Goal: Task Accomplishment & Management: Manage account settings

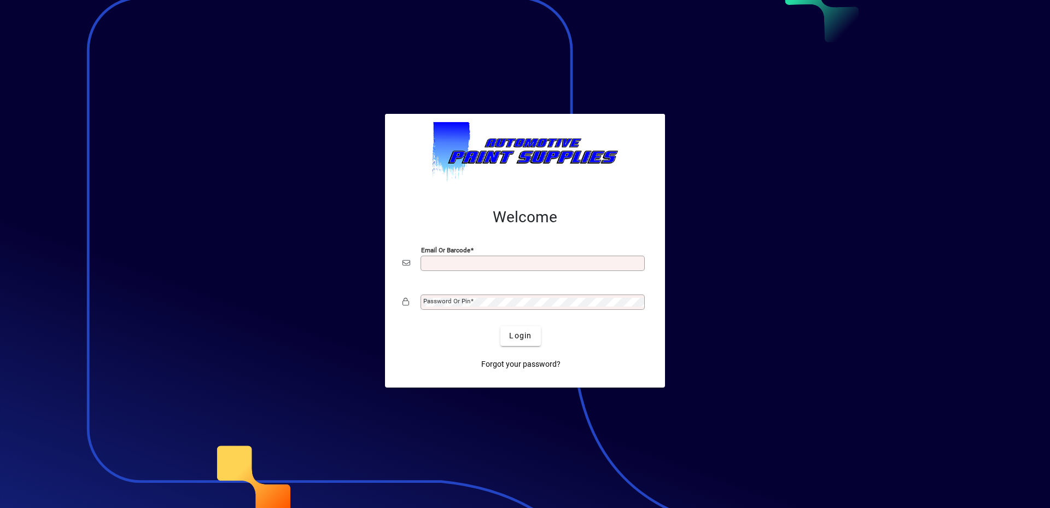
click at [454, 265] on input "Email or Barcode" at bounding box center [533, 263] width 221 height 9
type input "**********"
click at [517, 335] on span "Login" at bounding box center [520, 335] width 22 height 11
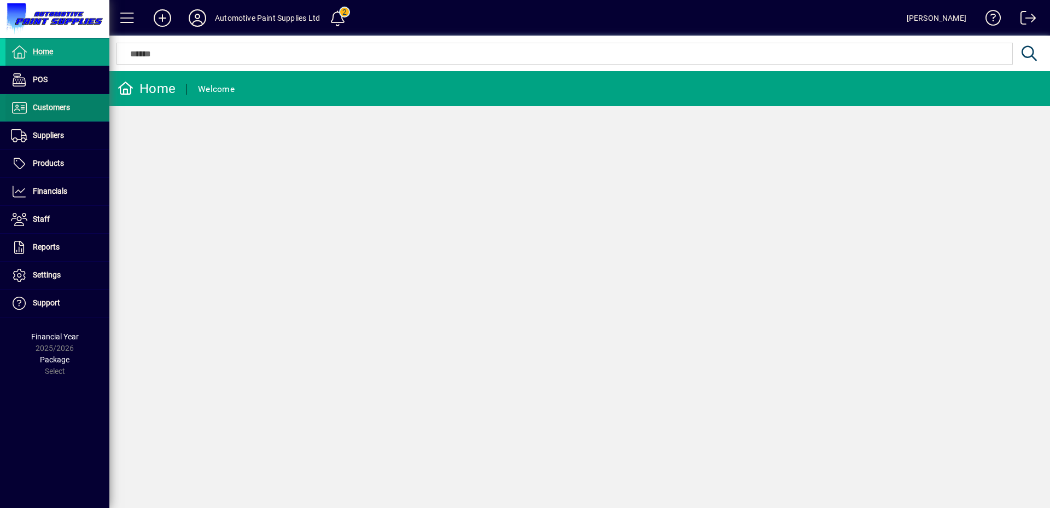
click at [43, 106] on span "Customers" at bounding box center [51, 107] width 37 height 9
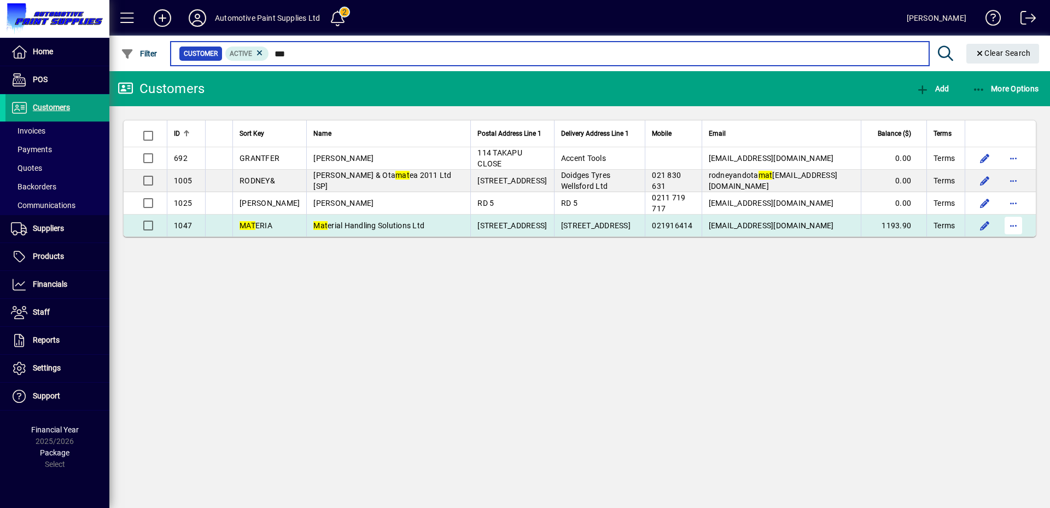
type input "***"
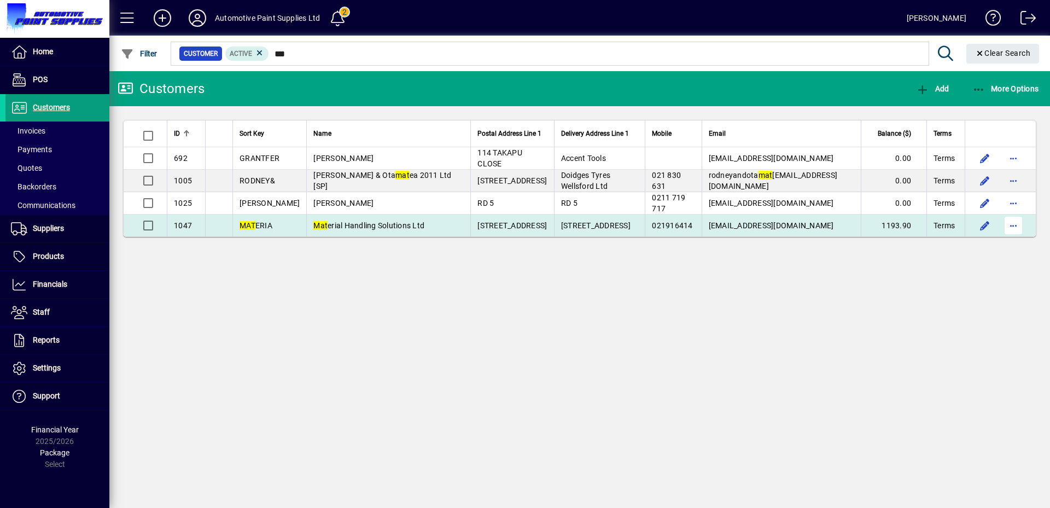
click at [1017, 227] on span "button" at bounding box center [1014, 225] width 26 height 26
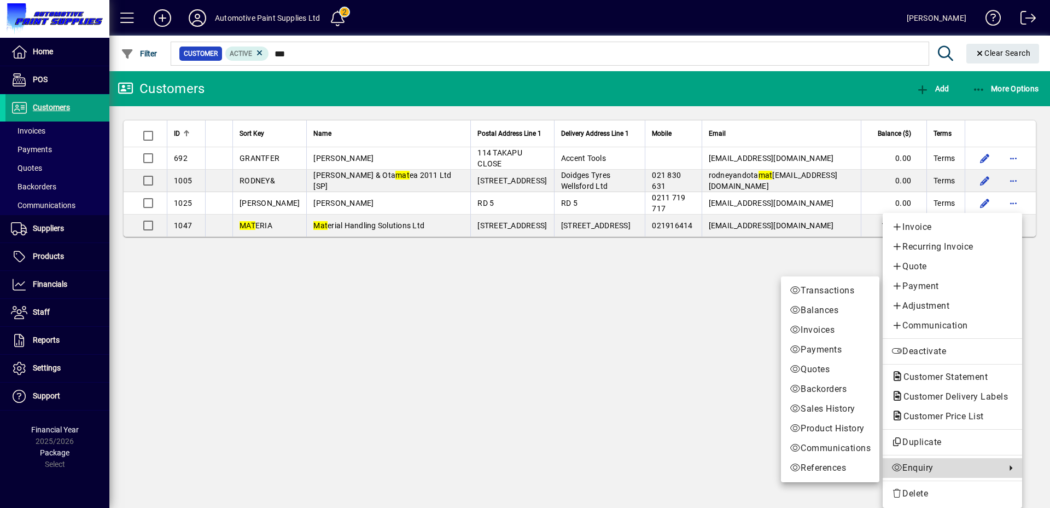
click at [941, 472] on span "Enquiry" at bounding box center [946, 467] width 109 height 13
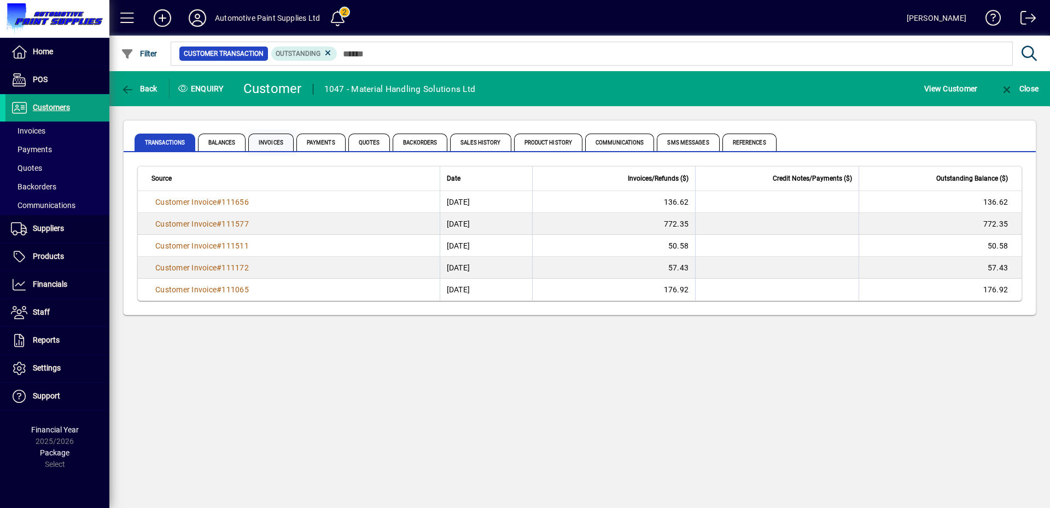
click at [268, 147] on span "Invoices" at bounding box center [270, 142] width 45 height 18
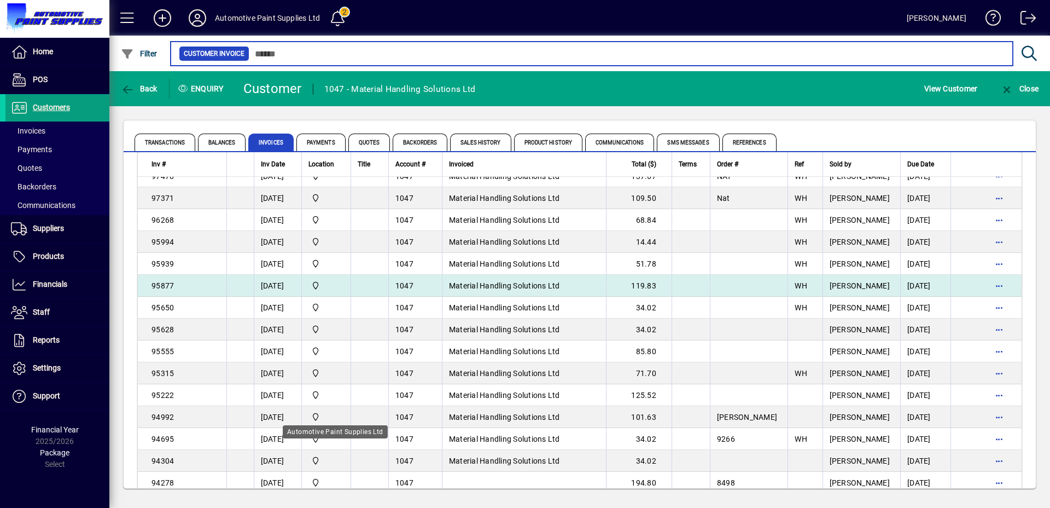
scroll to position [1577, 0]
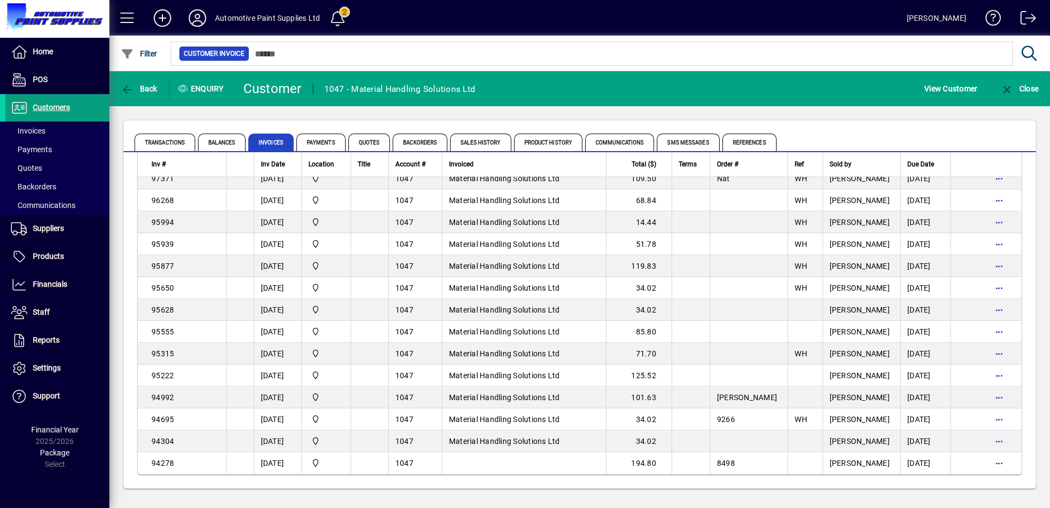
click at [227, 152] on th at bounding box center [240, 164] width 27 height 25
click at [228, 148] on span "Balances" at bounding box center [222, 142] width 48 height 18
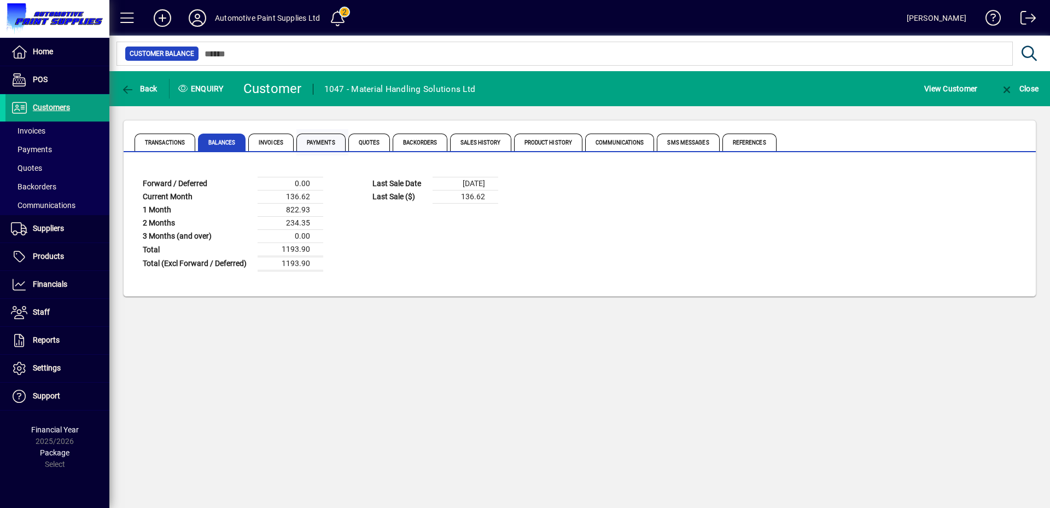
click at [321, 144] on span "Payments" at bounding box center [321, 142] width 49 height 18
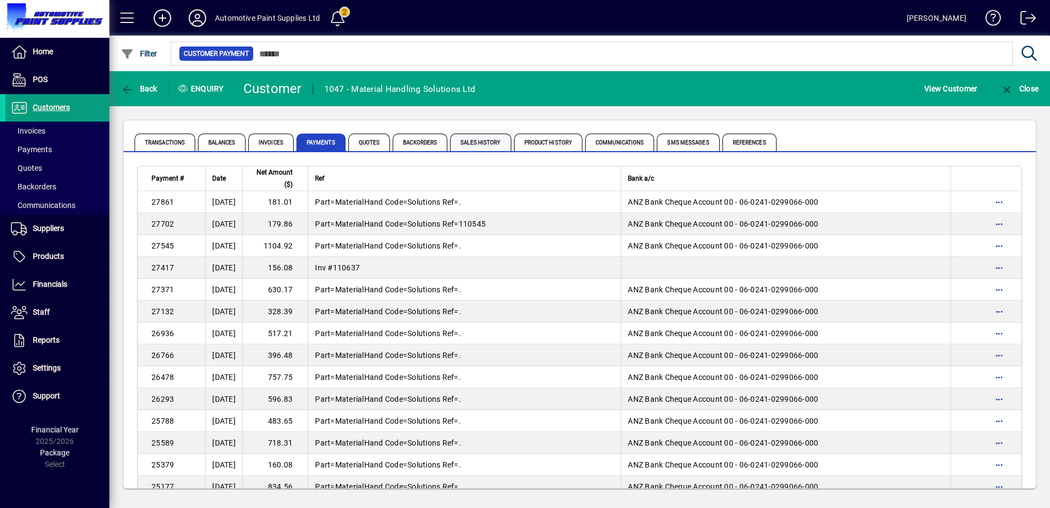
click at [481, 147] on span "Sales History" at bounding box center [480, 142] width 61 height 18
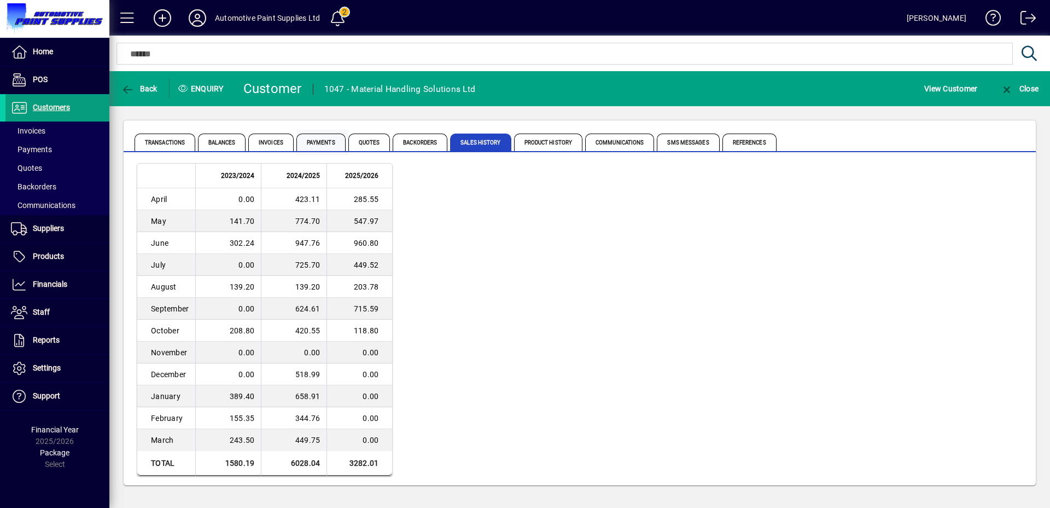
click at [332, 143] on span "Payments" at bounding box center [321, 142] width 49 height 18
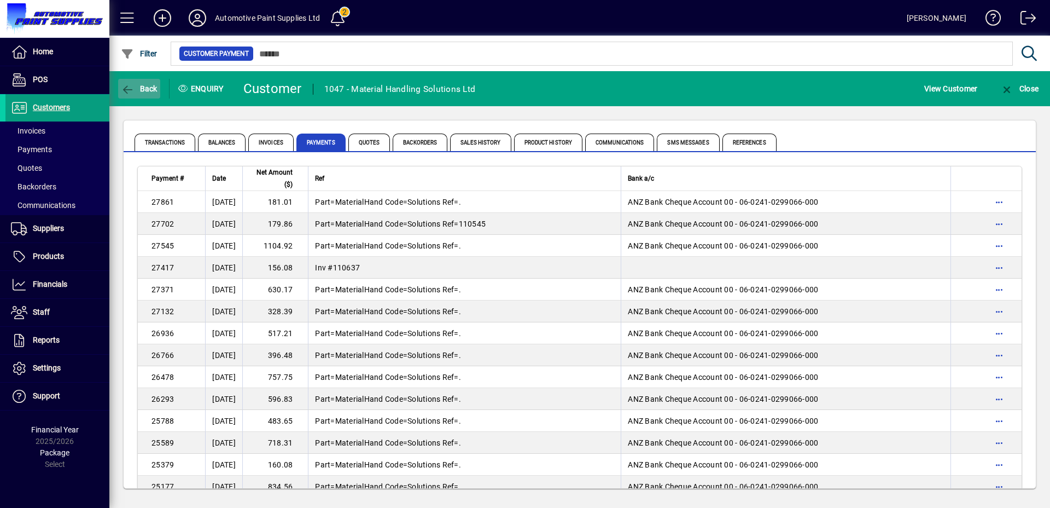
click at [138, 83] on span "button" at bounding box center [139, 89] width 42 height 26
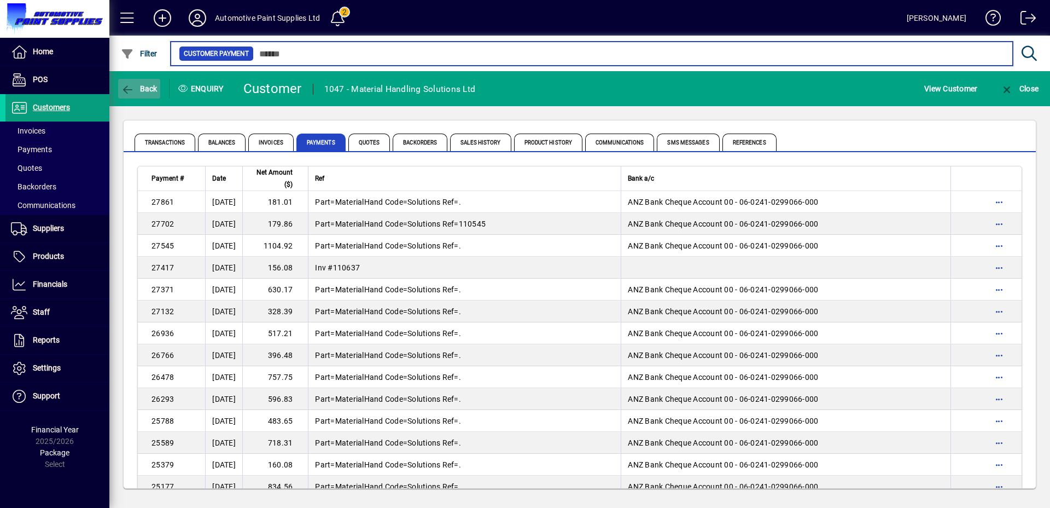
type input "***"
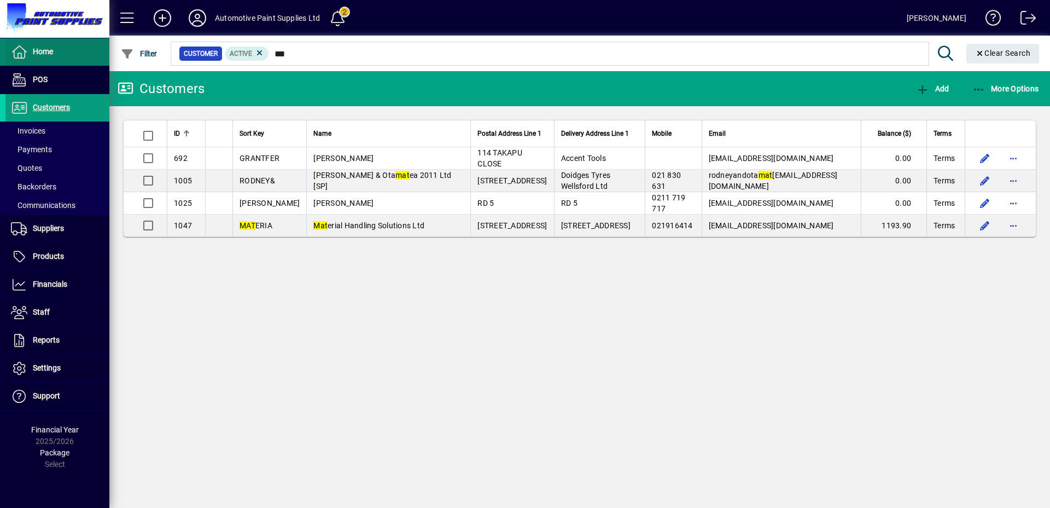
click at [40, 55] on span "Home" at bounding box center [43, 51] width 20 height 9
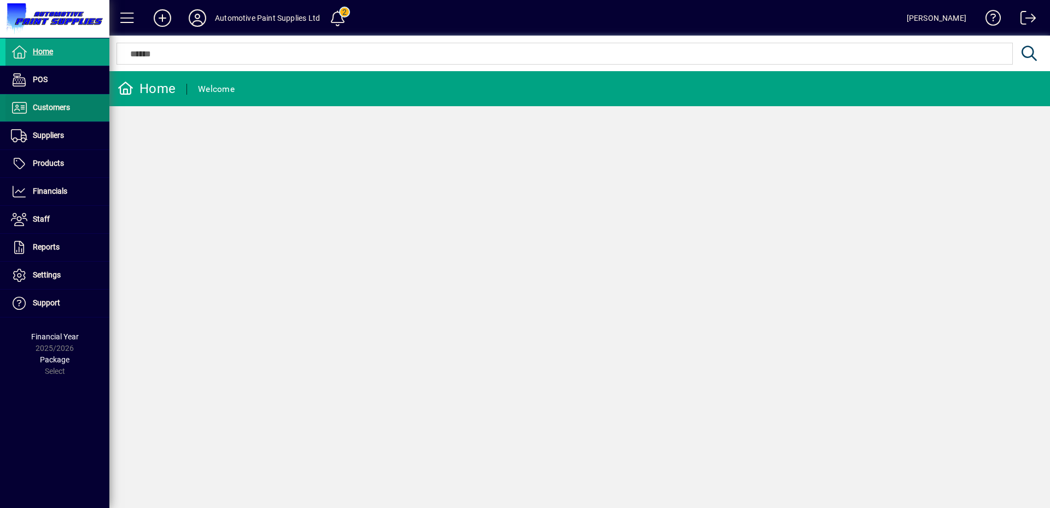
click at [61, 107] on span "Customers" at bounding box center [51, 107] width 37 height 9
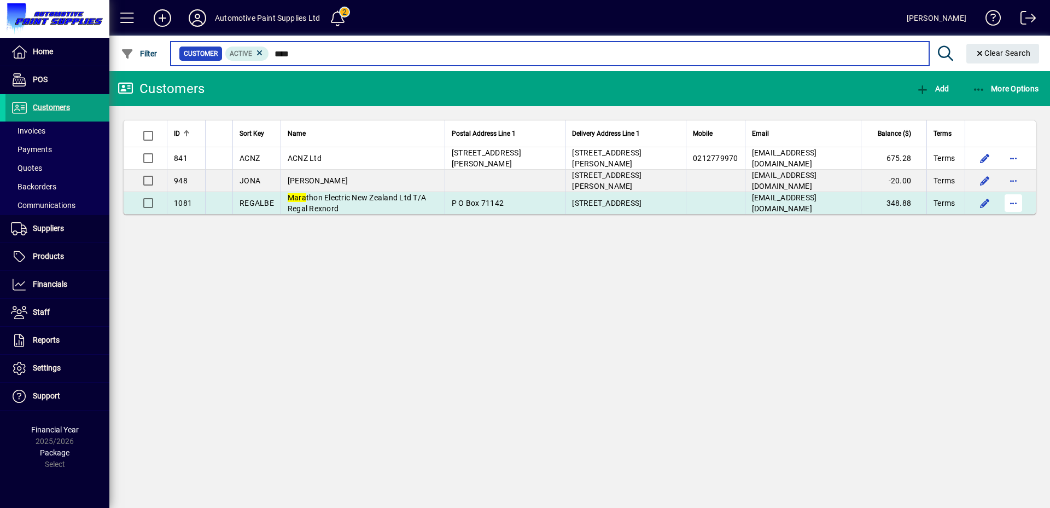
type input "****"
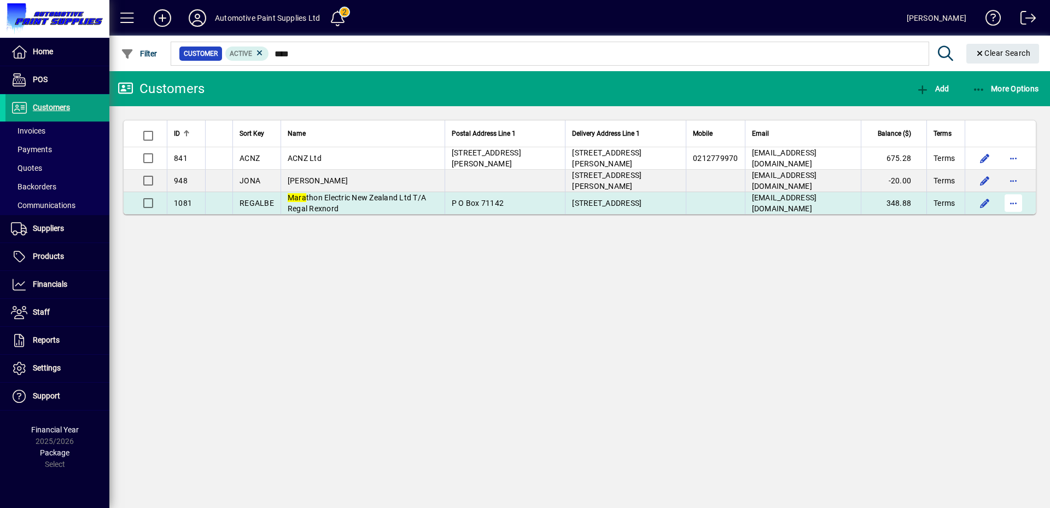
click at [1014, 202] on span "button" at bounding box center [1014, 203] width 26 height 26
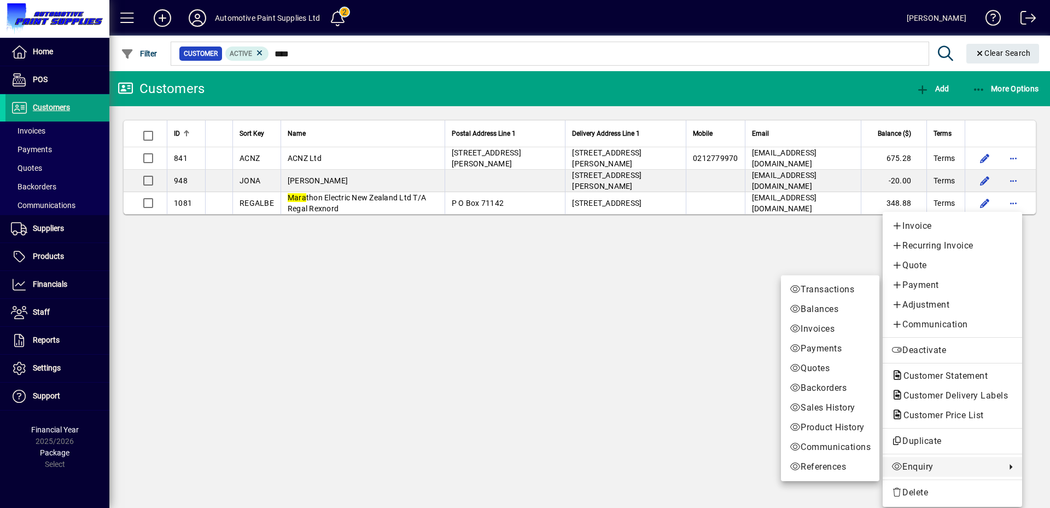
click at [903, 467] on span "Enquiry" at bounding box center [946, 466] width 109 height 13
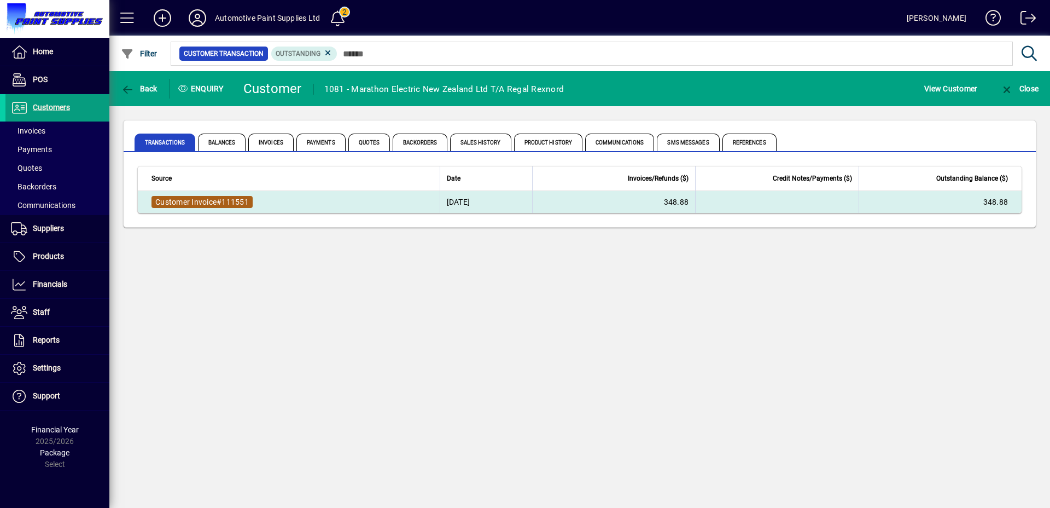
click at [214, 200] on span "Customer Invoice" at bounding box center [185, 202] width 61 height 9
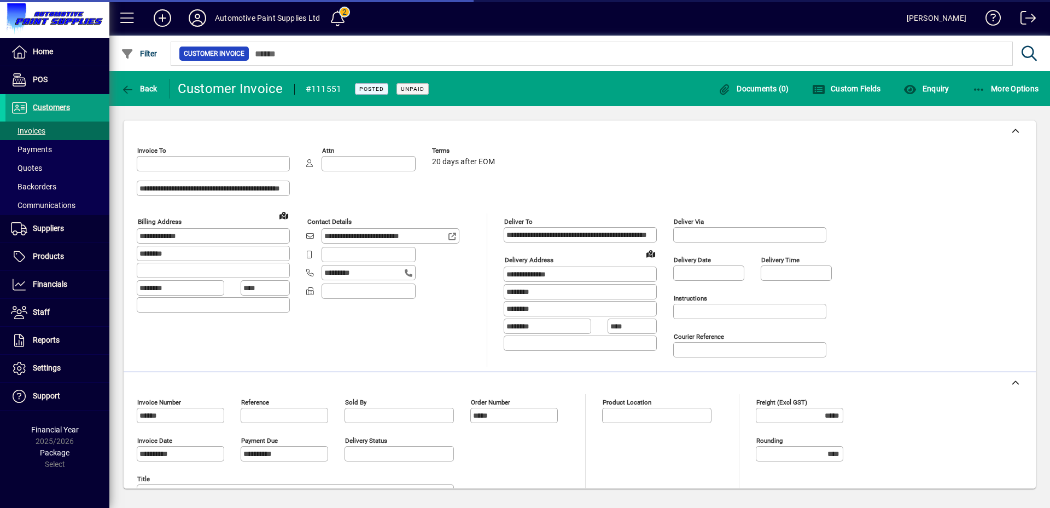
type input "**********"
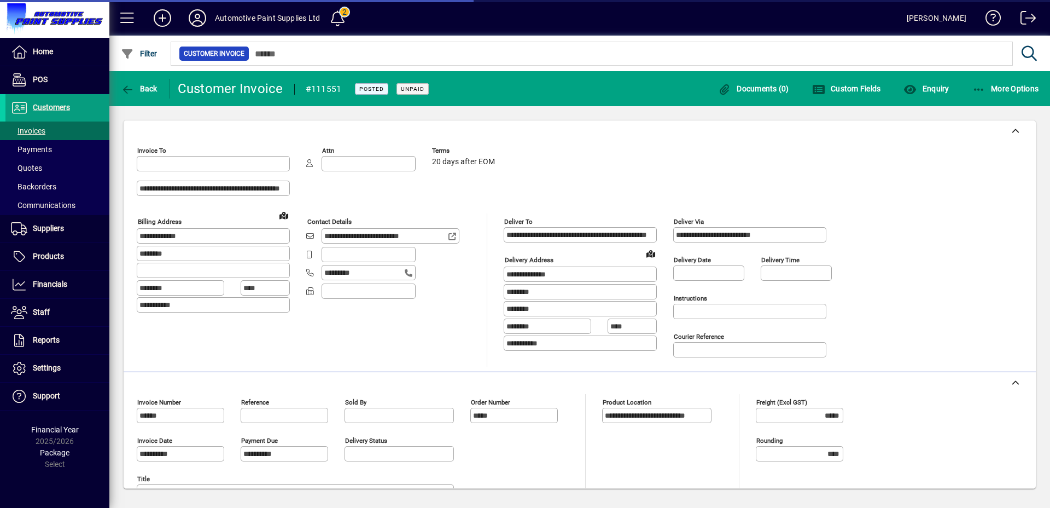
type input "**********"
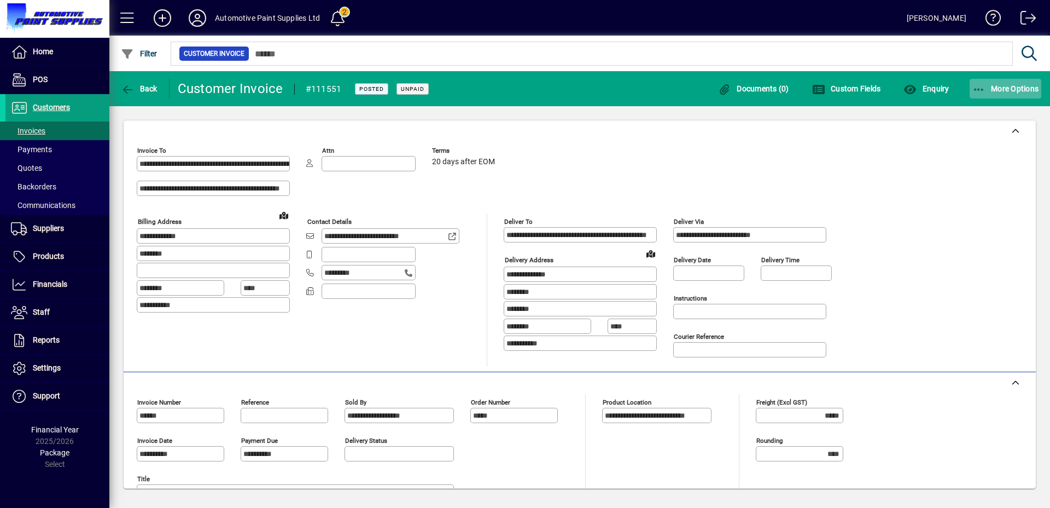
click at [1013, 88] on span "More Options" at bounding box center [1006, 88] width 67 height 9
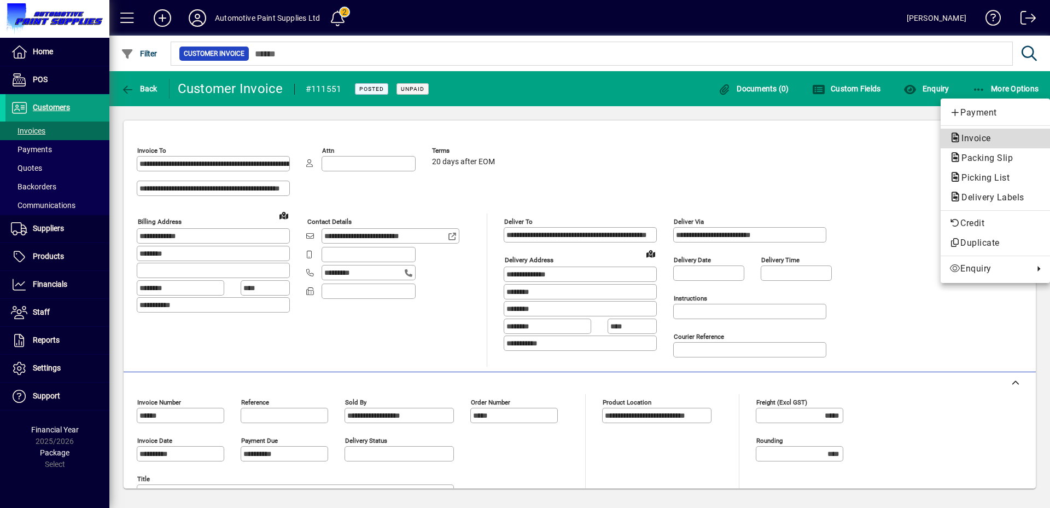
click at [978, 133] on span "Invoice" at bounding box center [973, 138] width 47 height 10
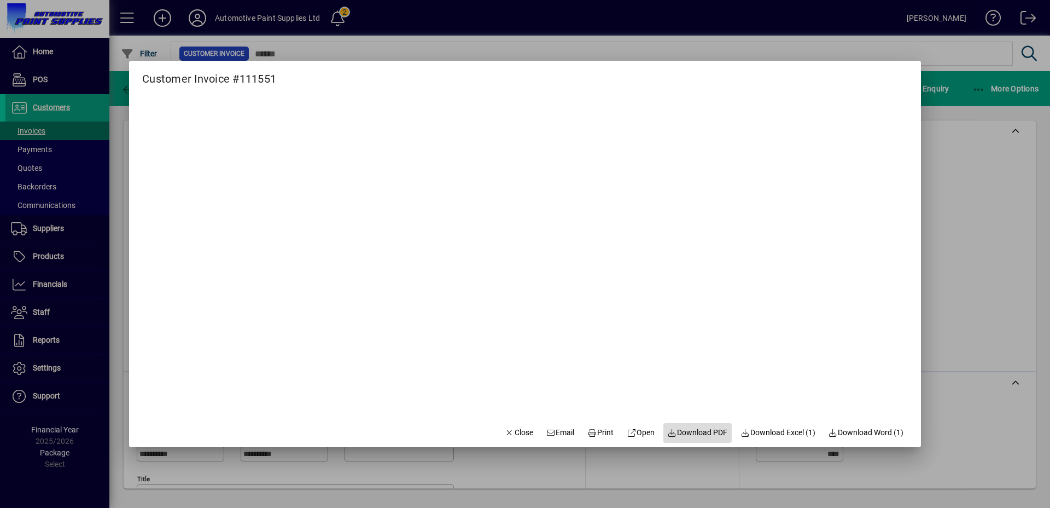
click at [711, 430] on span "Download PDF" at bounding box center [698, 432] width 60 height 11
click at [516, 433] on span "Close" at bounding box center [519, 432] width 28 height 11
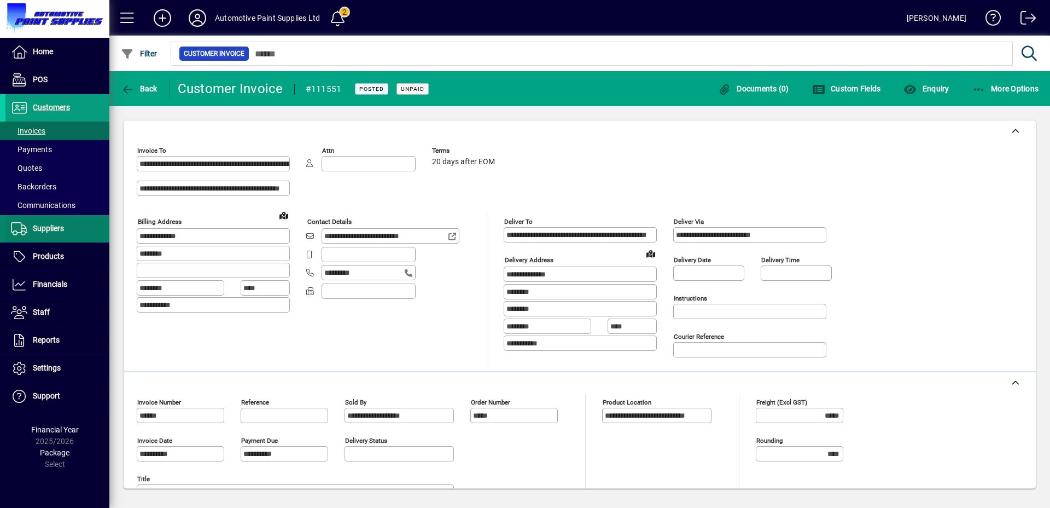
click at [44, 226] on span "Suppliers" at bounding box center [48, 228] width 31 height 9
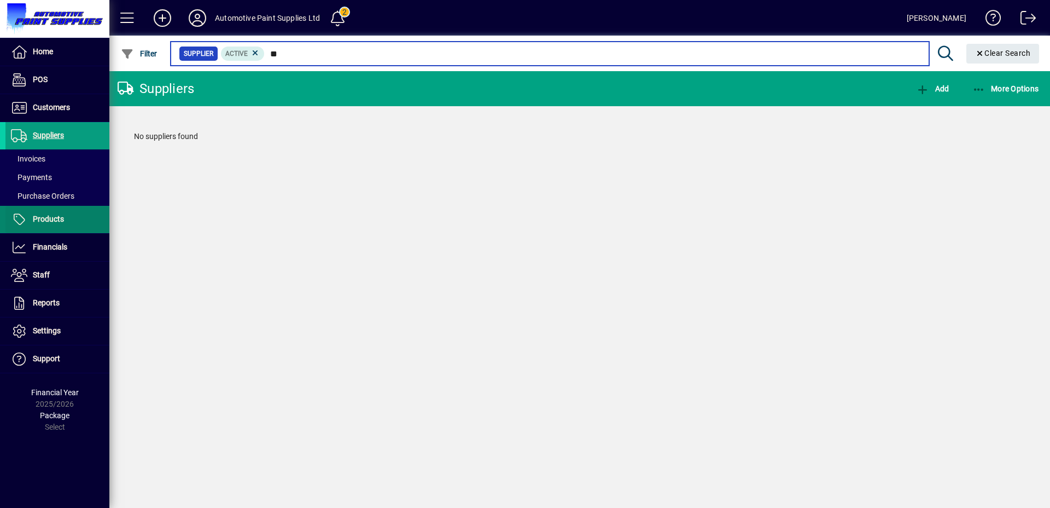
type input "*"
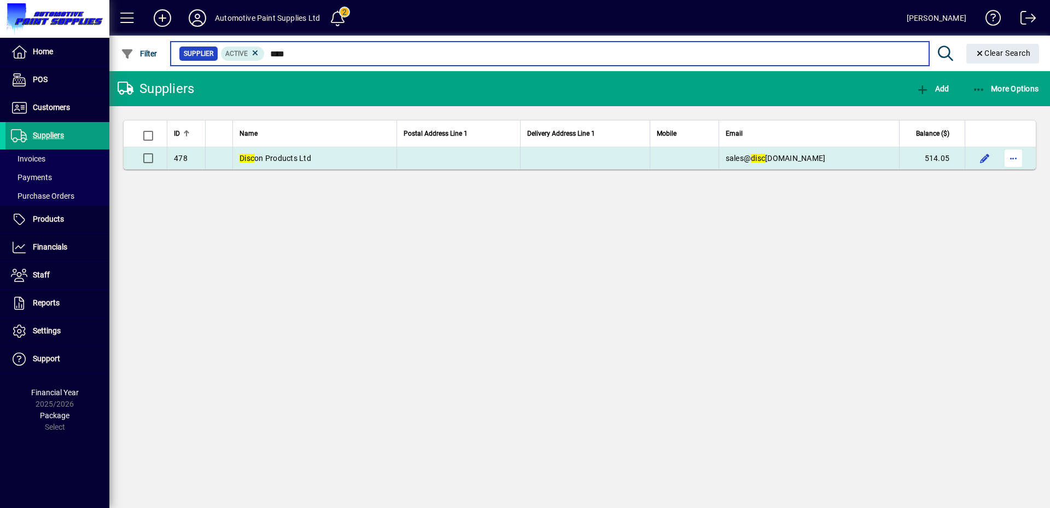
type input "****"
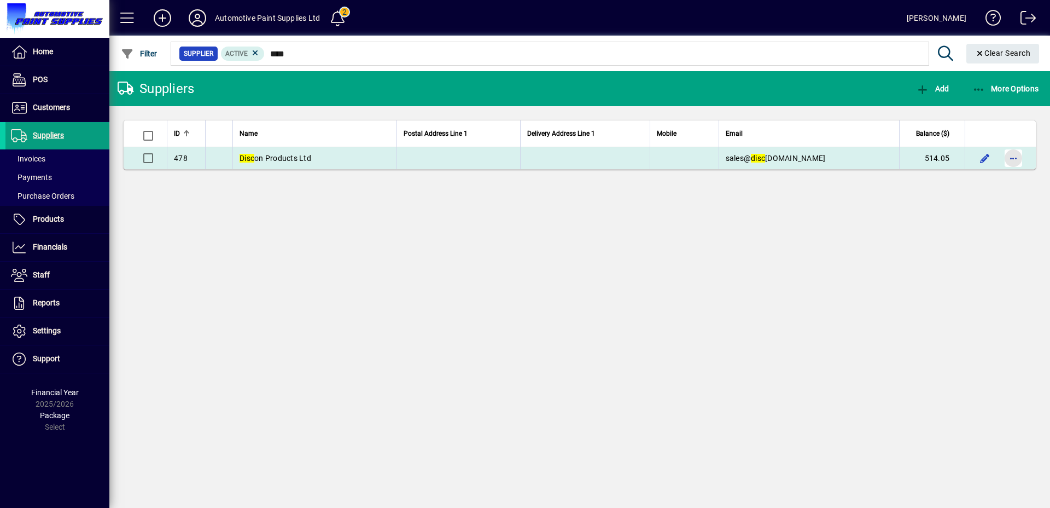
click at [1020, 163] on span "button" at bounding box center [1014, 158] width 26 height 26
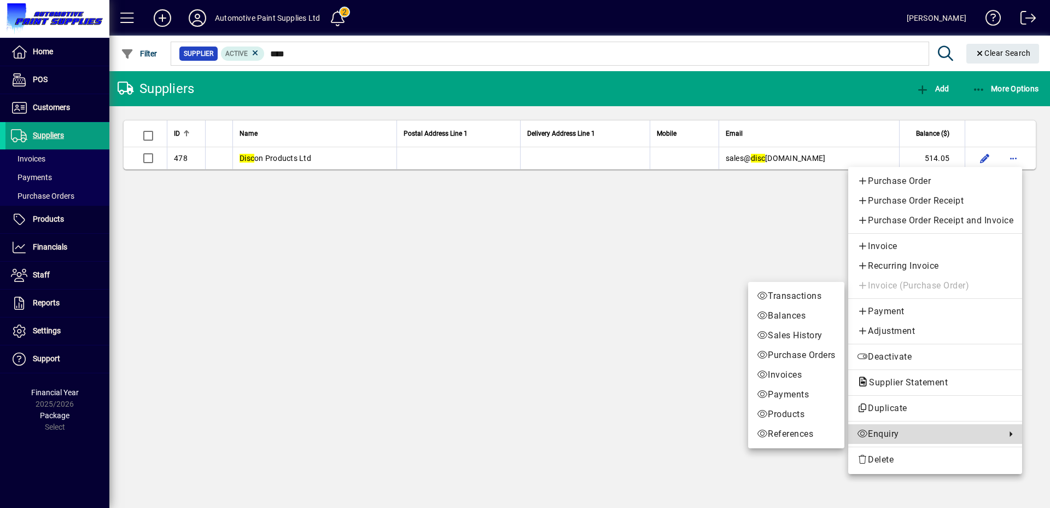
click at [869, 439] on span "Enquiry" at bounding box center [928, 433] width 143 height 13
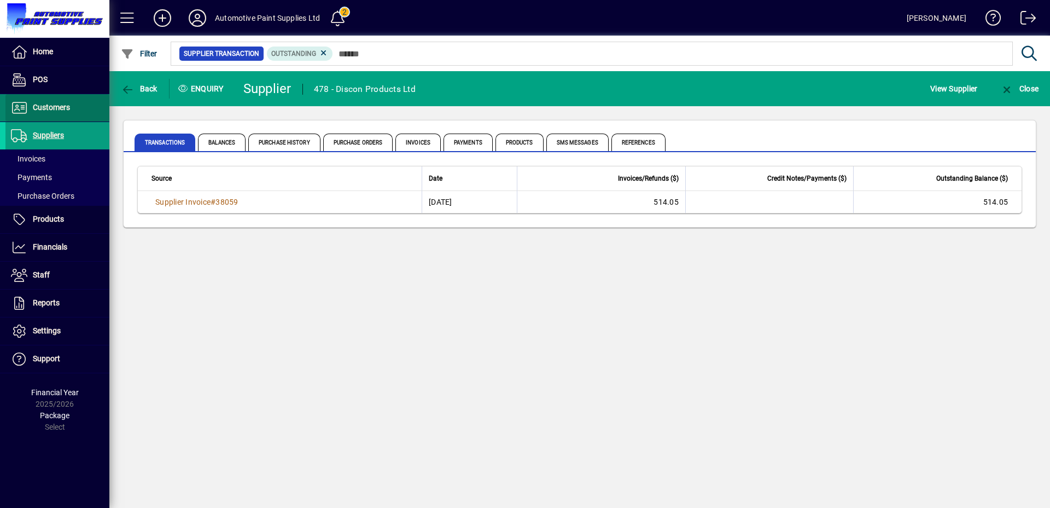
click at [47, 97] on span at bounding box center [57, 108] width 104 height 26
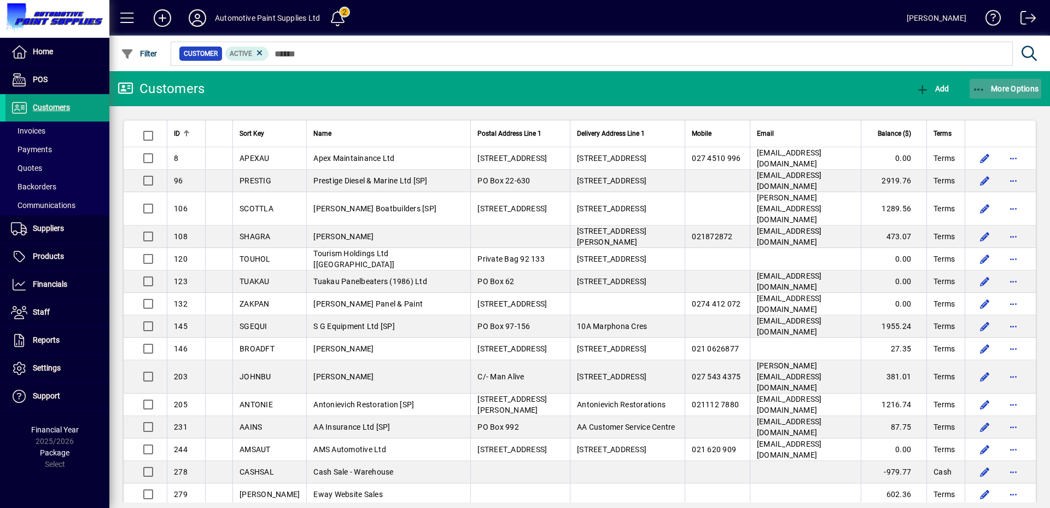
click at [1022, 84] on span "More Options" at bounding box center [1006, 88] width 67 height 9
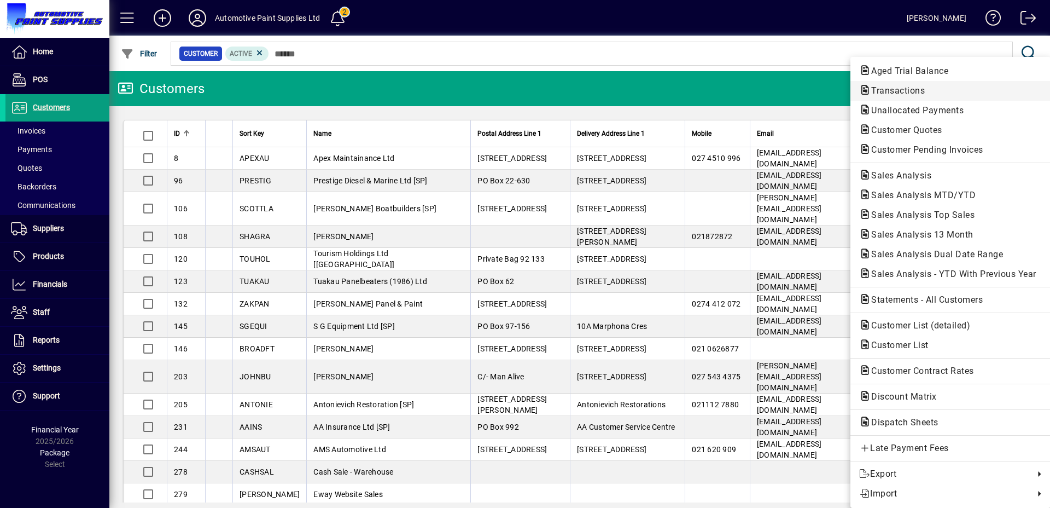
click at [902, 85] on span "Transactions" at bounding box center [895, 90] width 71 height 10
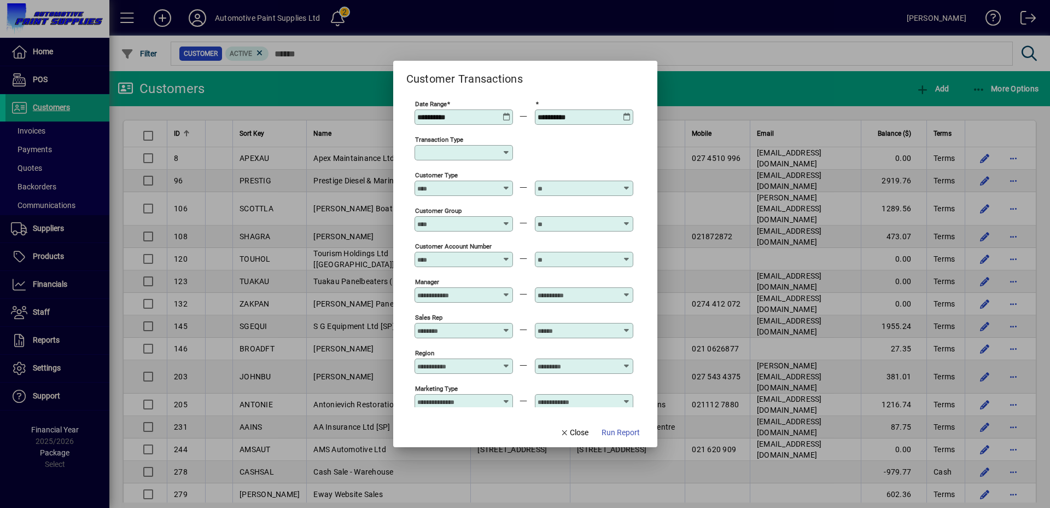
click at [505, 113] on icon at bounding box center [507, 113] width 8 height 0
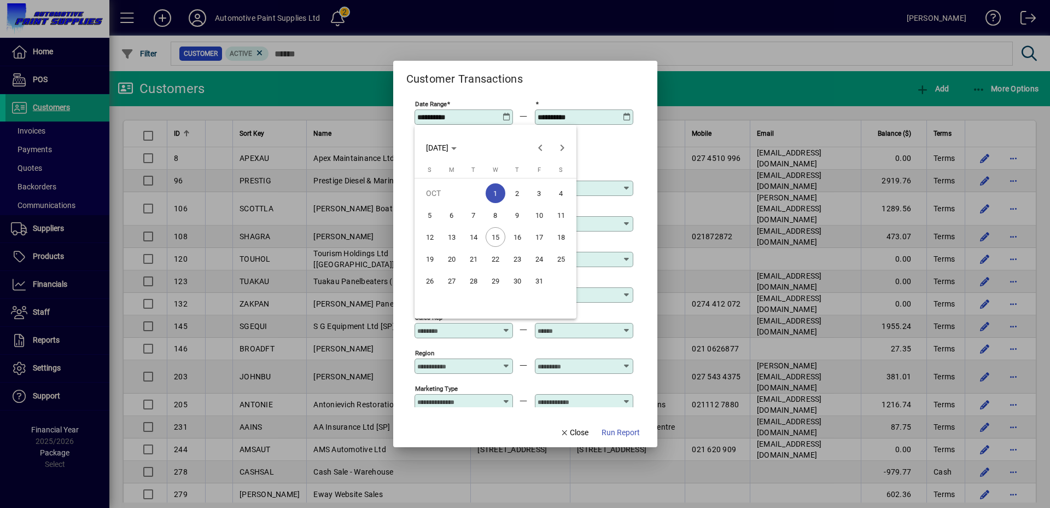
click at [480, 237] on span "14" at bounding box center [474, 237] width 20 height 20
type input "**********"
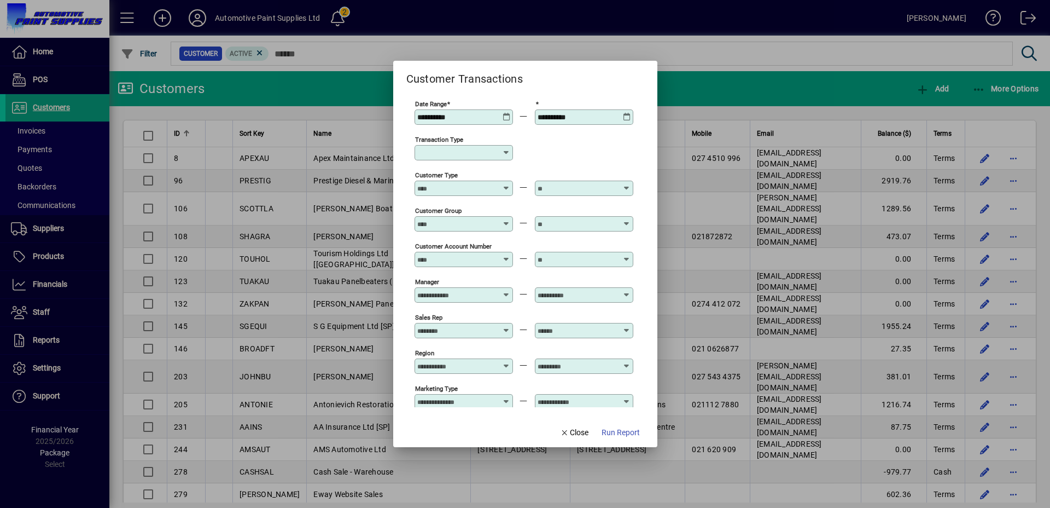
click at [627, 113] on icon at bounding box center [627, 113] width 8 height 0
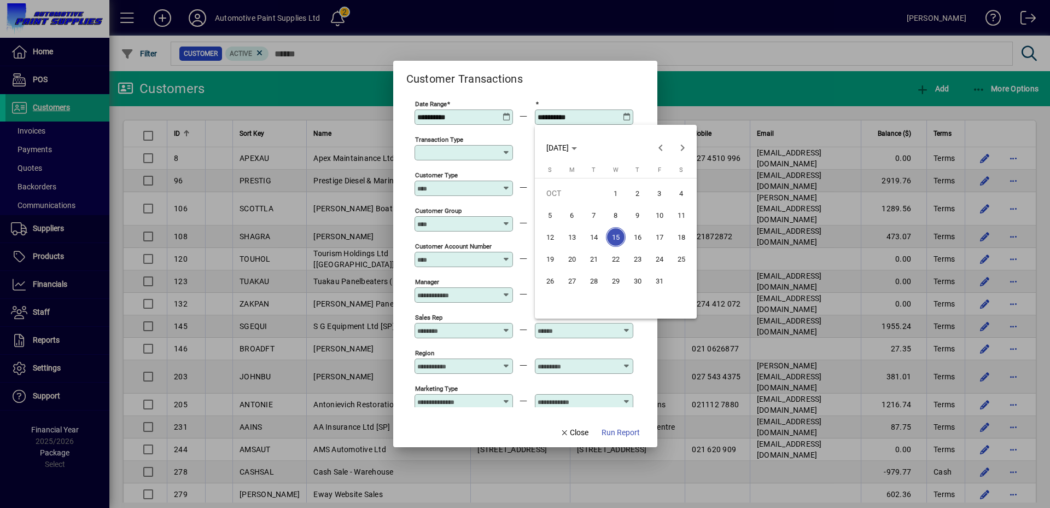
click at [594, 236] on span "14" at bounding box center [594, 237] width 20 height 20
type input "**********"
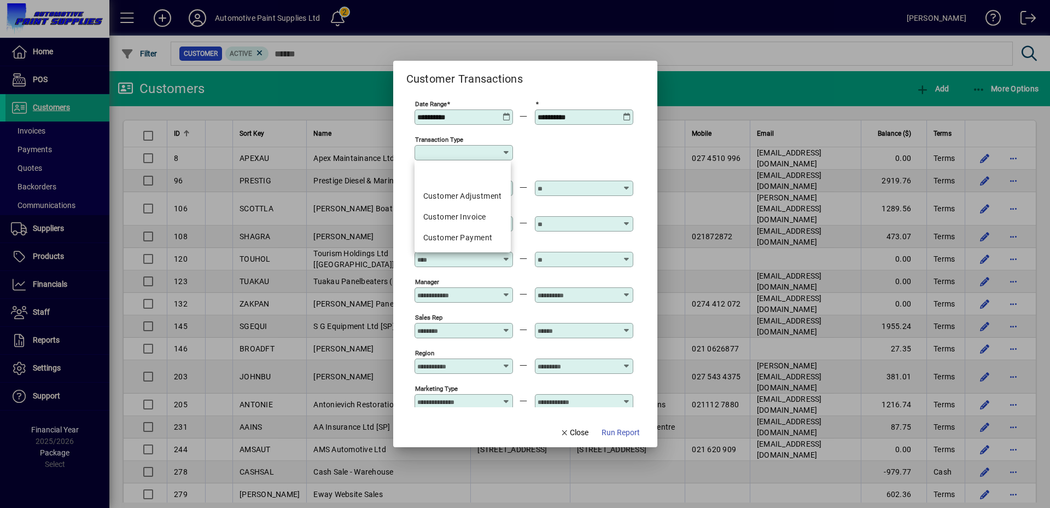
click at [489, 151] on input "Transaction Type" at bounding box center [459, 152] width 85 height 9
click at [487, 219] on div "Customer Invoice" at bounding box center [462, 216] width 79 height 11
type input "**********"
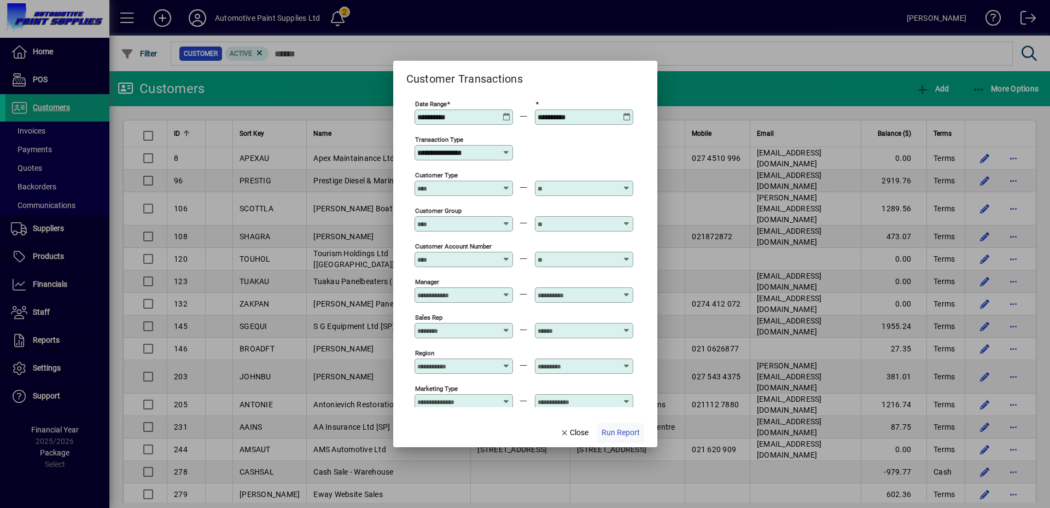
click at [624, 432] on span "Run Report" at bounding box center [621, 432] width 38 height 11
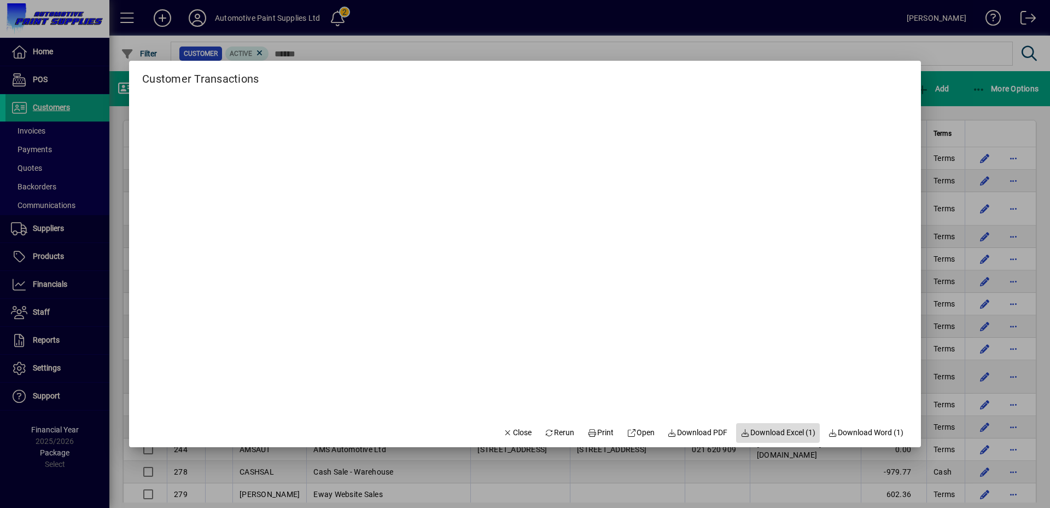
click at [767, 431] on span "Download Excel (1)" at bounding box center [778, 432] width 75 height 11
click at [40, 279] on div at bounding box center [525, 254] width 1050 height 508
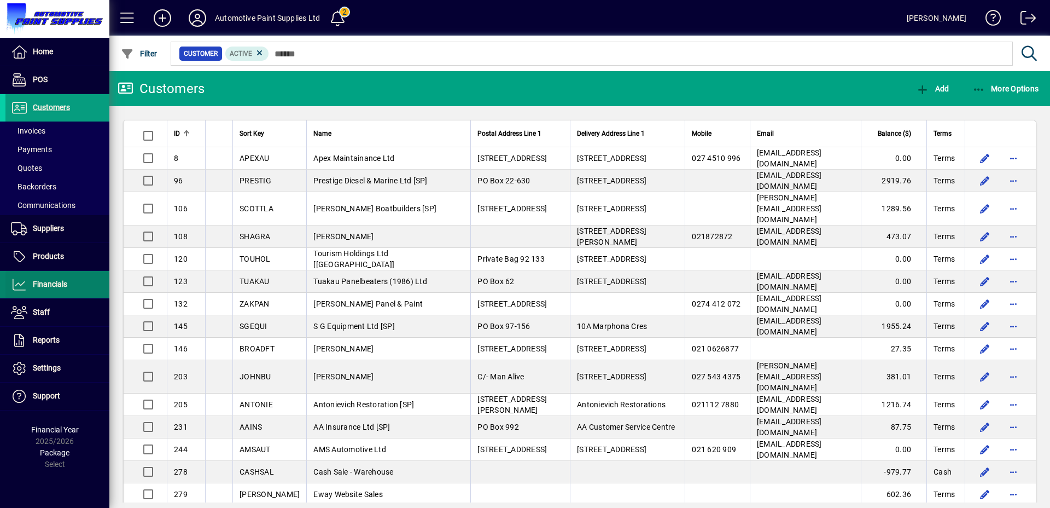
click at [42, 283] on span "Financials" at bounding box center [50, 284] width 34 height 9
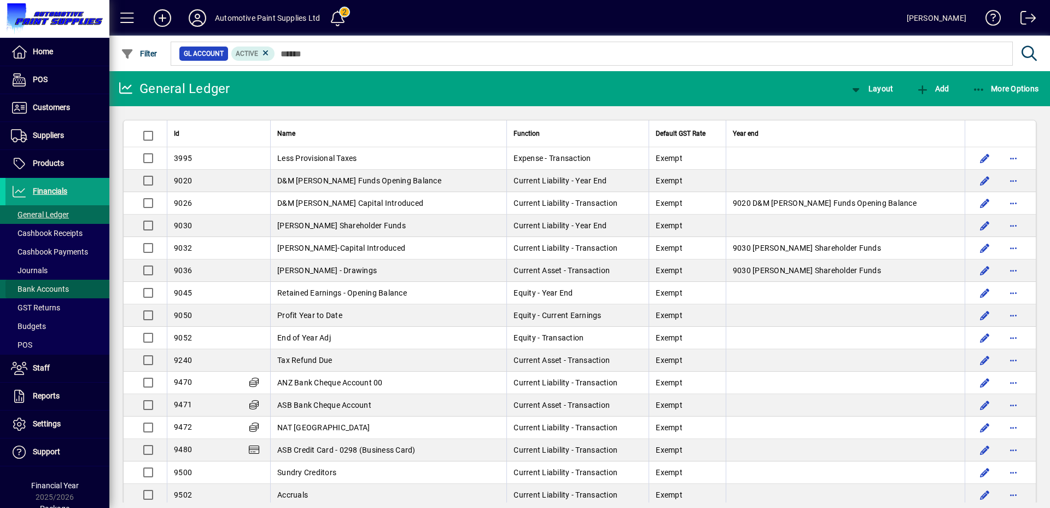
click at [64, 287] on span "Bank Accounts" at bounding box center [40, 288] width 58 height 9
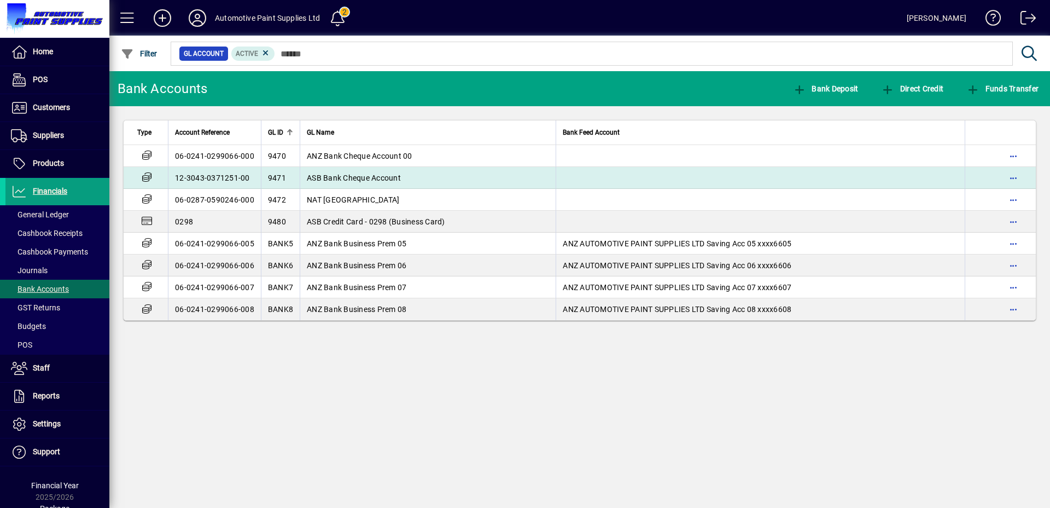
click at [318, 175] on span "ASB Bank Cheque Account" at bounding box center [354, 177] width 94 height 9
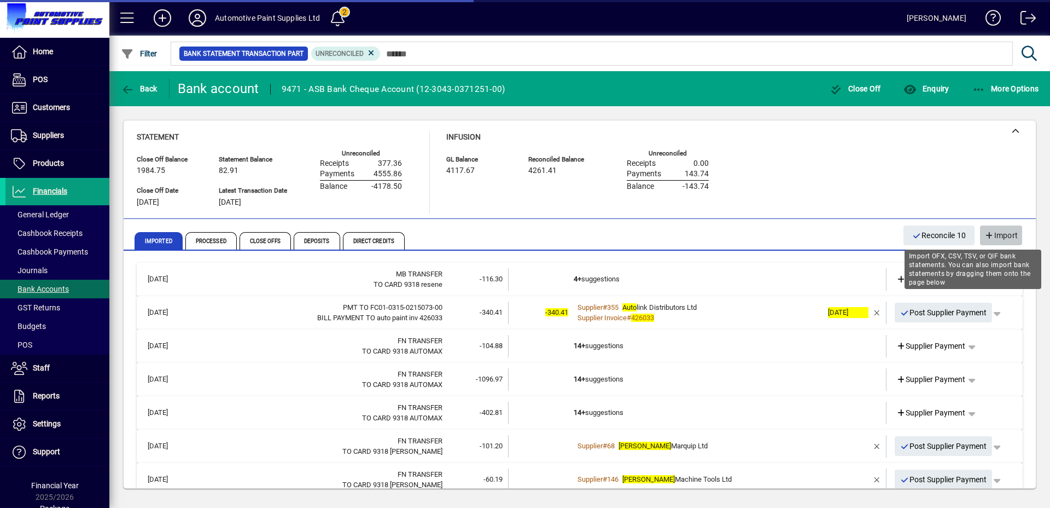
click at [993, 228] on span "Import" at bounding box center [1001, 236] width 33 height 18
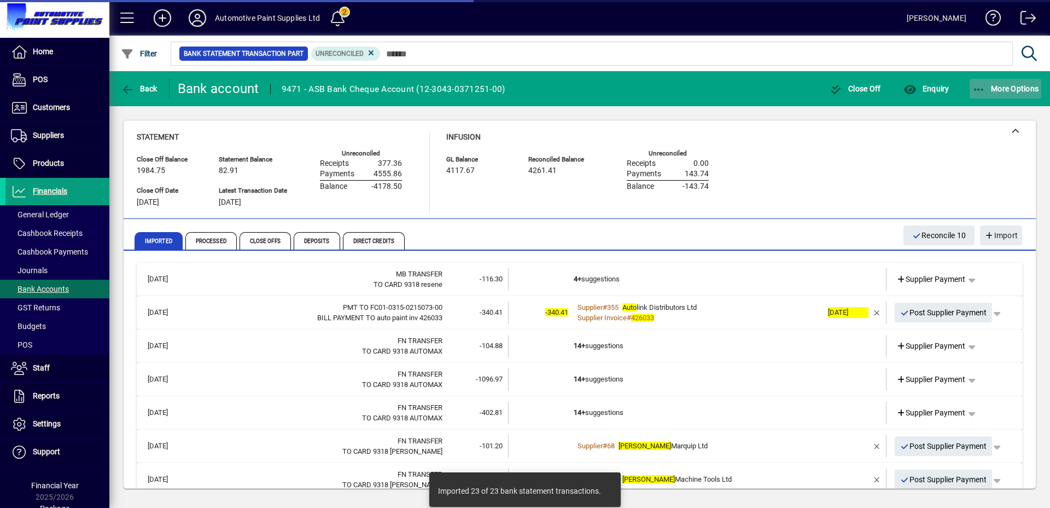
click at [1020, 89] on span "More Options" at bounding box center [1006, 88] width 67 height 9
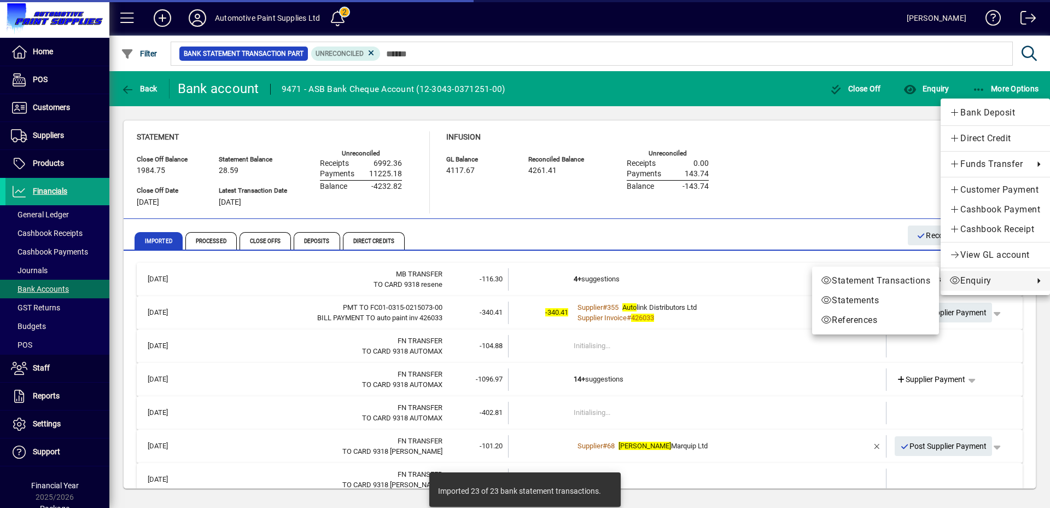
click at [995, 284] on span "Enquiry" at bounding box center [989, 280] width 79 height 13
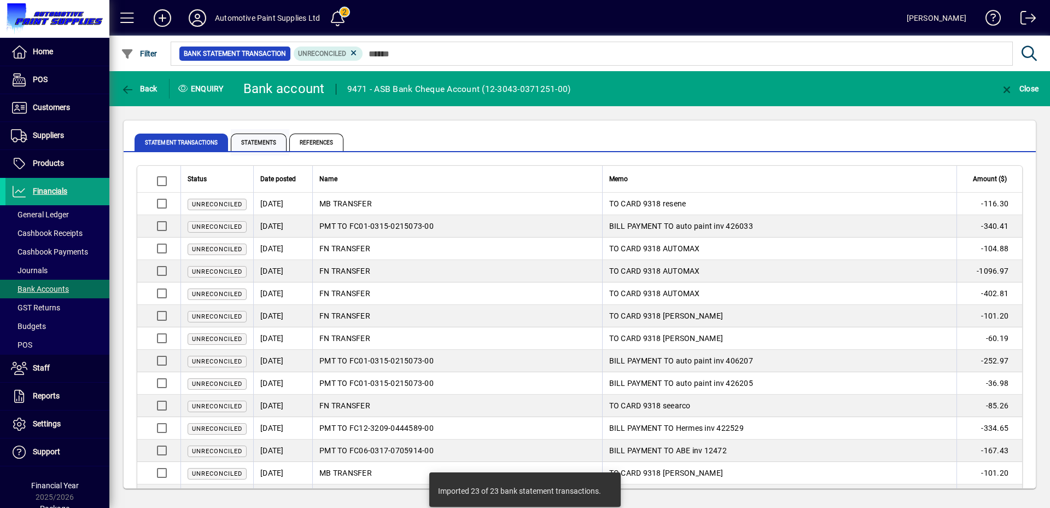
click at [263, 138] on span "Statements" at bounding box center [259, 142] width 56 height 18
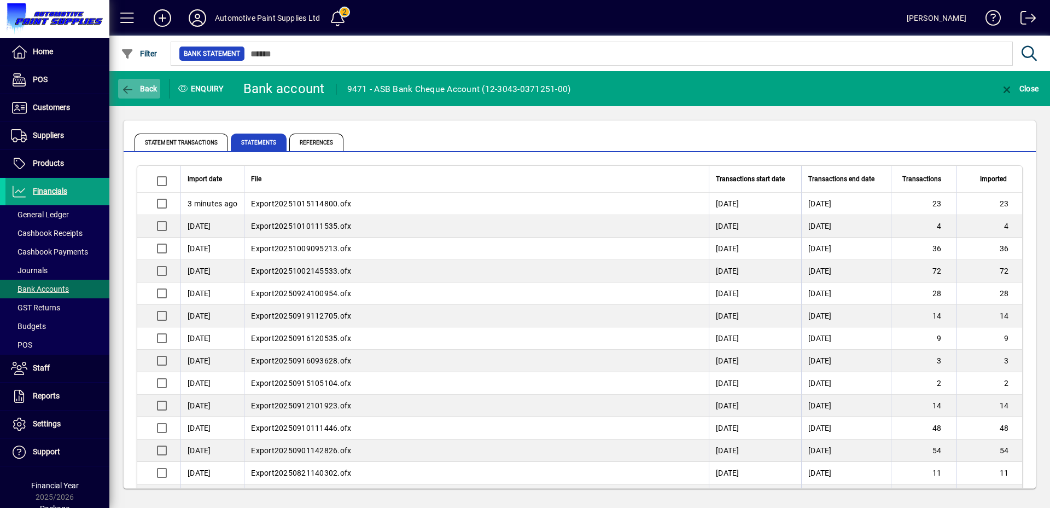
click at [144, 77] on span "button" at bounding box center [139, 89] width 42 height 26
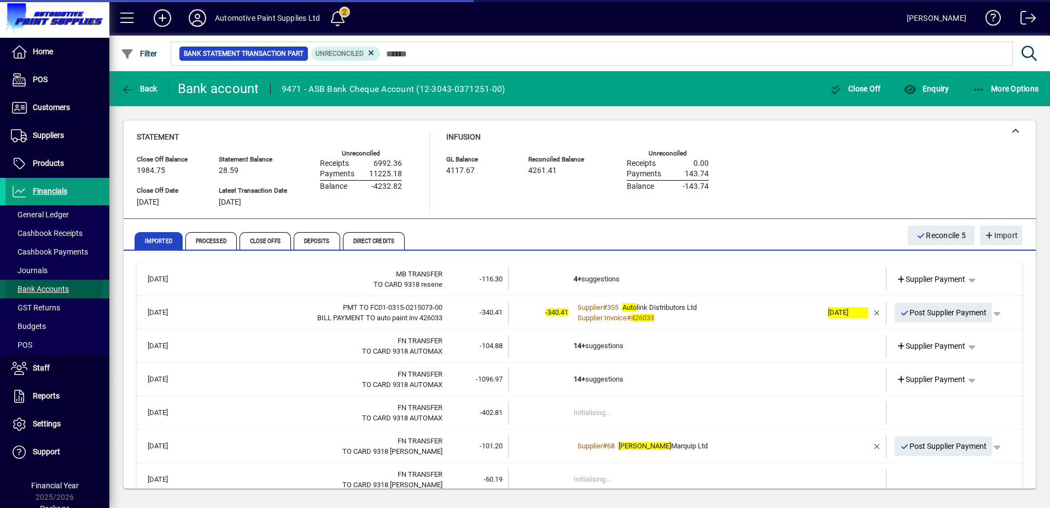
click at [51, 283] on span "Bank Accounts" at bounding box center [36, 288] width 63 height 11
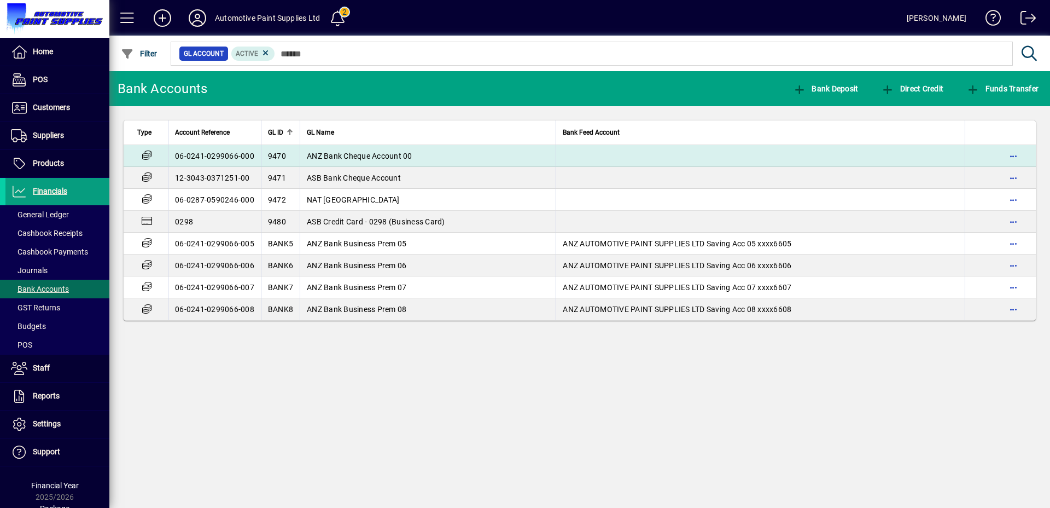
click at [356, 155] on span "ANZ Bank Cheque Account 00" at bounding box center [360, 156] width 106 height 9
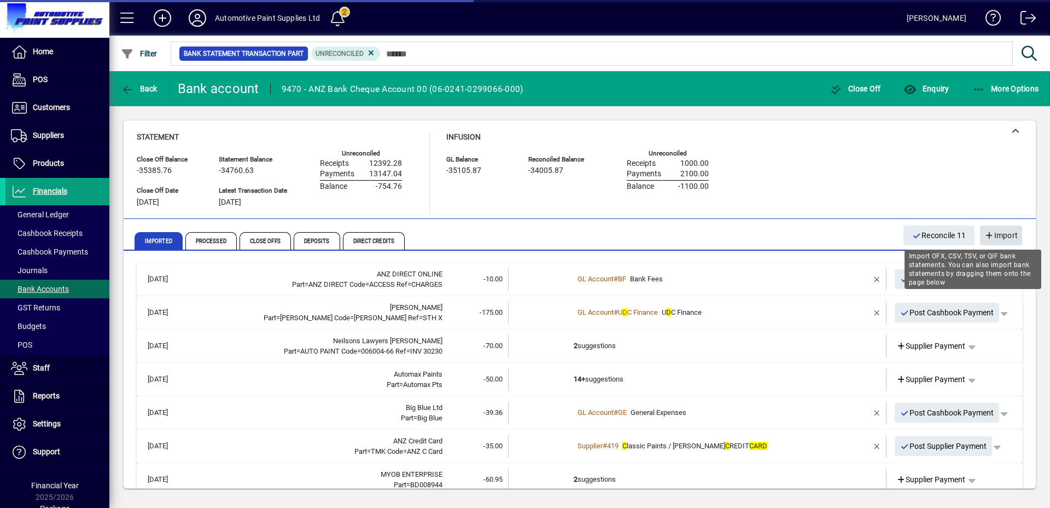
click at [1001, 236] on span "Import" at bounding box center [1001, 236] width 33 height 18
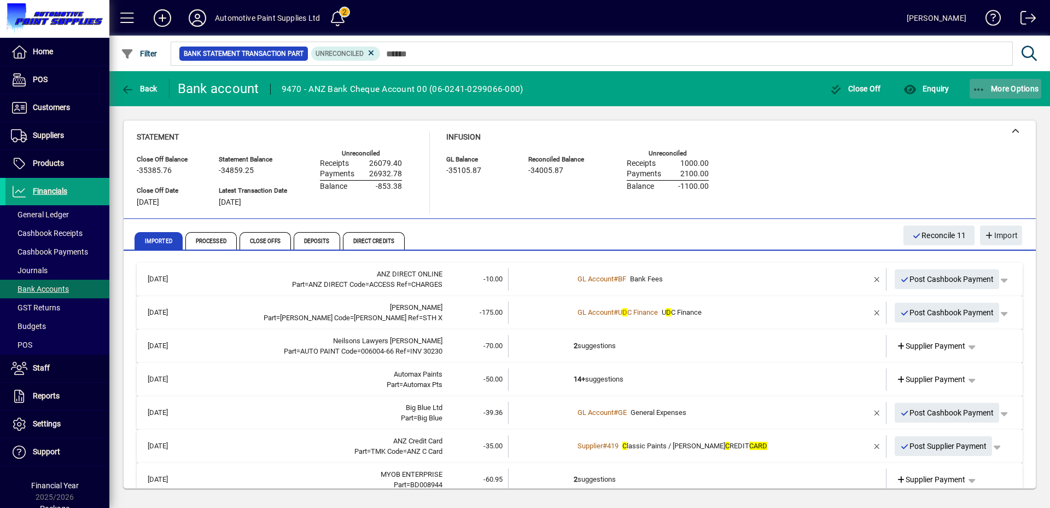
click at [1000, 89] on span "More Options" at bounding box center [1006, 88] width 67 height 9
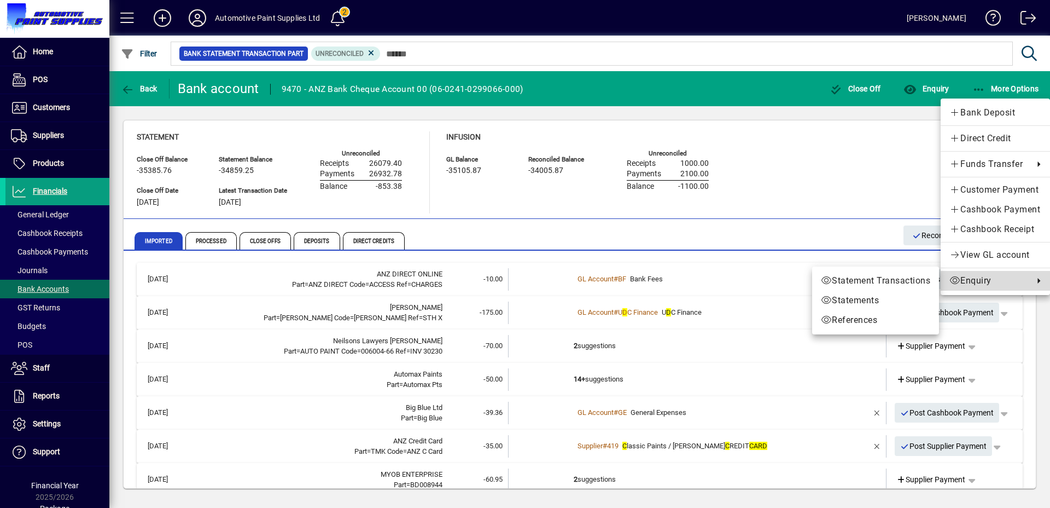
click at [973, 286] on span "Enquiry" at bounding box center [989, 280] width 79 height 13
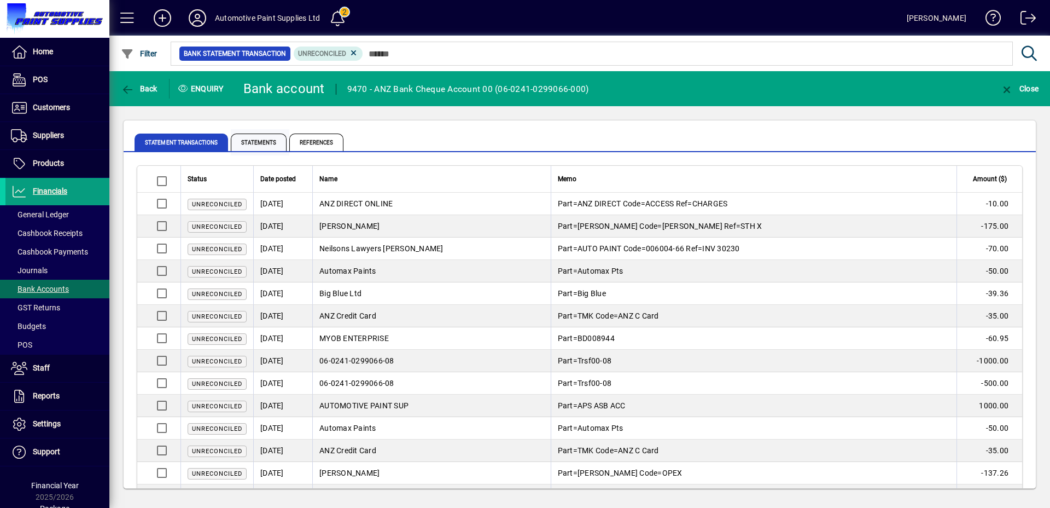
click at [252, 142] on span "Statements" at bounding box center [259, 142] width 56 height 18
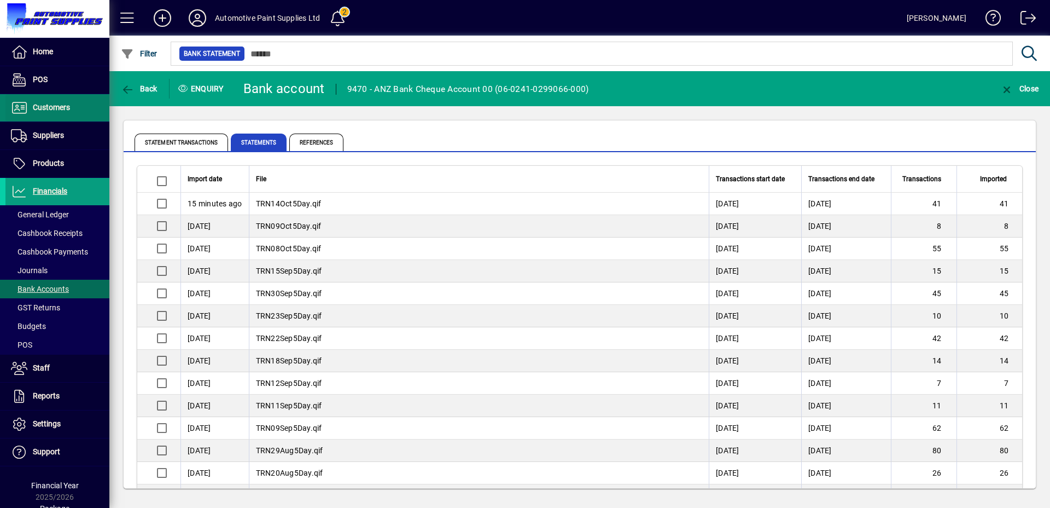
click at [60, 101] on span "Customers" at bounding box center [37, 107] width 65 height 13
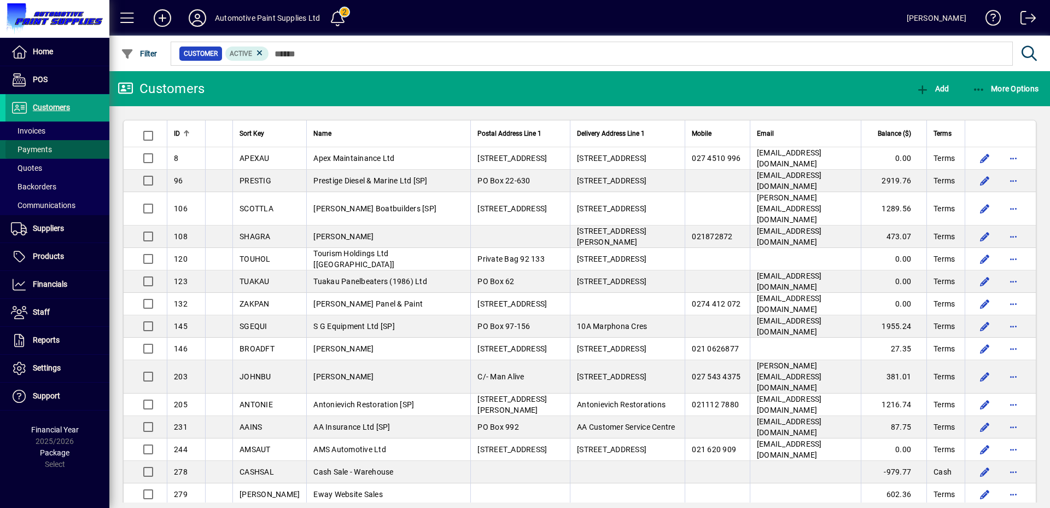
click at [53, 150] on span at bounding box center [57, 149] width 104 height 26
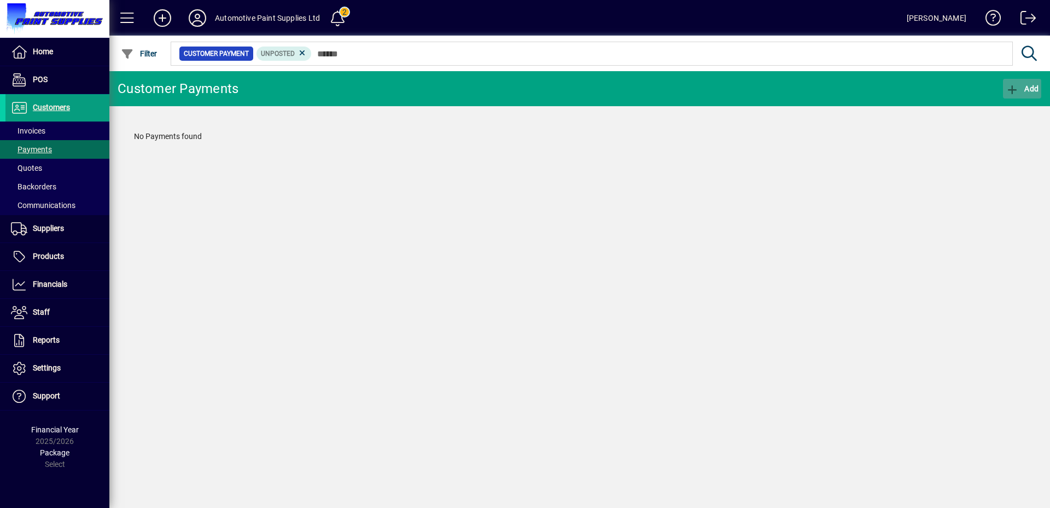
click at [1019, 89] on span "Add" at bounding box center [1022, 88] width 33 height 9
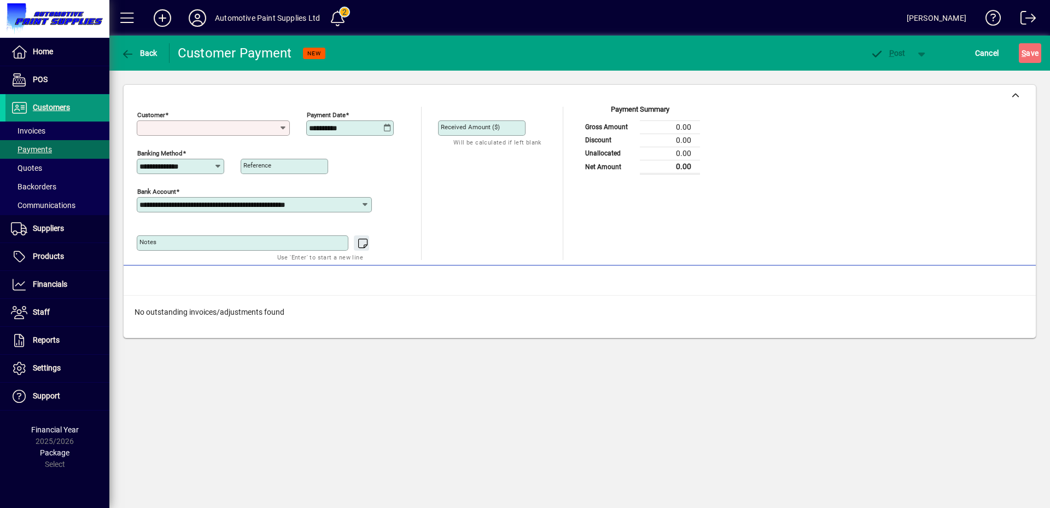
click at [59, 113] on span "Customers" at bounding box center [37, 107] width 65 height 13
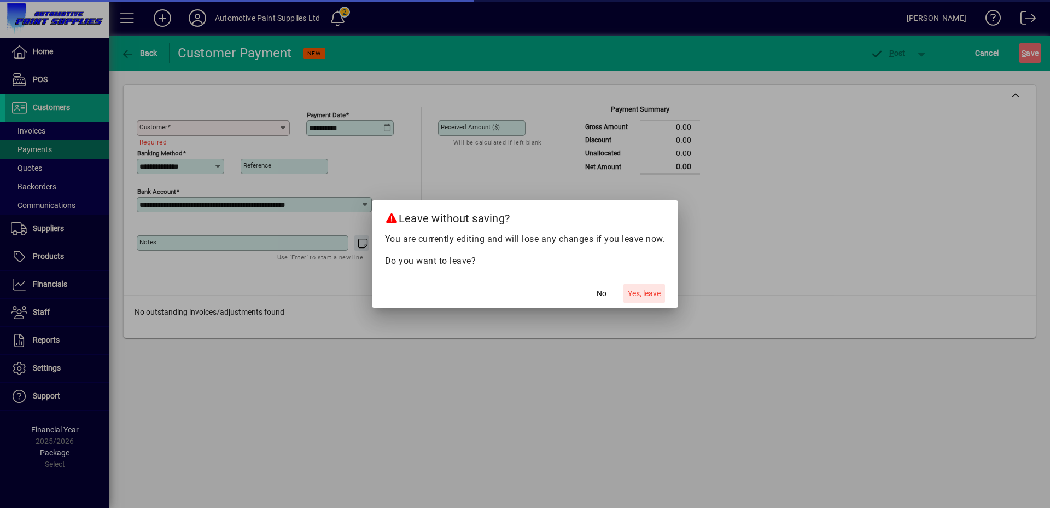
click at [635, 293] on span "Yes, leave" at bounding box center [644, 293] width 33 height 11
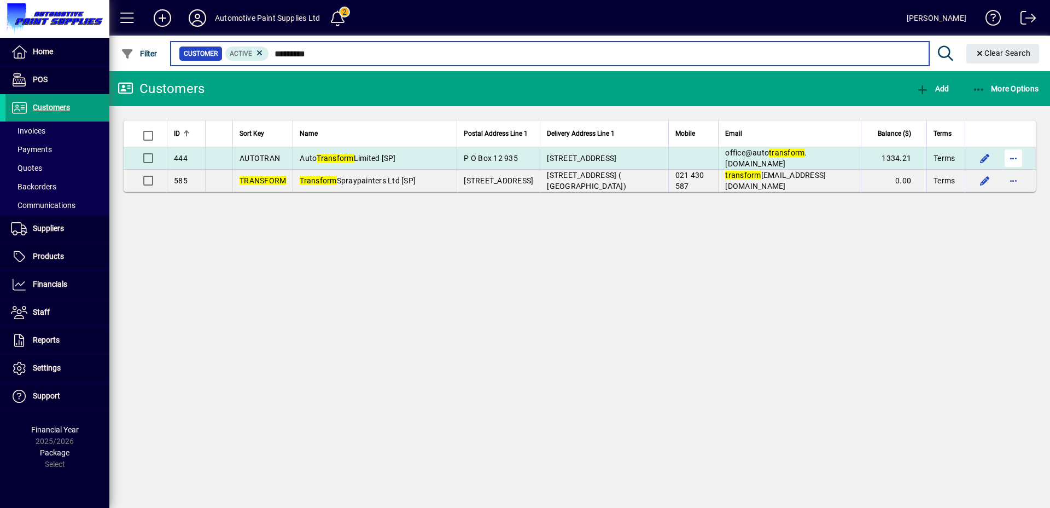
type input "*********"
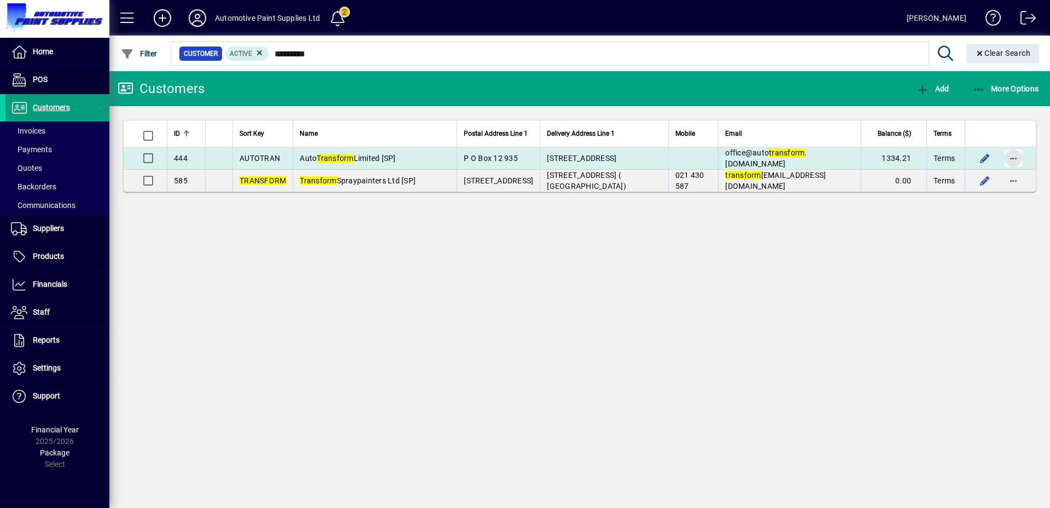
click at [1021, 156] on span "button" at bounding box center [1014, 158] width 26 height 26
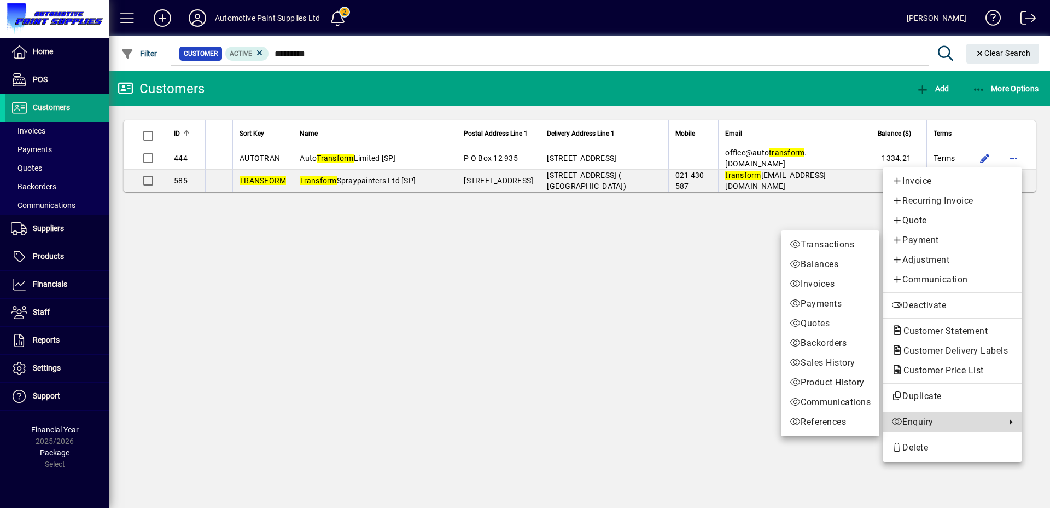
click at [936, 415] on span "Enquiry" at bounding box center [946, 421] width 109 height 13
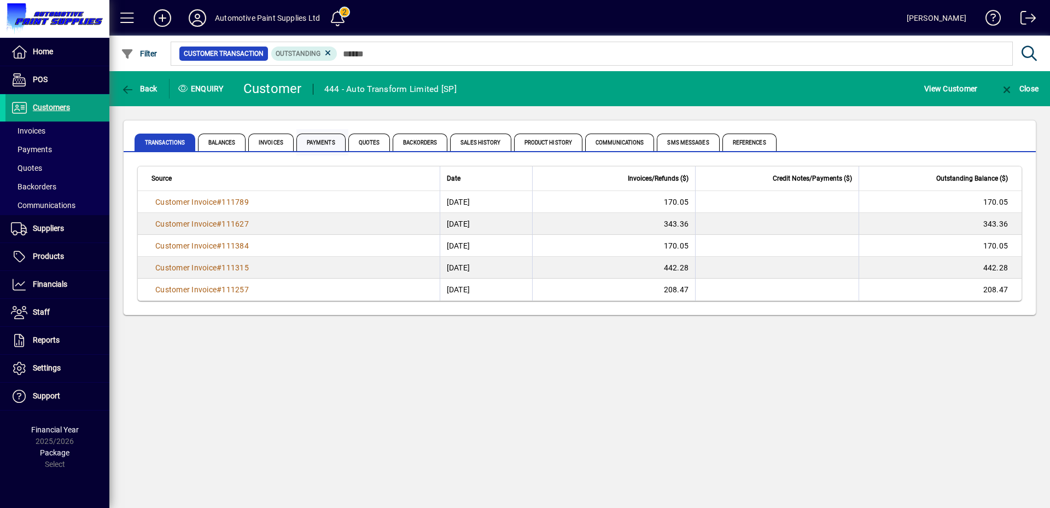
click at [332, 141] on span "Payments" at bounding box center [321, 142] width 49 height 18
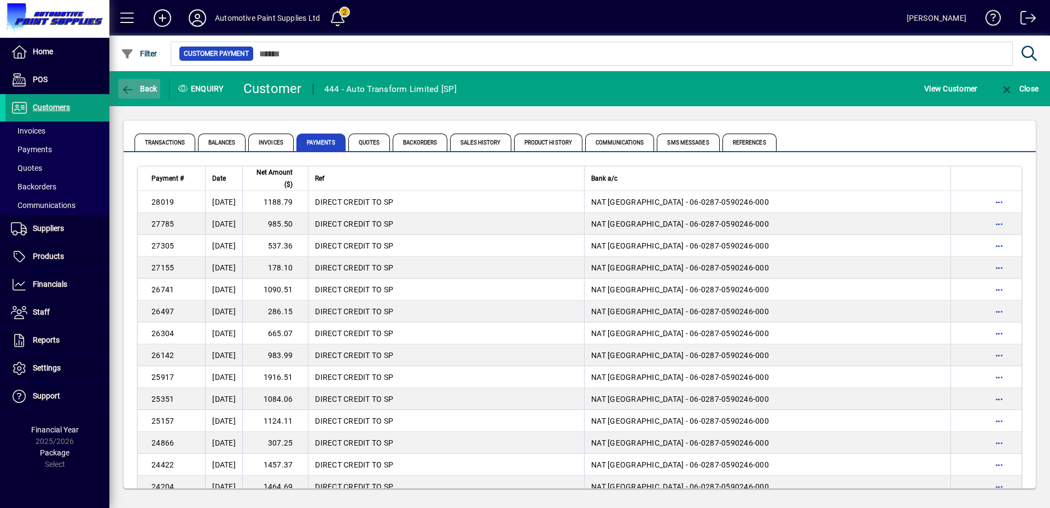
click at [133, 88] on icon "button" at bounding box center [128, 89] width 14 height 11
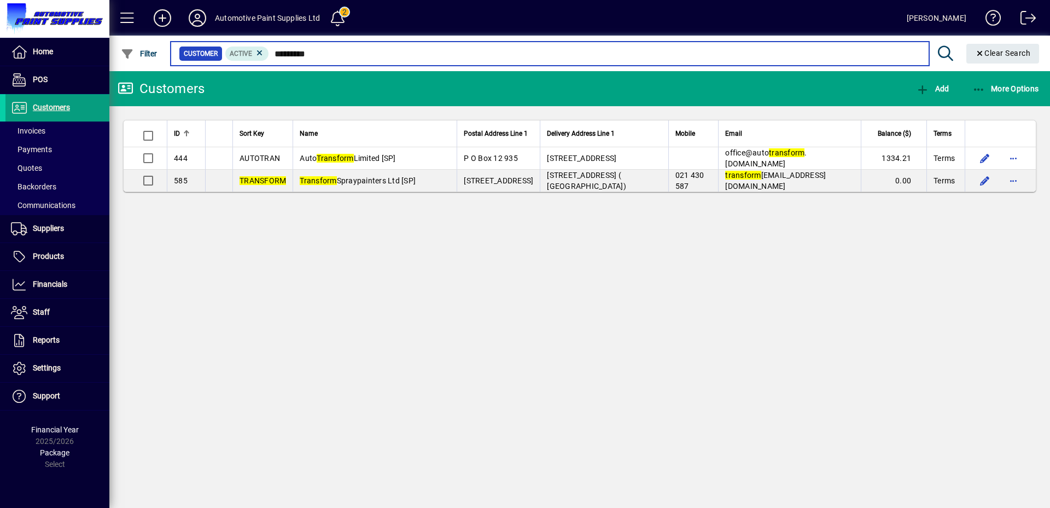
click at [302, 50] on input "*********" at bounding box center [594, 53] width 651 height 15
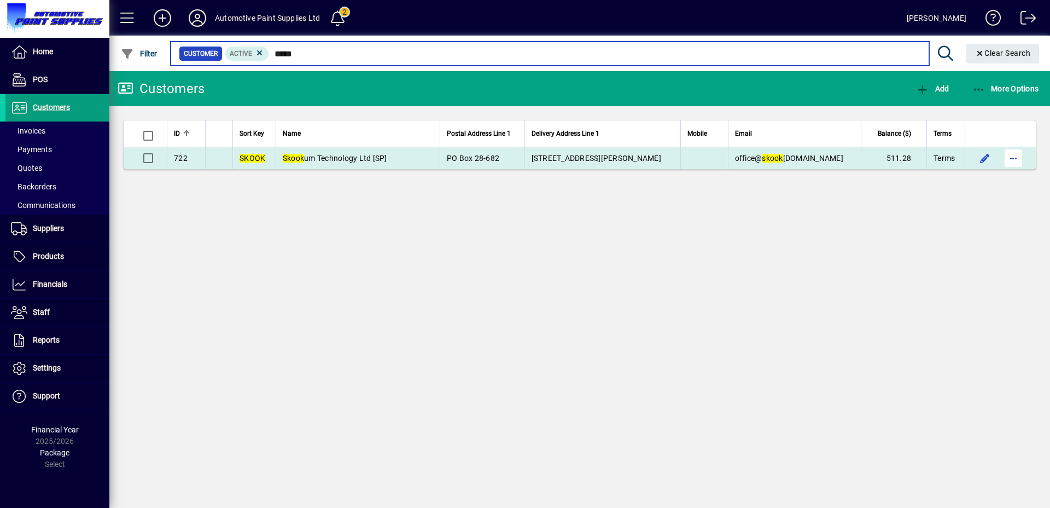
type input "*****"
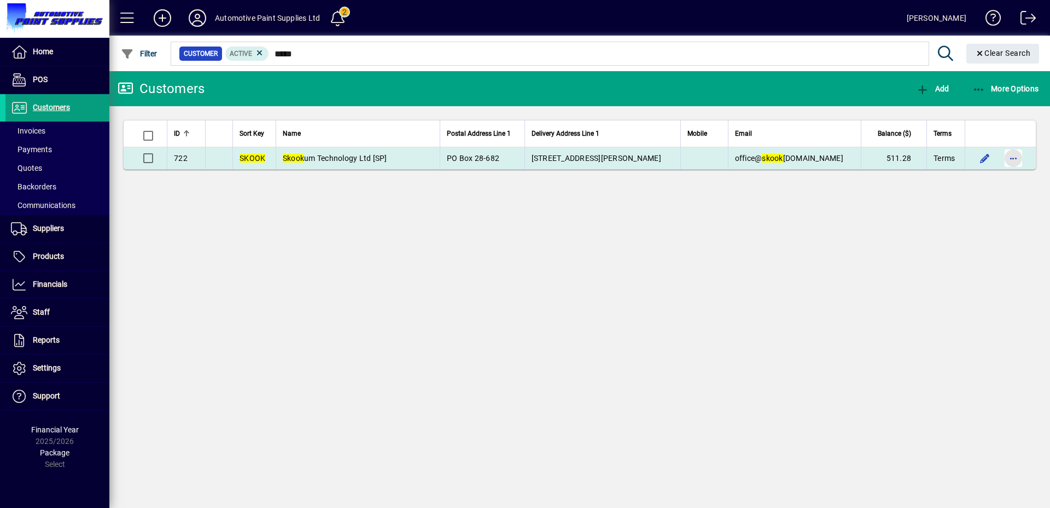
click at [1013, 163] on span "button" at bounding box center [1014, 158] width 26 height 26
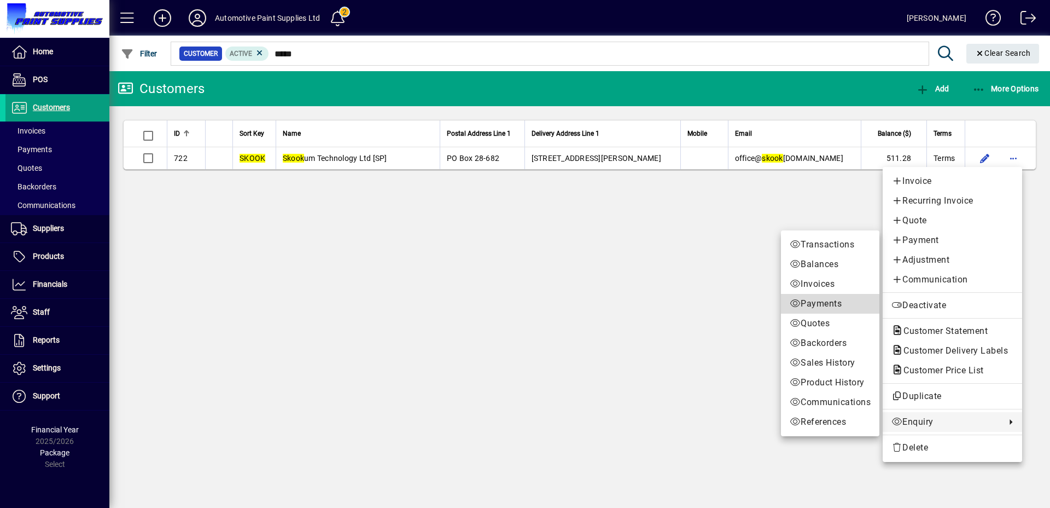
click at [816, 311] on link "Payments" at bounding box center [830, 304] width 98 height 20
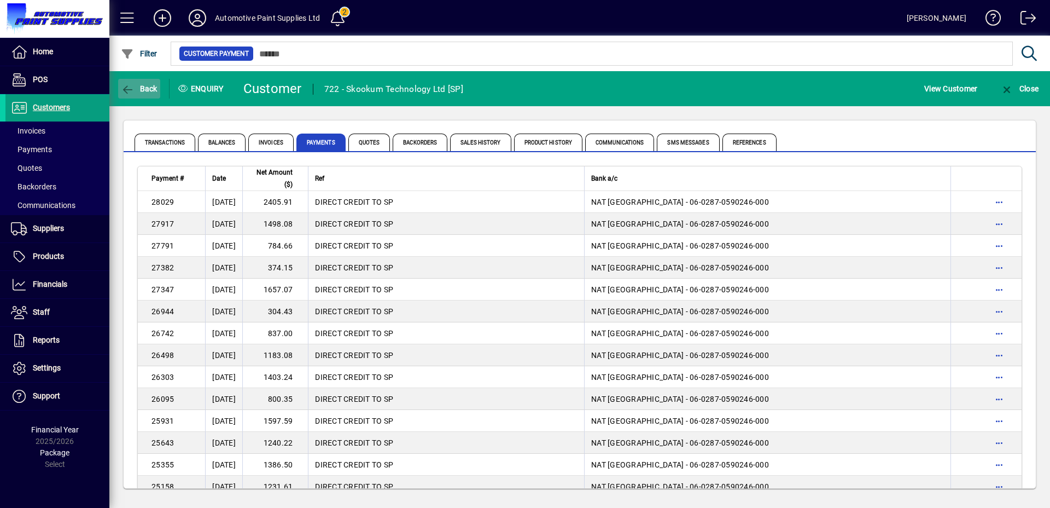
click at [140, 89] on span "Back" at bounding box center [139, 88] width 37 height 9
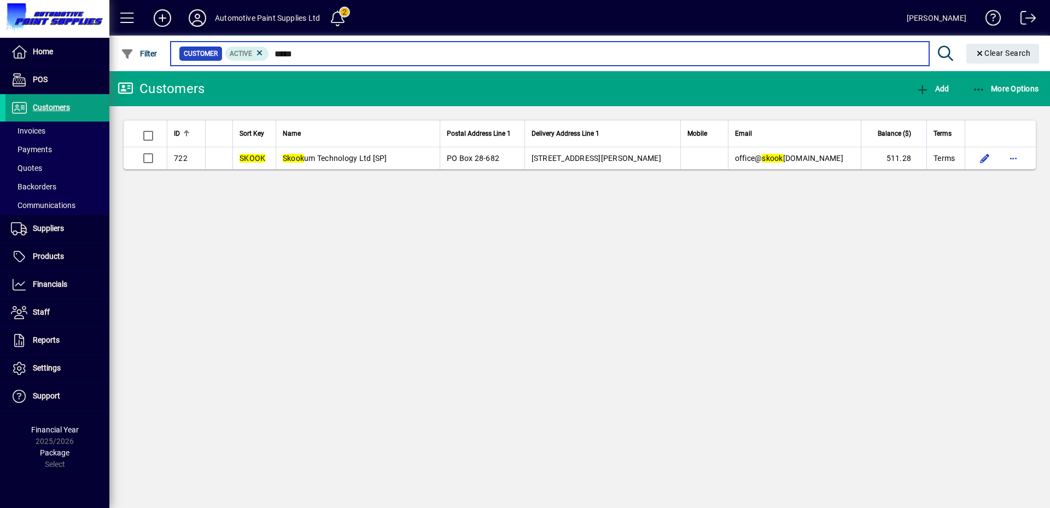
click at [289, 56] on input "*****" at bounding box center [594, 53] width 651 height 15
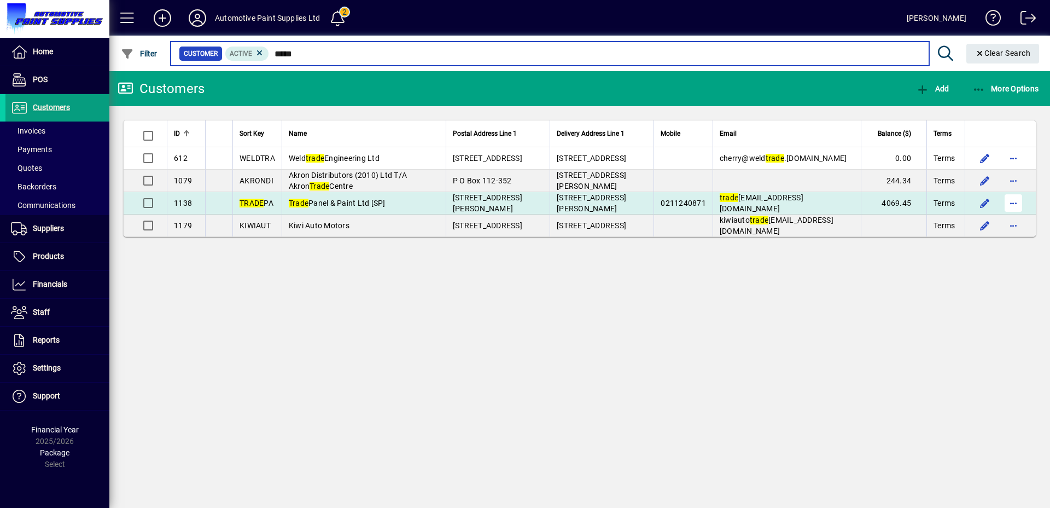
type input "*****"
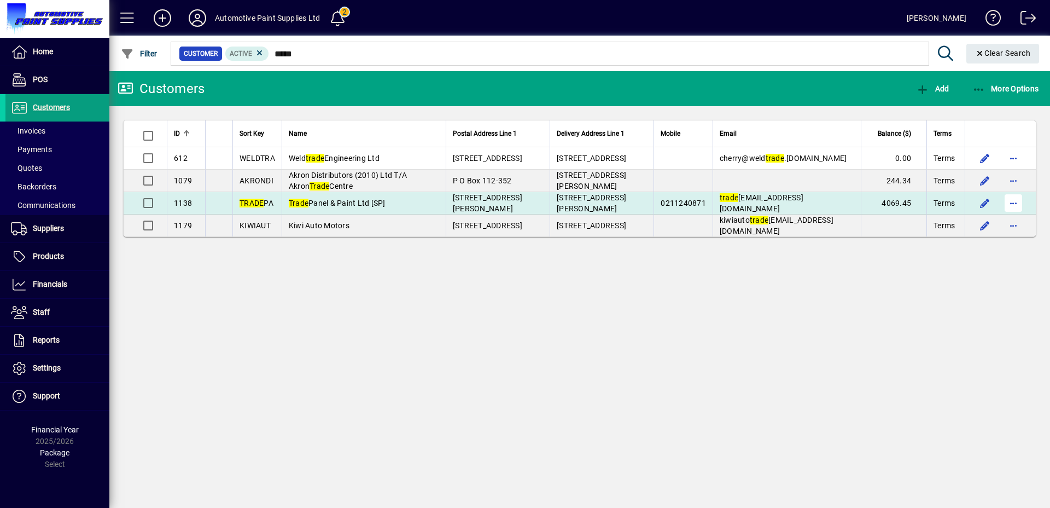
click at [1005, 202] on span "button" at bounding box center [1014, 203] width 26 height 26
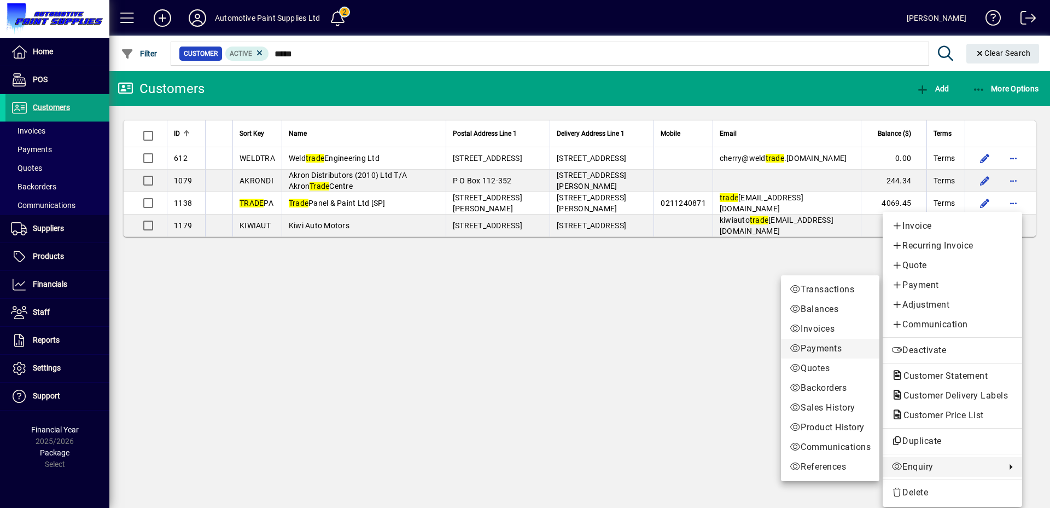
click at [820, 353] on span "Payments" at bounding box center [830, 348] width 81 height 13
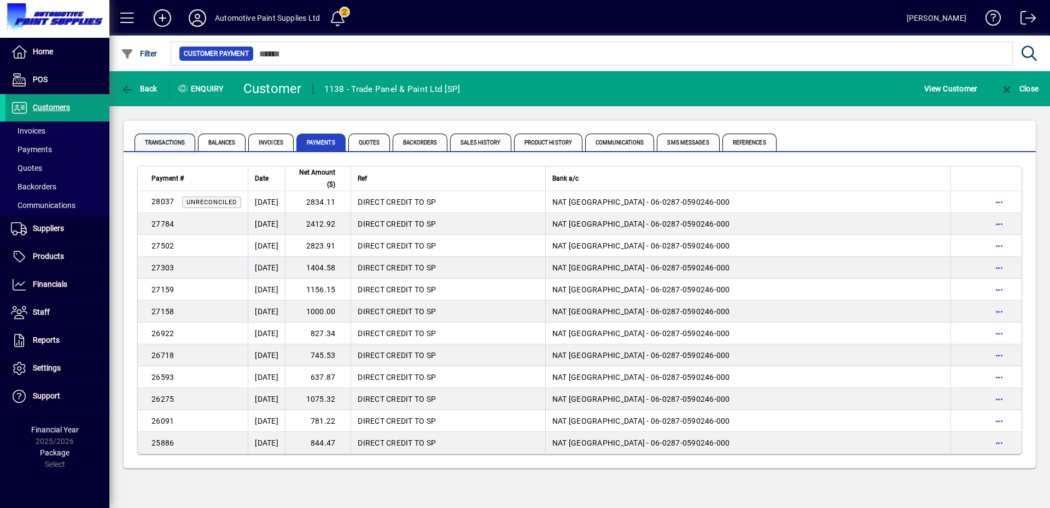
click at [169, 145] on span "Transactions" at bounding box center [165, 142] width 61 height 18
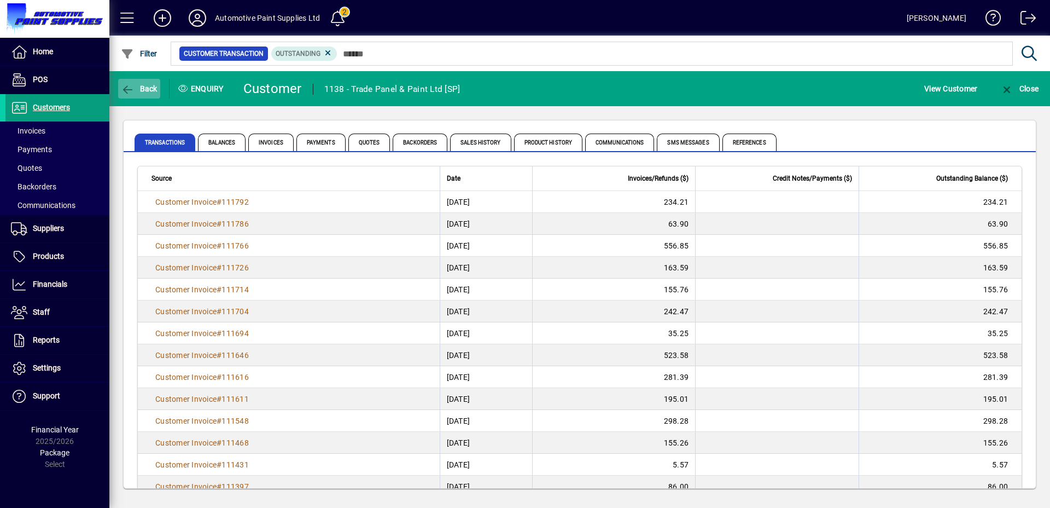
click at [155, 88] on span "Back" at bounding box center [139, 88] width 37 height 9
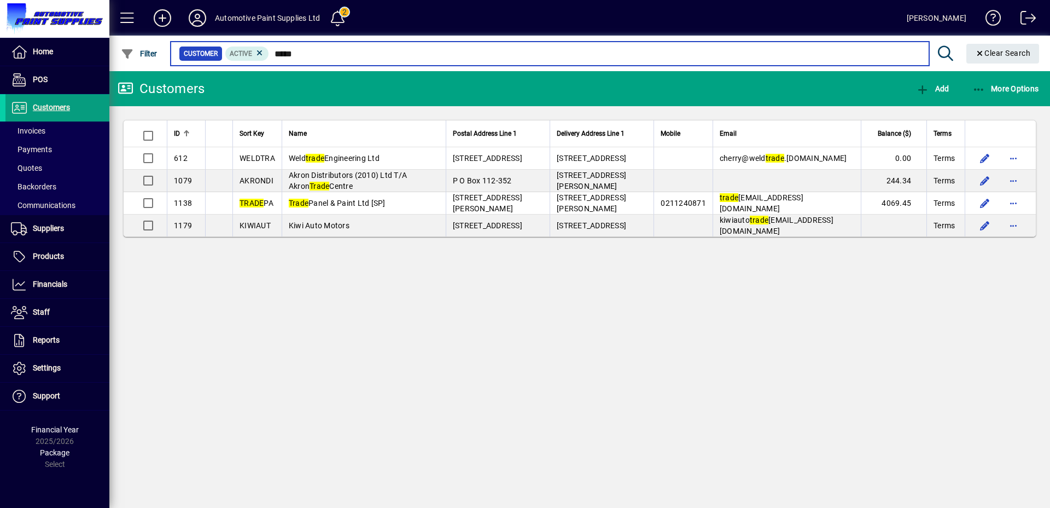
click at [292, 49] on input "*****" at bounding box center [594, 53] width 651 height 15
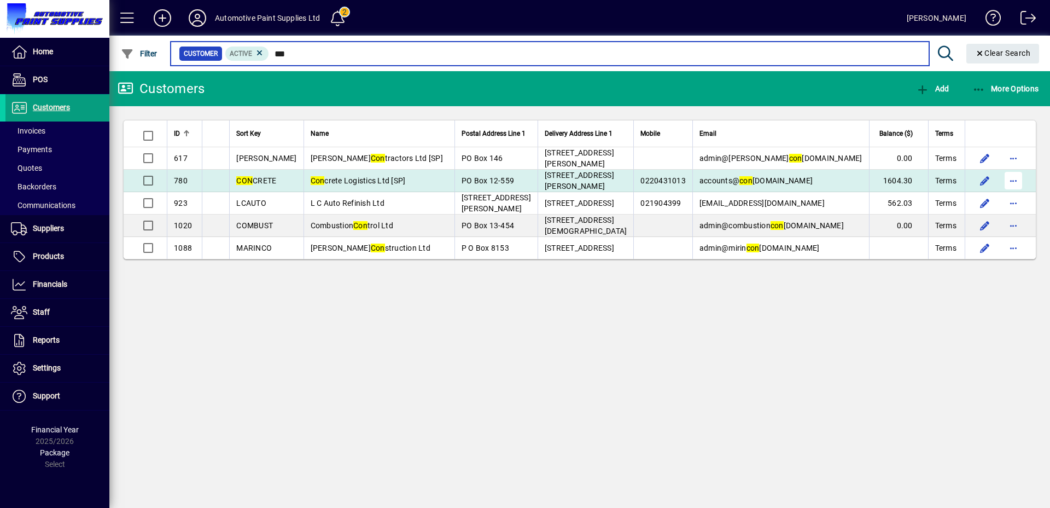
type input "***"
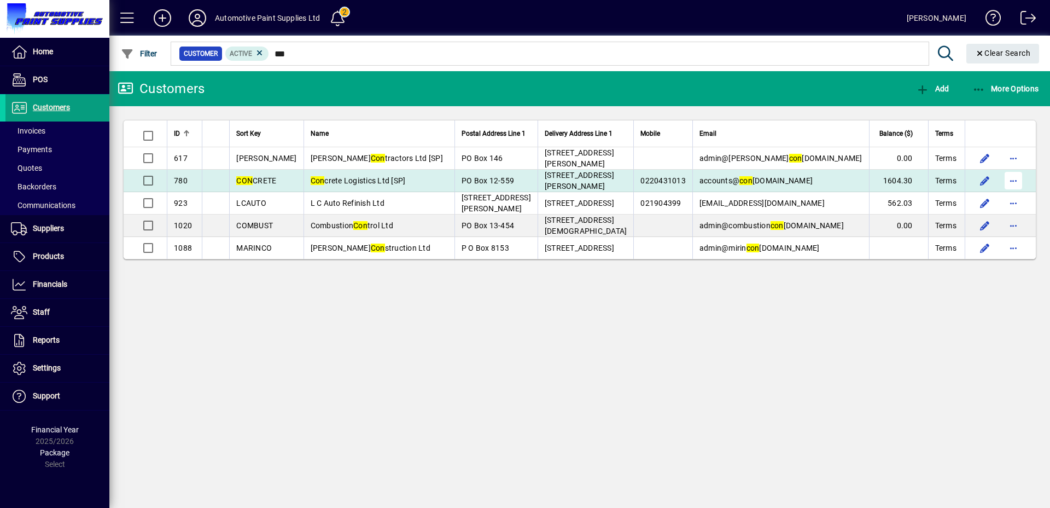
click at [1020, 181] on span "button" at bounding box center [1014, 180] width 26 height 26
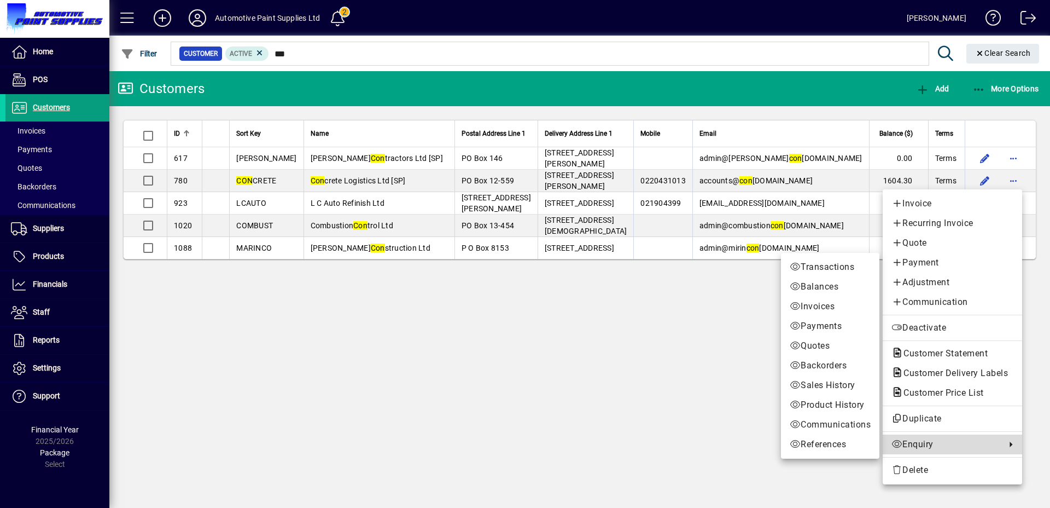
click at [921, 436] on link "Enquiry" at bounding box center [953, 444] width 140 height 20
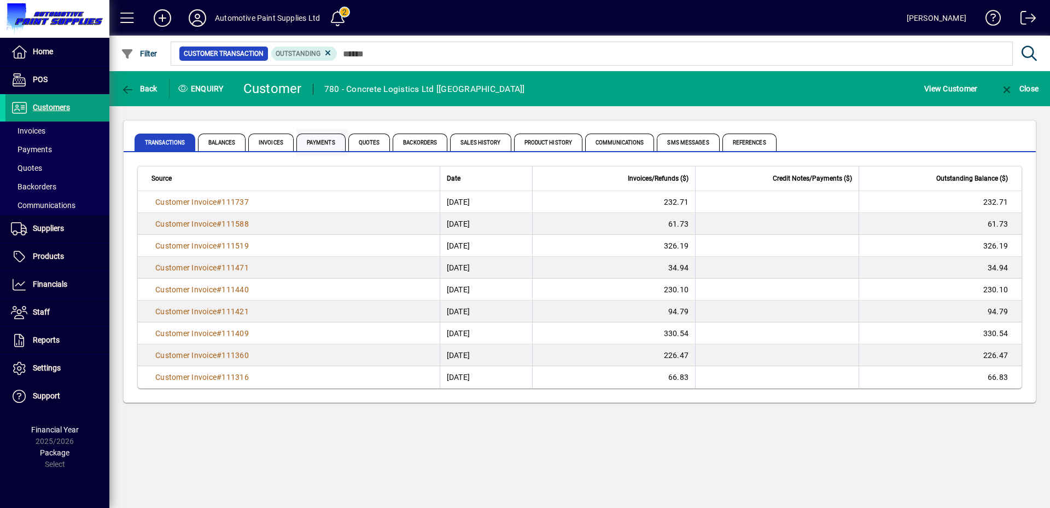
click at [313, 136] on span "Payments" at bounding box center [321, 142] width 49 height 18
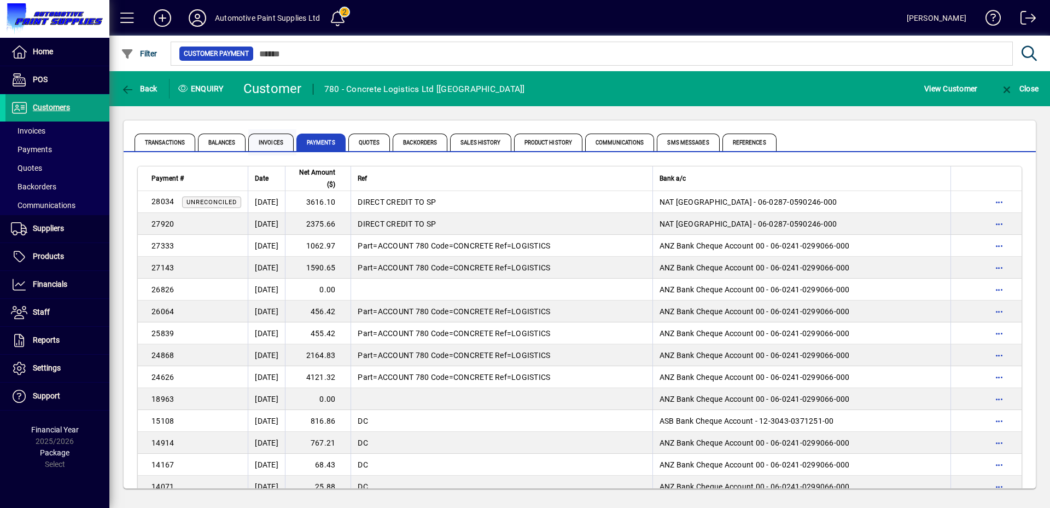
click at [268, 137] on span "Invoices" at bounding box center [270, 142] width 45 height 18
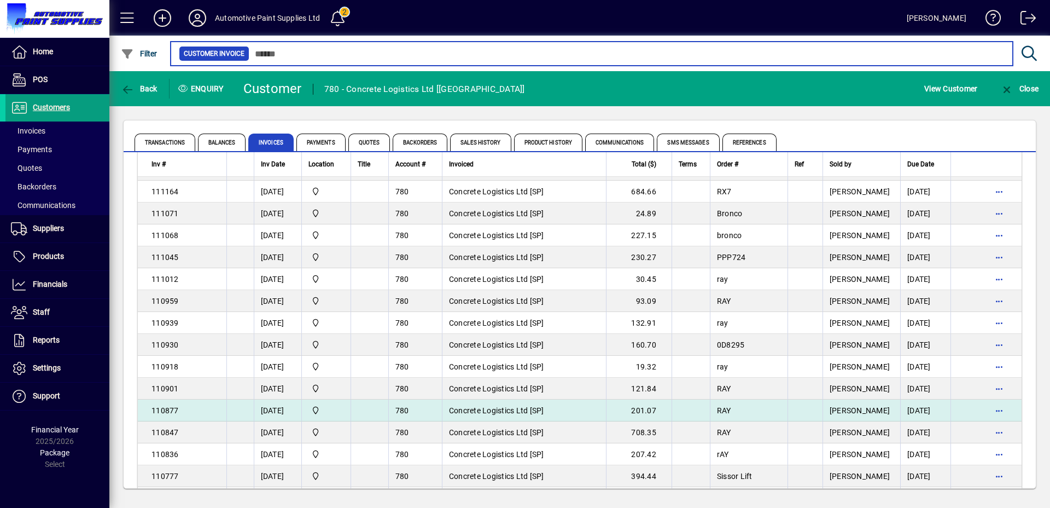
scroll to position [230, 0]
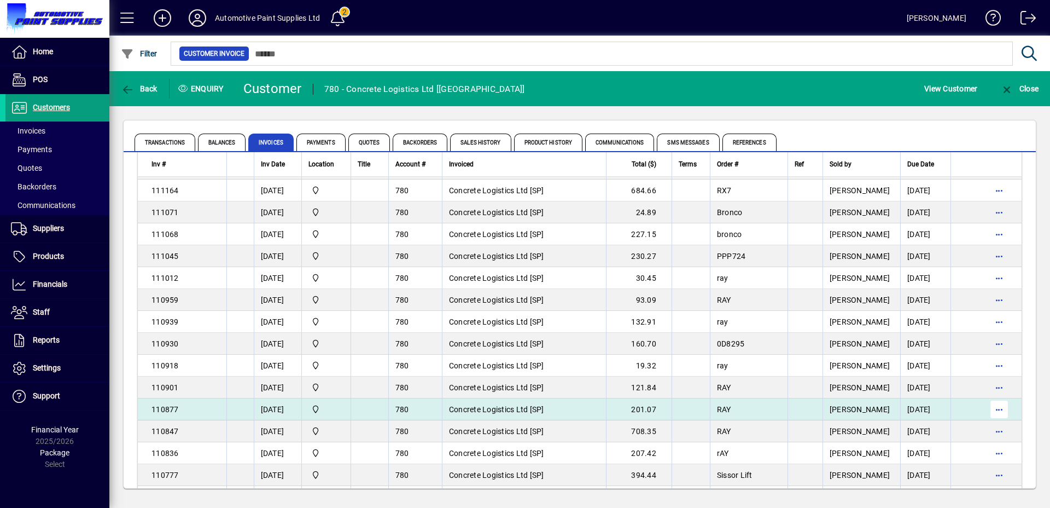
click at [992, 412] on span "button" at bounding box center [999, 409] width 26 height 26
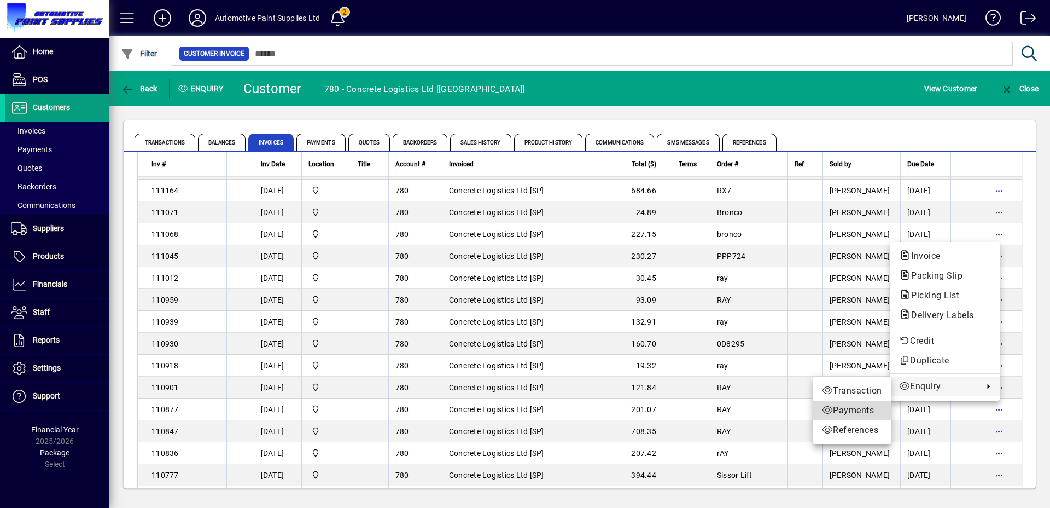
click at [848, 414] on span "Payments" at bounding box center [852, 410] width 60 height 13
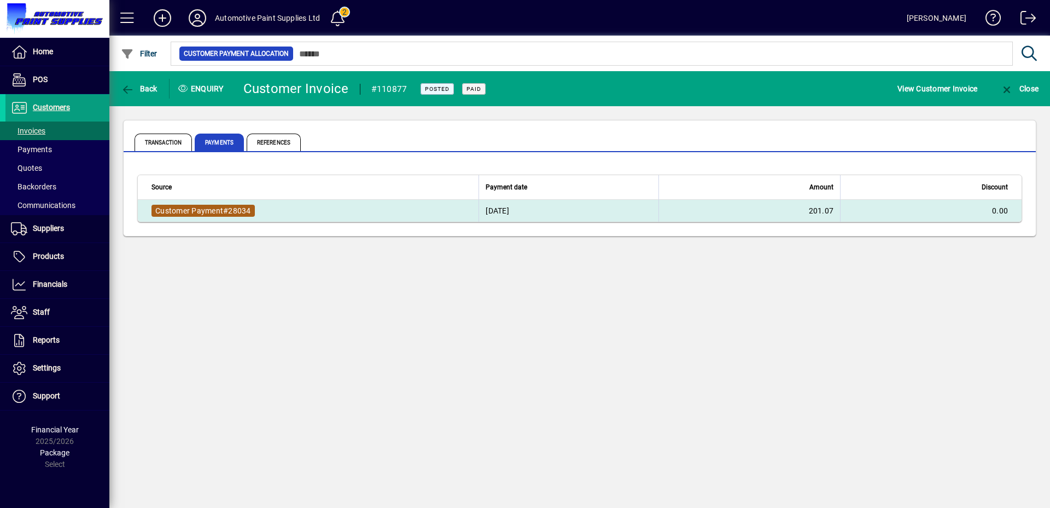
click at [195, 210] on span "Customer Payment" at bounding box center [189, 210] width 68 height 9
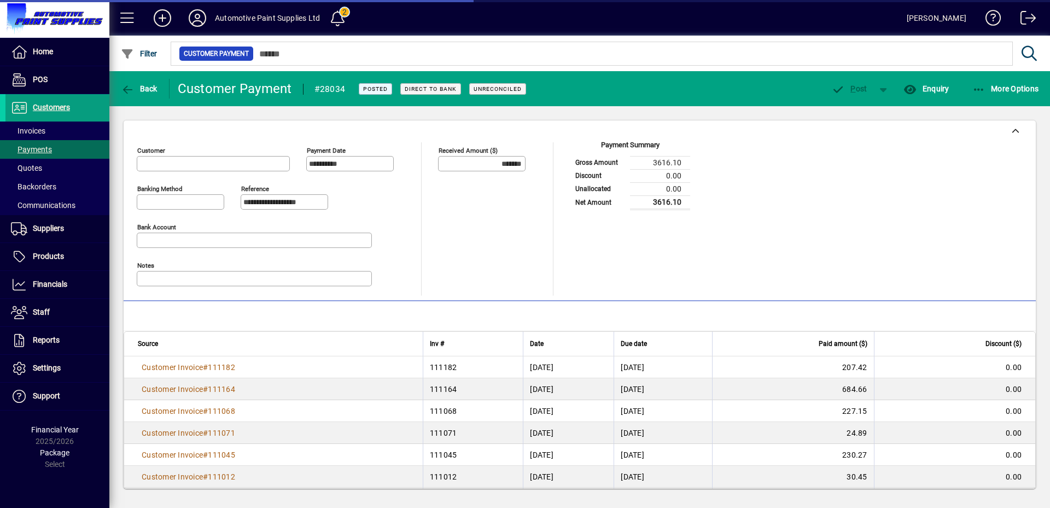
type input "**********"
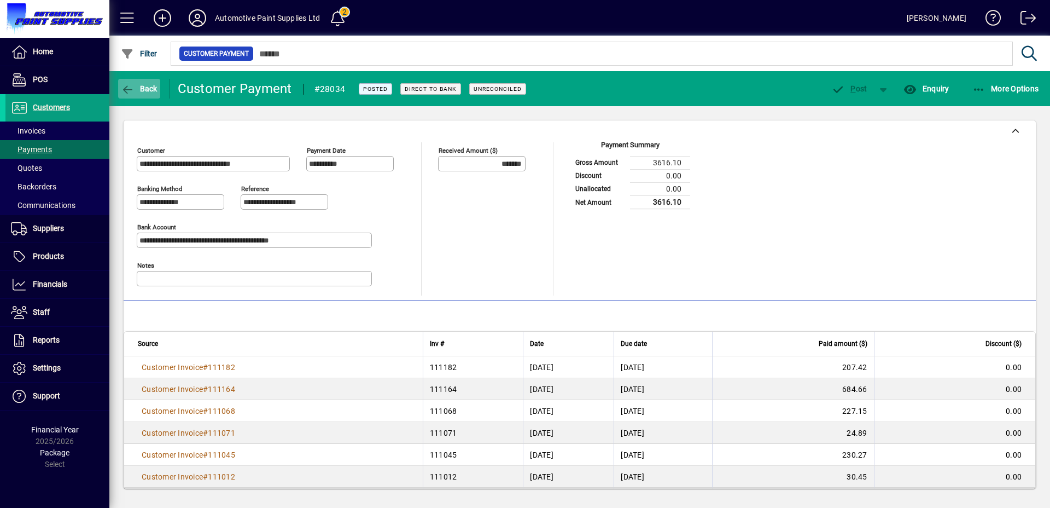
click at [143, 92] on span "Back" at bounding box center [139, 88] width 37 height 9
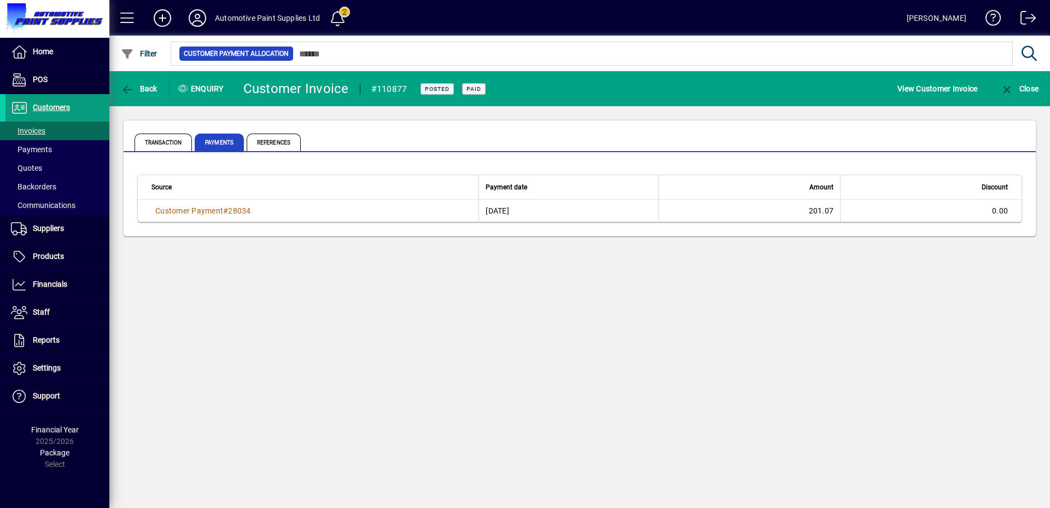
click at [143, 92] on span "Back" at bounding box center [139, 88] width 37 height 9
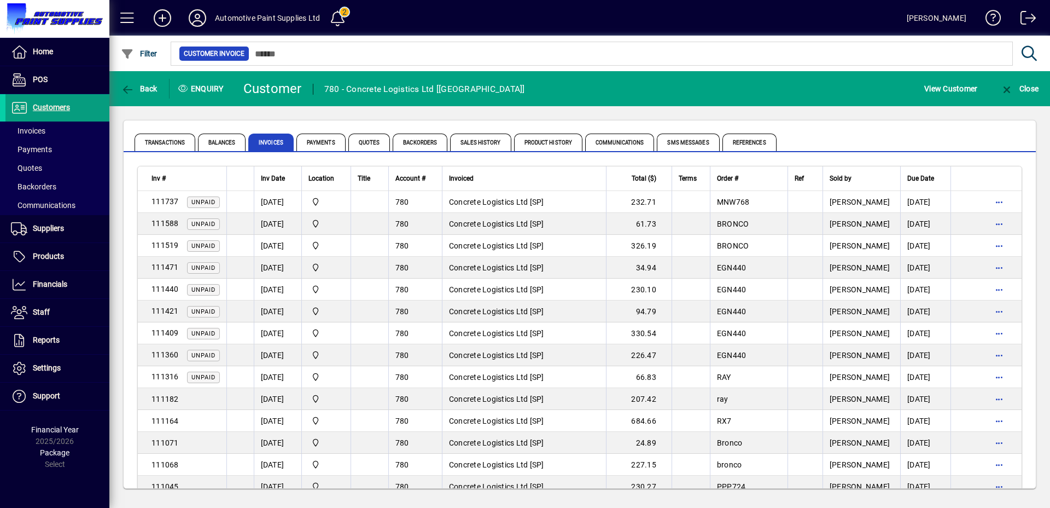
click at [143, 92] on span "Back" at bounding box center [139, 88] width 37 height 9
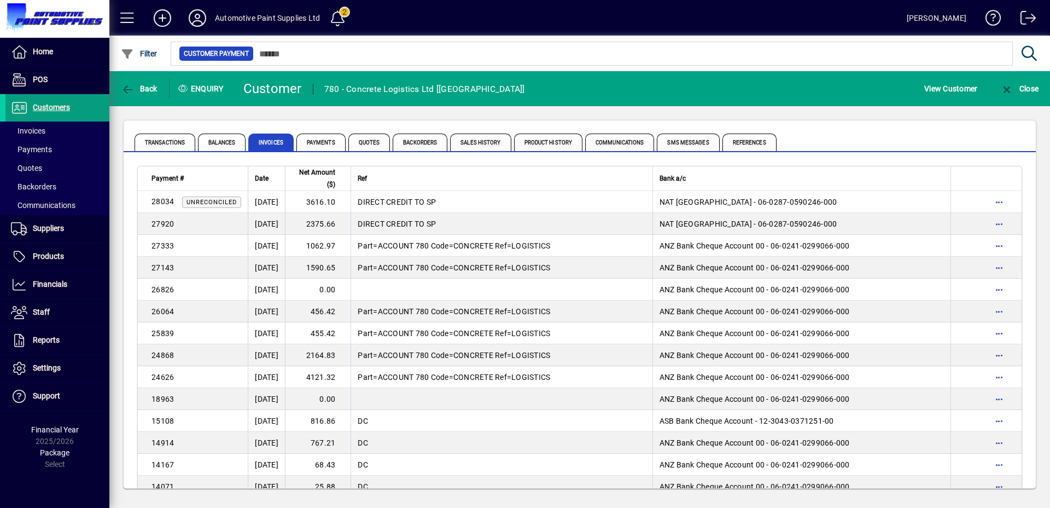
click at [143, 92] on span "Back" at bounding box center [139, 88] width 37 height 9
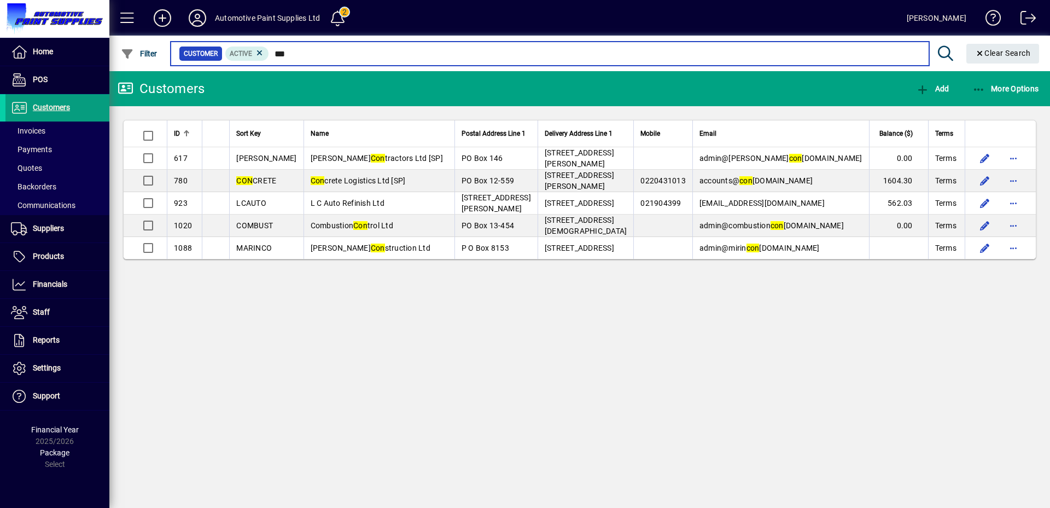
click at [283, 57] on input "***" at bounding box center [594, 53] width 651 height 15
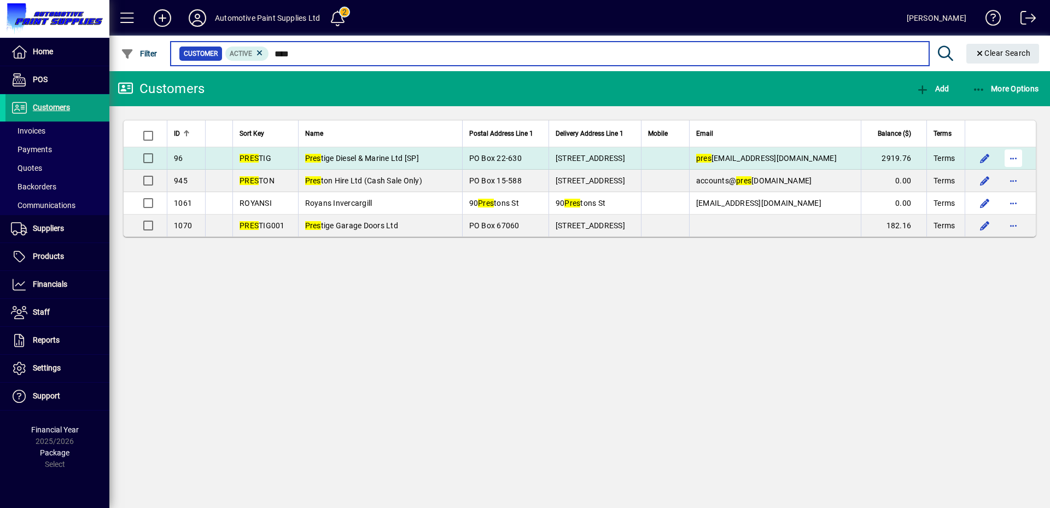
type input "****"
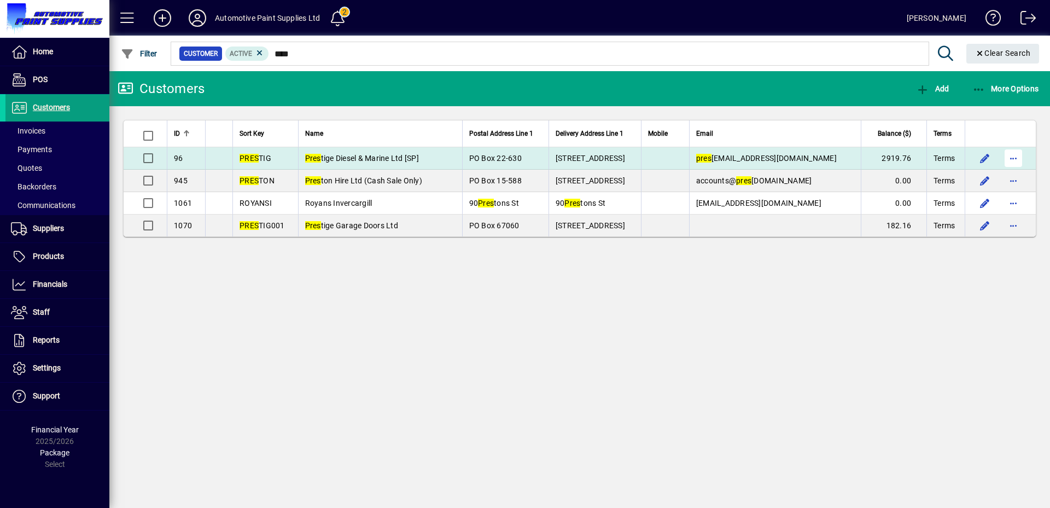
click at [1006, 156] on span "button" at bounding box center [1014, 158] width 26 height 26
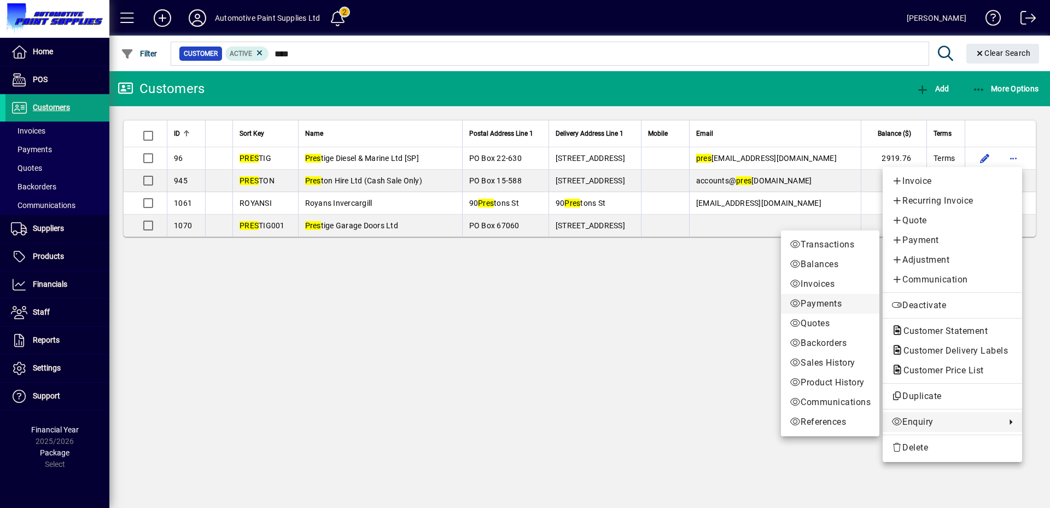
click at [817, 304] on span "Payments" at bounding box center [830, 303] width 81 height 13
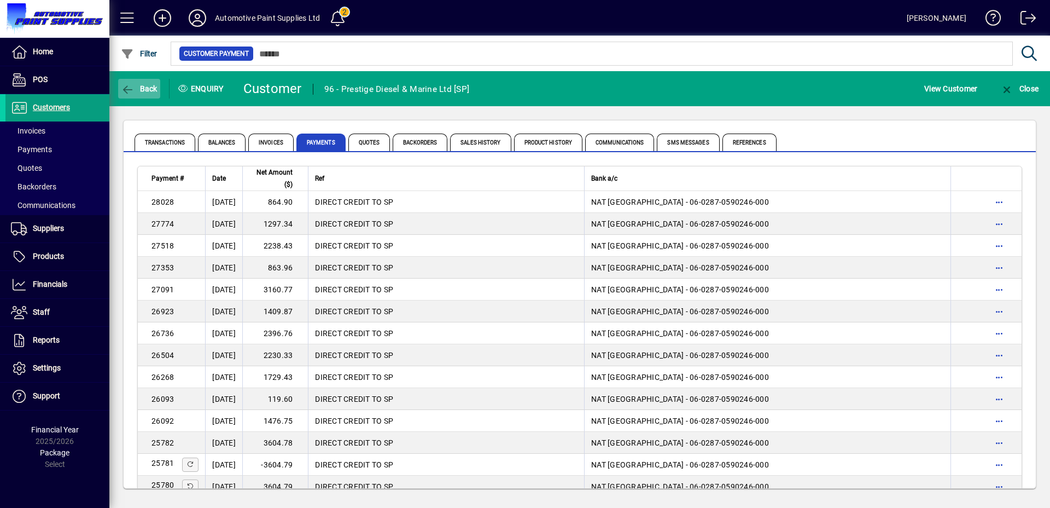
click at [121, 84] on icon "button" at bounding box center [128, 89] width 14 height 11
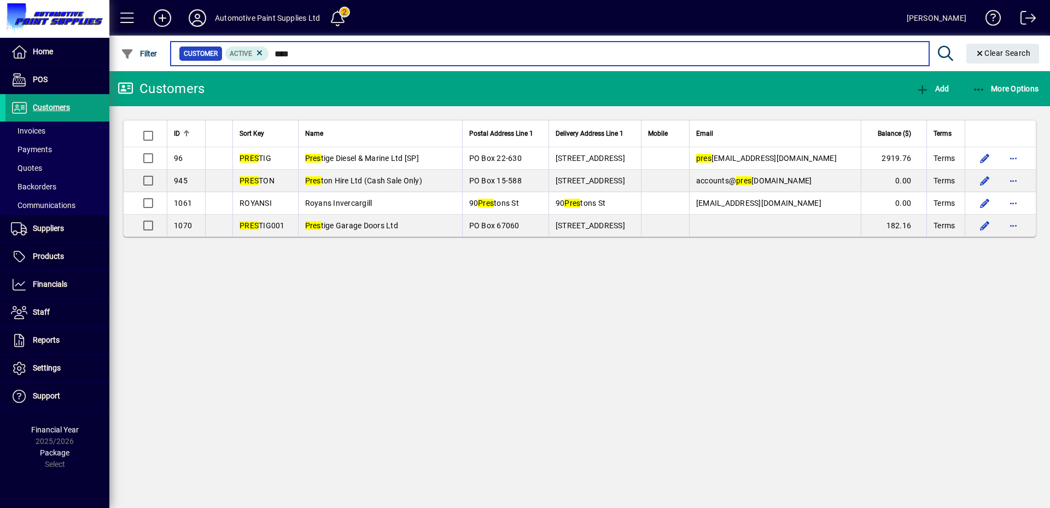
click at [284, 53] on input "****" at bounding box center [594, 53] width 651 height 15
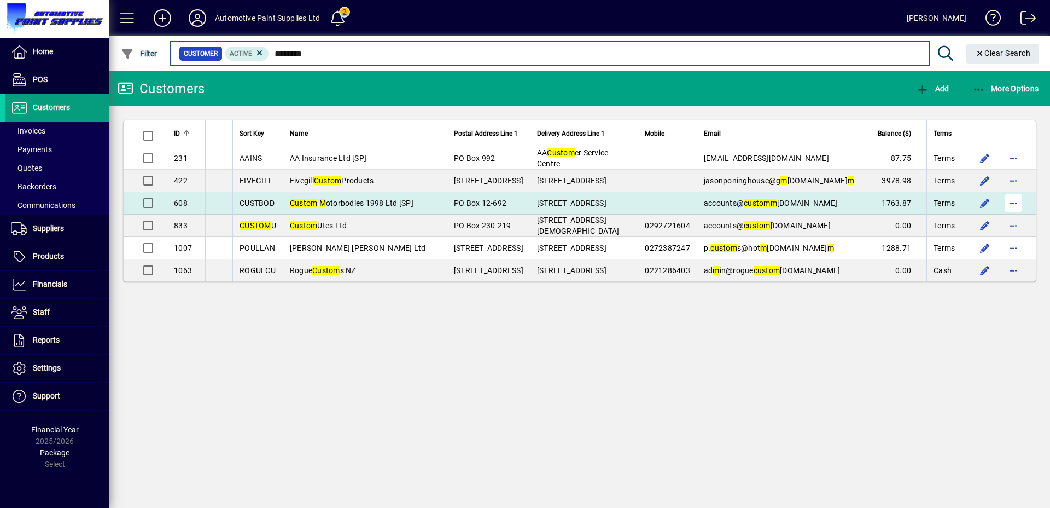
type input "********"
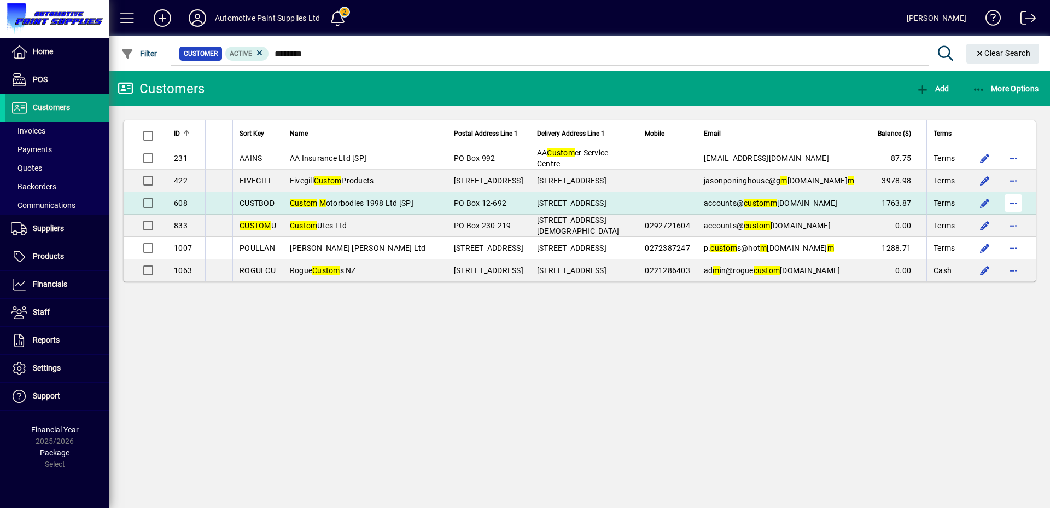
click at [1015, 204] on span "button" at bounding box center [1014, 203] width 26 height 26
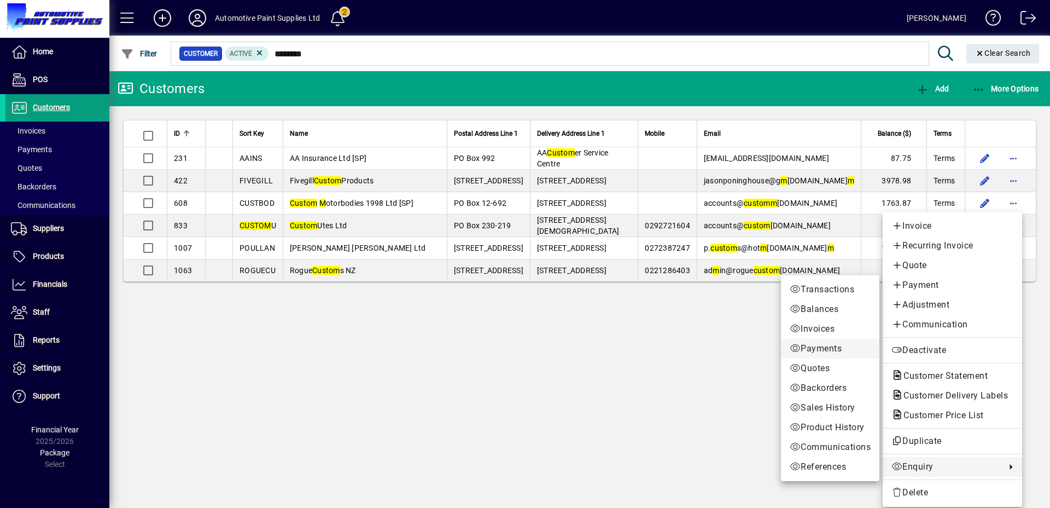
click at [821, 348] on span "Payments" at bounding box center [830, 348] width 81 height 13
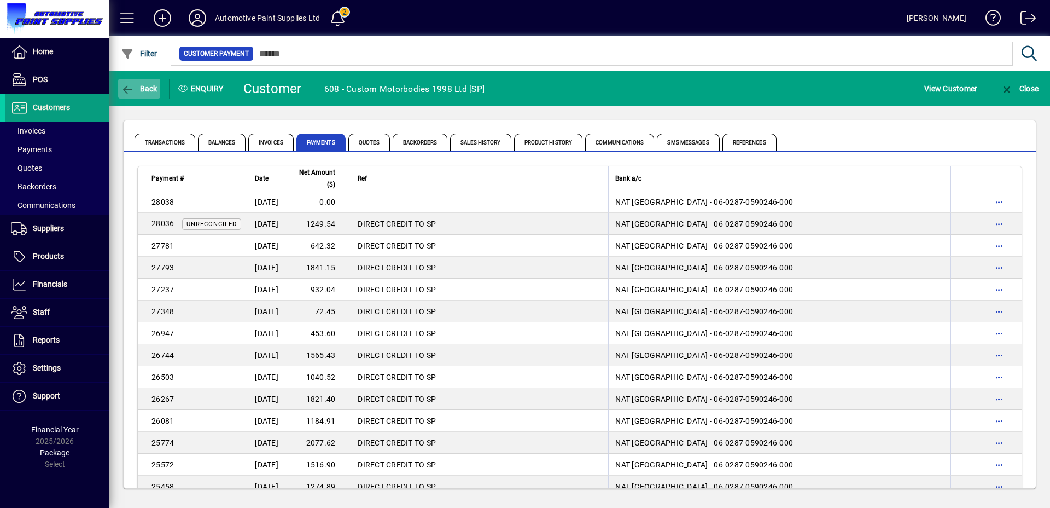
click at [141, 90] on span "Back" at bounding box center [139, 88] width 37 height 9
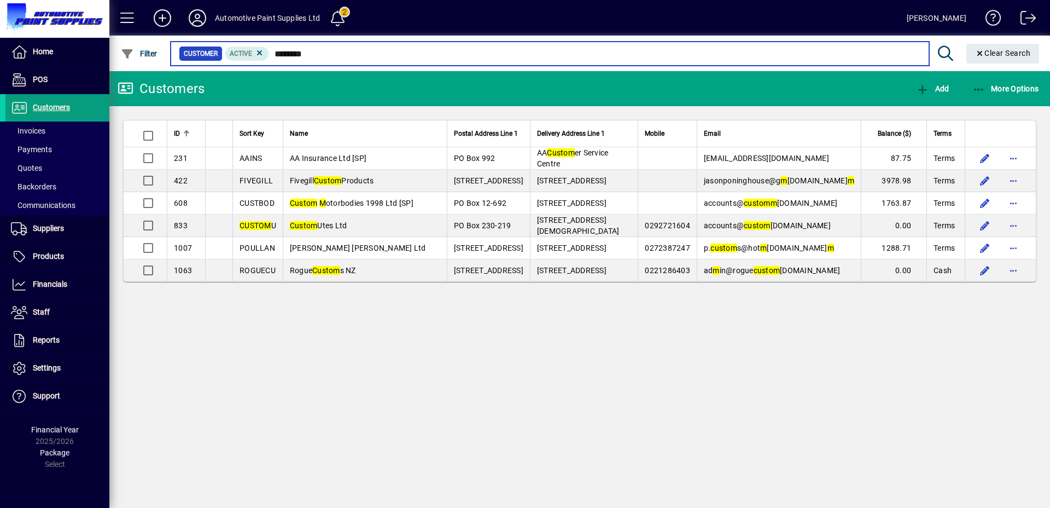
click at [291, 53] on input "********" at bounding box center [594, 53] width 651 height 15
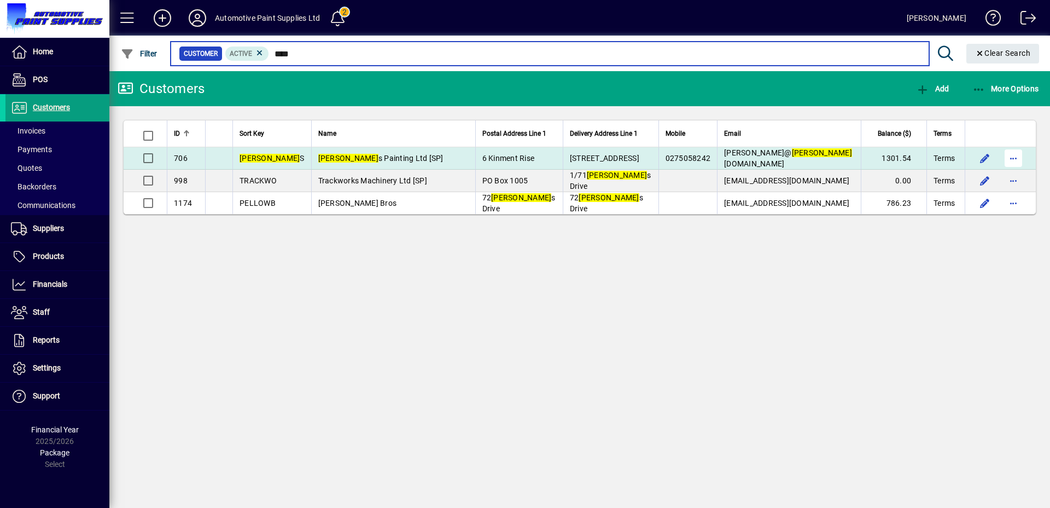
type input "****"
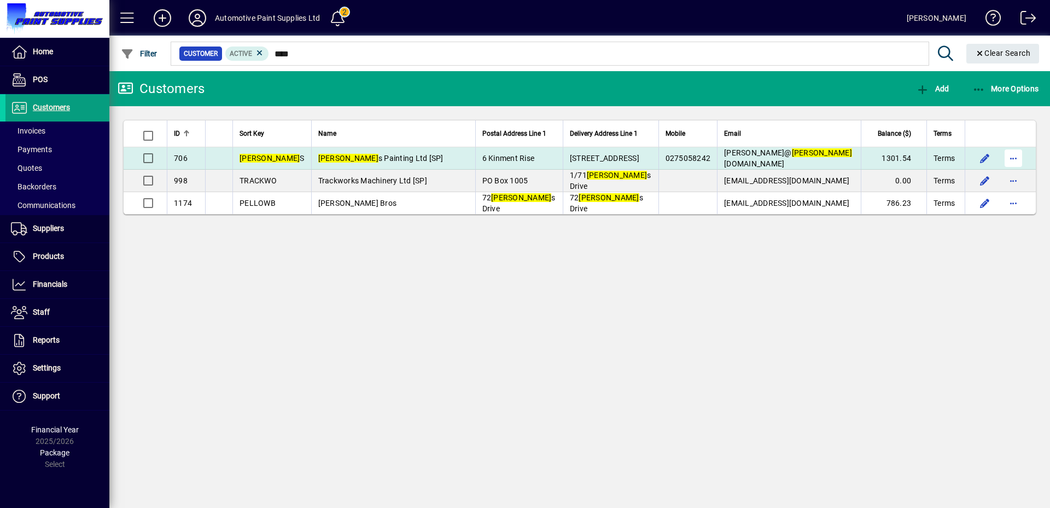
click at [1014, 159] on span "button" at bounding box center [1014, 158] width 26 height 26
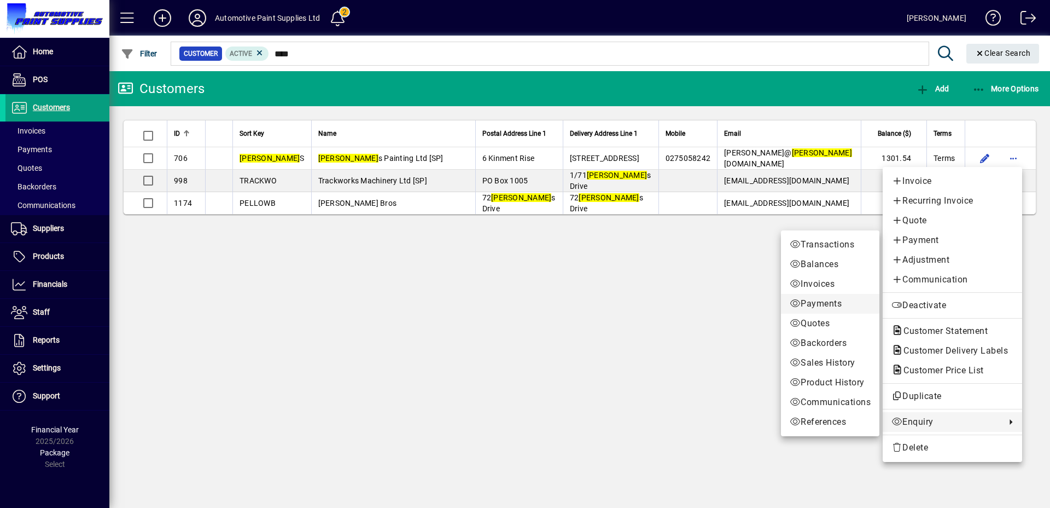
click at [810, 302] on span "Payments" at bounding box center [830, 303] width 81 height 13
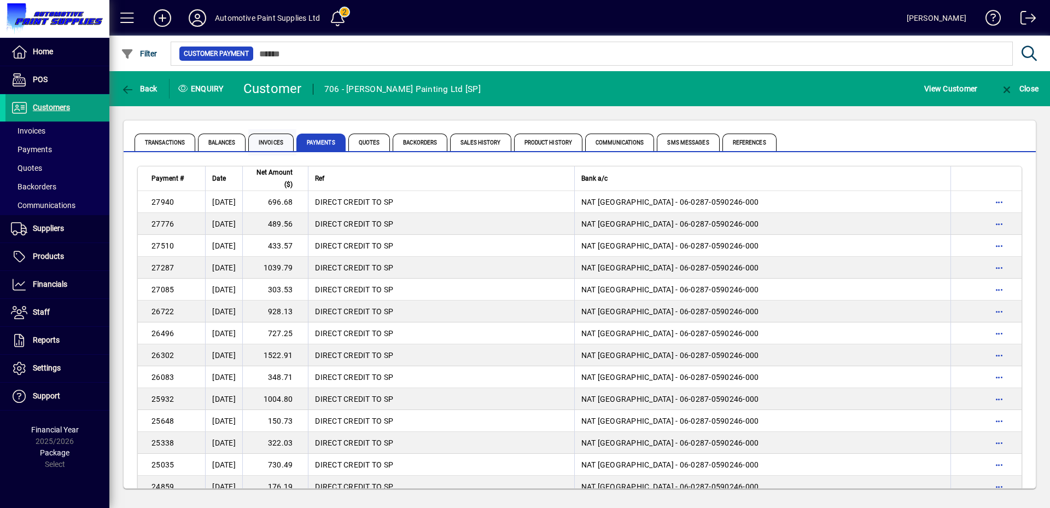
click at [279, 132] on span "Invoices" at bounding box center [272, 142] width 48 height 26
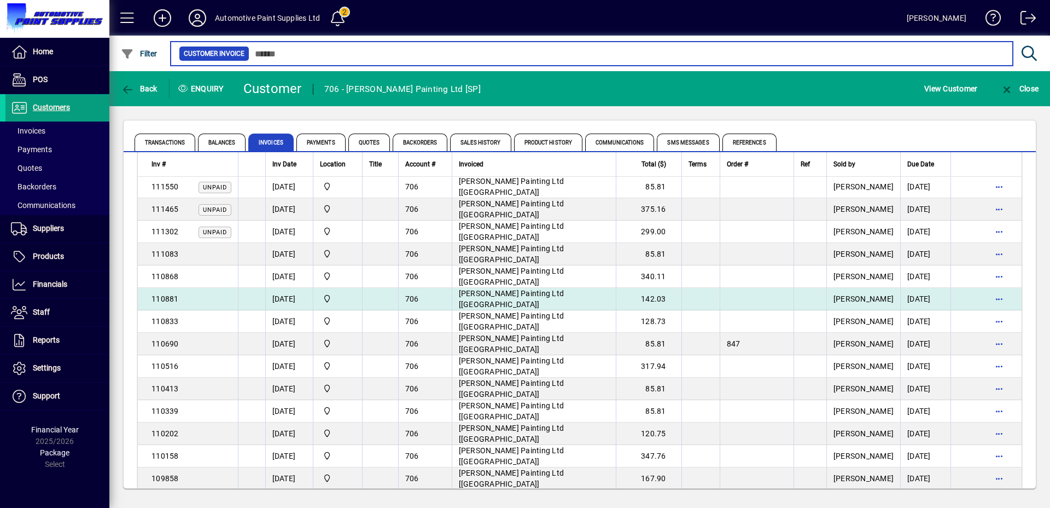
scroll to position [162, 0]
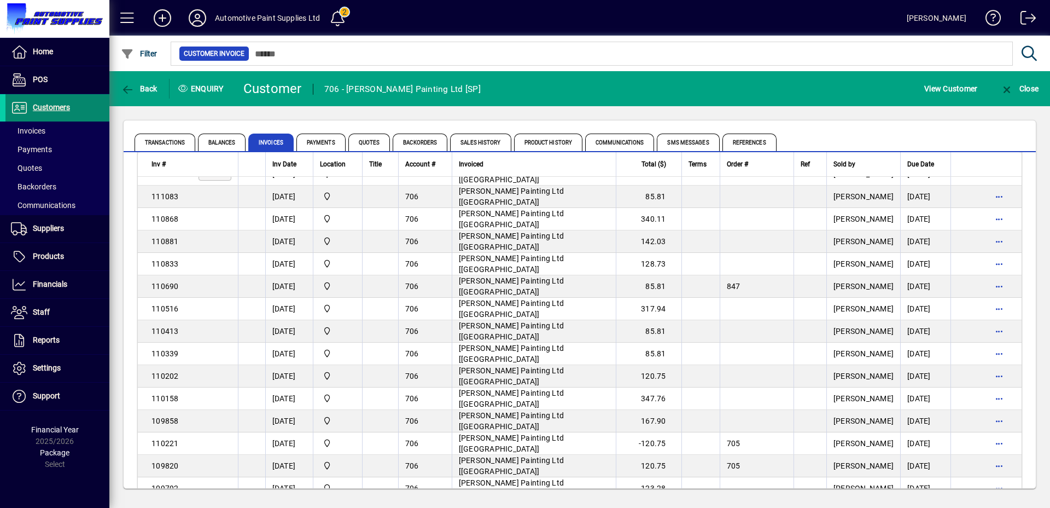
click at [60, 104] on span "Customers" at bounding box center [51, 107] width 37 height 9
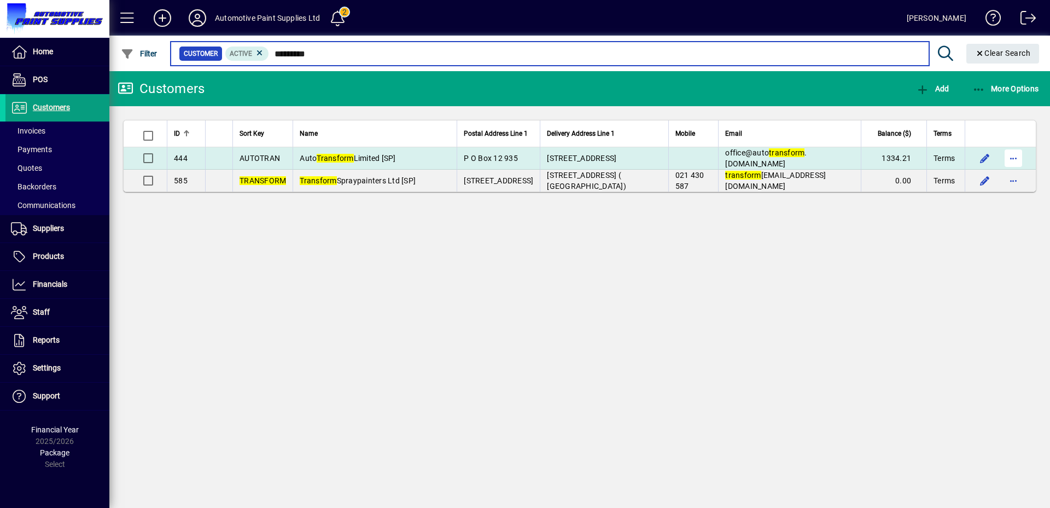
type input "*********"
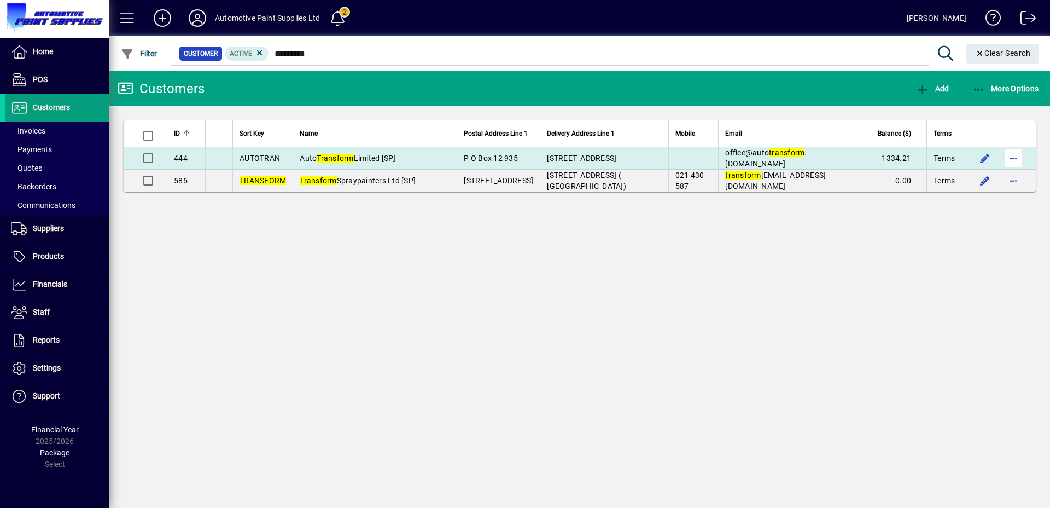
click at [1015, 151] on span "button" at bounding box center [1014, 158] width 26 height 26
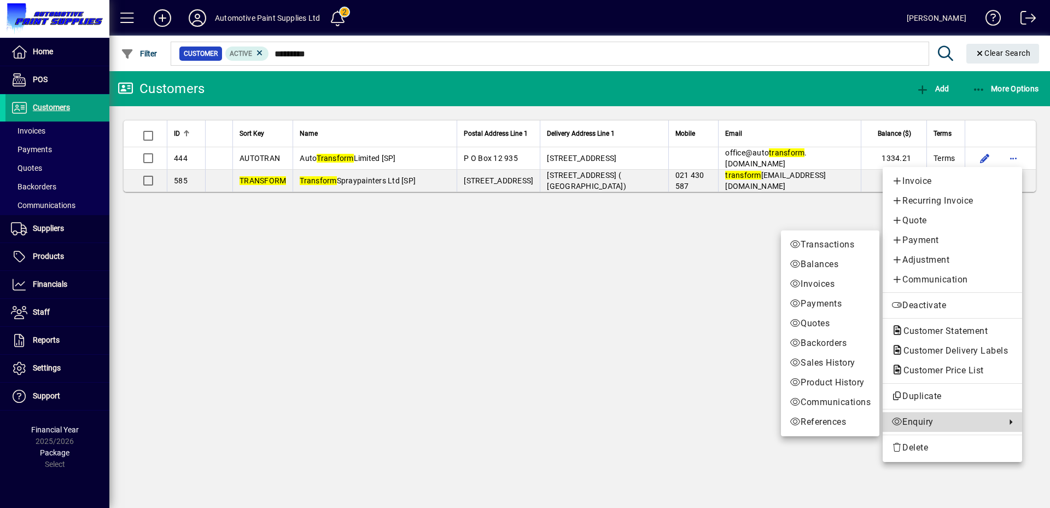
click at [905, 415] on span "Enquiry" at bounding box center [946, 421] width 109 height 13
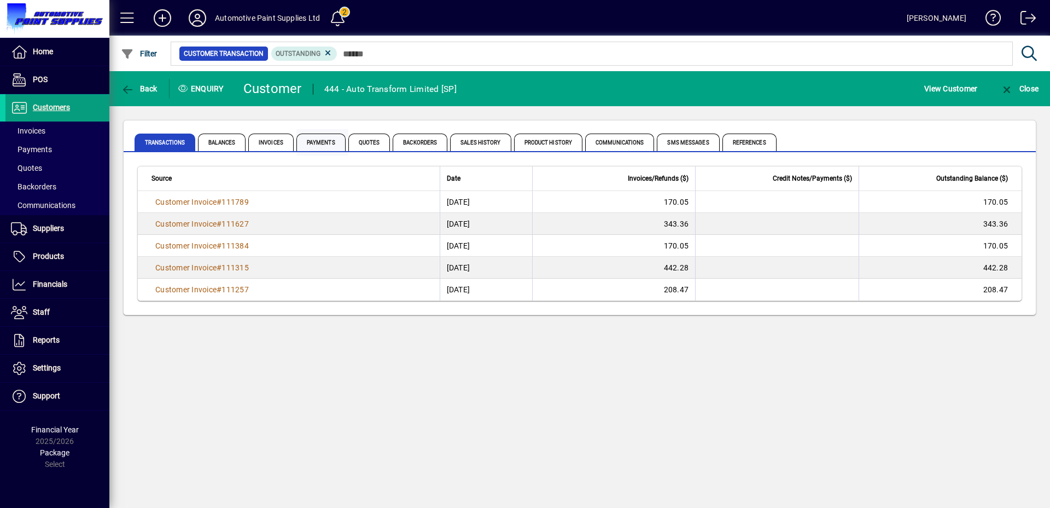
click at [323, 142] on span "Payments" at bounding box center [321, 142] width 49 height 18
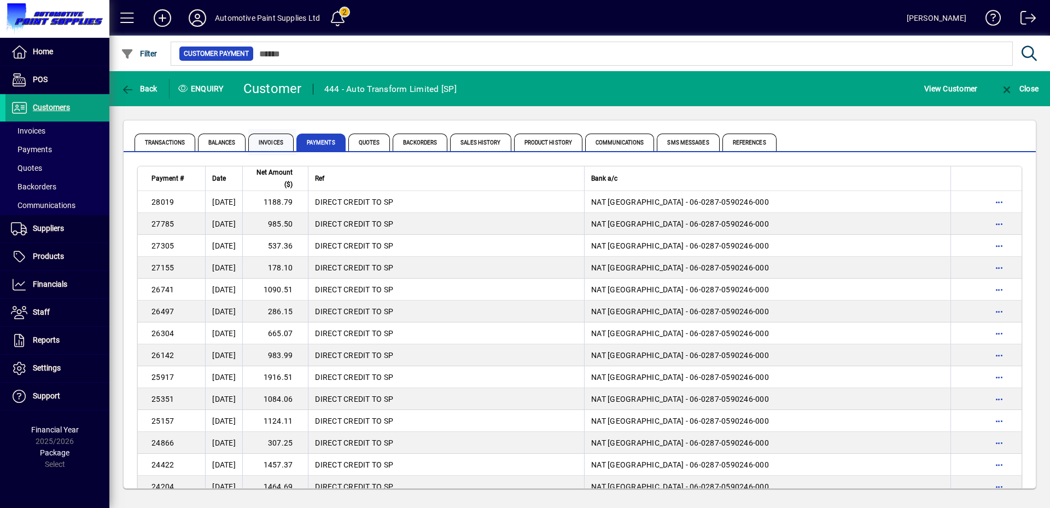
click at [281, 146] on span "Invoices" at bounding box center [270, 142] width 45 height 18
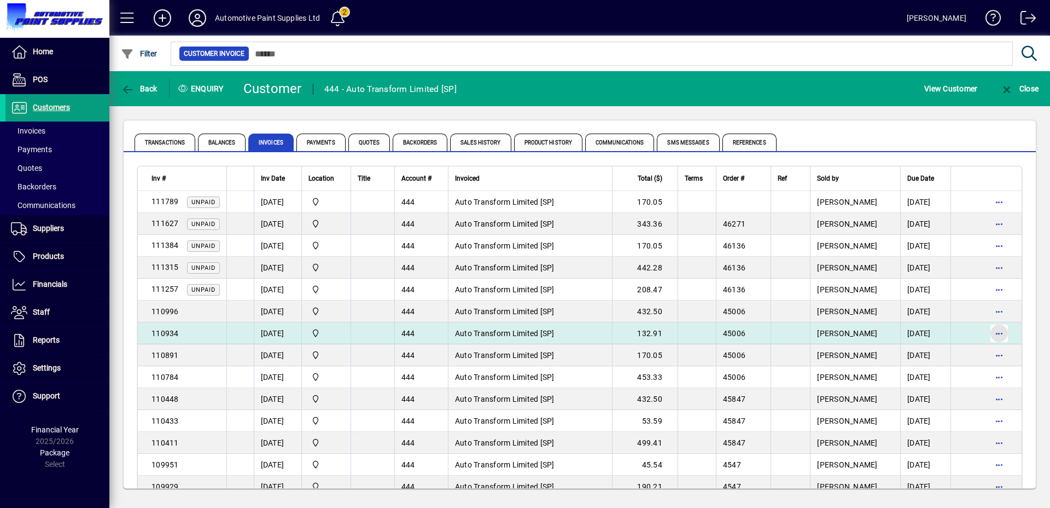
click at [992, 332] on span "button" at bounding box center [999, 333] width 26 height 26
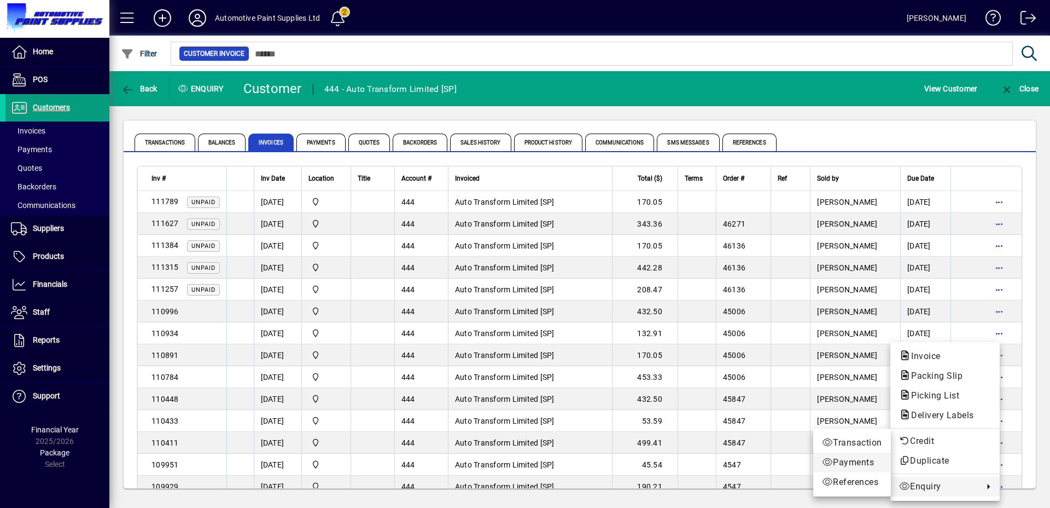
click at [870, 466] on span "Payments" at bounding box center [852, 462] width 60 height 13
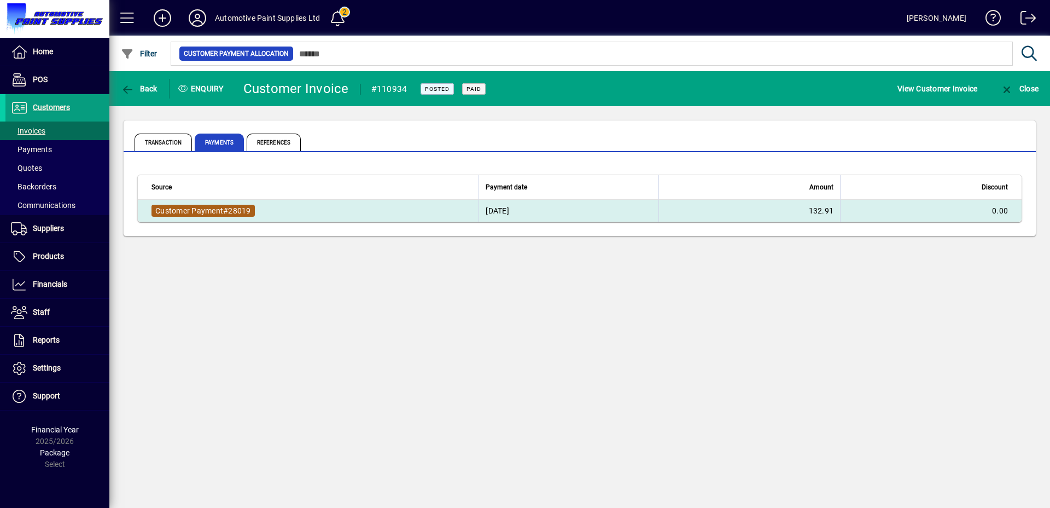
click at [239, 213] on span "28019" at bounding box center [239, 210] width 22 height 9
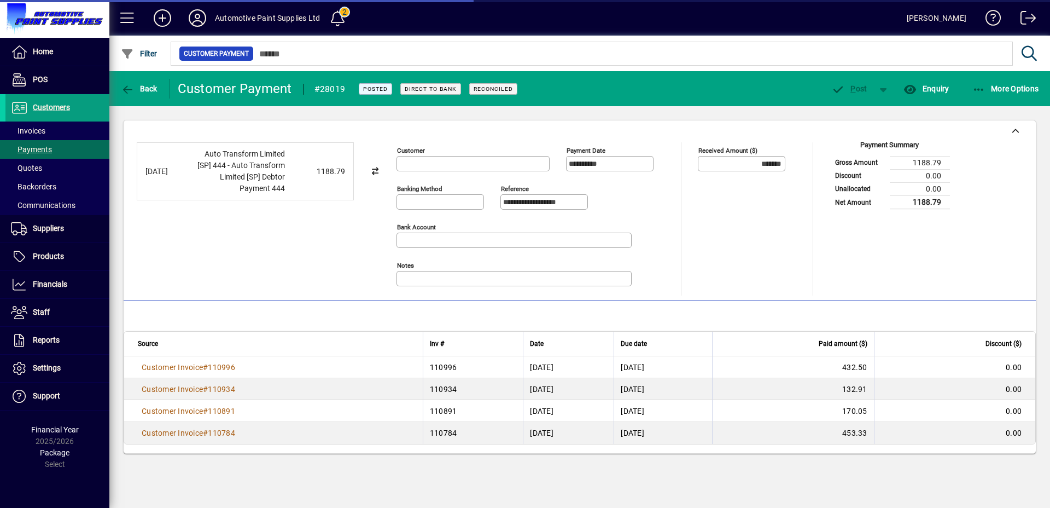
type input "**********"
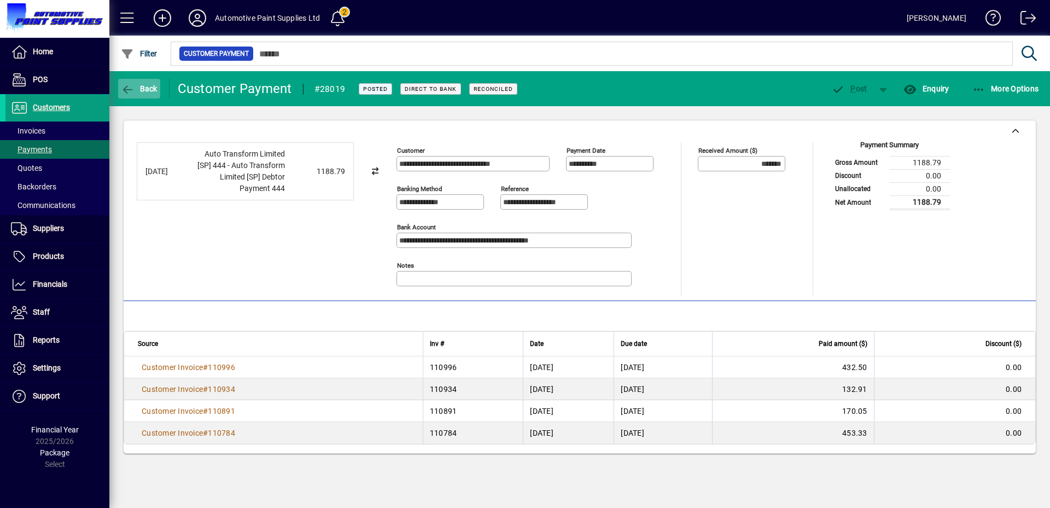
click at [143, 83] on span "button" at bounding box center [139, 89] width 42 height 26
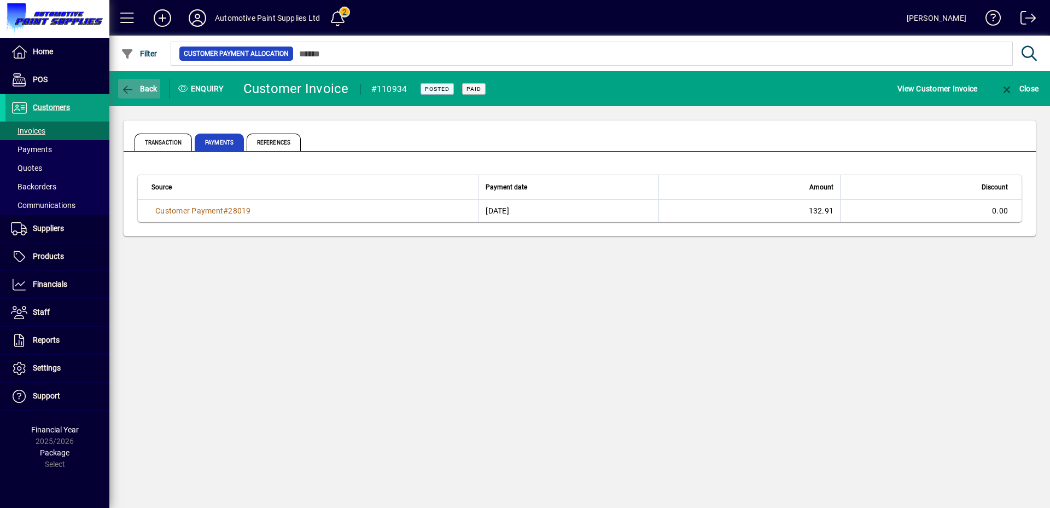
click at [144, 83] on span "button" at bounding box center [139, 89] width 42 height 26
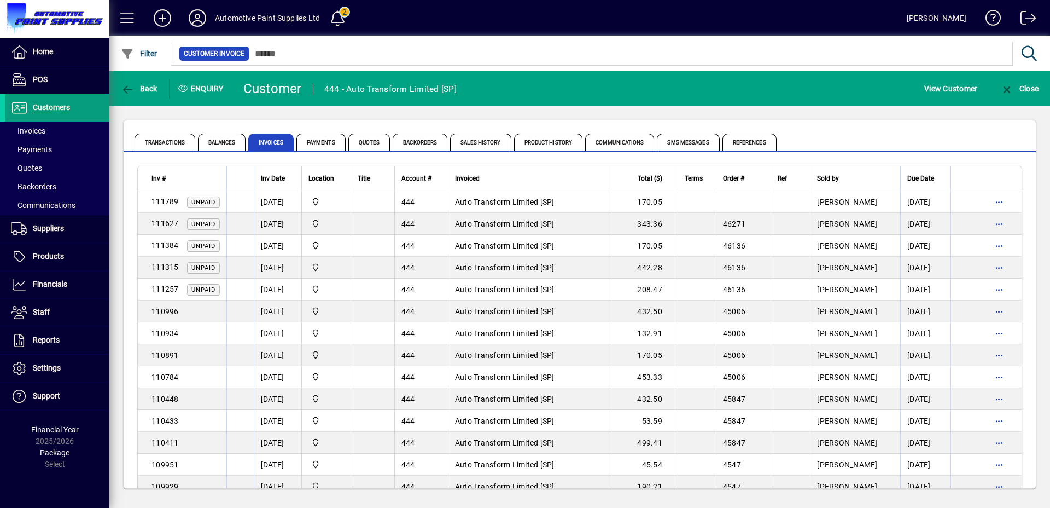
click at [144, 83] on span "button" at bounding box center [139, 89] width 42 height 26
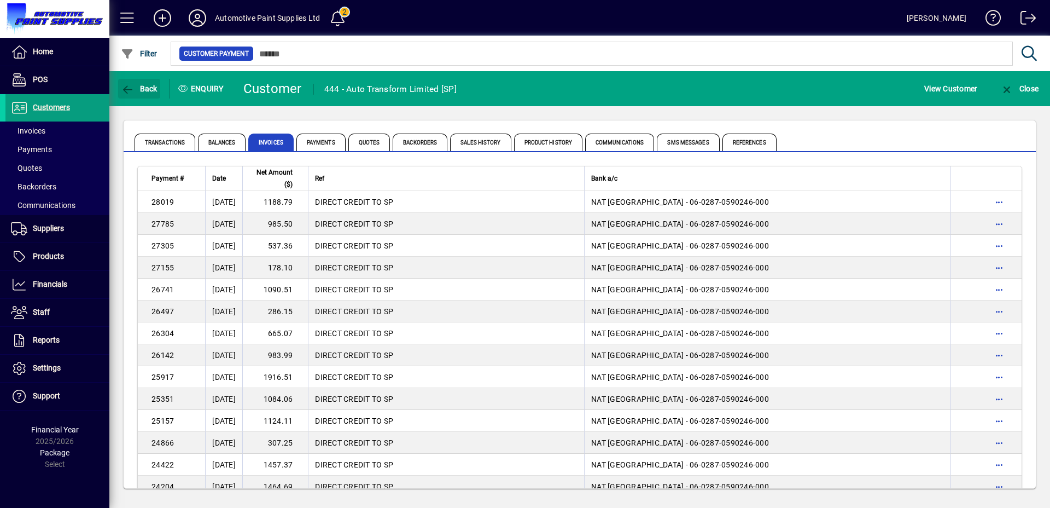
click at [144, 83] on span "button" at bounding box center [139, 89] width 42 height 26
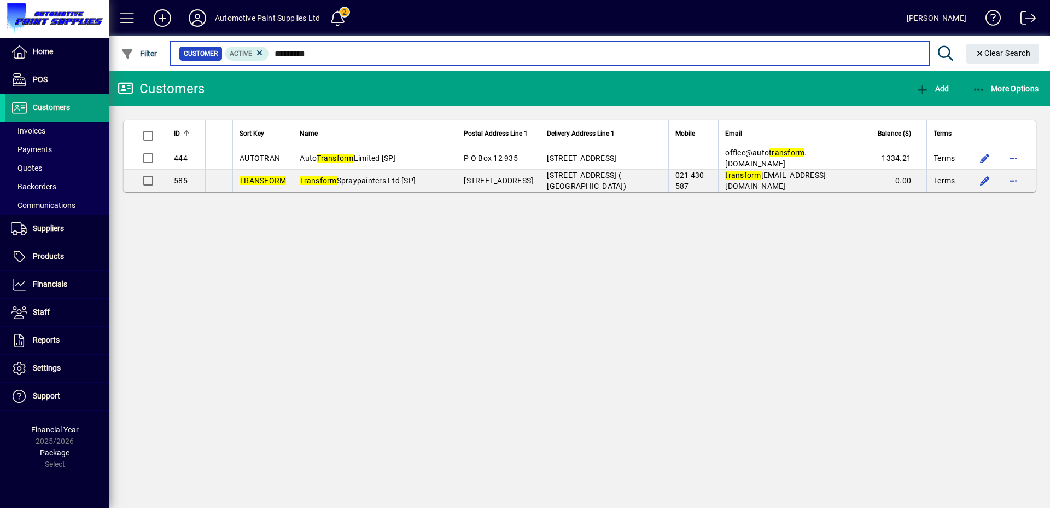
click at [301, 49] on input "*********" at bounding box center [594, 53] width 651 height 15
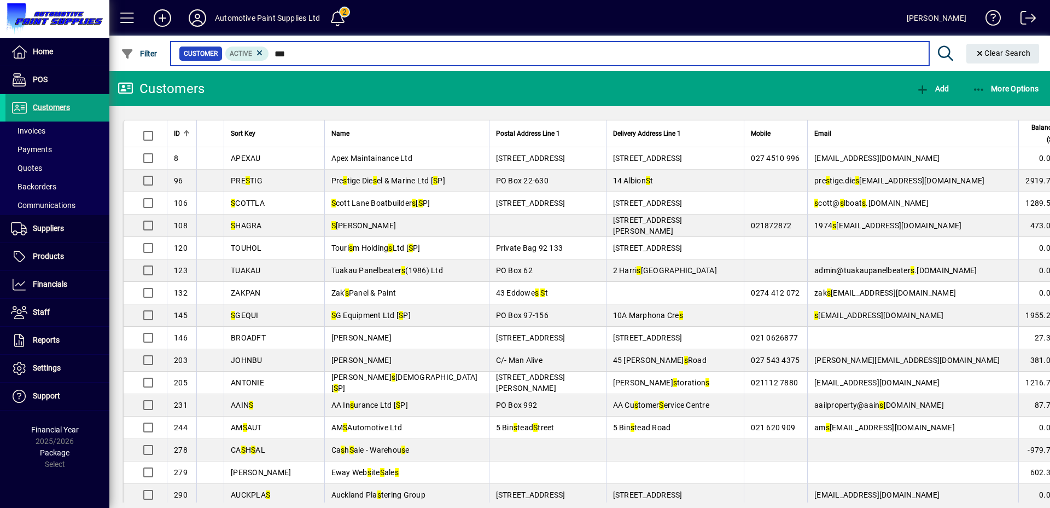
type input "****"
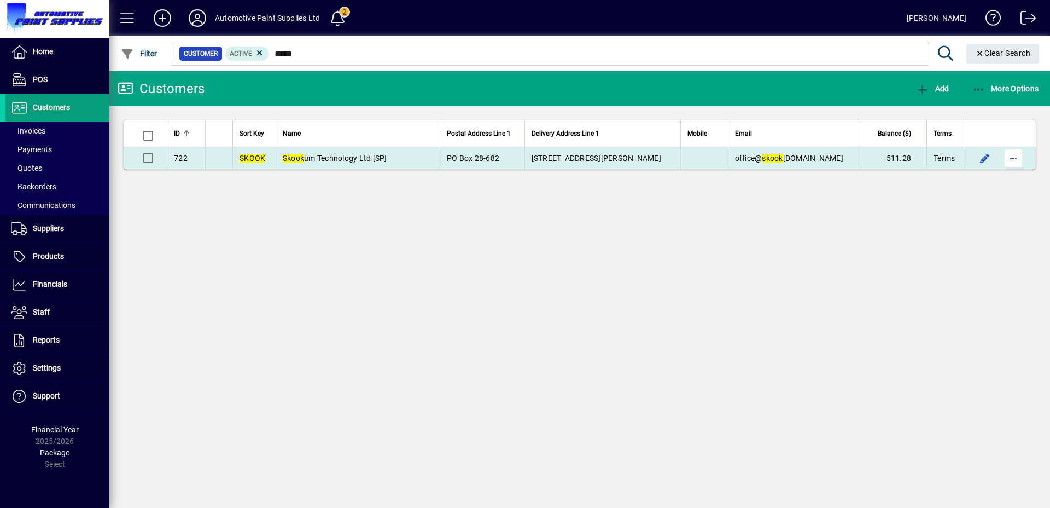
type input "*****"
click at [1009, 157] on span "button" at bounding box center [1014, 158] width 26 height 26
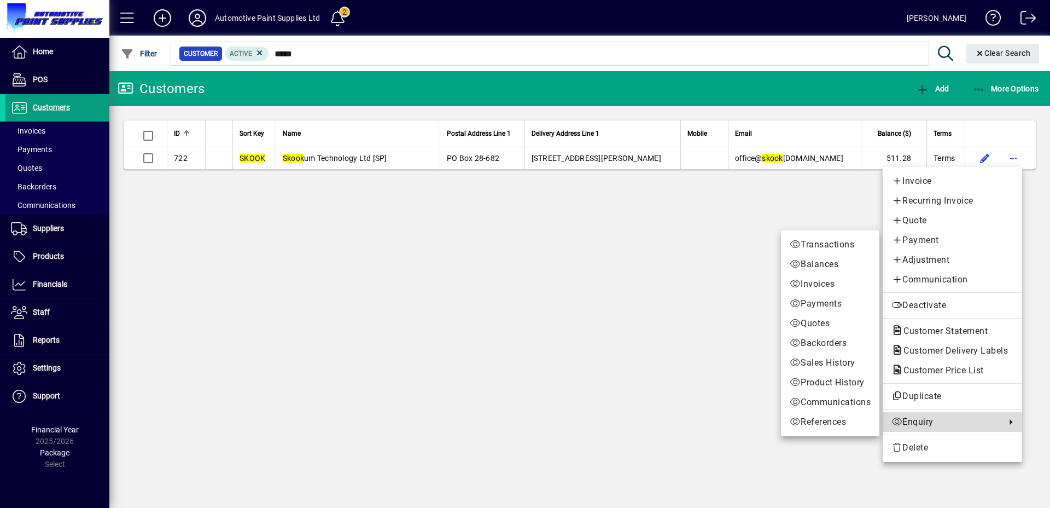
click at [920, 424] on span "Enquiry" at bounding box center [946, 421] width 109 height 13
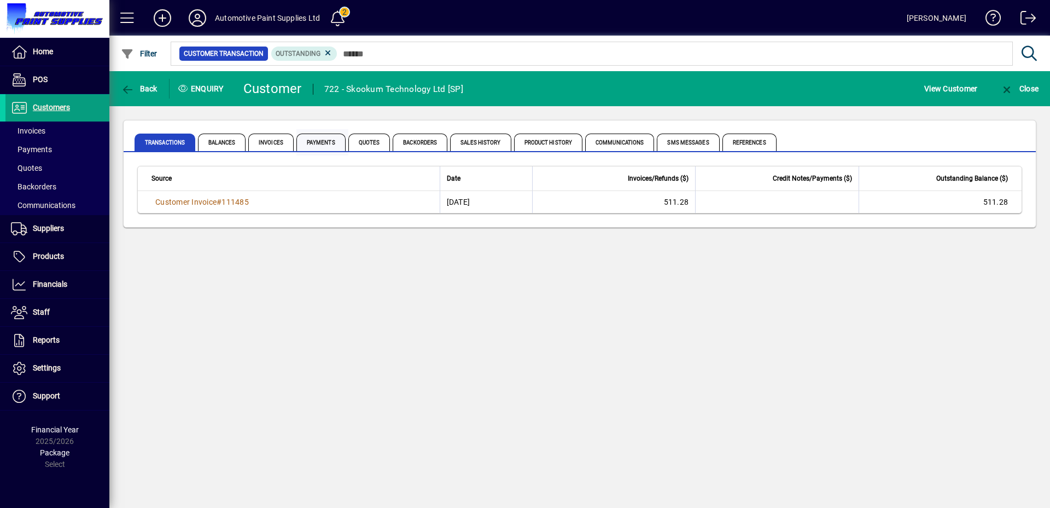
click at [341, 143] on span "Payments" at bounding box center [321, 142] width 49 height 18
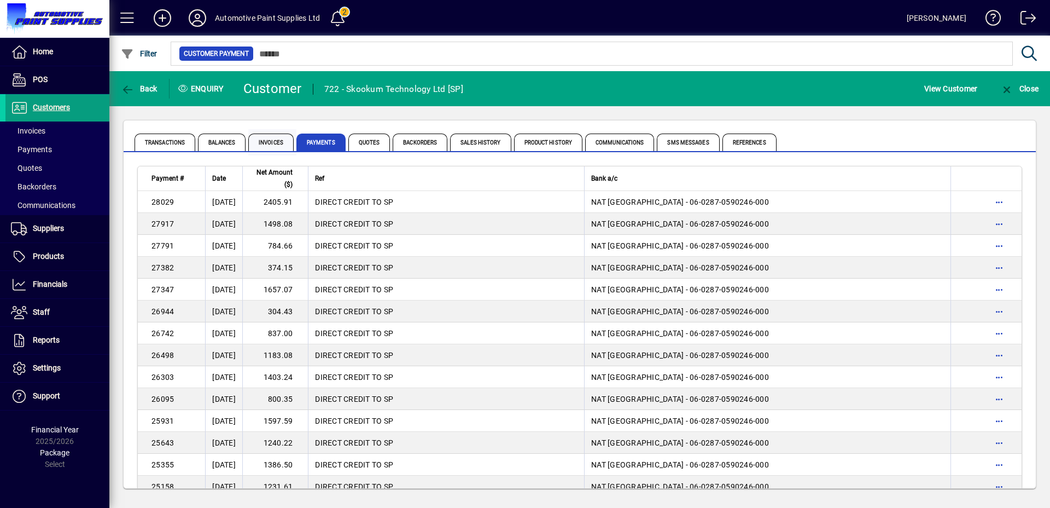
click at [269, 142] on span "Invoices" at bounding box center [270, 142] width 45 height 18
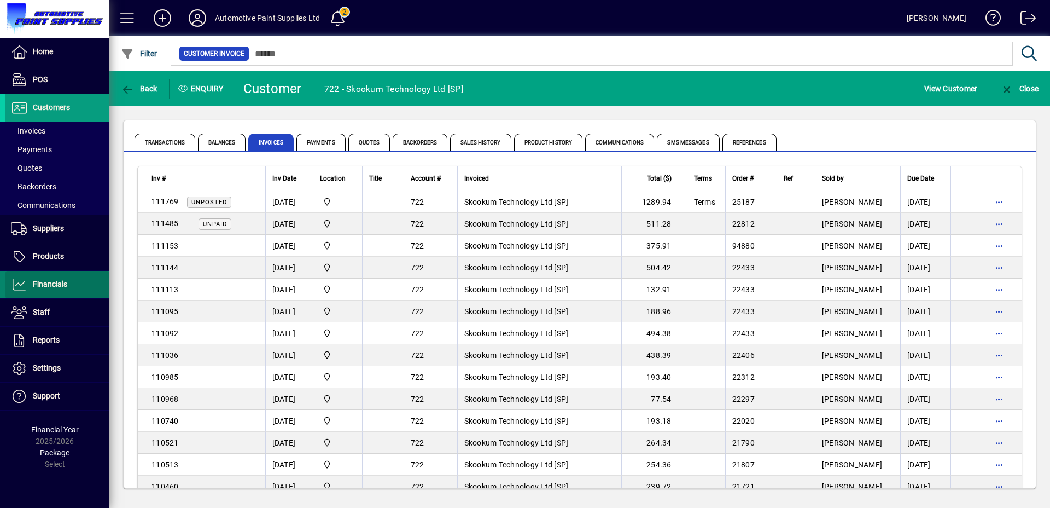
click at [29, 286] on span "Financials" at bounding box center [36, 284] width 62 height 13
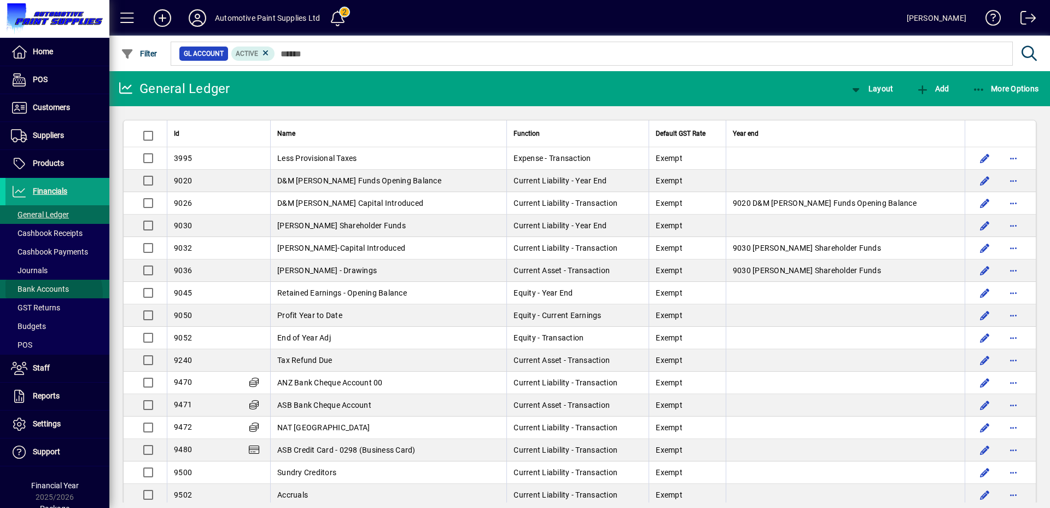
click at [44, 294] on span "Bank Accounts" at bounding box center [36, 288] width 63 height 11
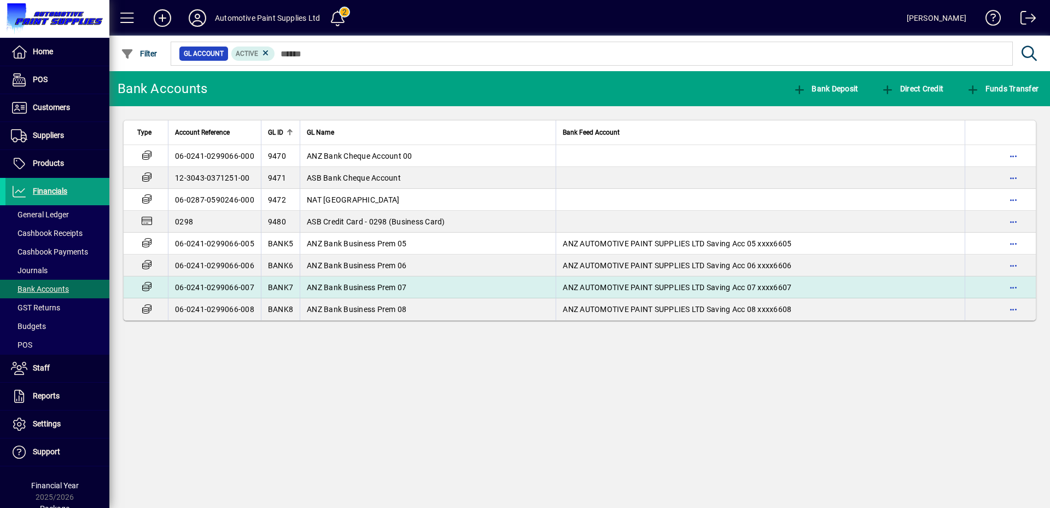
click at [374, 287] on span "ANZ Bank Business Prem 07" at bounding box center [357, 287] width 100 height 9
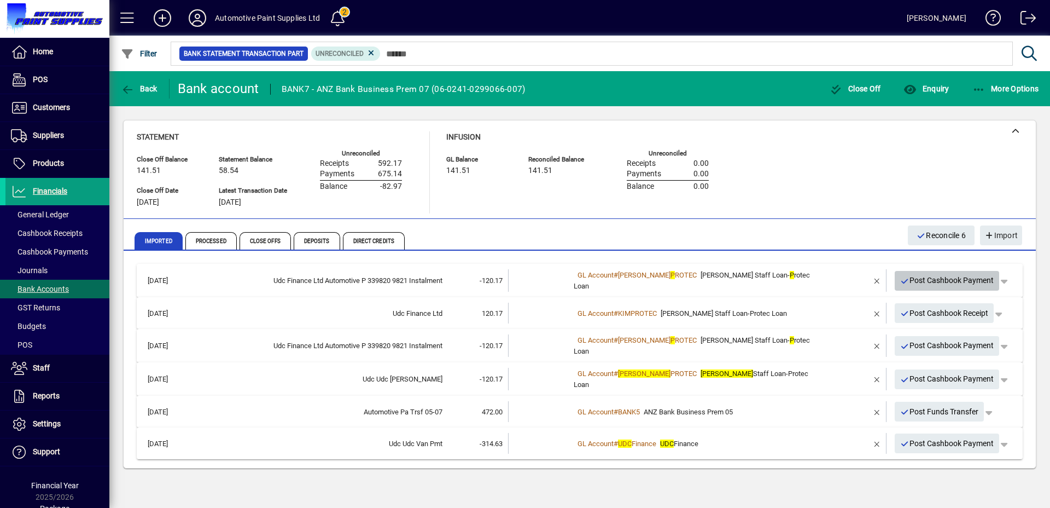
click at [938, 274] on span "Post Cashbook Payment" at bounding box center [948, 280] width 94 height 18
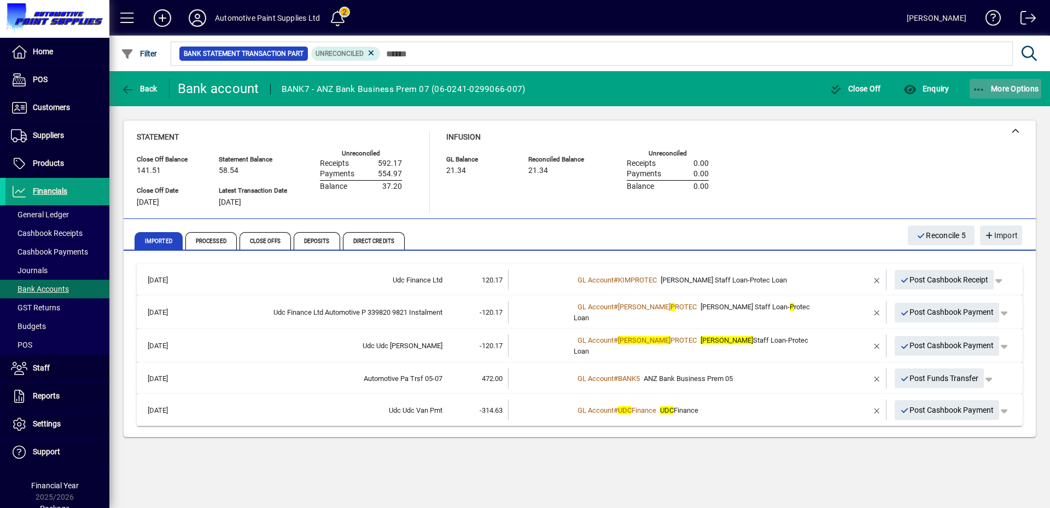
click at [992, 97] on span "button" at bounding box center [1006, 89] width 72 height 26
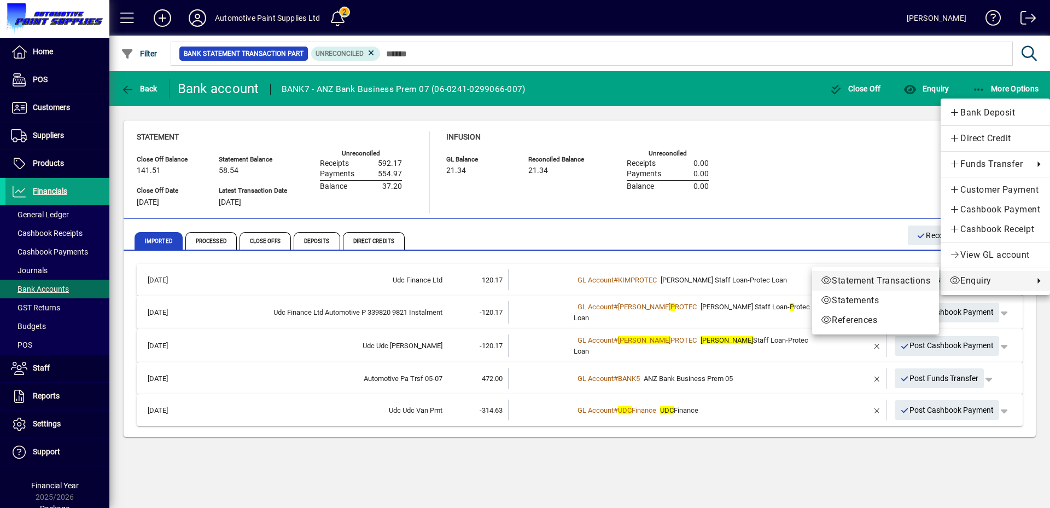
click at [873, 285] on span "Statement Transactions" at bounding box center [875, 280] width 109 height 13
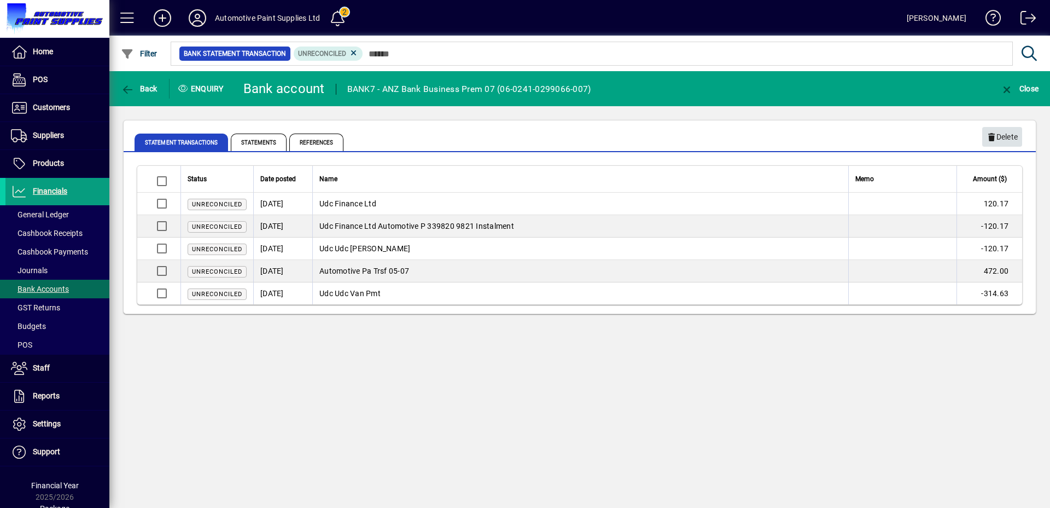
click at [987, 140] on icon "button" at bounding box center [992, 137] width 10 height 8
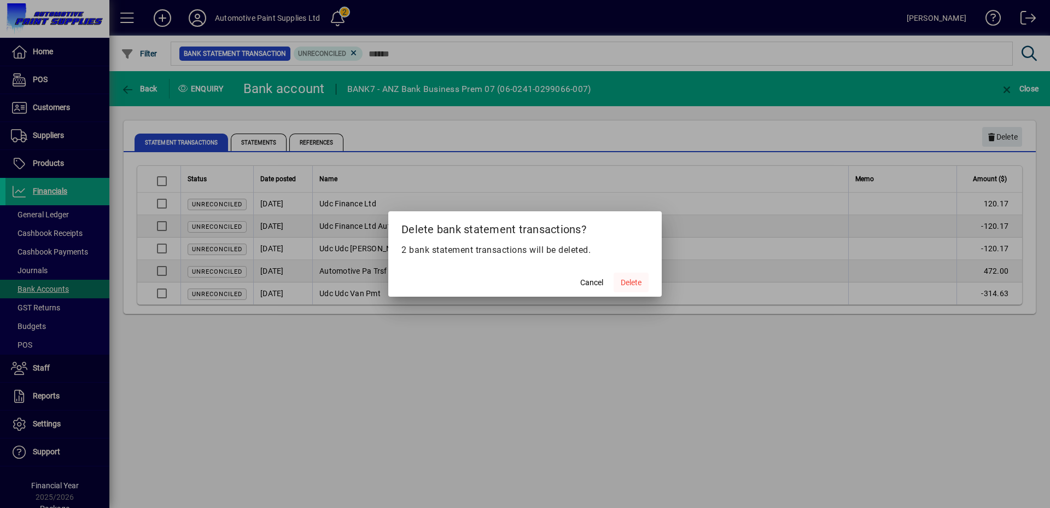
click at [634, 282] on span "Delete" at bounding box center [631, 282] width 21 height 11
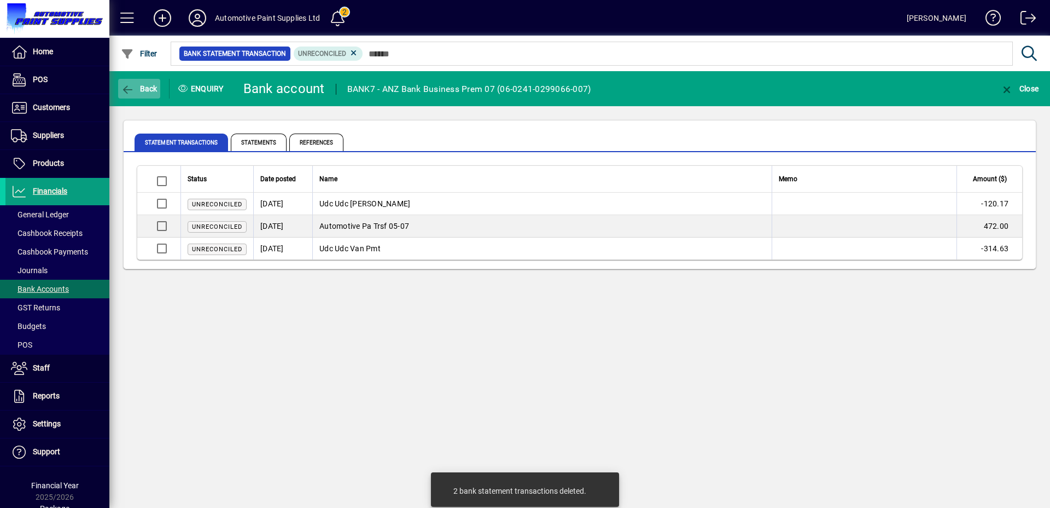
click at [148, 100] on span "button" at bounding box center [139, 89] width 42 height 26
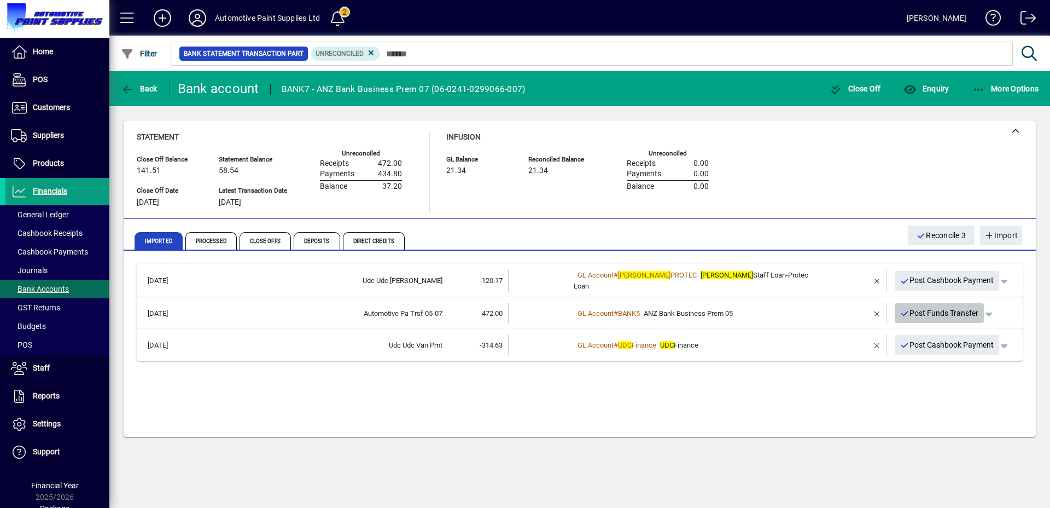
click at [905, 313] on icon "button" at bounding box center [906, 314] width 10 height 8
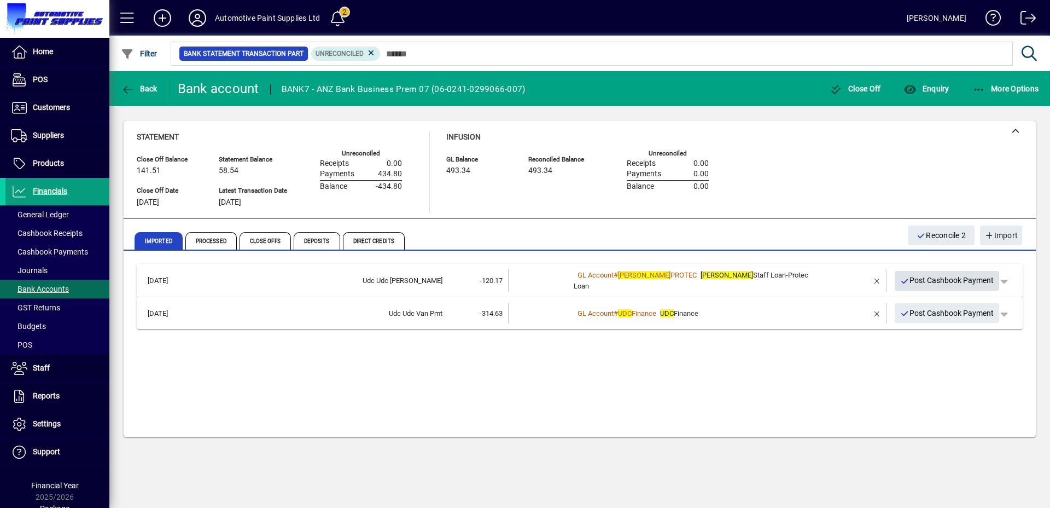
click at [962, 279] on span "Post Cashbook Payment" at bounding box center [948, 280] width 94 height 18
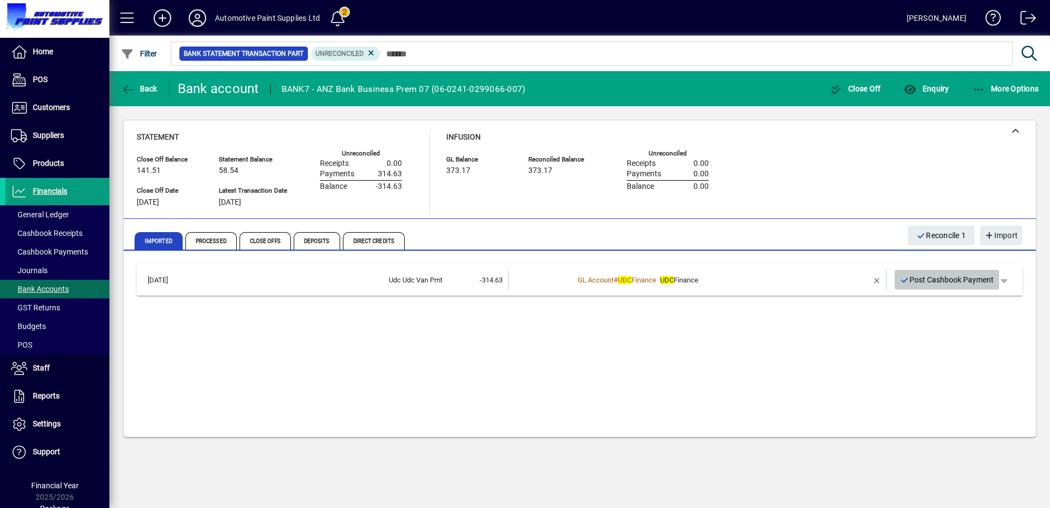
click at [917, 271] on span "Post Cashbook Payment" at bounding box center [948, 280] width 94 height 18
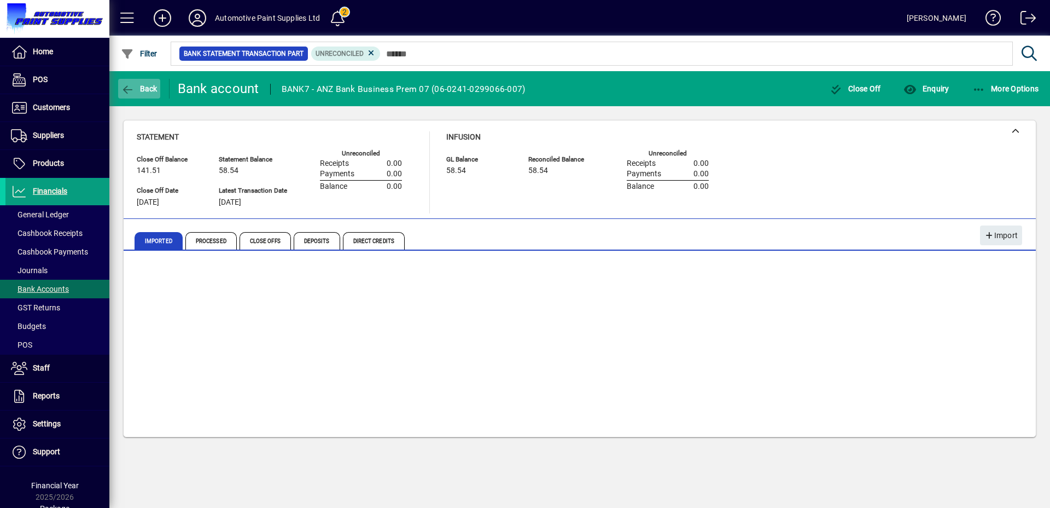
click at [141, 85] on span "Back" at bounding box center [139, 88] width 37 height 9
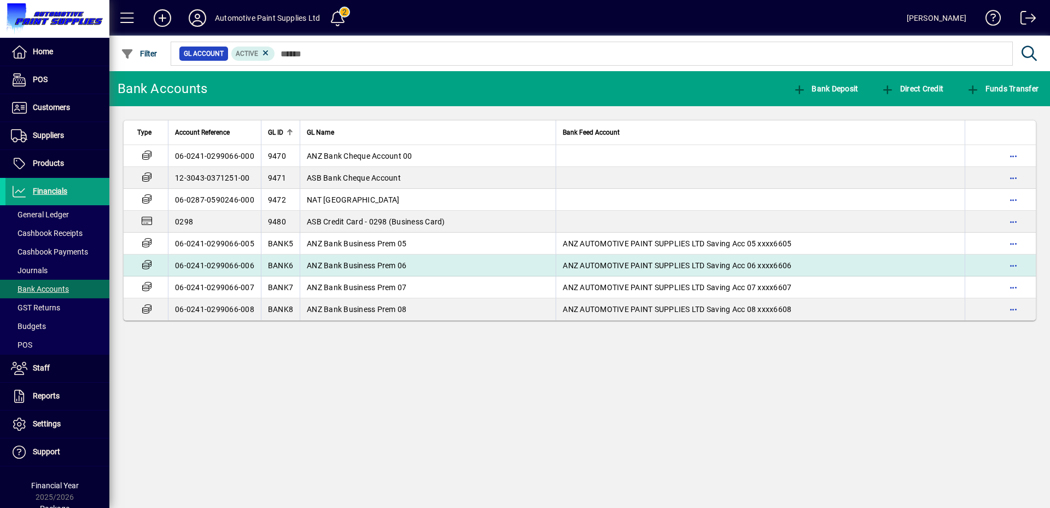
click at [425, 269] on td "ANZ Bank Business Prem 06" at bounding box center [428, 265] width 256 height 22
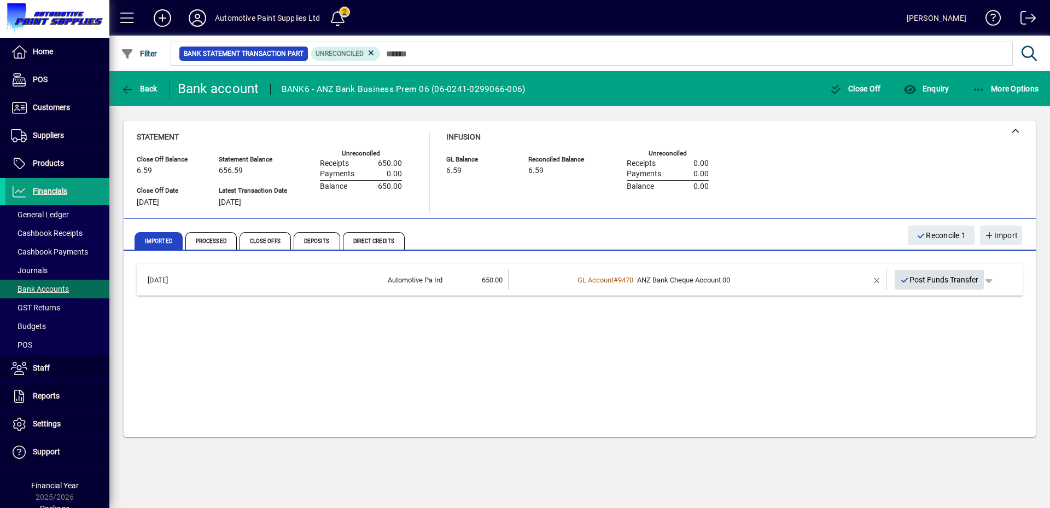
click at [912, 285] on span "Post Funds Transfer" at bounding box center [940, 280] width 79 height 18
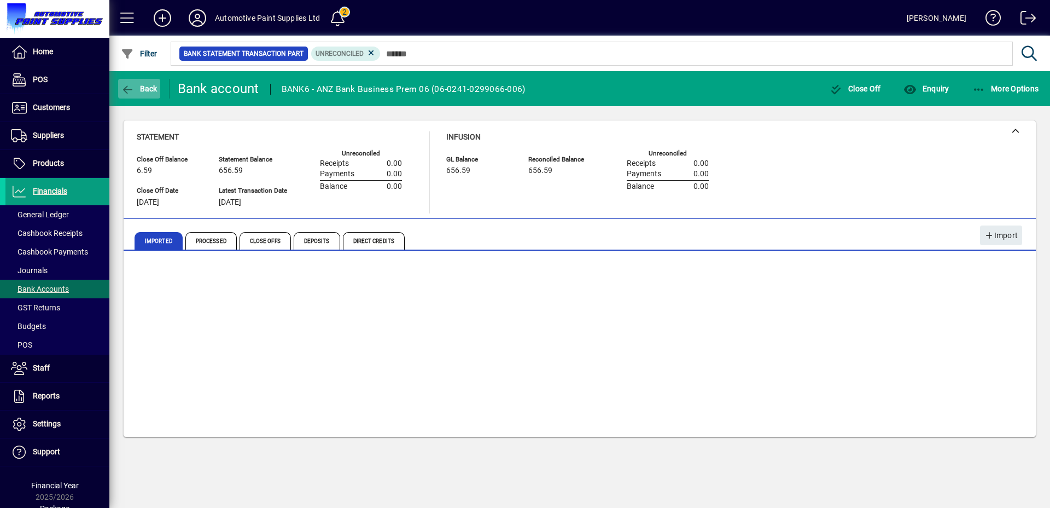
click at [133, 86] on icon "button" at bounding box center [128, 89] width 14 height 11
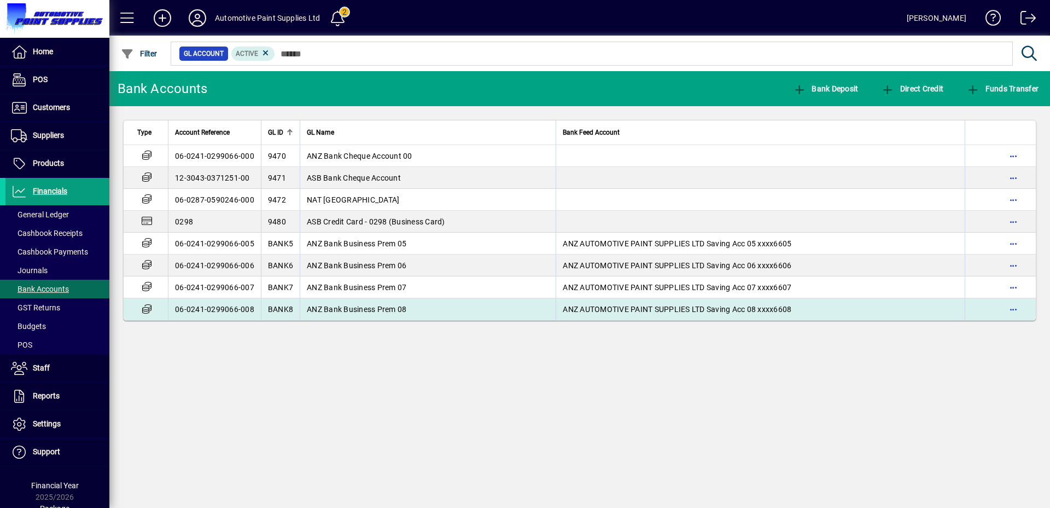
click at [340, 309] on span "ANZ Bank Business Prem 08" at bounding box center [357, 309] width 100 height 9
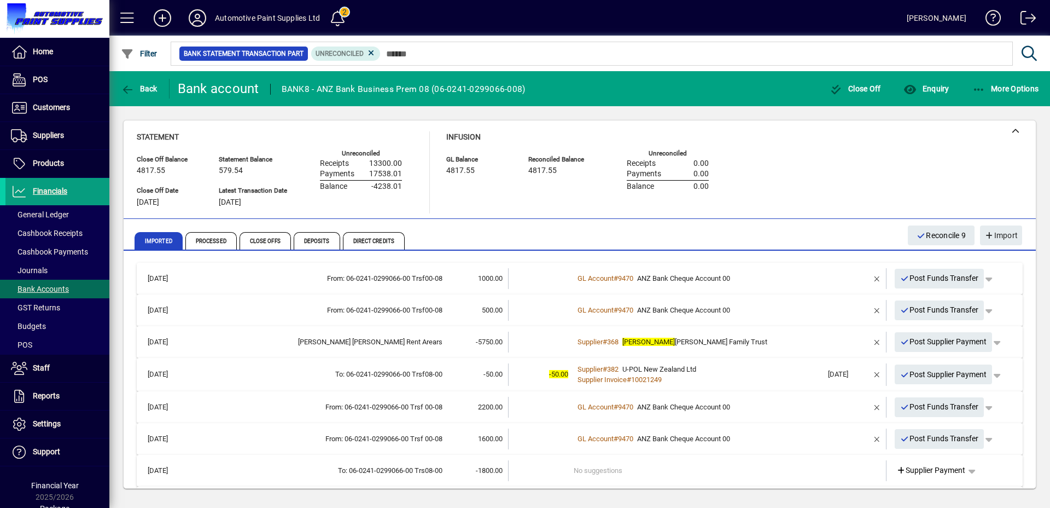
click at [754, 345] on div "Supplier # 368 Roger Smith Family Trust" at bounding box center [698, 341] width 249 height 11
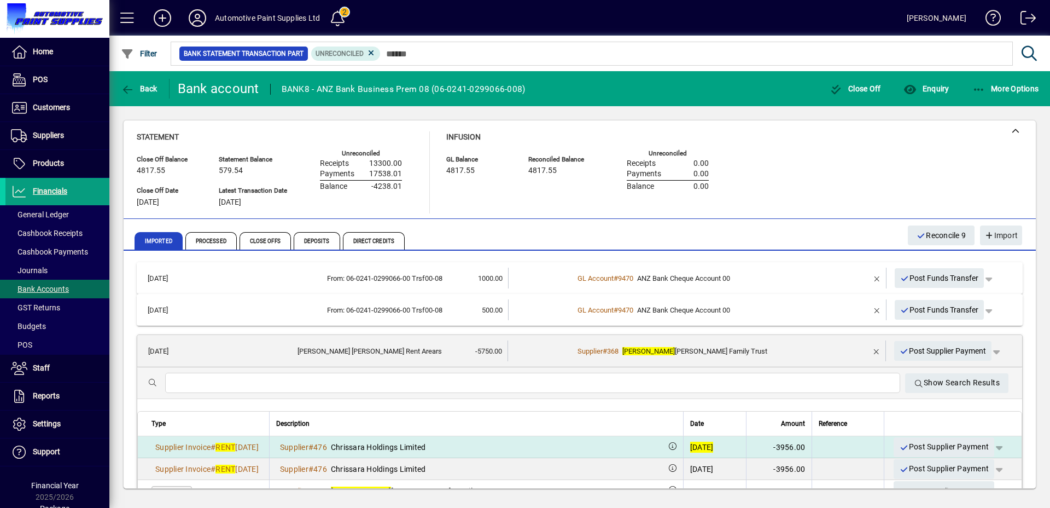
click at [994, 448] on span "button" at bounding box center [999, 447] width 26 height 26
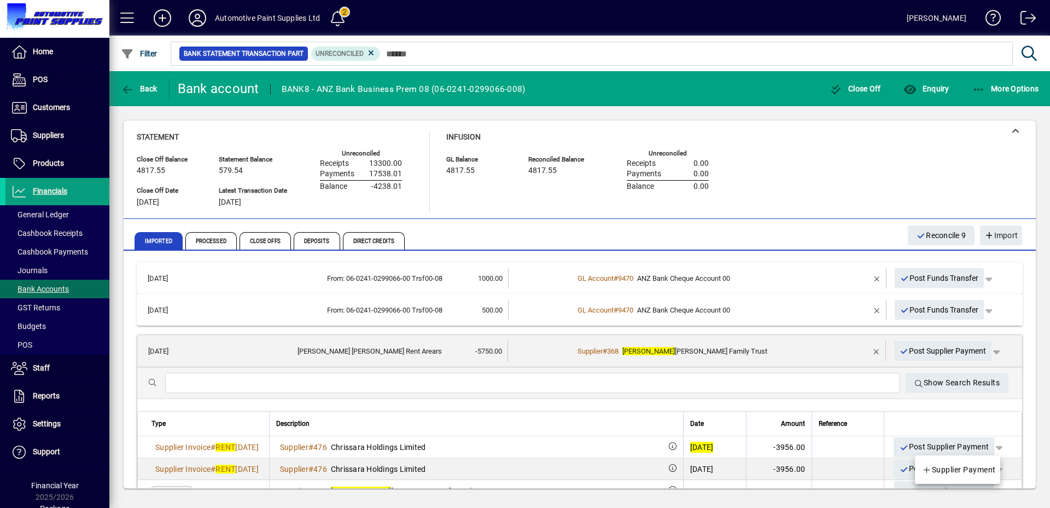
click at [980, 469] on span "Supplier Payment" at bounding box center [959, 469] width 74 height 13
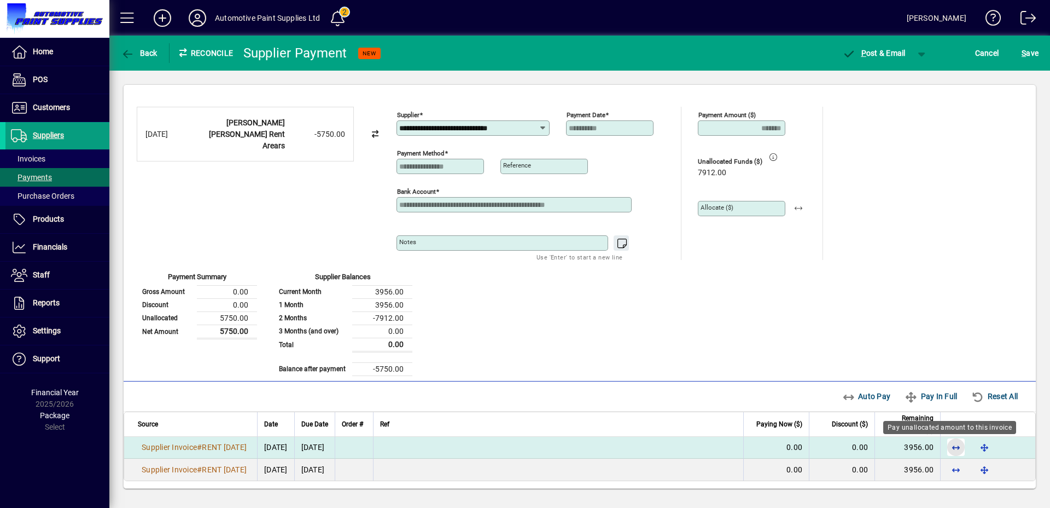
click at [949, 448] on span "button" at bounding box center [956, 447] width 26 height 26
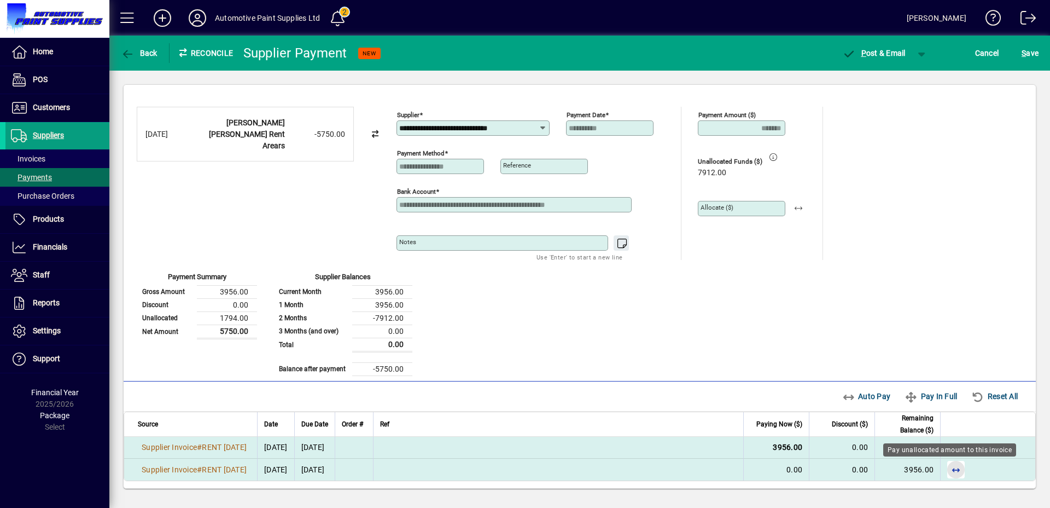
click at [947, 469] on span "button" at bounding box center [956, 469] width 26 height 26
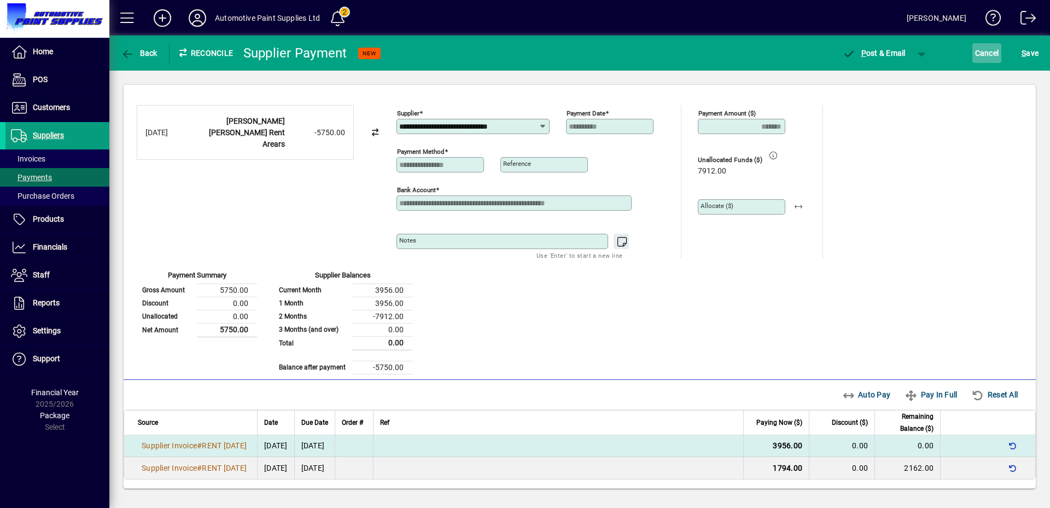
click at [980, 53] on span "Cancel" at bounding box center [988, 53] width 24 height 18
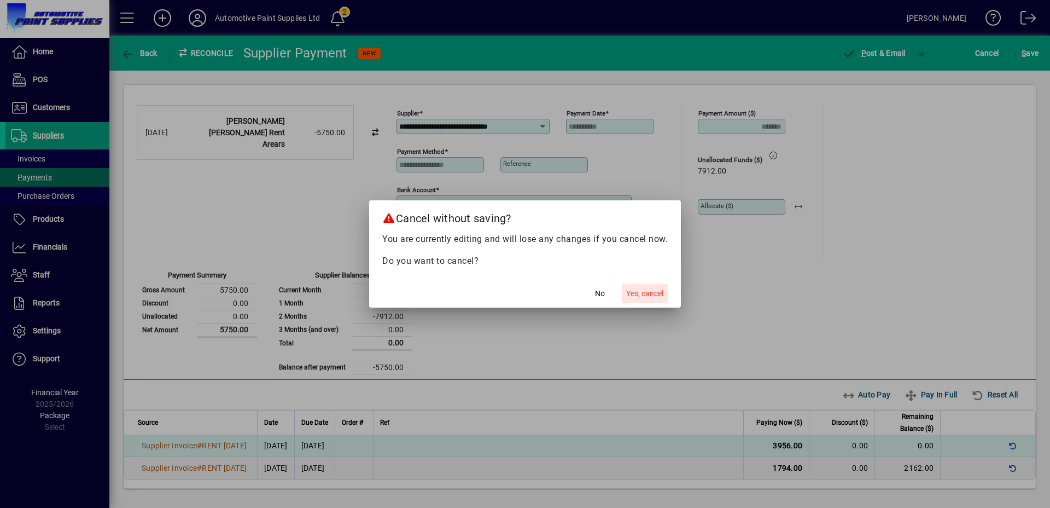
click at [647, 294] on span "Yes, cancel" at bounding box center [644, 293] width 37 height 11
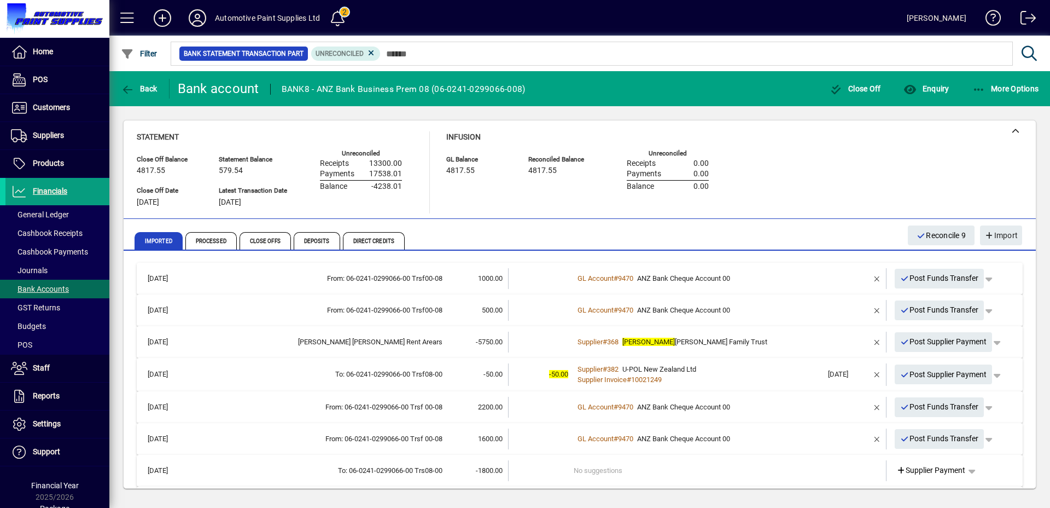
click at [776, 344] on div "Supplier # 368 Roger Smith Family Trust" at bounding box center [698, 341] width 249 height 11
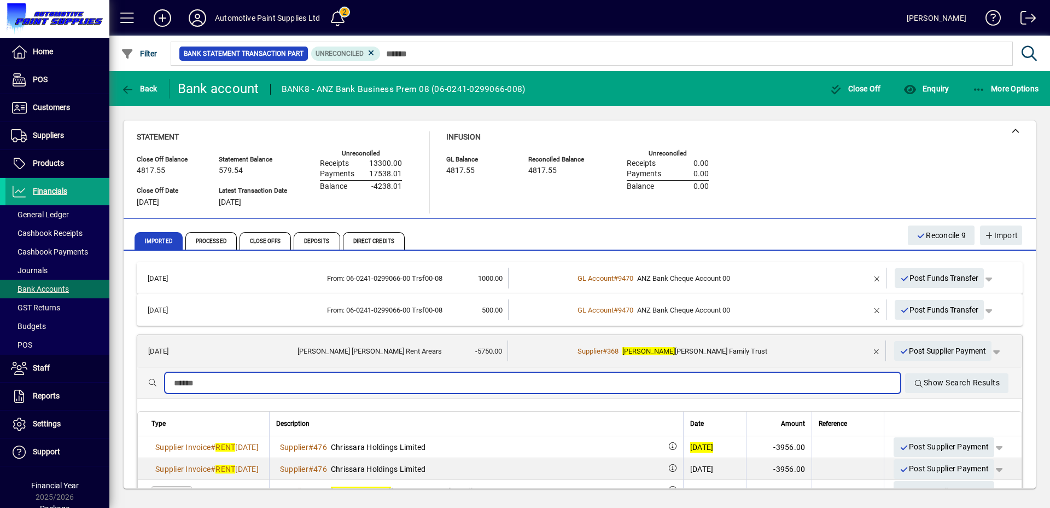
click at [677, 386] on input "text" at bounding box center [533, 382] width 718 height 13
click at [989, 352] on span "button" at bounding box center [997, 351] width 26 height 26
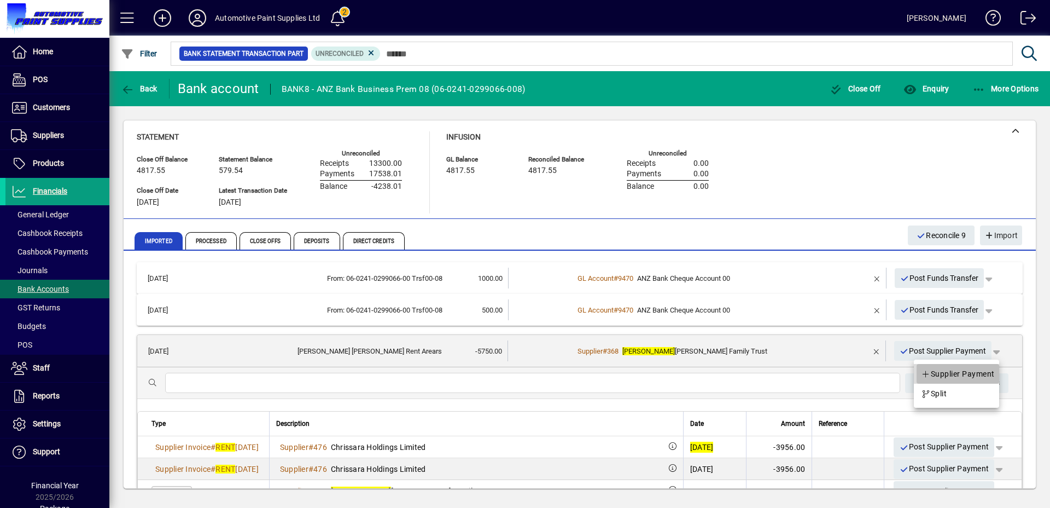
click at [957, 374] on span "Supplier Payment" at bounding box center [958, 373] width 74 height 13
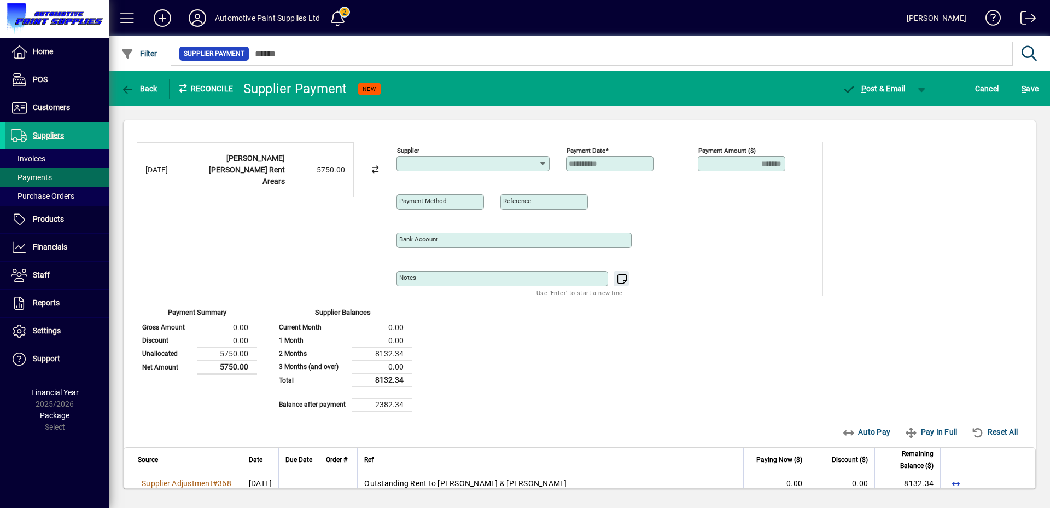
type input "**********"
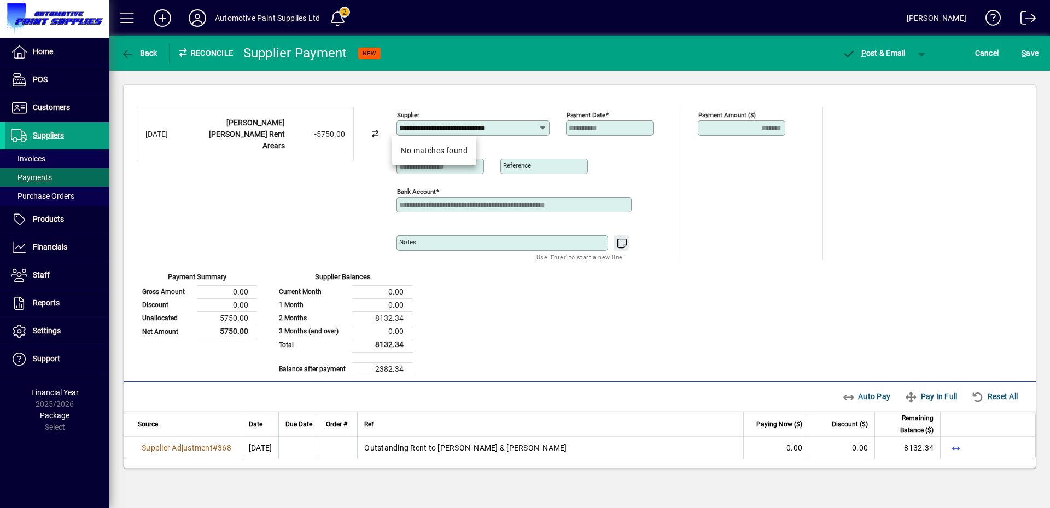
type input "**********"
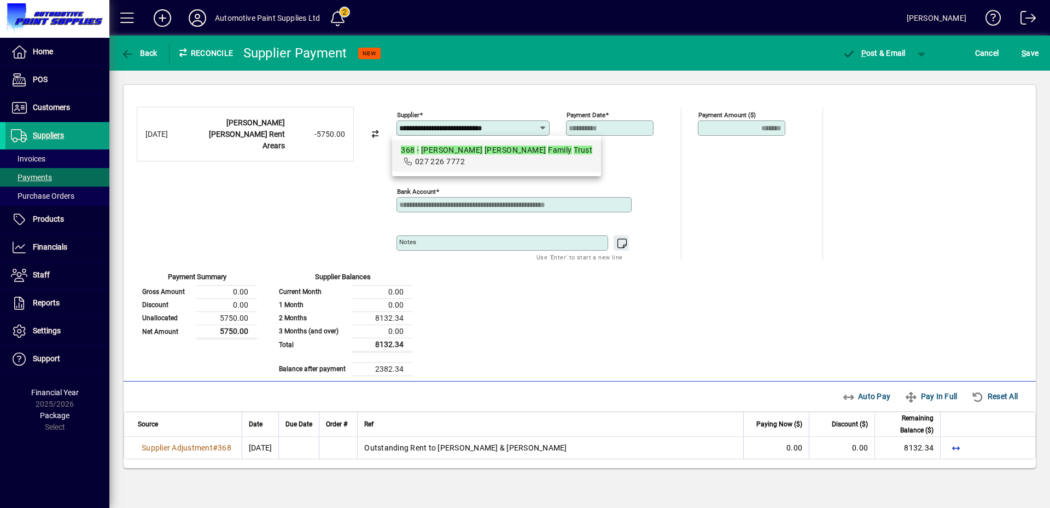
click at [919, 340] on div "**********" at bounding box center [580, 241] width 886 height 269
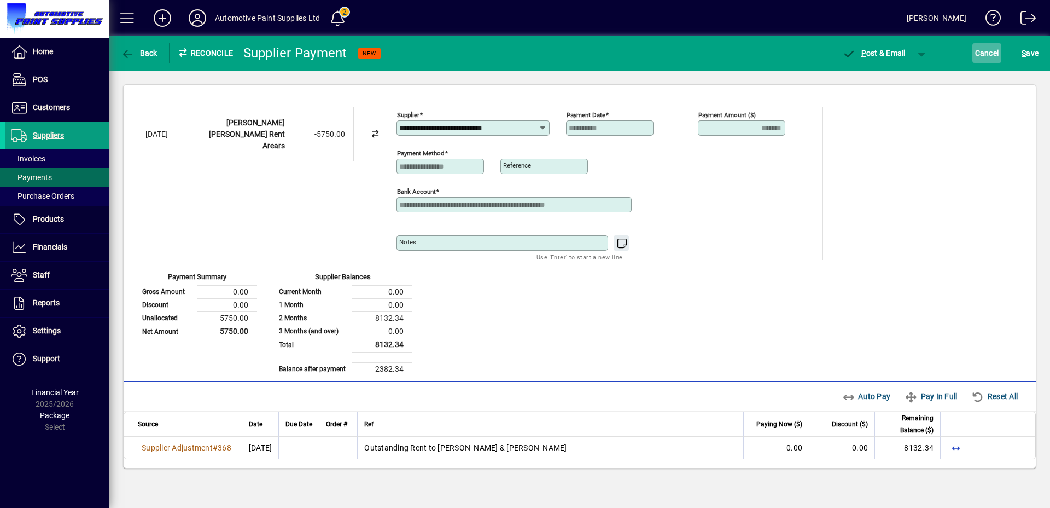
click at [982, 57] on span "Cancel" at bounding box center [988, 53] width 24 height 18
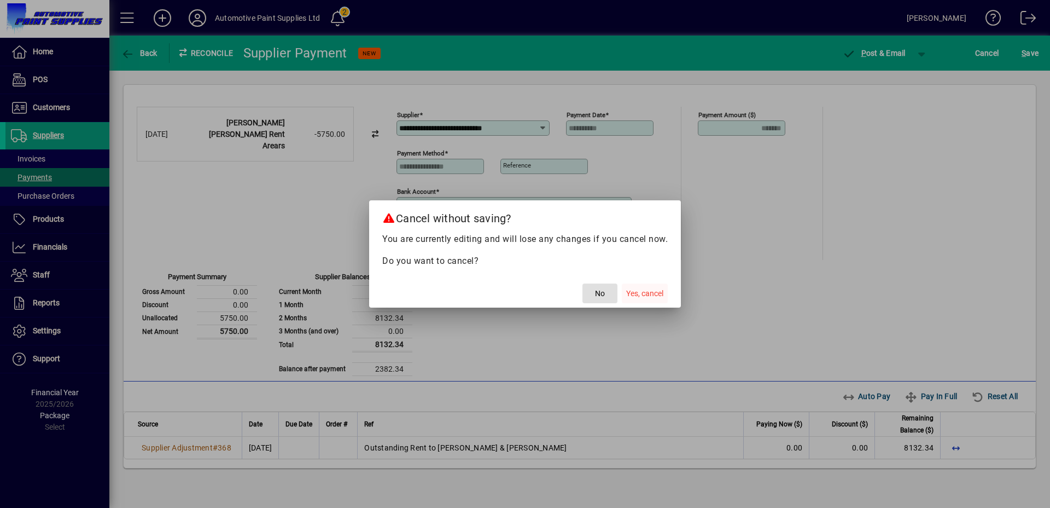
click at [639, 297] on span "Yes, cancel" at bounding box center [644, 293] width 37 height 11
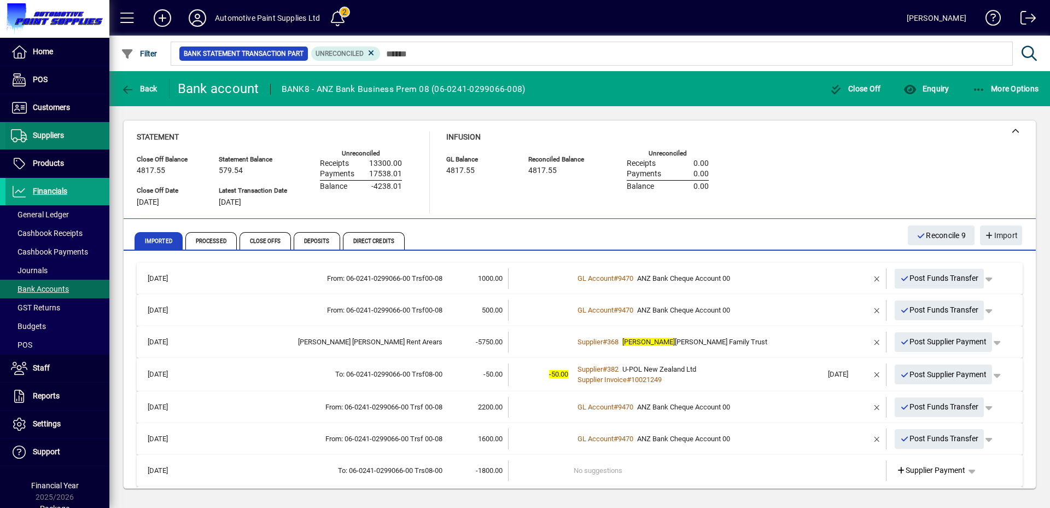
click at [52, 138] on span "Suppliers" at bounding box center [48, 135] width 31 height 9
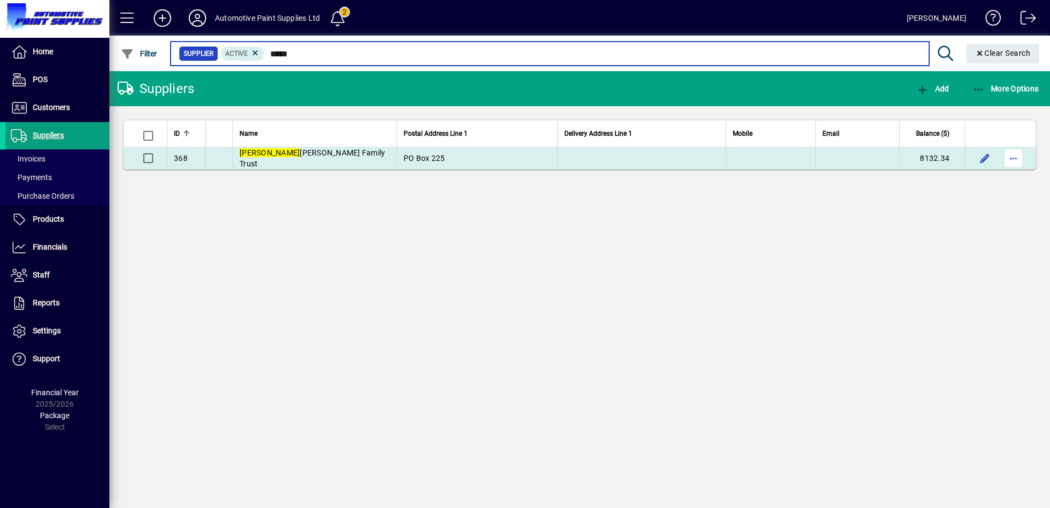
type input "*****"
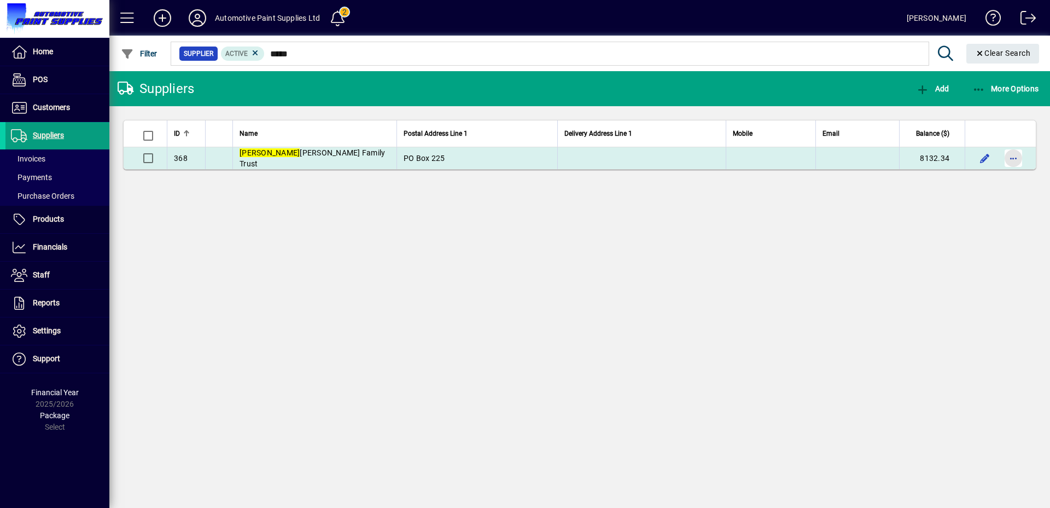
click at [1015, 156] on span "button" at bounding box center [1014, 158] width 26 height 26
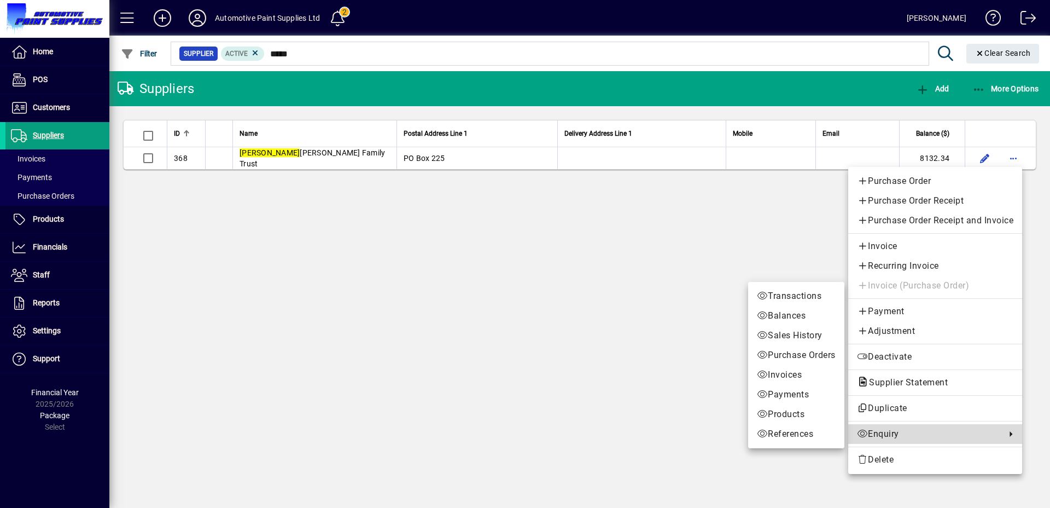
click at [908, 427] on span "Enquiry" at bounding box center [928, 433] width 143 height 13
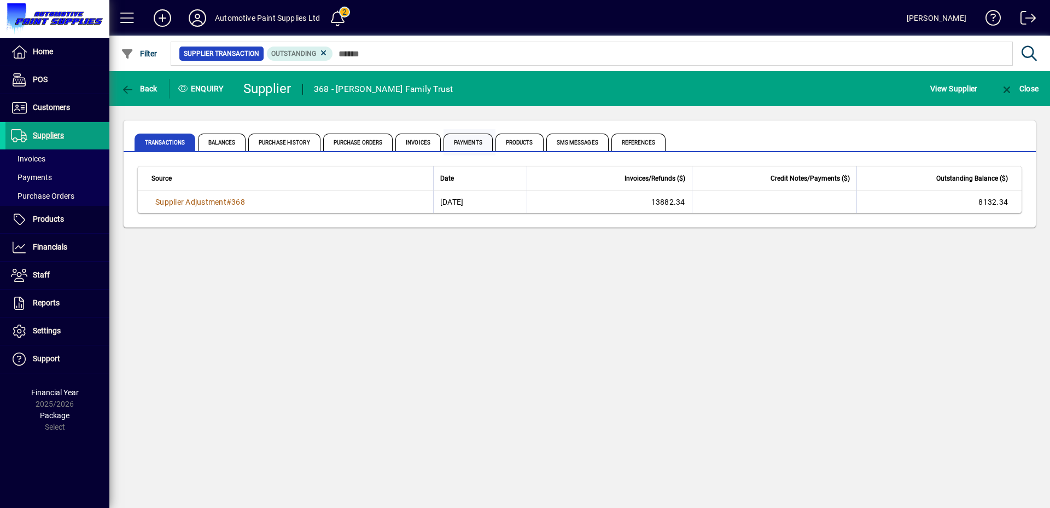
click at [468, 144] on span "Payments" at bounding box center [468, 142] width 49 height 18
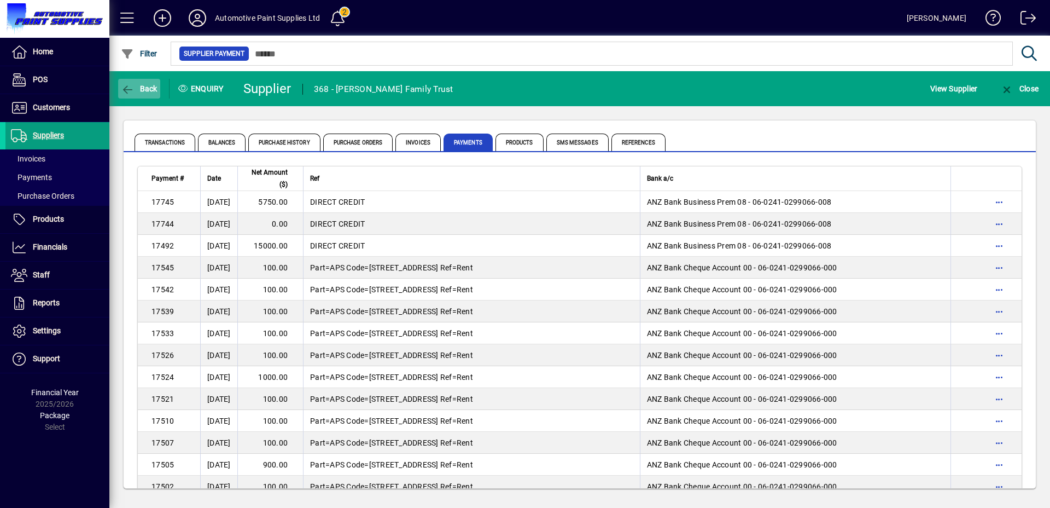
click at [152, 89] on span "Back" at bounding box center [139, 88] width 37 height 9
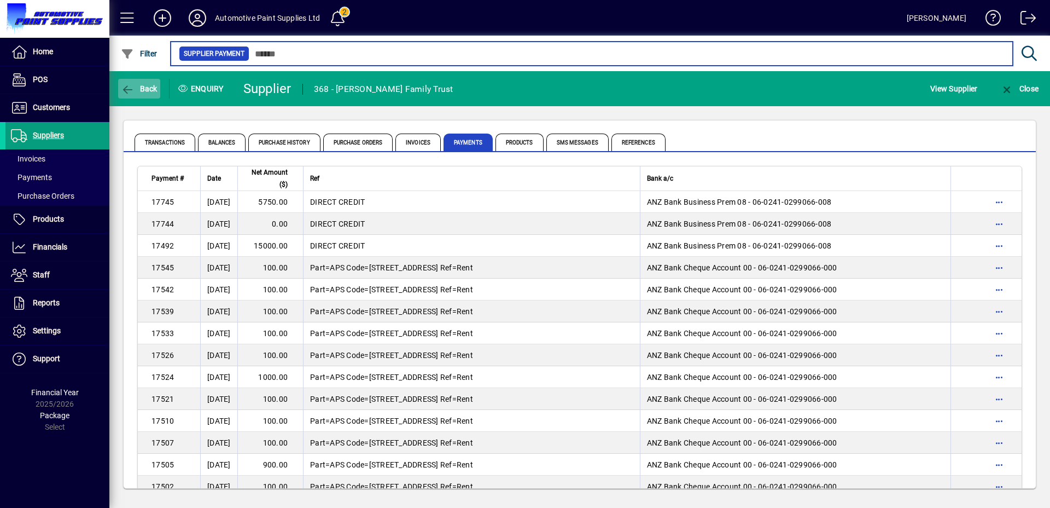
type input "*****"
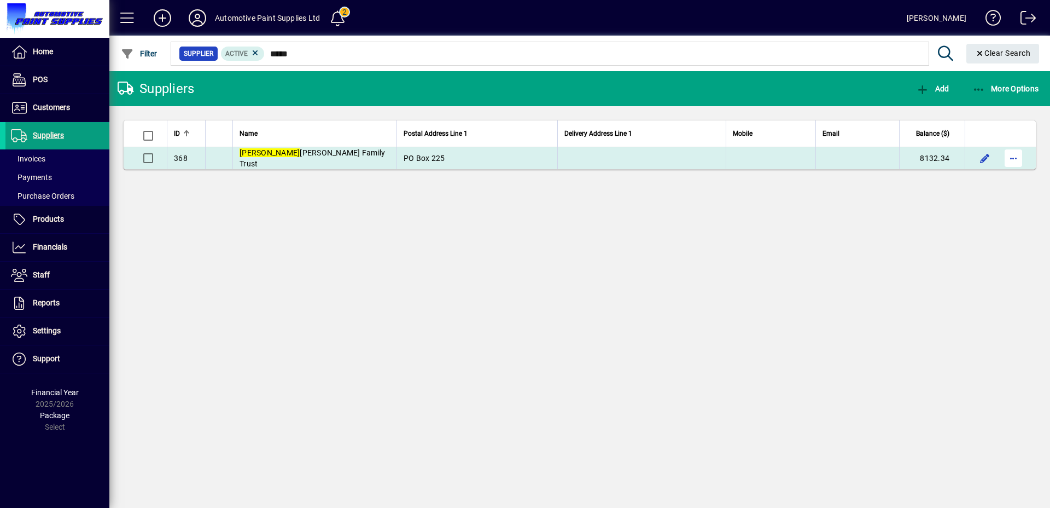
click at [1021, 160] on span "button" at bounding box center [1014, 158] width 26 height 26
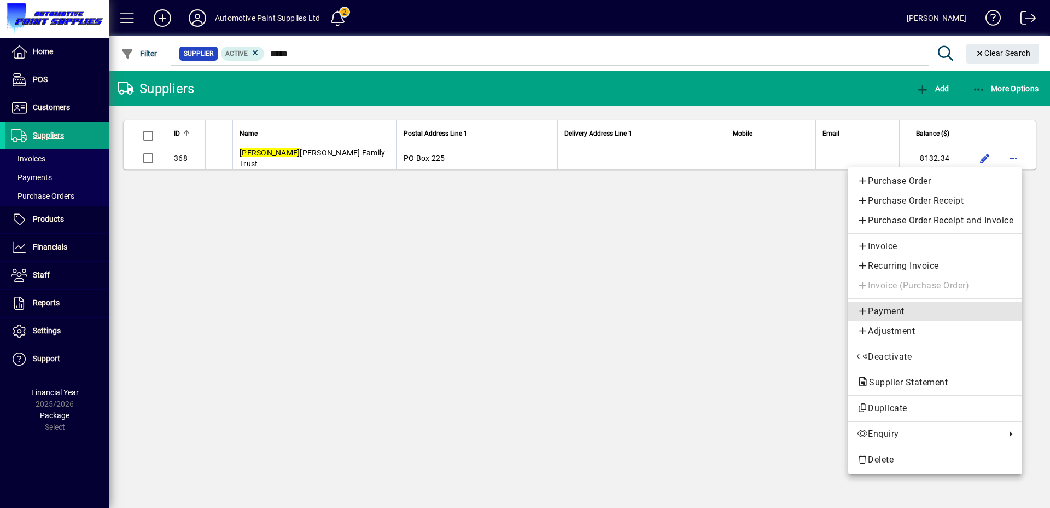
click at [902, 309] on span "Payment" at bounding box center [935, 311] width 156 height 13
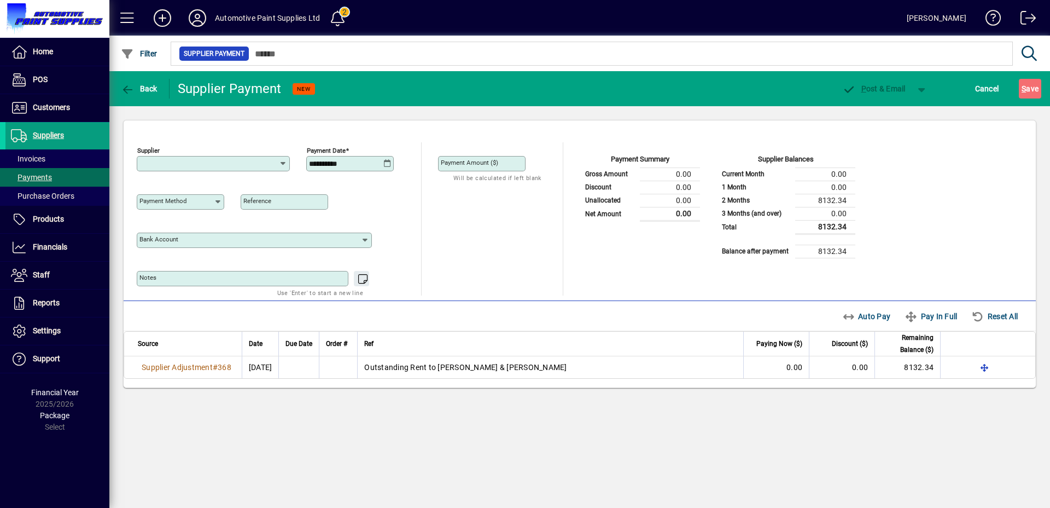
type input "**********"
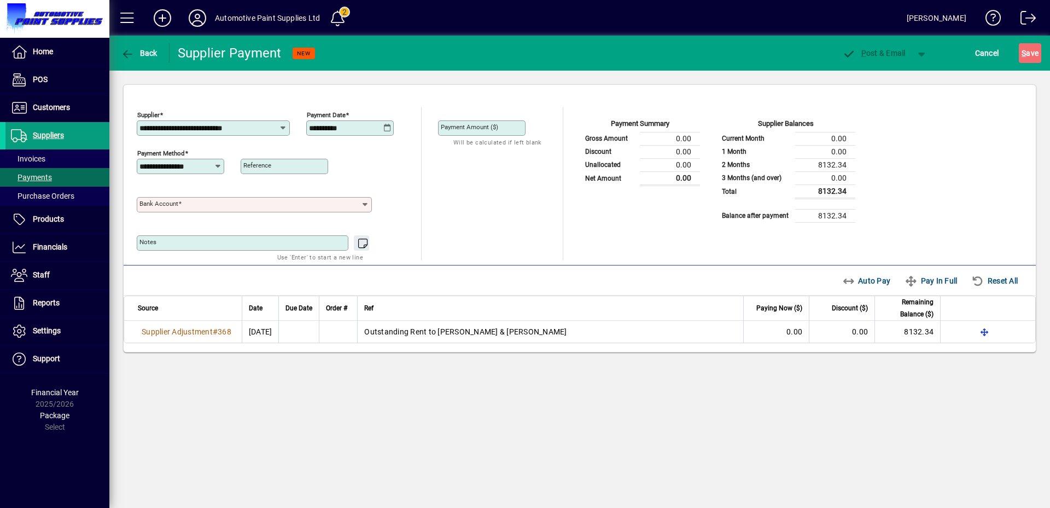
click at [388, 130] on icon at bounding box center [388, 128] width 8 height 9
click at [390, 204] on span "1" at bounding box center [388, 204] width 20 height 20
type input "**********"
click at [253, 165] on mat-label "Reference" at bounding box center [257, 165] width 28 height 8
click at [253, 165] on input "Reference" at bounding box center [285, 166] width 84 height 9
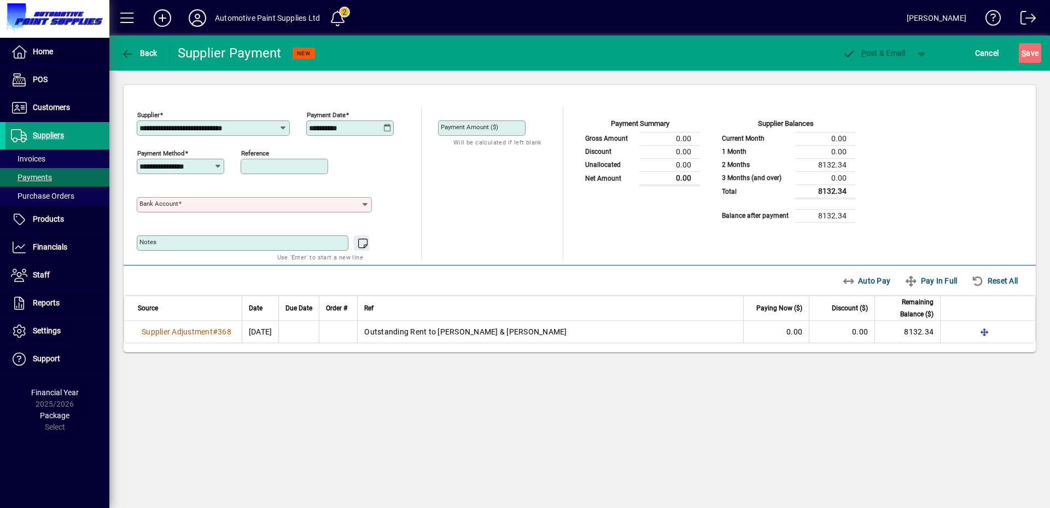
click at [272, 169] on input "Reference" at bounding box center [285, 166] width 84 height 9
type input "**********"
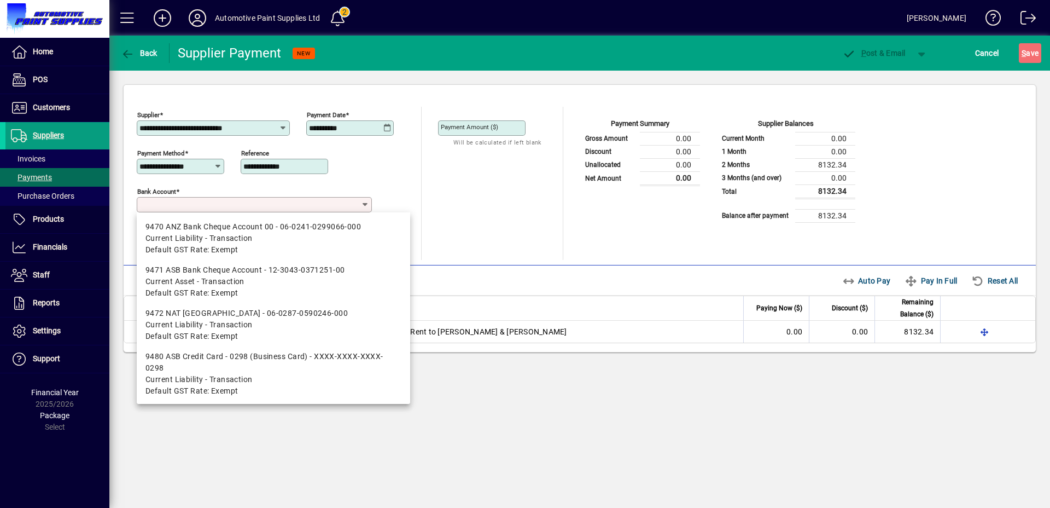
click at [195, 207] on input "Bank Account" at bounding box center [250, 204] width 221 height 9
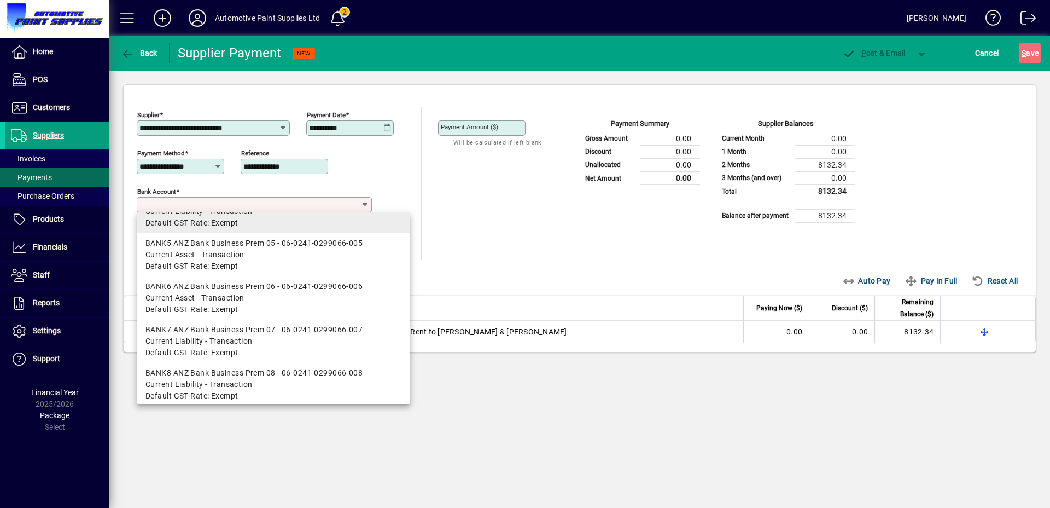
scroll to position [175, 0]
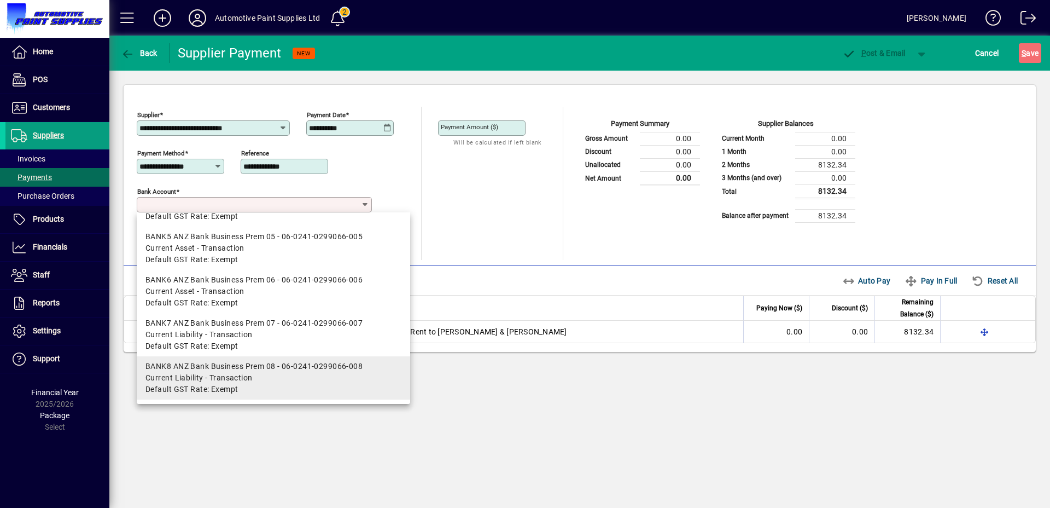
click at [251, 370] on div "BANK8 ANZ Bank Business Prem 08 - 06-0241-0299066-008" at bounding box center [274, 366] width 256 height 11
type input "**********"
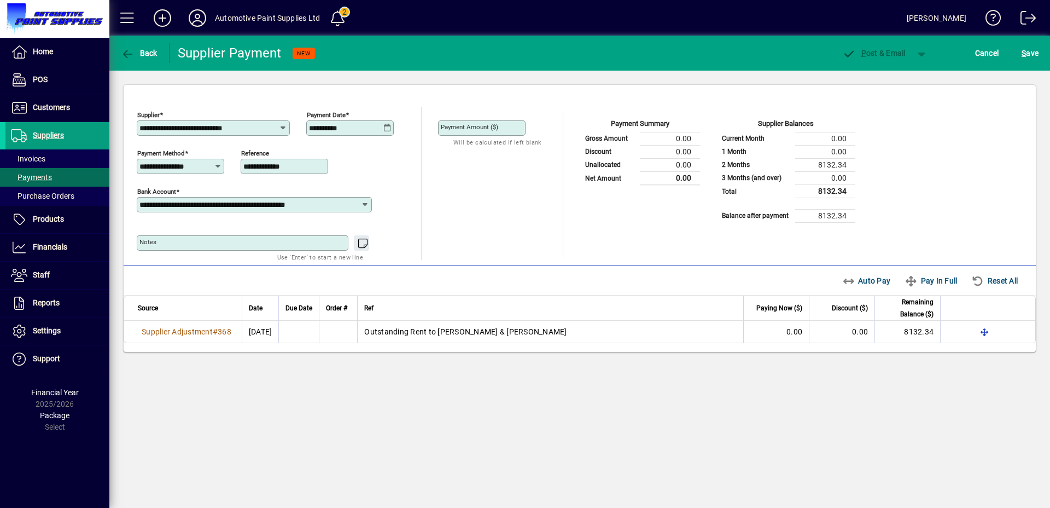
click at [501, 124] on input "Payment Amount ($)" at bounding box center [483, 128] width 84 height 9
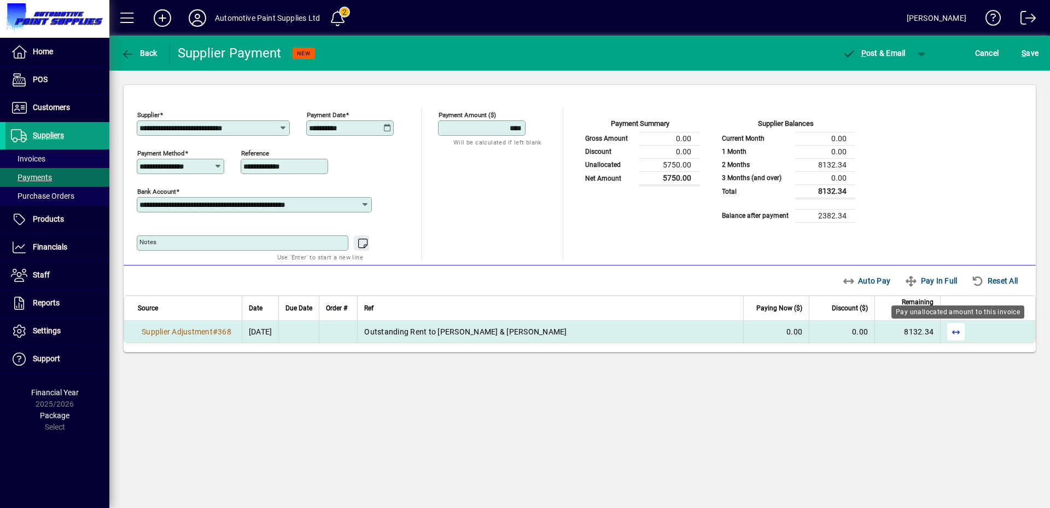
type input "*******"
click at [967, 332] on span "button" at bounding box center [956, 331] width 26 height 26
click at [880, 47] on span "button" at bounding box center [874, 53] width 74 height 26
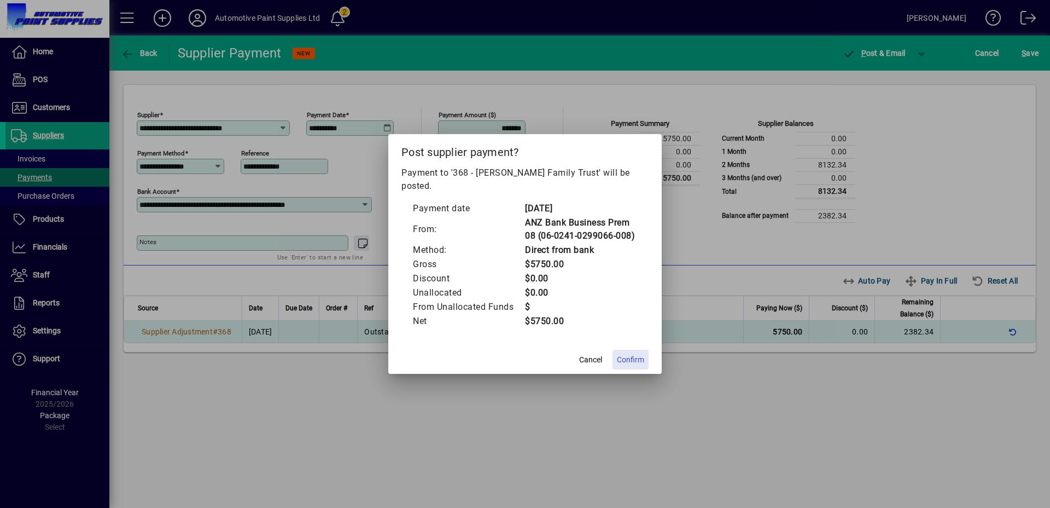
click at [635, 346] on span at bounding box center [631, 359] width 36 height 26
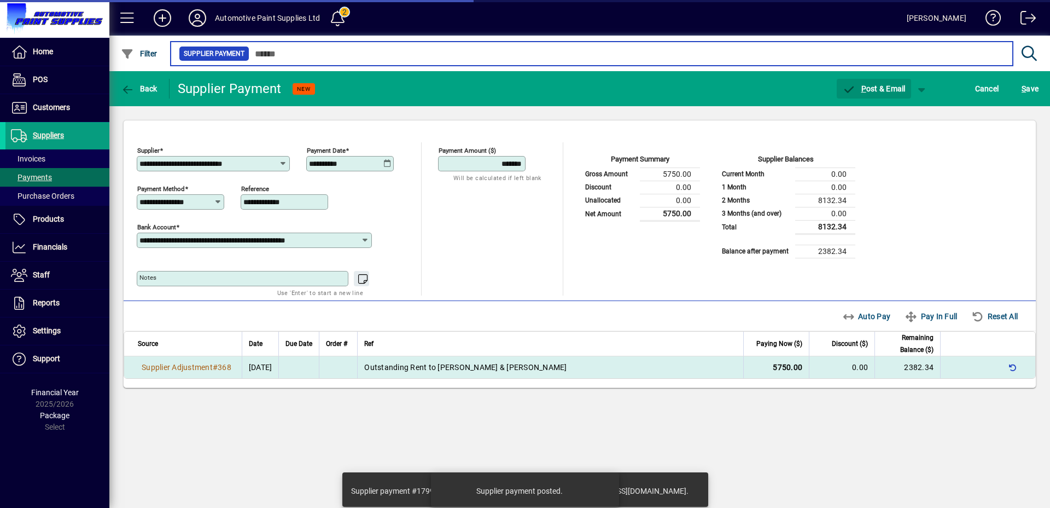
type input "*****"
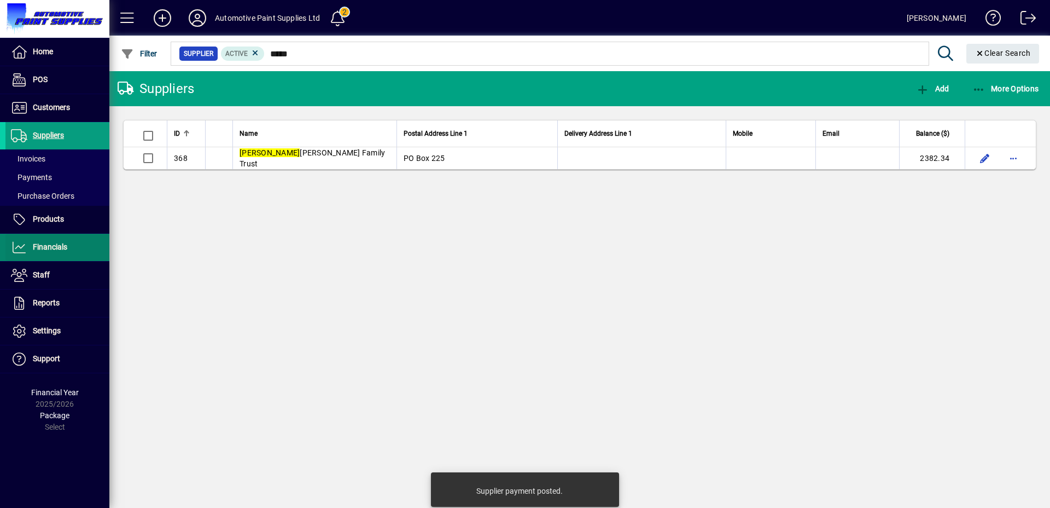
click at [59, 248] on span "Financials" at bounding box center [50, 246] width 34 height 9
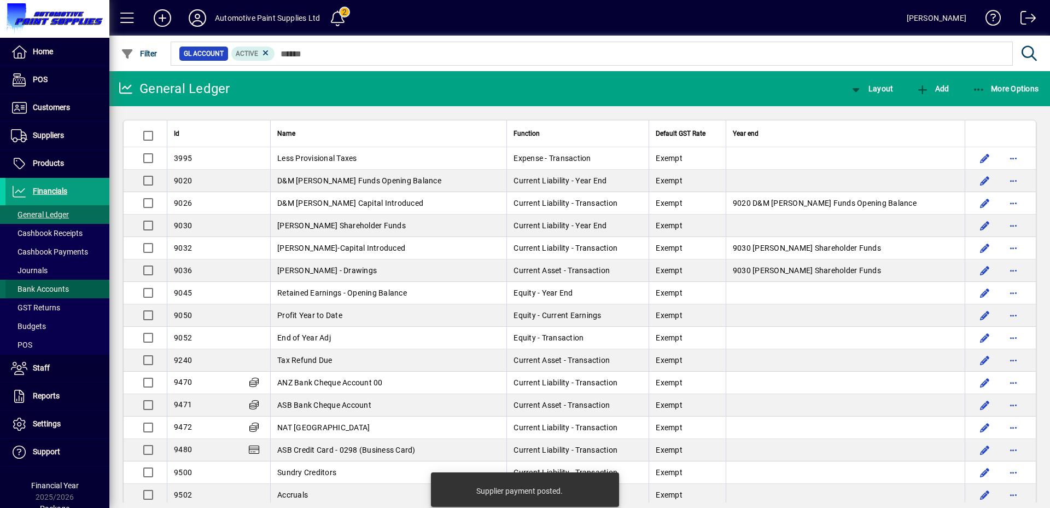
click at [57, 293] on span "Bank Accounts" at bounding box center [40, 288] width 58 height 9
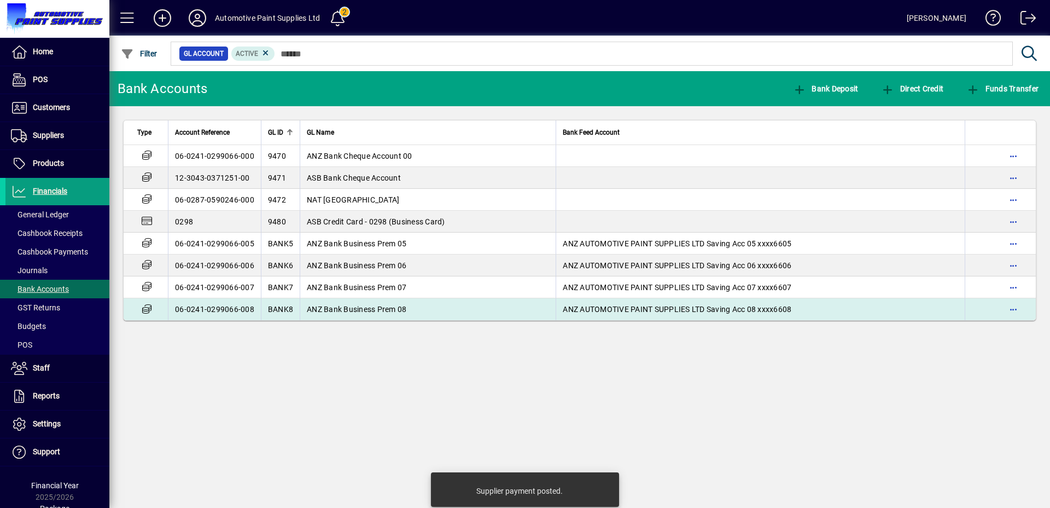
click at [400, 316] on td "ANZ Bank Business Prem 08" at bounding box center [428, 309] width 256 height 22
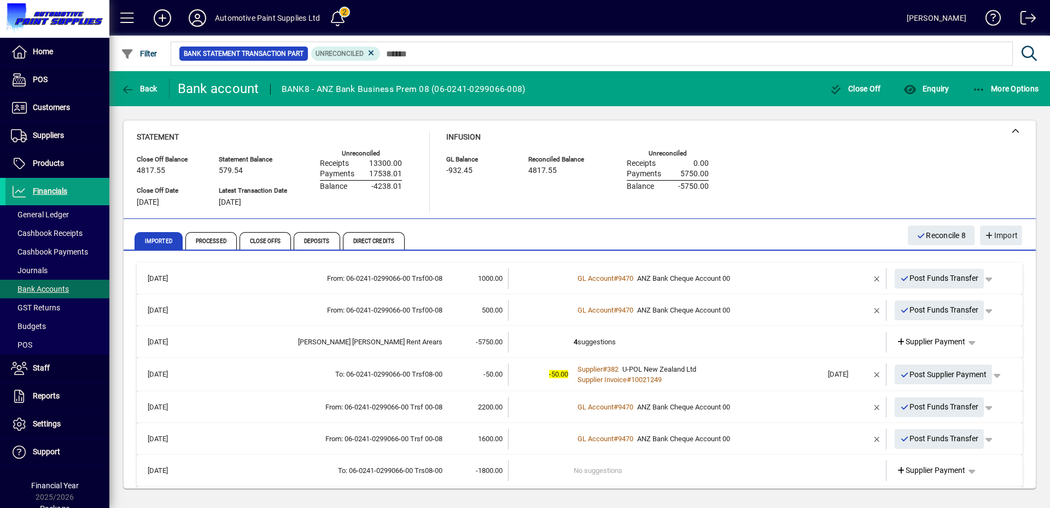
click at [656, 339] on td "4 suggestions" at bounding box center [698, 342] width 249 height 21
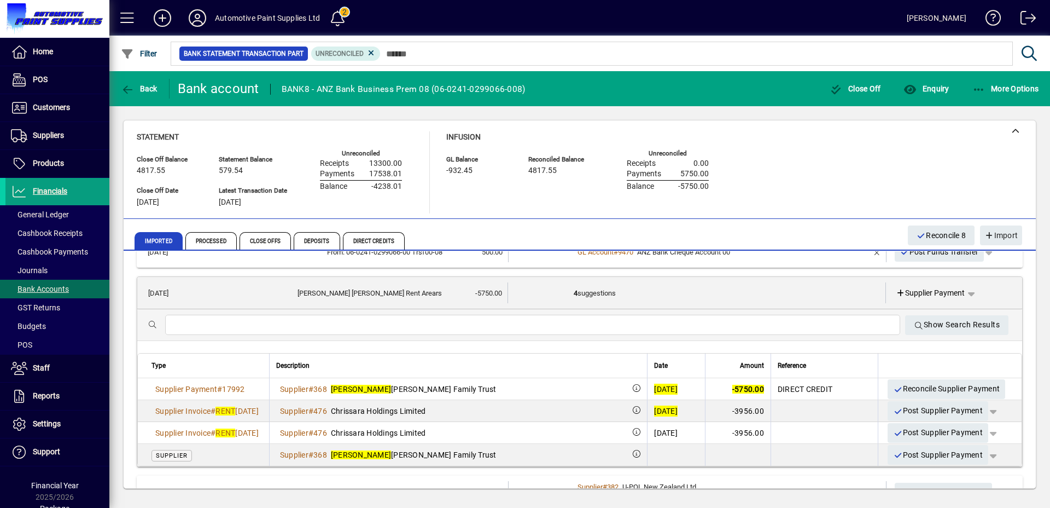
scroll to position [78, 0]
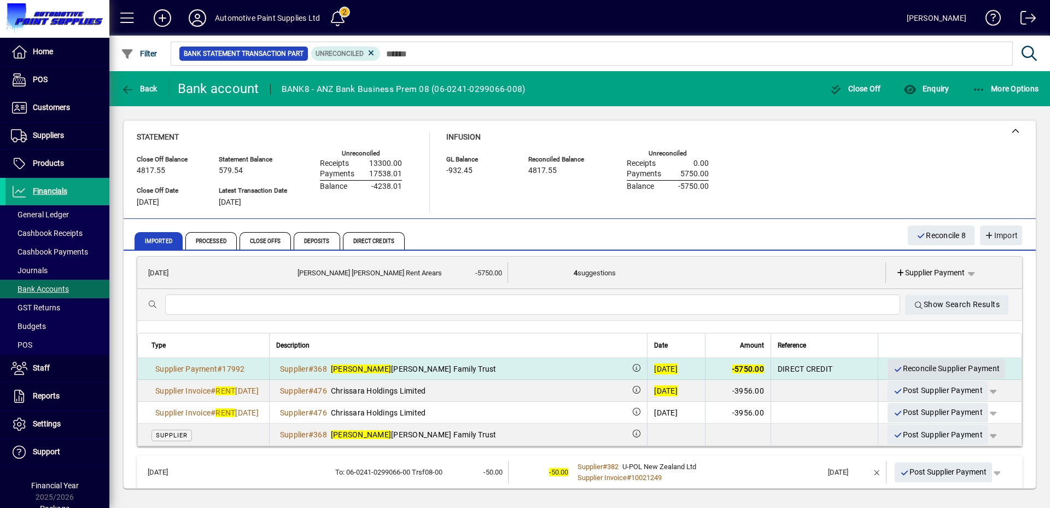
click at [950, 367] on span "Reconcile Supplier Payment" at bounding box center [946, 368] width 107 height 18
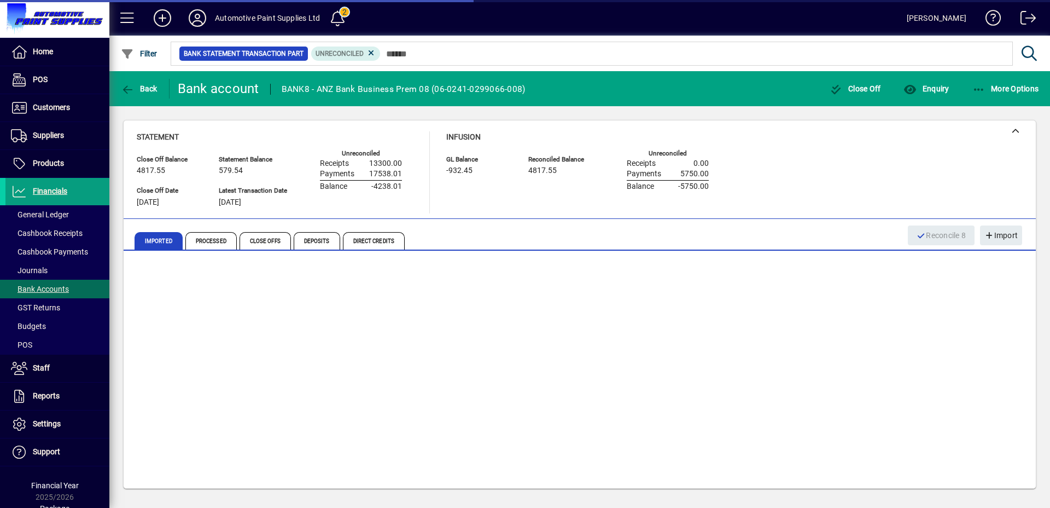
scroll to position [0, 0]
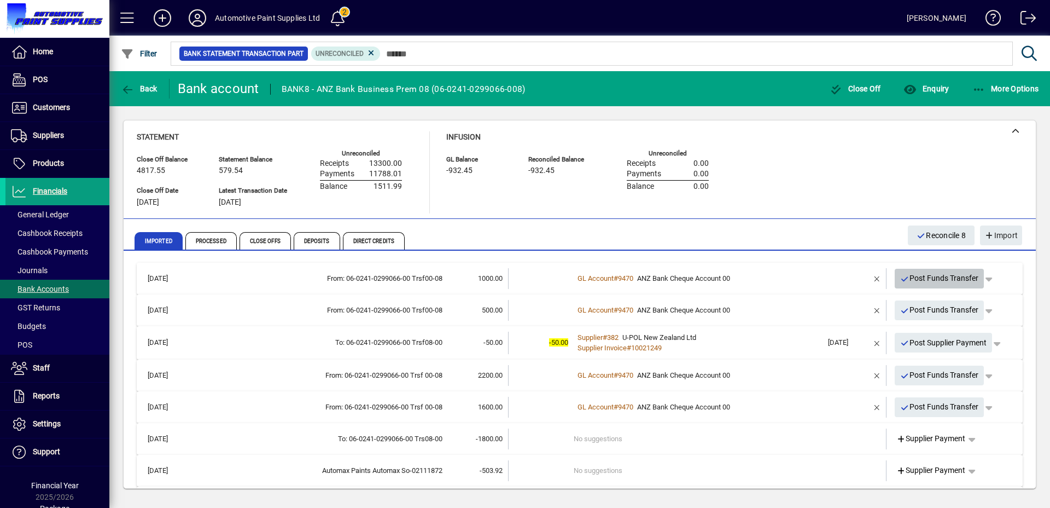
click at [901, 280] on icon "button" at bounding box center [906, 279] width 10 height 8
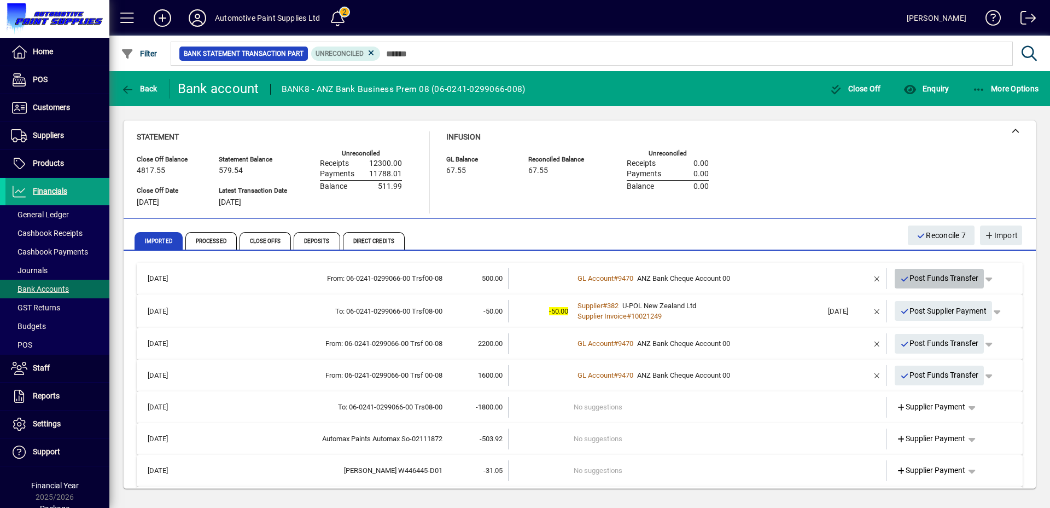
click at [909, 280] on span "Post Funds Transfer" at bounding box center [940, 278] width 79 height 18
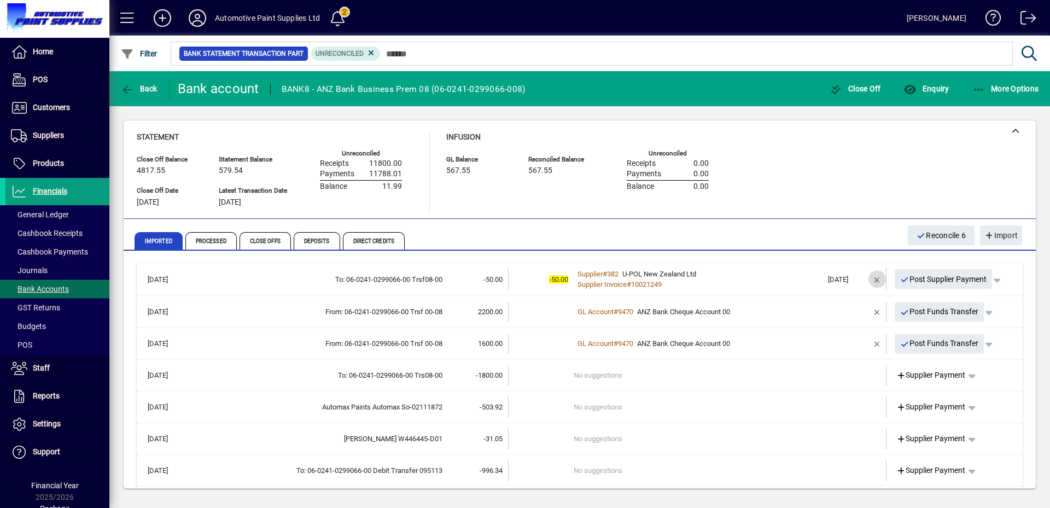
click at [868, 279] on span "button" at bounding box center [877, 279] width 26 height 26
click at [965, 281] on span "button" at bounding box center [972, 278] width 26 height 26
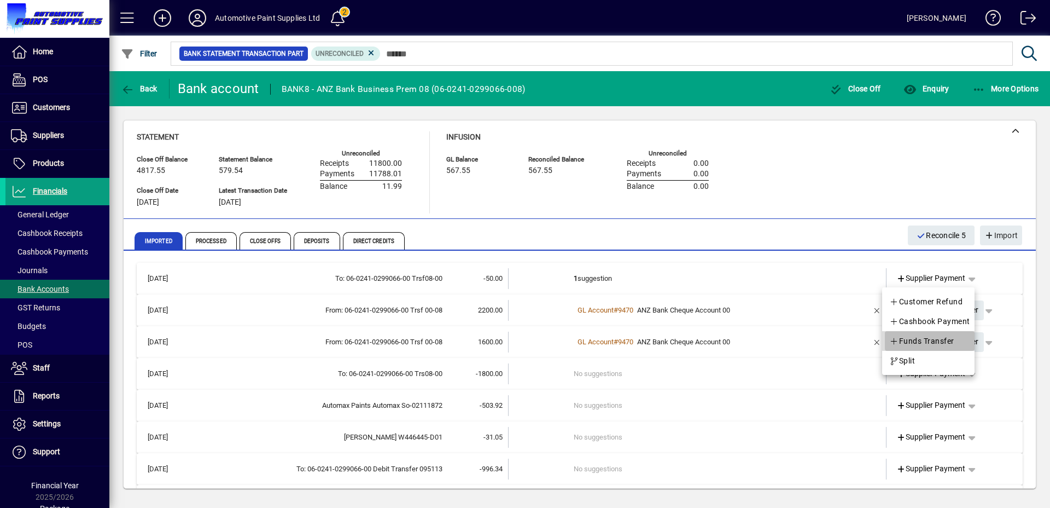
click at [941, 334] on span "Funds Transfer" at bounding box center [922, 340] width 65 height 13
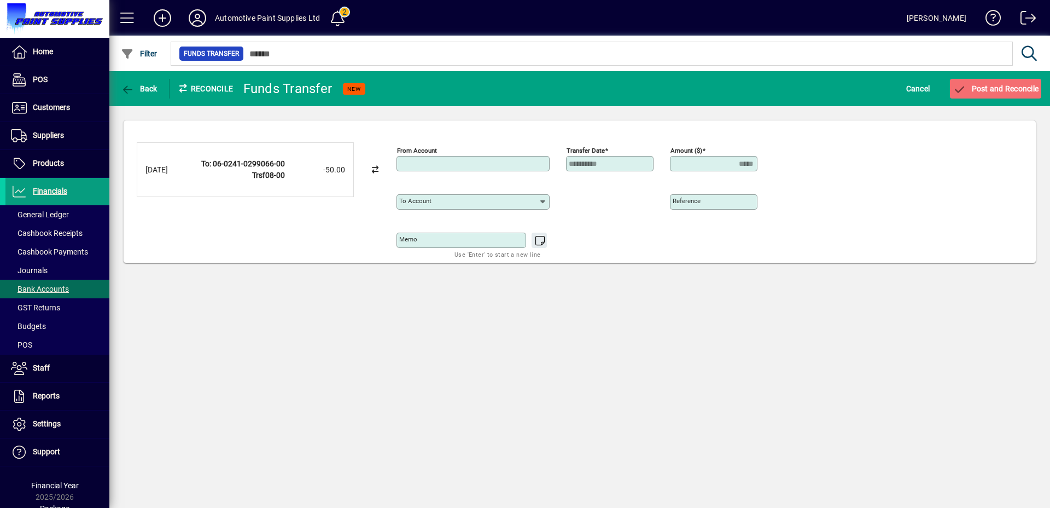
type input "**********"
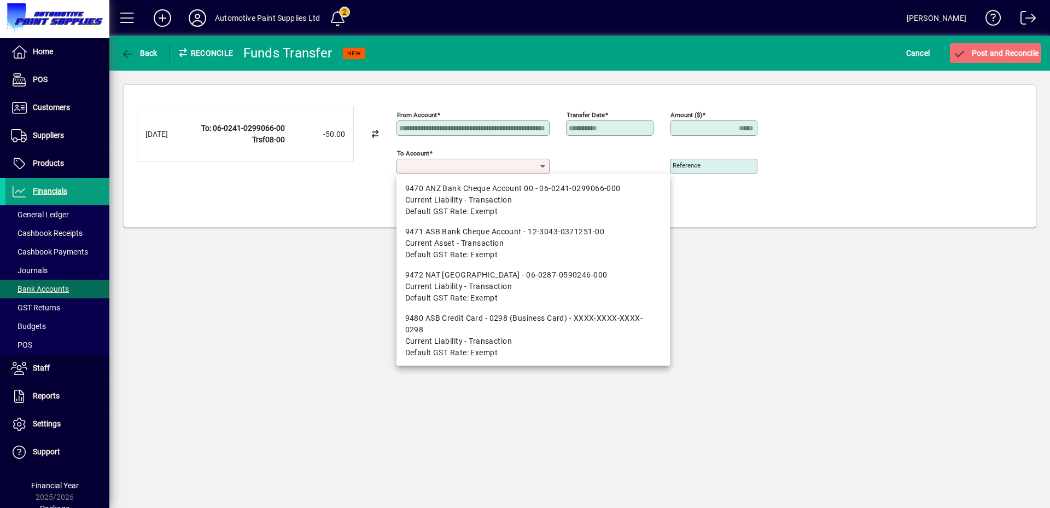
click at [489, 165] on input "To account" at bounding box center [469, 166] width 140 height 9
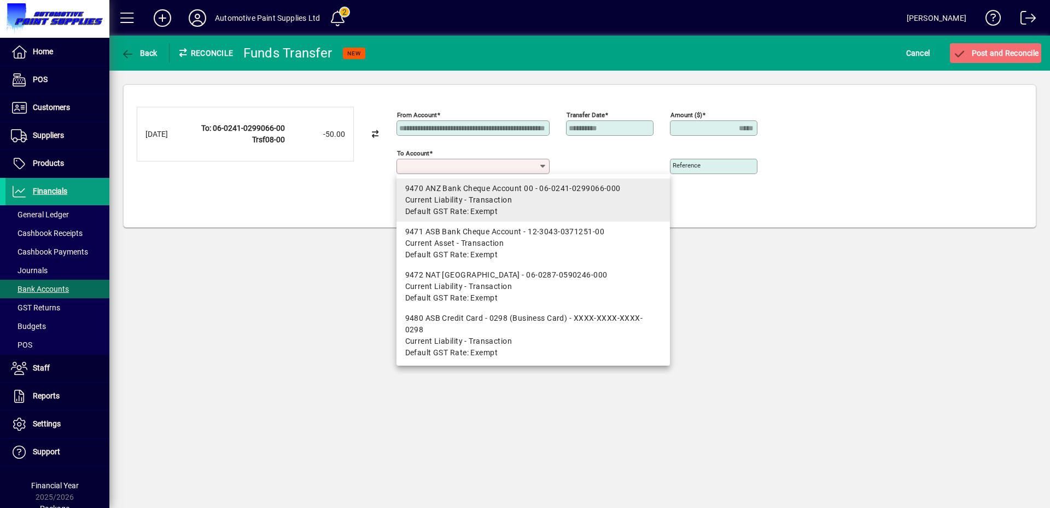
click at [478, 196] on span "Current Liability - Transaction" at bounding box center [458, 199] width 107 height 11
type input "**********"
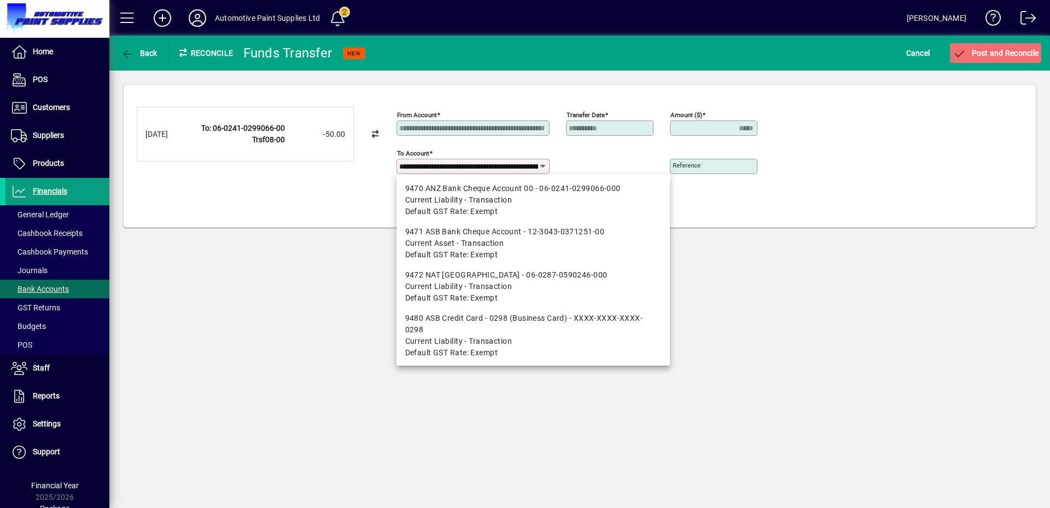
scroll to position [0, 72]
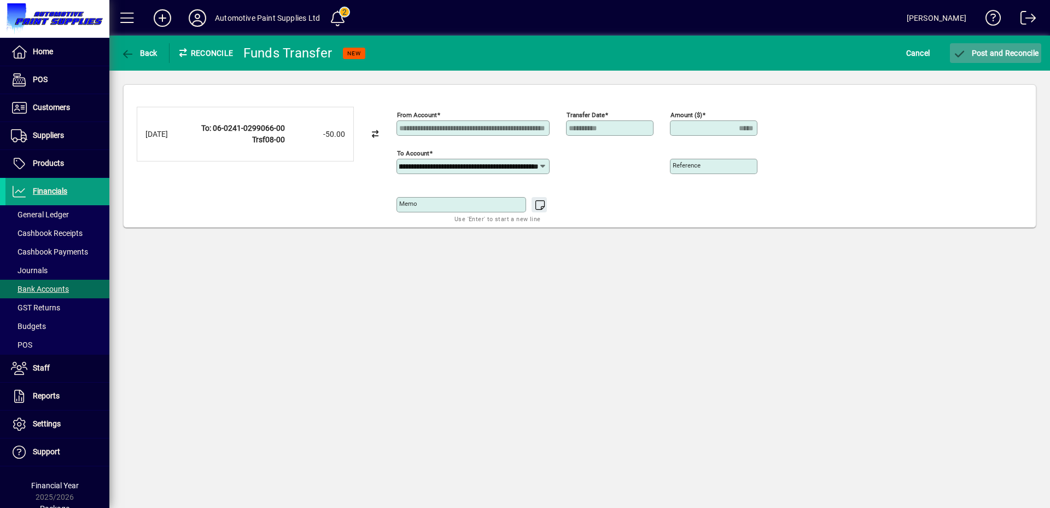
click at [994, 55] on span "Post and Reconcile" at bounding box center [996, 53] width 86 height 9
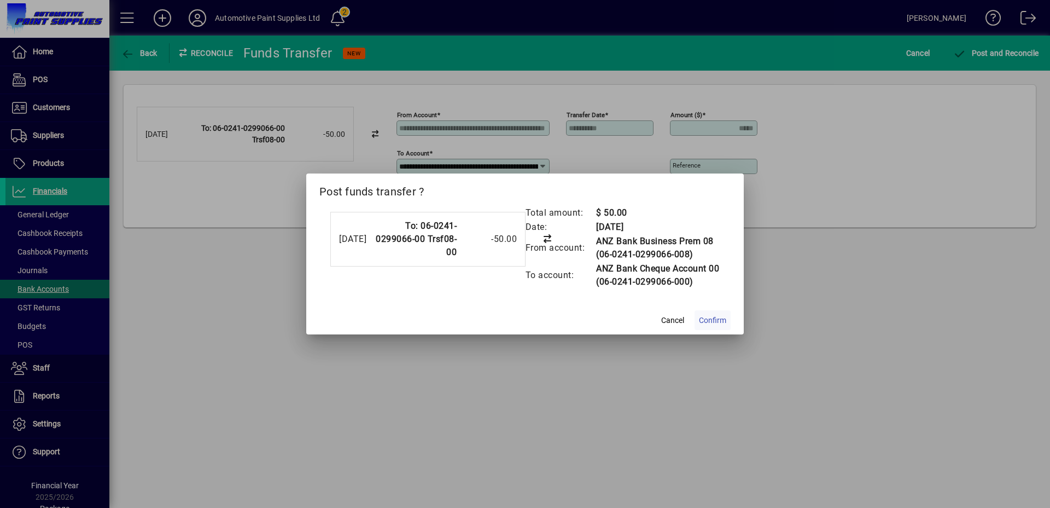
click at [710, 320] on span "Confirm" at bounding box center [712, 320] width 27 height 11
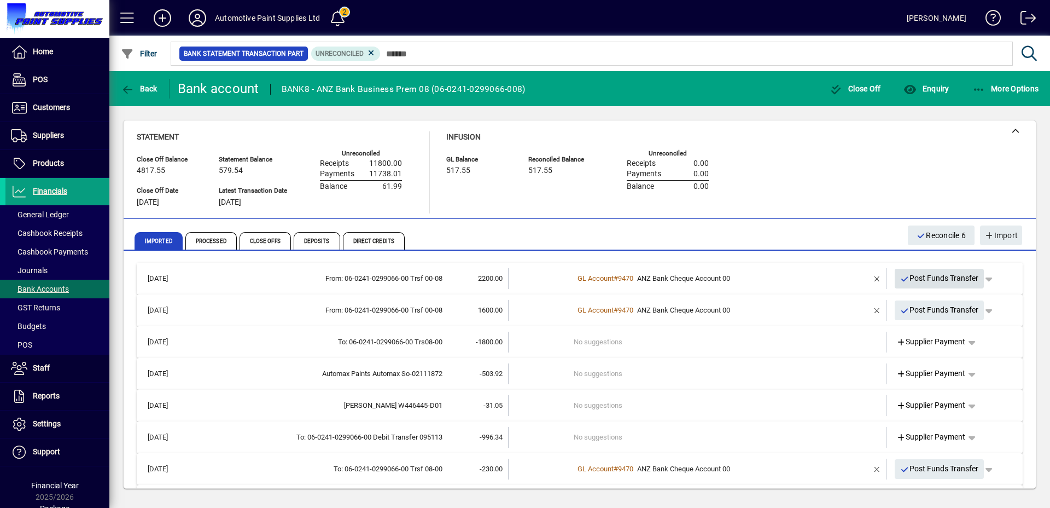
click at [909, 282] on span "Post Funds Transfer" at bounding box center [940, 278] width 79 height 18
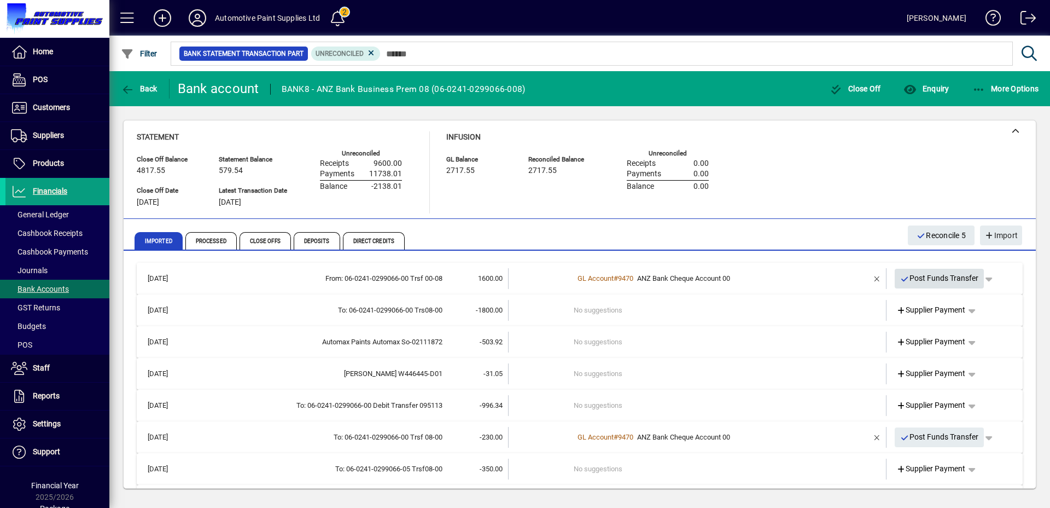
click at [901, 281] on icon "button" at bounding box center [906, 279] width 10 height 8
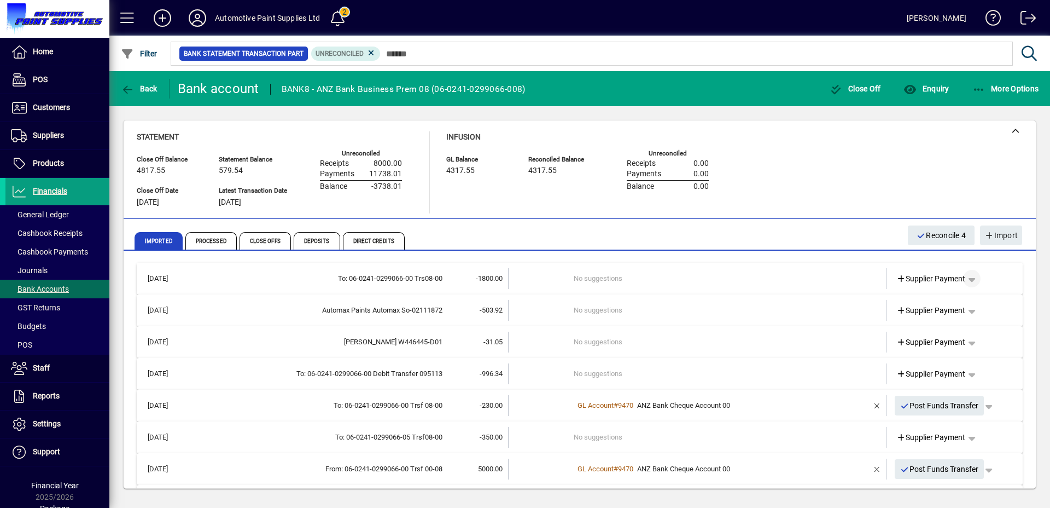
click at [969, 280] on span "button" at bounding box center [972, 278] width 26 height 26
click at [952, 338] on span "Funds Transfer" at bounding box center [922, 340] width 65 height 13
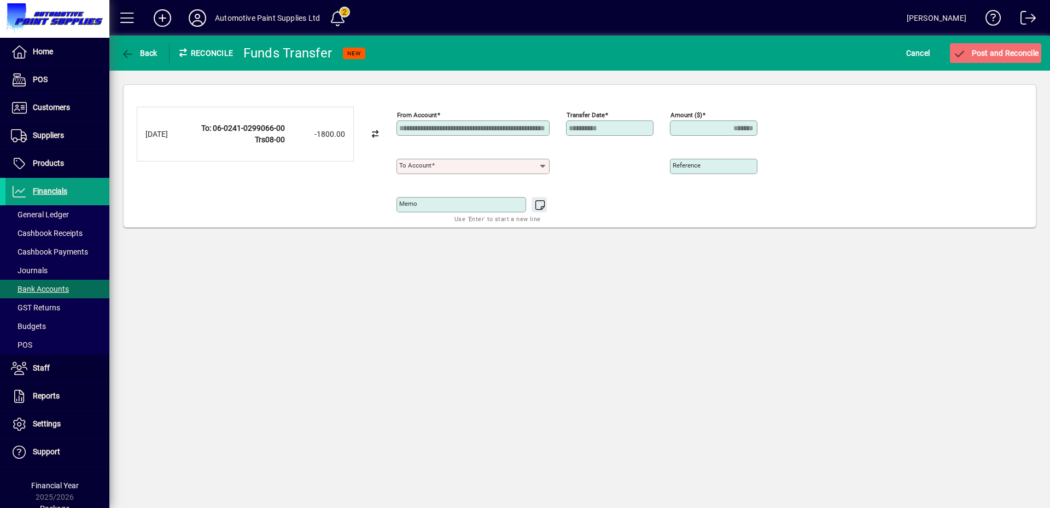
click at [473, 167] on input "To account" at bounding box center [469, 166] width 140 height 9
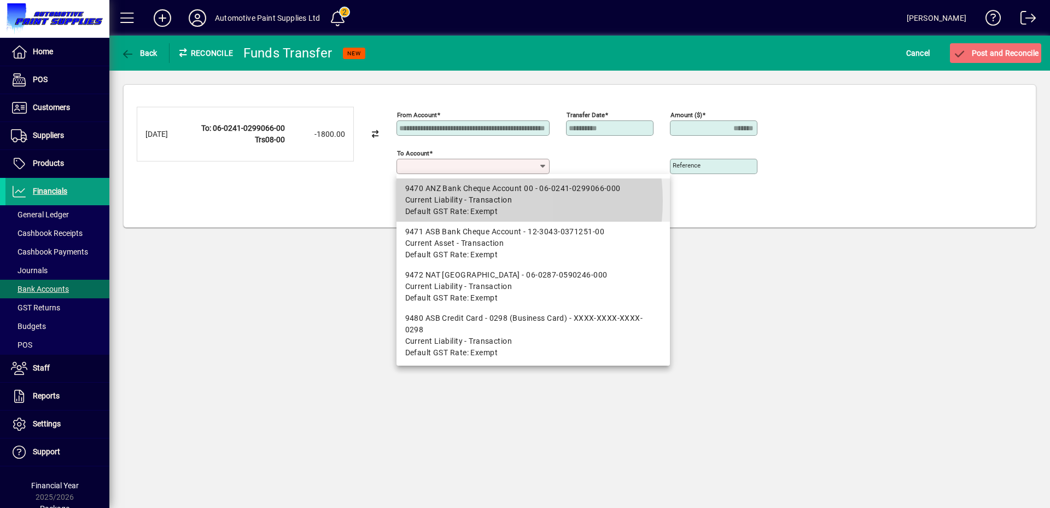
click at [469, 201] on span "Current Liability - Transaction" at bounding box center [458, 199] width 107 height 11
type input "**********"
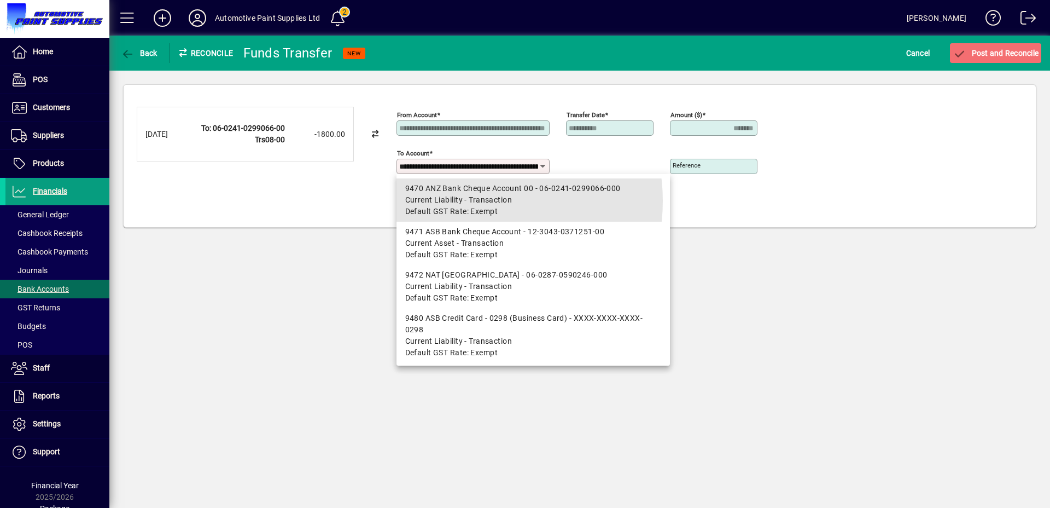
scroll to position [0, 72]
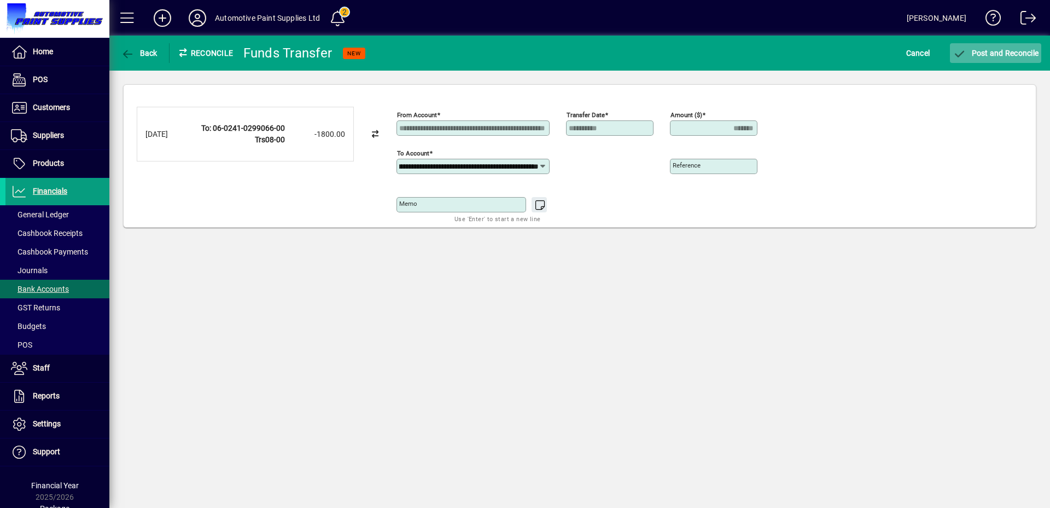
click at [1003, 57] on span "Post and Reconcile" at bounding box center [996, 53] width 86 height 9
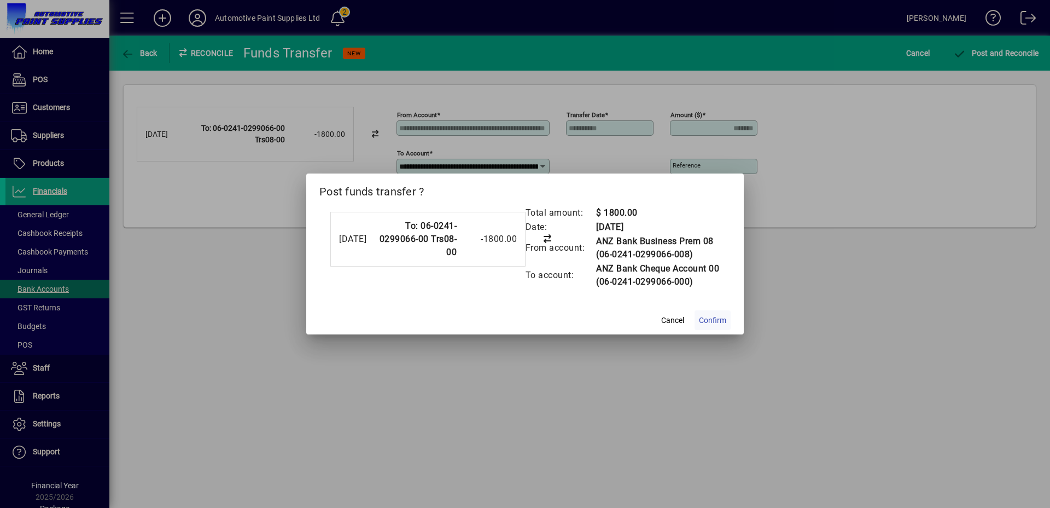
click at [718, 320] on span "Confirm" at bounding box center [712, 320] width 27 height 11
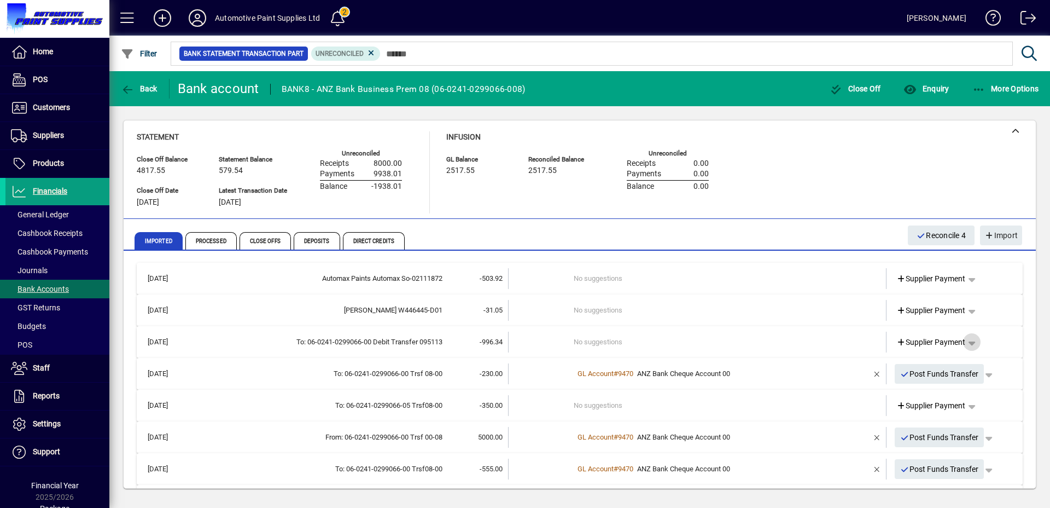
click at [966, 342] on span "button" at bounding box center [972, 342] width 26 height 26
click at [938, 401] on span "Funds Transfer" at bounding box center [922, 404] width 65 height 13
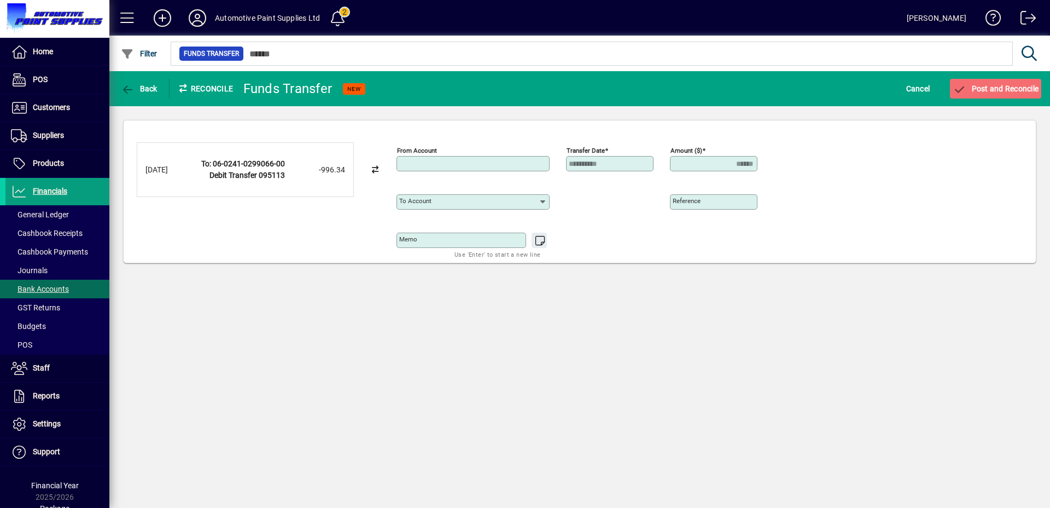
type input "**********"
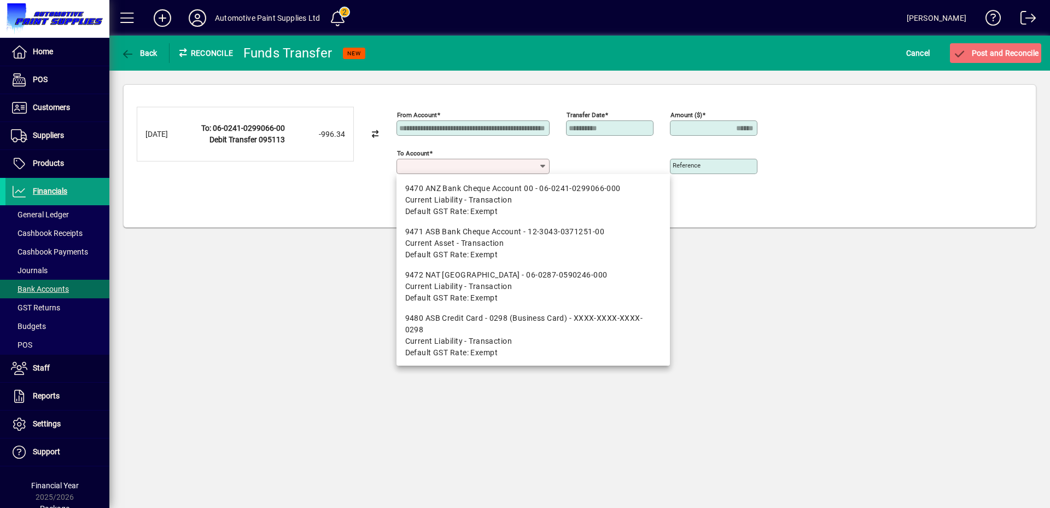
click at [486, 166] on input "To account" at bounding box center [469, 166] width 140 height 9
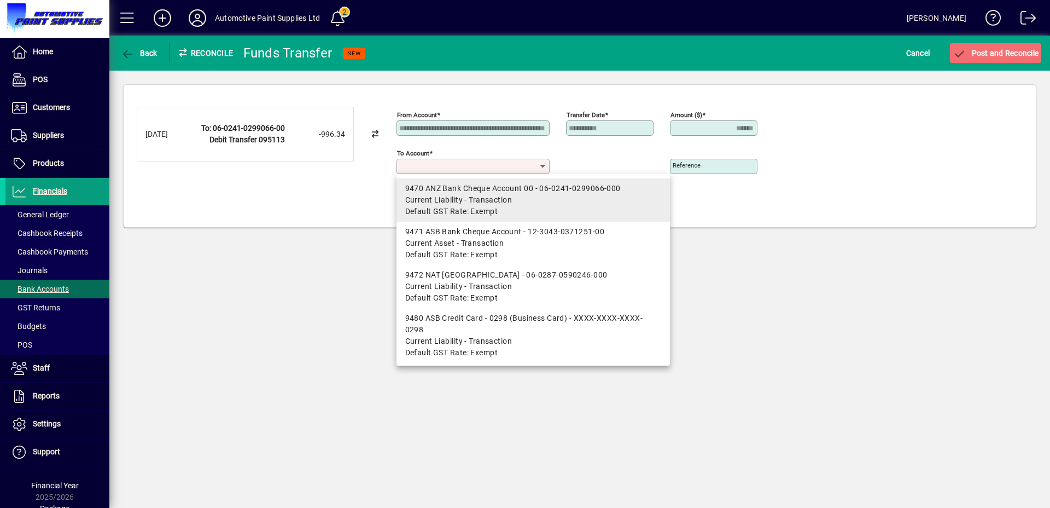
click at [486, 201] on span "Current Liability - Transaction" at bounding box center [458, 199] width 107 height 11
type input "**********"
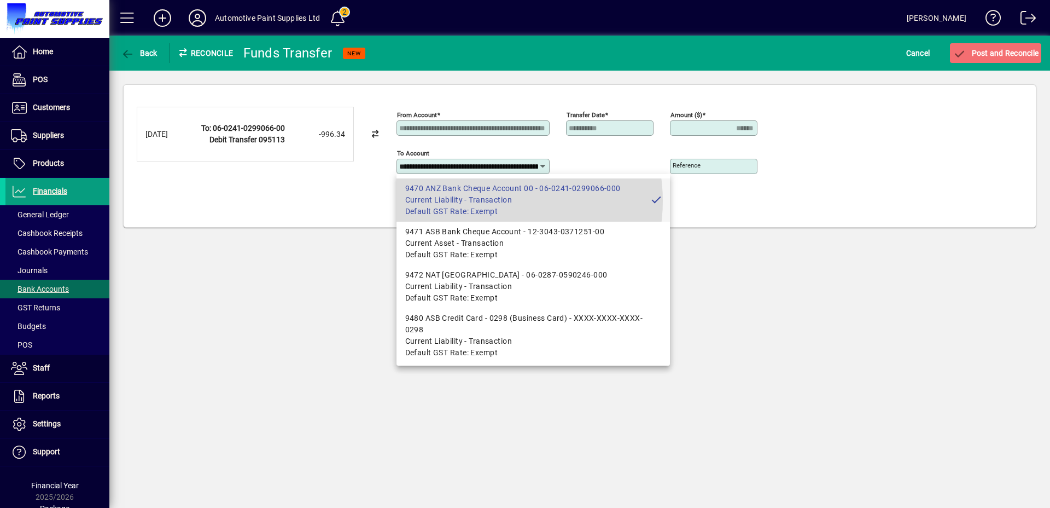
scroll to position [0, 72]
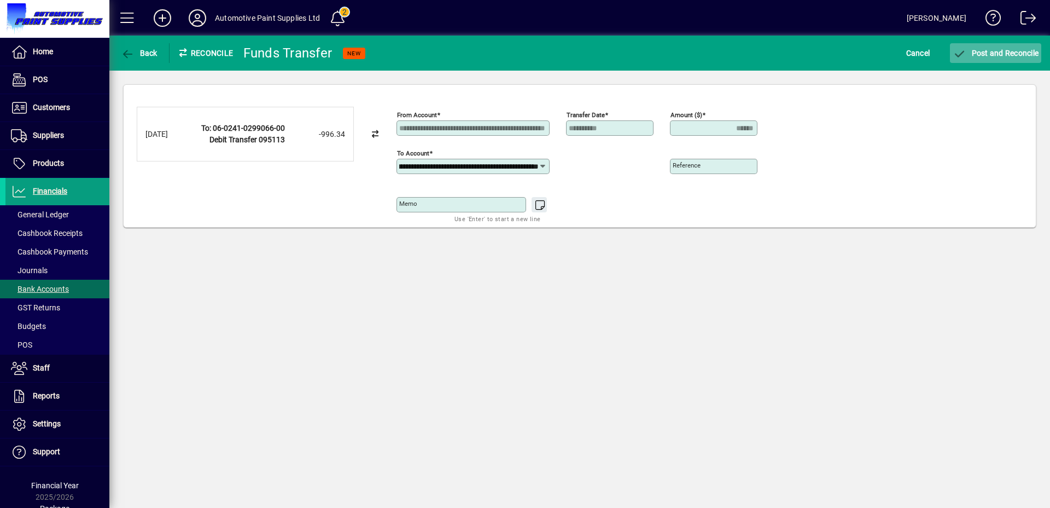
click at [1017, 59] on span "submit" at bounding box center [995, 53] width 91 height 26
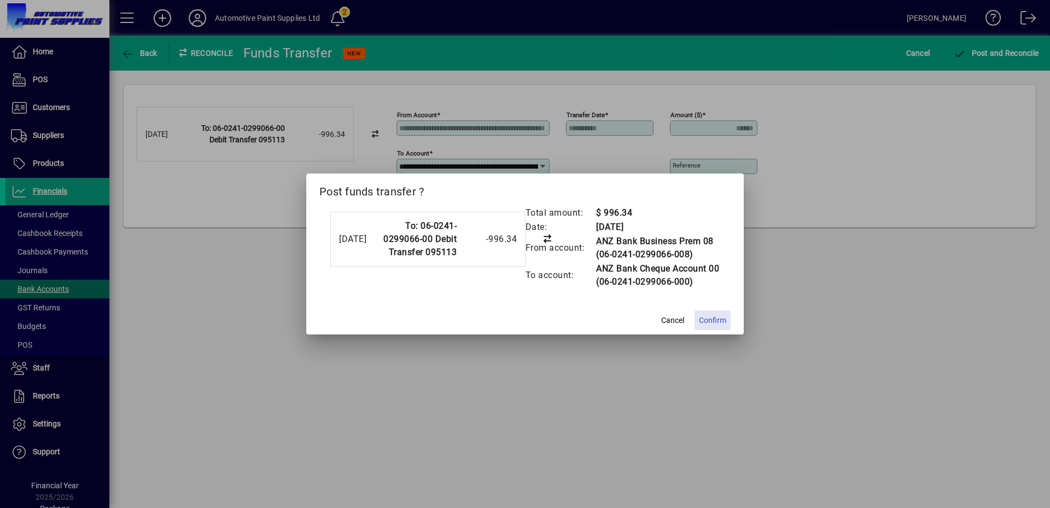
click at [719, 318] on span "Confirm" at bounding box center [712, 320] width 27 height 11
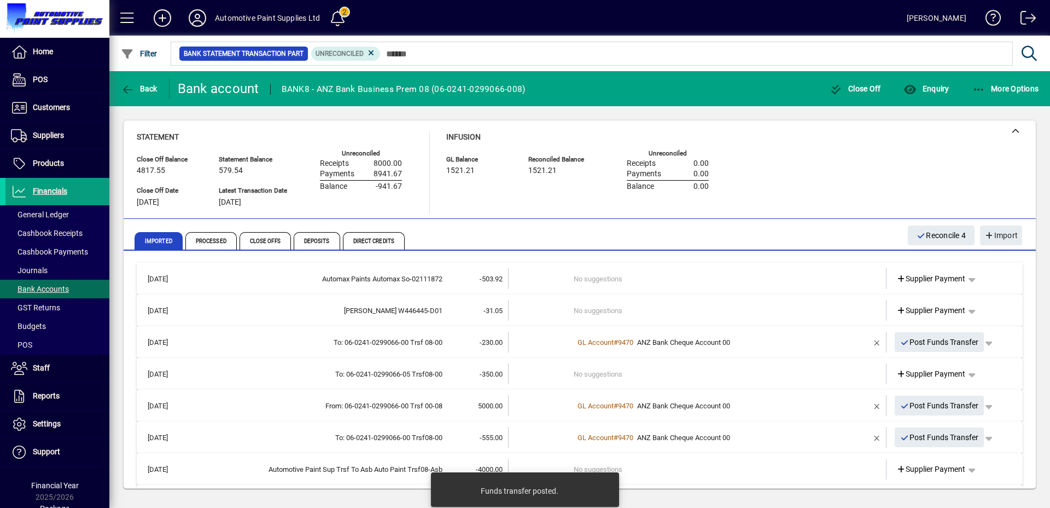
click at [598, 310] on td "No suggestions" at bounding box center [698, 310] width 249 height 21
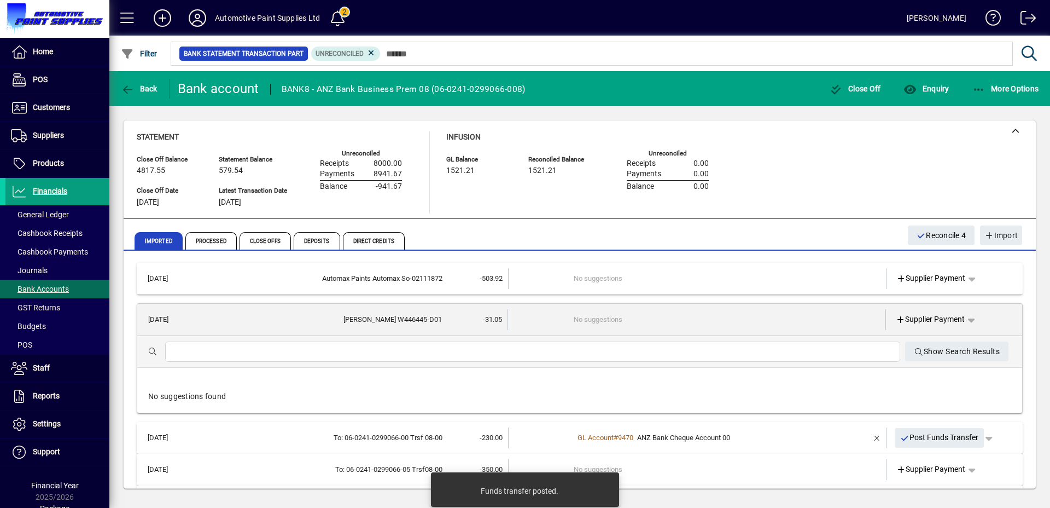
click at [604, 350] on input "text" at bounding box center [533, 351] width 718 height 13
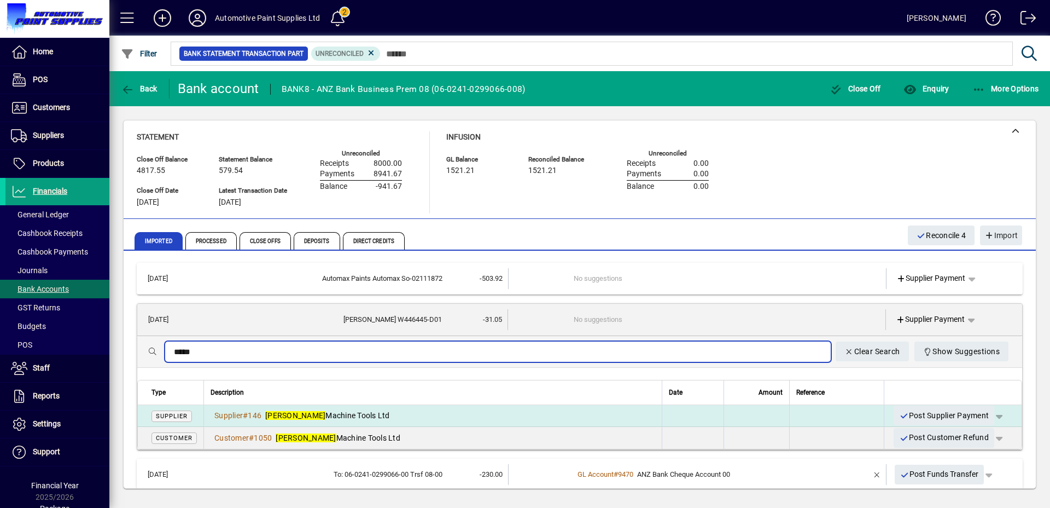
type input "*****"
click at [988, 416] on span "button" at bounding box center [999, 415] width 26 height 26
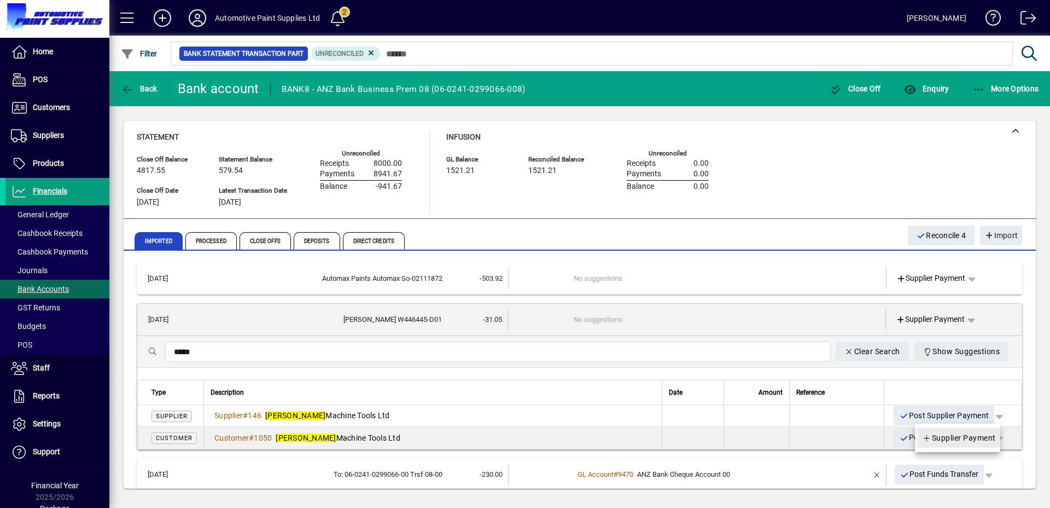
click at [973, 433] on span "Supplier Payment" at bounding box center [959, 437] width 74 height 13
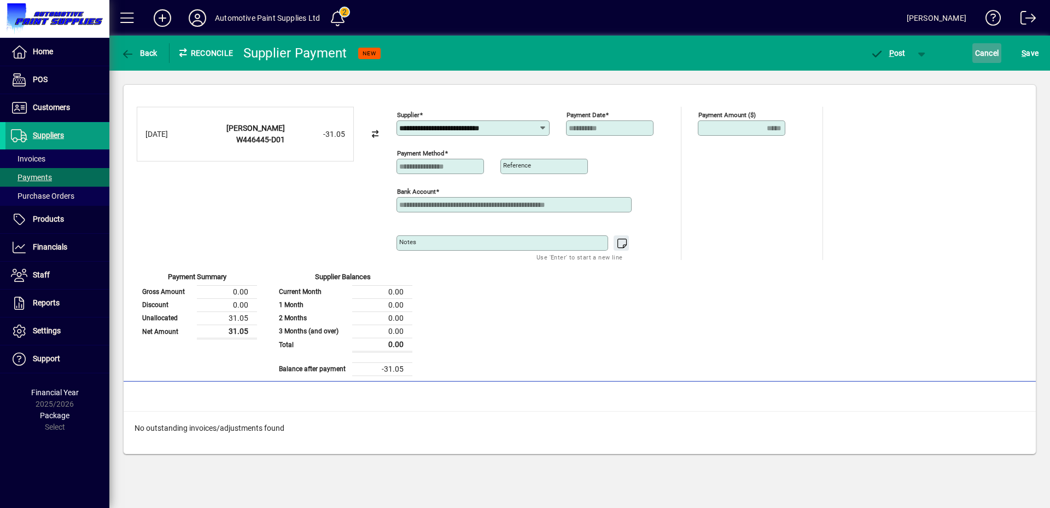
click at [984, 53] on span "Cancel" at bounding box center [988, 53] width 24 height 18
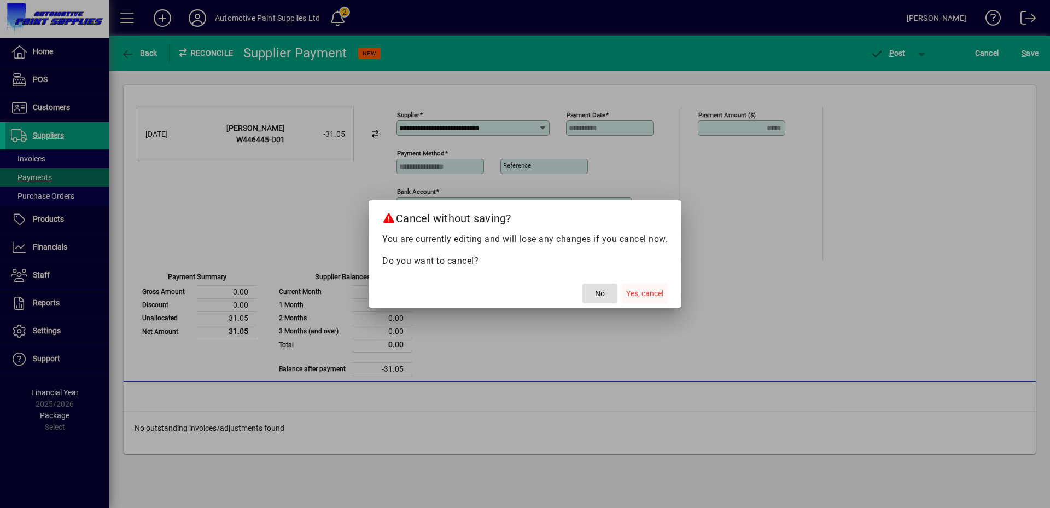
click at [651, 292] on span "Yes, cancel" at bounding box center [644, 293] width 37 height 11
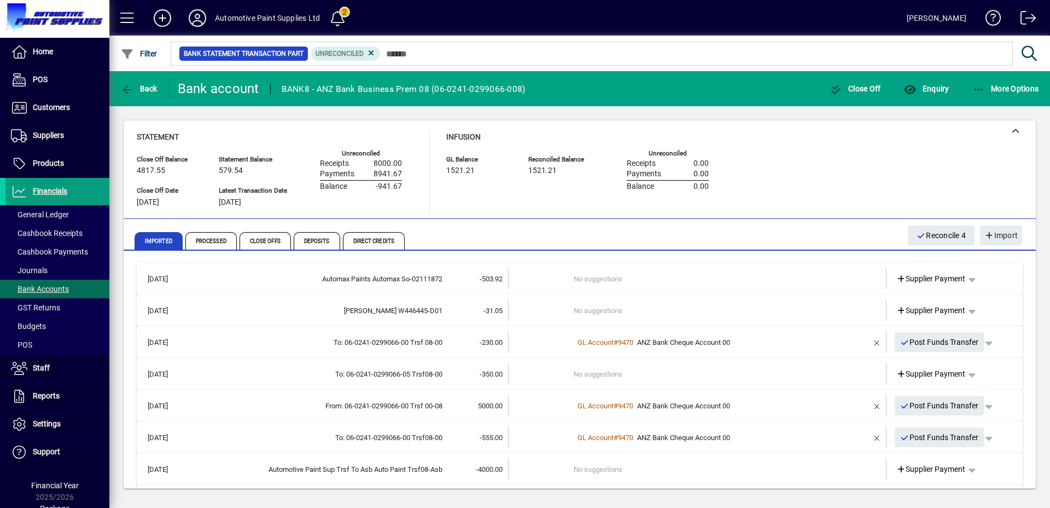
click at [625, 280] on td "No suggestions" at bounding box center [698, 278] width 249 height 21
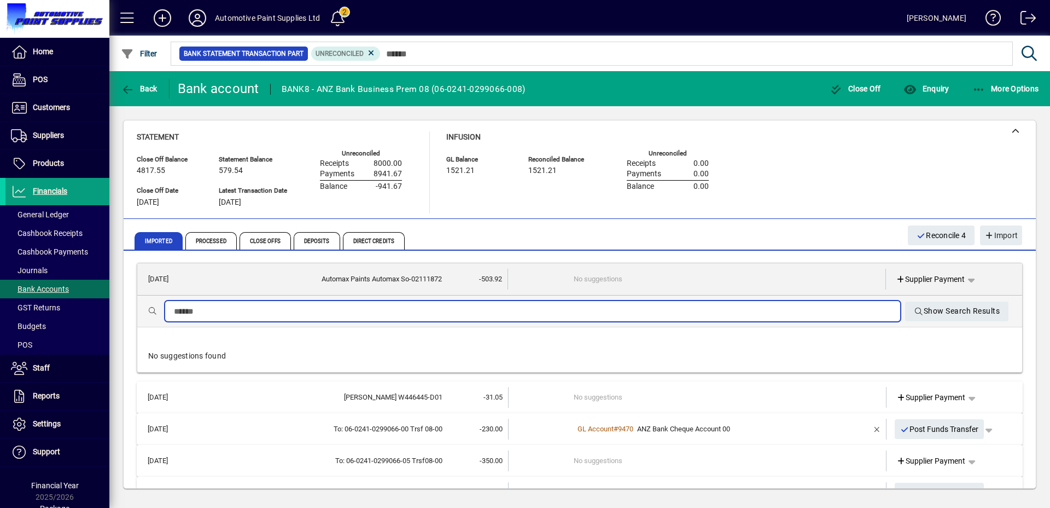
click at [629, 316] on input "text" at bounding box center [533, 311] width 718 height 13
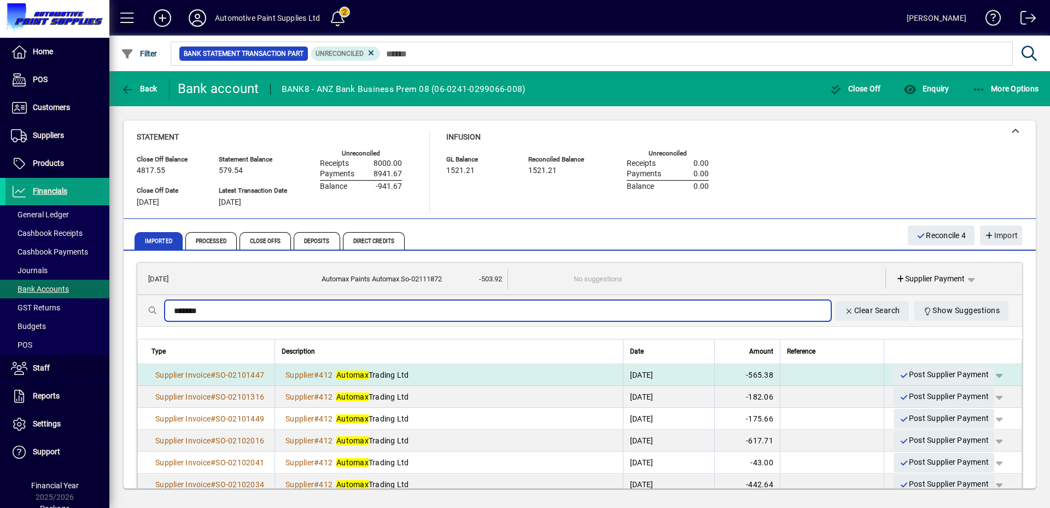
type input "*******"
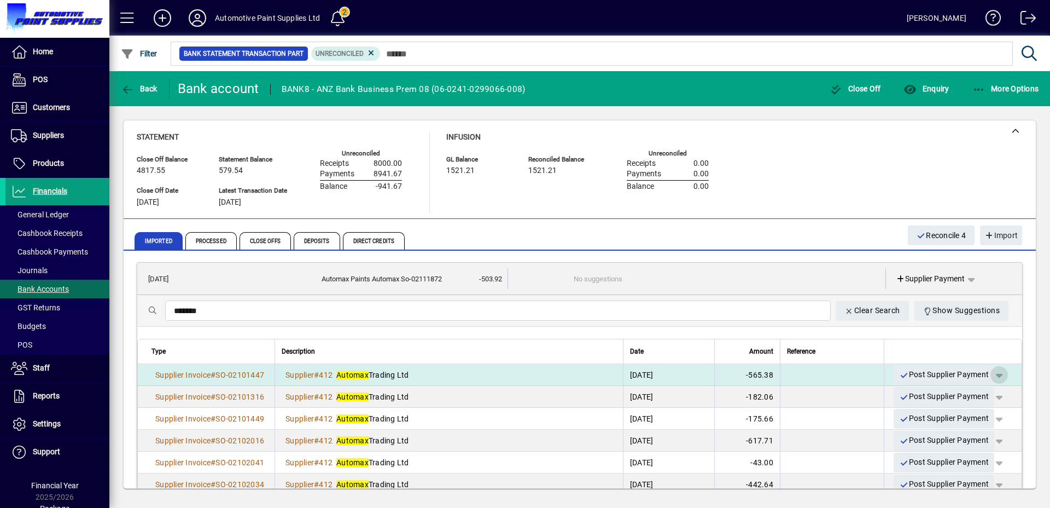
click at [992, 379] on span "button" at bounding box center [999, 375] width 26 height 26
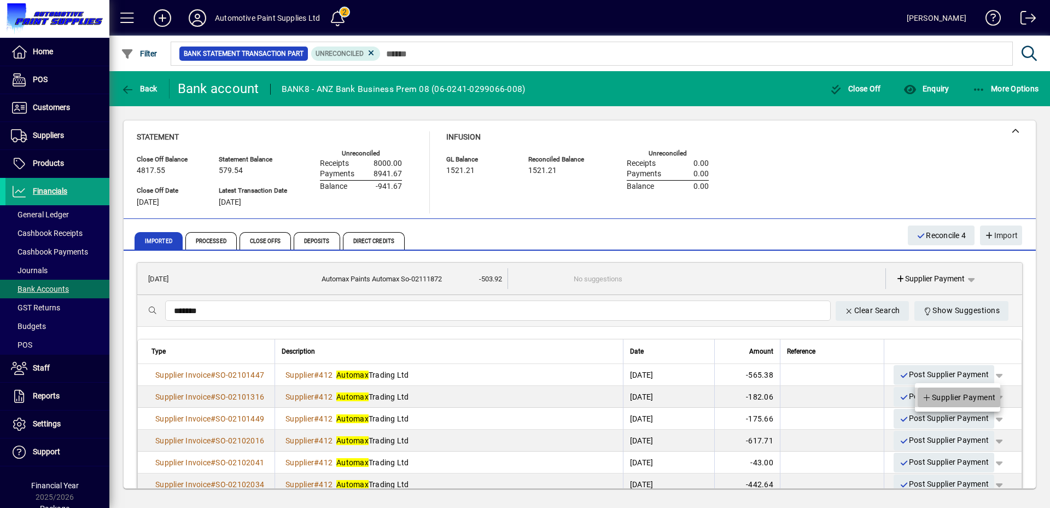
click at [957, 397] on span "Supplier Payment" at bounding box center [959, 397] width 74 height 13
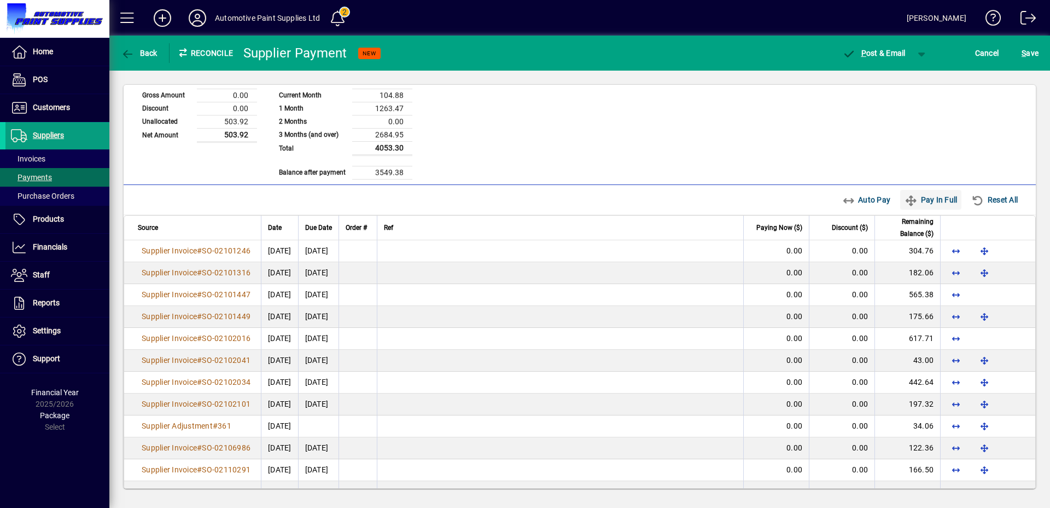
scroll to position [242, 0]
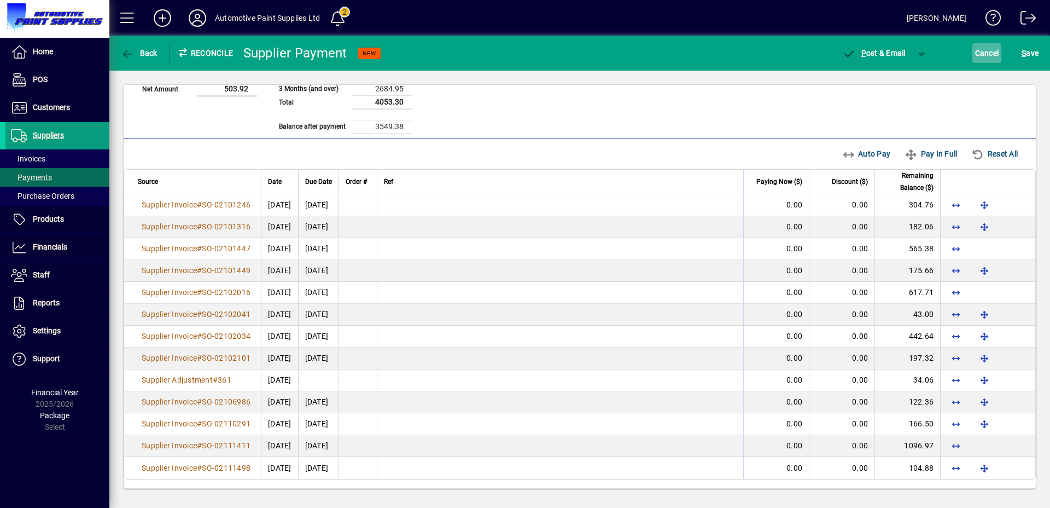
click at [1000, 46] on span "button" at bounding box center [988, 53] width 30 height 26
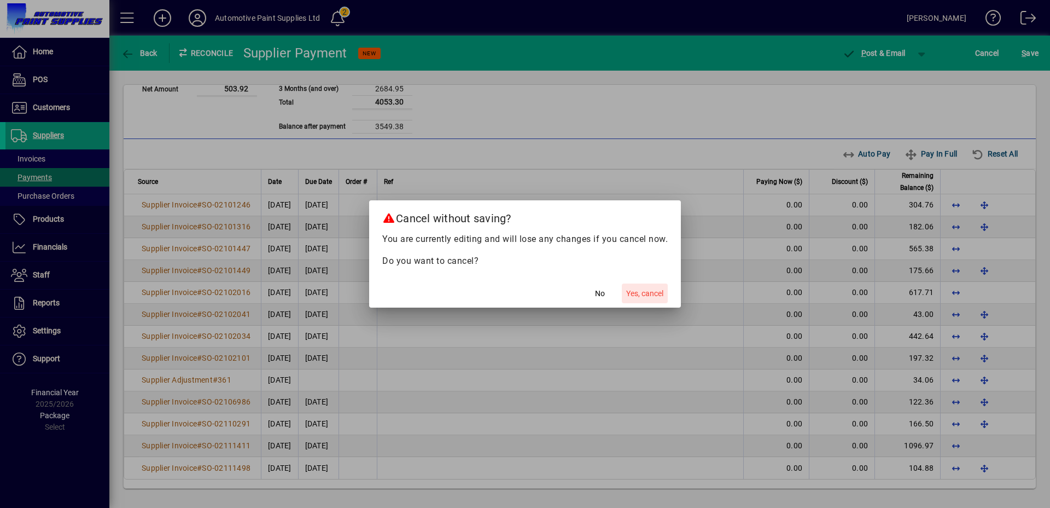
click at [660, 295] on span "Yes, cancel" at bounding box center [644, 293] width 37 height 11
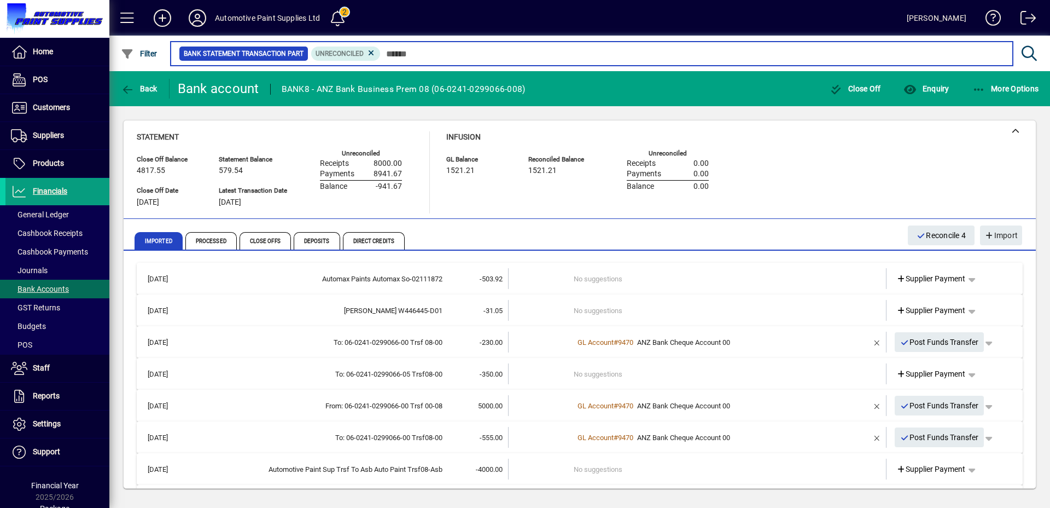
scroll to position [18, 0]
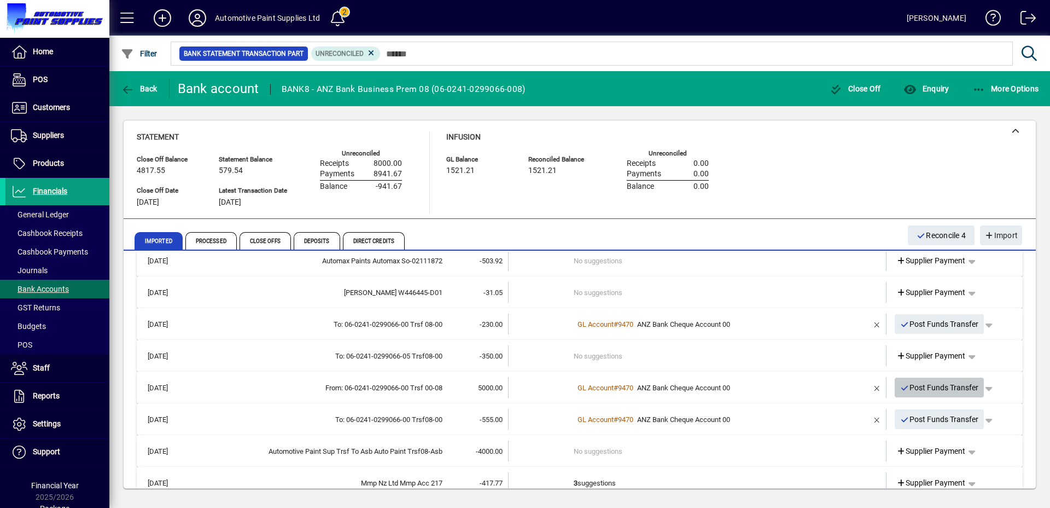
click at [901, 388] on icon "button" at bounding box center [906, 388] width 10 height 8
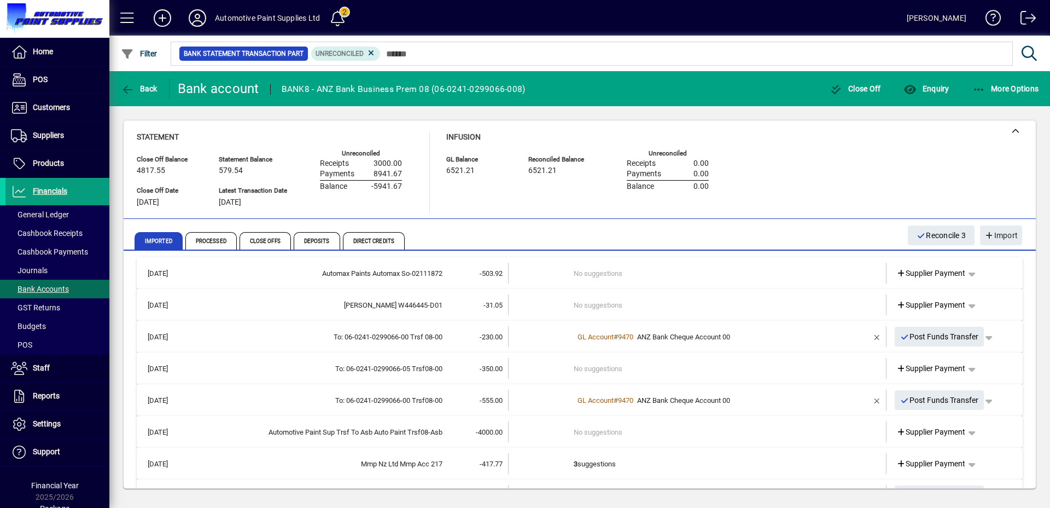
scroll to position [2, 0]
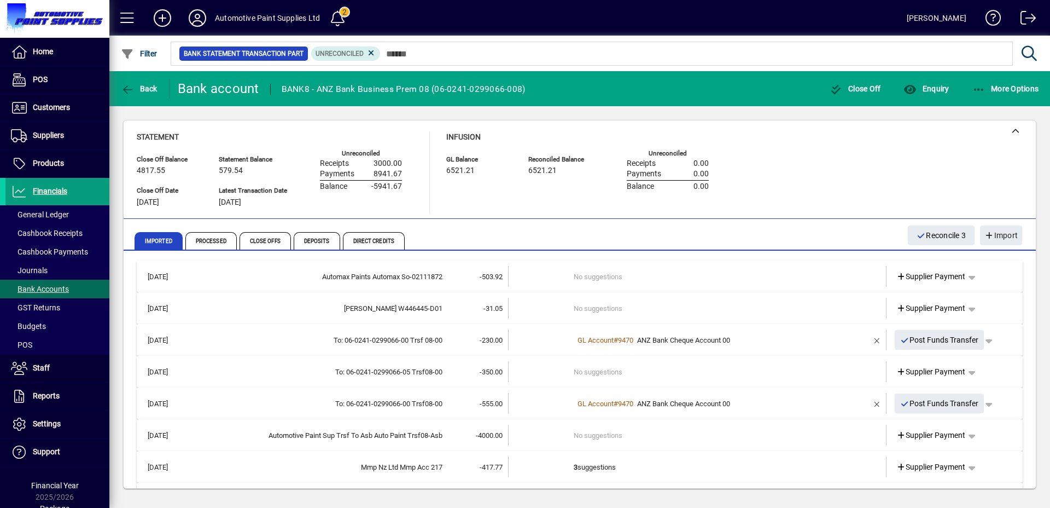
drag, startPoint x: 931, startPoint y: 339, endPoint x: 924, endPoint y: 339, distance: 6.6
click at [927, 339] on span "Post Funds Transfer" at bounding box center [940, 340] width 79 height 18
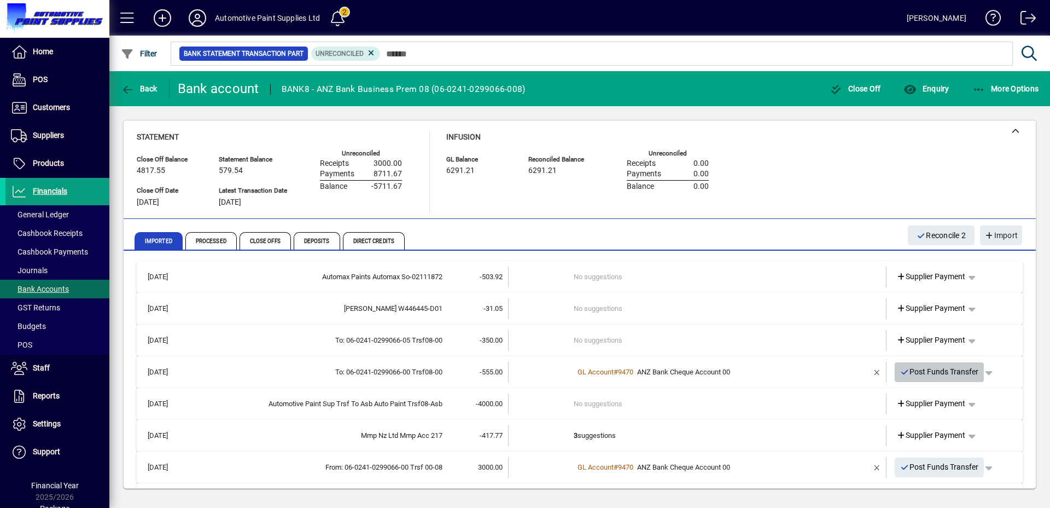
click at [904, 370] on span "Post Funds Transfer" at bounding box center [940, 372] width 79 height 18
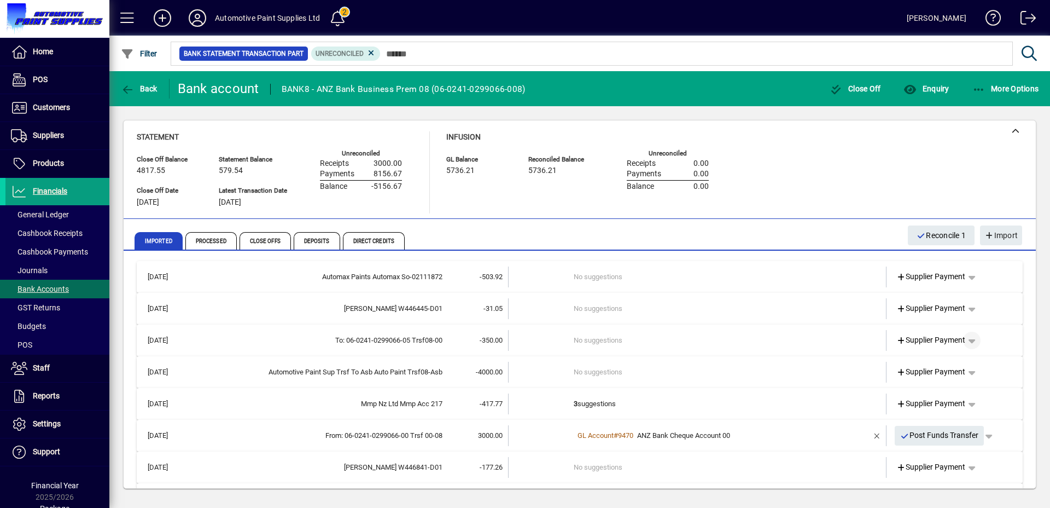
click at [965, 339] on span "button" at bounding box center [972, 340] width 26 height 26
click at [939, 397] on span "Funds Transfer" at bounding box center [922, 402] width 65 height 13
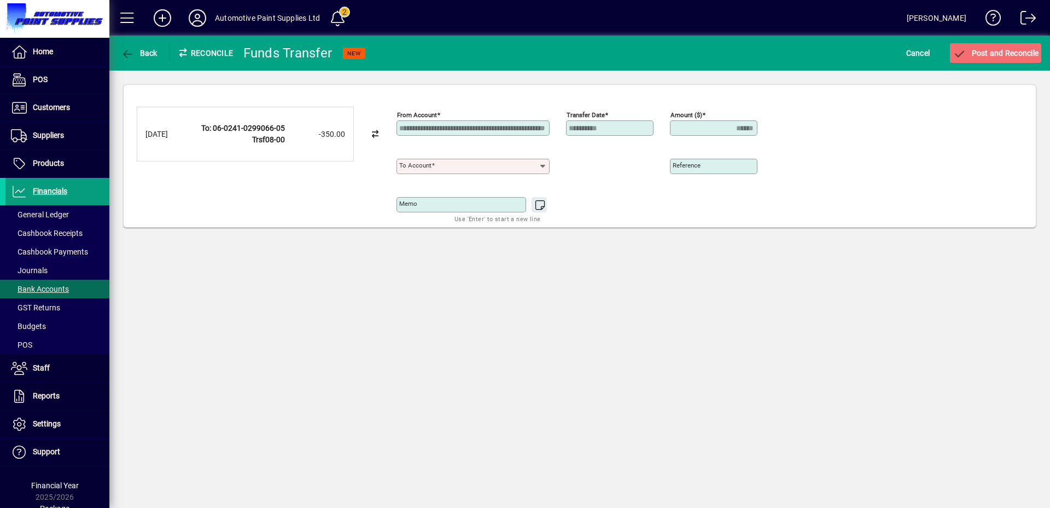
click at [464, 164] on input "To account" at bounding box center [469, 166] width 140 height 9
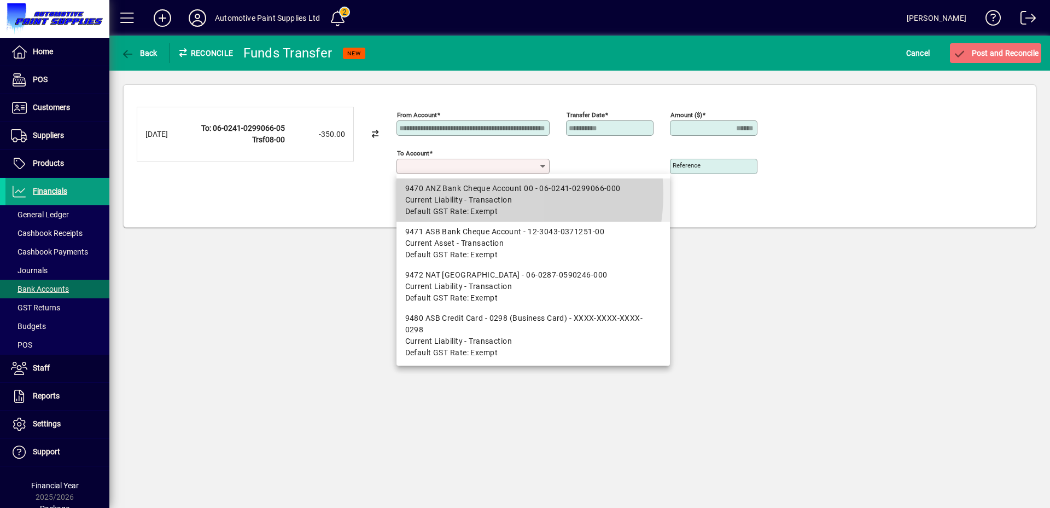
click at [464, 194] on span "Current Liability - Transaction" at bounding box center [458, 199] width 107 height 11
type input "**********"
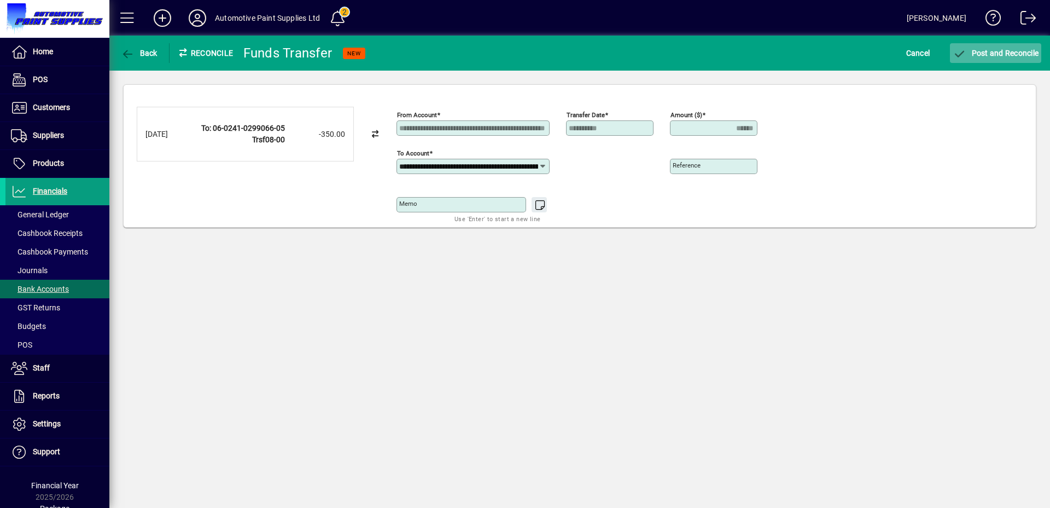
click at [986, 52] on span "Post and Reconcile" at bounding box center [996, 53] width 86 height 9
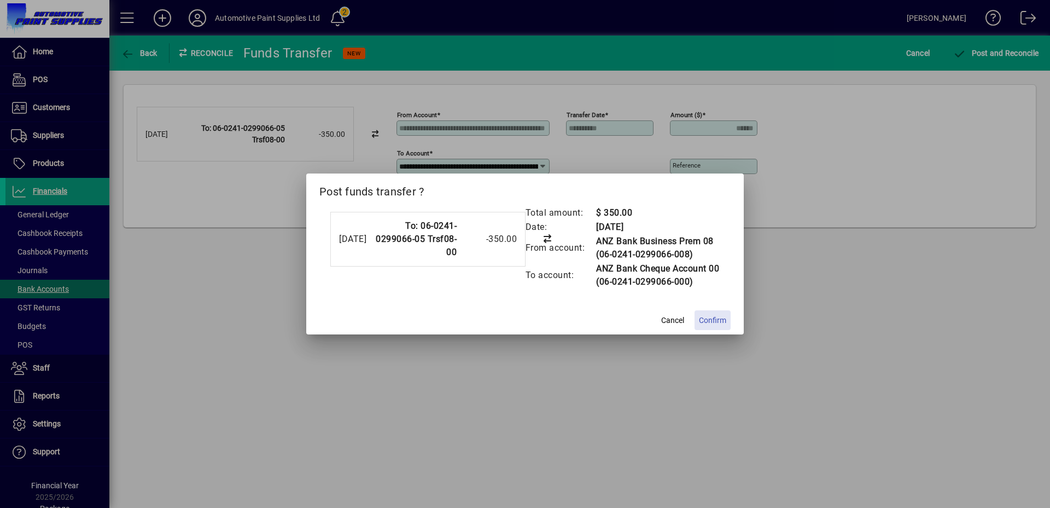
click at [699, 319] on span "Confirm" at bounding box center [712, 320] width 27 height 11
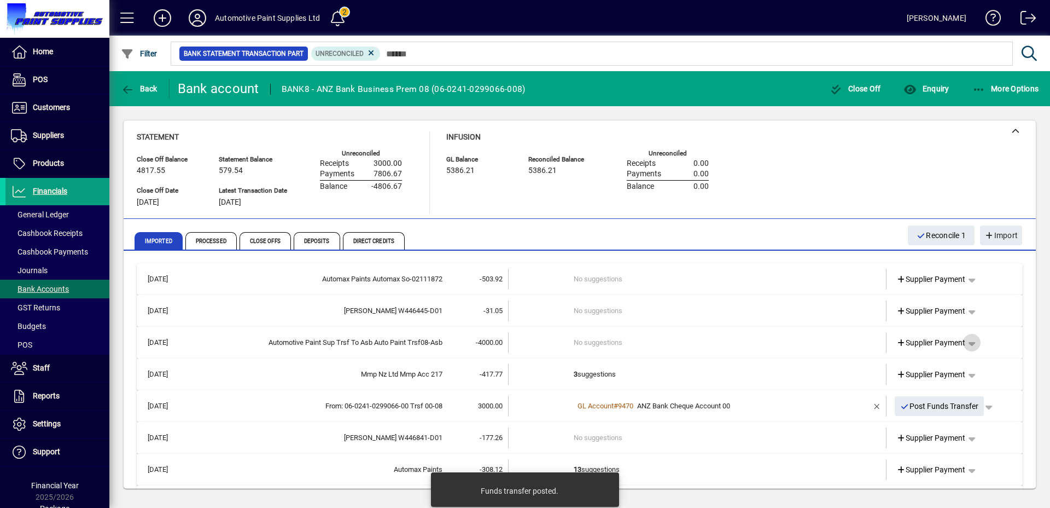
click at [965, 348] on span "button" at bounding box center [972, 342] width 26 height 26
click at [930, 403] on span "Funds Transfer" at bounding box center [922, 404] width 65 height 13
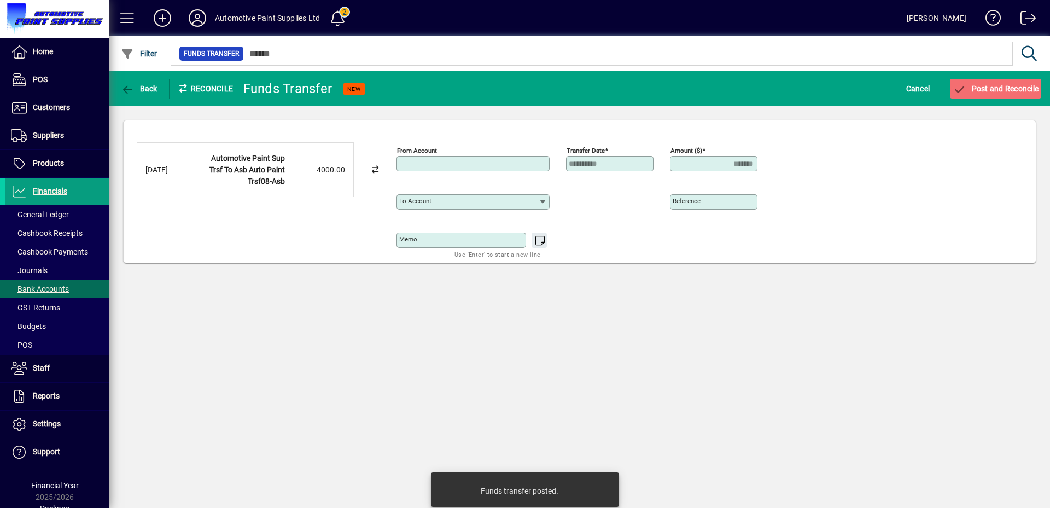
type input "**********"
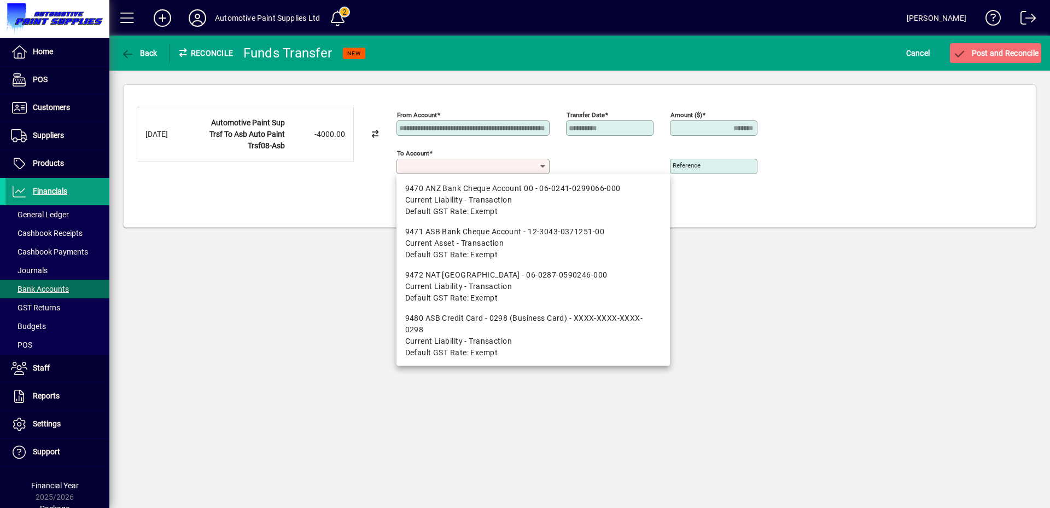
click at [474, 169] on input "To account" at bounding box center [469, 166] width 140 height 9
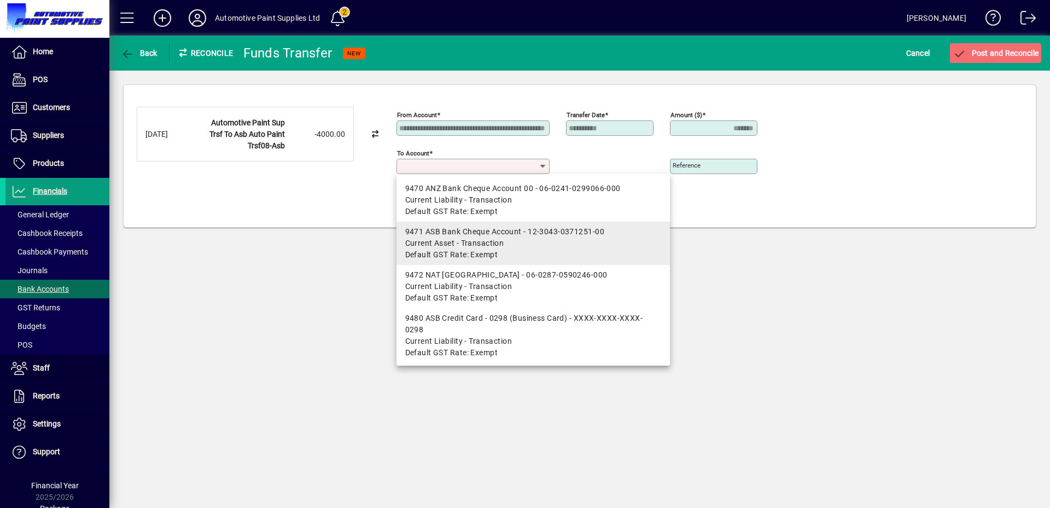
click at [455, 234] on div "9471 ASB Bank Cheque Account - 12-3043-0371251-00" at bounding box center [533, 231] width 256 height 11
type input "**********"
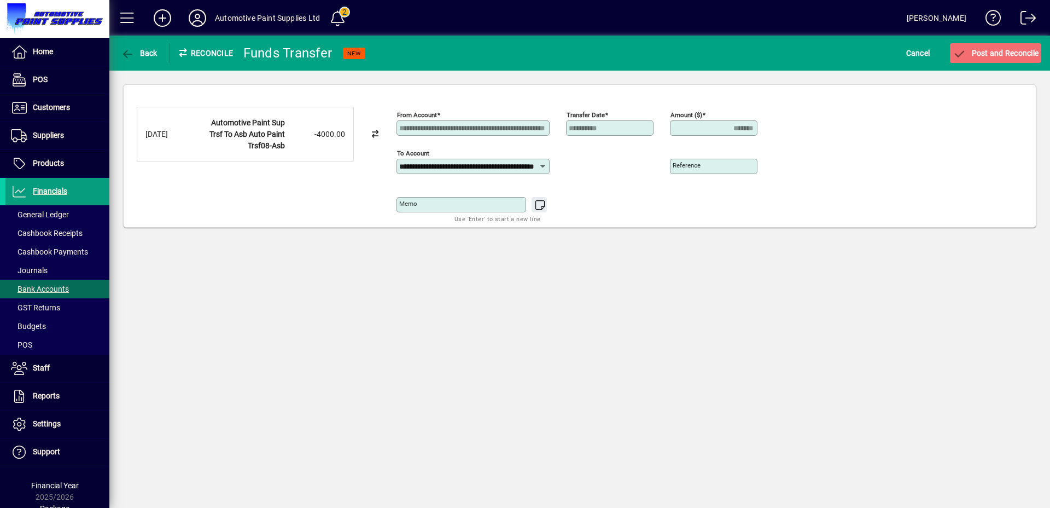
scroll to position [0, 56]
click at [1009, 53] on span "Post and Reconcile" at bounding box center [996, 53] width 86 height 9
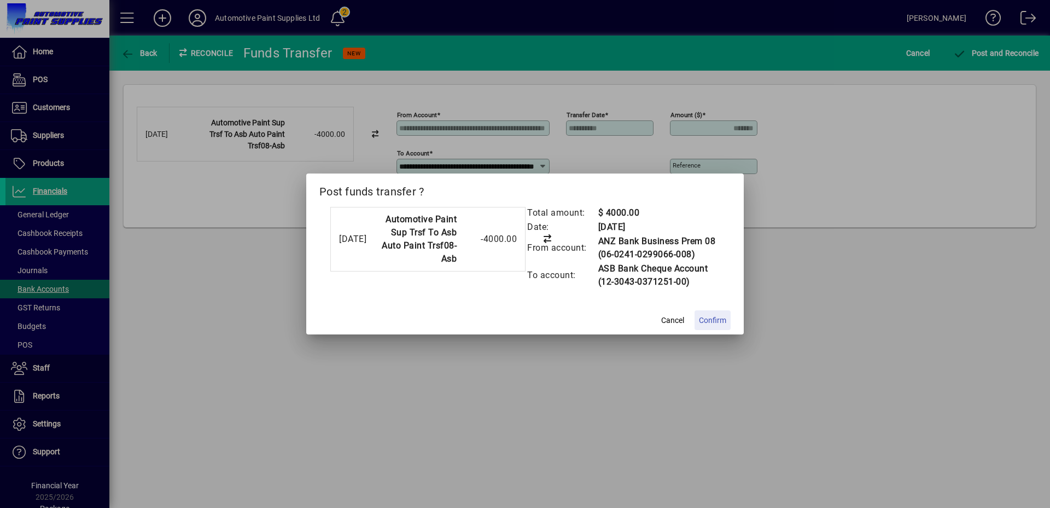
click at [704, 323] on span "Confirm" at bounding box center [712, 320] width 27 height 11
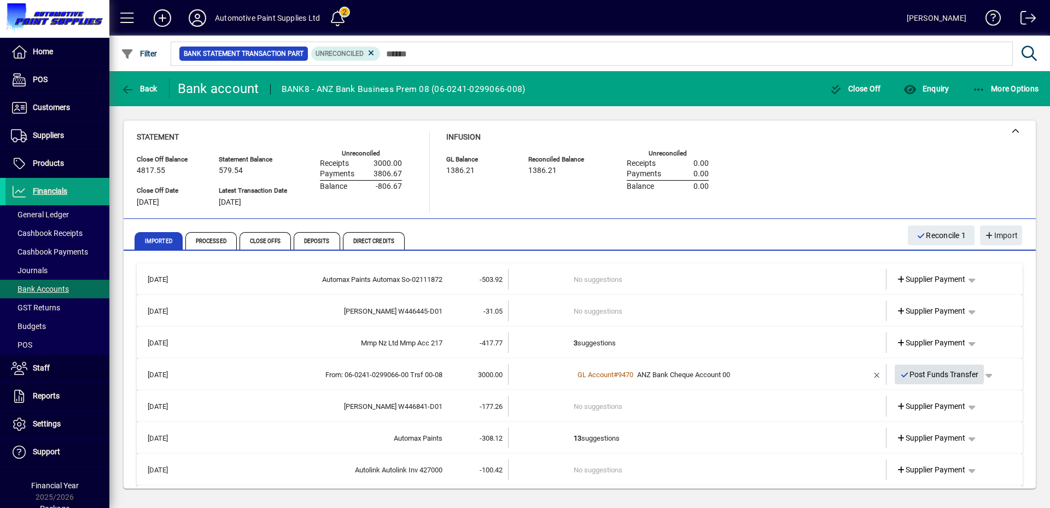
click at [966, 377] on span "Post Funds Transfer" at bounding box center [940, 374] width 79 height 18
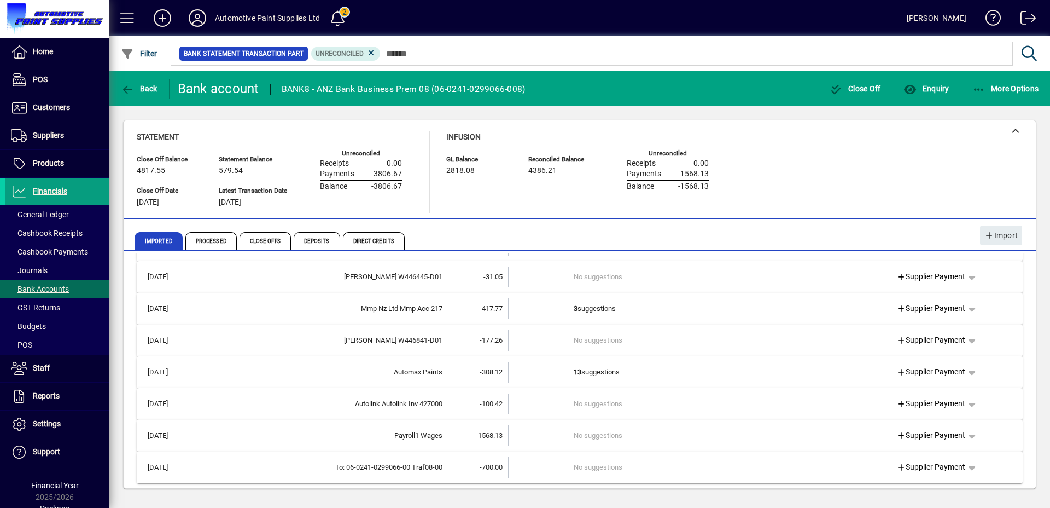
scroll to position [38, 0]
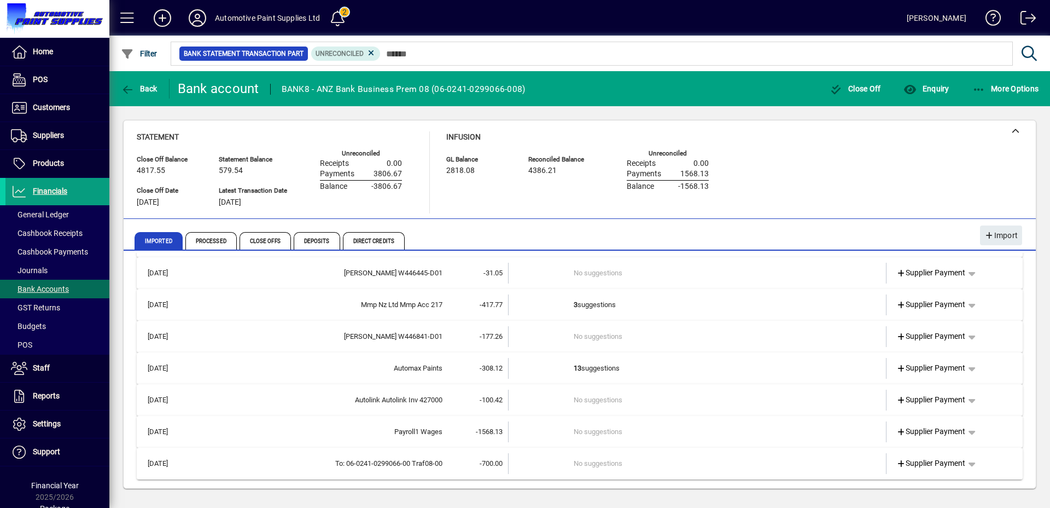
click at [664, 423] on td "No suggestions" at bounding box center [698, 431] width 249 height 21
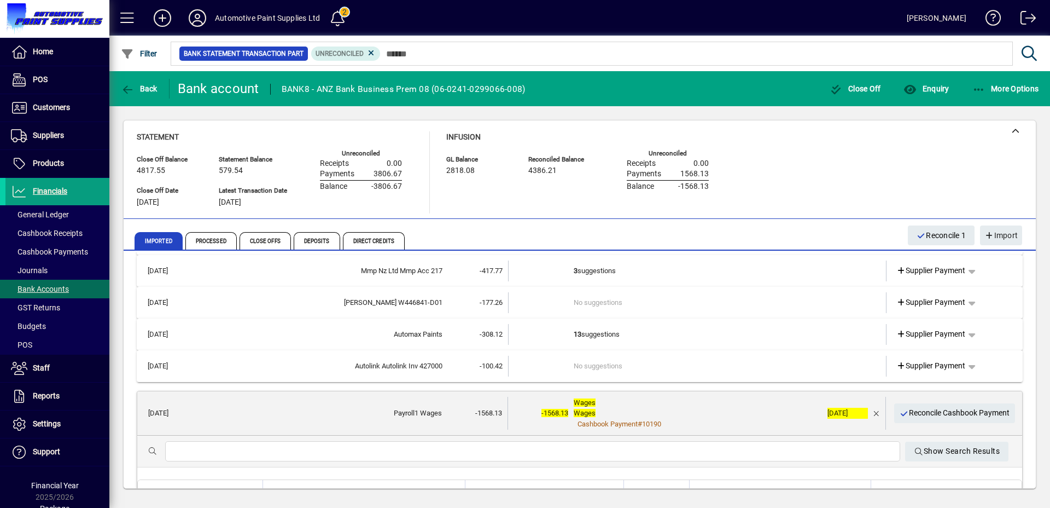
click at [679, 420] on div "Cashbook Payment # 10190" at bounding box center [698, 424] width 248 height 11
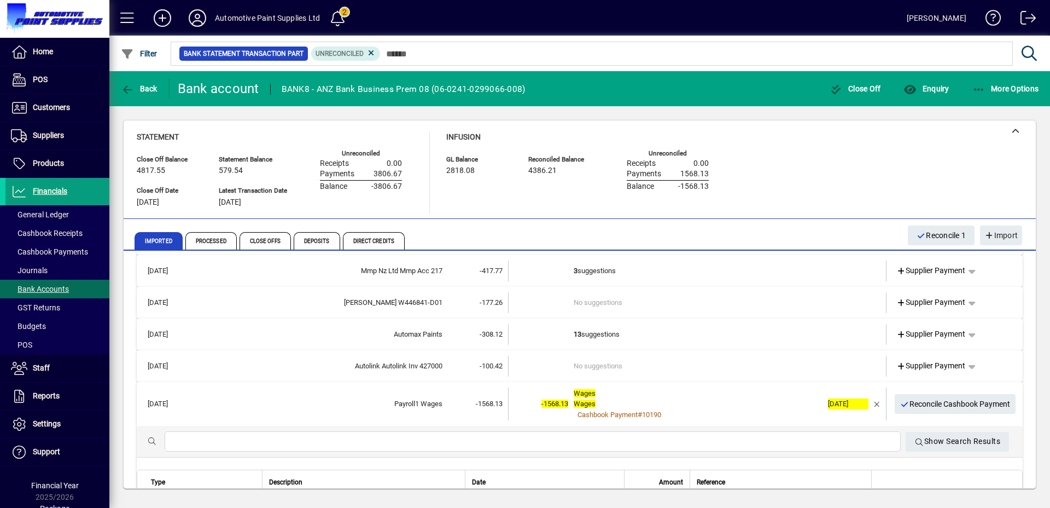
scroll to position [51, 0]
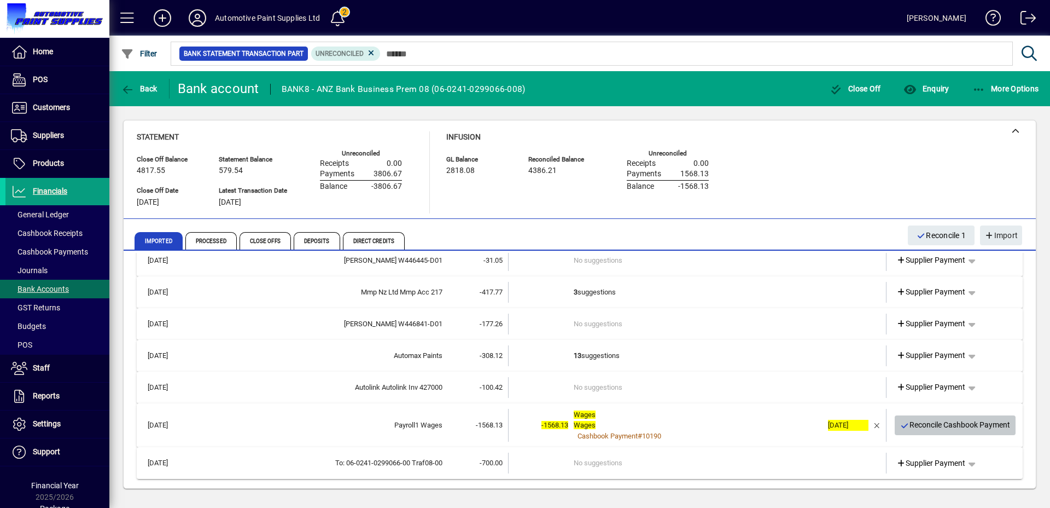
click at [949, 422] on span "Reconcile Cashbook Payment" at bounding box center [956, 425] width 111 height 18
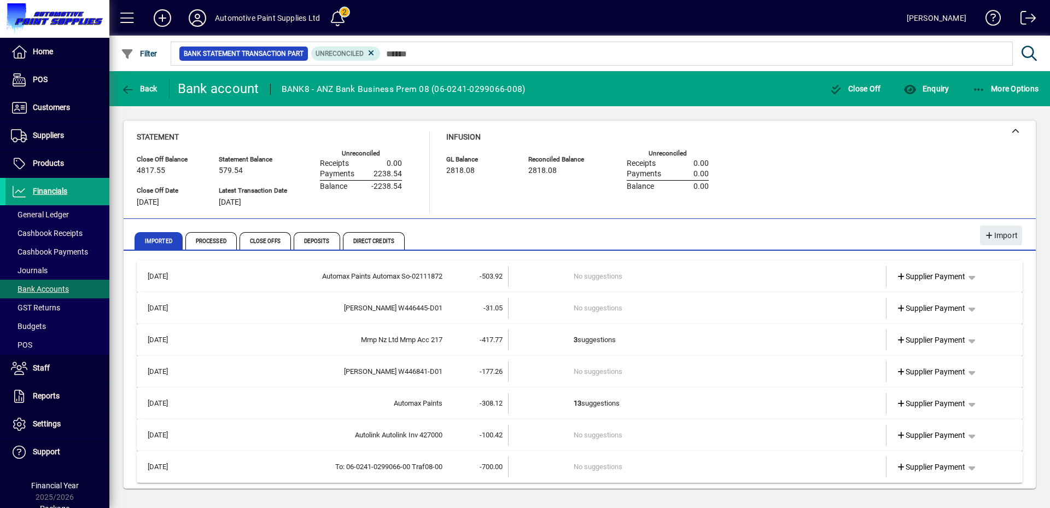
scroll to position [7, 0]
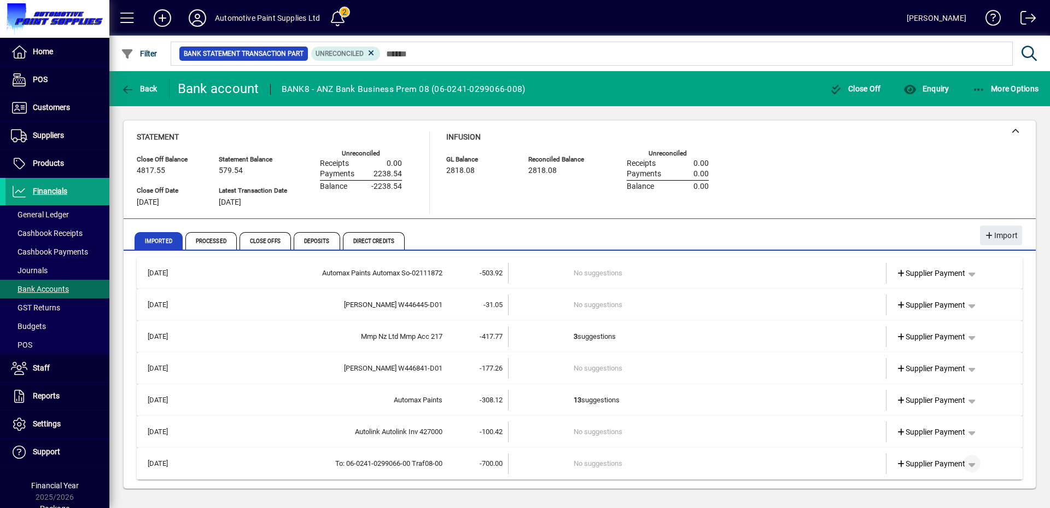
click at [967, 465] on span "button" at bounding box center [972, 463] width 26 height 26
click at [917, 419] on span "Funds Transfer" at bounding box center [922, 420] width 65 height 13
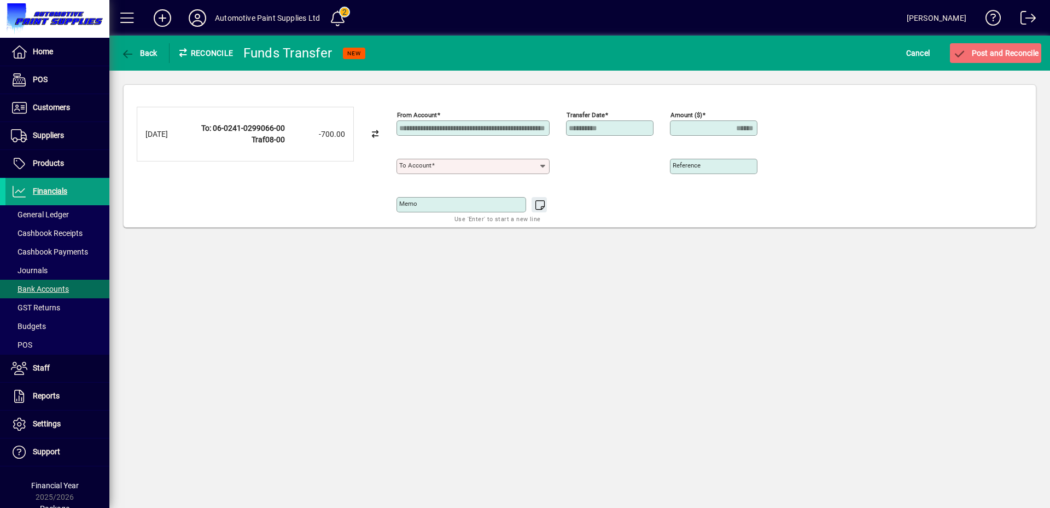
click at [420, 162] on mat-label "To account" at bounding box center [415, 165] width 32 height 8
click at [420, 162] on input "To account" at bounding box center [469, 166] width 140 height 9
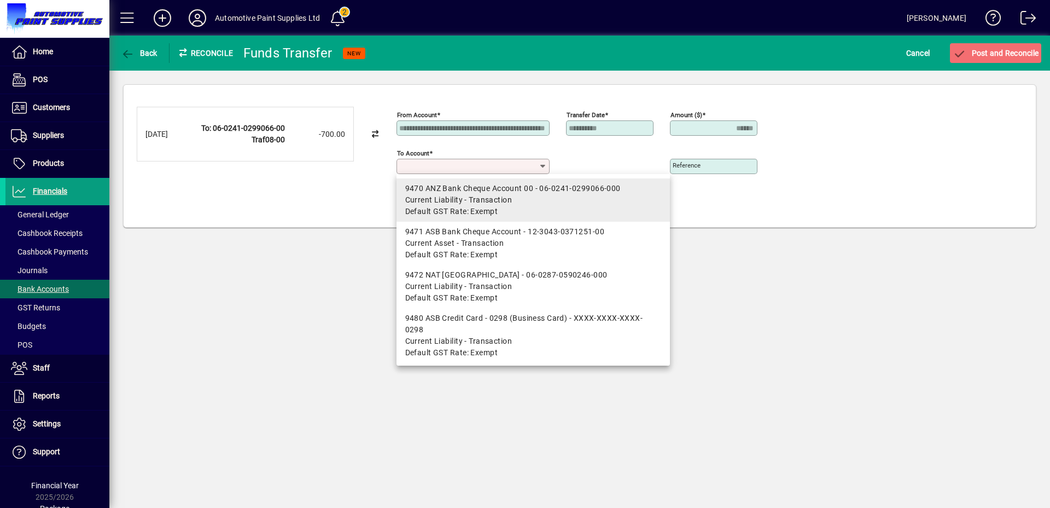
click at [444, 206] on span "Default GST Rate: Exempt" at bounding box center [451, 211] width 93 height 11
type input "**********"
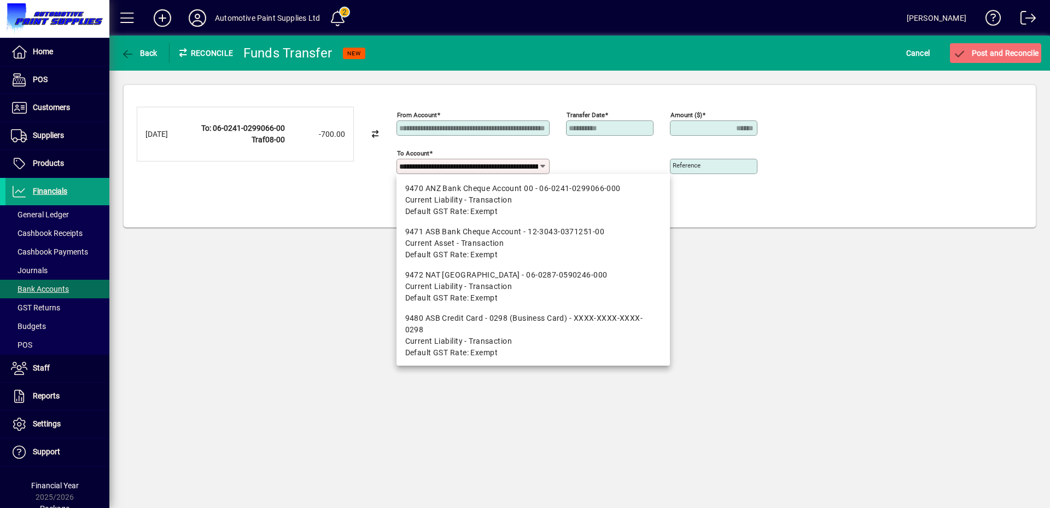
scroll to position [0, 72]
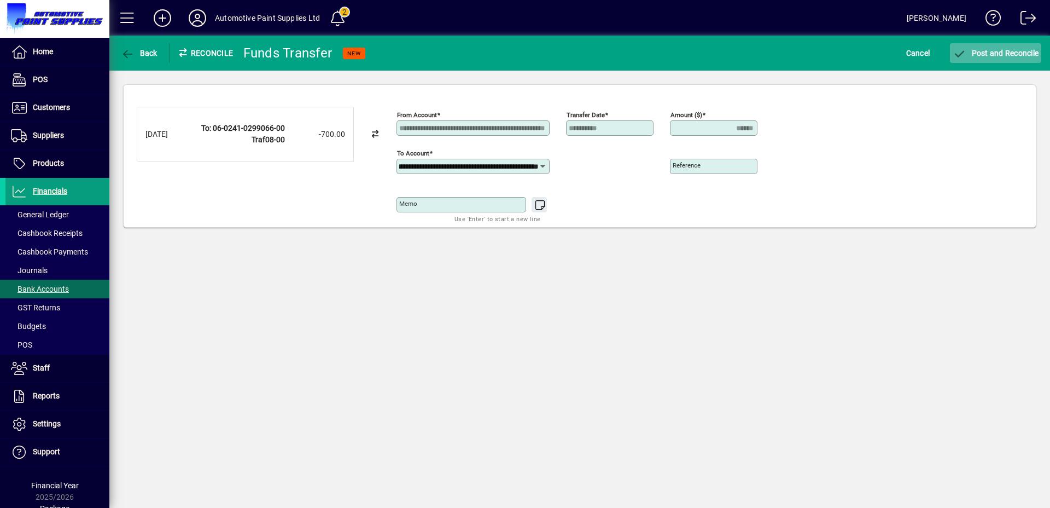
click at [1014, 54] on span "Post and Reconcile" at bounding box center [996, 53] width 86 height 9
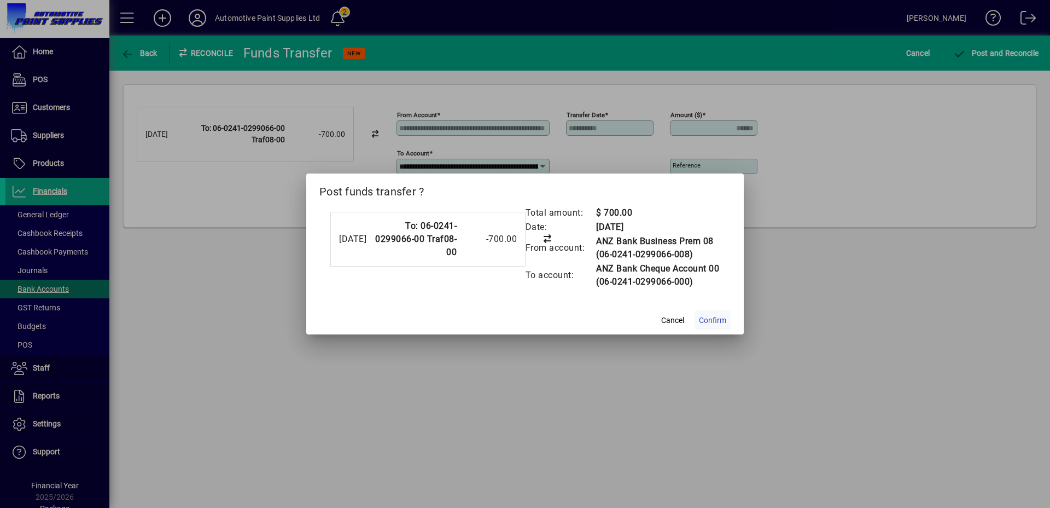
click at [711, 324] on span "Confirm" at bounding box center [712, 320] width 27 height 11
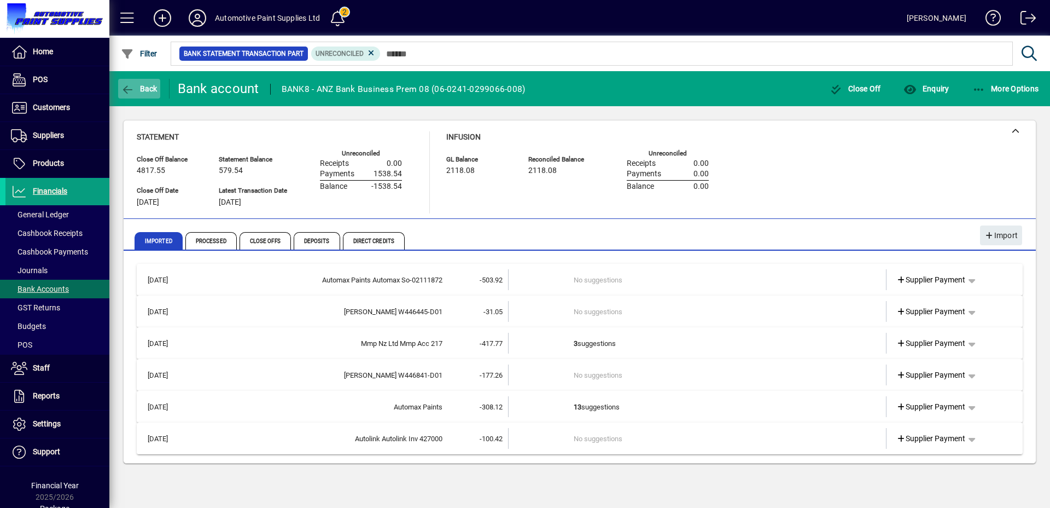
click at [142, 85] on span "Back" at bounding box center [139, 88] width 37 height 9
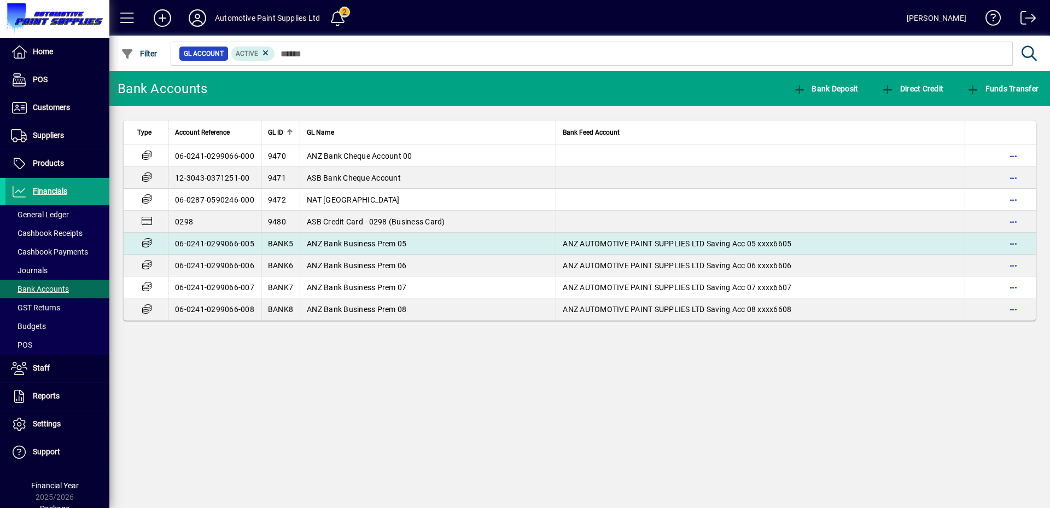
click at [390, 241] on span "ANZ Bank Business Prem 05" at bounding box center [357, 243] width 100 height 9
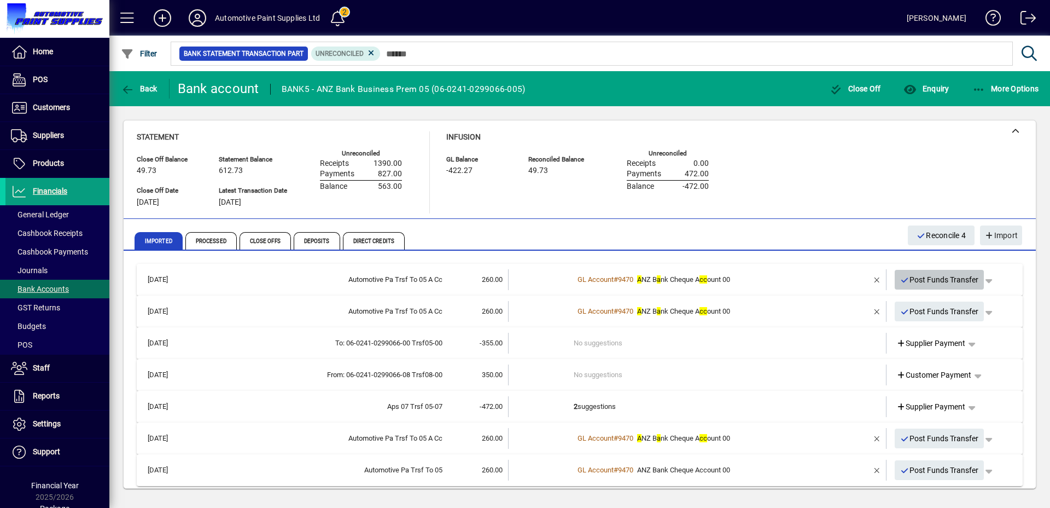
click at [946, 284] on span "Post Funds Transfer" at bounding box center [940, 280] width 79 height 18
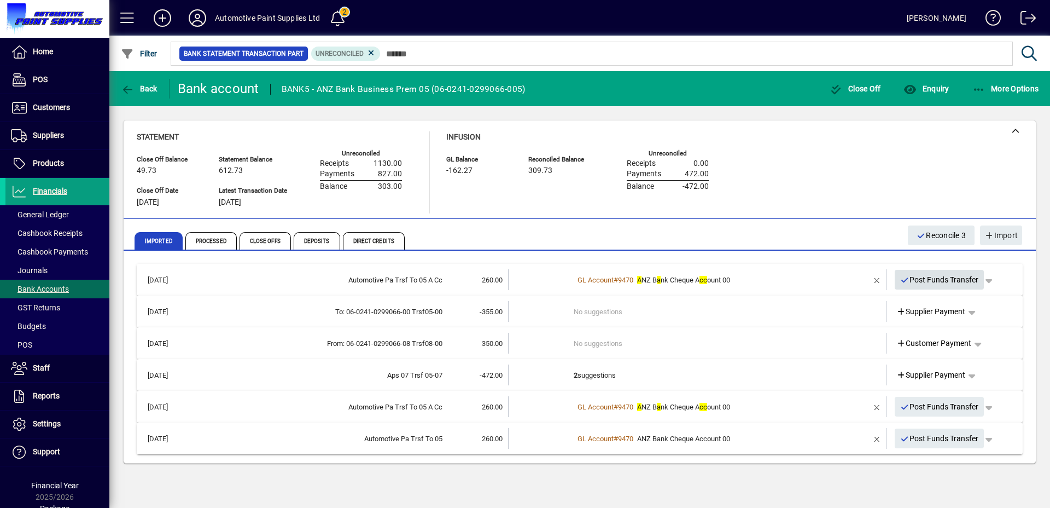
click at [903, 276] on icon "button" at bounding box center [906, 280] width 10 height 8
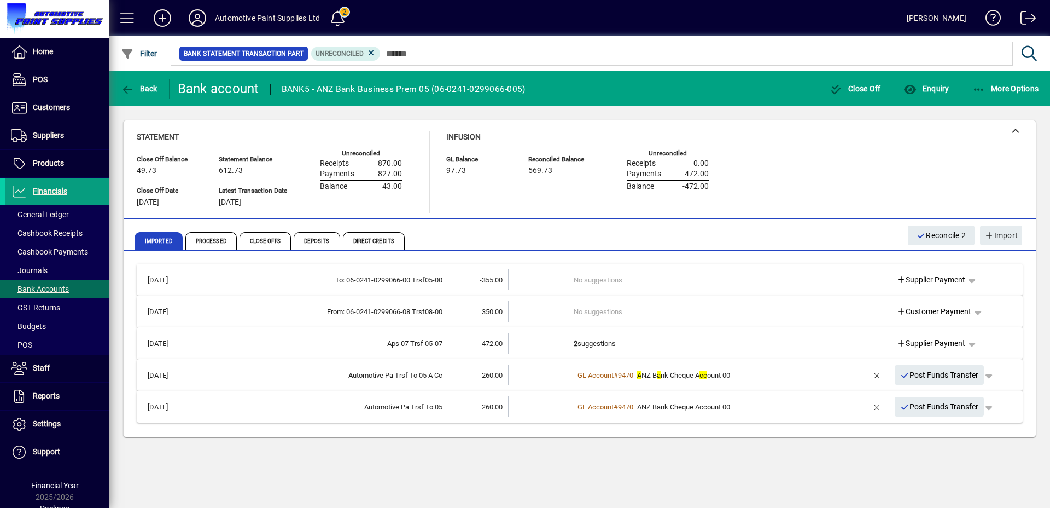
click at [641, 344] on td "2 suggestions" at bounding box center [698, 343] width 249 height 21
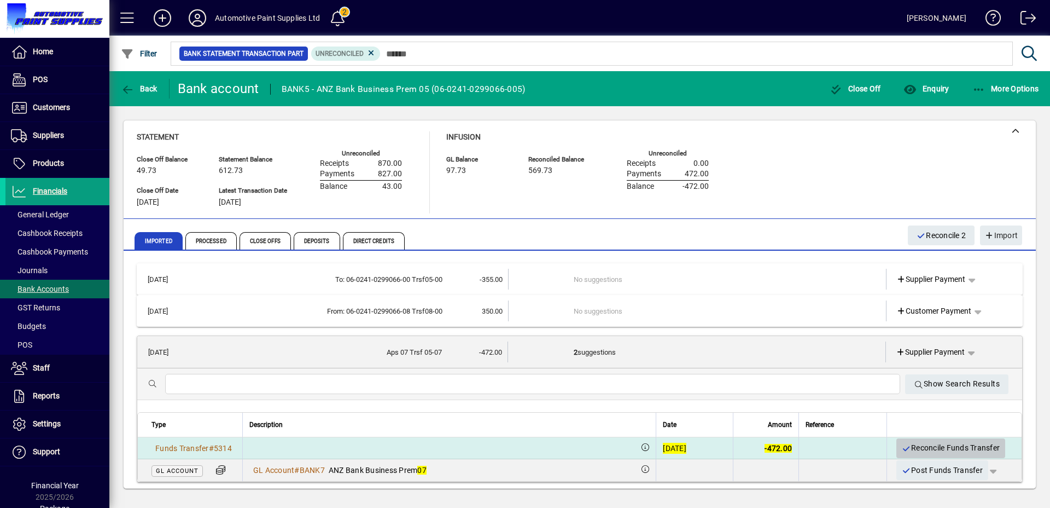
click at [932, 439] on span "Reconcile Funds Transfer" at bounding box center [951, 448] width 98 height 18
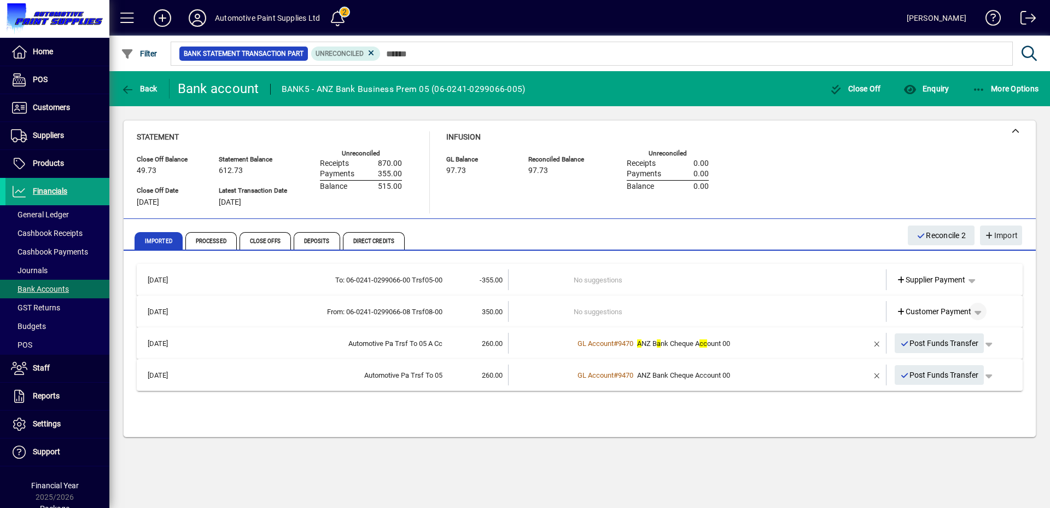
click at [982, 312] on span "button" at bounding box center [978, 311] width 26 height 26
click at [953, 377] on span "Funds Transfer" at bounding box center [941, 373] width 65 height 13
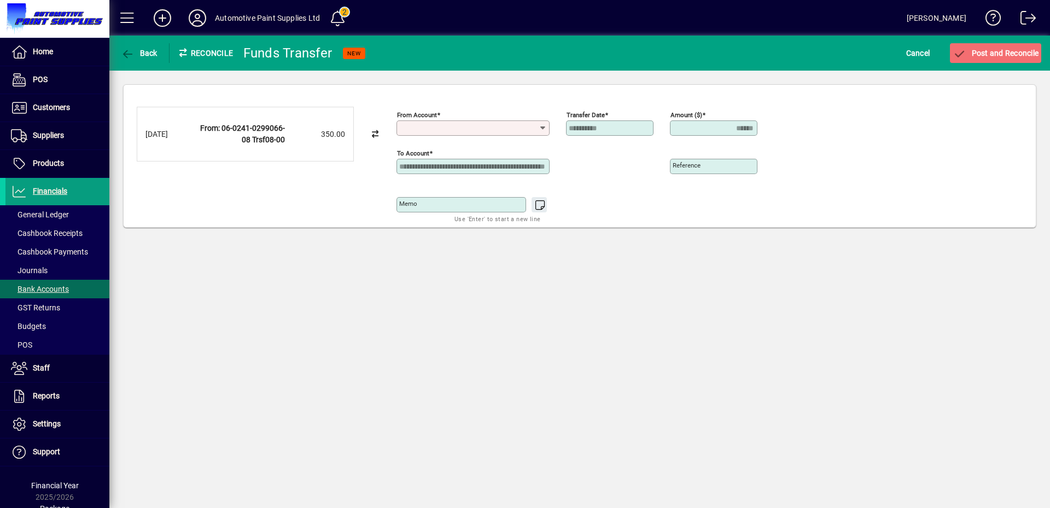
click at [495, 130] on input "From account" at bounding box center [469, 128] width 140 height 9
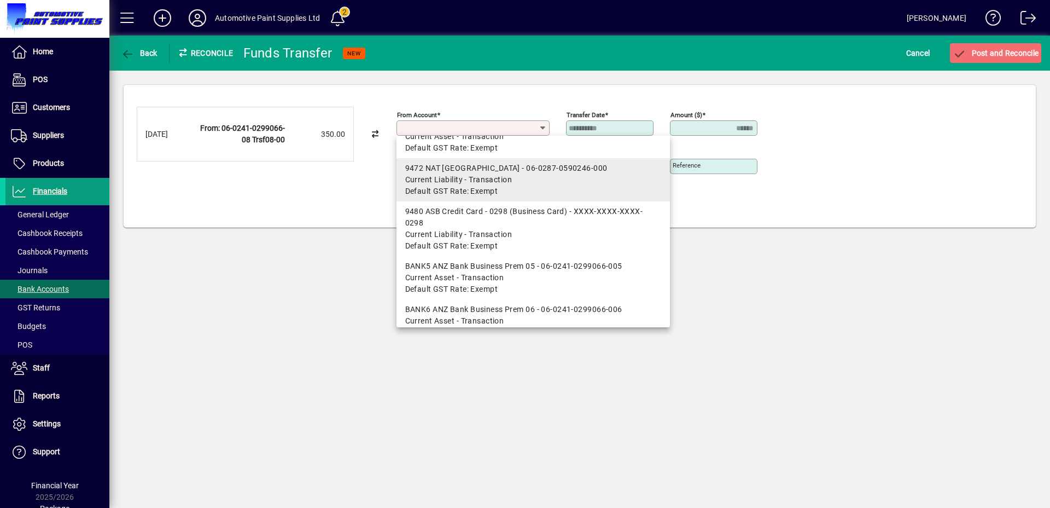
scroll to position [175, 0]
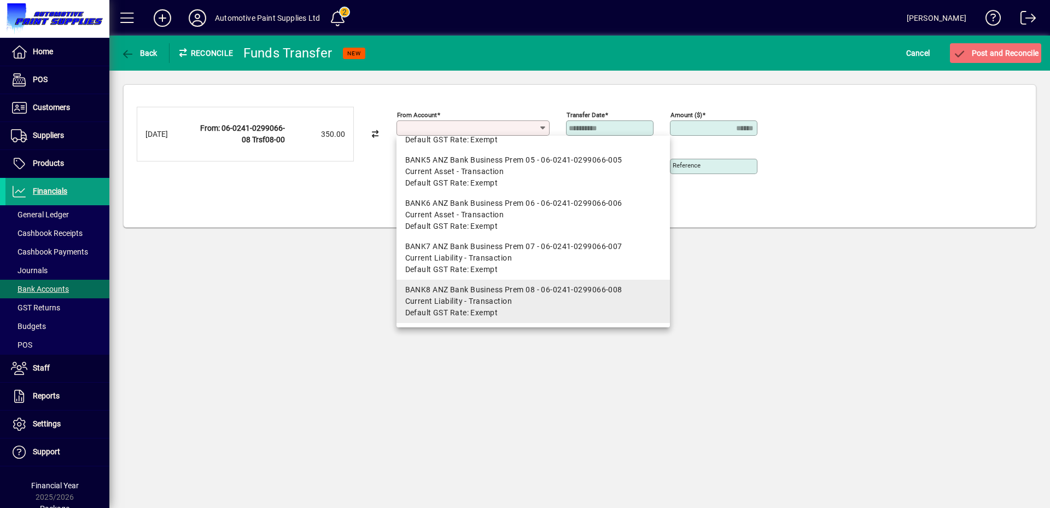
click at [507, 299] on span "Current Liability - Transaction" at bounding box center [458, 300] width 107 height 11
type input "**********"
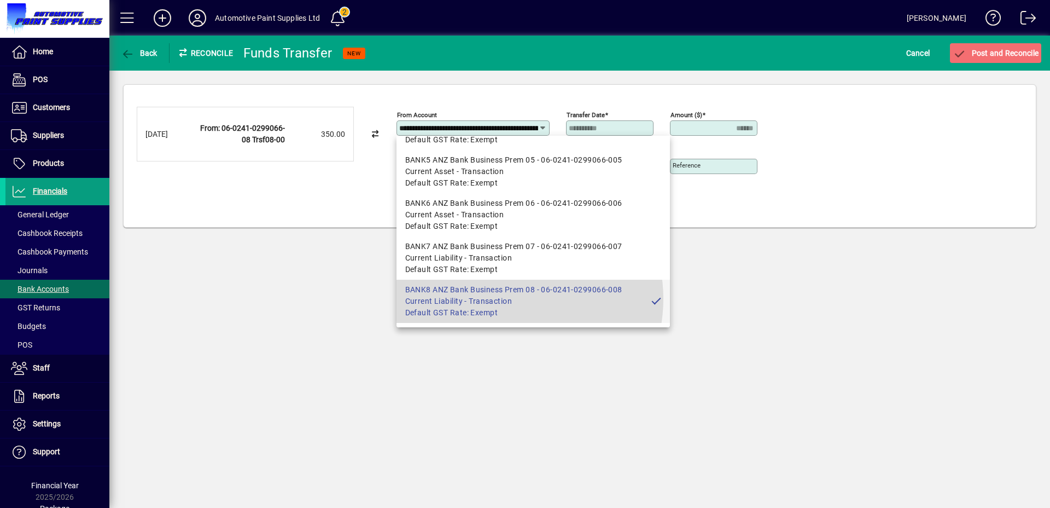
scroll to position [0, 74]
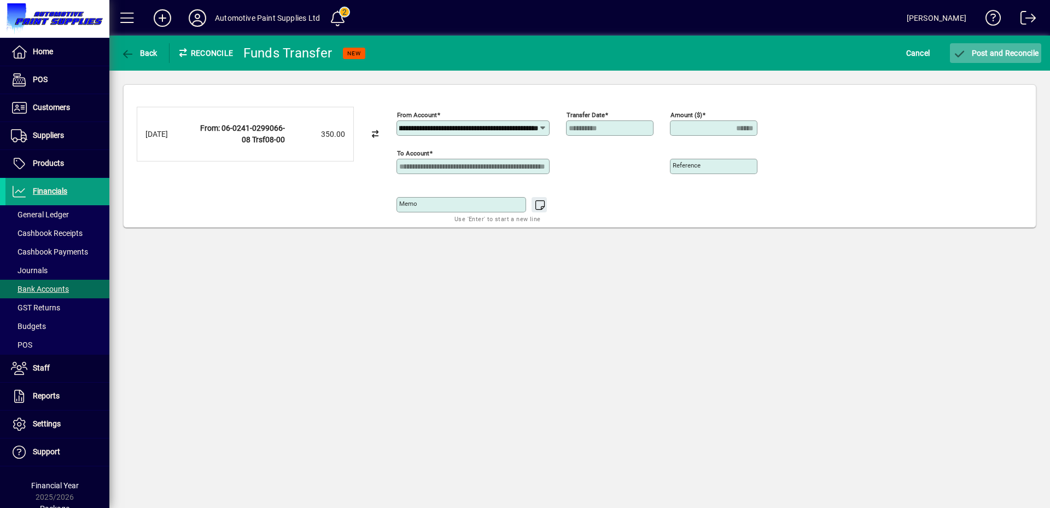
click at [985, 50] on span "Post and Reconcile" at bounding box center [996, 53] width 86 height 9
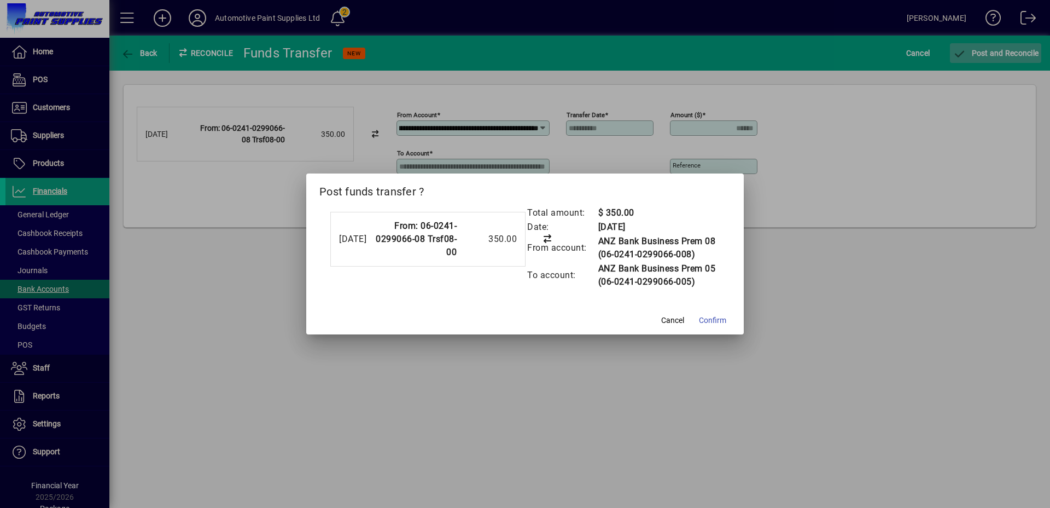
scroll to position [0, 0]
click at [723, 318] on span "Confirm" at bounding box center [712, 320] width 27 height 11
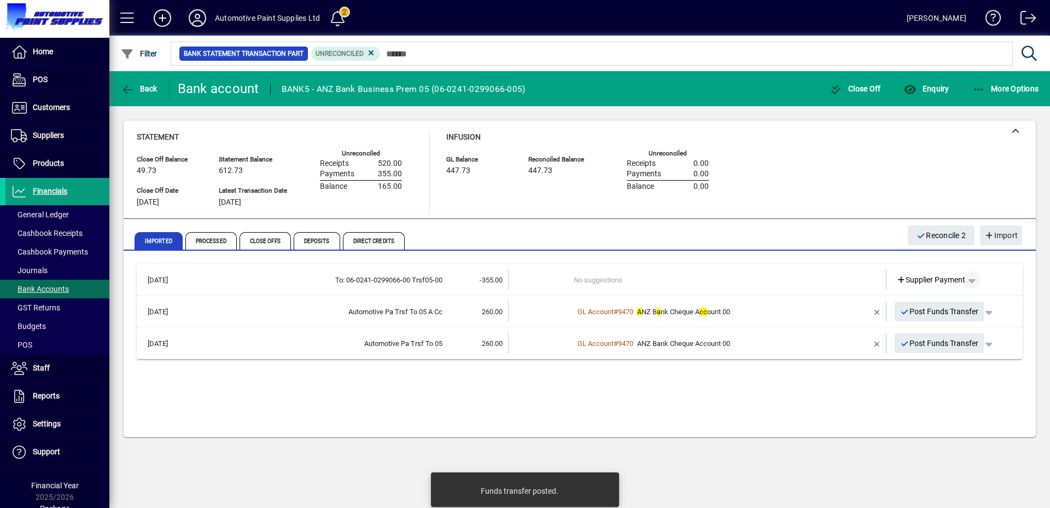
click at [974, 280] on span "button" at bounding box center [972, 279] width 26 height 26
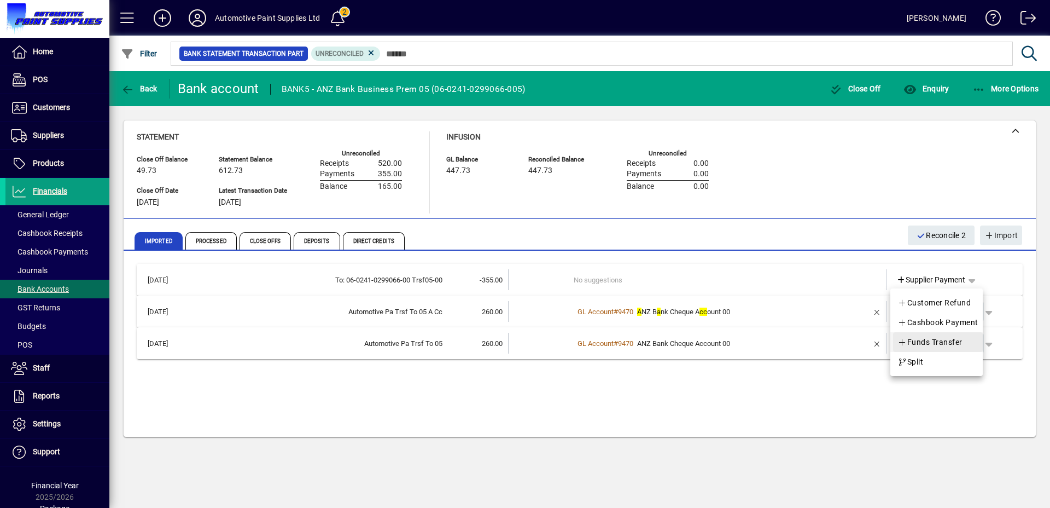
click at [939, 336] on span "Funds Transfer" at bounding box center [930, 341] width 65 height 13
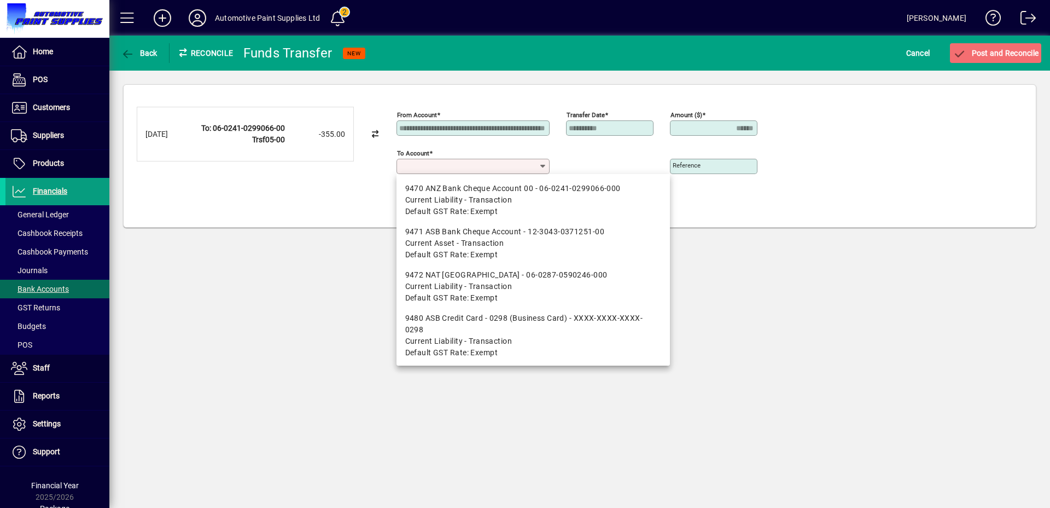
click at [509, 162] on input "To account" at bounding box center [469, 166] width 140 height 9
drag, startPoint x: 486, startPoint y: 204, endPoint x: 518, endPoint y: 198, distance: 32.3
click at [487, 204] on span "Current Liability - Transaction" at bounding box center [458, 199] width 107 height 11
type input "**********"
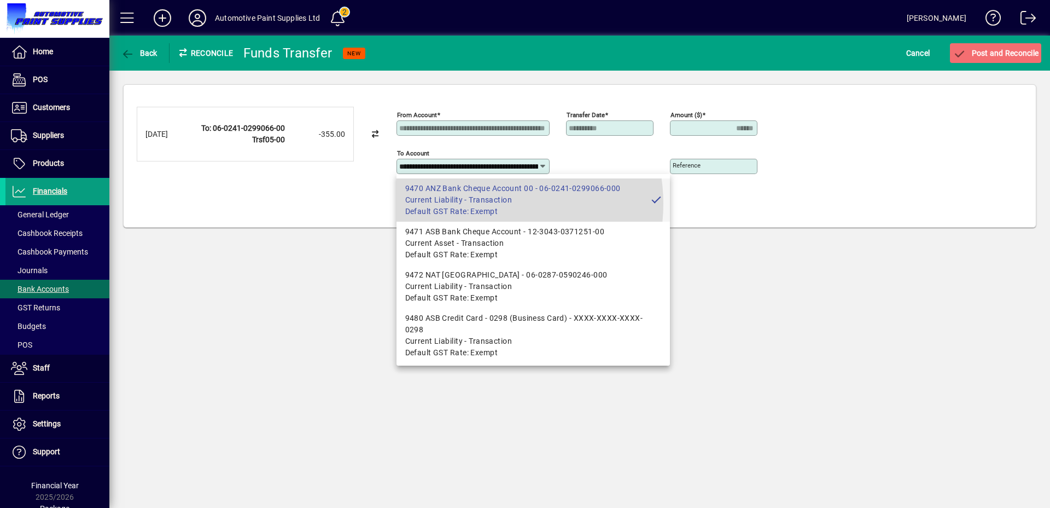
scroll to position [0, 72]
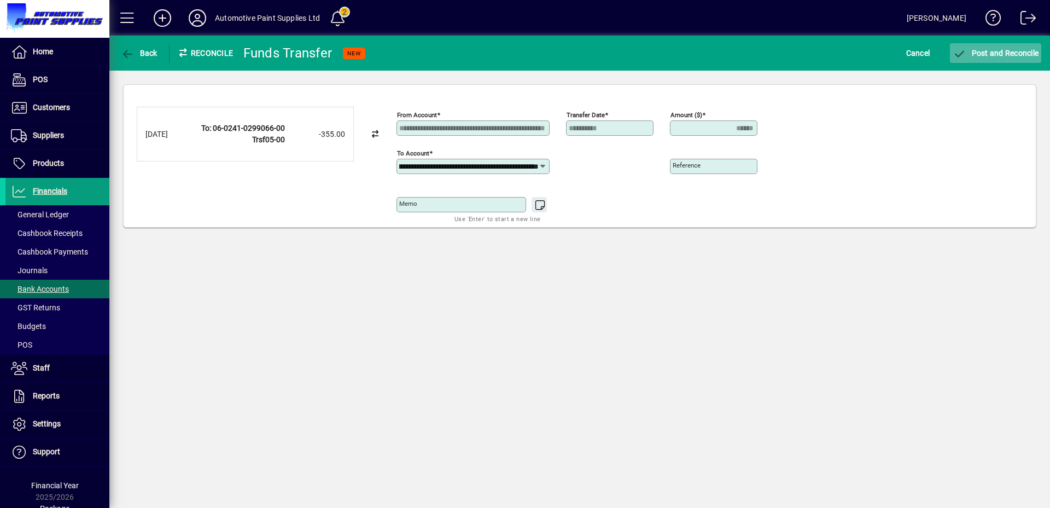
click at [1010, 60] on span "submit" at bounding box center [995, 53] width 91 height 26
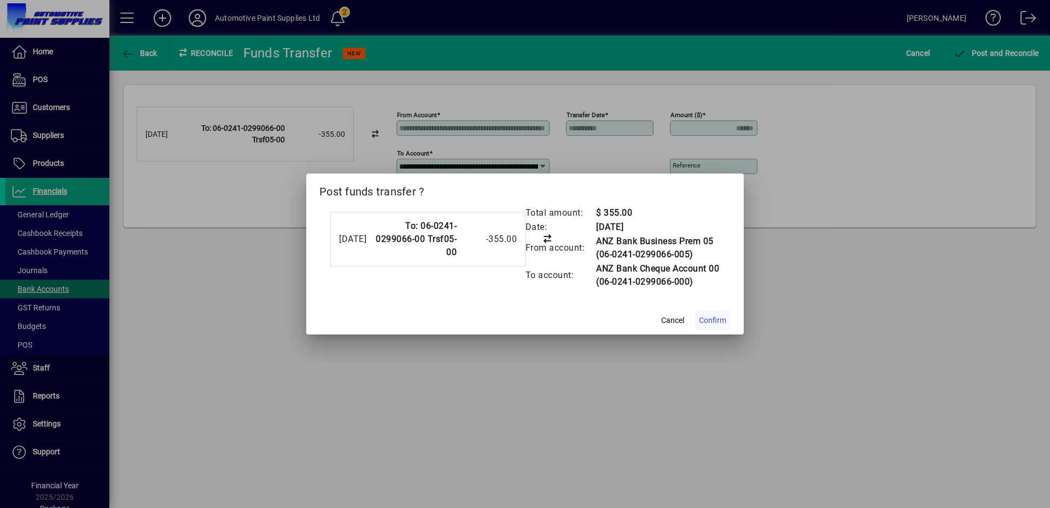
click at [715, 311] on span at bounding box center [713, 320] width 36 height 26
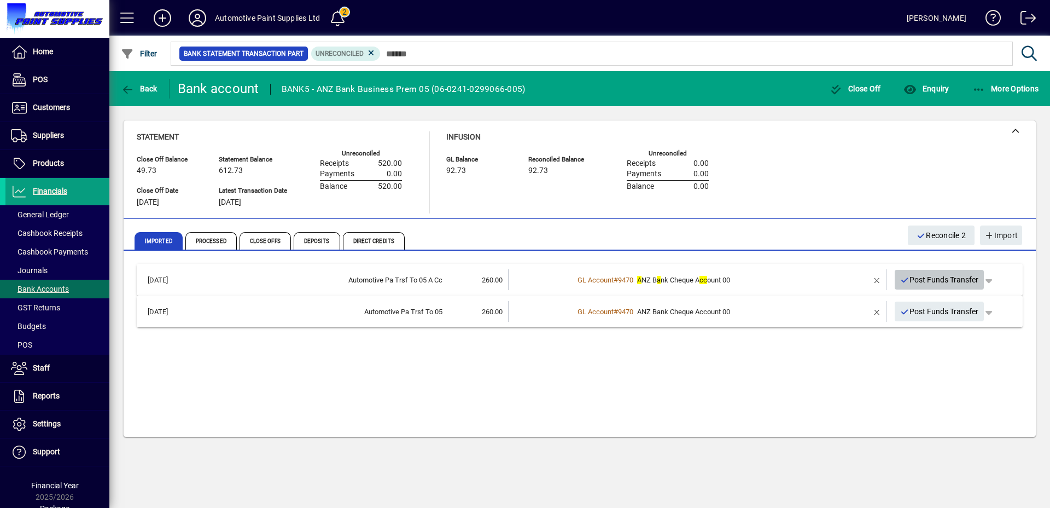
click at [927, 279] on span "Post Funds Transfer" at bounding box center [940, 280] width 79 height 18
click at [944, 275] on span "Post Funds Transfer" at bounding box center [940, 280] width 79 height 18
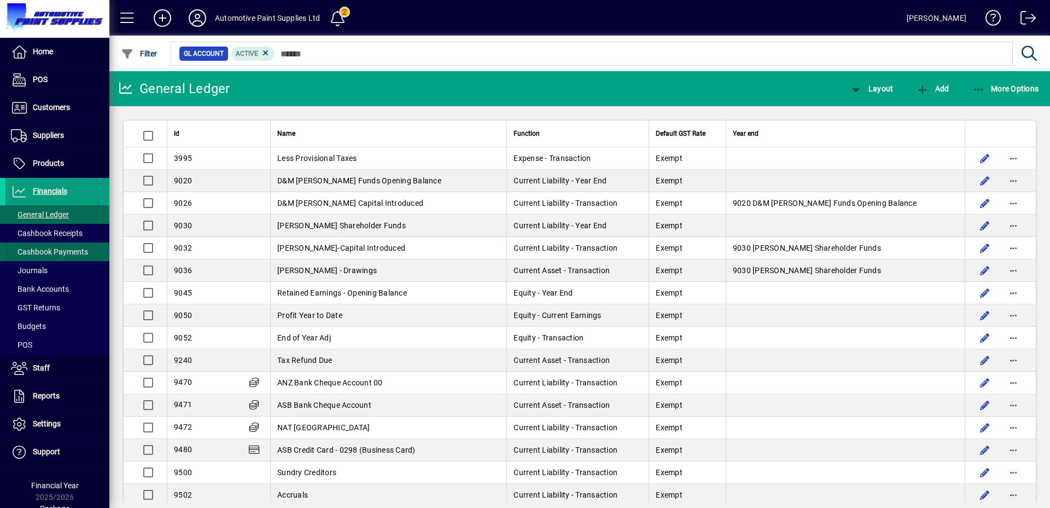
click at [48, 249] on span "Cashbook Payments" at bounding box center [49, 251] width 77 height 9
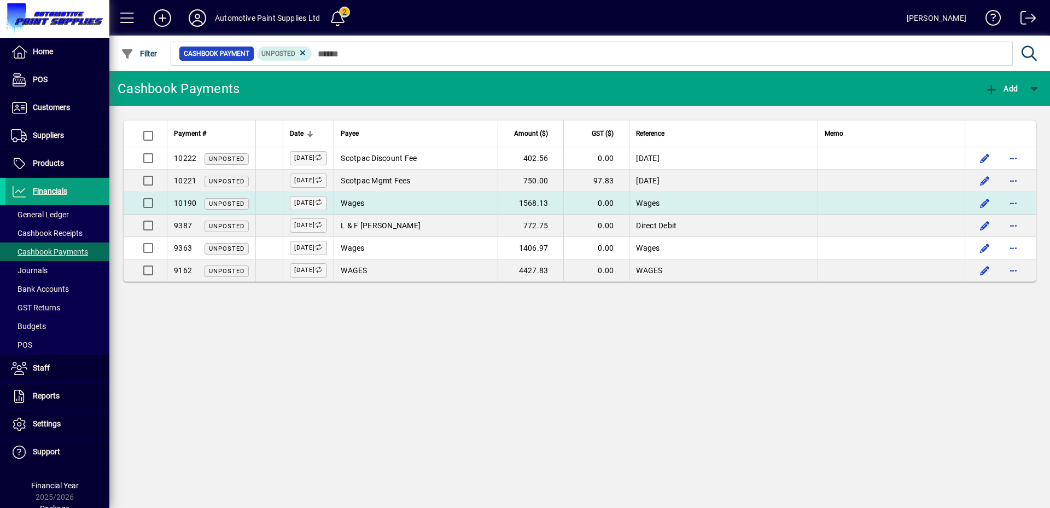
click at [410, 200] on td "Wages" at bounding box center [416, 203] width 164 height 22
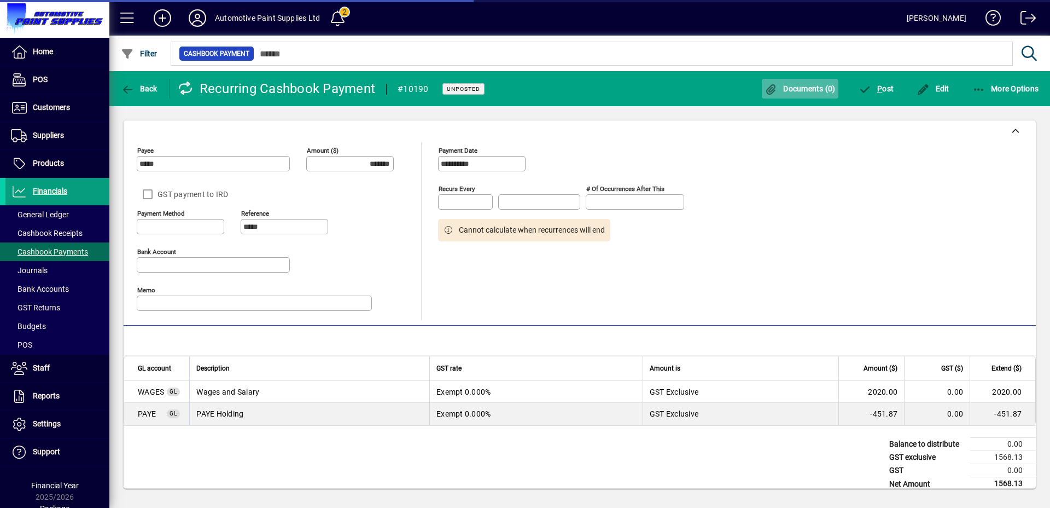
type input "**********"
type input "*******"
type input "**********"
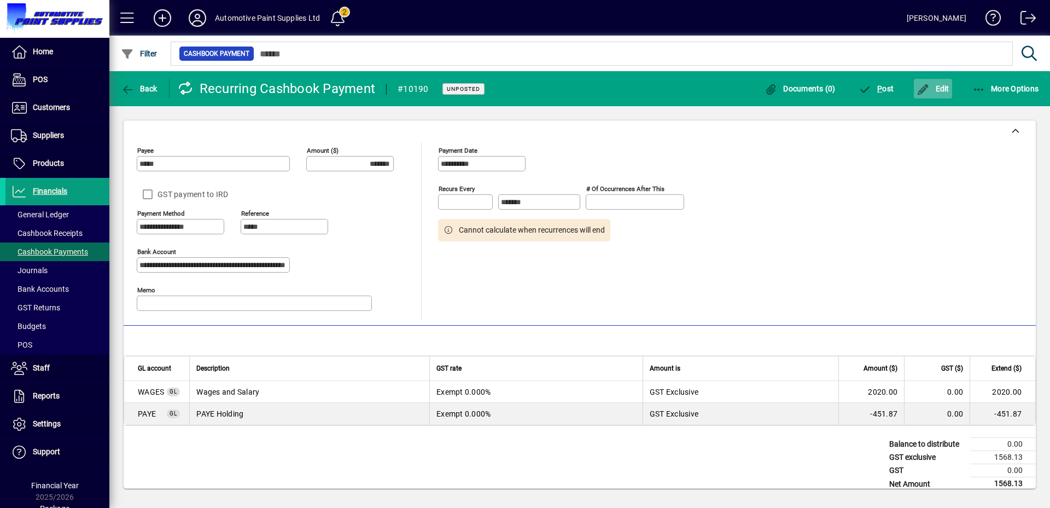
click at [942, 88] on span "Edit" at bounding box center [933, 88] width 33 height 9
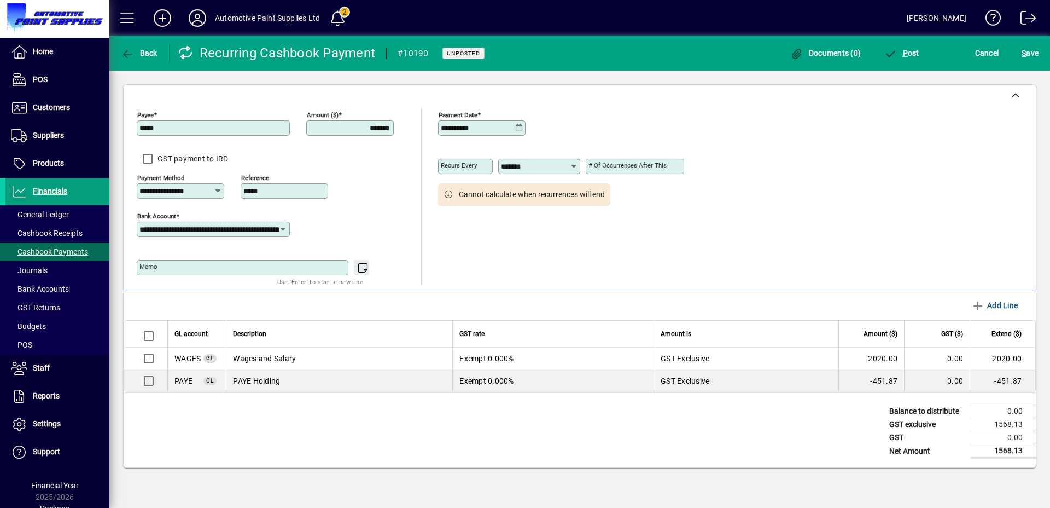
click at [518, 126] on icon at bounding box center [519, 128] width 8 height 9
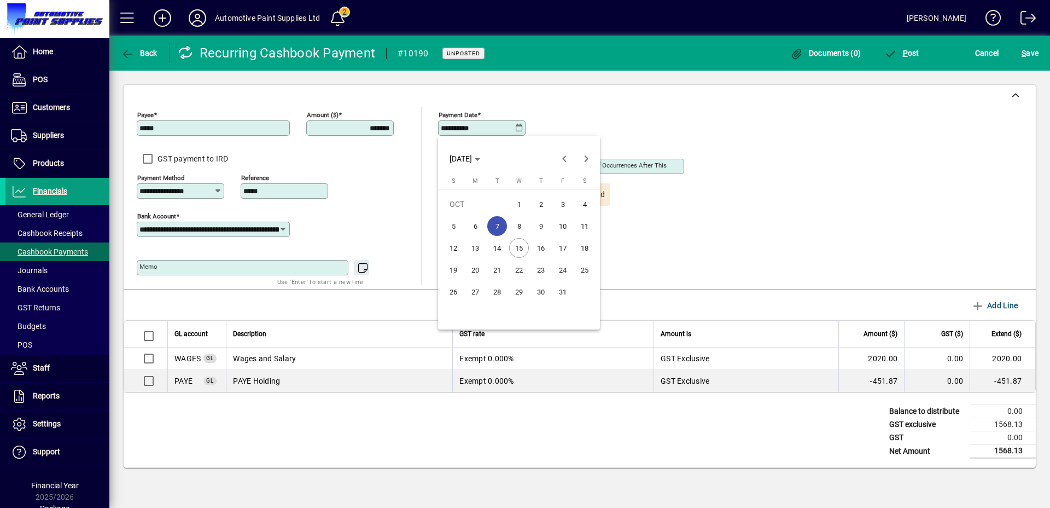
click at [503, 242] on span "14" at bounding box center [497, 248] width 20 height 20
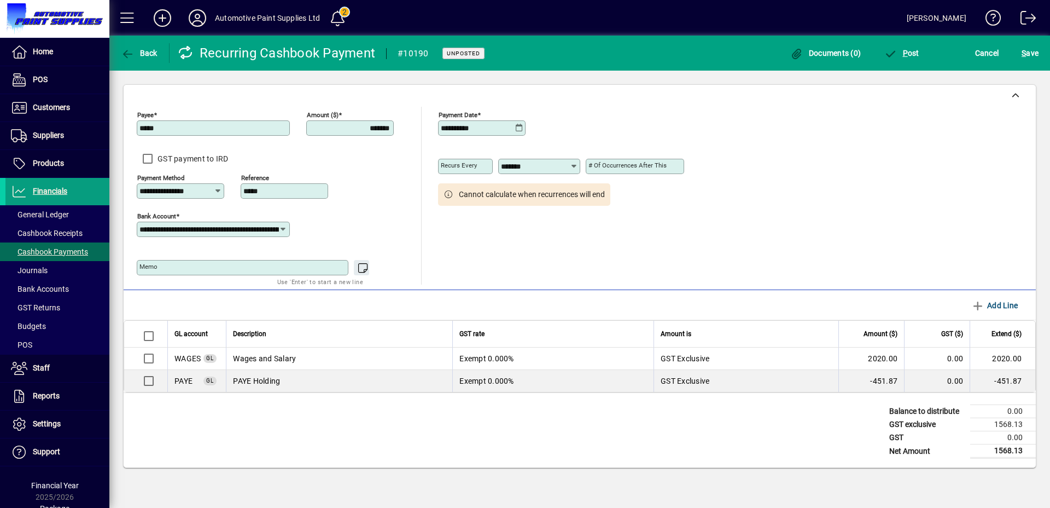
type input "**********"
click at [261, 229] on input "**********" at bounding box center [210, 229] width 140 height 9
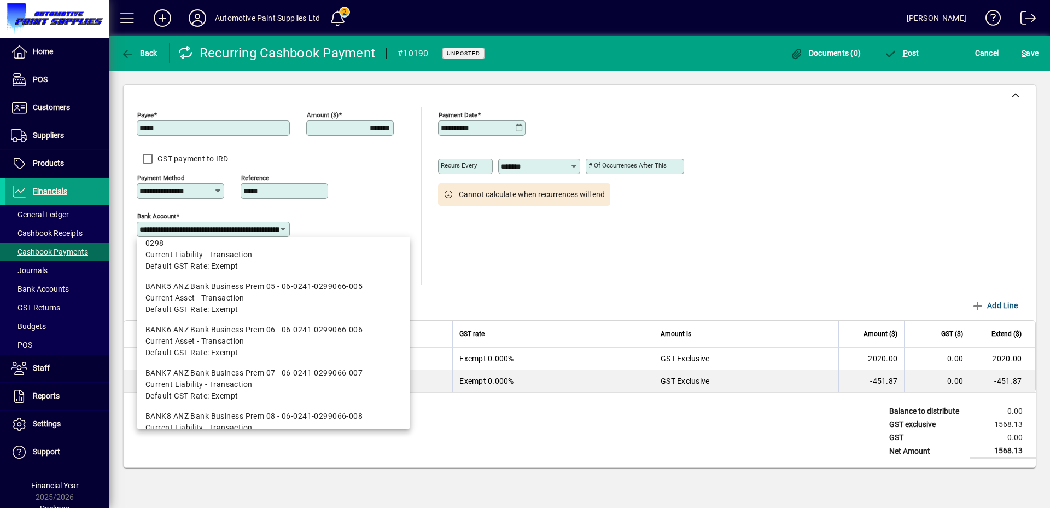
scroll to position [175, 0]
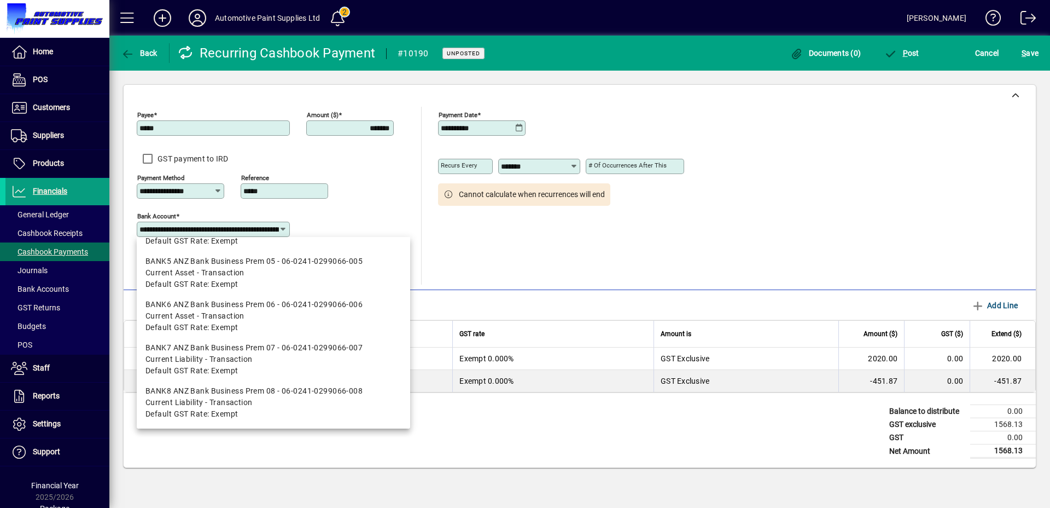
drag, startPoint x: 268, startPoint y: 400, endPoint x: 252, endPoint y: 399, distance: 16.5
click at [268, 400] on span "Current Liability - Transaction" at bounding box center [274, 402] width 256 height 11
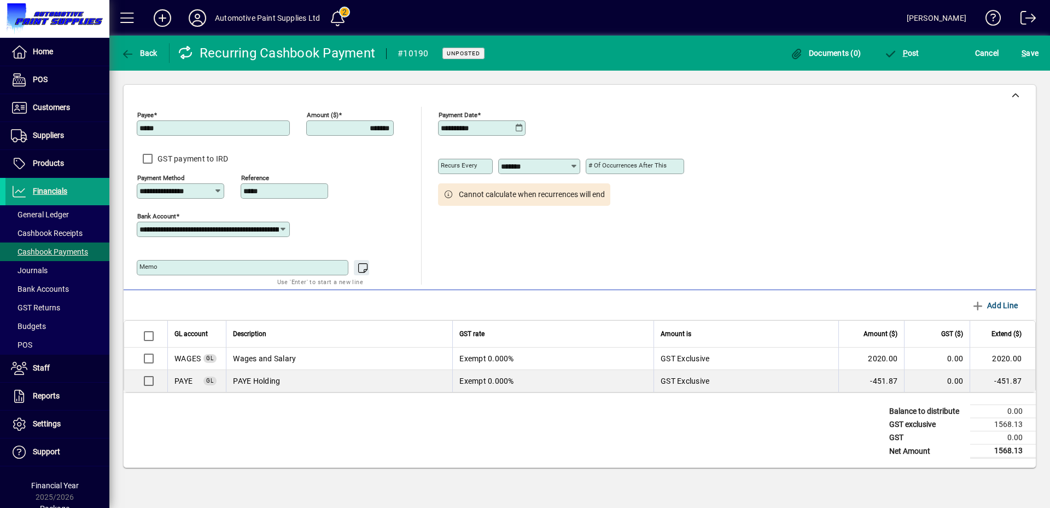
type input "**********"
click at [902, 47] on span "button" at bounding box center [901, 53] width 41 height 26
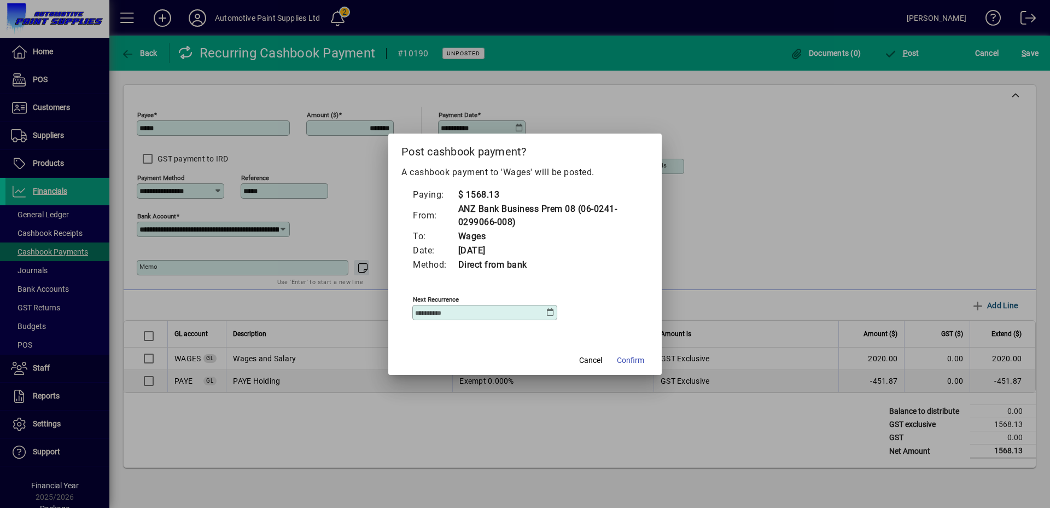
click at [519, 311] on input "Next recurrence" at bounding box center [480, 312] width 131 height 9
click at [553, 311] on icon at bounding box center [550, 312] width 9 height 9
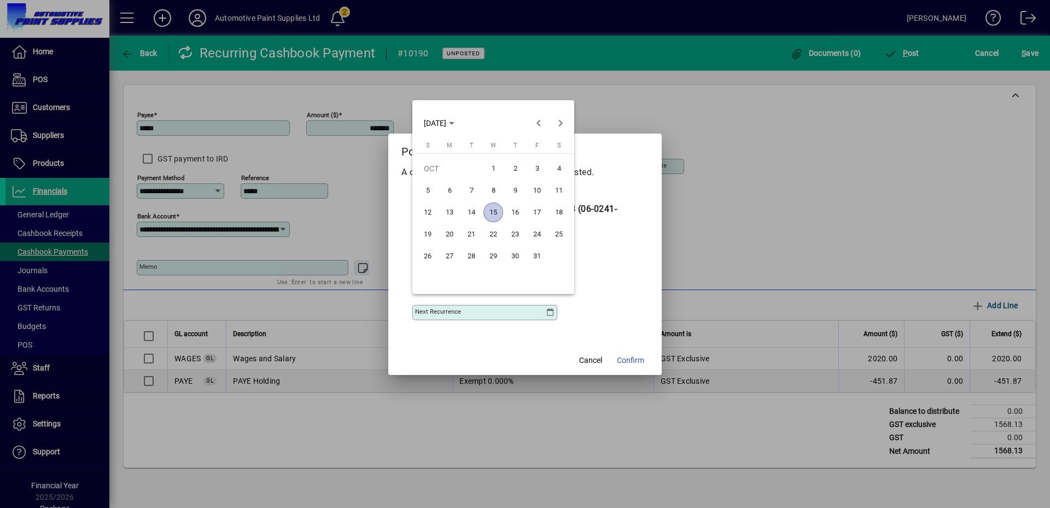
click at [471, 235] on span "21" at bounding box center [472, 234] width 20 height 20
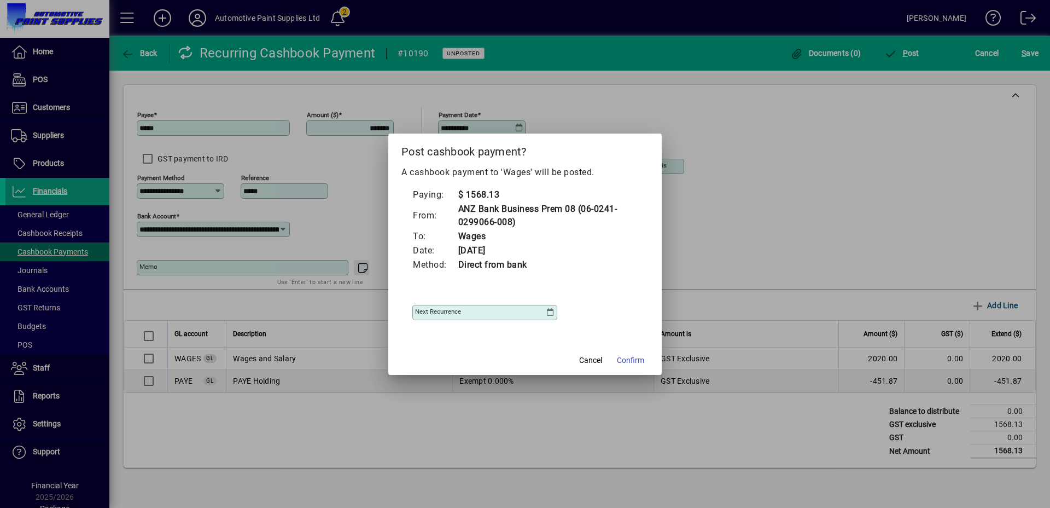
type input "**********"
click at [628, 357] on span "Confirm" at bounding box center [630, 360] width 27 height 11
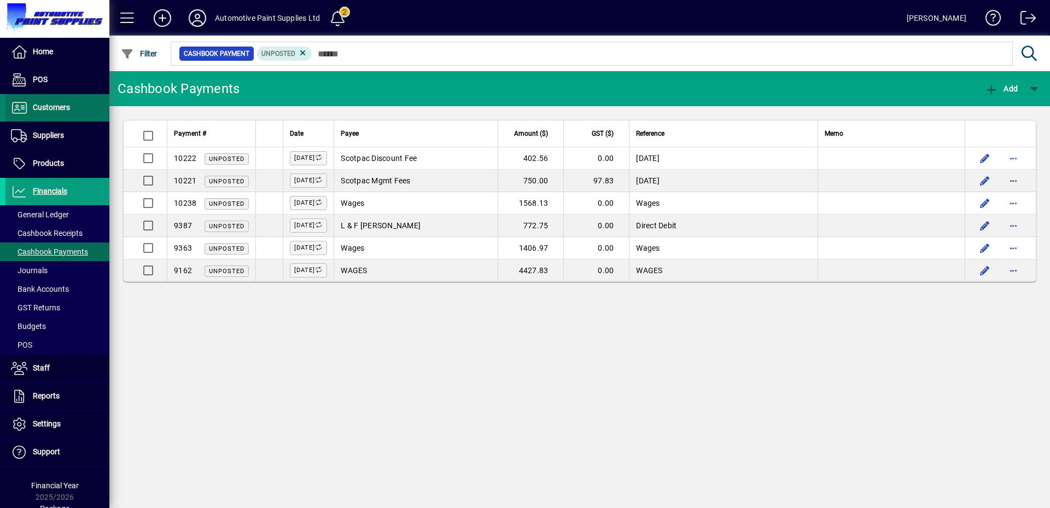
click at [68, 100] on span at bounding box center [57, 108] width 104 height 26
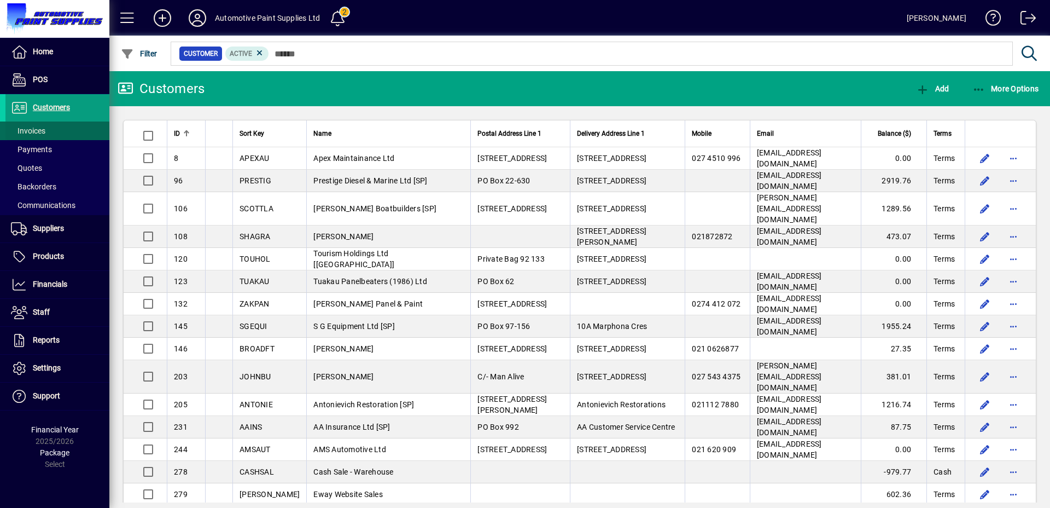
click at [41, 125] on span "Invoices" at bounding box center [25, 130] width 40 height 11
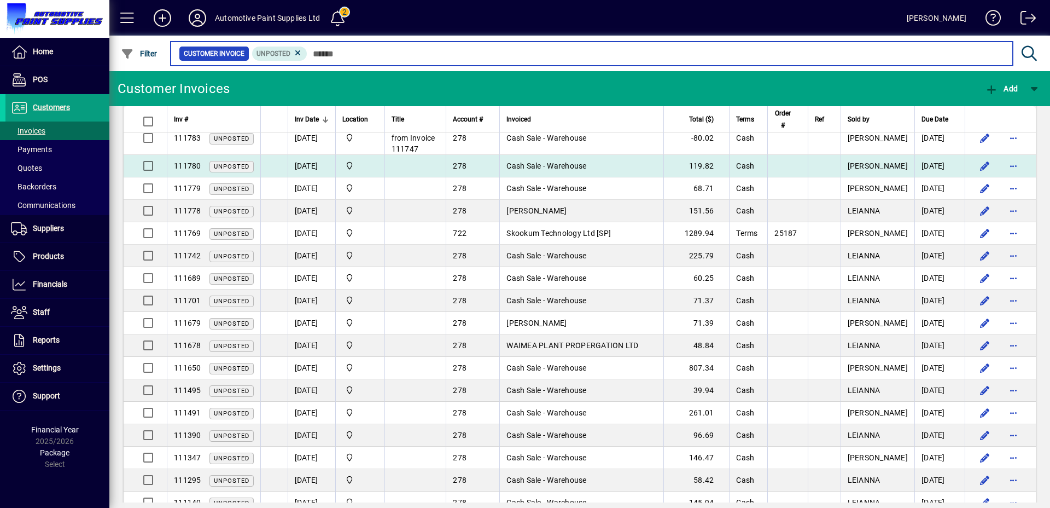
scroll to position [163, 0]
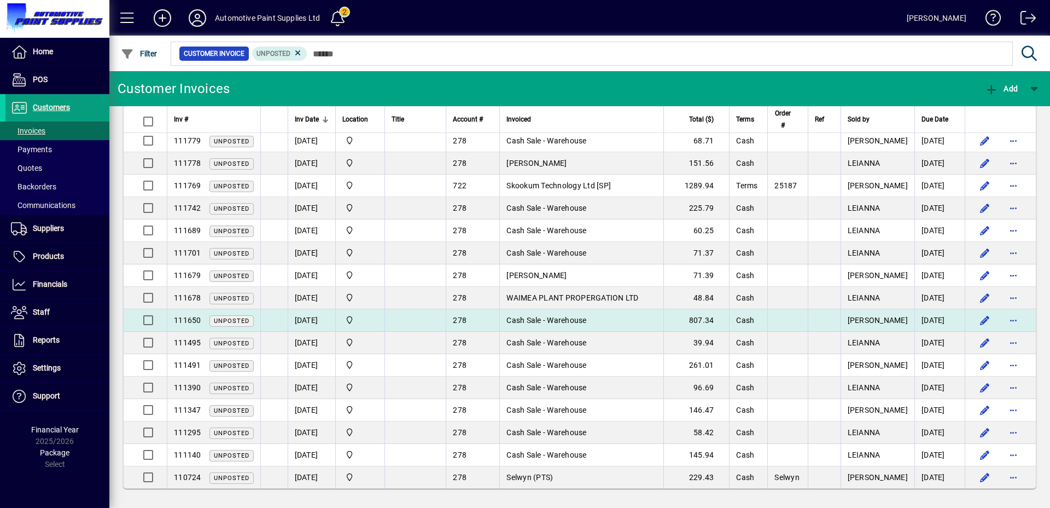
click at [587, 316] on span "Cash Sale - Warehouse" at bounding box center [547, 320] width 80 height 9
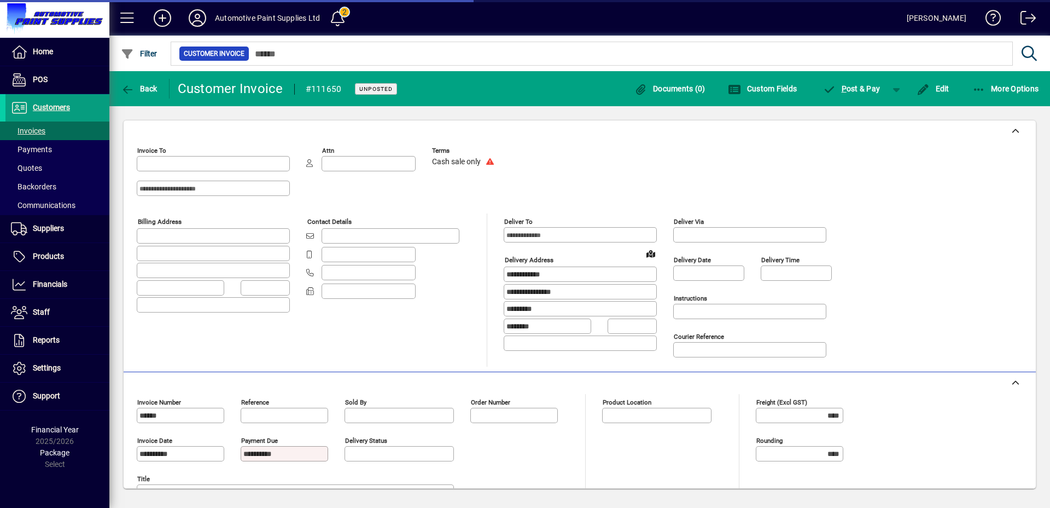
type input "**********"
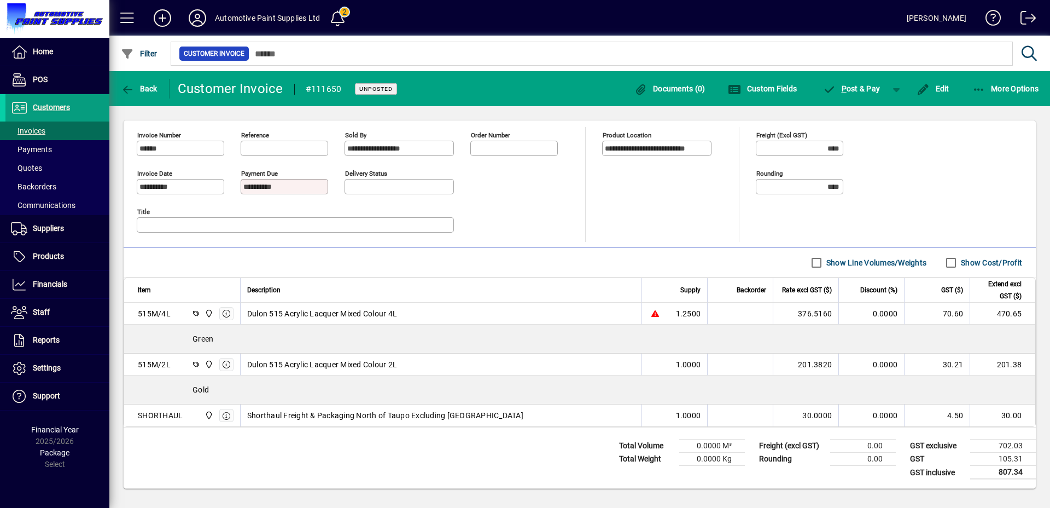
scroll to position [268, 0]
click at [868, 89] on span "P ost & Pay" at bounding box center [851, 88] width 57 height 9
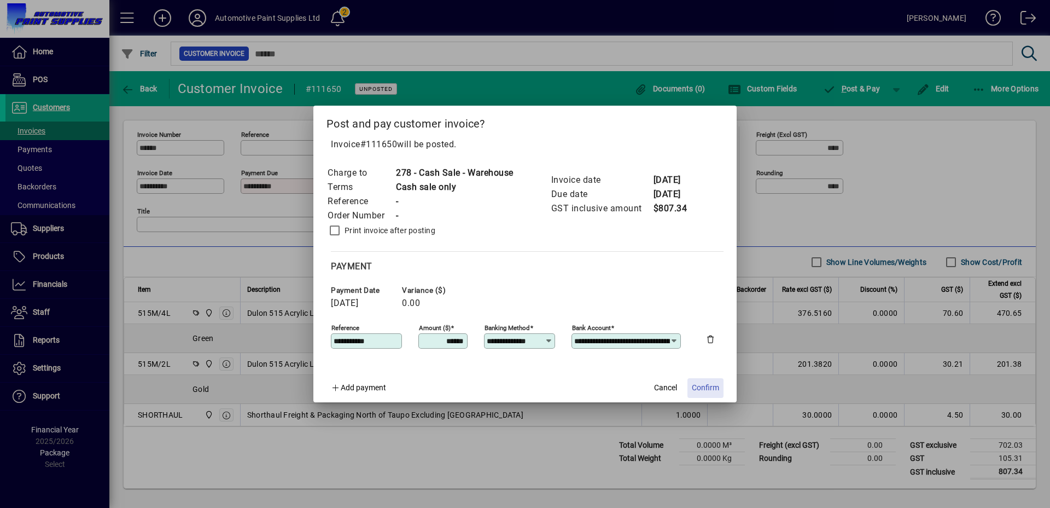
click at [707, 383] on span "Confirm" at bounding box center [705, 387] width 27 height 11
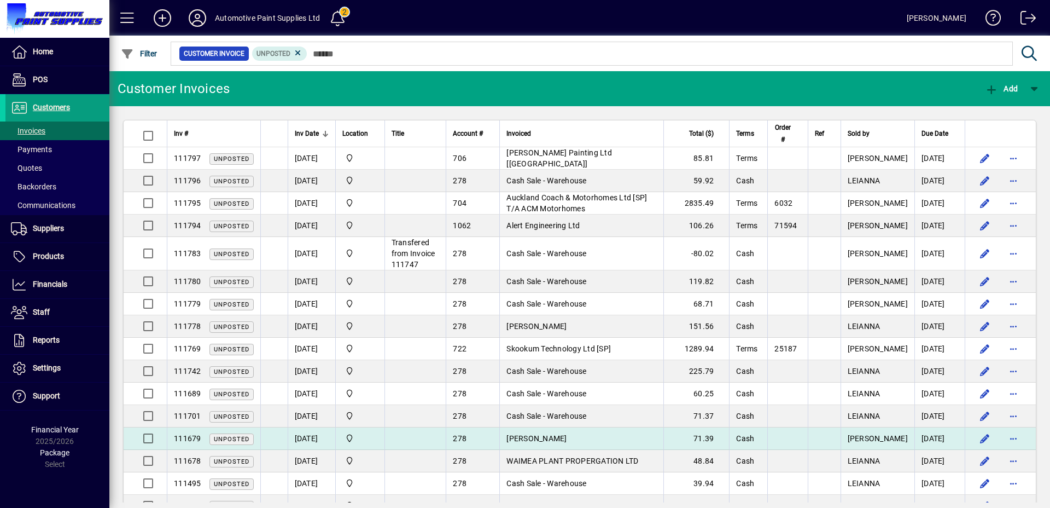
click at [568, 438] on td "Paul Bacon" at bounding box center [582, 438] width 164 height 22
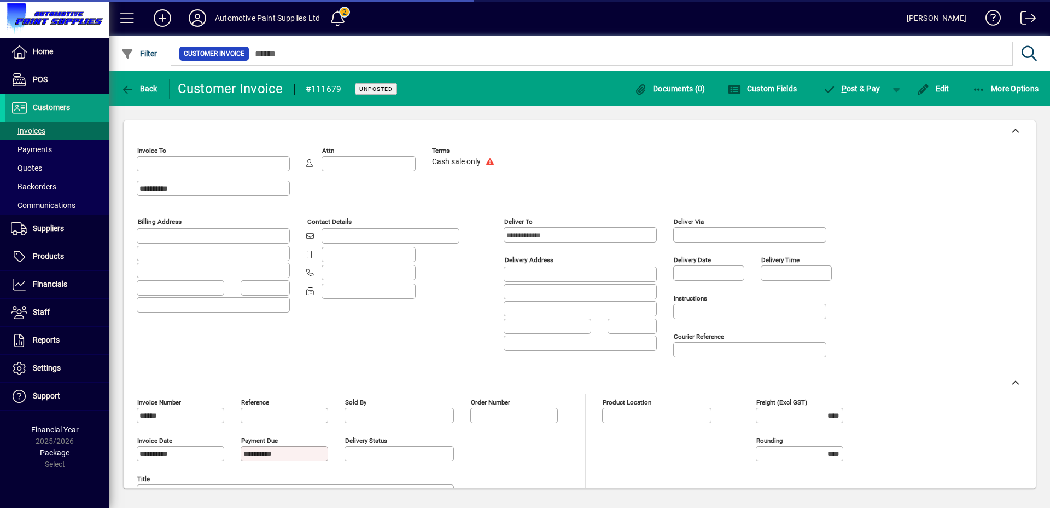
type input "**********"
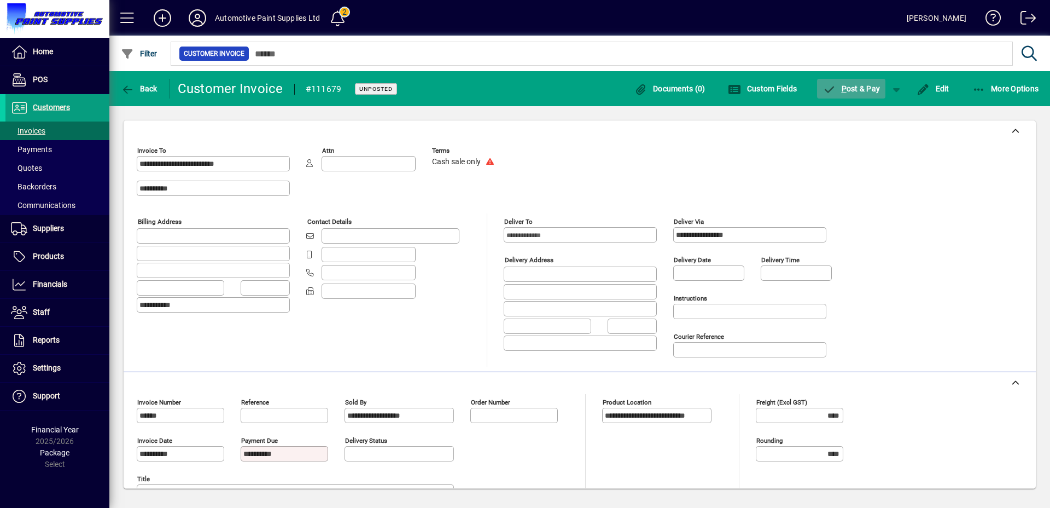
click at [858, 91] on span "P ost & Pay" at bounding box center [851, 88] width 57 height 9
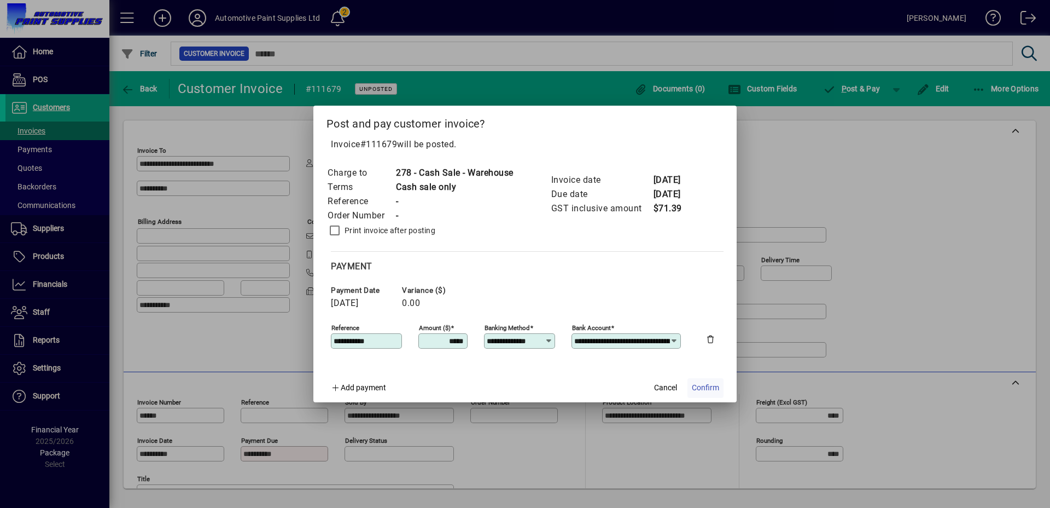
click at [711, 384] on span "Confirm" at bounding box center [705, 387] width 27 height 11
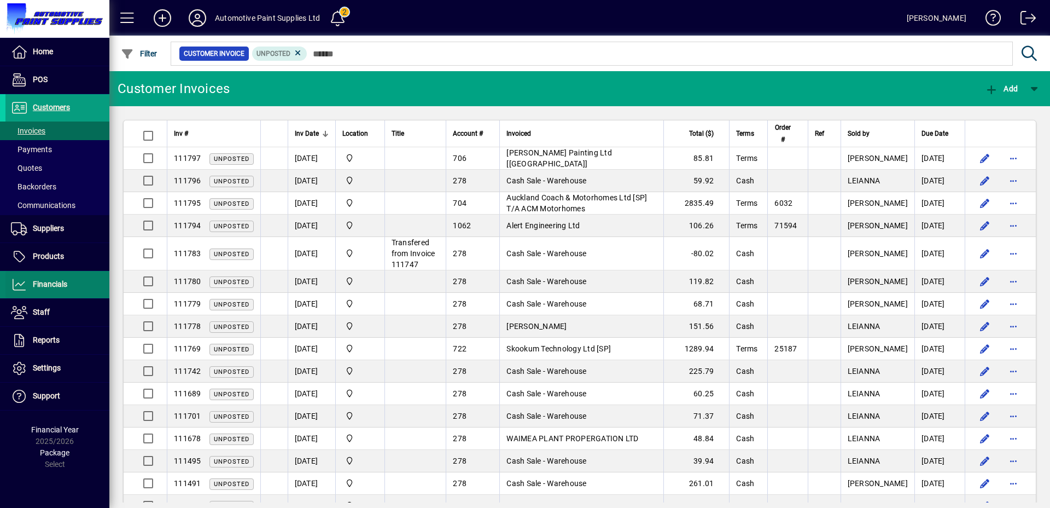
click at [61, 272] on span at bounding box center [57, 284] width 104 height 26
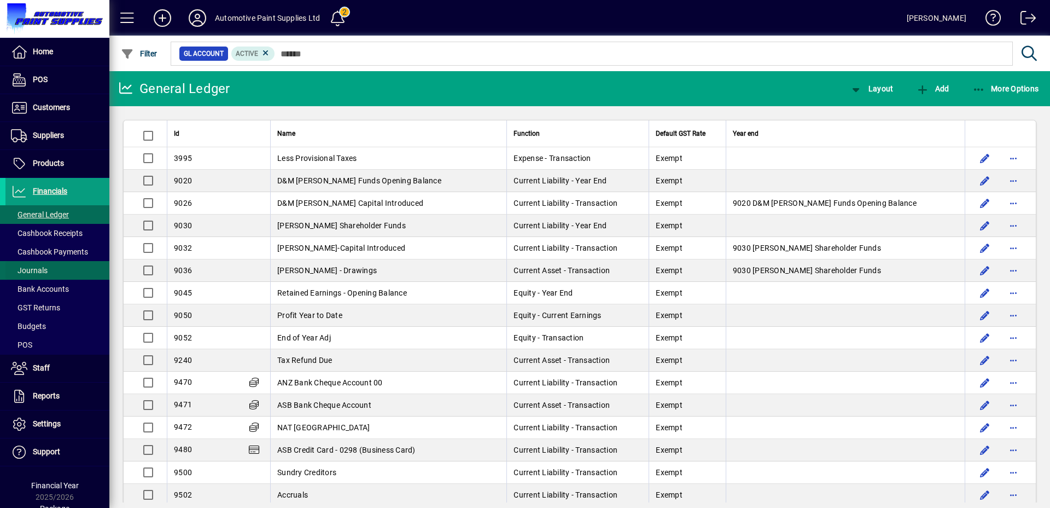
click at [62, 258] on span at bounding box center [57, 270] width 104 height 26
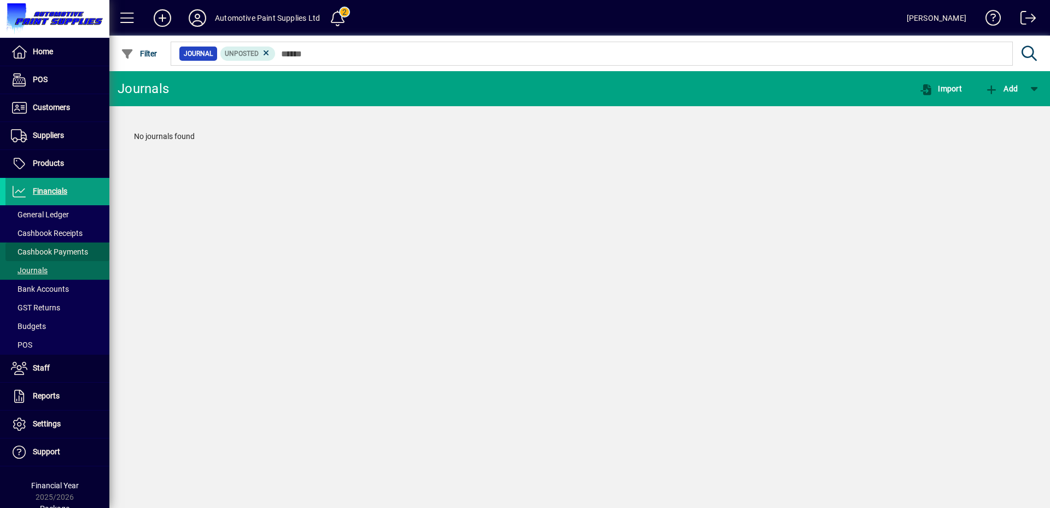
click at [63, 254] on span "Cashbook Payments" at bounding box center [49, 251] width 77 height 9
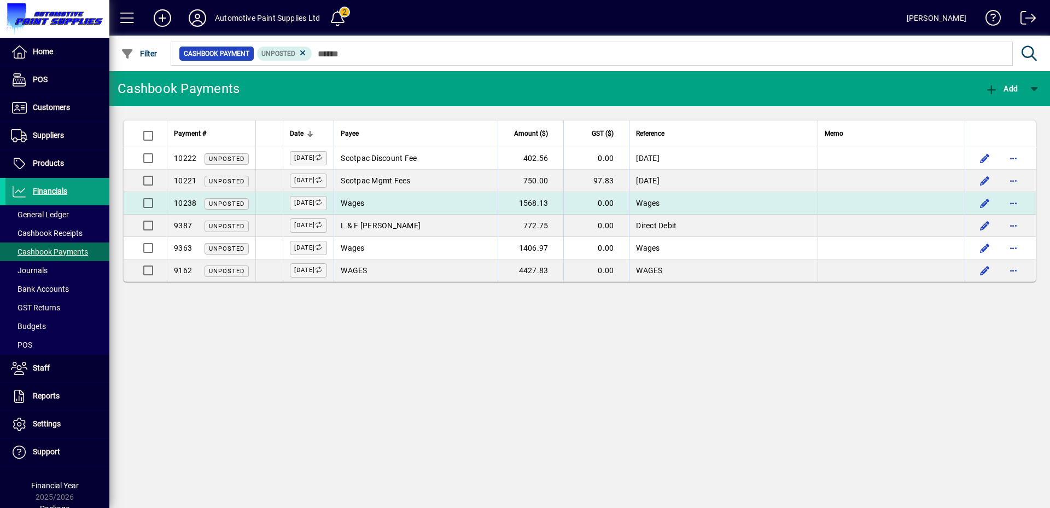
click at [427, 208] on td "Wages" at bounding box center [416, 203] width 164 height 22
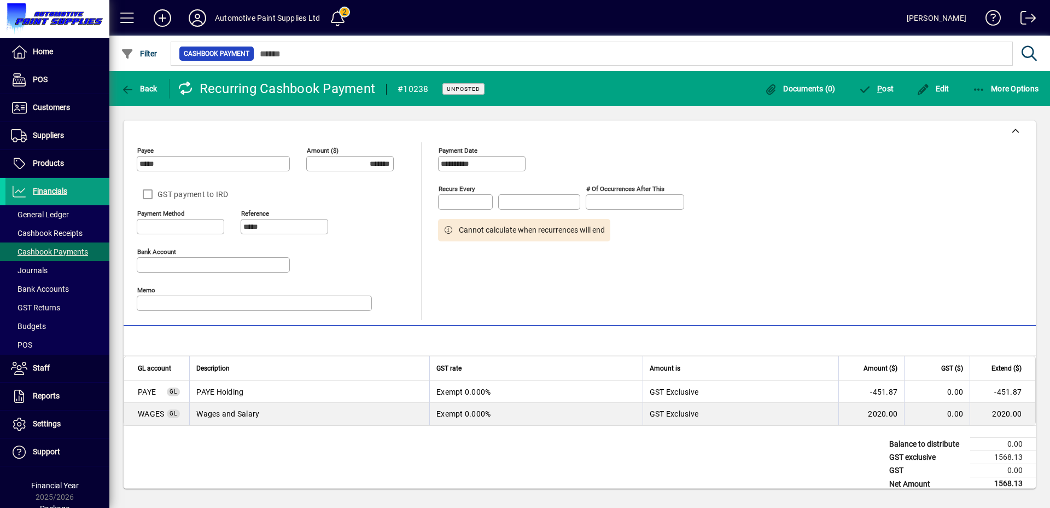
type input "**********"
type input "*******"
type input "**********"
click at [932, 93] on span "button" at bounding box center [933, 89] width 38 height 26
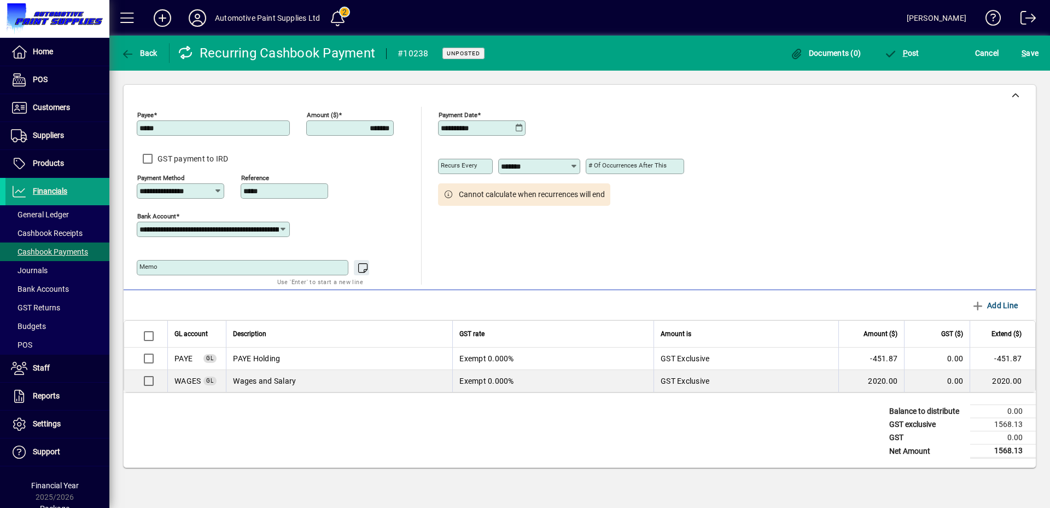
click at [520, 131] on icon at bounding box center [519, 128] width 8 height 9
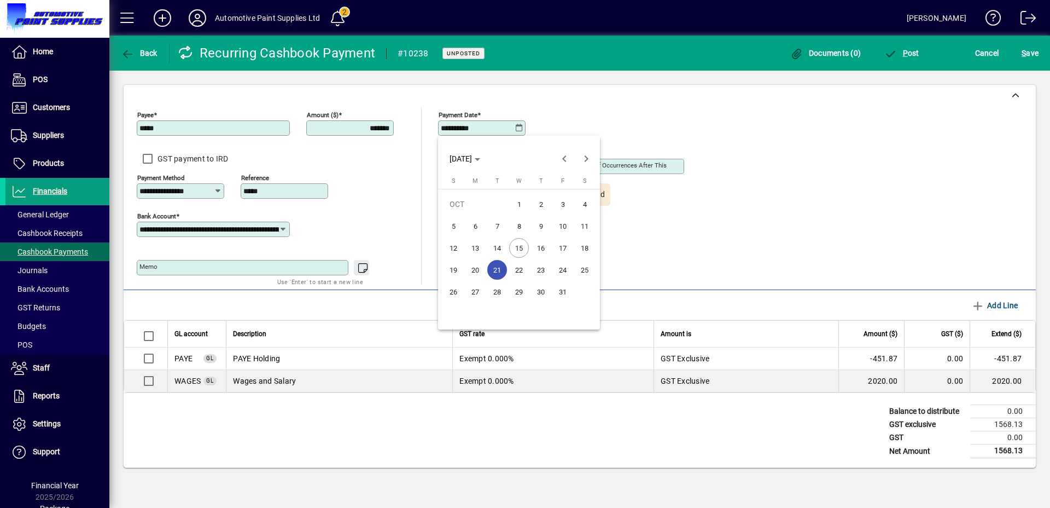
click at [501, 226] on span "7" at bounding box center [497, 226] width 20 height 20
type input "**********"
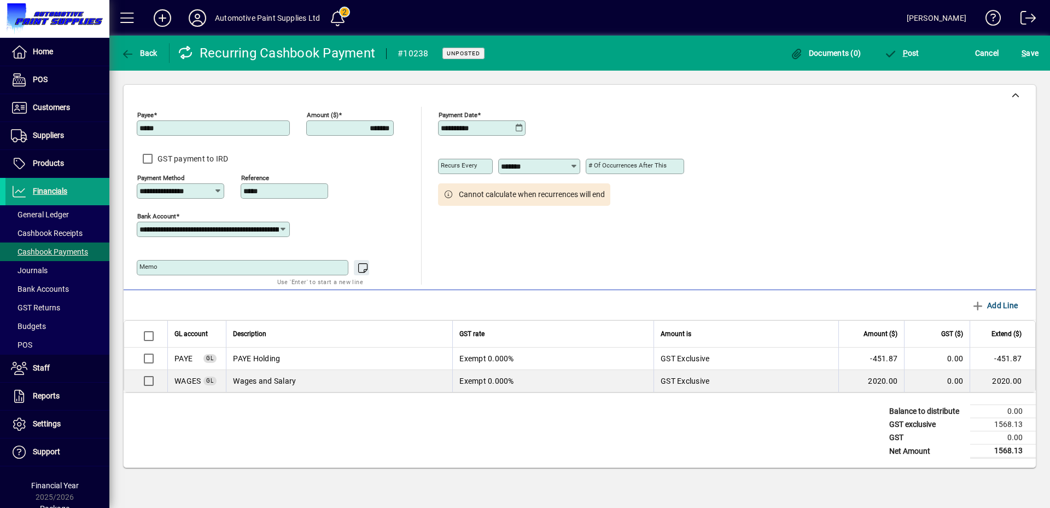
click at [242, 229] on input "**********" at bounding box center [210, 229] width 140 height 9
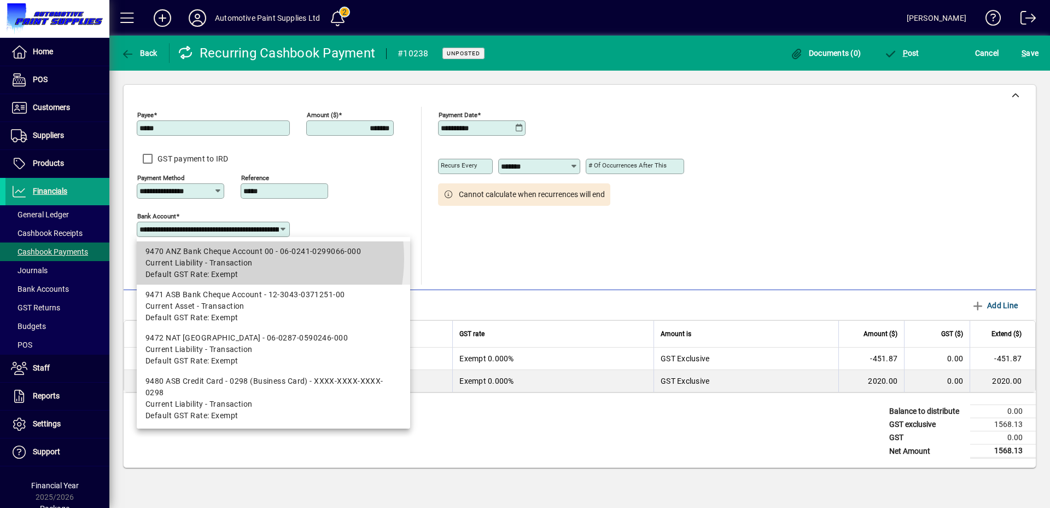
click at [241, 258] on span "Current Liability - Transaction" at bounding box center [199, 262] width 107 height 11
type input "**********"
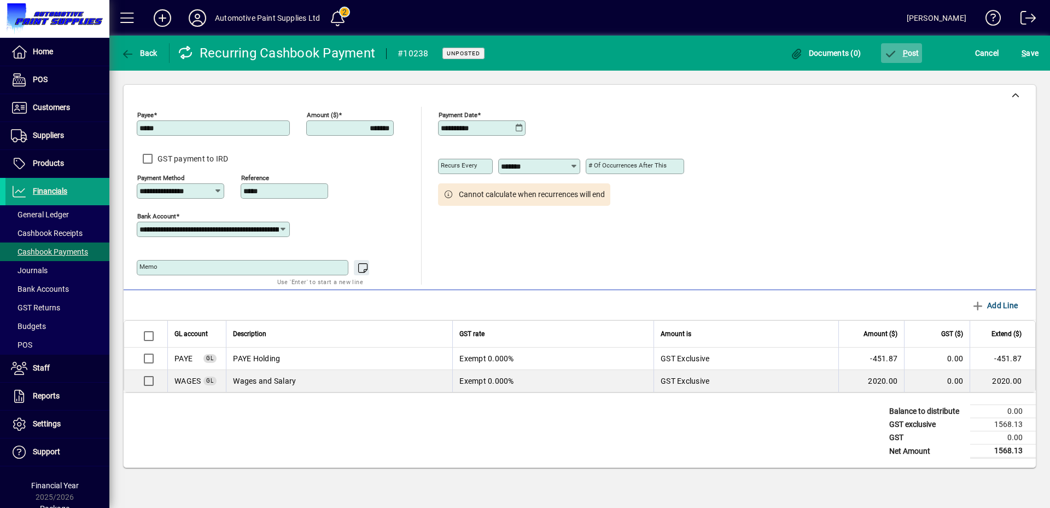
click at [916, 49] on span "P ost" at bounding box center [902, 53] width 36 height 9
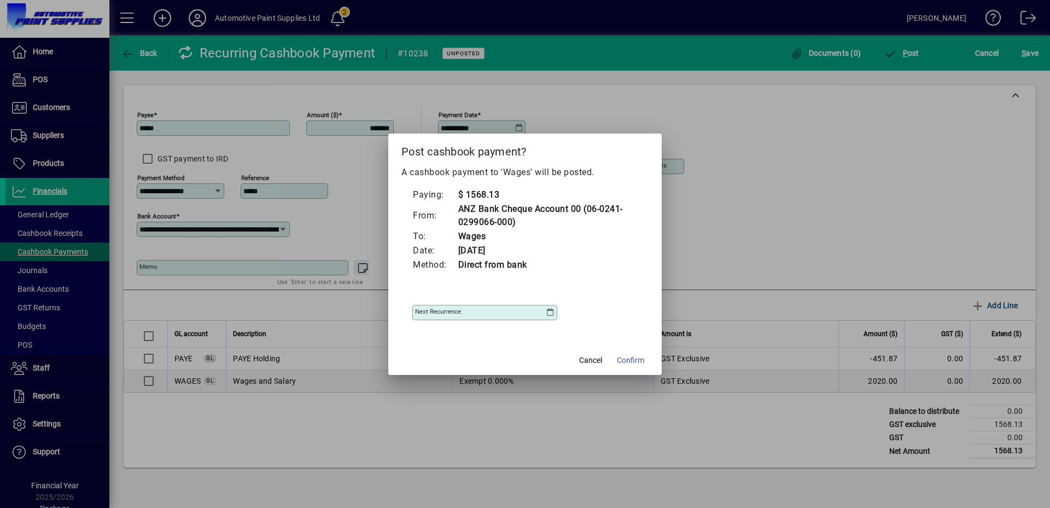
click at [551, 311] on icon at bounding box center [550, 312] width 9 height 9
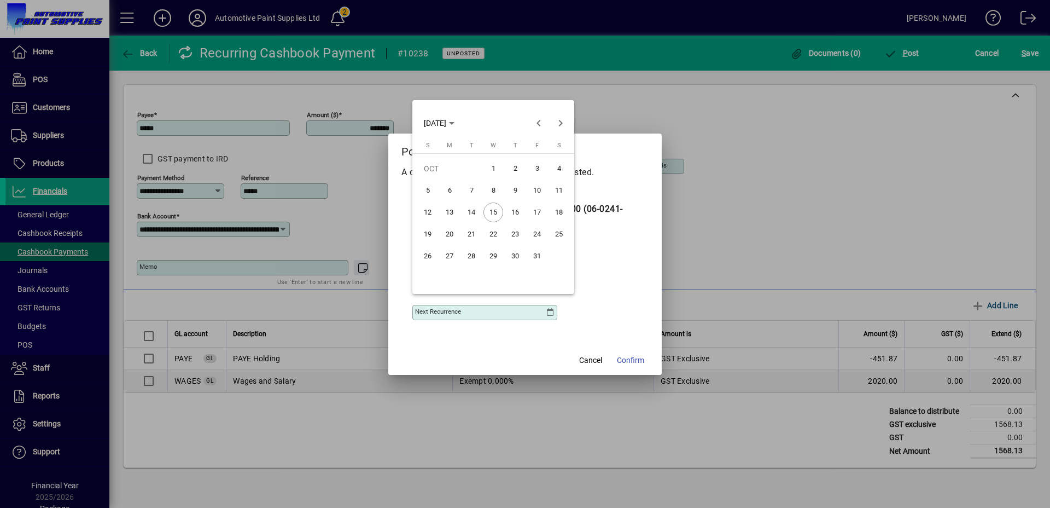
click at [475, 233] on span "21" at bounding box center [472, 234] width 20 height 20
type input "**********"
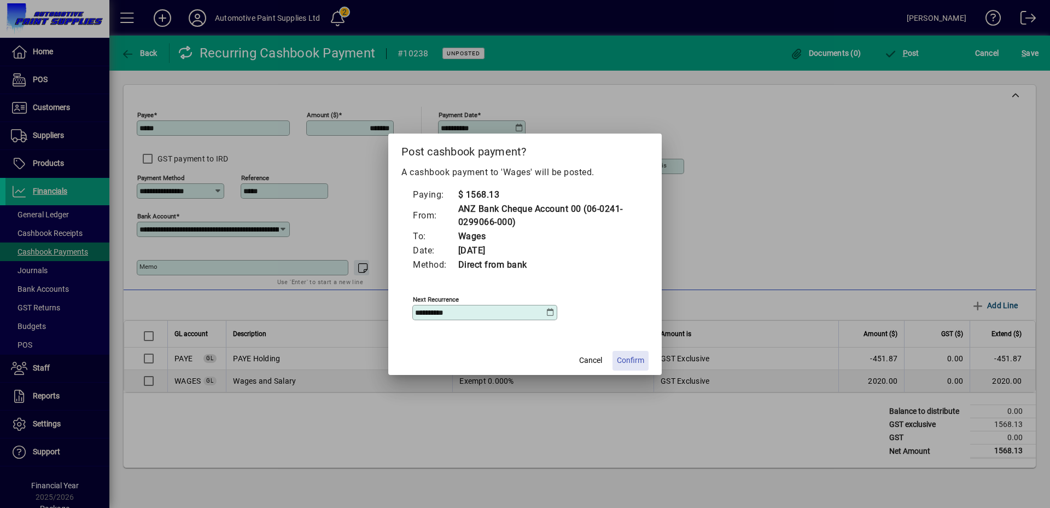
click at [634, 356] on span "Confirm" at bounding box center [630, 360] width 27 height 11
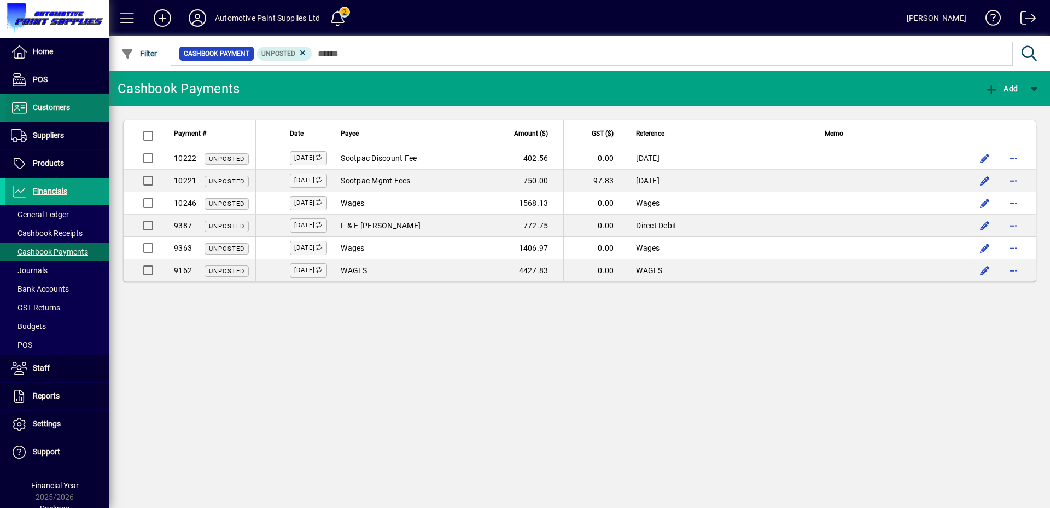
click at [64, 98] on span at bounding box center [57, 108] width 104 height 26
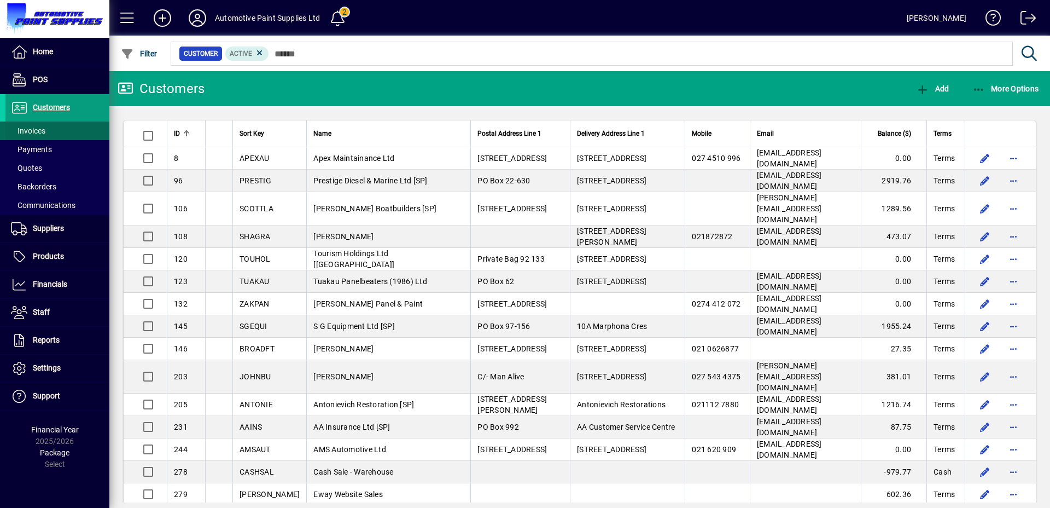
click at [51, 131] on span at bounding box center [57, 131] width 104 height 26
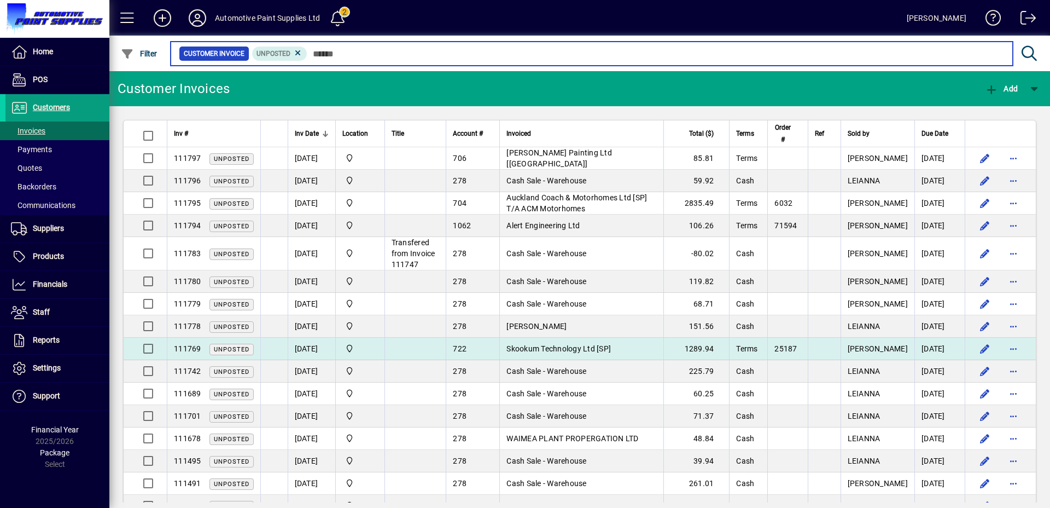
scroll to position [118, 0]
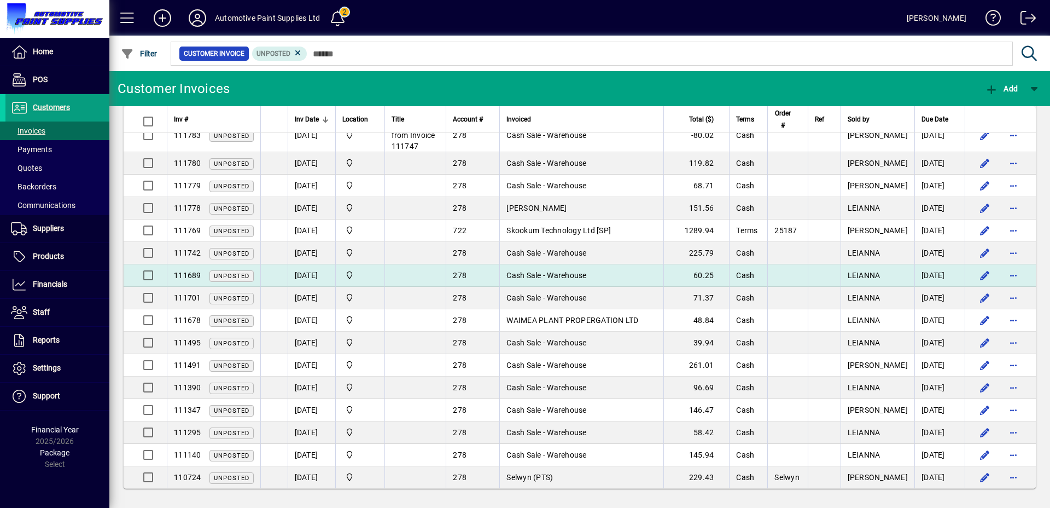
click at [712, 278] on td "60.25" at bounding box center [697, 275] width 66 height 22
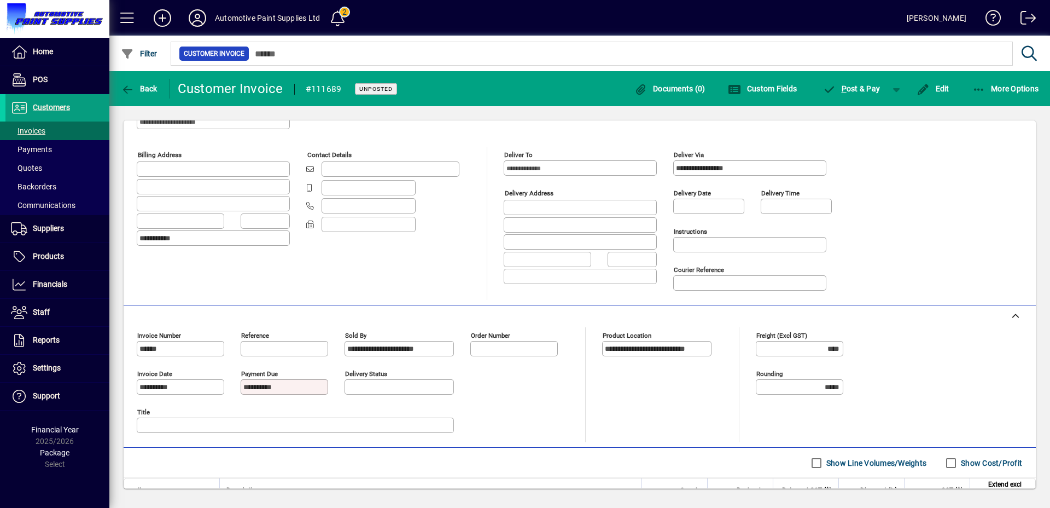
scroll to position [166, 0]
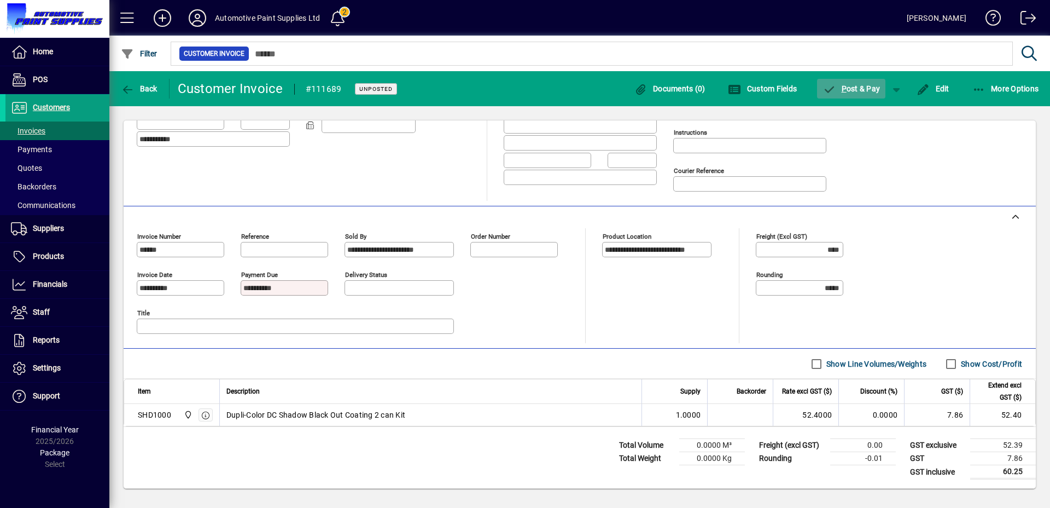
click at [863, 88] on span "P ost & Pay" at bounding box center [851, 88] width 57 height 9
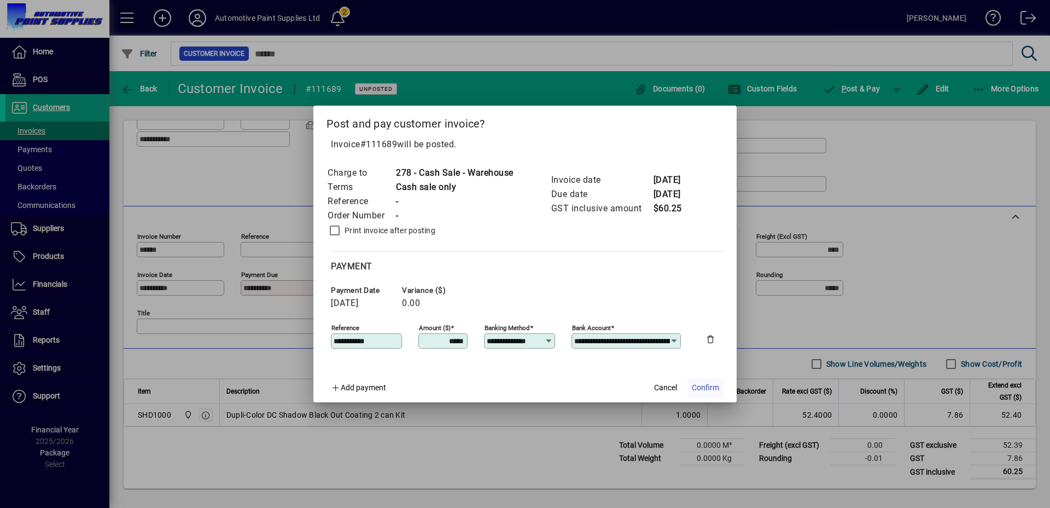
drag, startPoint x: 711, startPoint y: 389, endPoint x: 703, endPoint y: 384, distance: 9.6
click at [711, 388] on span "Confirm" at bounding box center [705, 387] width 27 height 11
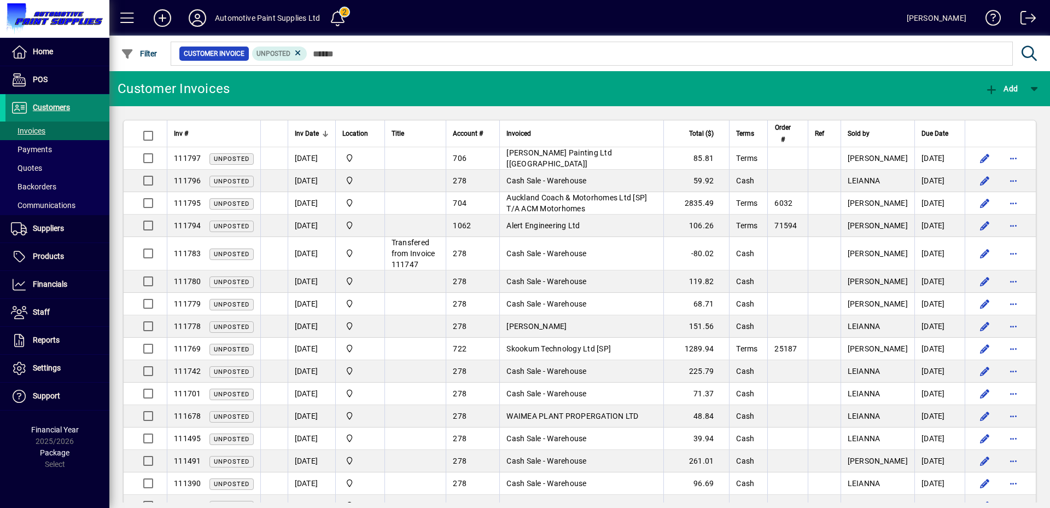
click at [58, 106] on span "Customers" at bounding box center [51, 107] width 37 height 9
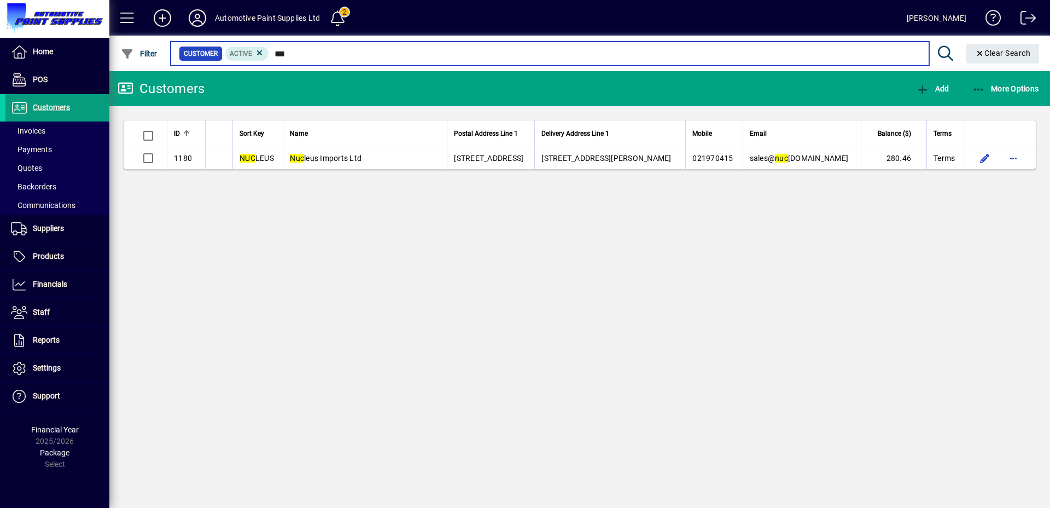
type input "***"
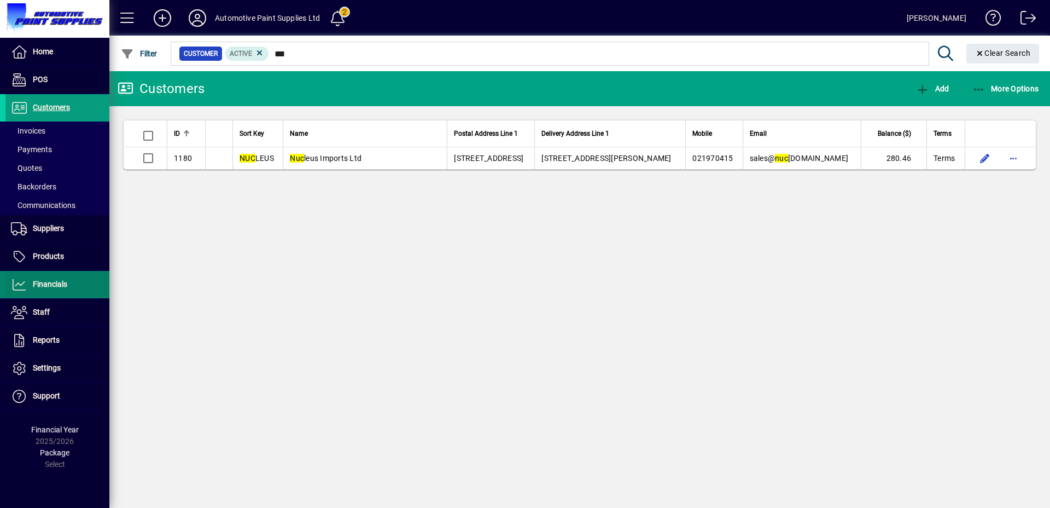
click at [56, 275] on span at bounding box center [57, 284] width 104 height 26
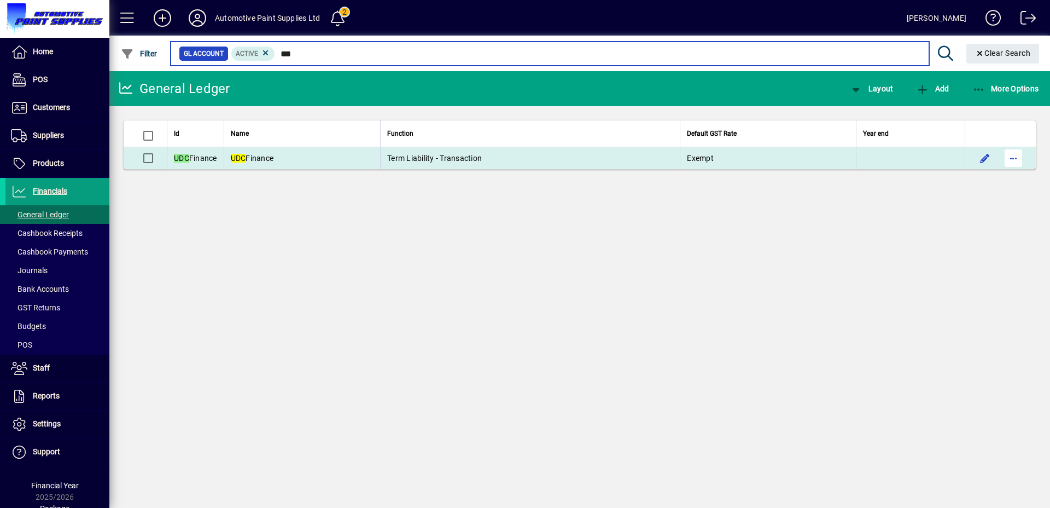
type input "***"
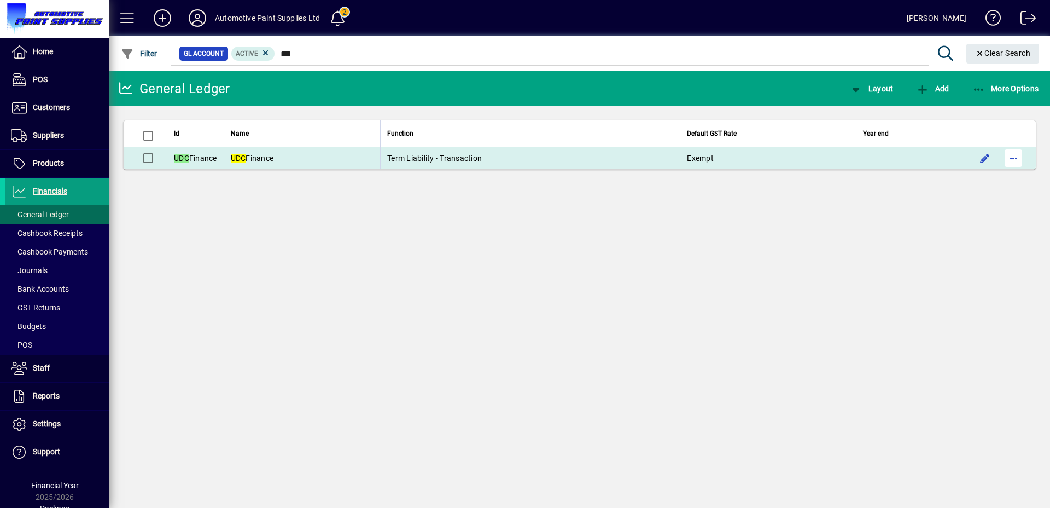
click at [1014, 159] on span "button" at bounding box center [1014, 158] width 26 height 26
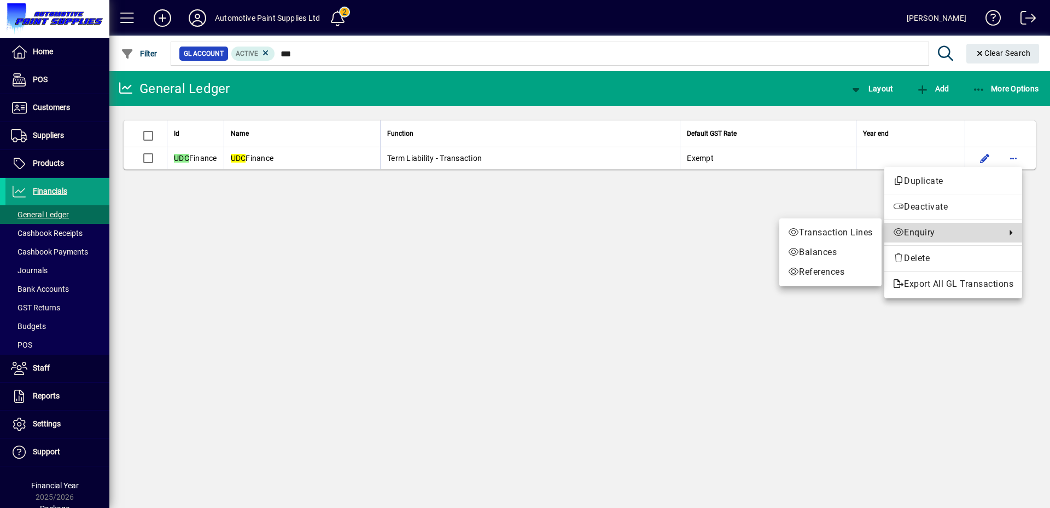
click at [906, 232] on span "Enquiry" at bounding box center [946, 232] width 107 height 13
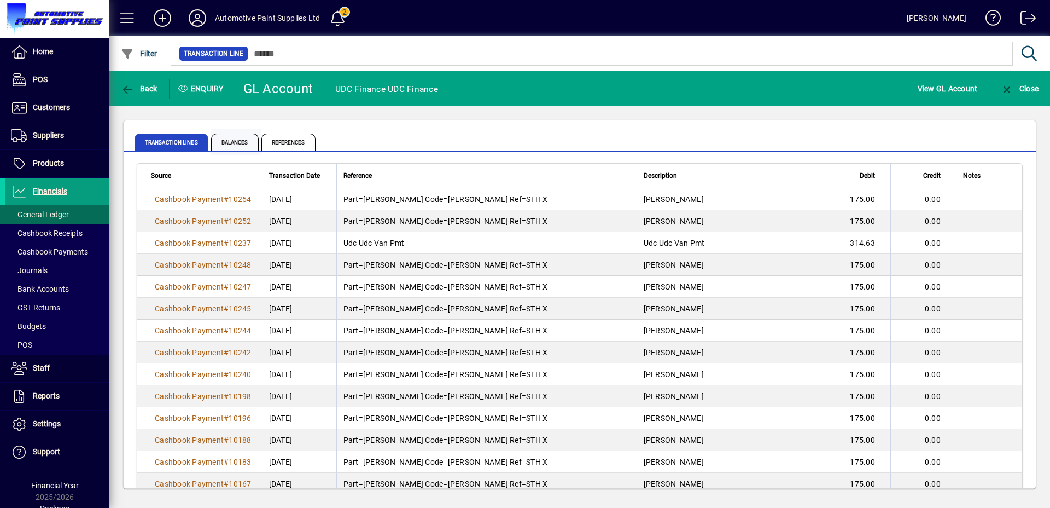
click at [242, 144] on span "Balances" at bounding box center [235, 142] width 48 height 18
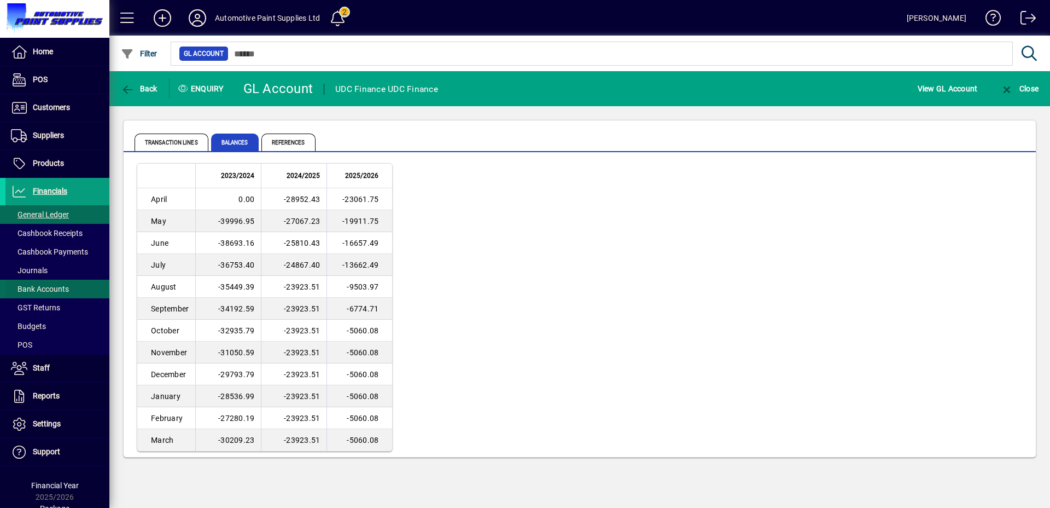
click at [50, 285] on span "Bank Accounts" at bounding box center [40, 288] width 58 height 9
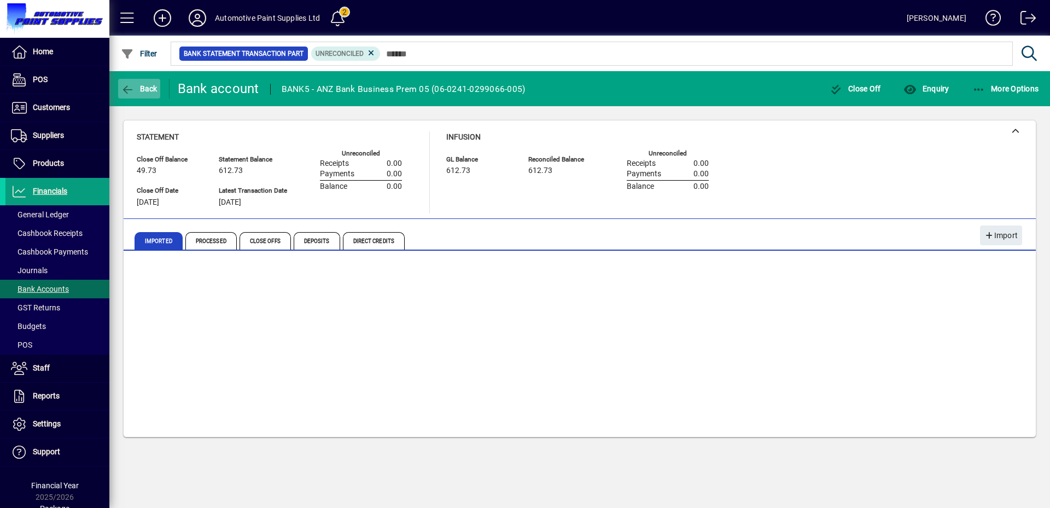
click at [137, 88] on span "Back" at bounding box center [139, 88] width 37 height 9
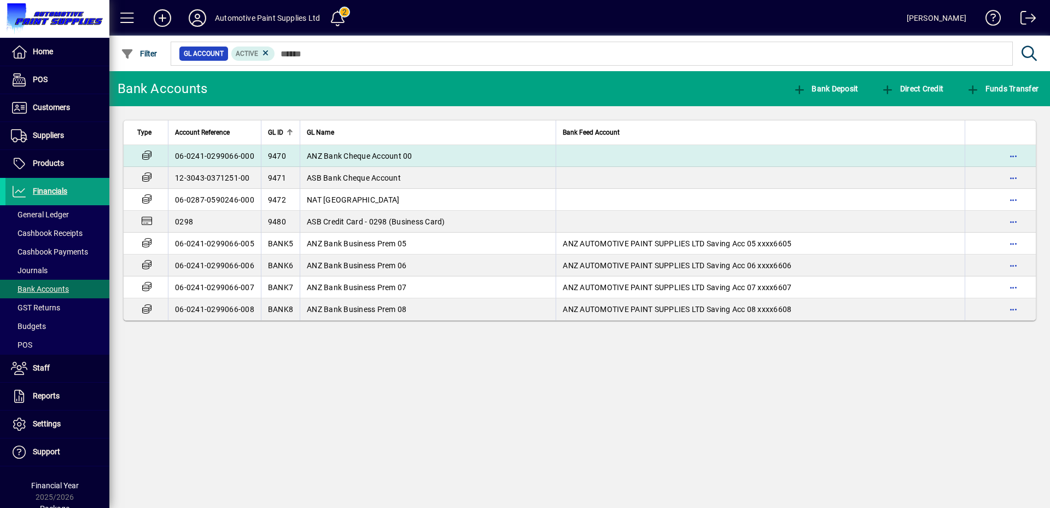
drag, startPoint x: 350, startPoint y: 177, endPoint x: 261, endPoint y: 161, distance: 90.7
click at [255, 162] on tbody "06-0241-0299066-000 9470 ANZ Bank Cheque Account 00 12-3043-0371251-00 9471 ASB…" at bounding box center [580, 232] width 913 height 175
click at [362, 158] on span "ANZ Bank Cheque Account 00" at bounding box center [360, 156] width 106 height 9
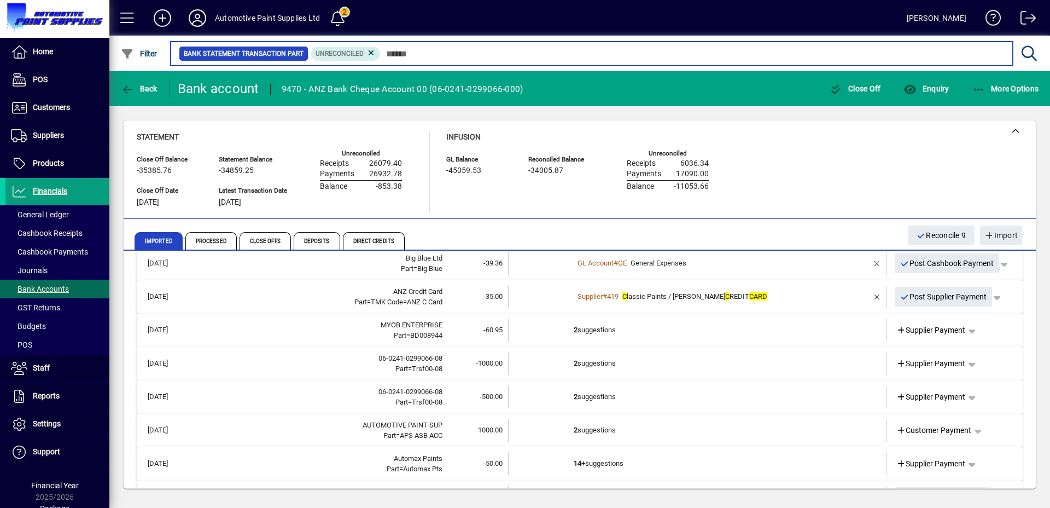
scroll to position [170, 0]
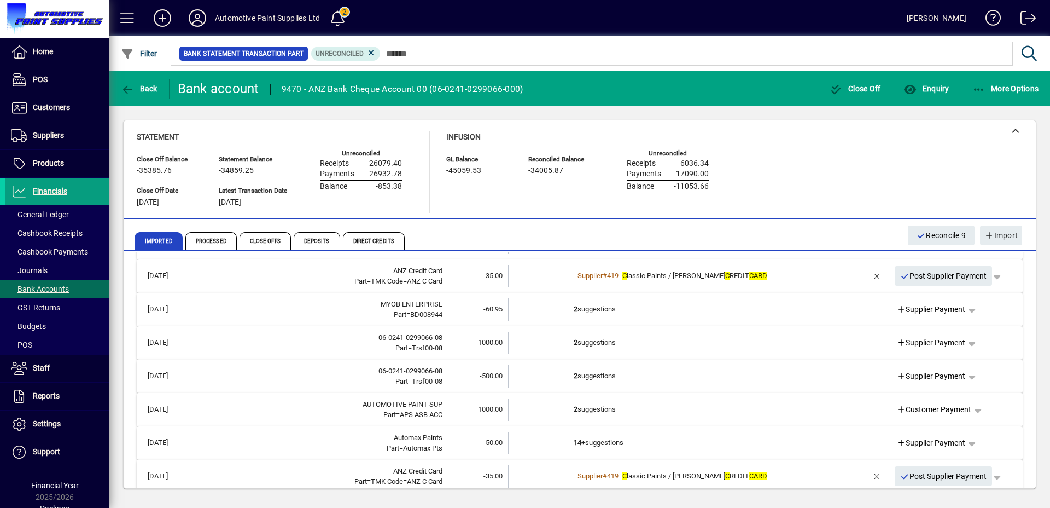
click at [607, 410] on td "2 suggestions" at bounding box center [698, 409] width 249 height 22
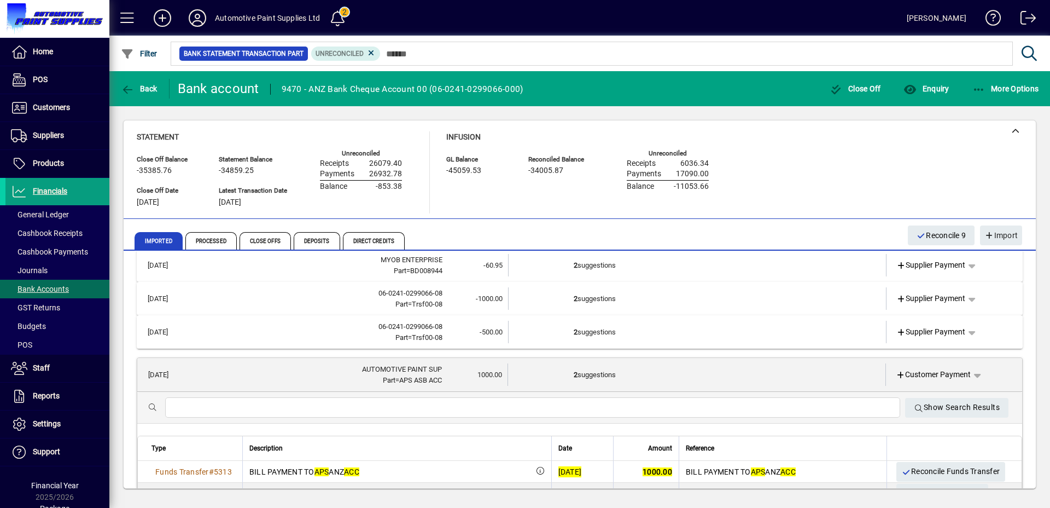
scroll to position [248, 0]
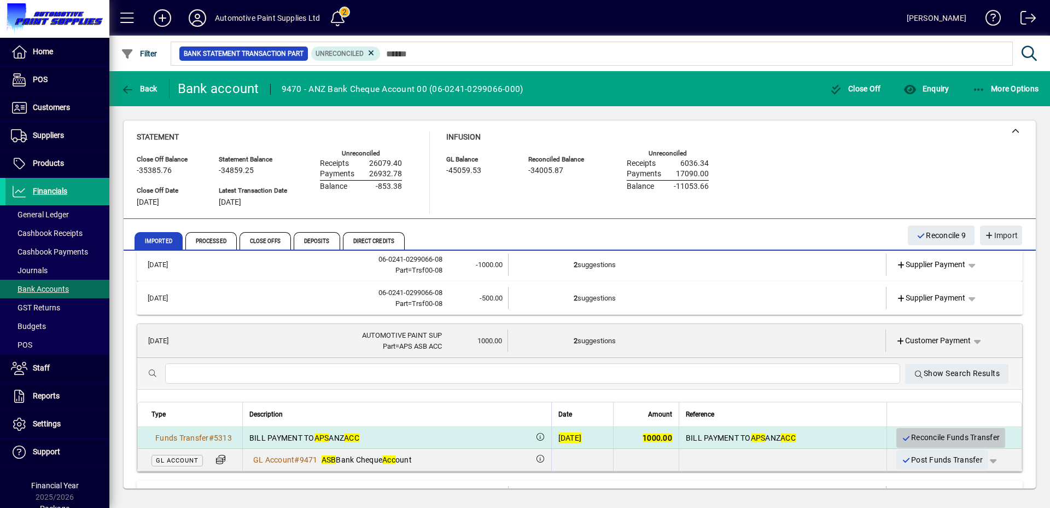
click at [940, 438] on span "Reconcile Funds Transfer" at bounding box center [951, 437] width 98 height 18
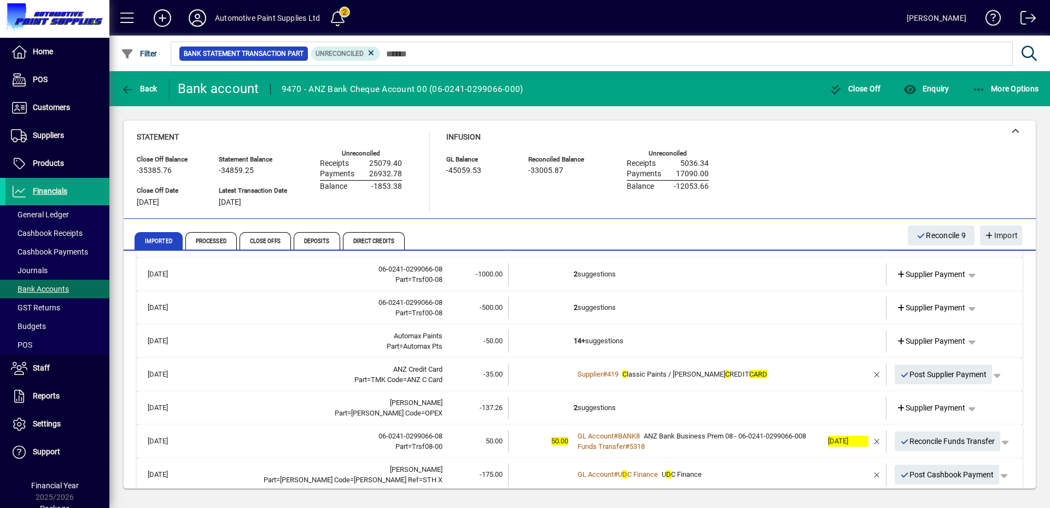
scroll to position [238, 0]
click at [592, 312] on td "2 suggestions" at bounding box center [698, 308] width 249 height 22
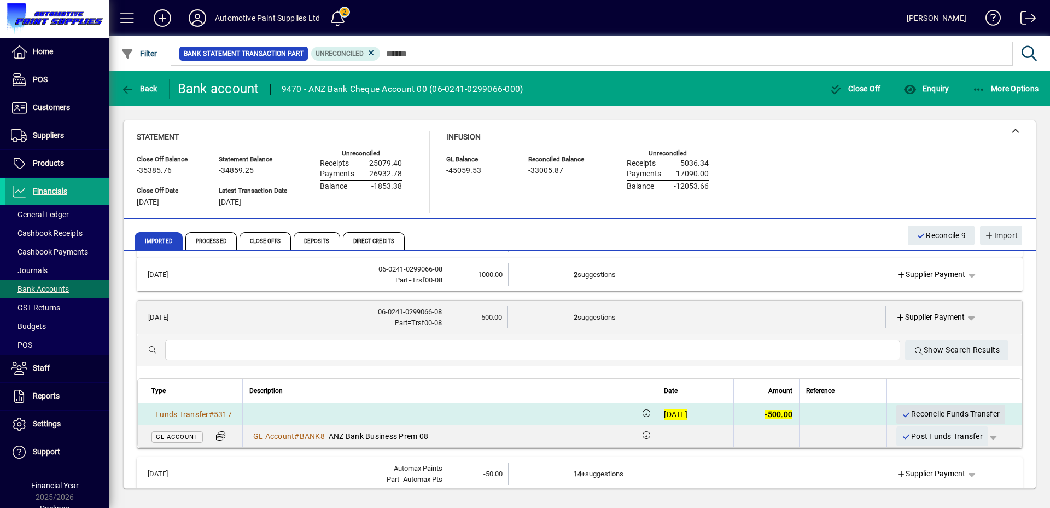
click at [910, 415] on span "Reconcile Funds Transfer" at bounding box center [951, 414] width 98 height 18
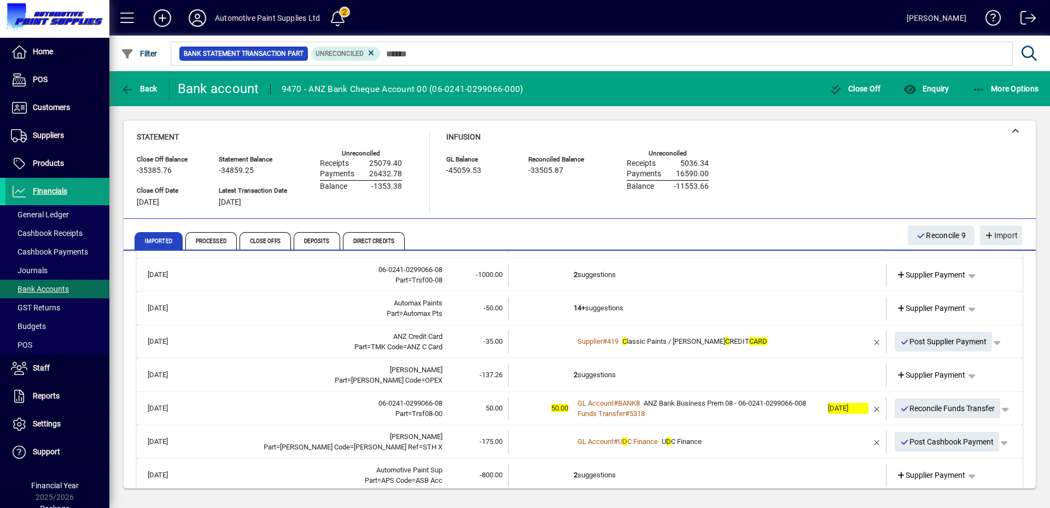
click at [562, 272] on td at bounding box center [541, 275] width 66 height 22
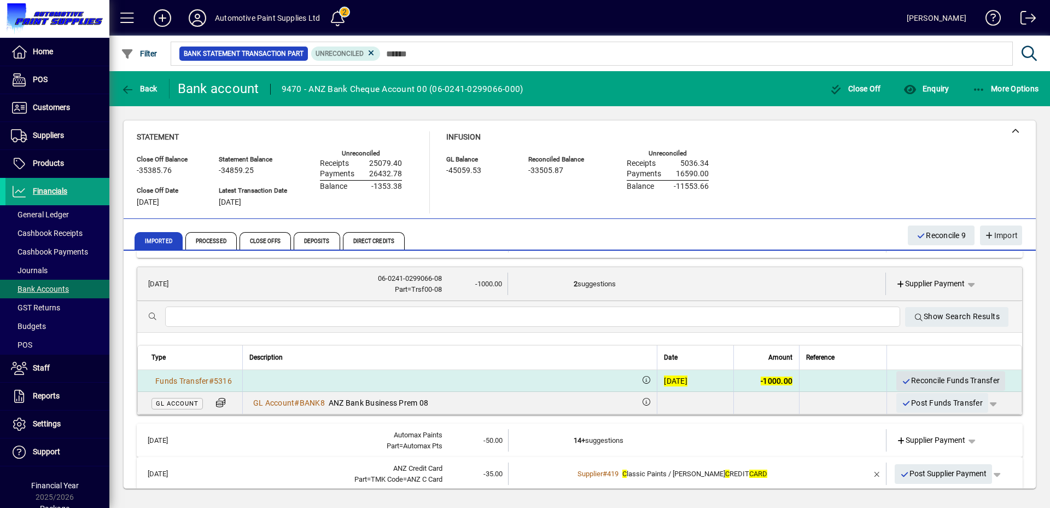
click at [953, 384] on span "Reconcile Funds Transfer" at bounding box center [951, 380] width 98 height 18
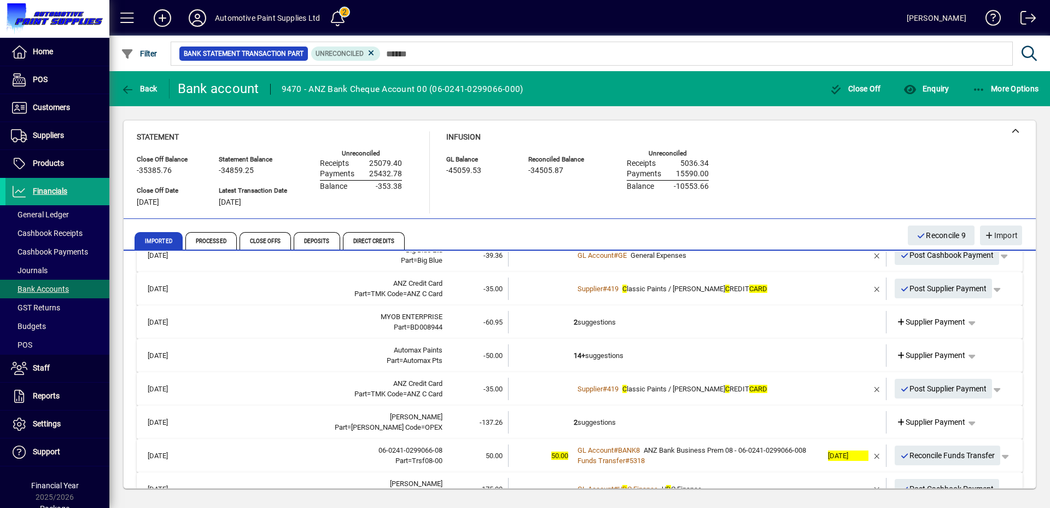
scroll to position [0, 0]
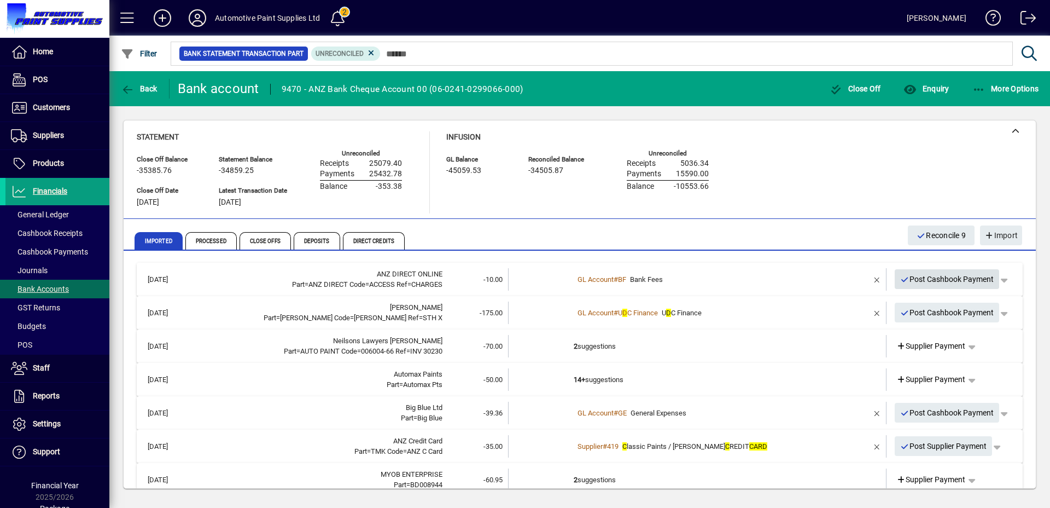
click at [971, 283] on span "Post Cashbook Payment" at bounding box center [948, 279] width 94 height 18
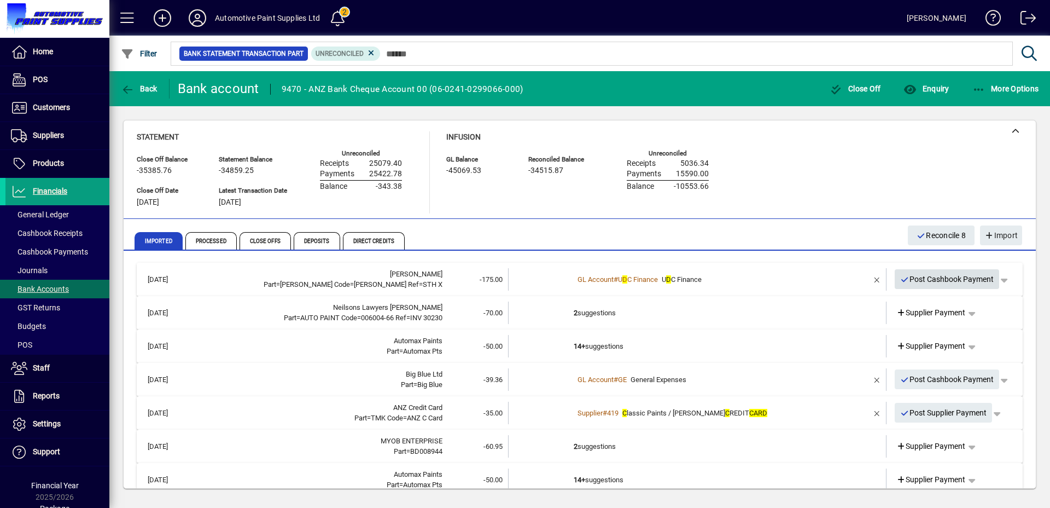
click at [960, 285] on span "Post Cashbook Payment" at bounding box center [948, 279] width 94 height 18
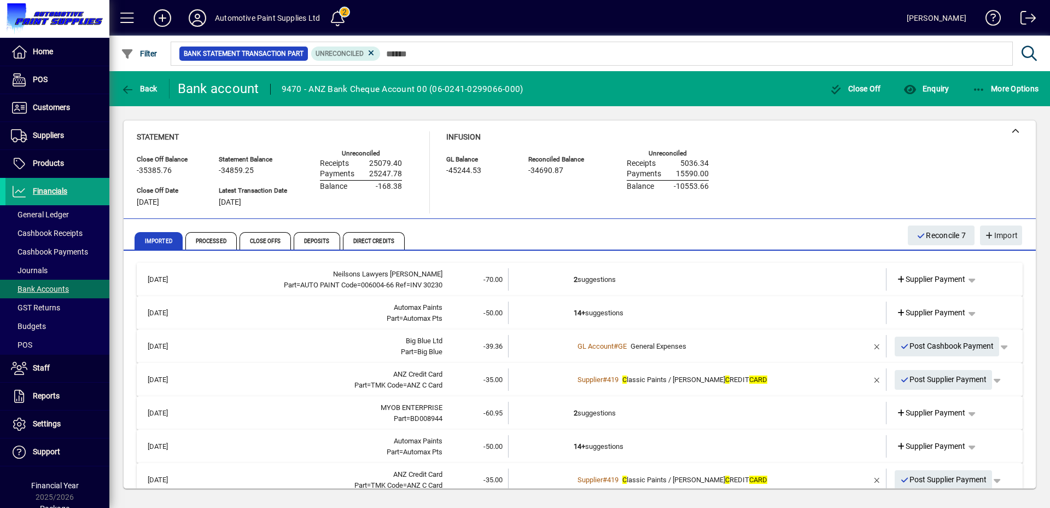
click at [651, 283] on td "2 suggestions" at bounding box center [698, 279] width 249 height 22
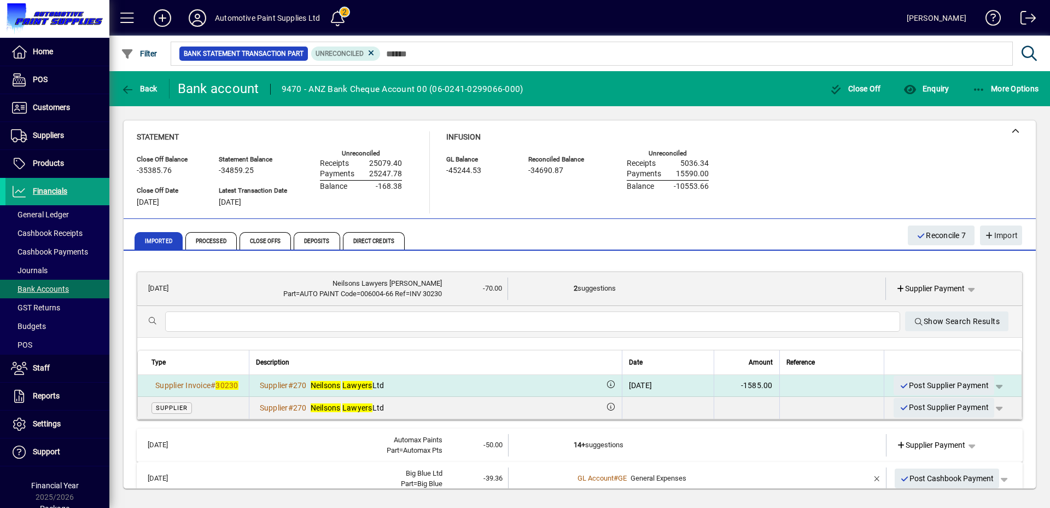
click at [994, 386] on span "button" at bounding box center [999, 385] width 26 height 26
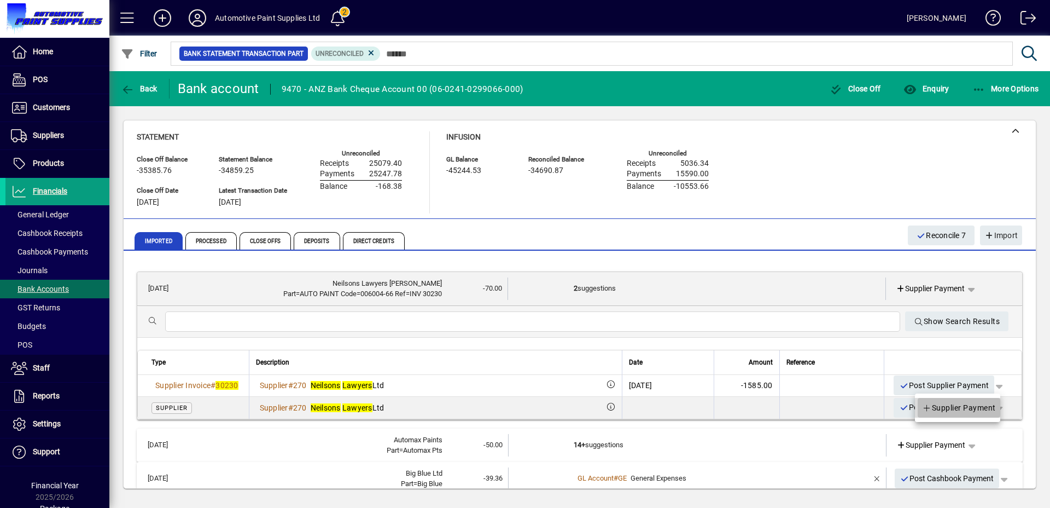
click at [961, 407] on span "Supplier Payment" at bounding box center [959, 407] width 74 height 13
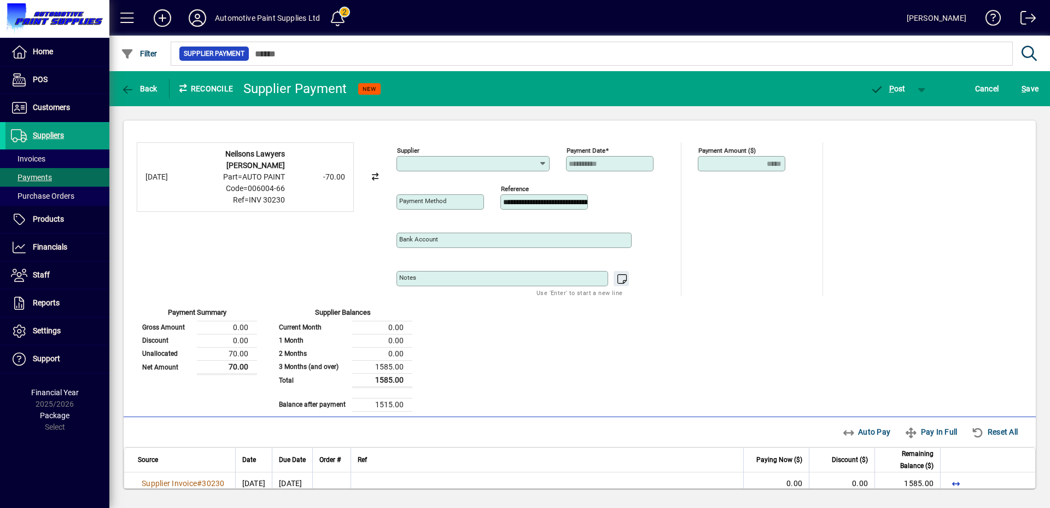
type input "**********"
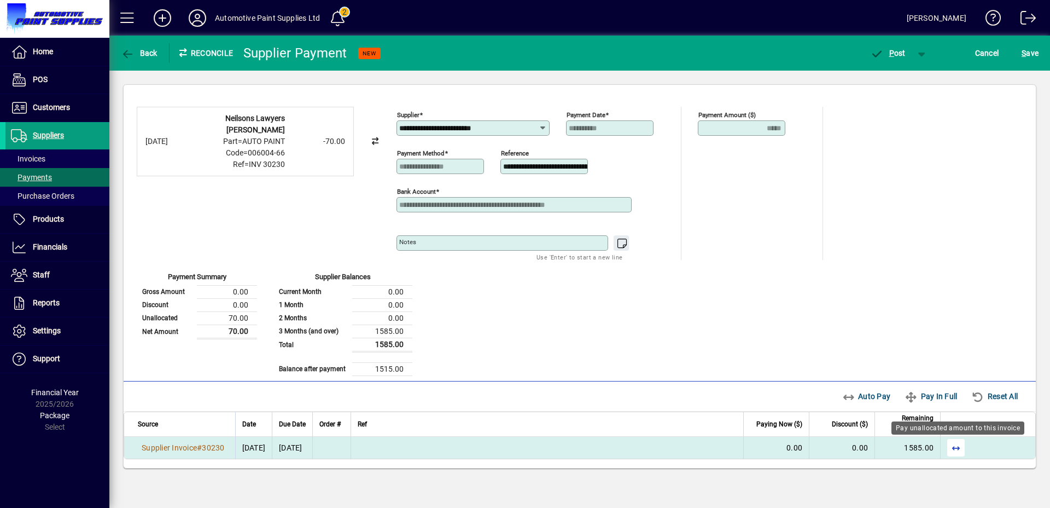
click at [959, 445] on span "button" at bounding box center [956, 447] width 26 height 26
click at [898, 59] on span "button" at bounding box center [888, 53] width 47 height 26
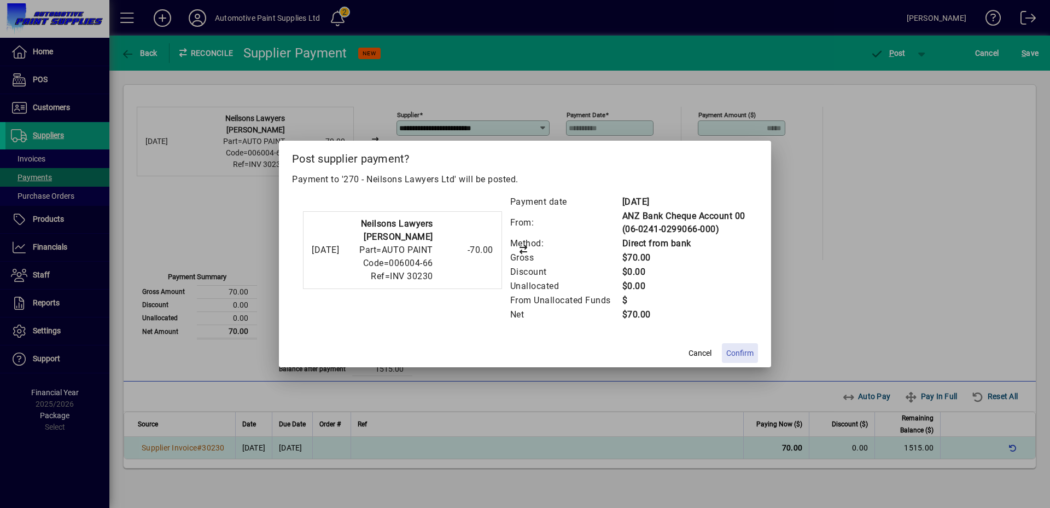
click at [746, 352] on span "Confirm" at bounding box center [740, 352] width 27 height 11
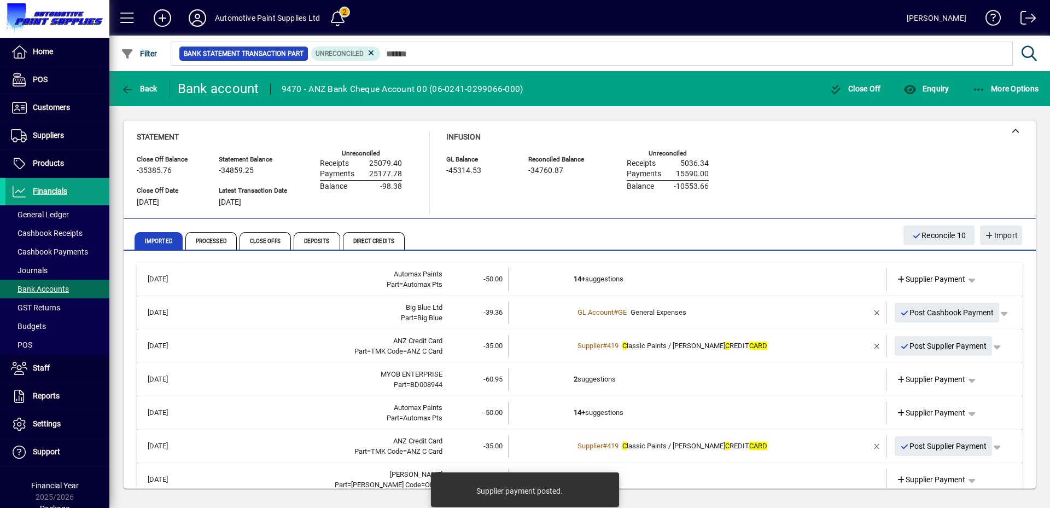
click at [629, 285] on td "14+ suggestions" at bounding box center [698, 279] width 249 height 22
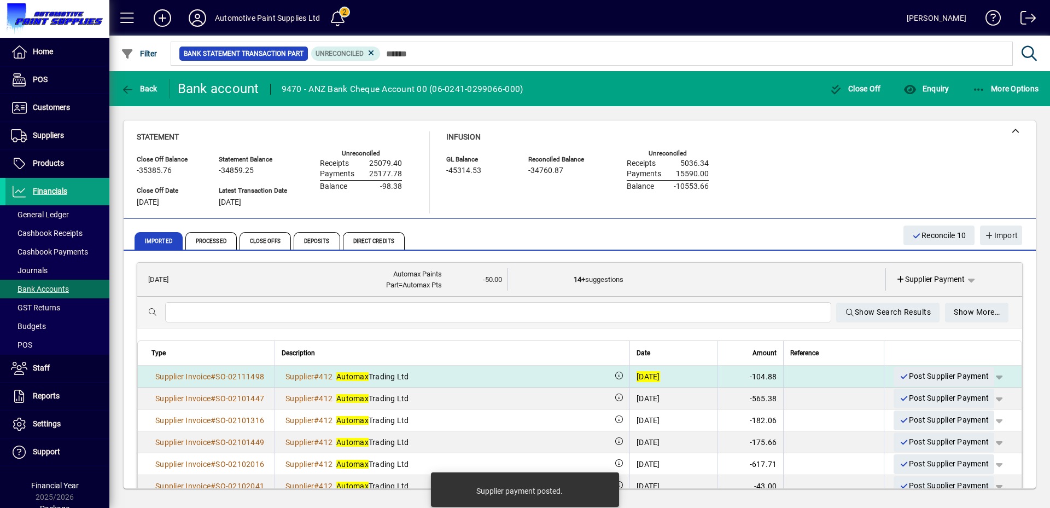
click at [994, 376] on span "button" at bounding box center [999, 376] width 26 height 26
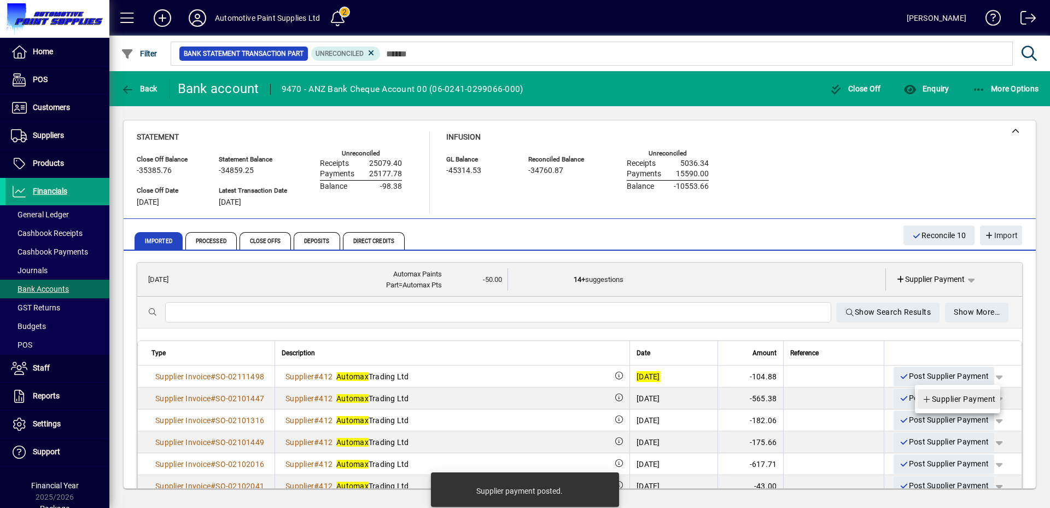
click at [980, 399] on span "Supplier Payment" at bounding box center [959, 398] width 74 height 13
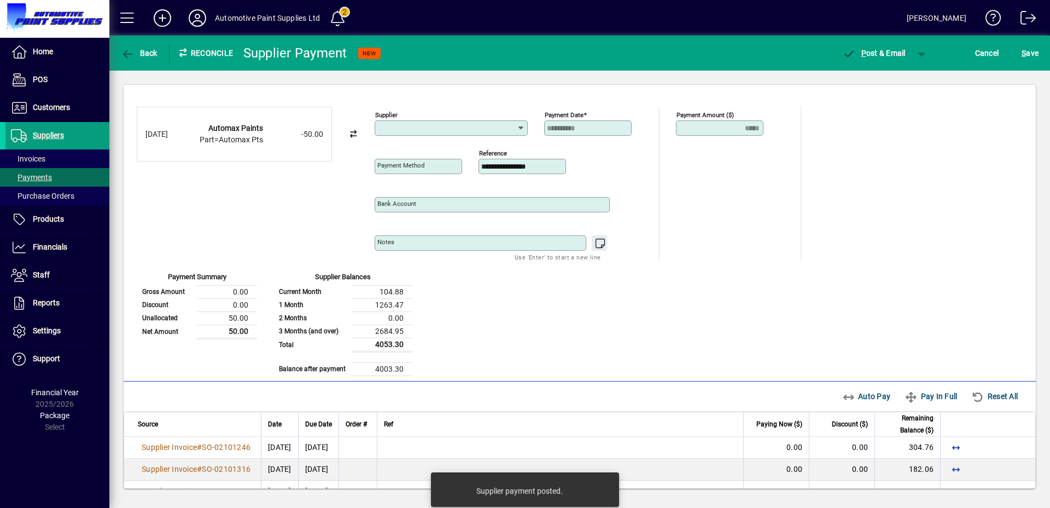
type input "**********"
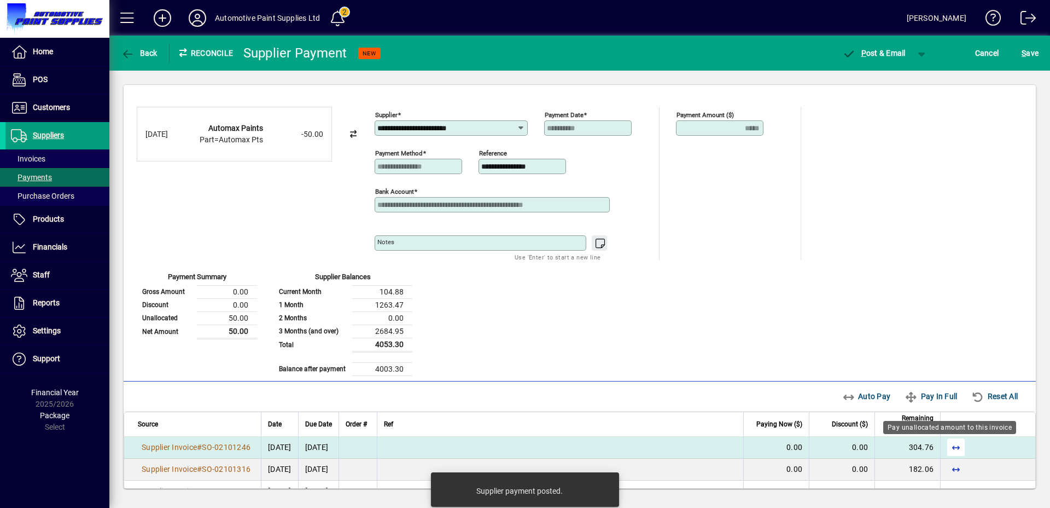
click at [954, 450] on span "button" at bounding box center [956, 447] width 26 height 26
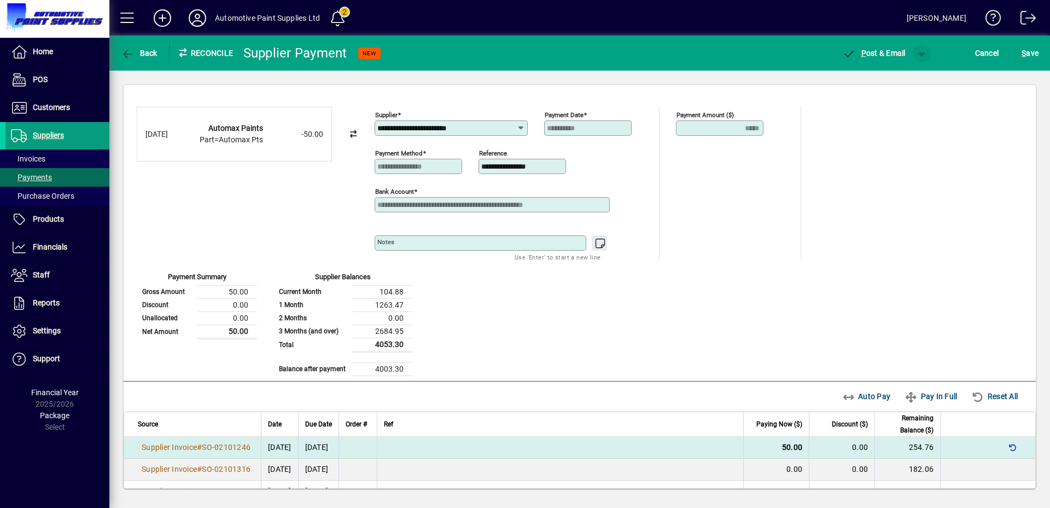
click at [928, 63] on span "button" at bounding box center [922, 53] width 26 height 26
click at [878, 75] on icon "button" at bounding box center [875, 77] width 14 height 11
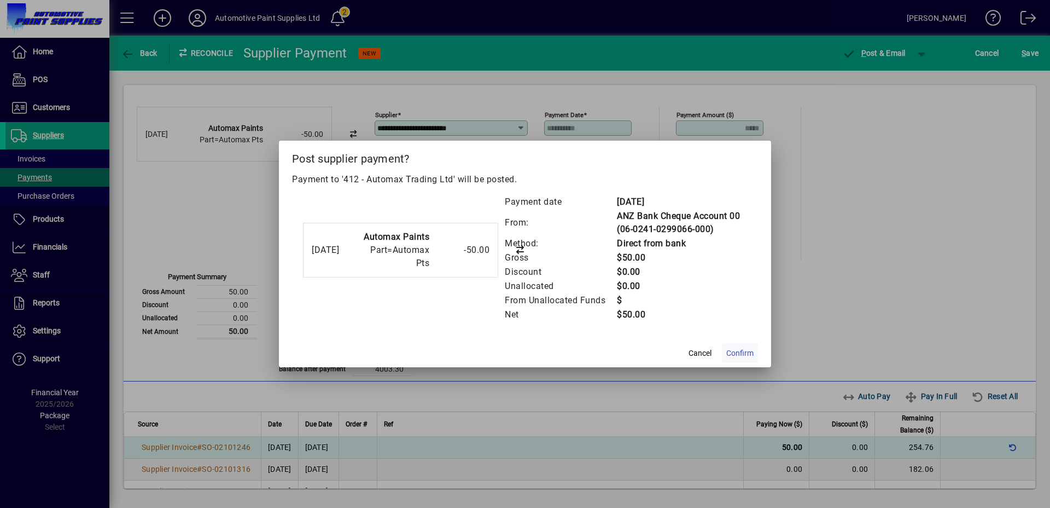
click at [735, 356] on span "Confirm" at bounding box center [740, 352] width 27 height 11
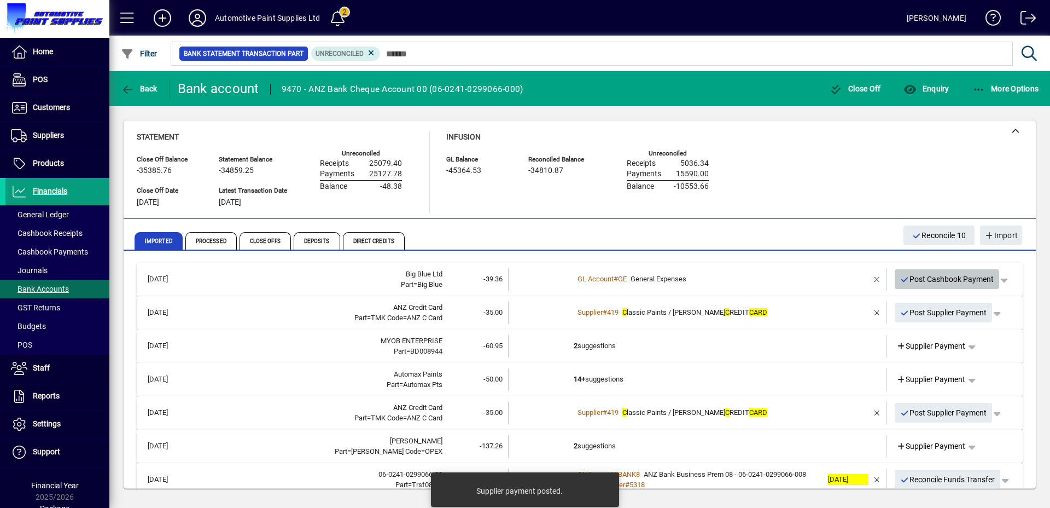
click at [927, 288] on span "button" at bounding box center [947, 279] width 105 height 26
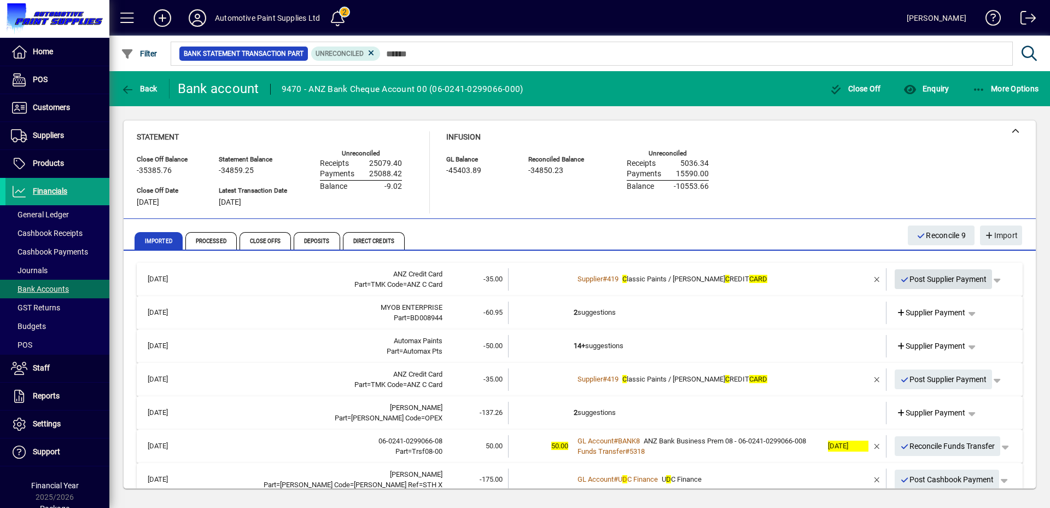
click at [908, 277] on span "Post Supplier Payment" at bounding box center [944, 279] width 87 height 18
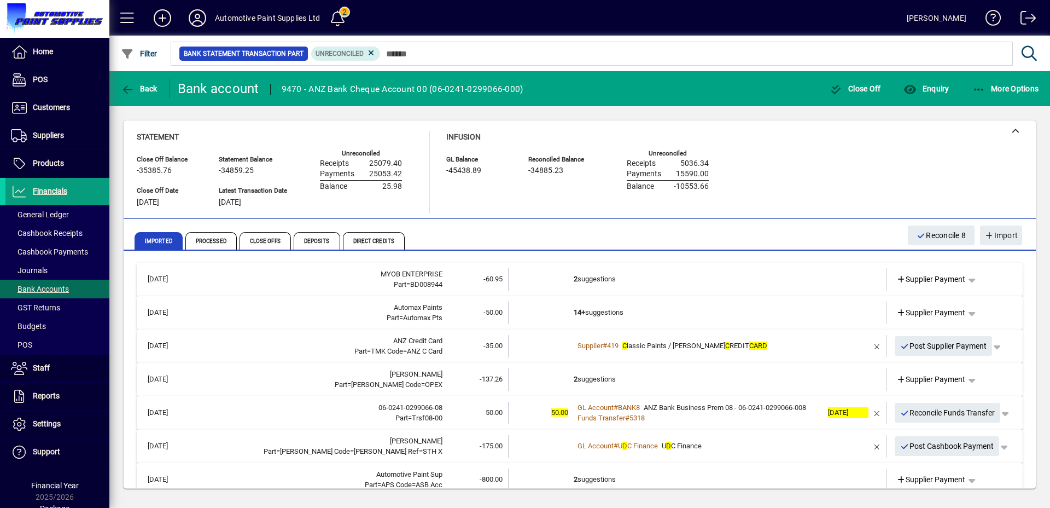
click at [666, 313] on td "14+ suggestions" at bounding box center [698, 312] width 249 height 22
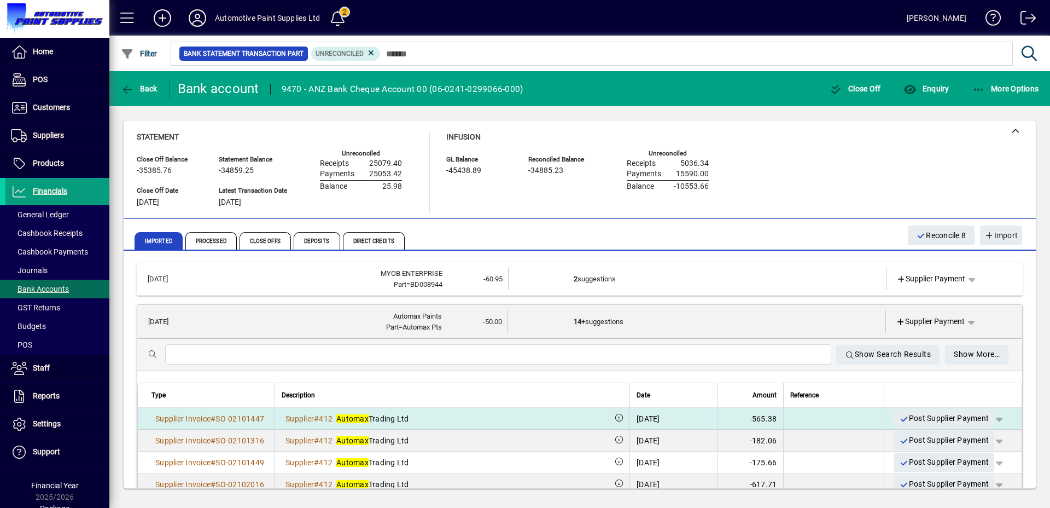
click at [992, 419] on span "button" at bounding box center [999, 418] width 26 height 26
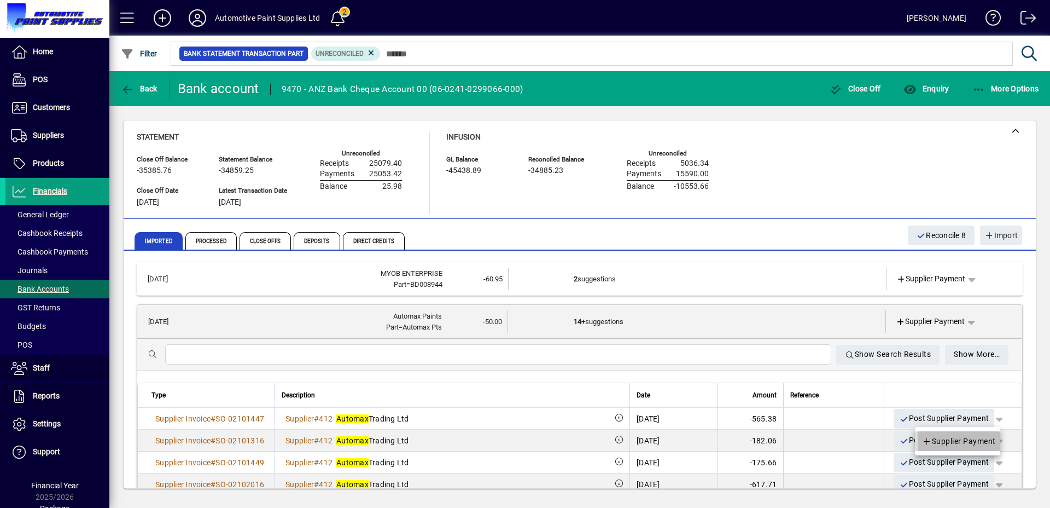
click at [963, 443] on span "Supplier Payment" at bounding box center [959, 440] width 74 height 13
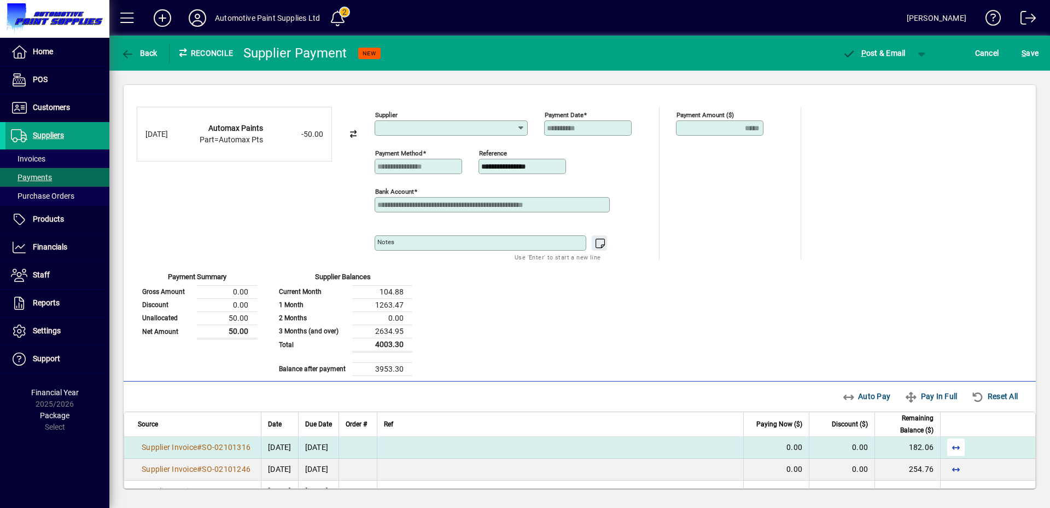
type input "**********"
click at [946, 445] on span "button" at bounding box center [956, 447] width 26 height 26
click at [924, 59] on span "button" at bounding box center [922, 53] width 26 height 26
click at [880, 80] on icon "button" at bounding box center [875, 77] width 14 height 11
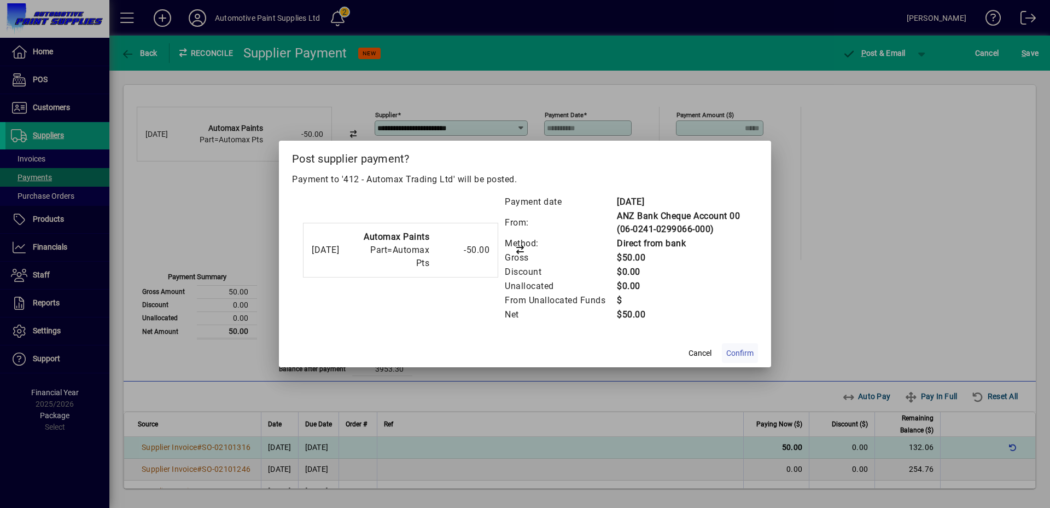
click at [750, 345] on span at bounding box center [740, 353] width 36 height 26
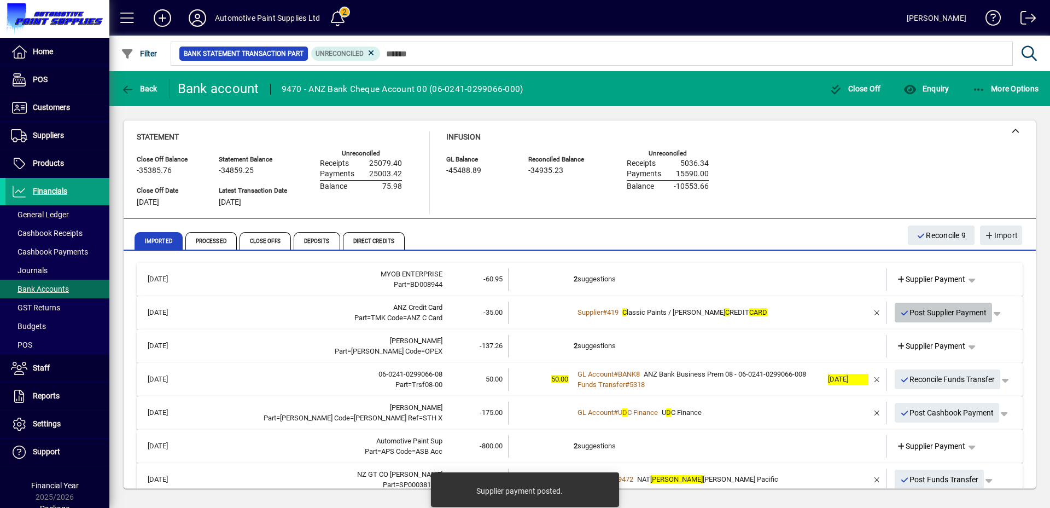
click at [915, 316] on span "Post Supplier Payment" at bounding box center [944, 313] width 87 height 18
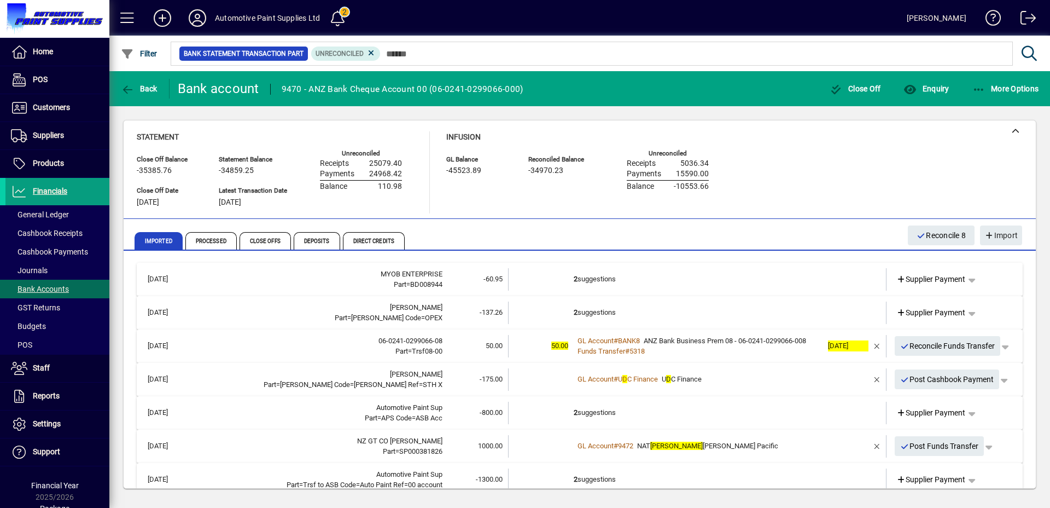
click at [702, 312] on td "2 suggestions" at bounding box center [698, 312] width 249 height 22
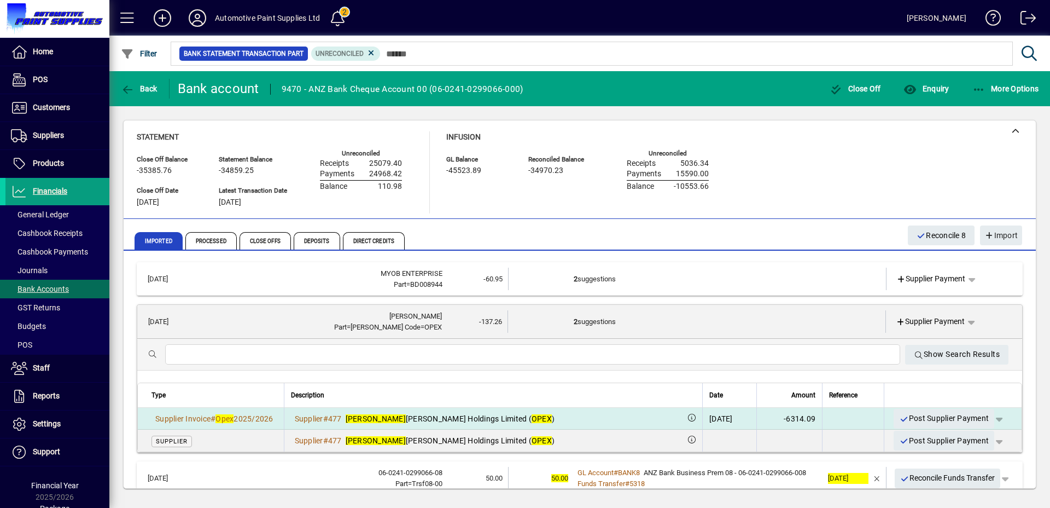
click at [994, 419] on span "button" at bounding box center [999, 418] width 26 height 26
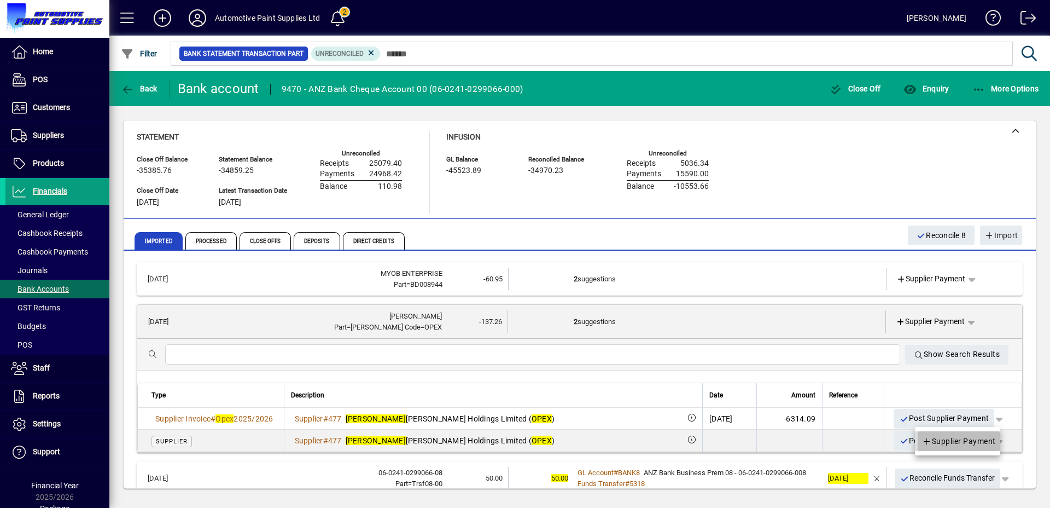
click at [966, 440] on span "Supplier Payment" at bounding box center [959, 440] width 74 height 13
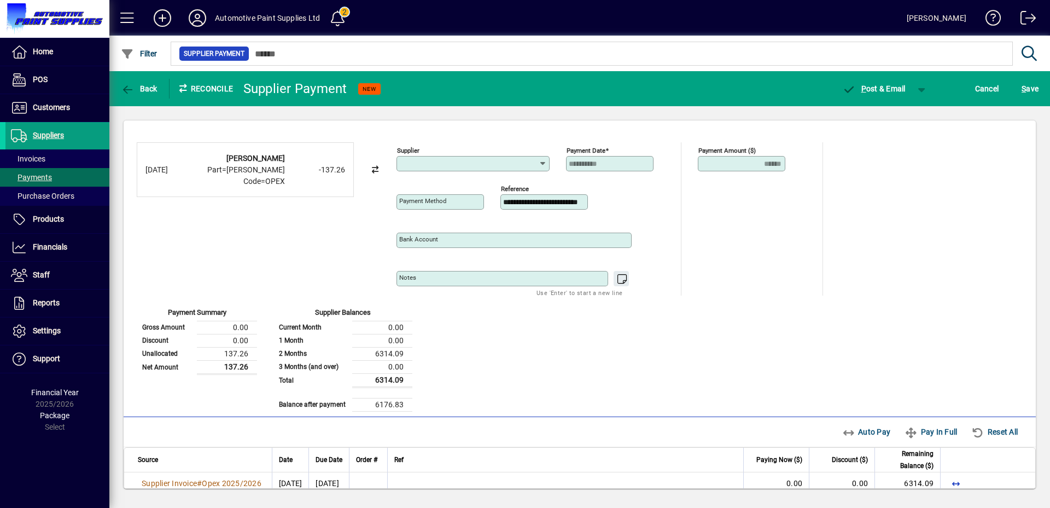
type input "**********"
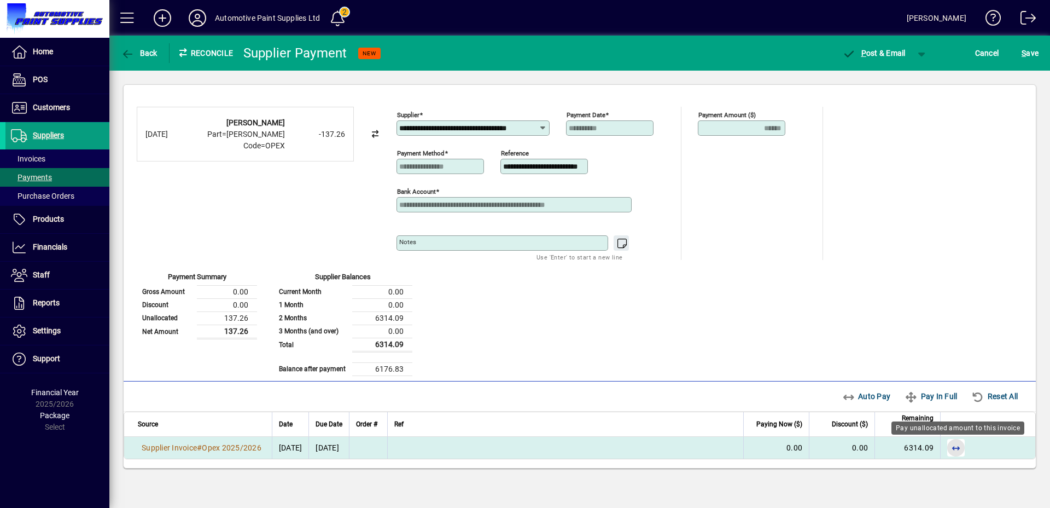
click at [956, 448] on span "button" at bounding box center [956, 447] width 26 height 26
click at [919, 55] on span "button" at bounding box center [922, 53] width 26 height 26
click at [887, 72] on span "P ost" at bounding box center [887, 76] width 39 height 9
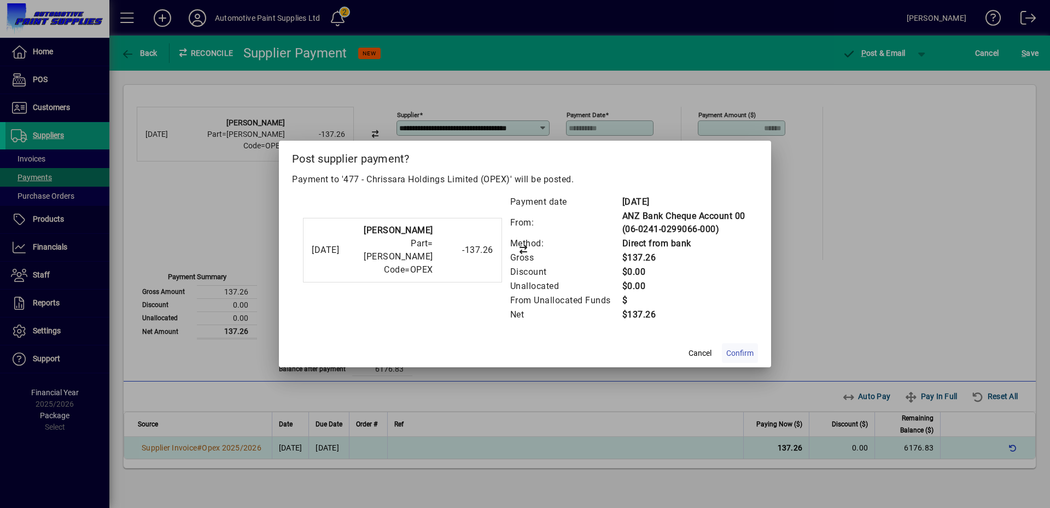
click at [742, 352] on span "Confirm" at bounding box center [740, 352] width 27 height 11
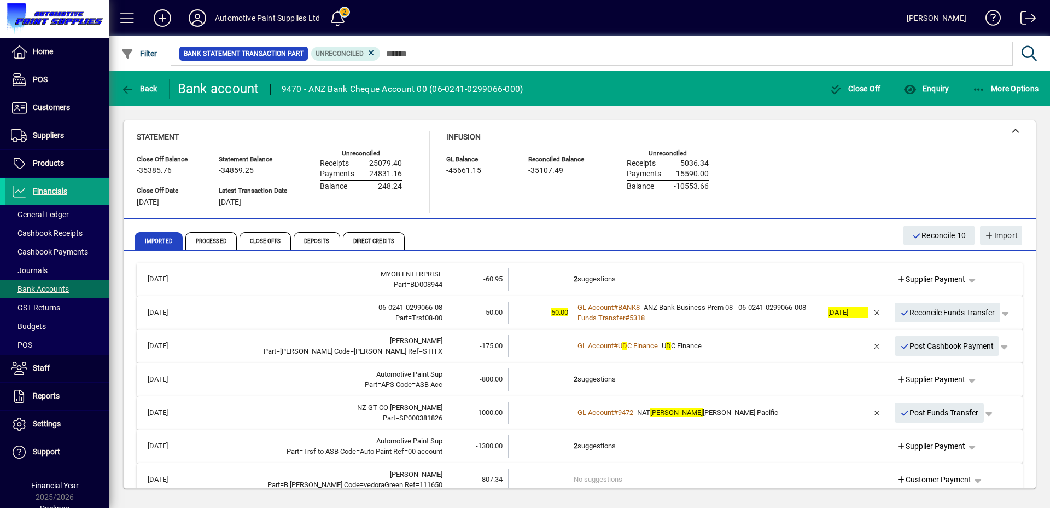
click at [690, 317] on div "Funds Transfer # 5318" at bounding box center [698, 317] width 249 height 11
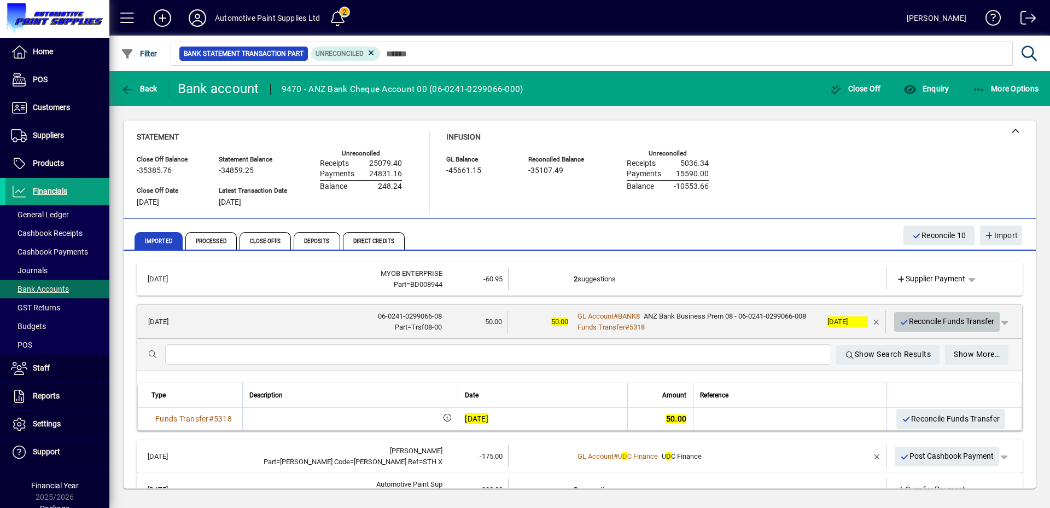
click at [951, 320] on span "Reconcile Funds Transfer" at bounding box center [947, 321] width 95 height 18
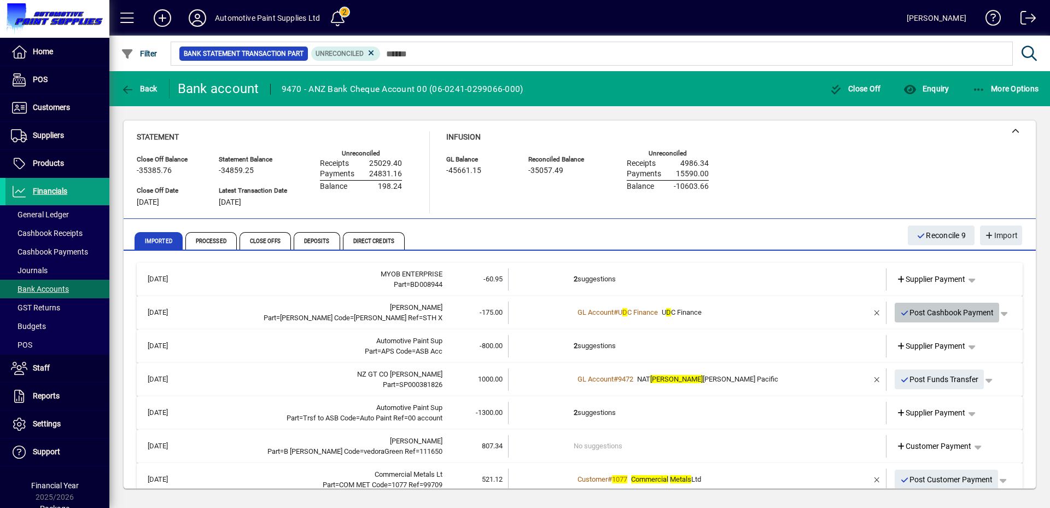
click at [923, 311] on span "Post Cashbook Payment" at bounding box center [948, 313] width 94 height 18
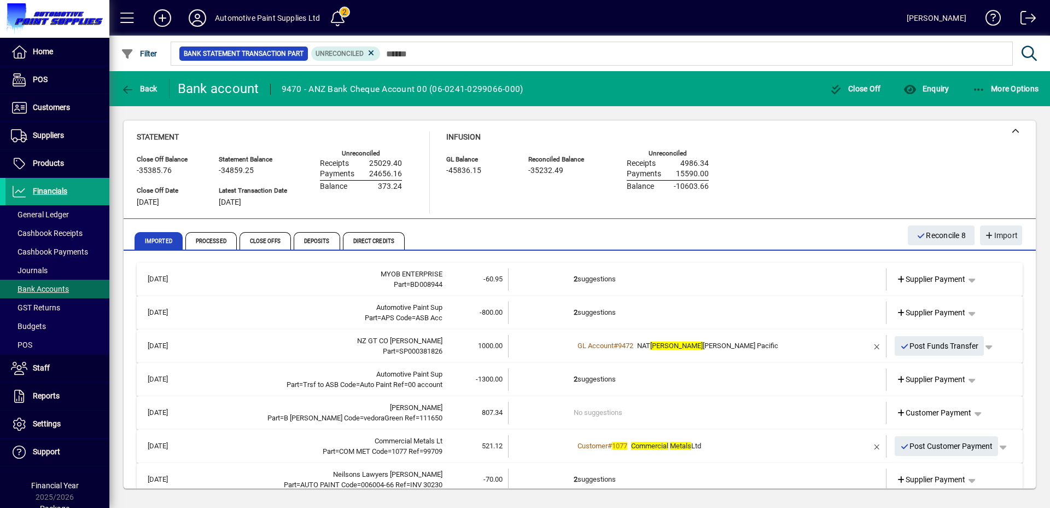
click at [601, 306] on td "2 suggestions" at bounding box center [698, 312] width 249 height 22
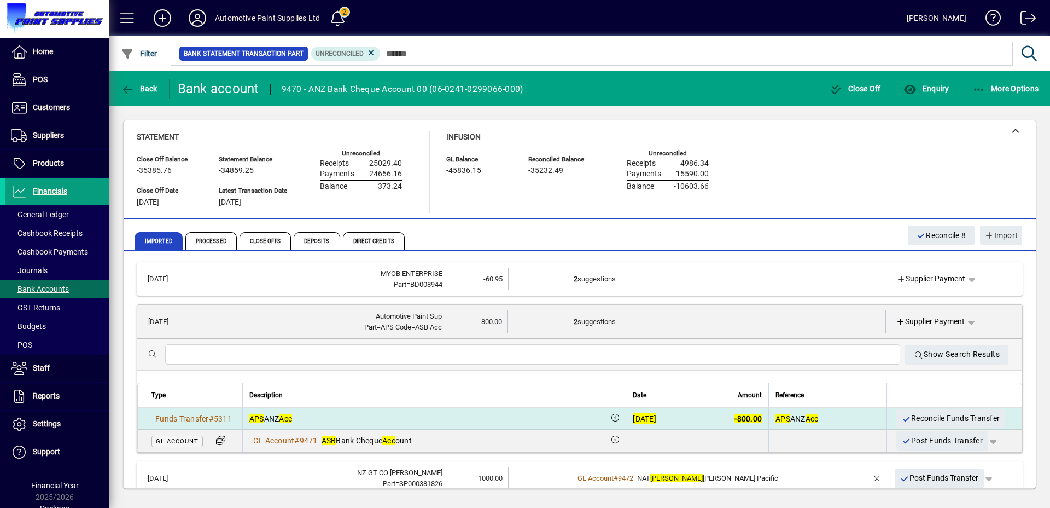
click at [911, 419] on span "Reconcile Funds Transfer" at bounding box center [951, 418] width 98 height 18
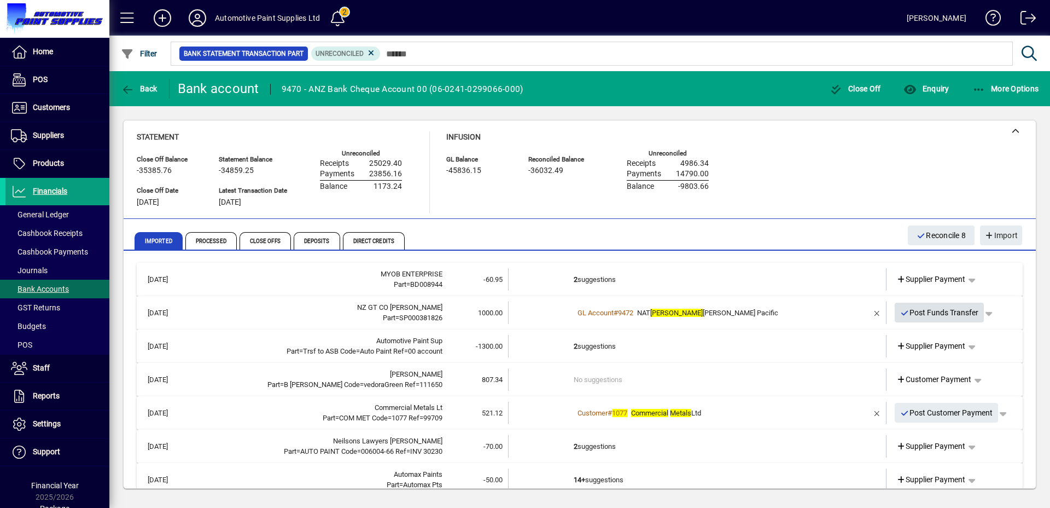
click at [907, 316] on span "Post Funds Transfer" at bounding box center [940, 313] width 79 height 18
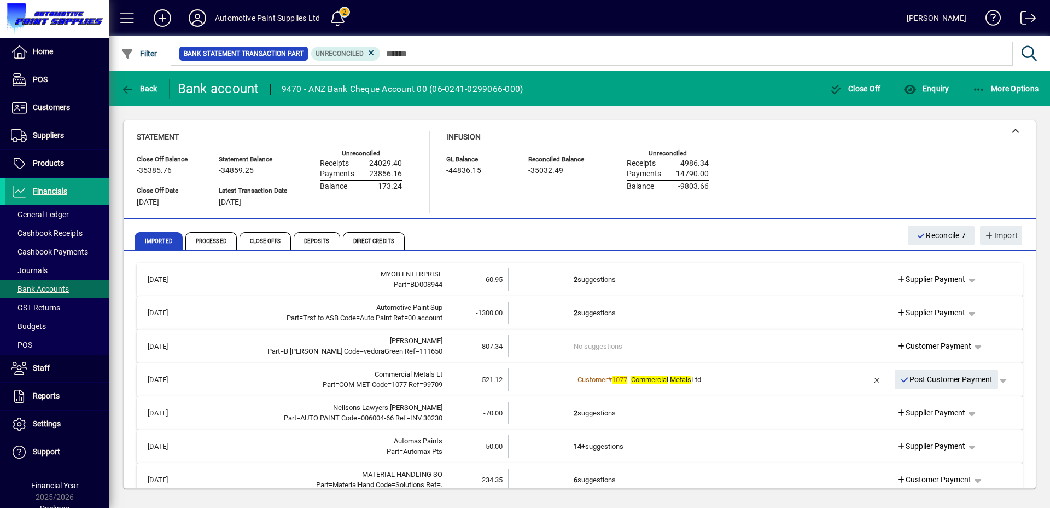
click at [606, 317] on td "2 suggestions" at bounding box center [698, 312] width 249 height 22
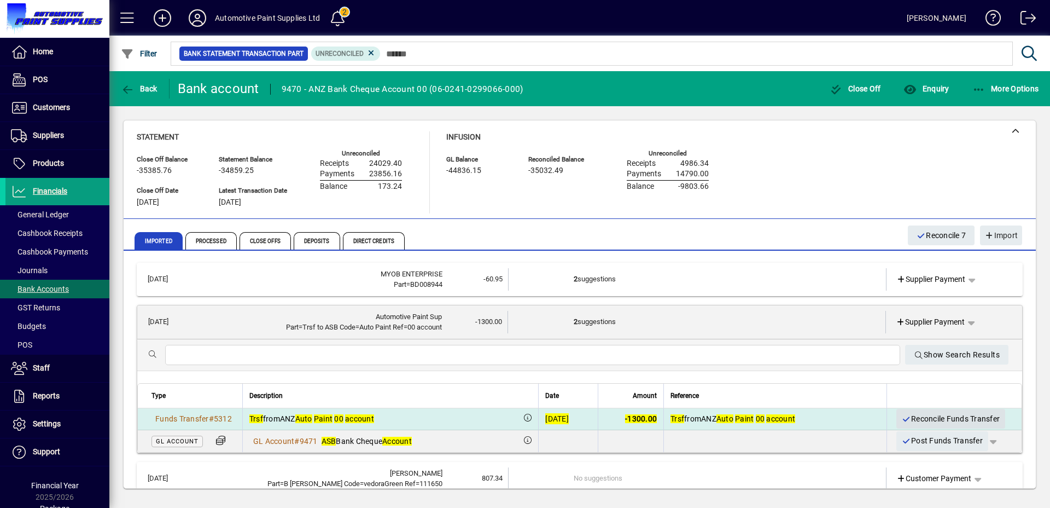
click at [951, 420] on span "Reconcile Funds Transfer" at bounding box center [951, 419] width 98 height 18
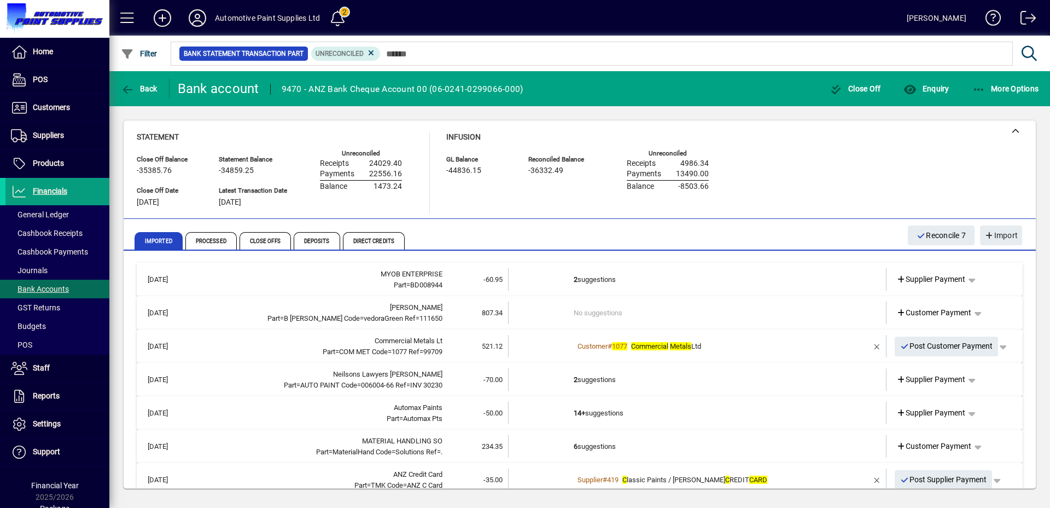
click at [594, 312] on td "No suggestions" at bounding box center [698, 312] width 249 height 22
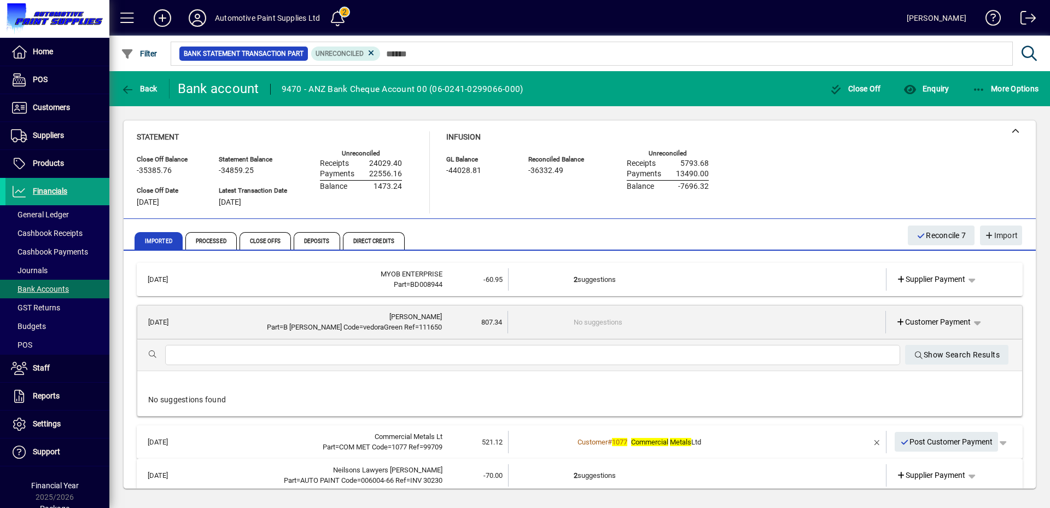
click at [630, 325] on td "No suggestions" at bounding box center [698, 322] width 248 height 22
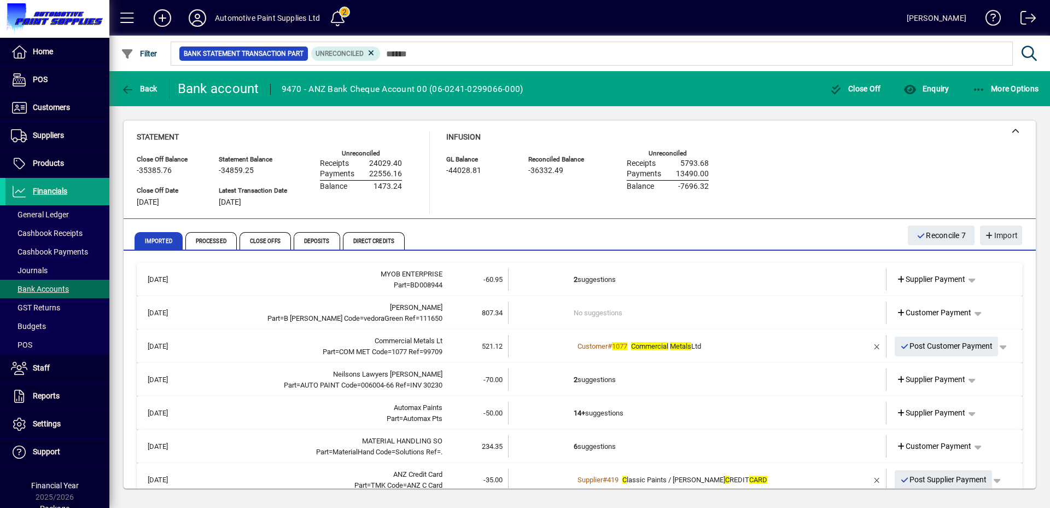
click at [628, 311] on td "No suggestions" at bounding box center [698, 312] width 249 height 22
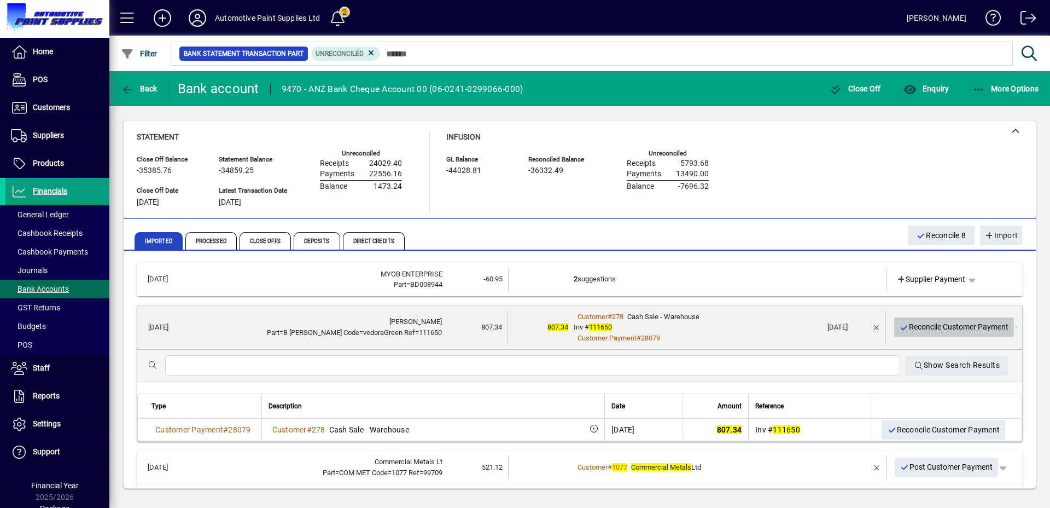
click at [908, 328] on span "Reconcile Customer Payment" at bounding box center [954, 327] width 109 height 18
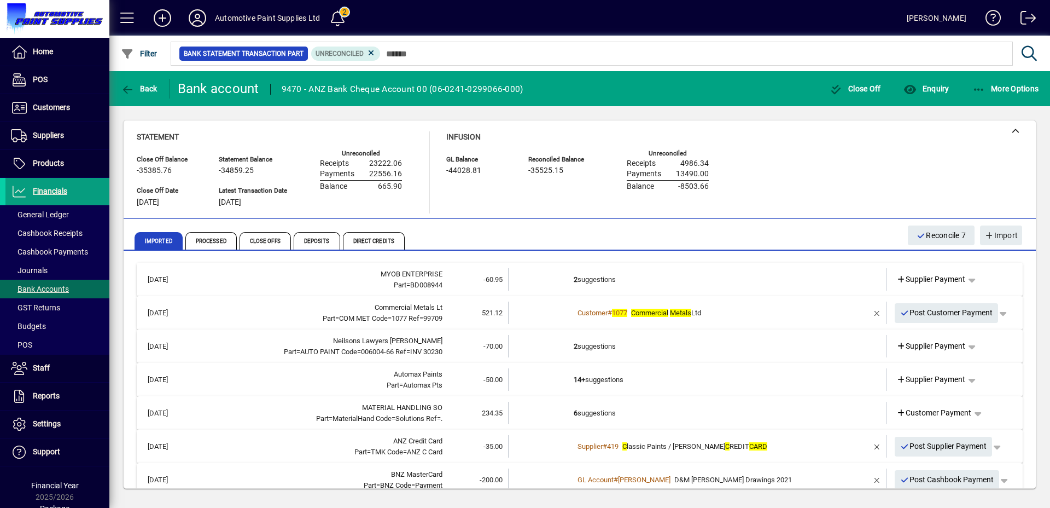
click at [758, 321] on td "Customer # 1077 Commercial Metals Ltd" at bounding box center [698, 312] width 249 height 22
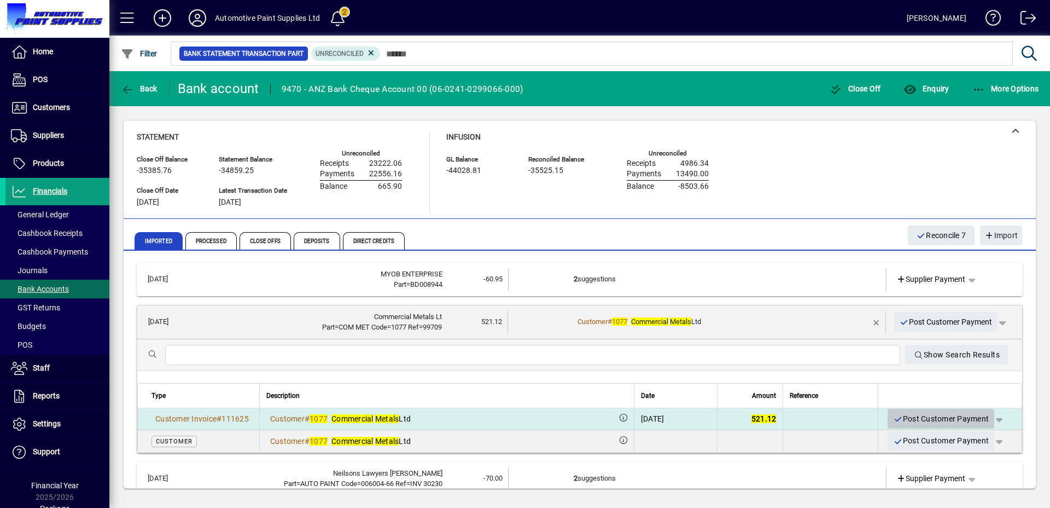
click at [902, 415] on span "Post Customer Payment" at bounding box center [941, 419] width 96 height 18
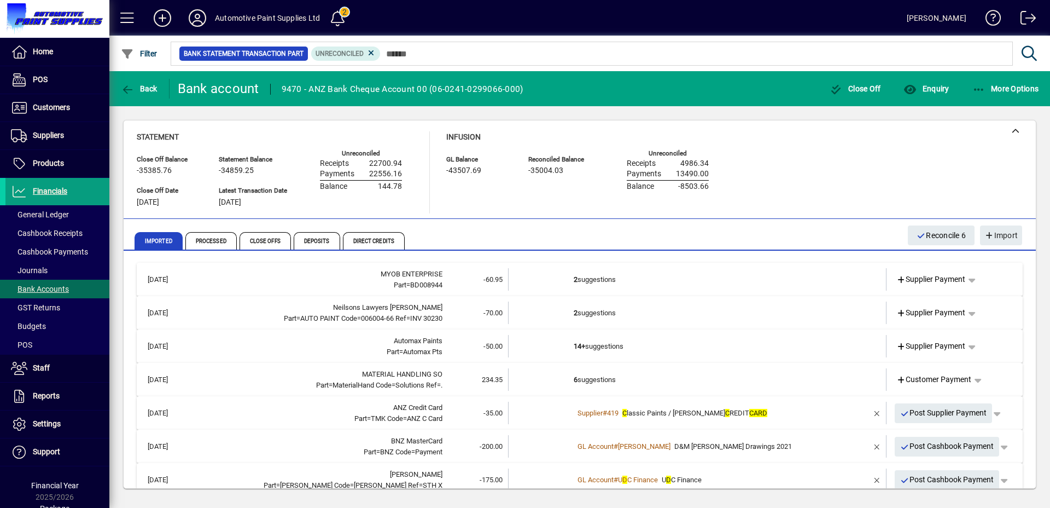
click at [617, 305] on td "2 suggestions" at bounding box center [698, 312] width 249 height 22
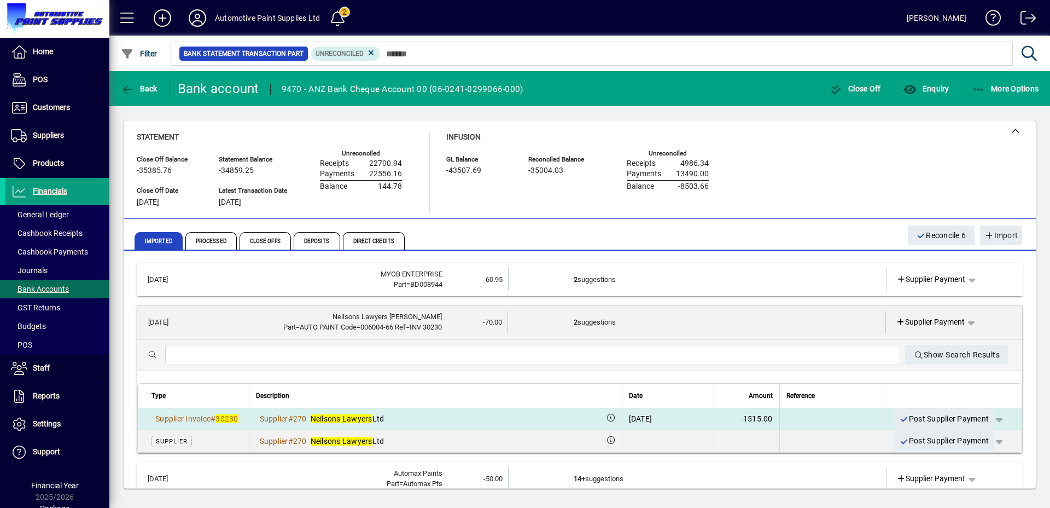
click at [991, 417] on span "button" at bounding box center [999, 418] width 26 height 26
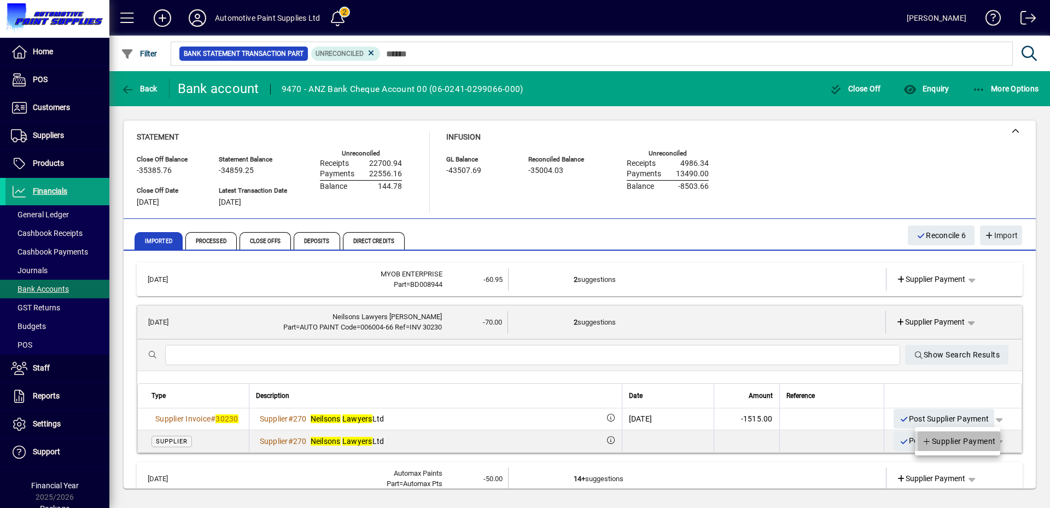
click at [972, 440] on span "Supplier Payment" at bounding box center [959, 440] width 74 height 13
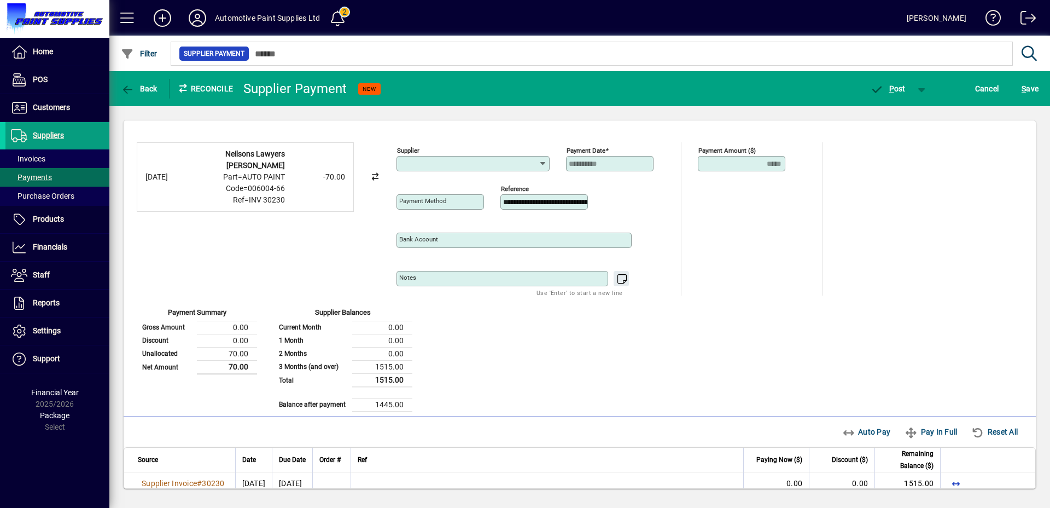
type input "**********"
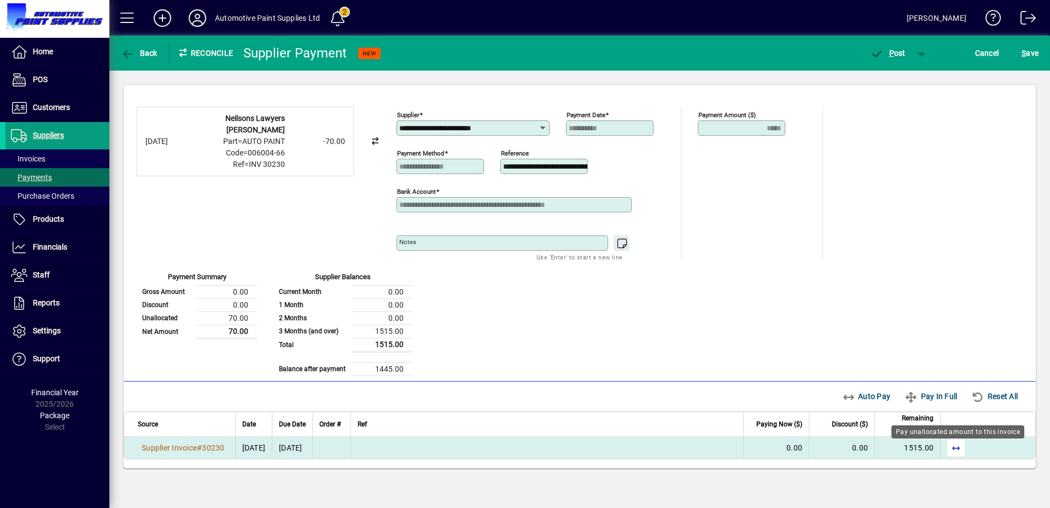
click at [956, 448] on span "button" at bounding box center [956, 447] width 26 height 26
click at [890, 52] on span "P" at bounding box center [892, 53] width 5 height 9
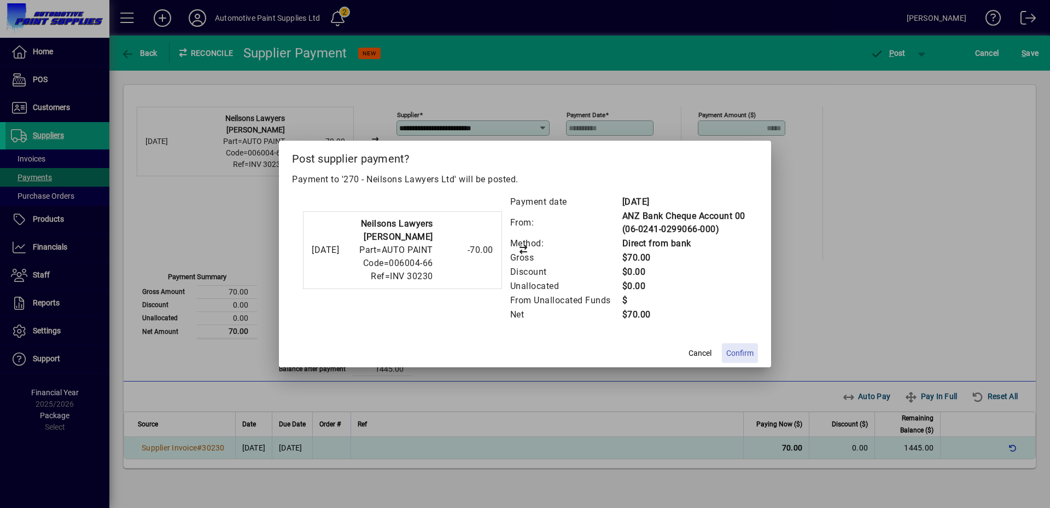
click at [744, 350] on span "Confirm" at bounding box center [740, 352] width 27 height 11
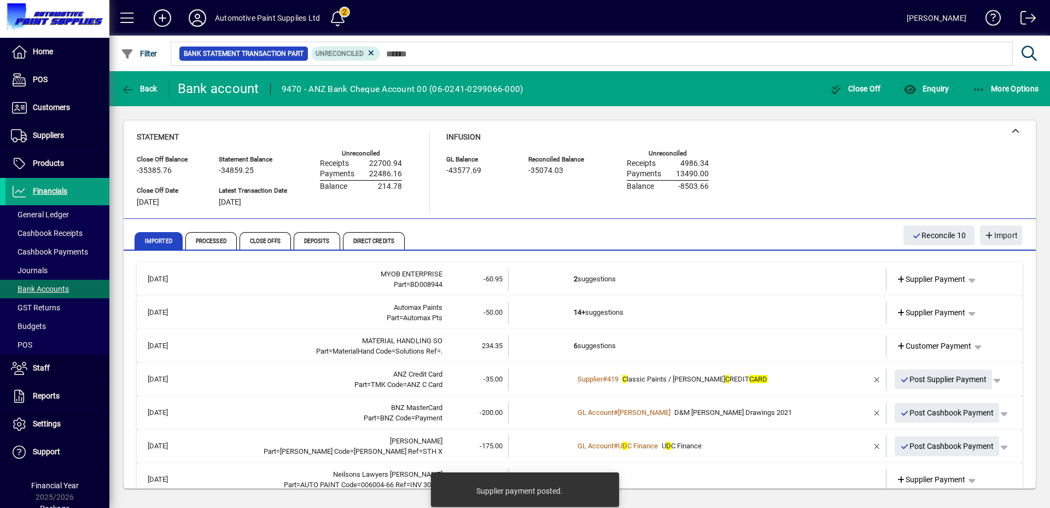
click at [621, 311] on td "14+ suggestions" at bounding box center [698, 312] width 249 height 22
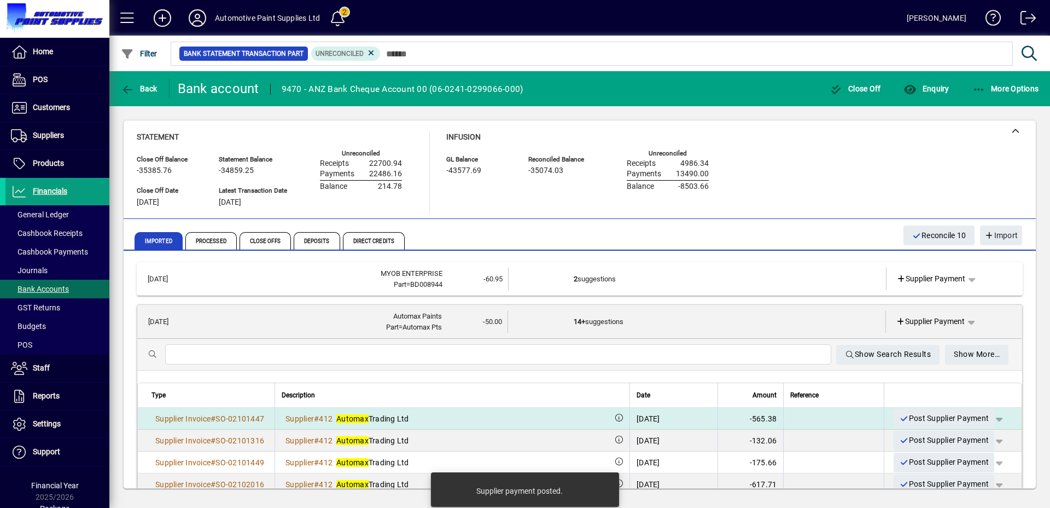
click at [994, 419] on span "button" at bounding box center [999, 418] width 26 height 26
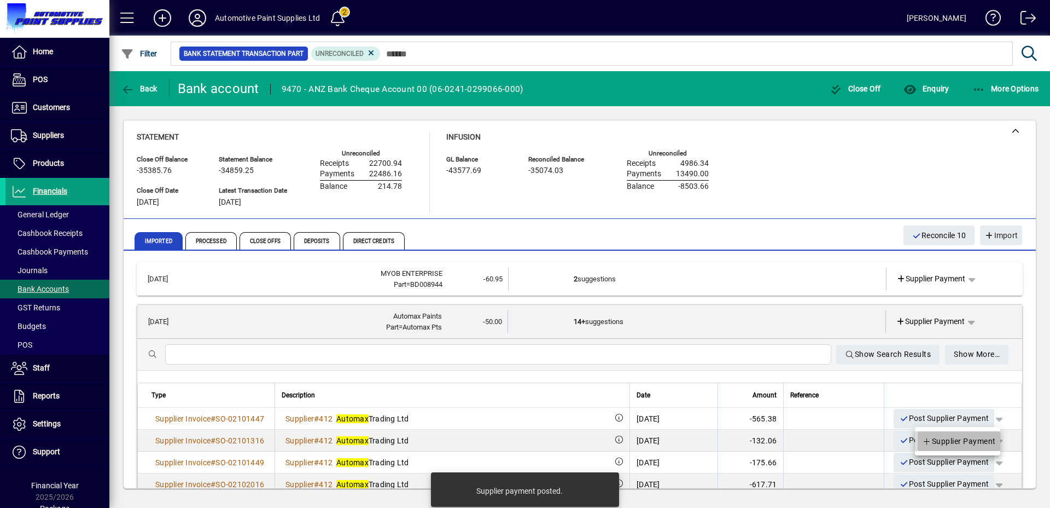
click at [963, 436] on span "Supplier Payment" at bounding box center [959, 440] width 74 height 13
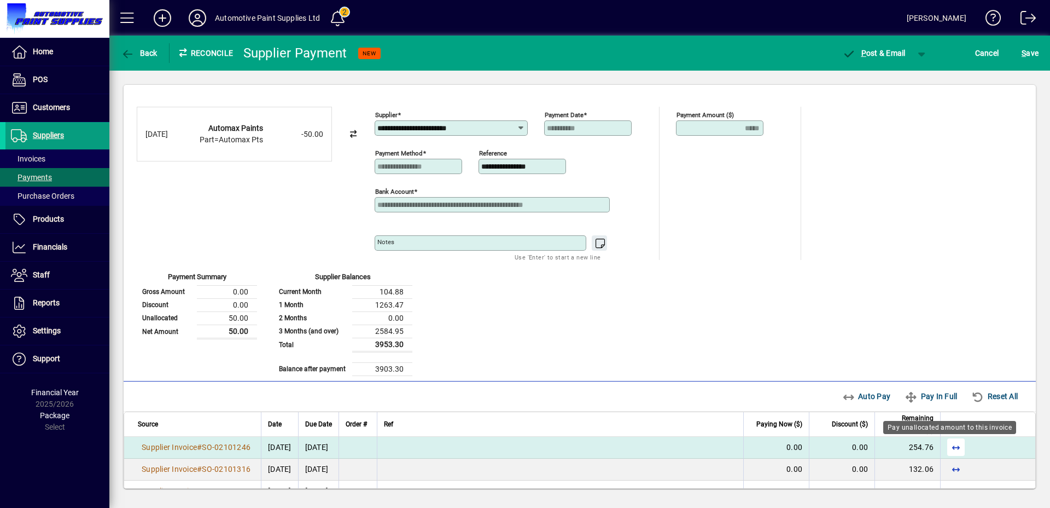
click at [944, 445] on span "button" at bounding box center [956, 447] width 26 height 26
click at [920, 53] on span "button" at bounding box center [922, 53] width 26 height 26
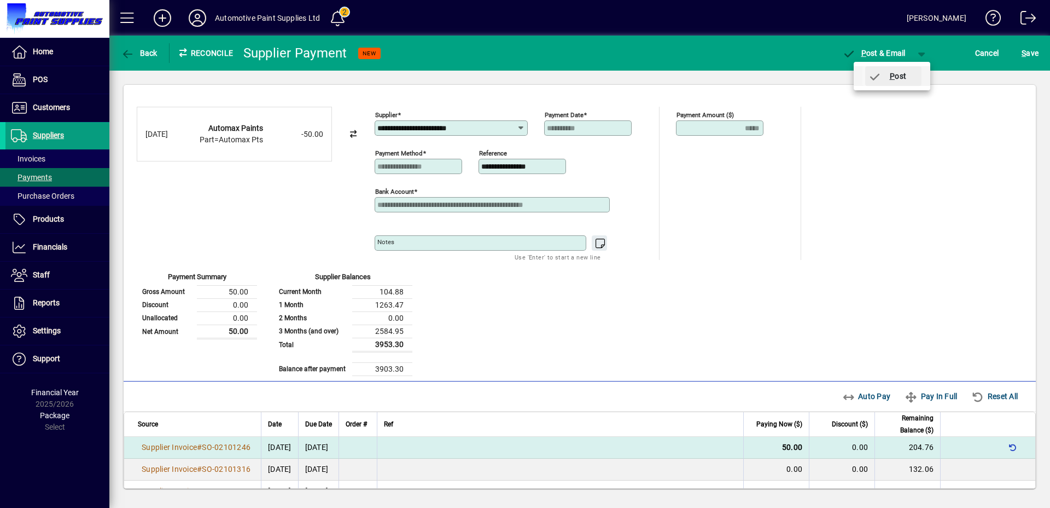
click at [884, 75] on span "P ost" at bounding box center [887, 76] width 39 height 9
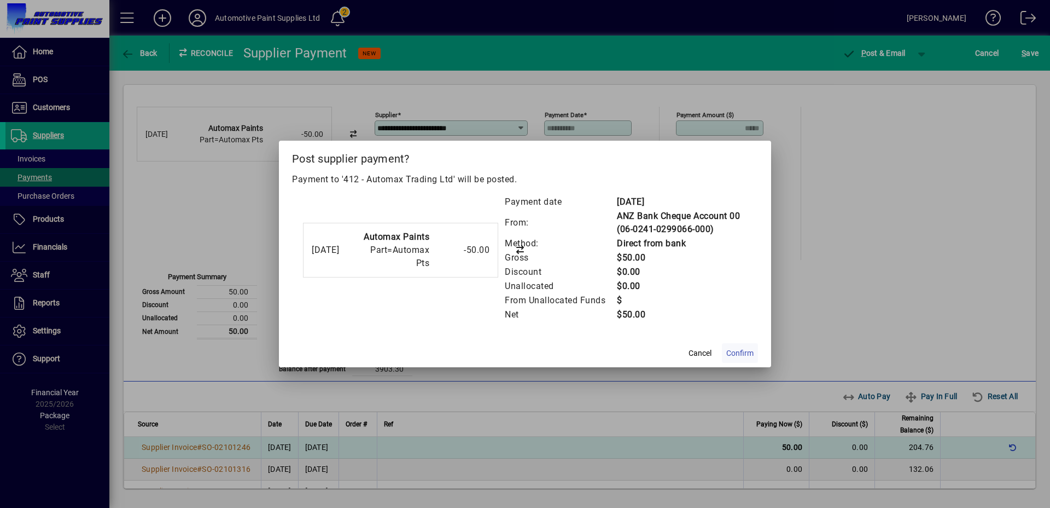
click at [738, 353] on span "Confirm" at bounding box center [740, 352] width 27 height 11
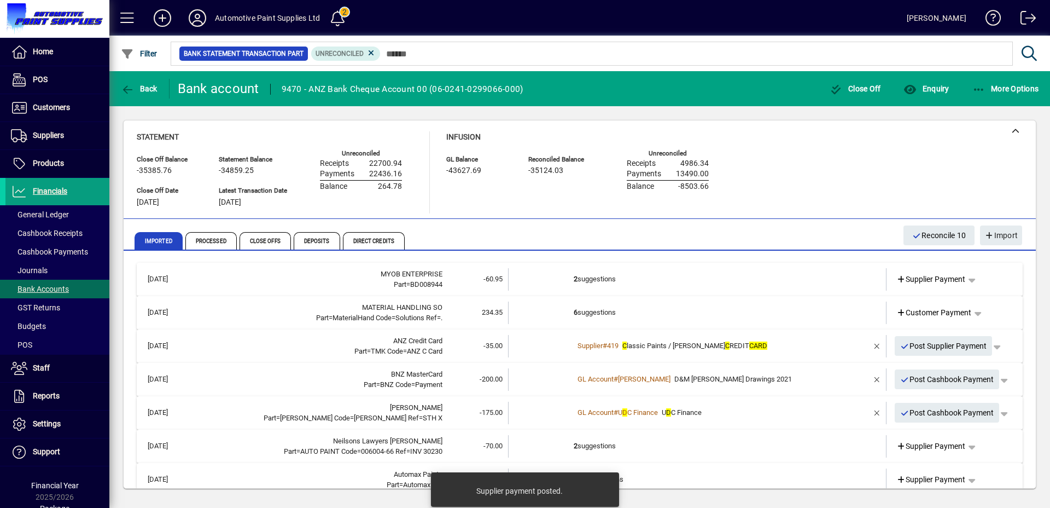
click at [617, 315] on td "6 suggestions" at bounding box center [698, 312] width 249 height 22
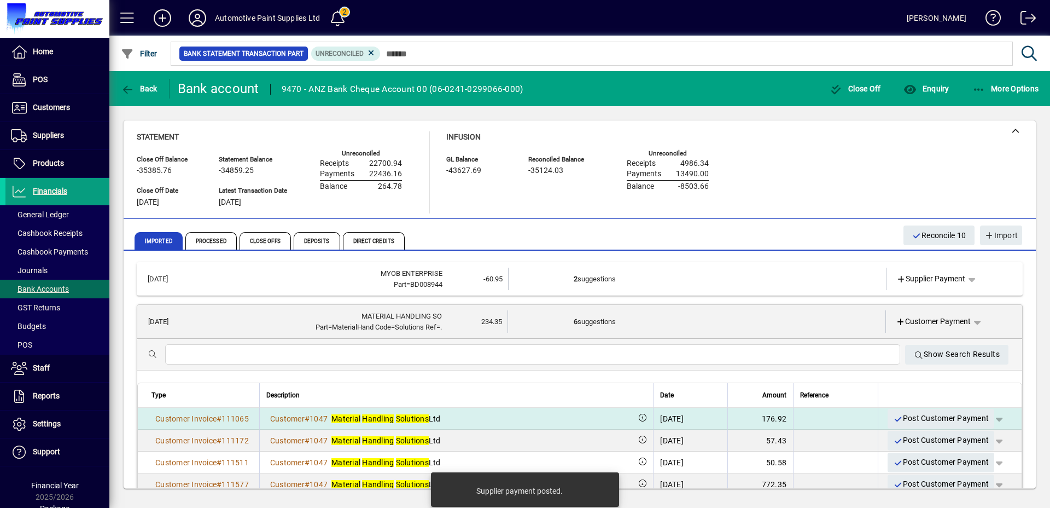
click at [991, 418] on span "button" at bounding box center [999, 418] width 26 height 26
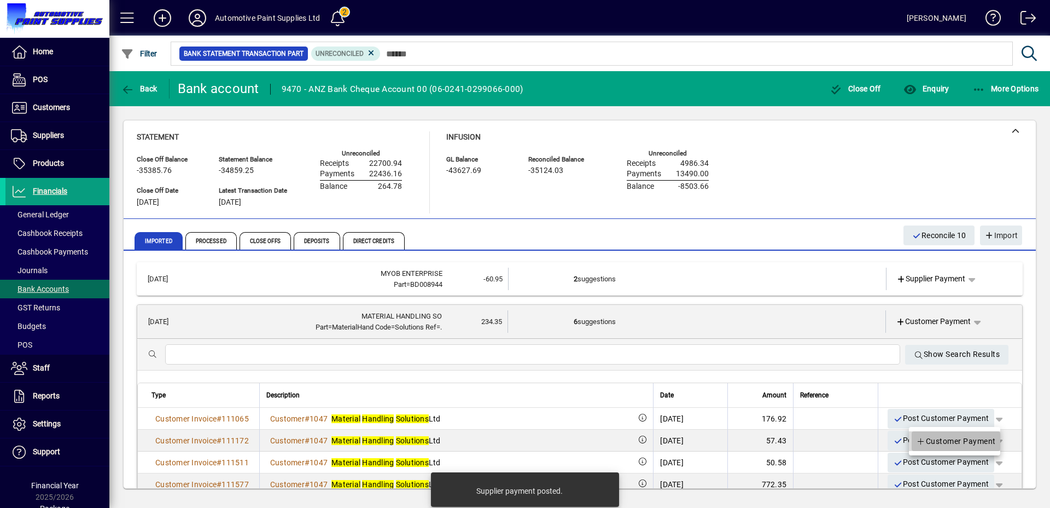
click at [974, 434] on span "Customer Payment" at bounding box center [956, 440] width 80 height 13
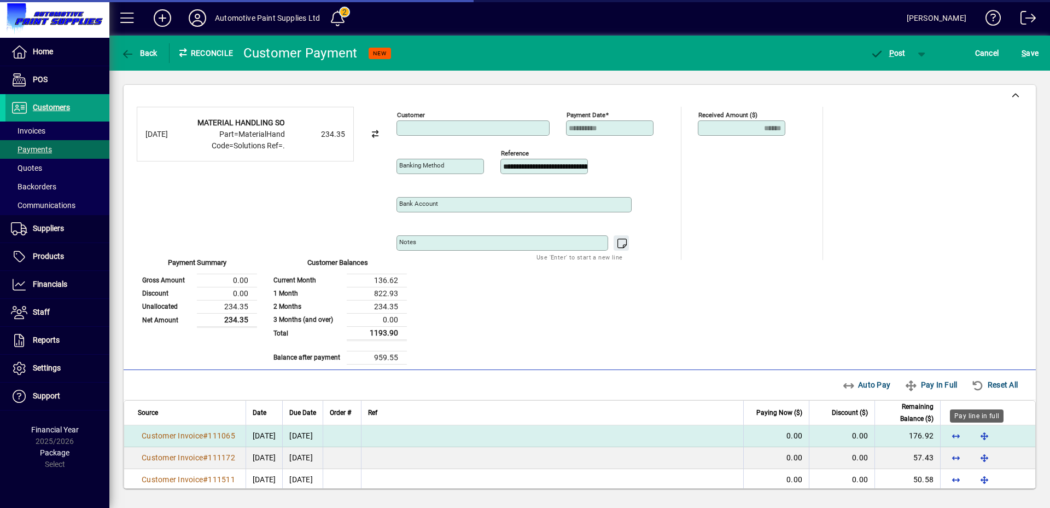
type input "**********"
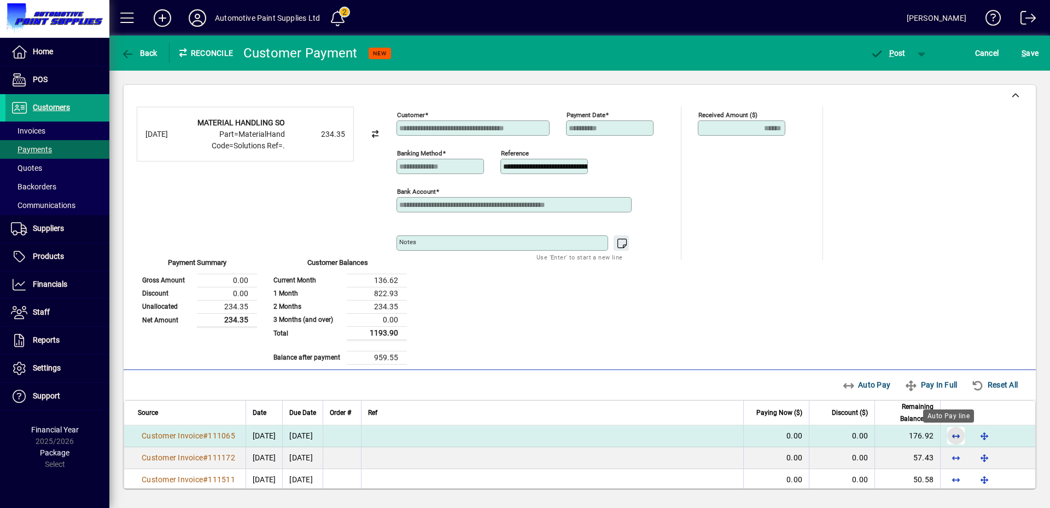
click at [945, 432] on span "button" at bounding box center [956, 435] width 26 height 26
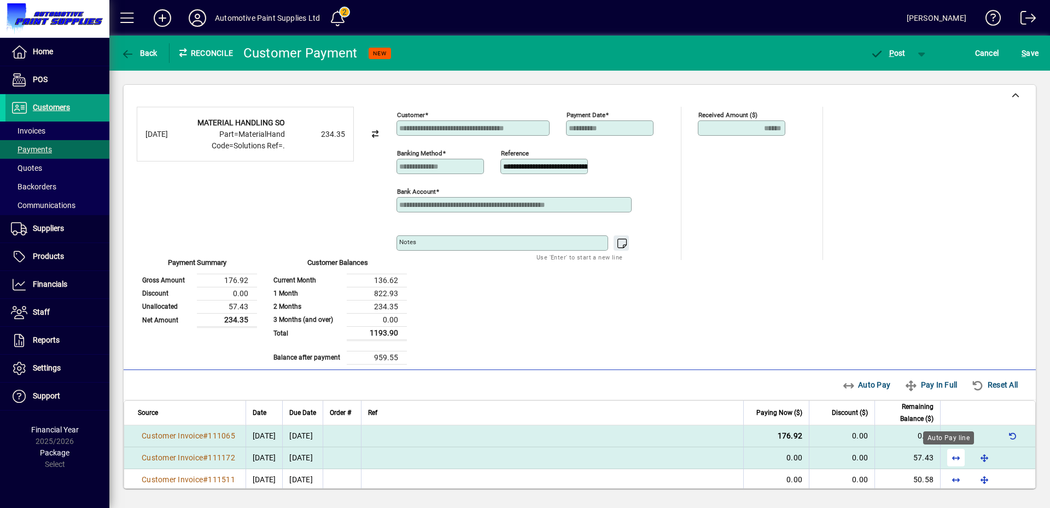
click at [948, 454] on span "button" at bounding box center [956, 457] width 26 height 26
click at [890, 51] on span "P" at bounding box center [892, 53] width 5 height 9
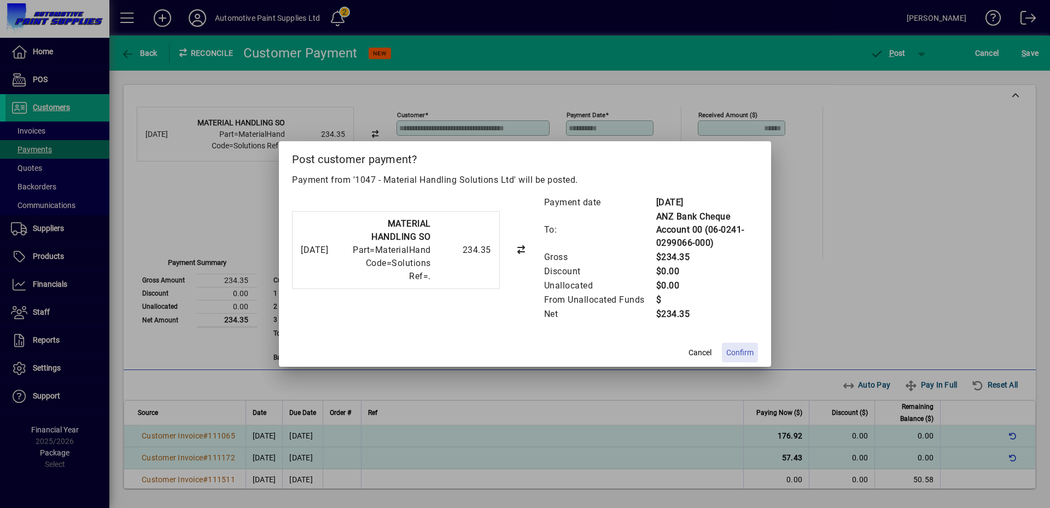
click at [739, 353] on span "Confirm" at bounding box center [740, 352] width 27 height 11
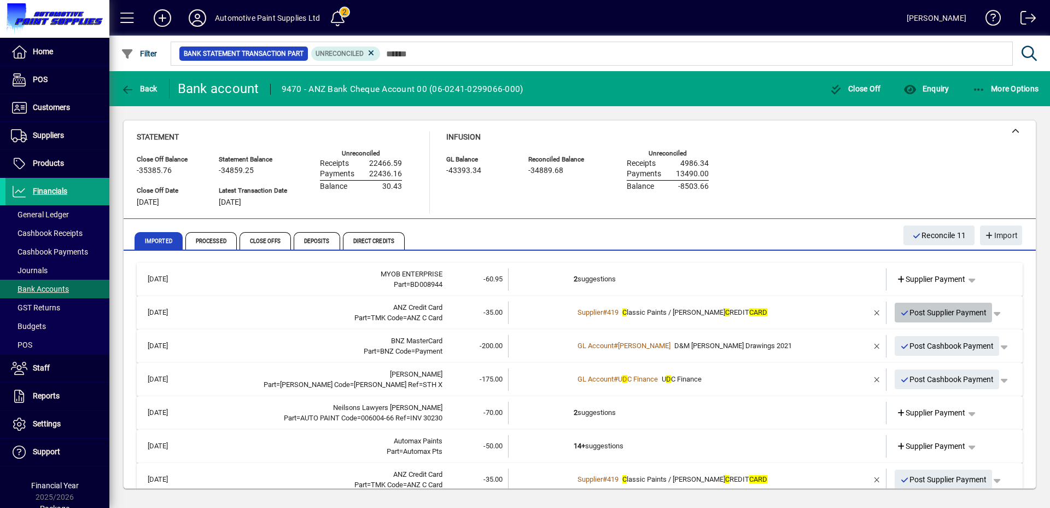
click at [956, 315] on span "Post Supplier Payment" at bounding box center [944, 313] width 87 height 18
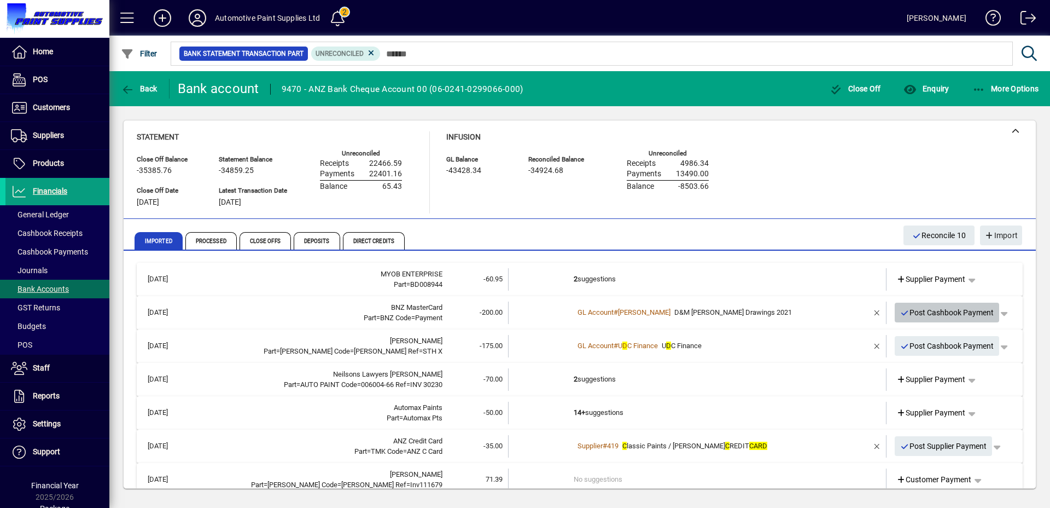
click at [924, 316] on span "Post Cashbook Payment" at bounding box center [948, 313] width 94 height 18
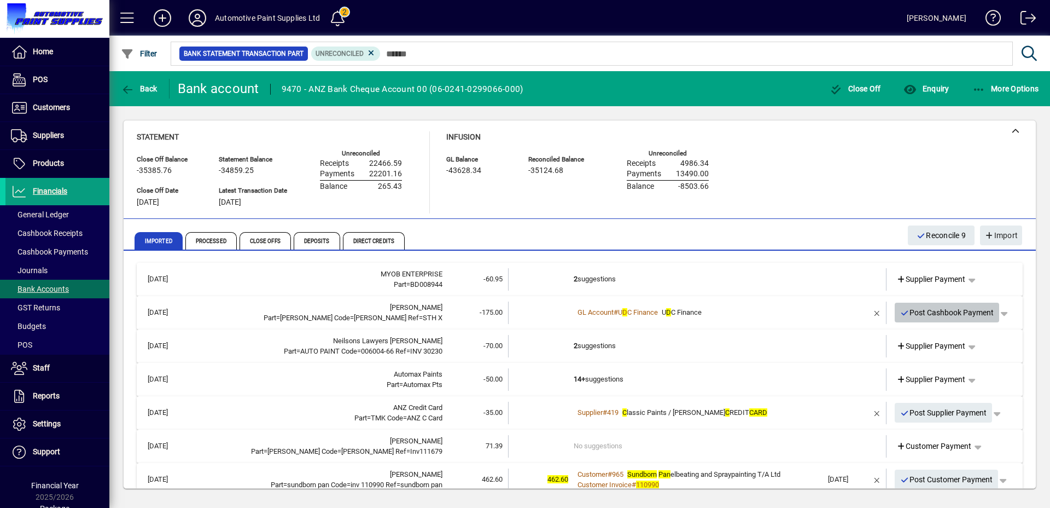
click at [913, 310] on span "Post Cashbook Payment" at bounding box center [948, 313] width 94 height 18
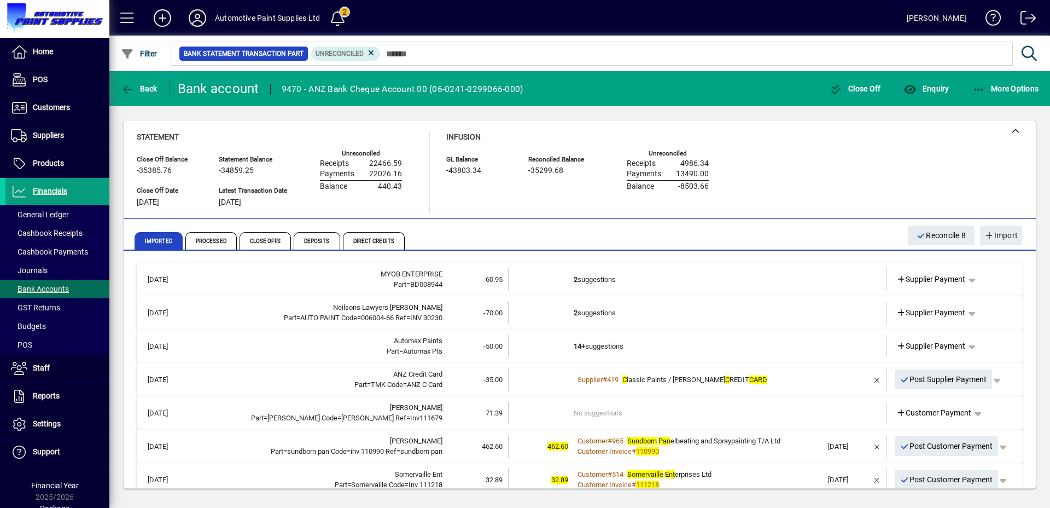
click at [659, 312] on td "2 suggestions" at bounding box center [698, 312] width 249 height 22
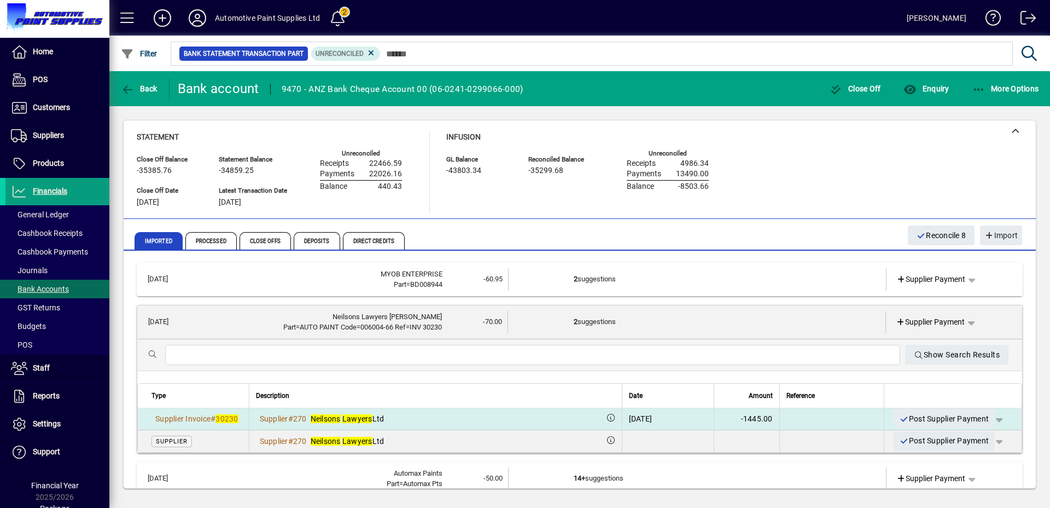
click at [992, 419] on span "button" at bounding box center [999, 418] width 26 height 26
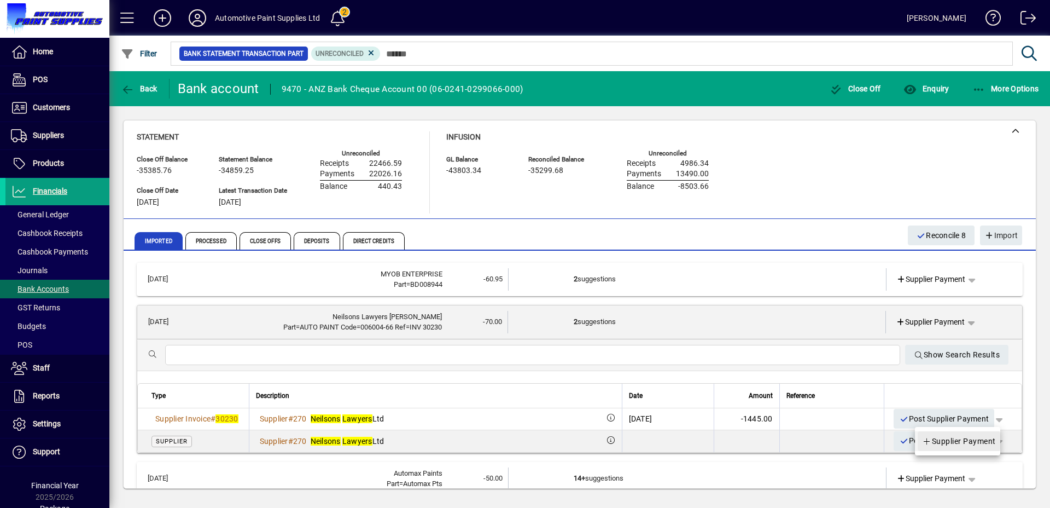
click at [959, 437] on span "Supplier Payment" at bounding box center [959, 440] width 74 height 13
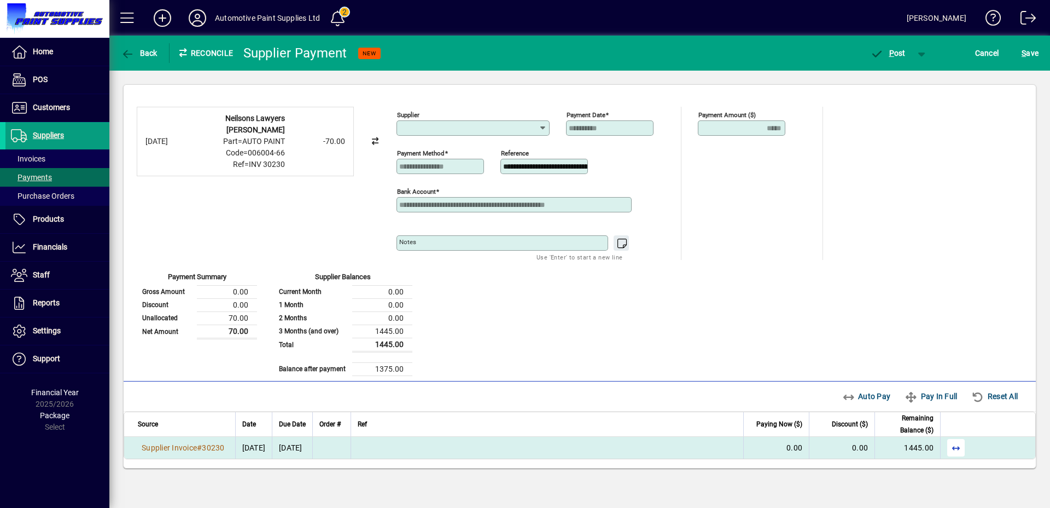
type input "**********"
click at [953, 445] on span "button" at bounding box center [956, 447] width 26 height 26
click at [886, 52] on span "P ost" at bounding box center [888, 53] width 36 height 9
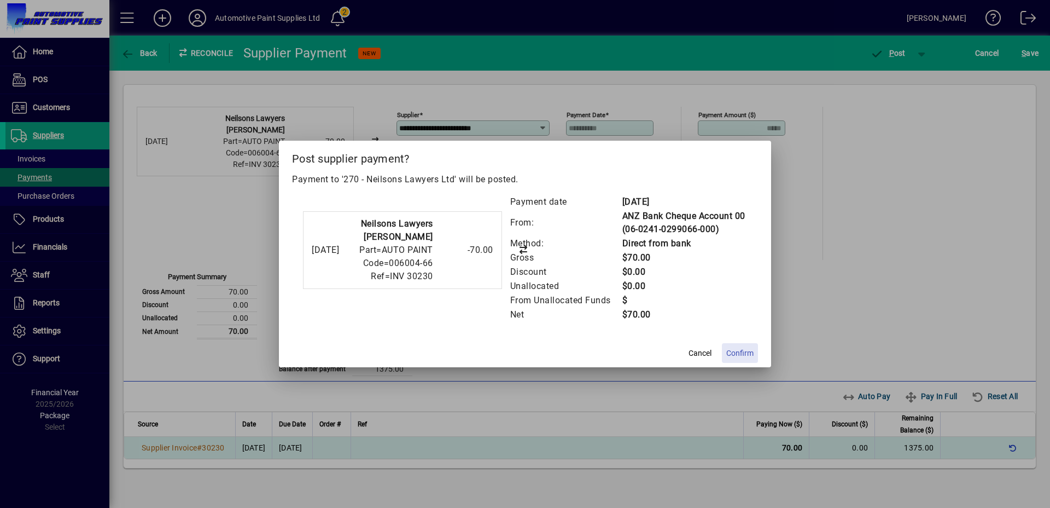
click at [731, 353] on span "Confirm" at bounding box center [740, 352] width 27 height 11
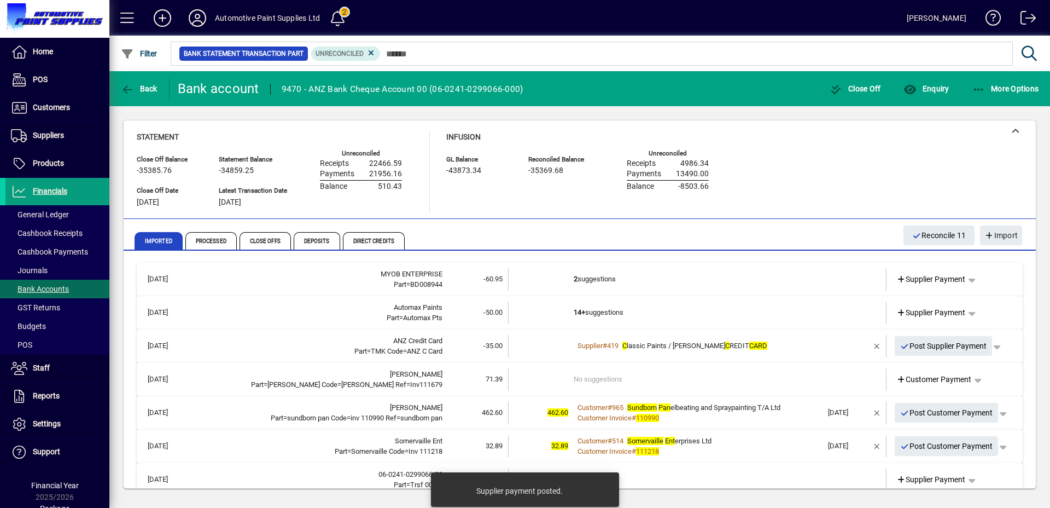
click at [659, 308] on td "14+ suggestions" at bounding box center [698, 312] width 249 height 22
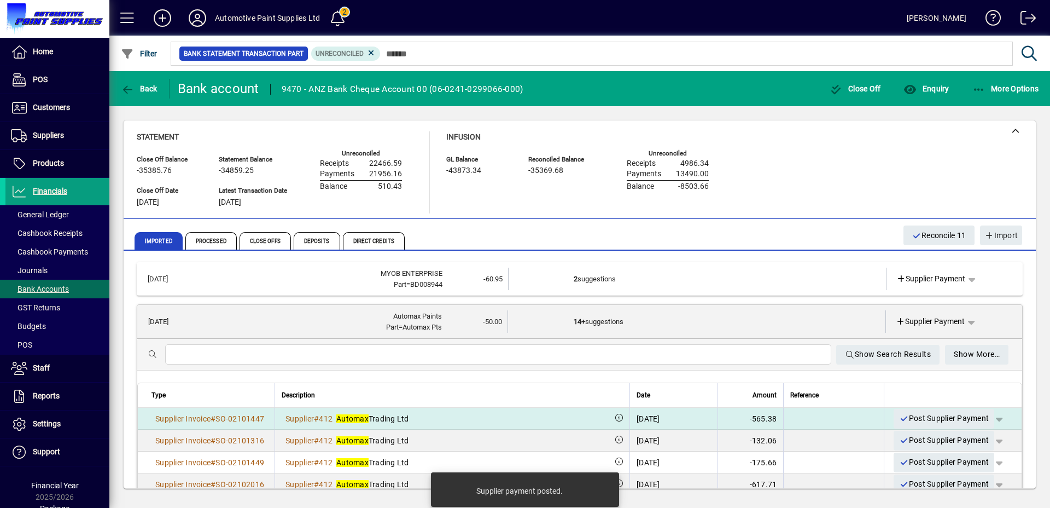
click at [990, 421] on span "button" at bounding box center [999, 418] width 26 height 26
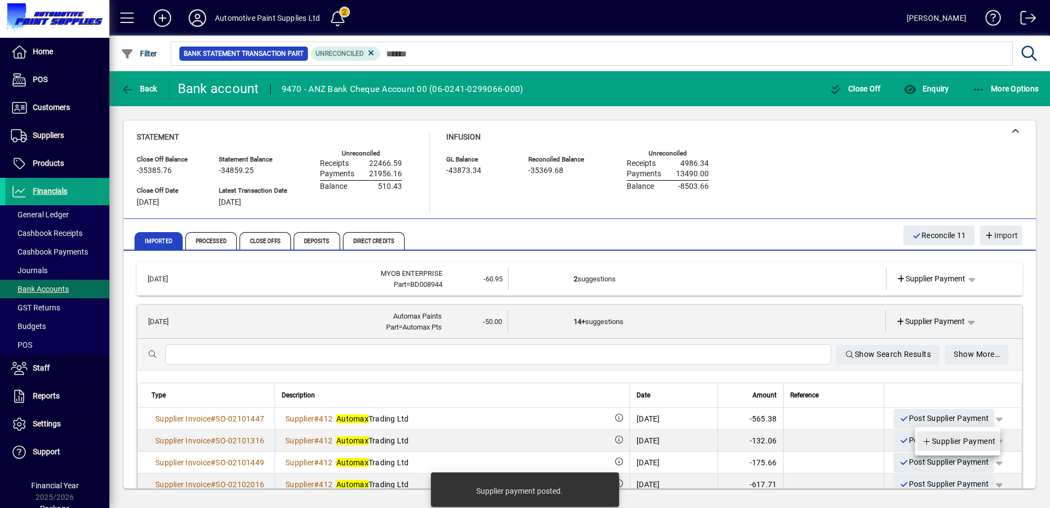
click at [975, 434] on span "Supplier Payment" at bounding box center [959, 440] width 74 height 13
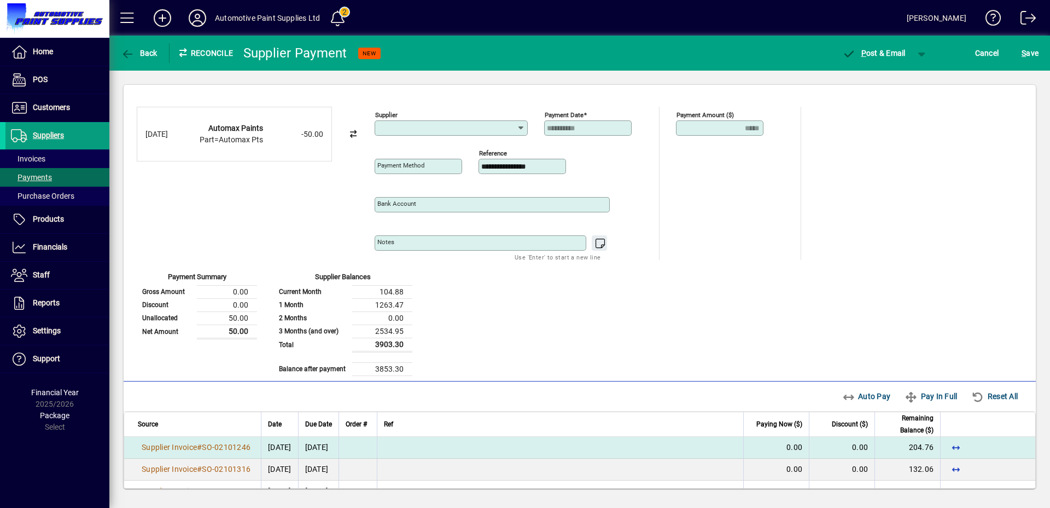
type input "**********"
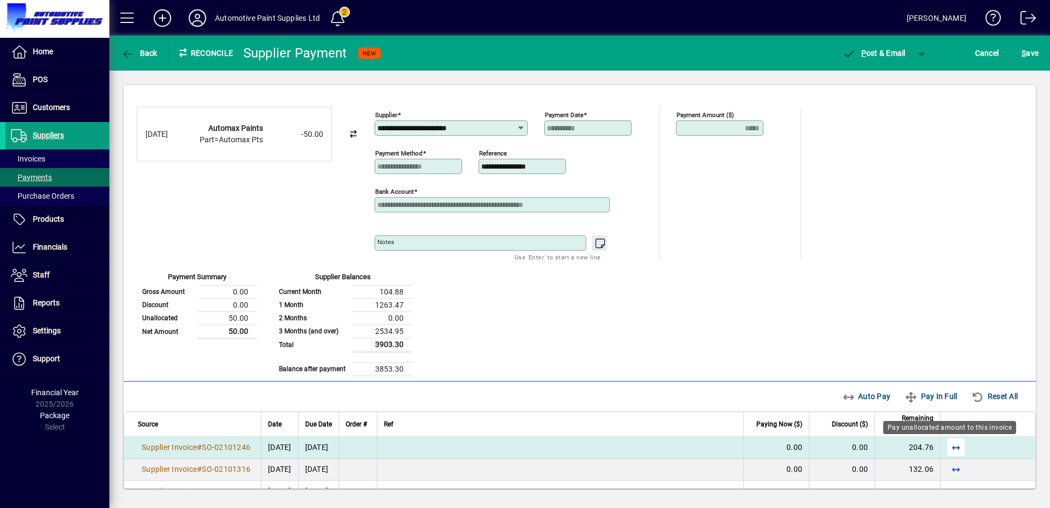
click at [944, 449] on span "button" at bounding box center [956, 447] width 26 height 26
click at [924, 57] on span "button" at bounding box center [922, 53] width 26 height 26
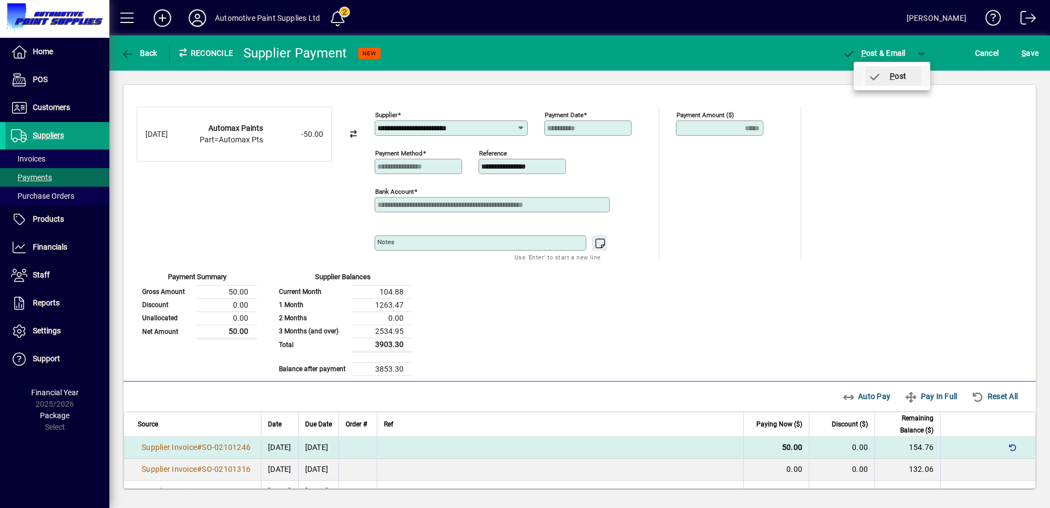
click at [885, 79] on span "P ost" at bounding box center [887, 76] width 39 height 9
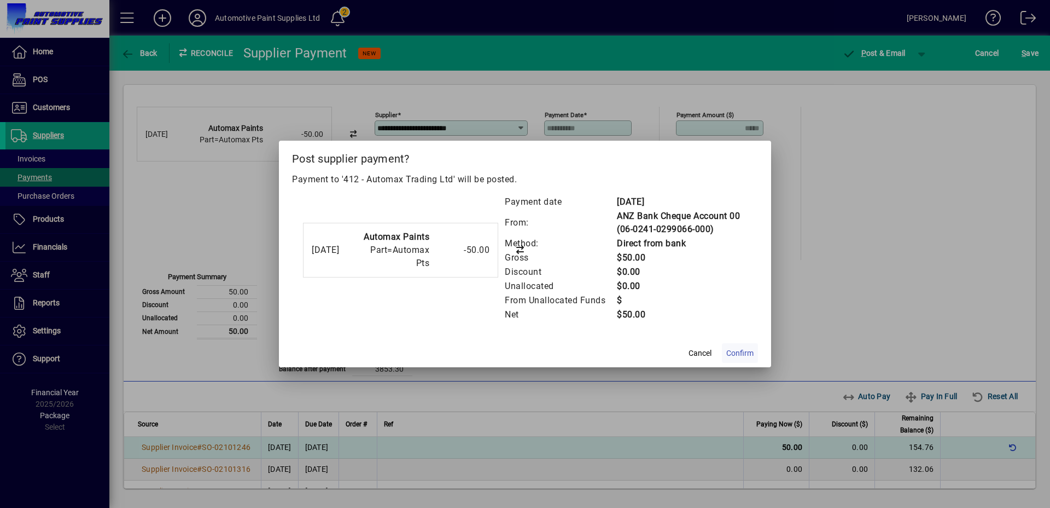
click at [740, 358] on span "Confirm" at bounding box center [740, 352] width 27 height 11
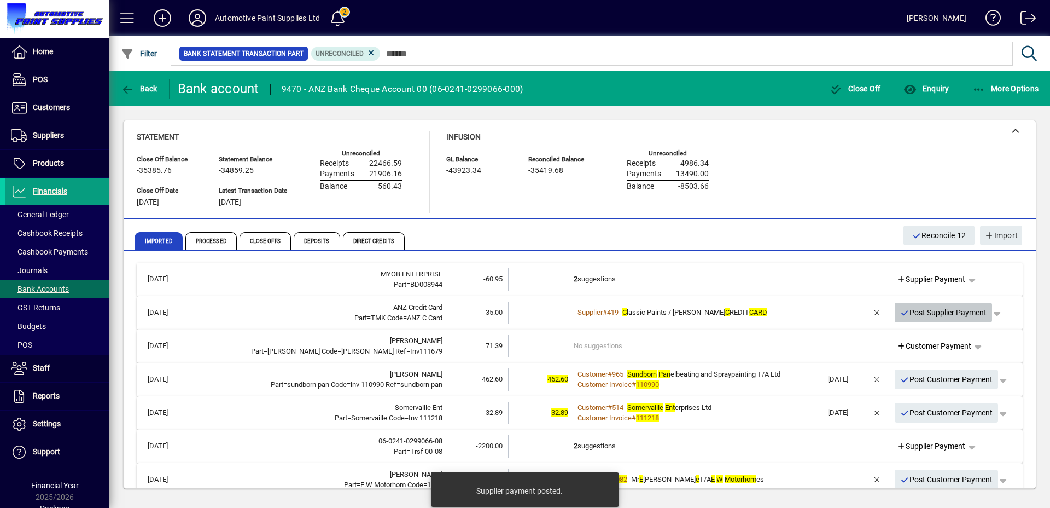
click at [895, 312] on span "button" at bounding box center [944, 312] width 98 height 26
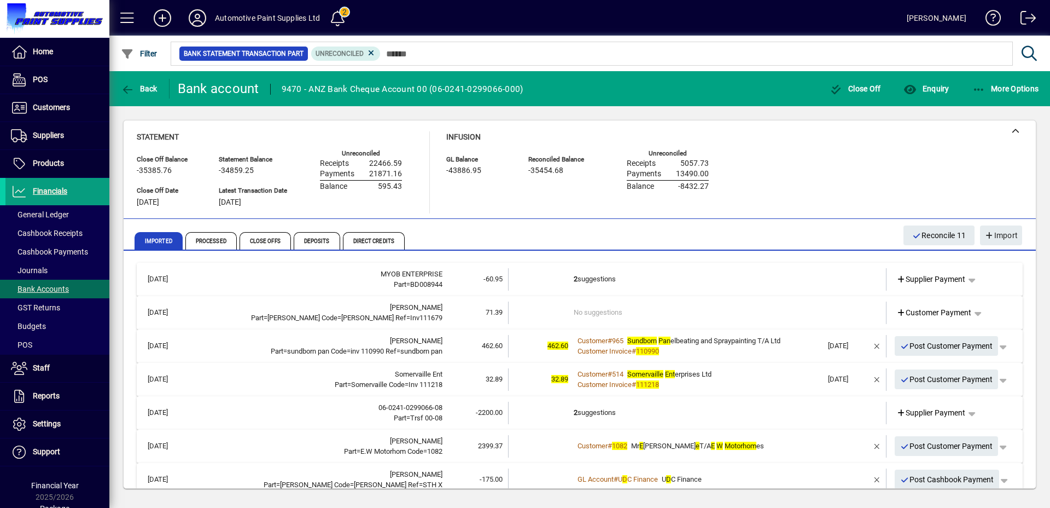
click at [614, 311] on td "No suggestions" at bounding box center [698, 312] width 249 height 22
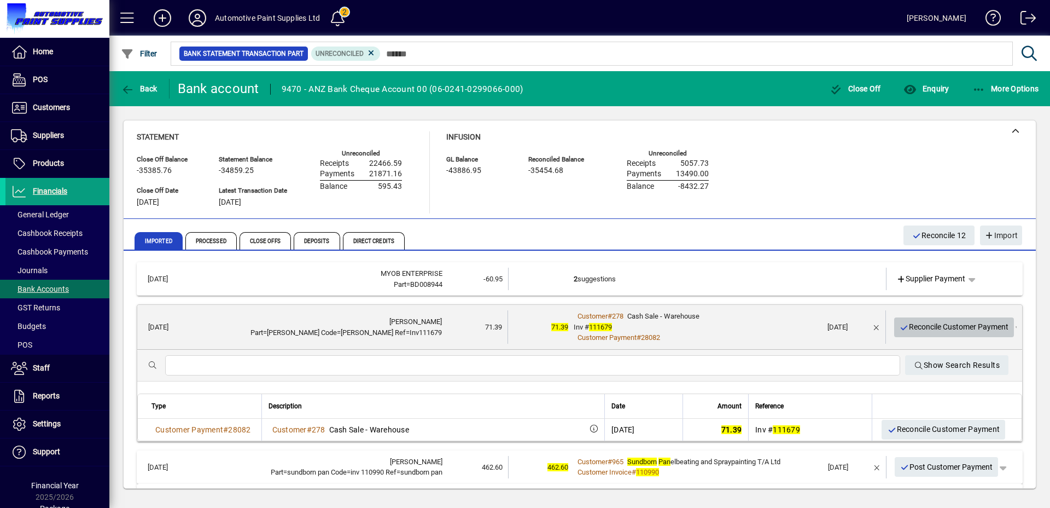
click at [927, 330] on span "Reconcile Customer Payment" at bounding box center [954, 327] width 109 height 18
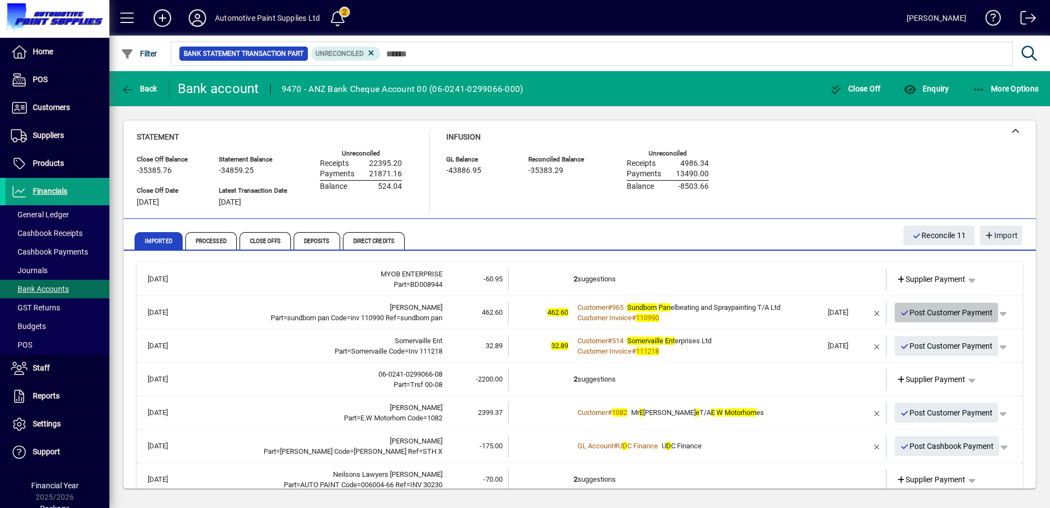
click at [906, 316] on span "Post Customer Payment" at bounding box center [947, 313] width 93 height 18
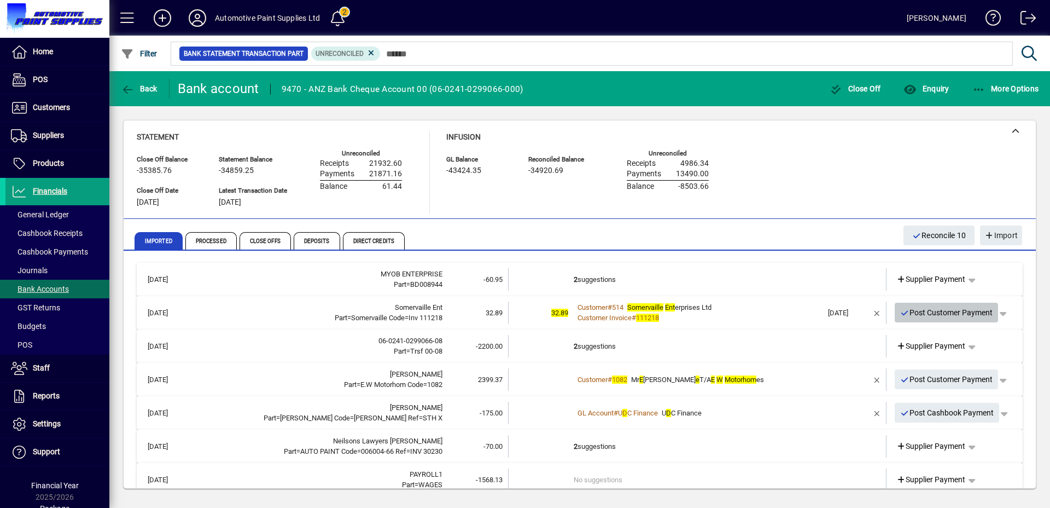
click at [921, 311] on span "Post Customer Payment" at bounding box center [947, 313] width 93 height 18
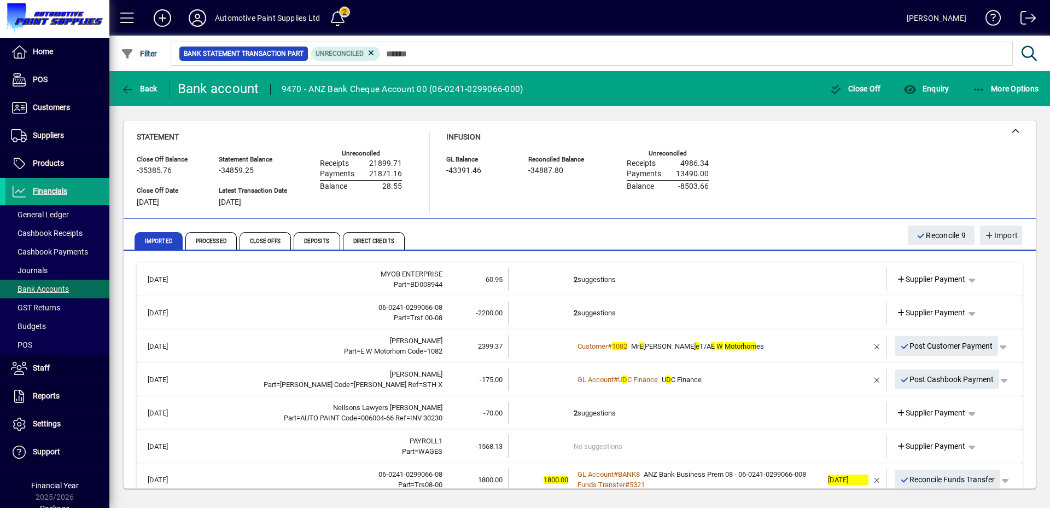
click at [643, 312] on td "2 suggestions" at bounding box center [698, 312] width 249 height 22
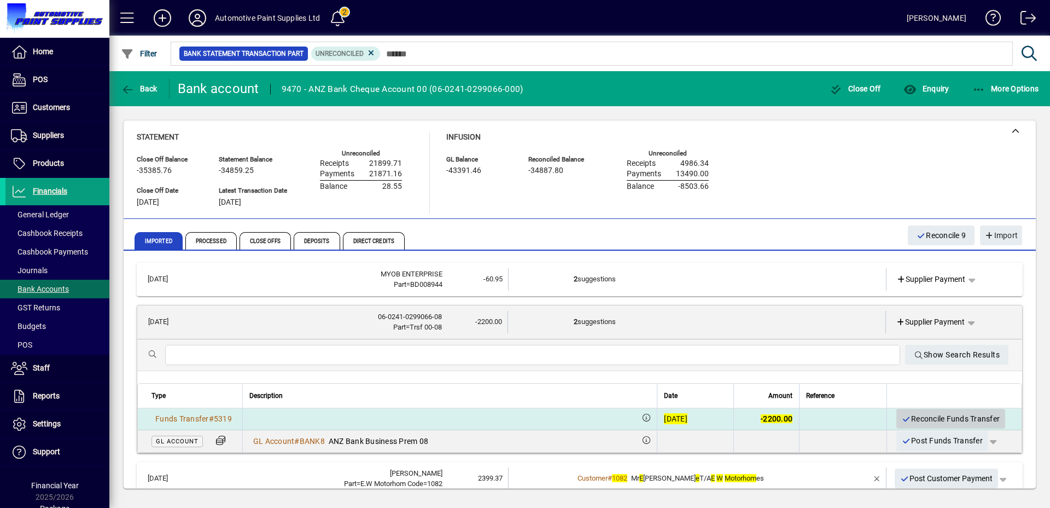
drag, startPoint x: 950, startPoint y: 423, endPoint x: 944, endPoint y: 424, distance: 5.5
click at [949, 424] on span "Reconcile Funds Transfer" at bounding box center [951, 419] width 98 height 18
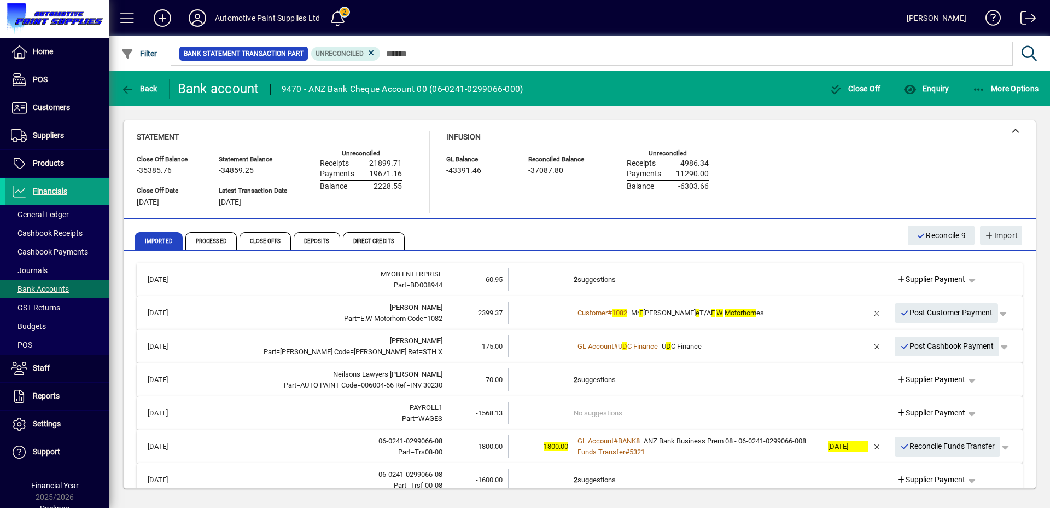
click at [799, 315] on div "Customer # 1082 Mr E van Baill e T/A E W Motorhom es" at bounding box center [698, 312] width 249 height 11
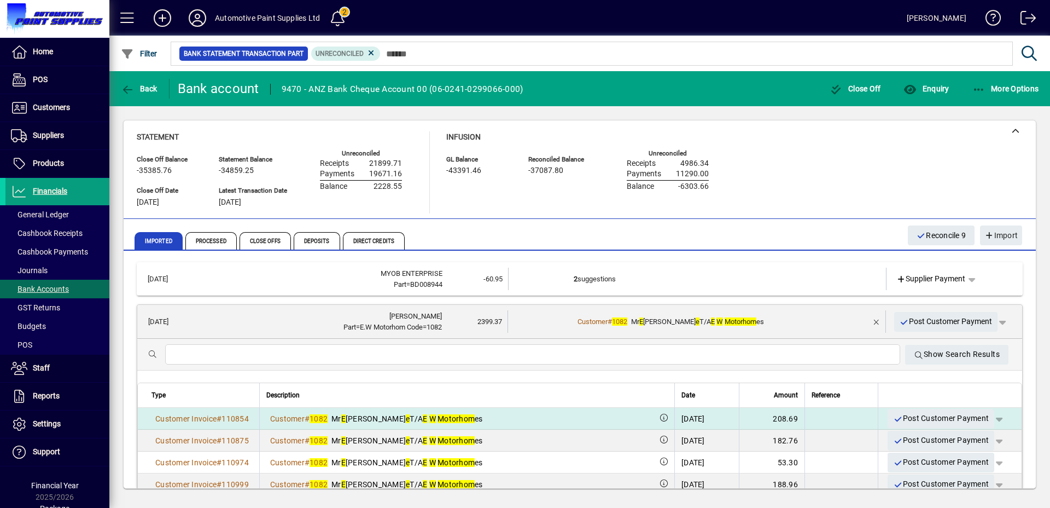
click at [990, 417] on span "button" at bounding box center [999, 418] width 26 height 26
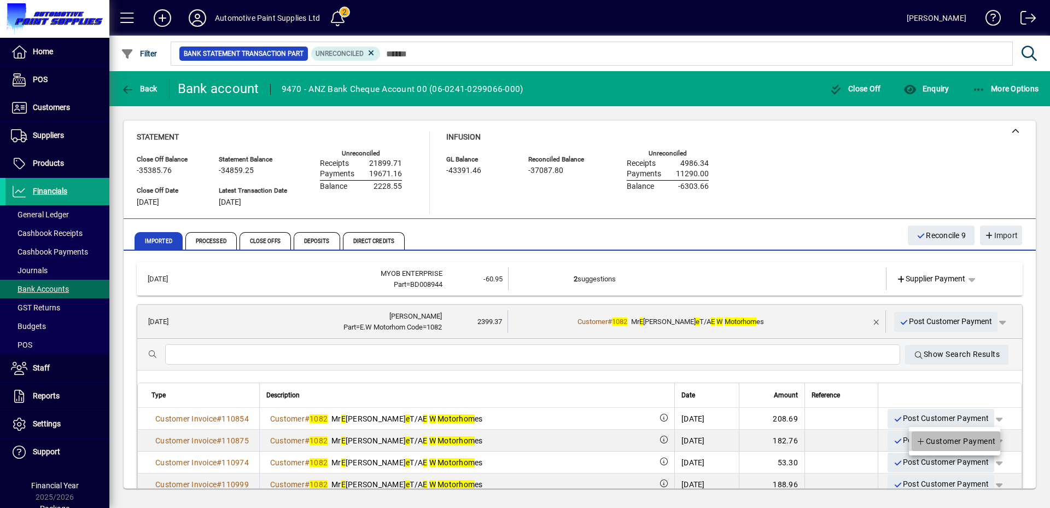
click at [976, 439] on span "Customer Payment" at bounding box center [956, 440] width 80 height 13
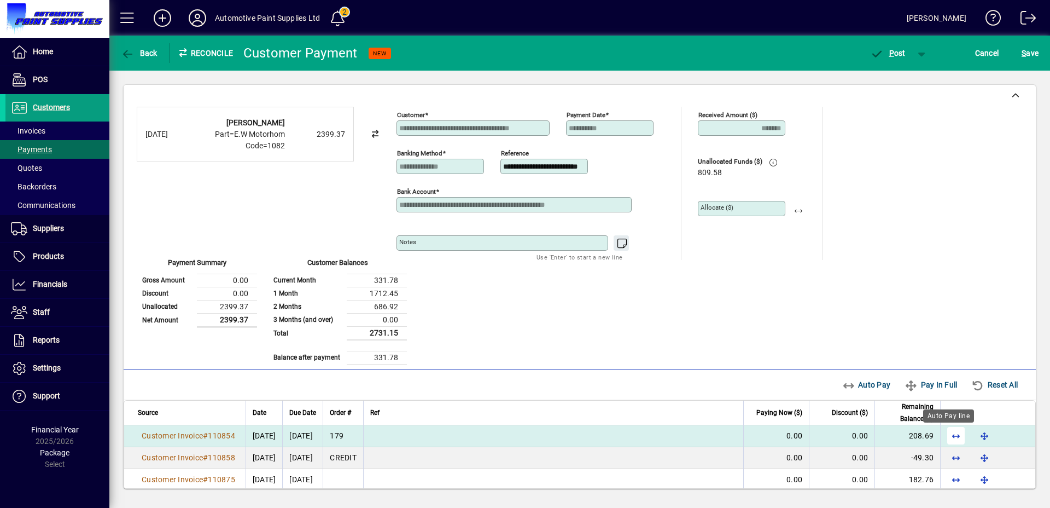
click at [951, 435] on span "button" at bounding box center [956, 435] width 26 height 26
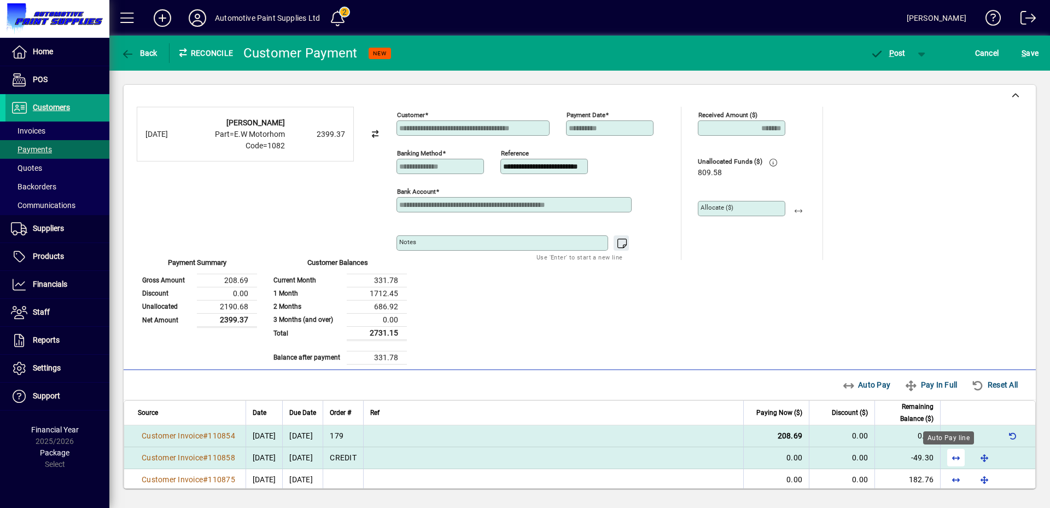
click at [948, 461] on span "button" at bounding box center [956, 457] width 26 height 26
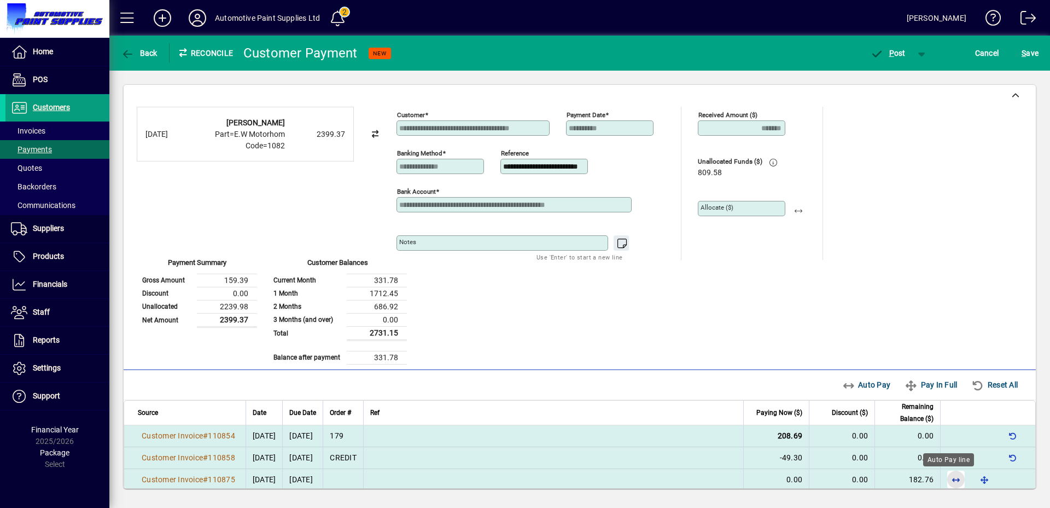
click at [945, 474] on span "button" at bounding box center [956, 479] width 26 height 26
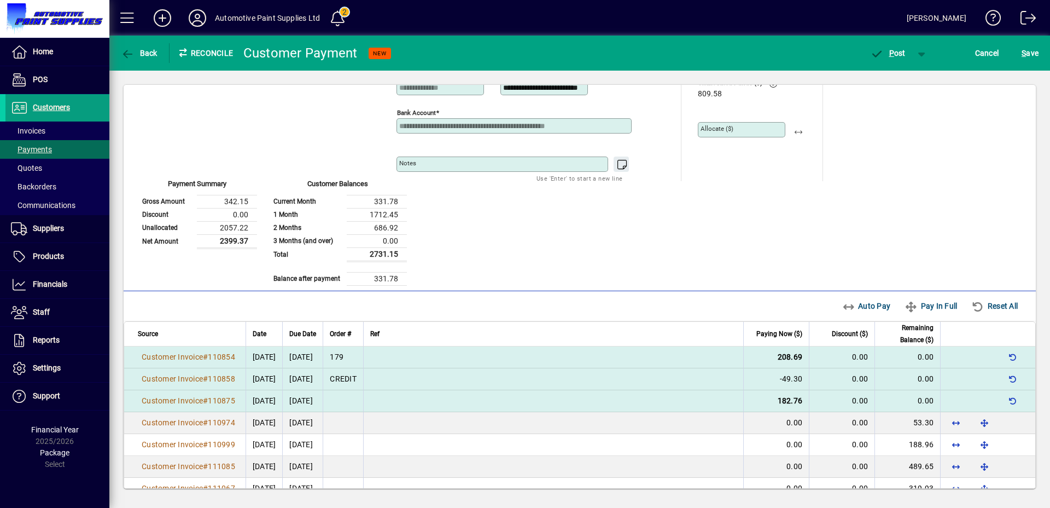
scroll to position [214, 0]
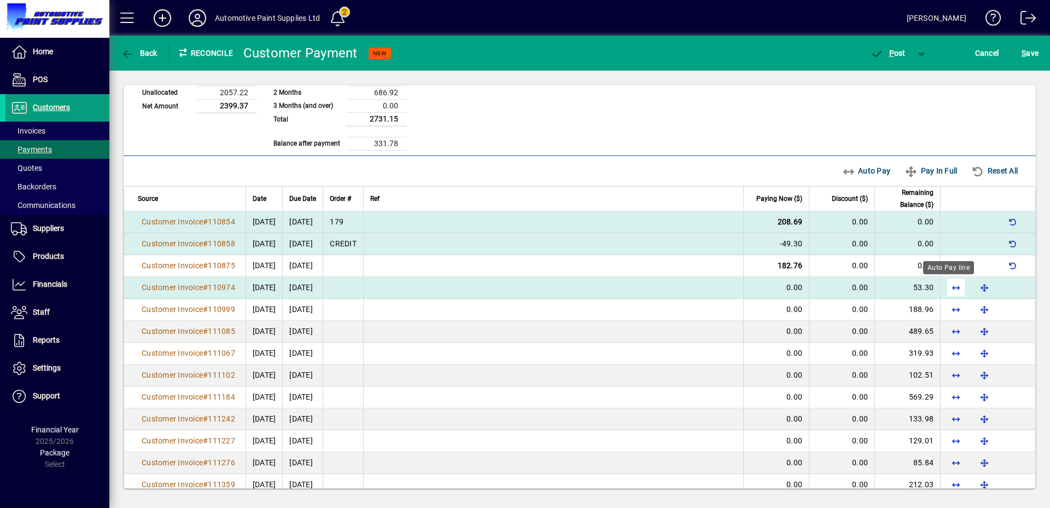
click at [949, 291] on span "button" at bounding box center [956, 287] width 26 height 26
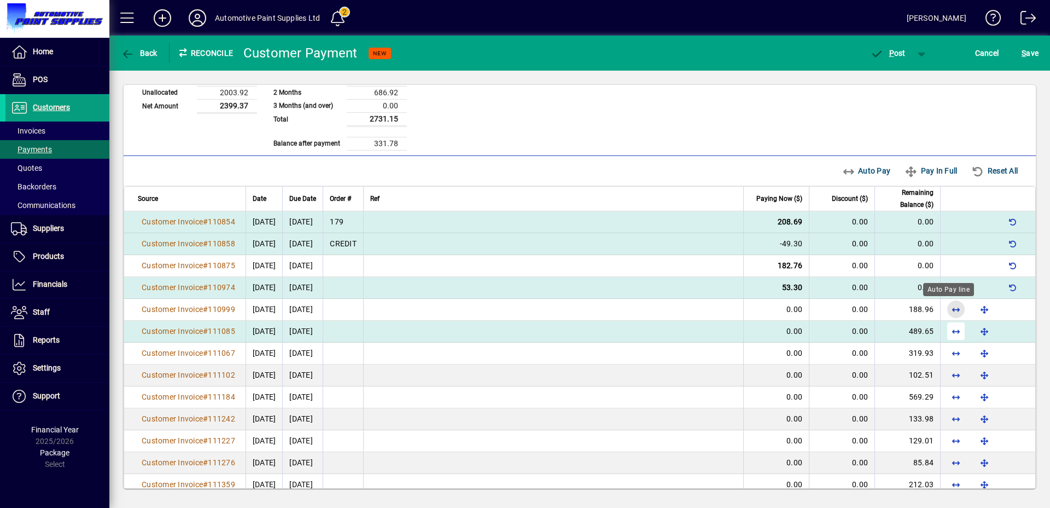
drag, startPoint x: 949, startPoint y: 306, endPoint x: 949, endPoint y: 322, distance: 16.4
click at [949, 306] on span "button" at bounding box center [956, 309] width 26 height 26
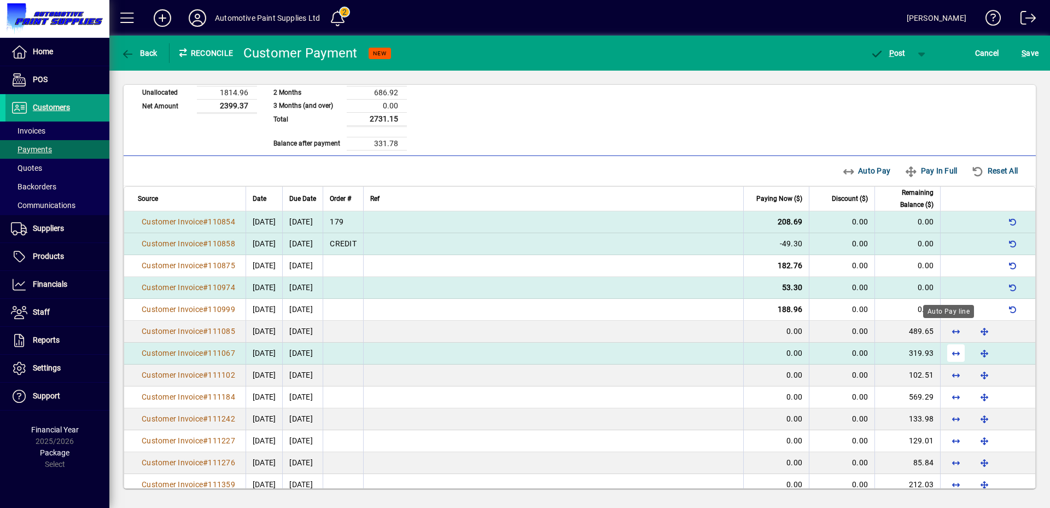
drag, startPoint x: 949, startPoint y: 325, endPoint x: 948, endPoint y: 342, distance: 17.0
click at [949, 327] on span "button" at bounding box center [956, 331] width 26 height 26
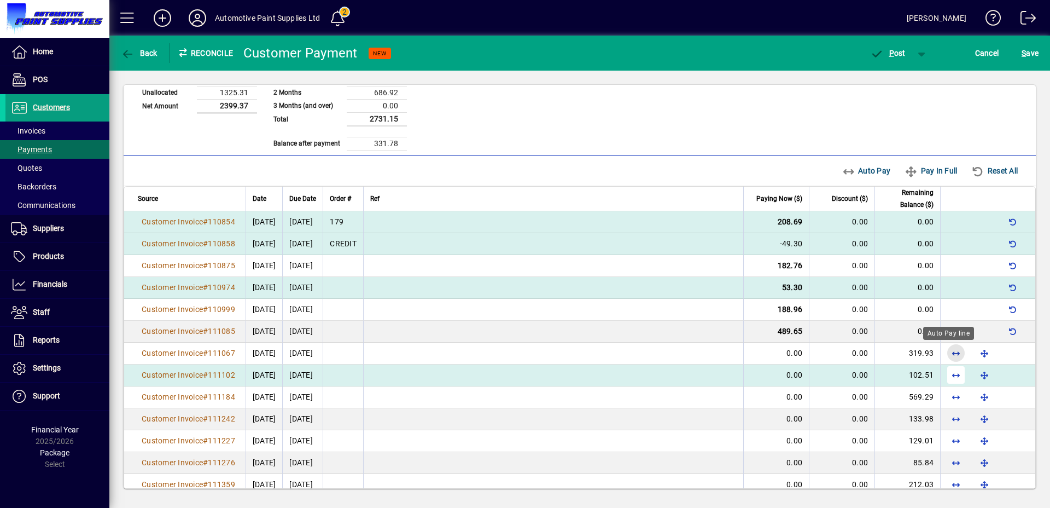
drag, startPoint x: 947, startPoint y: 349, endPoint x: 947, endPoint y: 368, distance: 19.1
click at [947, 352] on span "button" at bounding box center [956, 353] width 26 height 26
drag, startPoint x: 947, startPoint y: 370, endPoint x: 947, endPoint y: 380, distance: 9.9
click at [947, 371] on span "button" at bounding box center [956, 375] width 26 height 26
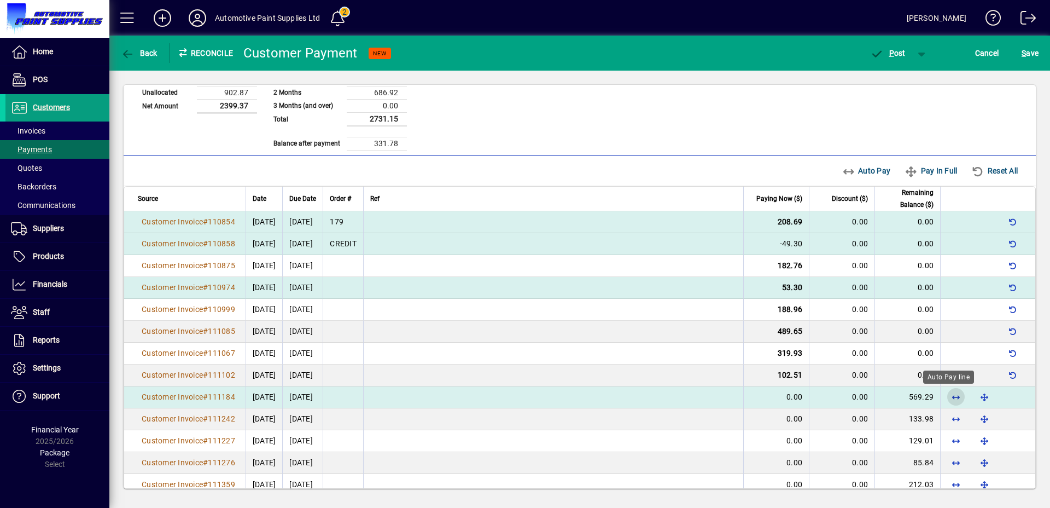
drag, startPoint x: 948, startPoint y: 392, endPoint x: 949, endPoint y: 404, distance: 12.1
click at [948, 393] on span "button" at bounding box center [956, 397] width 26 height 26
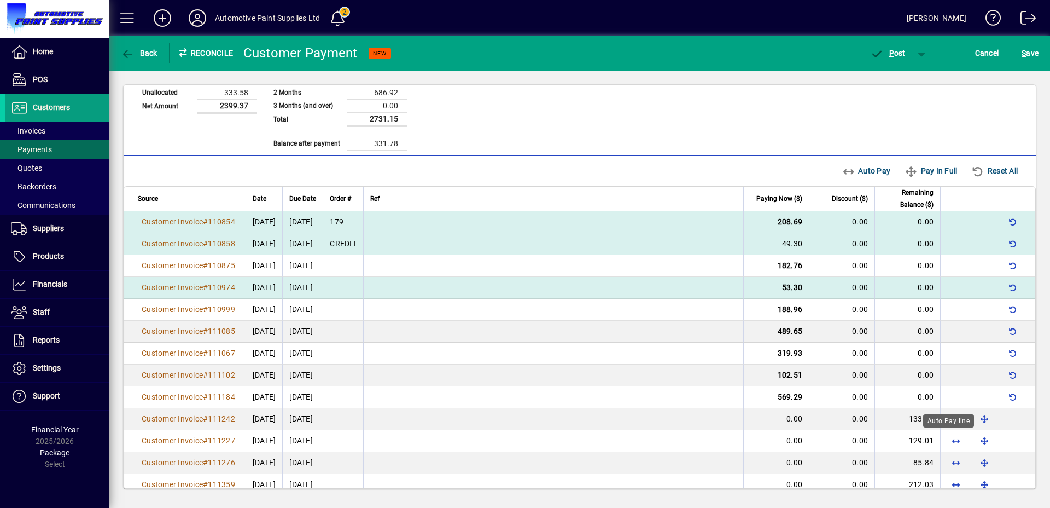
click at [949, 422] on div "Auto Pay line" at bounding box center [949, 420] width 51 height 13
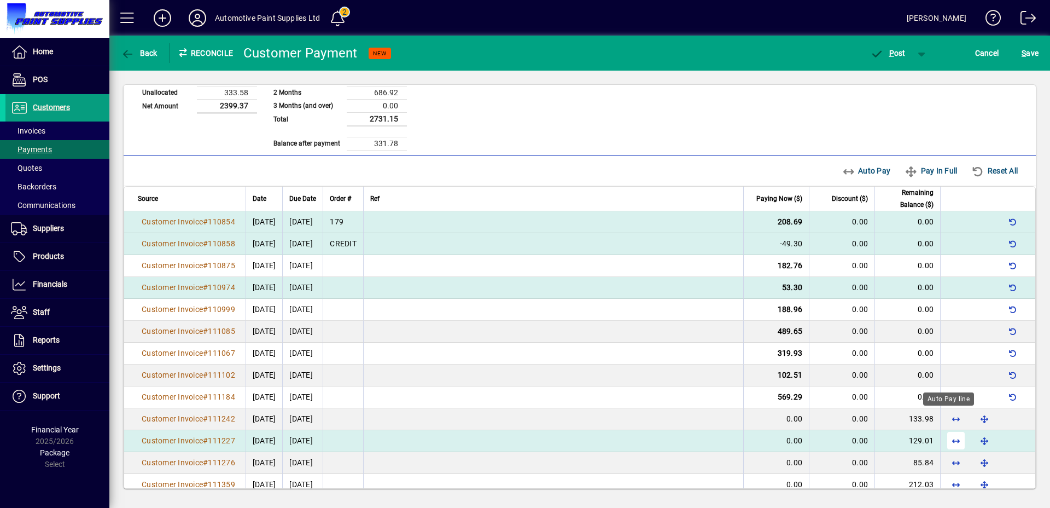
drag, startPoint x: 951, startPoint y: 418, endPoint x: 950, endPoint y: 429, distance: 11.0
click at [951, 419] on span "button" at bounding box center [956, 418] width 26 height 26
click at [950, 434] on span "button" at bounding box center [956, 440] width 26 height 26
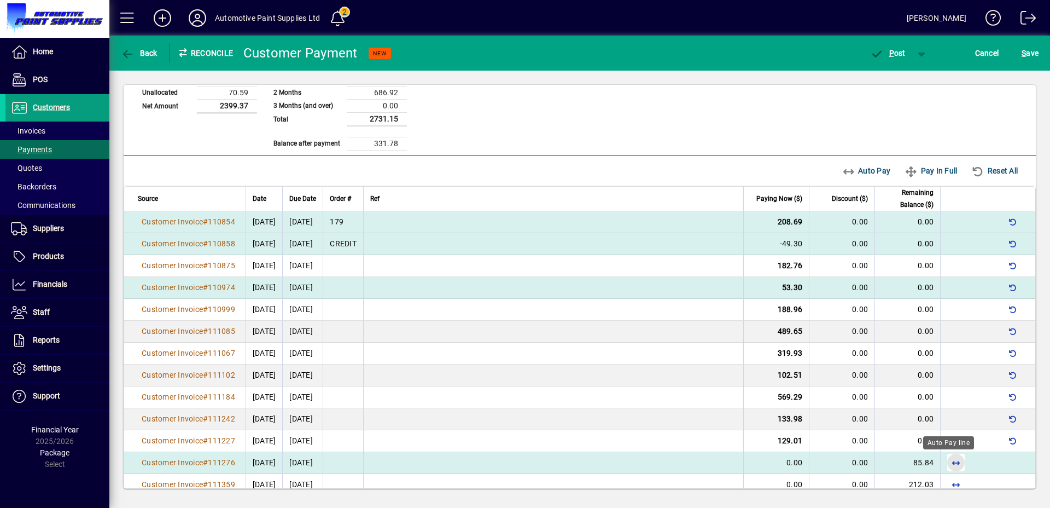
click at [948, 463] on span "button" at bounding box center [956, 462] width 26 height 26
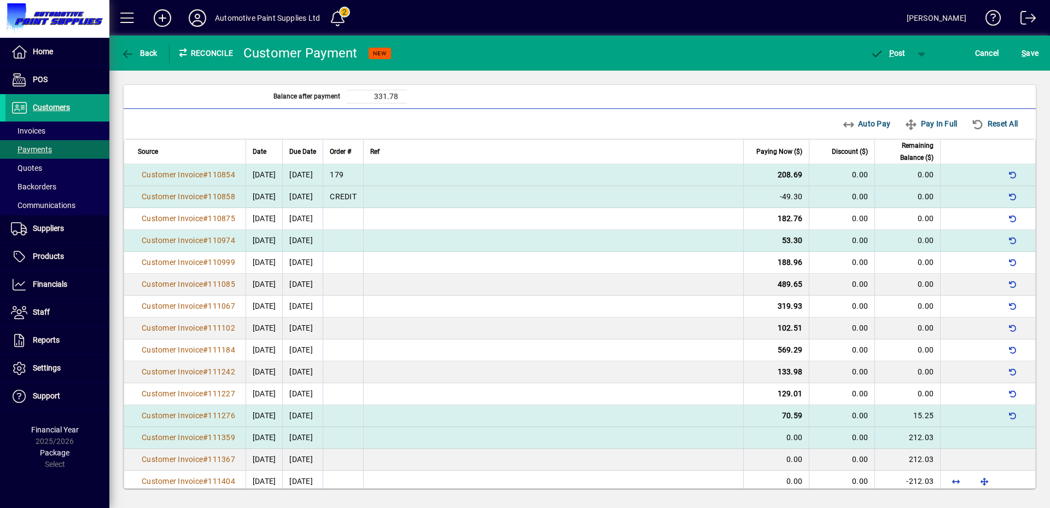
scroll to position [0, 0]
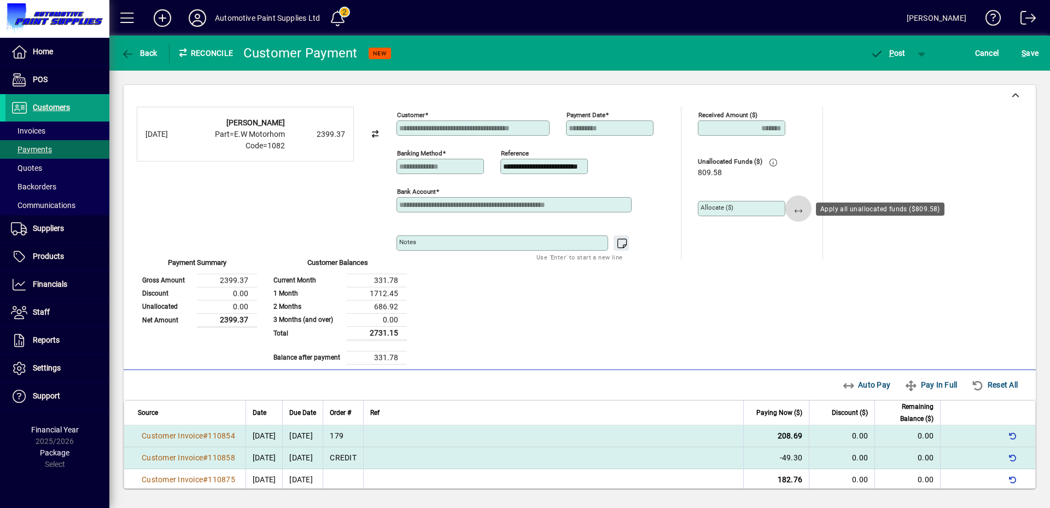
click at [796, 210] on span "button" at bounding box center [799, 208] width 26 height 26
type input "******"
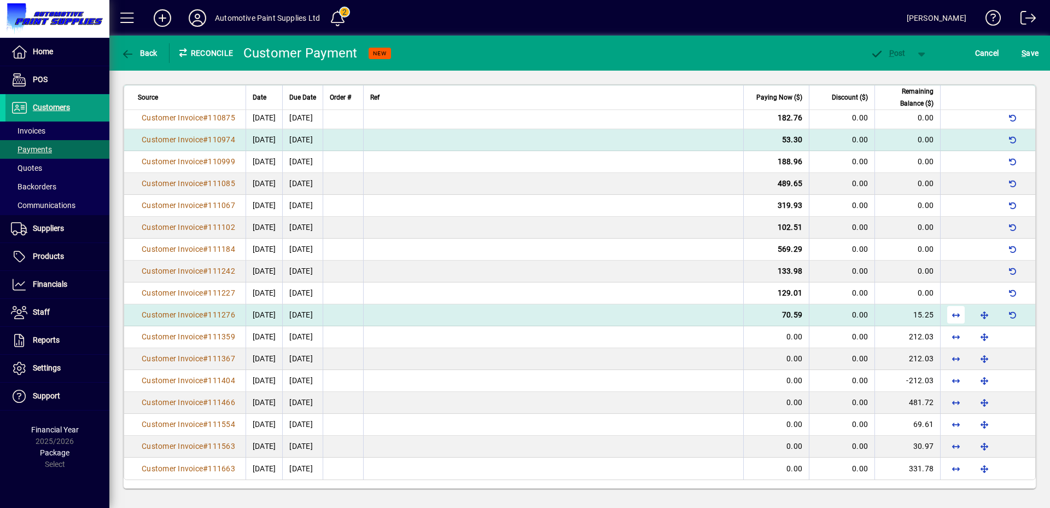
scroll to position [362, 0]
click at [943, 315] on span "button" at bounding box center [956, 314] width 26 height 26
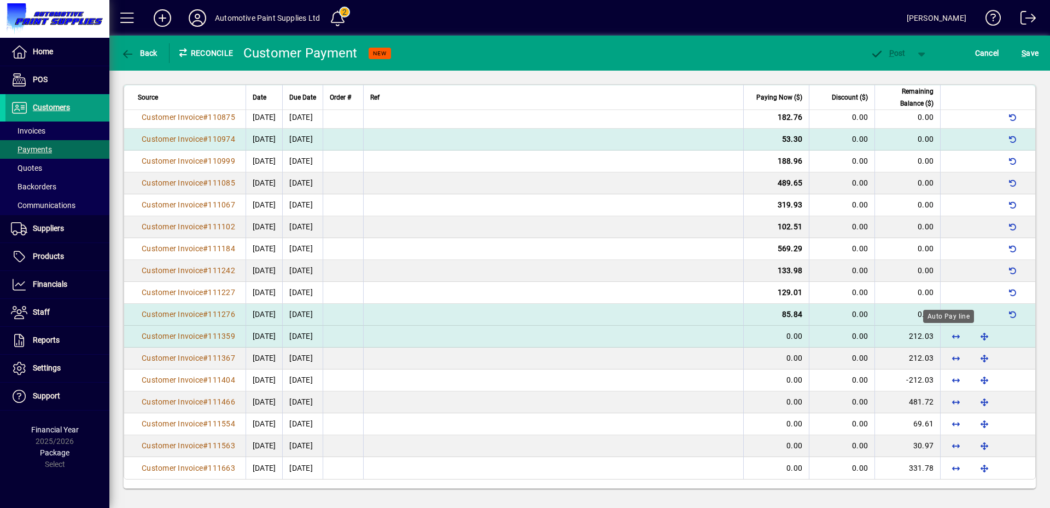
click at [944, 335] on span "button" at bounding box center [956, 336] width 26 height 26
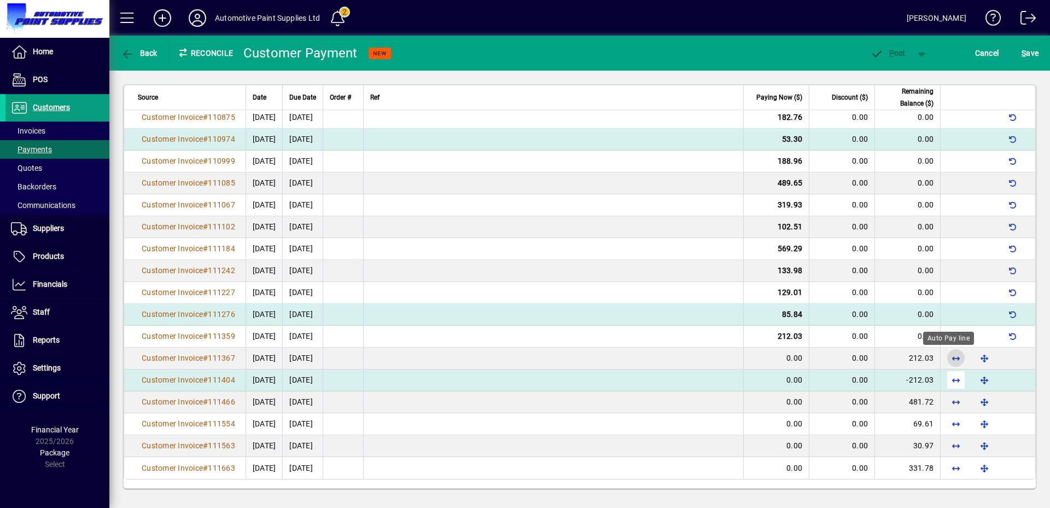
drag, startPoint x: 945, startPoint y: 357, endPoint x: 947, endPoint y: 368, distance: 11.2
click at [945, 357] on span "button" at bounding box center [956, 358] width 26 height 26
click at [947, 378] on span "button" at bounding box center [956, 380] width 26 height 26
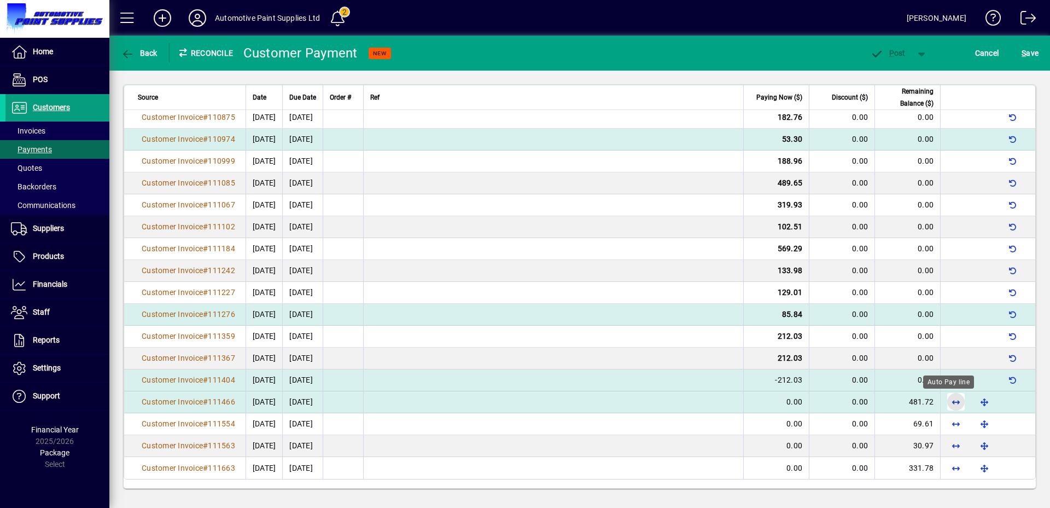
click at [943, 403] on span "button" at bounding box center [956, 401] width 26 height 26
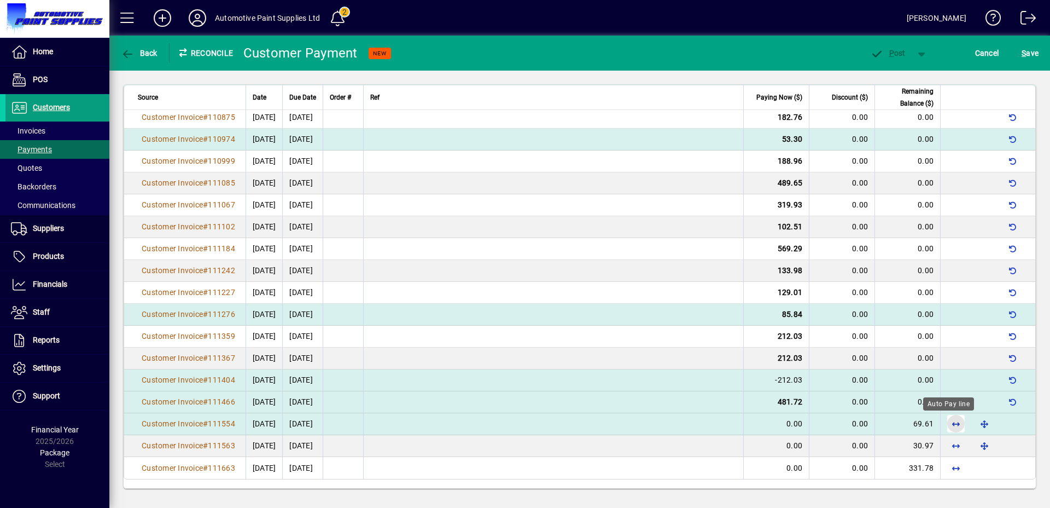
click at [943, 420] on span "button" at bounding box center [956, 423] width 26 height 26
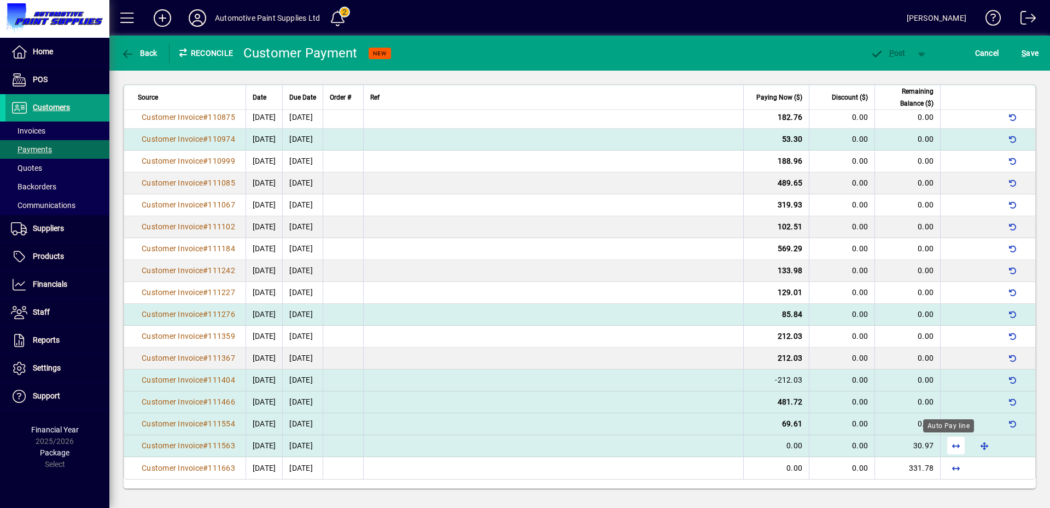
click at [944, 437] on span "button" at bounding box center [956, 445] width 26 height 26
click at [874, 51] on icon "button" at bounding box center [877, 54] width 14 height 11
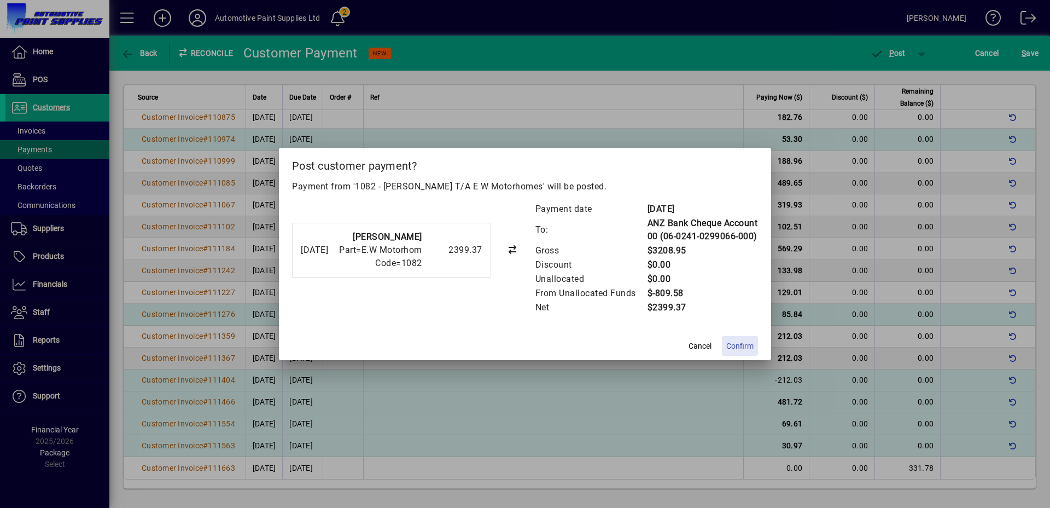
click at [739, 346] on span "Confirm" at bounding box center [740, 345] width 27 height 11
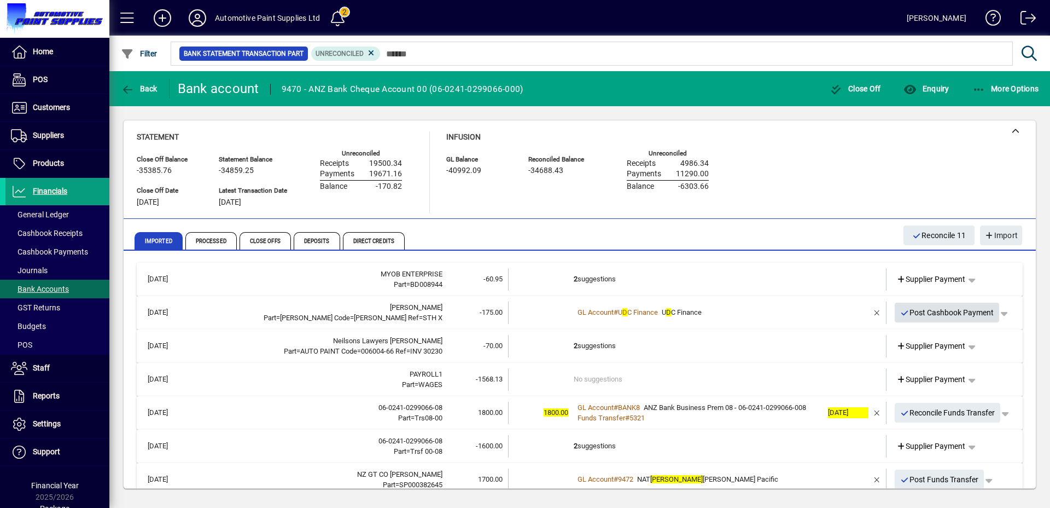
click at [942, 315] on span "Post Cashbook Payment" at bounding box center [948, 313] width 94 height 18
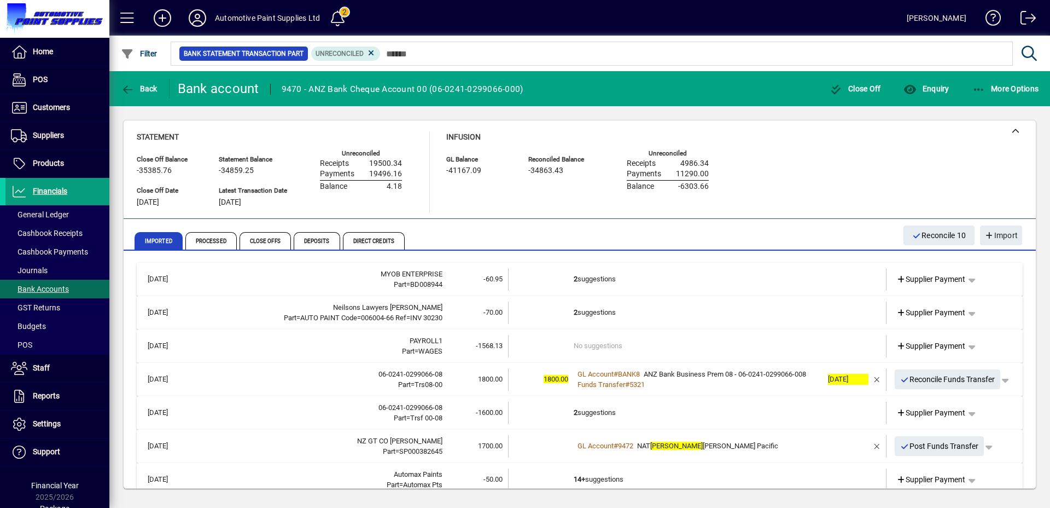
click at [582, 315] on td "2 suggestions" at bounding box center [698, 312] width 249 height 22
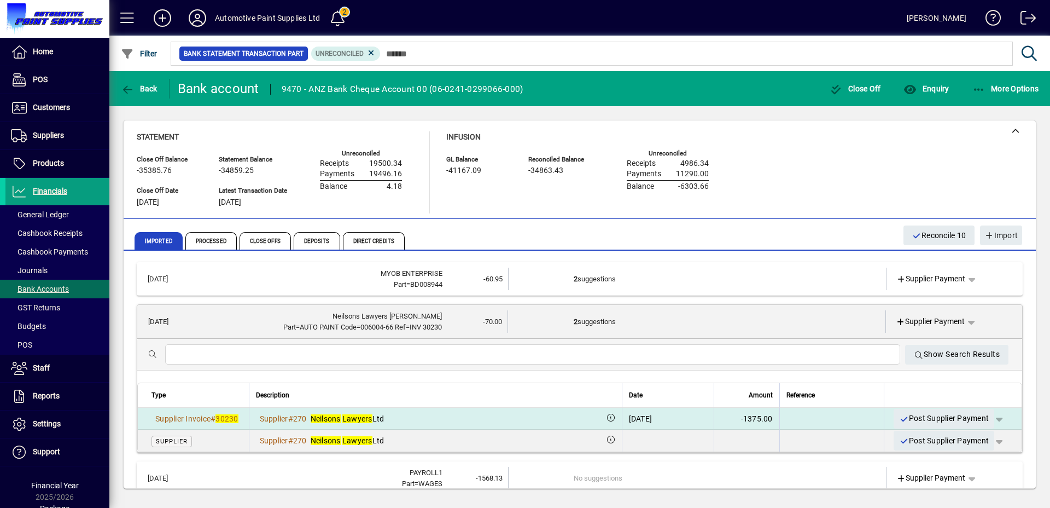
click at [990, 419] on span "button" at bounding box center [999, 418] width 26 height 26
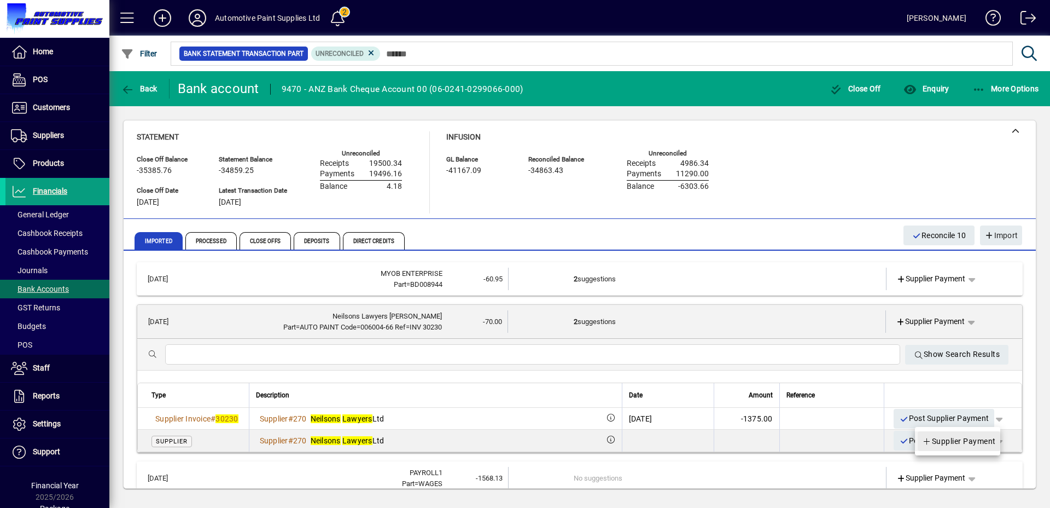
click at [968, 437] on span "Supplier Payment" at bounding box center [959, 440] width 74 height 13
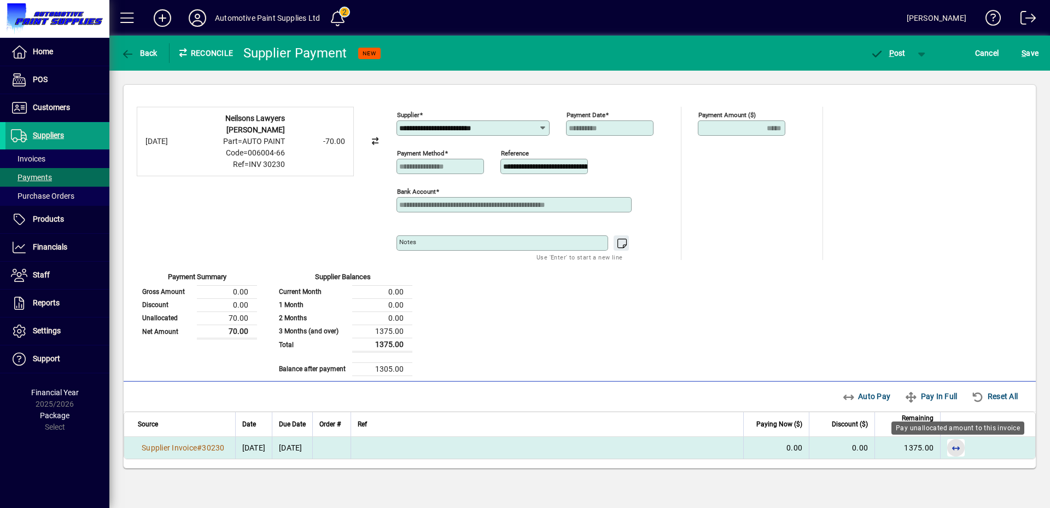
click at [952, 450] on span "button" at bounding box center [956, 447] width 26 height 26
click at [899, 49] on span "P ost" at bounding box center [888, 53] width 36 height 9
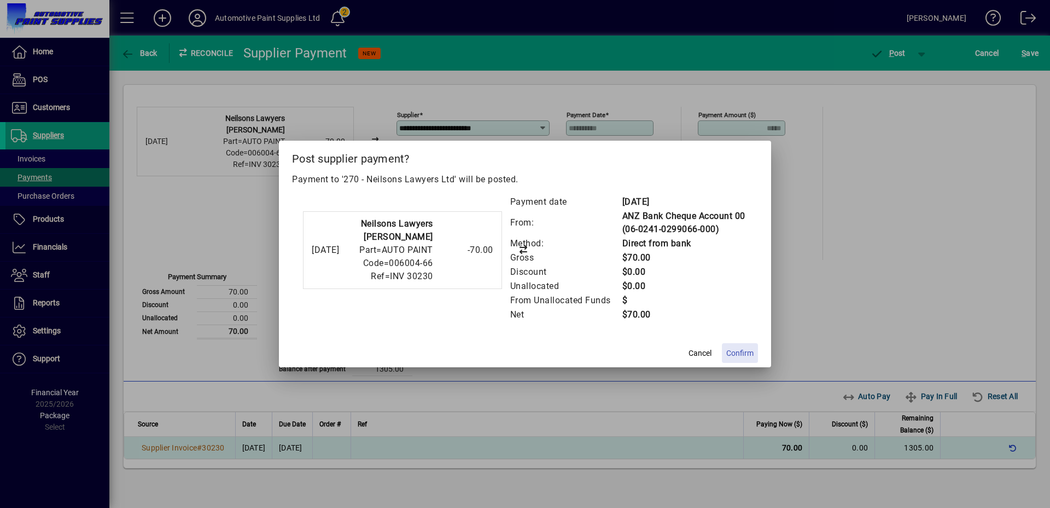
click at [738, 358] on span "Confirm" at bounding box center [740, 352] width 27 height 11
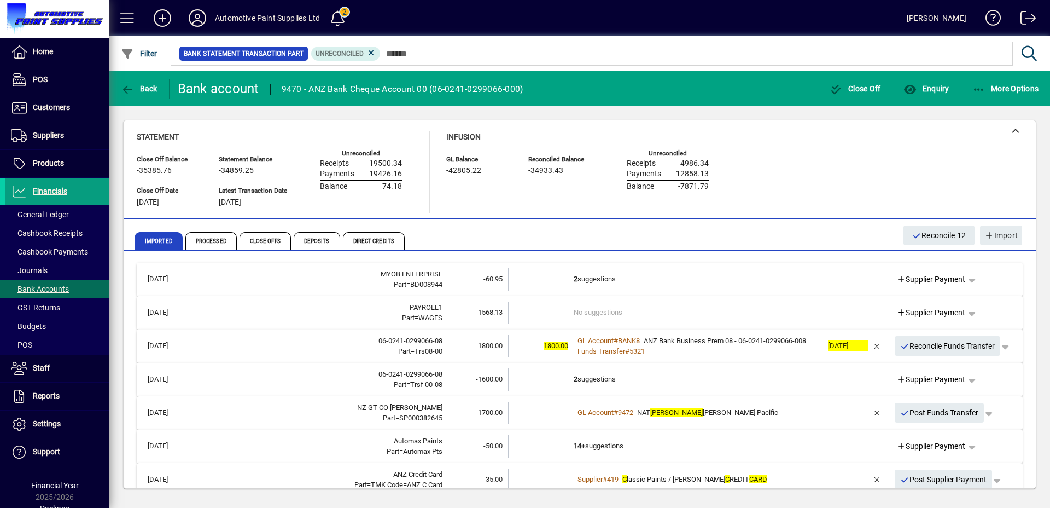
click at [616, 312] on td "No suggestions" at bounding box center [698, 312] width 249 height 22
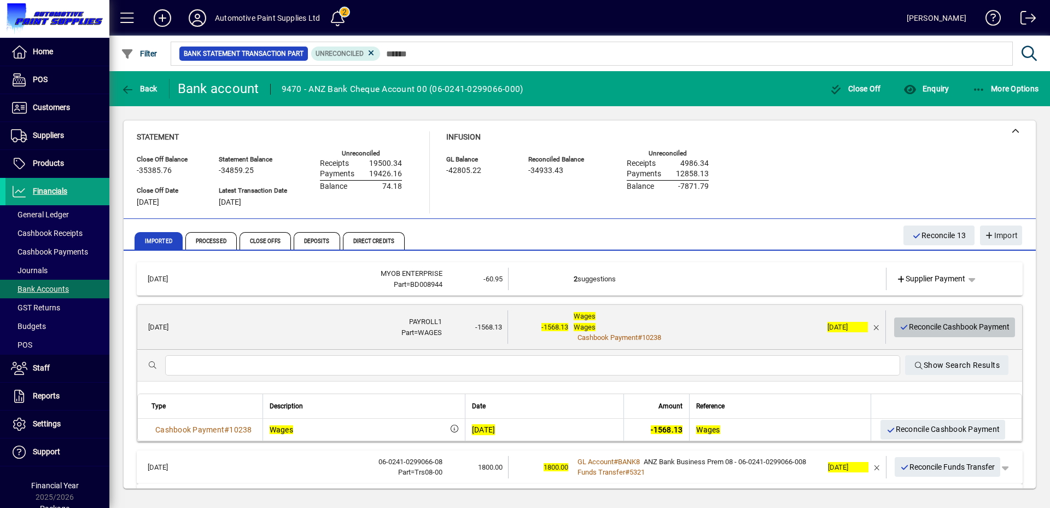
click at [913, 323] on span "Reconcile Cashbook Payment" at bounding box center [955, 327] width 111 height 18
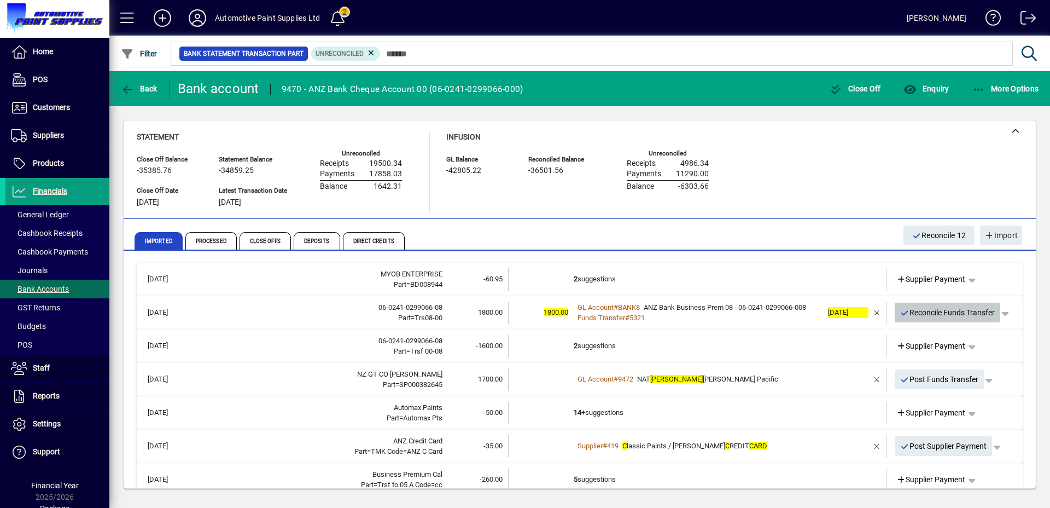
click at [939, 311] on span "Reconcile Funds Transfer" at bounding box center [948, 313] width 95 height 18
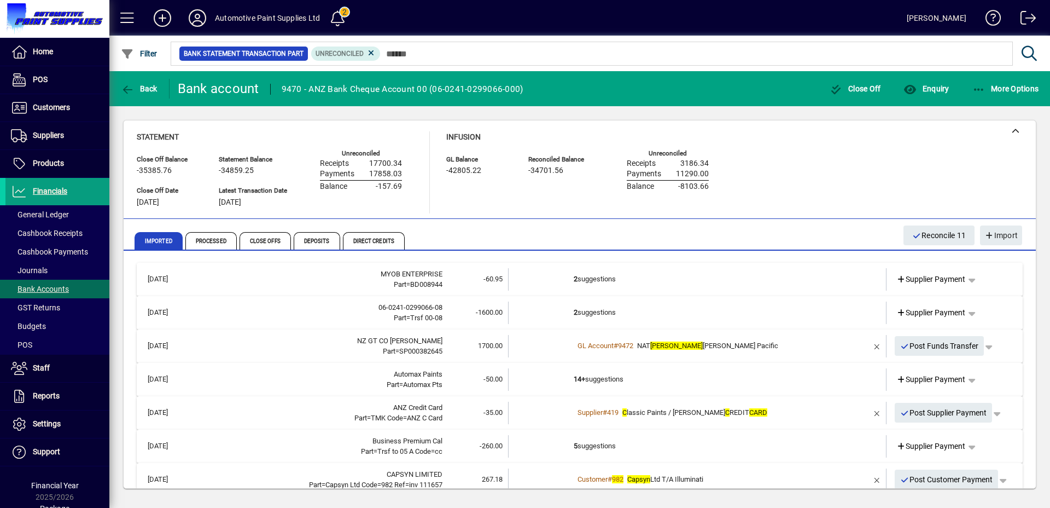
click at [652, 306] on td "2 suggestions" at bounding box center [698, 312] width 249 height 22
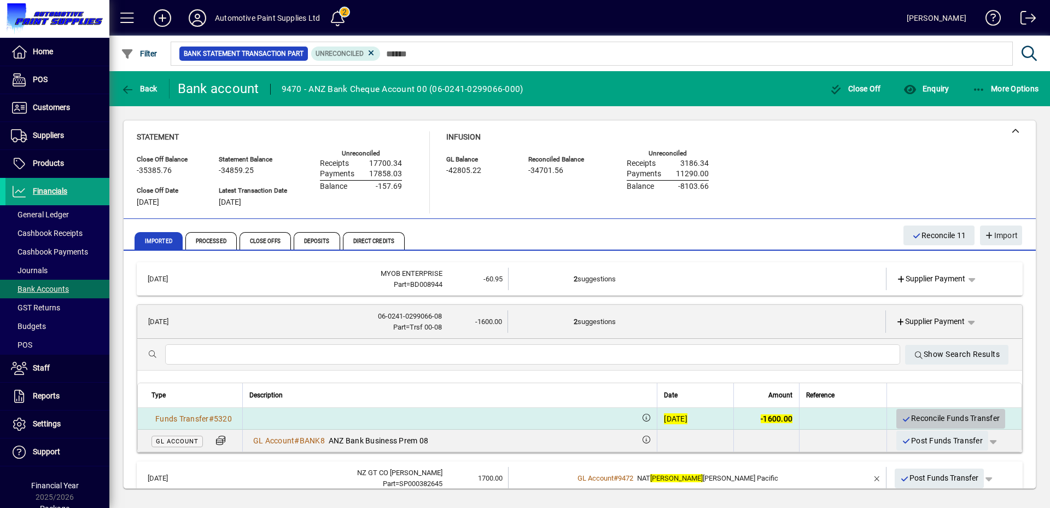
click at [902, 415] on icon "button" at bounding box center [907, 419] width 10 height 8
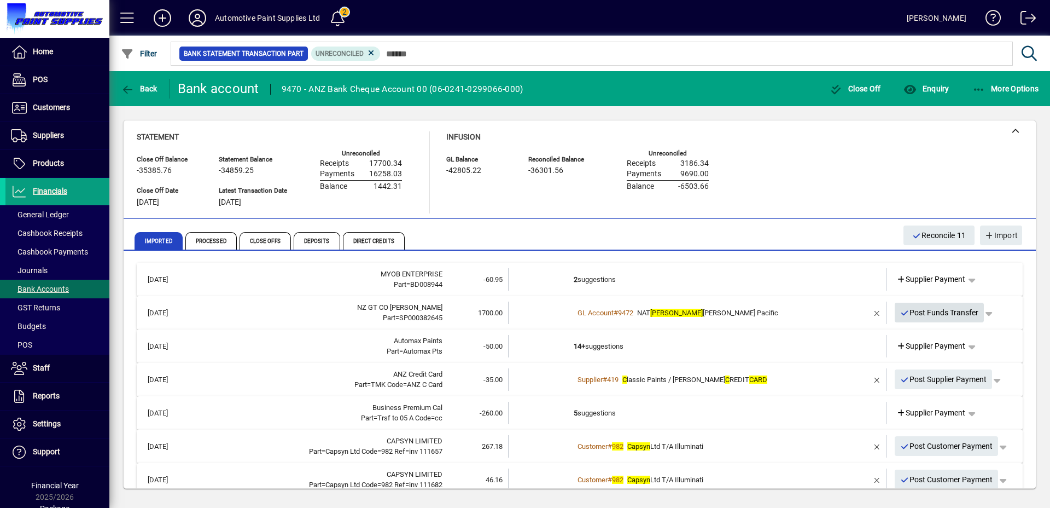
click at [908, 313] on span "Post Funds Transfer" at bounding box center [940, 313] width 79 height 18
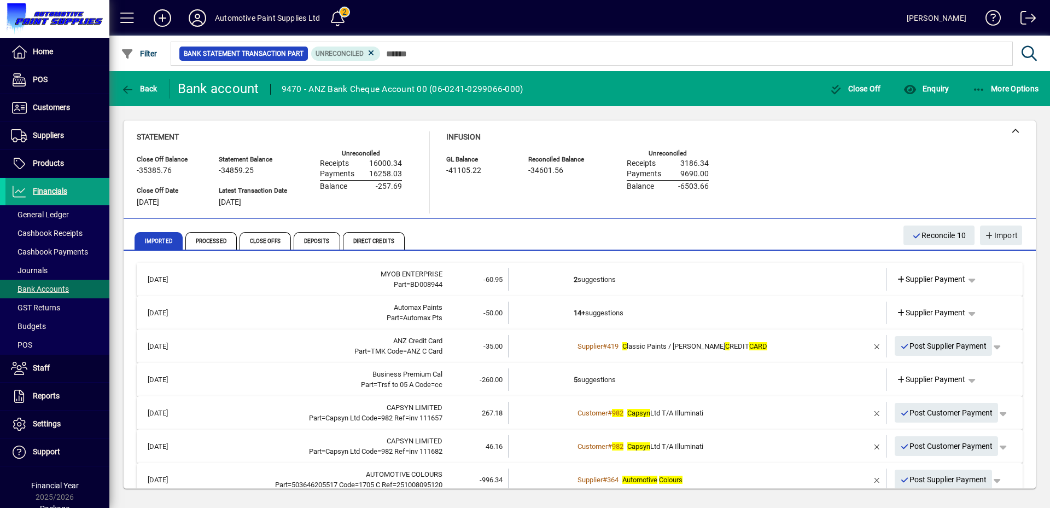
click at [614, 305] on td "14+ suggestions" at bounding box center [698, 312] width 249 height 22
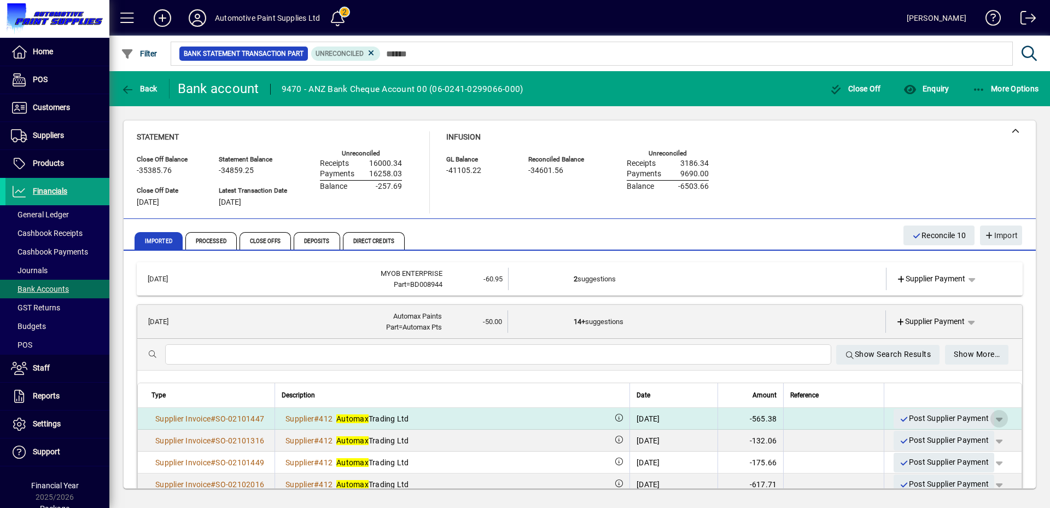
click at [993, 420] on span "button" at bounding box center [999, 418] width 26 height 26
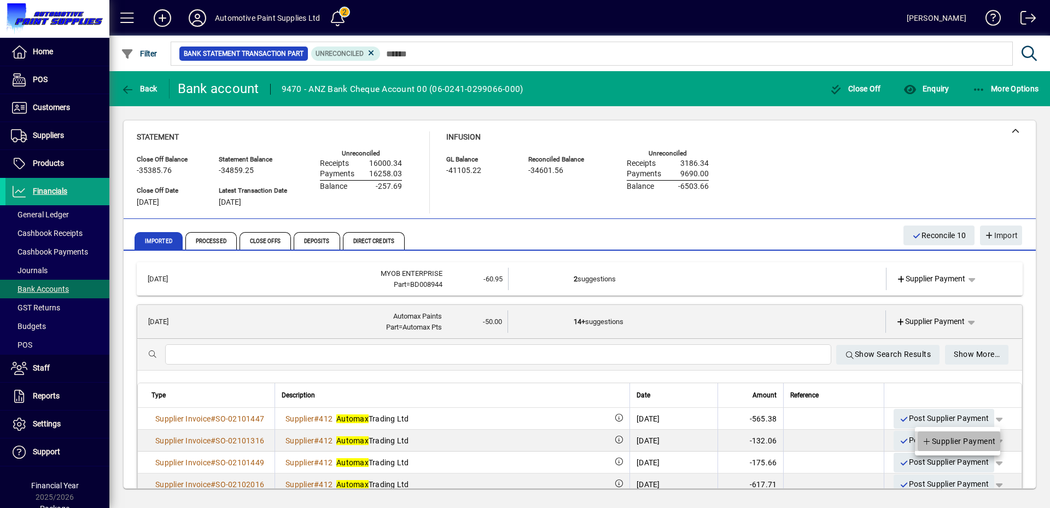
click at [965, 443] on span "Supplier Payment" at bounding box center [959, 440] width 74 height 13
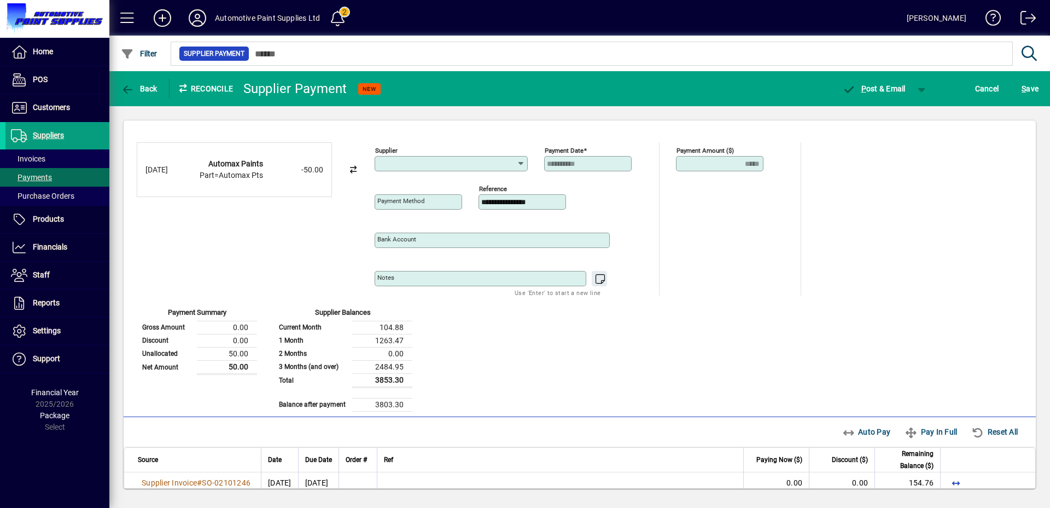
type input "**********"
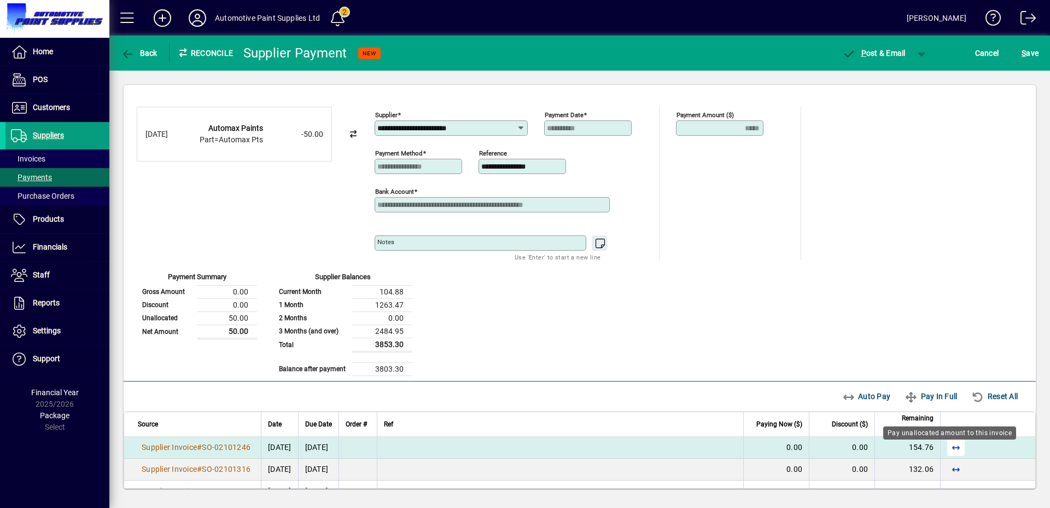
click at [947, 450] on span "button" at bounding box center [956, 447] width 26 height 26
click at [921, 51] on span "button" at bounding box center [922, 53] width 26 height 26
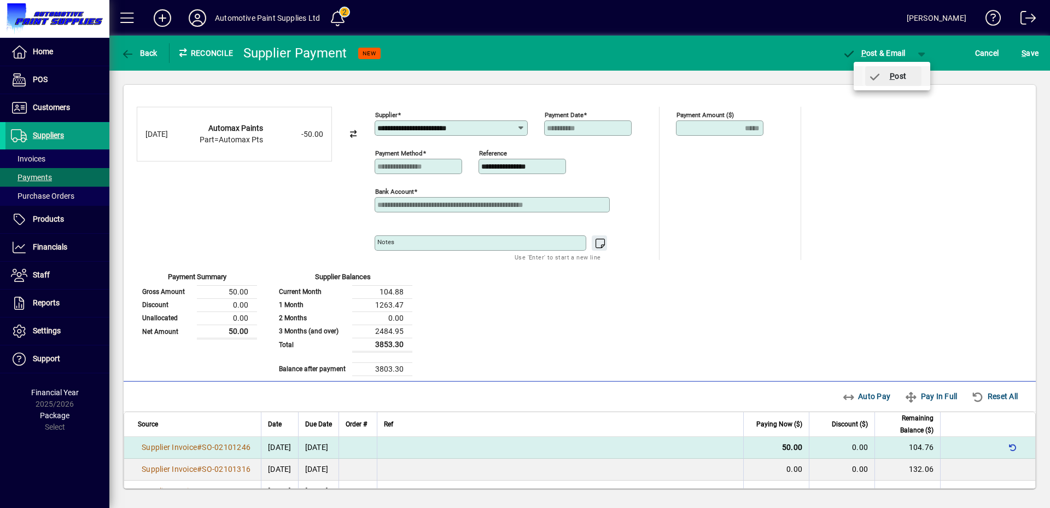
click at [897, 74] on span "P ost" at bounding box center [887, 76] width 39 height 9
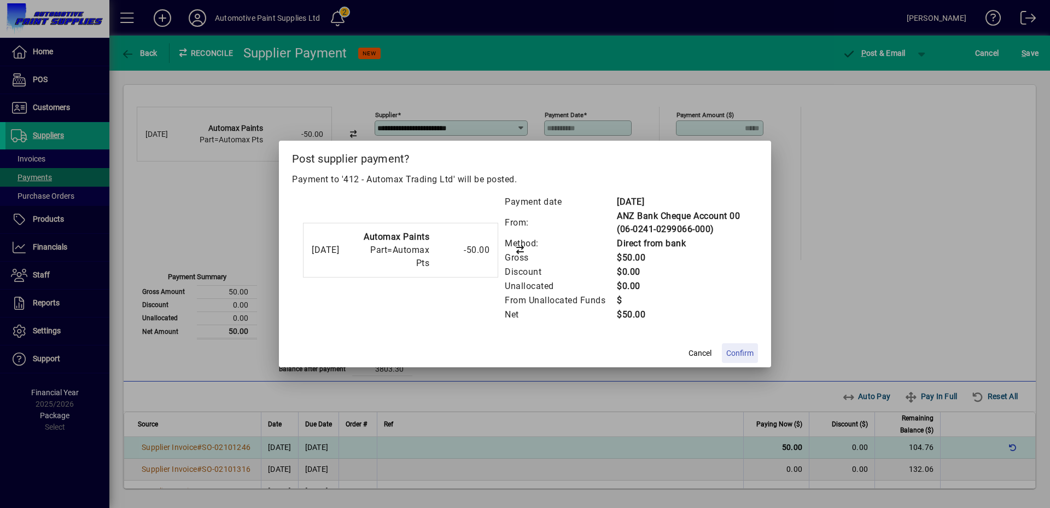
drag, startPoint x: 743, startPoint y: 353, endPoint x: 741, endPoint y: 330, distance: 23.6
click at [744, 352] on span "Confirm" at bounding box center [740, 352] width 27 height 11
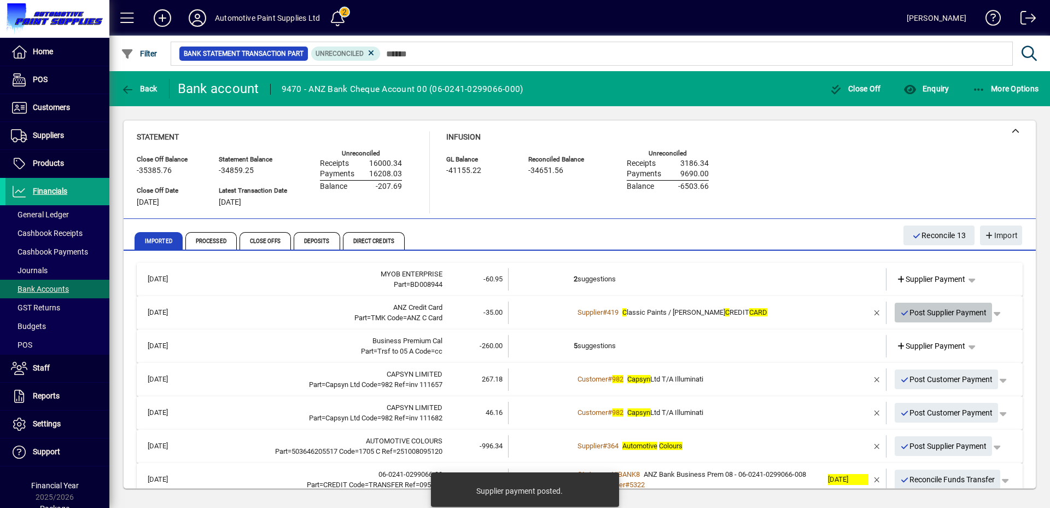
click at [938, 308] on span "Post Supplier Payment" at bounding box center [944, 313] width 87 height 18
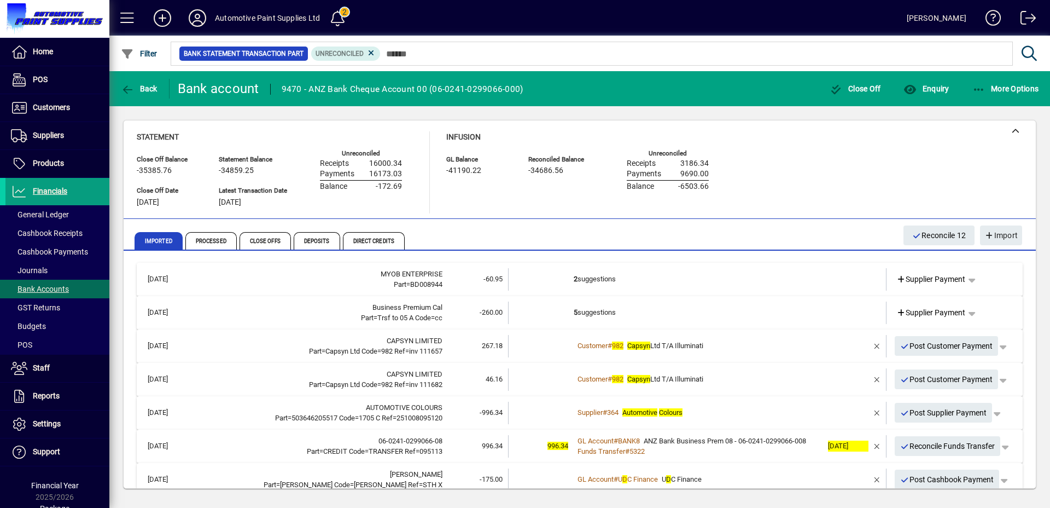
click at [676, 318] on td "5 suggestions" at bounding box center [698, 312] width 249 height 22
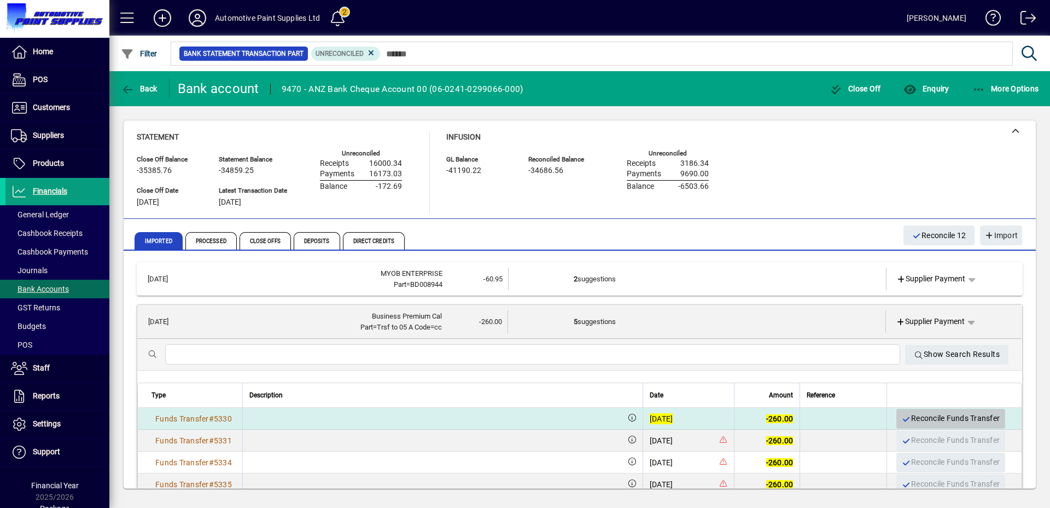
click at [925, 416] on span "Reconcile Funds Transfer" at bounding box center [951, 418] width 98 height 18
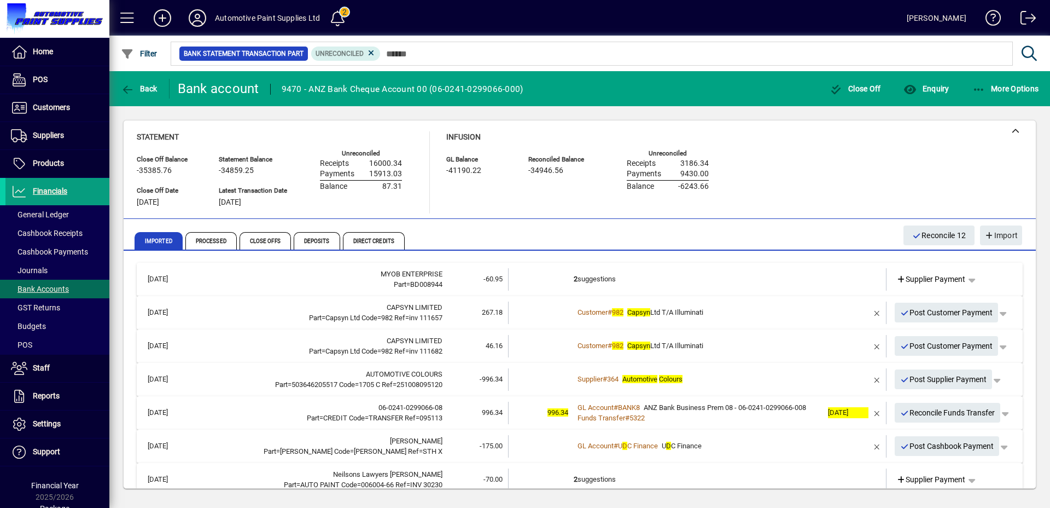
click at [742, 310] on div "Customer # 982 Capsyn Ltd T/A Illuminati" at bounding box center [698, 312] width 249 height 11
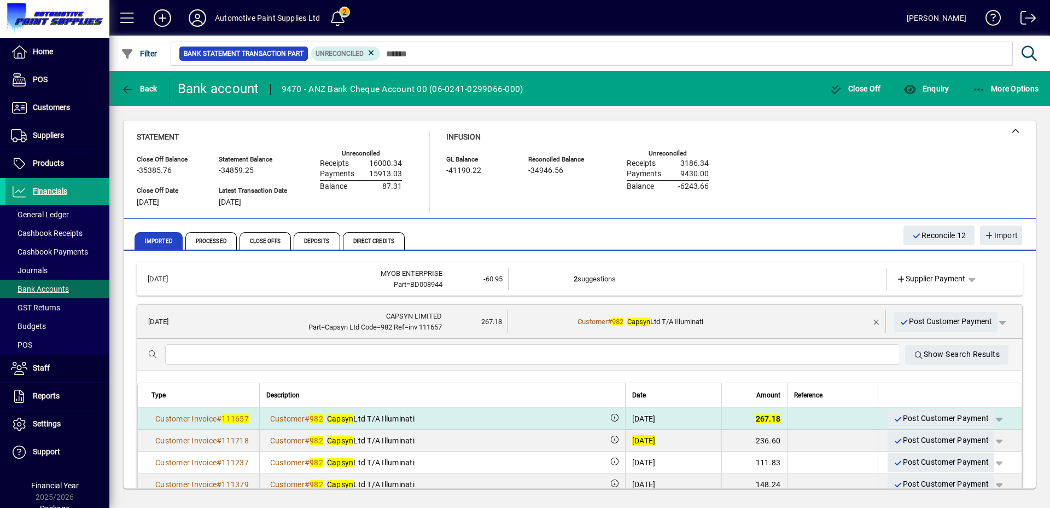
click at [992, 421] on span "button" at bounding box center [999, 418] width 26 height 26
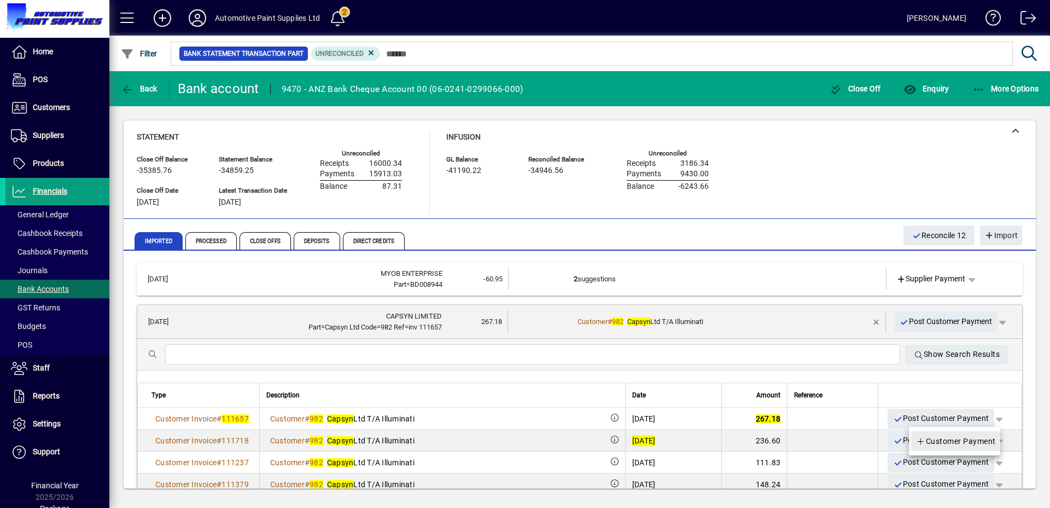
click at [978, 434] on span "Customer Payment" at bounding box center [956, 440] width 80 height 13
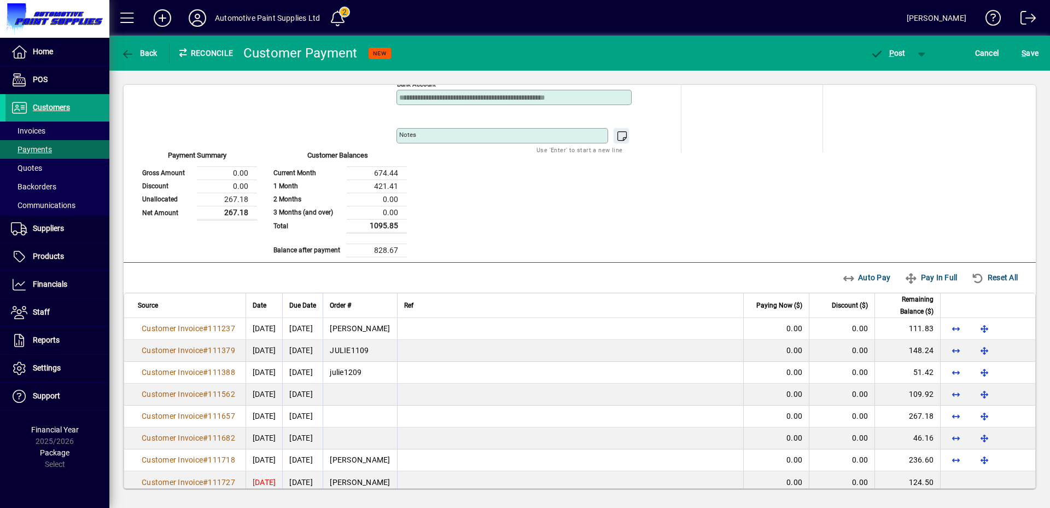
scroll to position [121, 0]
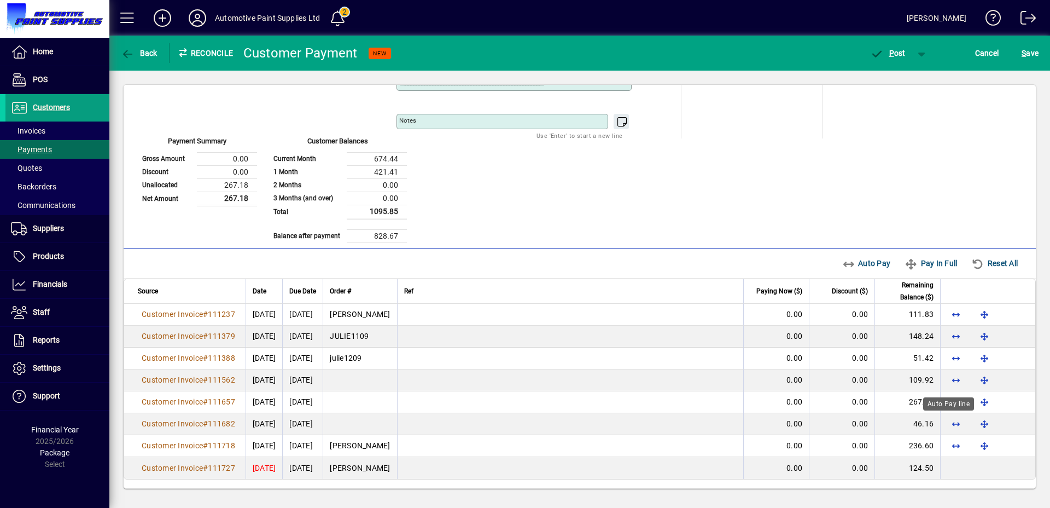
click at [955, 403] on div "Auto Pay line" at bounding box center [949, 403] width 51 height 13
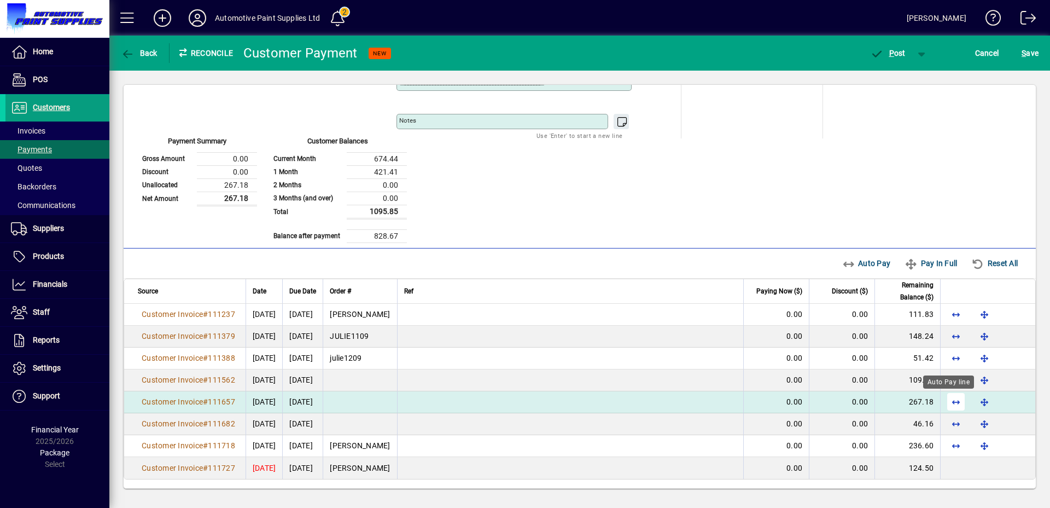
click at [952, 402] on span "button" at bounding box center [956, 401] width 26 height 26
click at [902, 60] on span "button" at bounding box center [888, 53] width 47 height 26
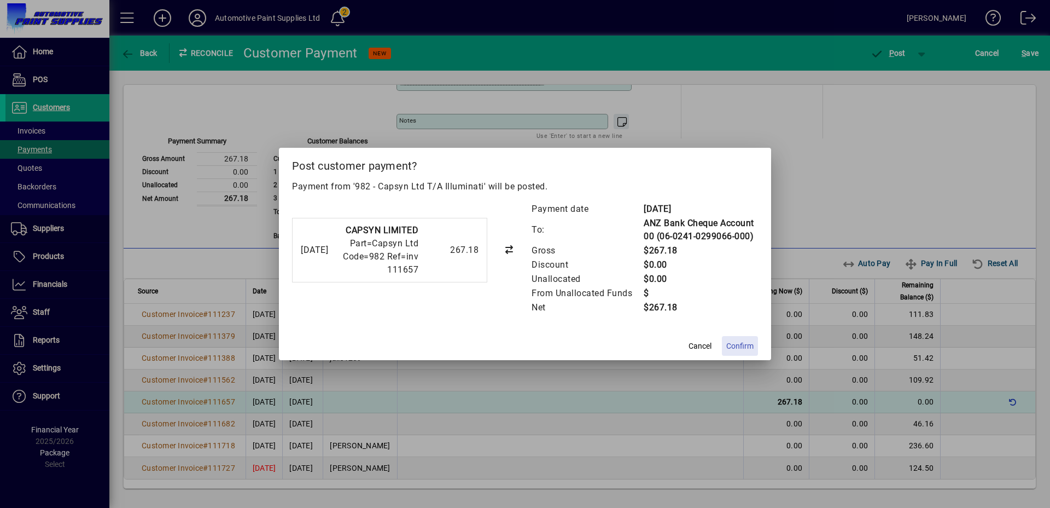
click at [757, 342] on span at bounding box center [740, 346] width 36 height 26
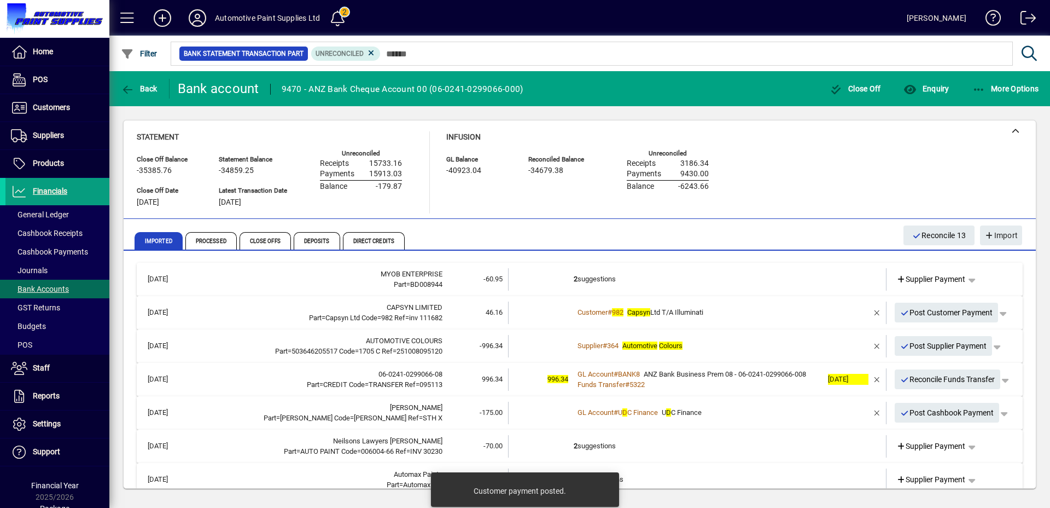
click at [746, 313] on div "Customer # 982 Capsyn Ltd T/A Illuminati" at bounding box center [698, 312] width 249 height 11
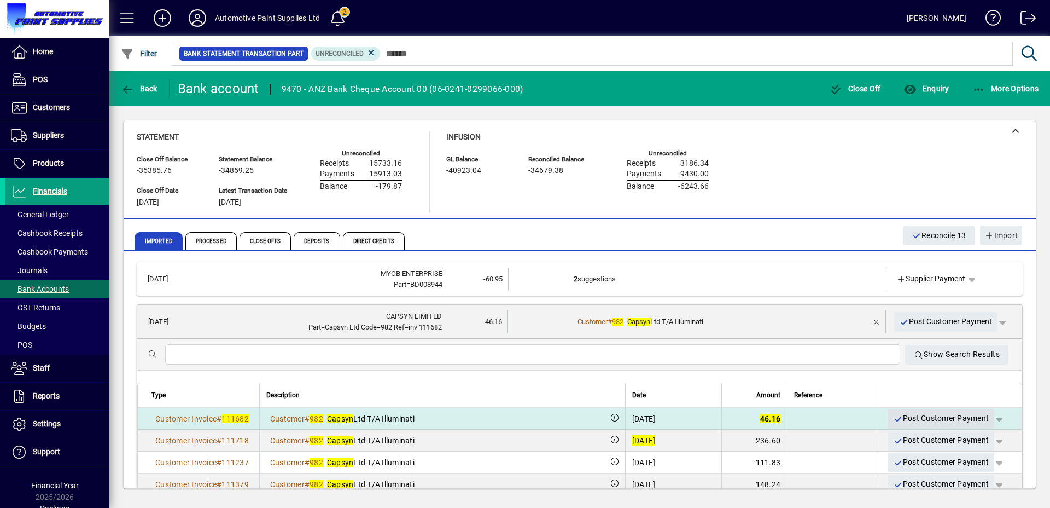
click at [893, 423] on span "Post Customer Payment" at bounding box center [941, 418] width 96 height 18
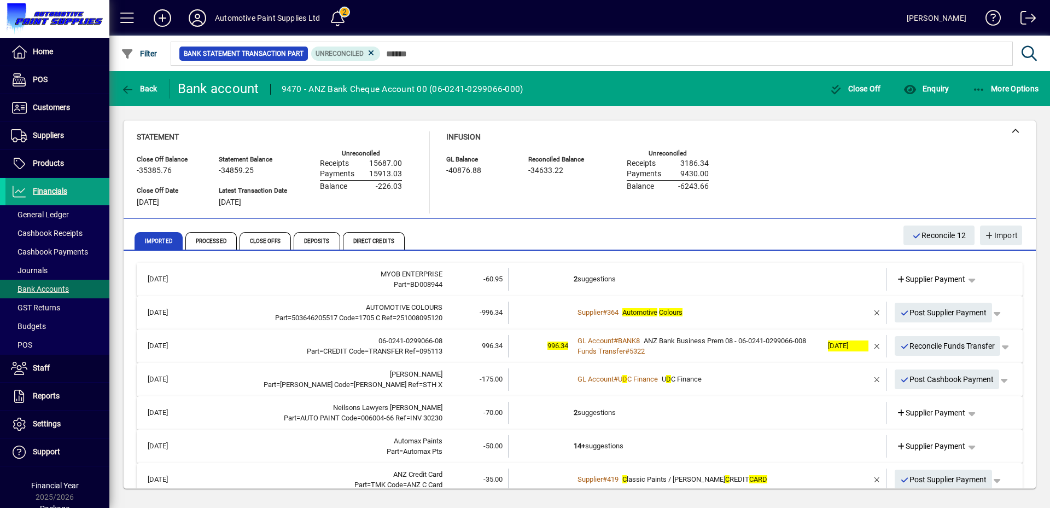
click at [734, 310] on div "Supplier # 364 Automotive Colours" at bounding box center [698, 312] width 249 height 11
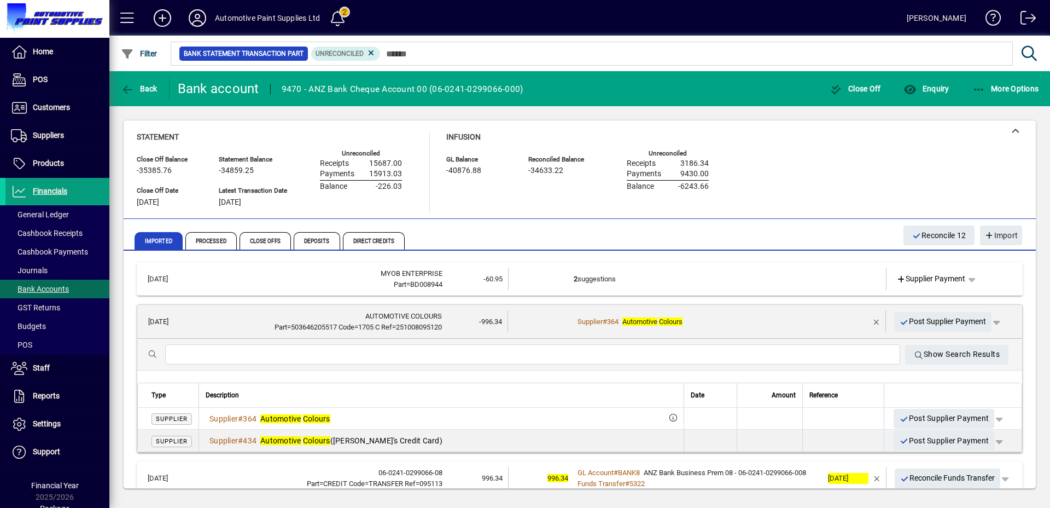
click at [734, 313] on td "Supplier # 364 Automotive Colours" at bounding box center [698, 321] width 248 height 22
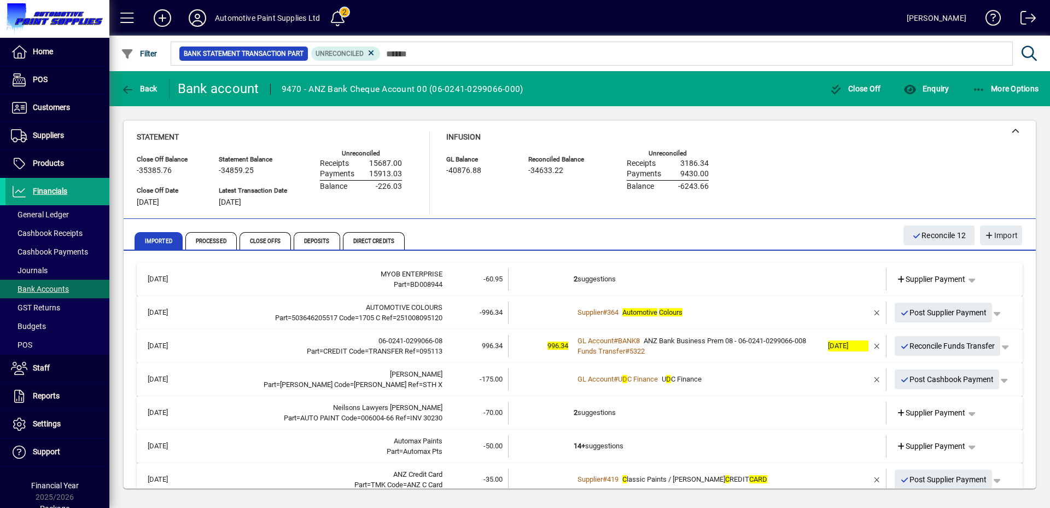
click at [693, 353] on div "Funds Transfer # 5322" at bounding box center [698, 351] width 249 height 11
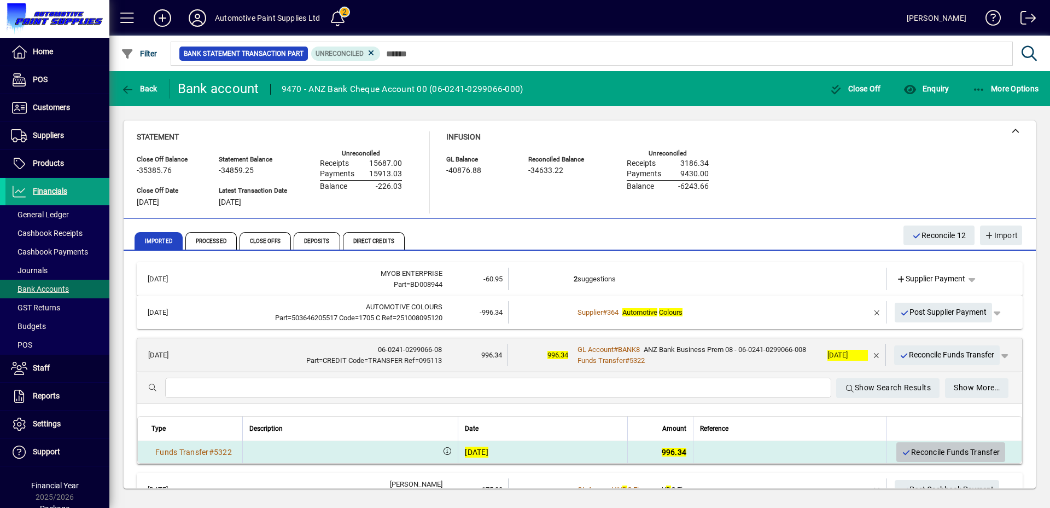
click at [936, 454] on span "Reconcile Funds Transfer" at bounding box center [951, 452] width 98 height 18
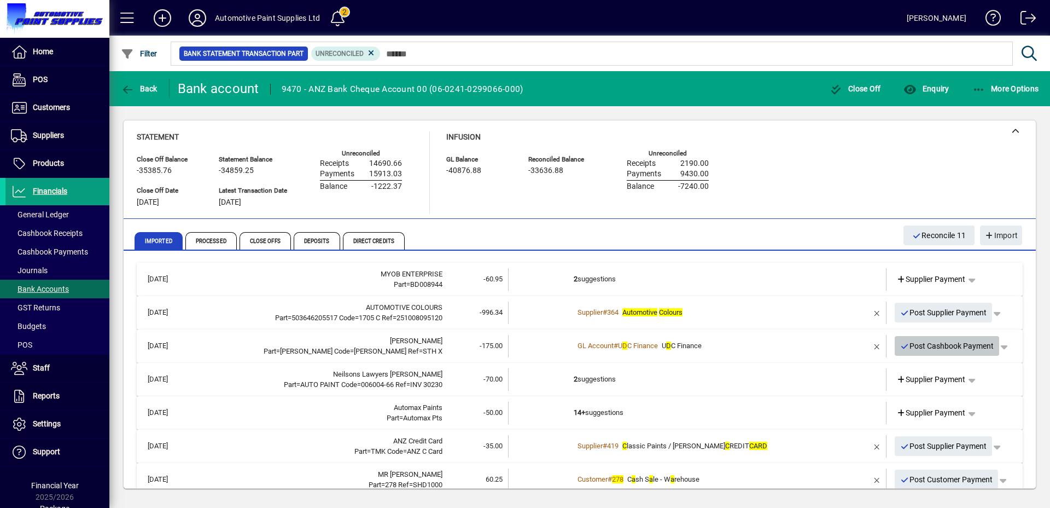
click at [940, 352] on span "Post Cashbook Payment" at bounding box center [948, 346] width 94 height 18
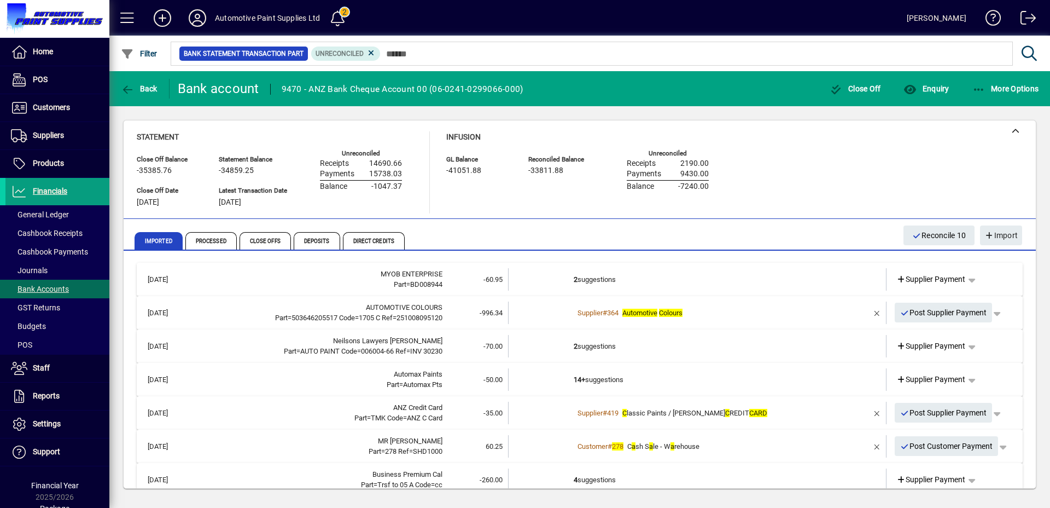
click at [658, 348] on td "2 suggestions" at bounding box center [698, 346] width 249 height 22
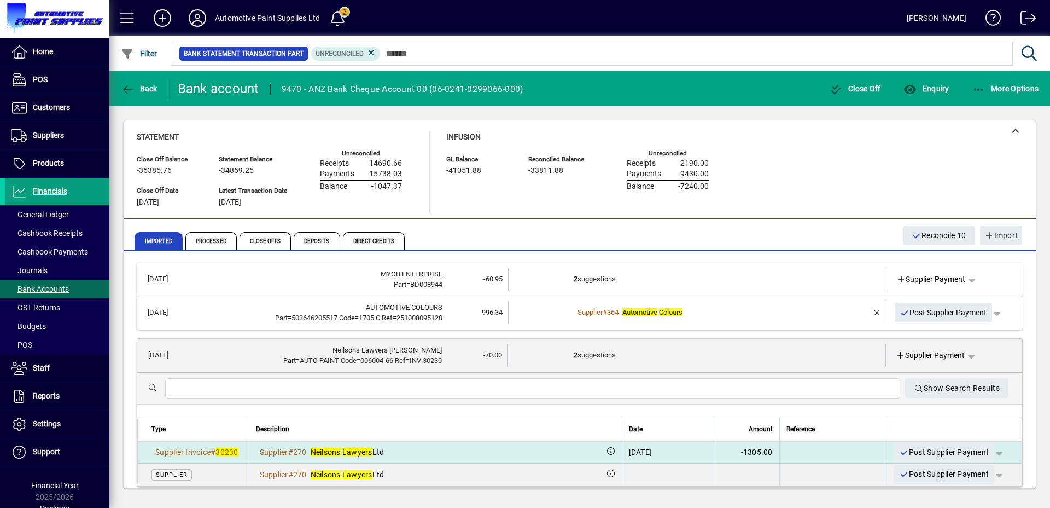
click at [993, 455] on span "button" at bounding box center [999, 452] width 26 height 26
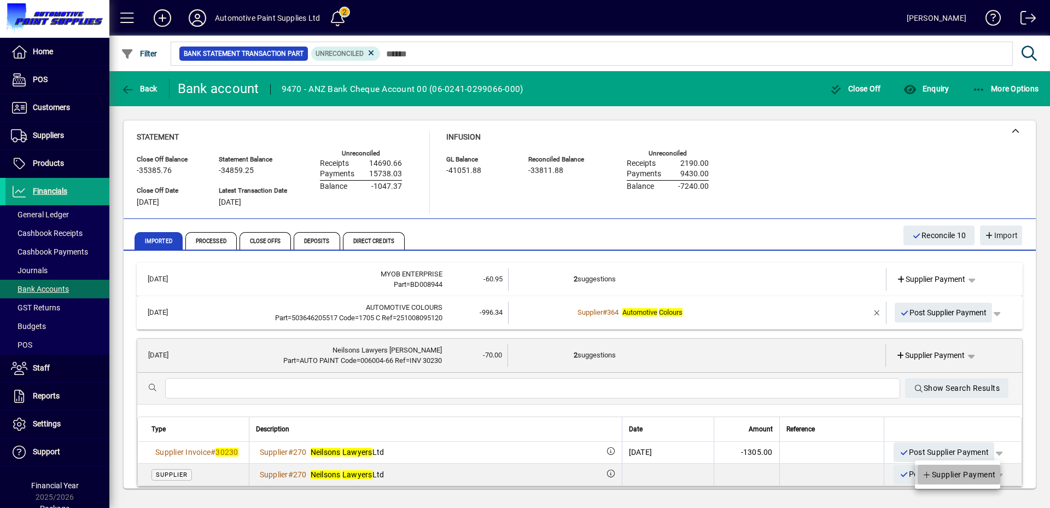
click at [971, 469] on span "Supplier Payment" at bounding box center [959, 474] width 74 height 13
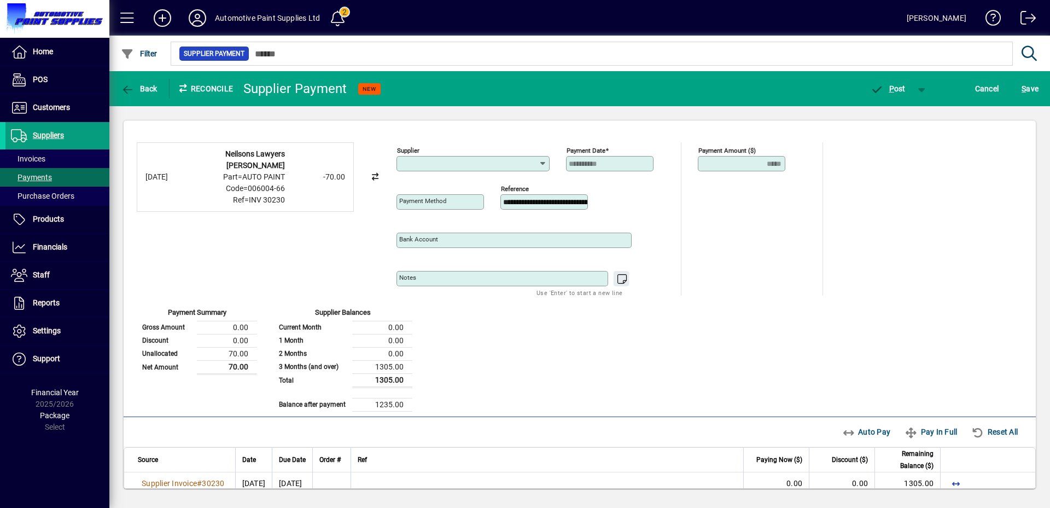
type input "**********"
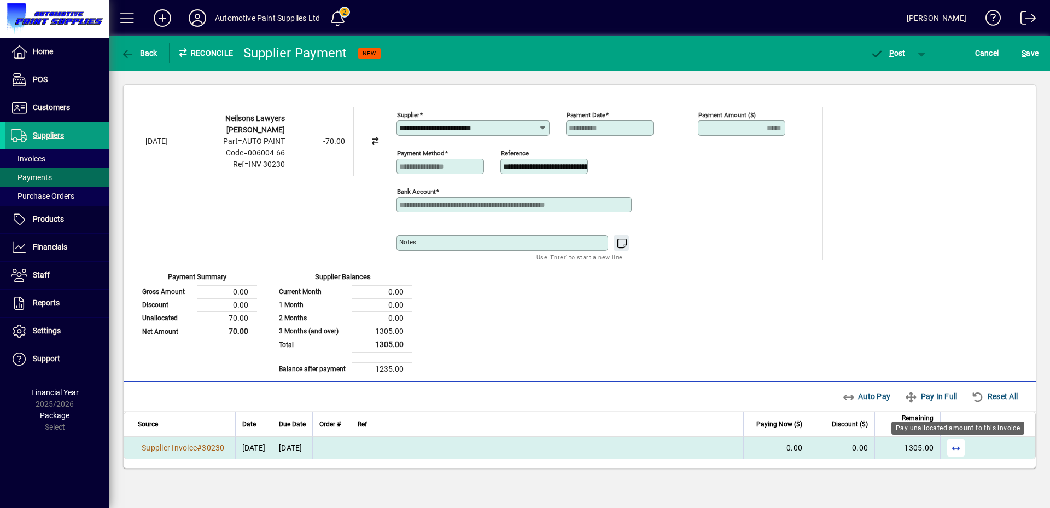
click at [956, 449] on span "button" at bounding box center [956, 447] width 26 height 26
click at [893, 53] on span "P" at bounding box center [892, 53] width 5 height 9
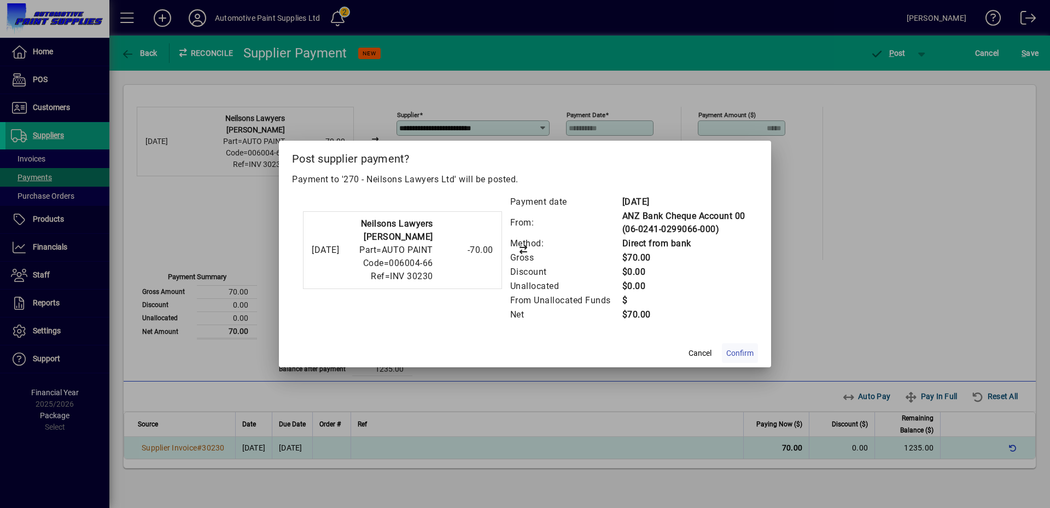
click at [727, 356] on span "Confirm" at bounding box center [740, 352] width 27 height 11
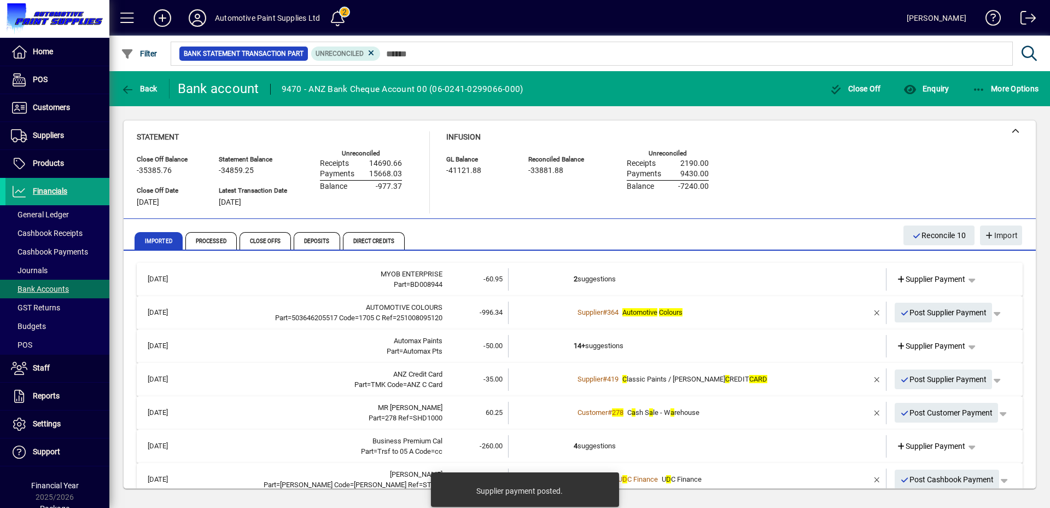
click at [635, 351] on td "14+ suggestions" at bounding box center [698, 346] width 249 height 22
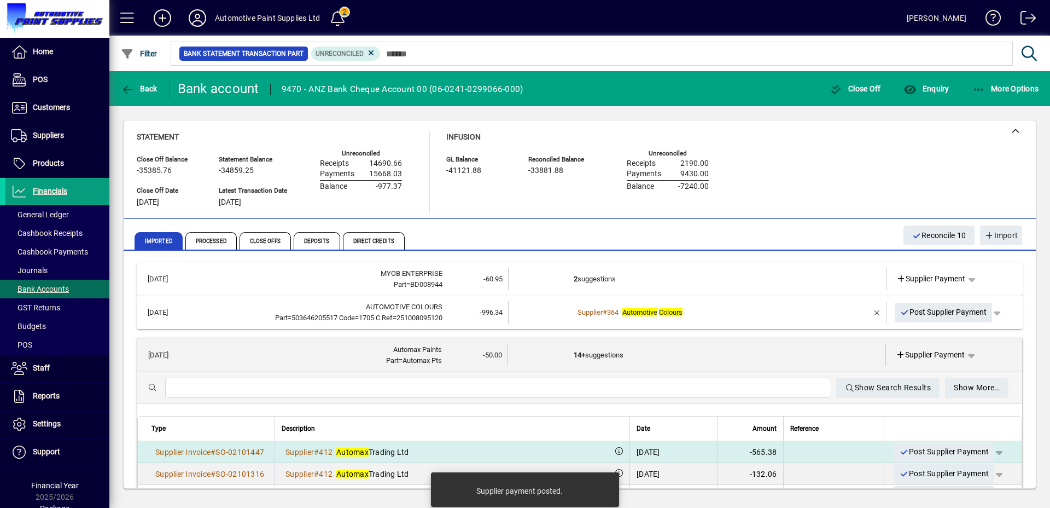
click at [991, 456] on span "button" at bounding box center [999, 452] width 26 height 26
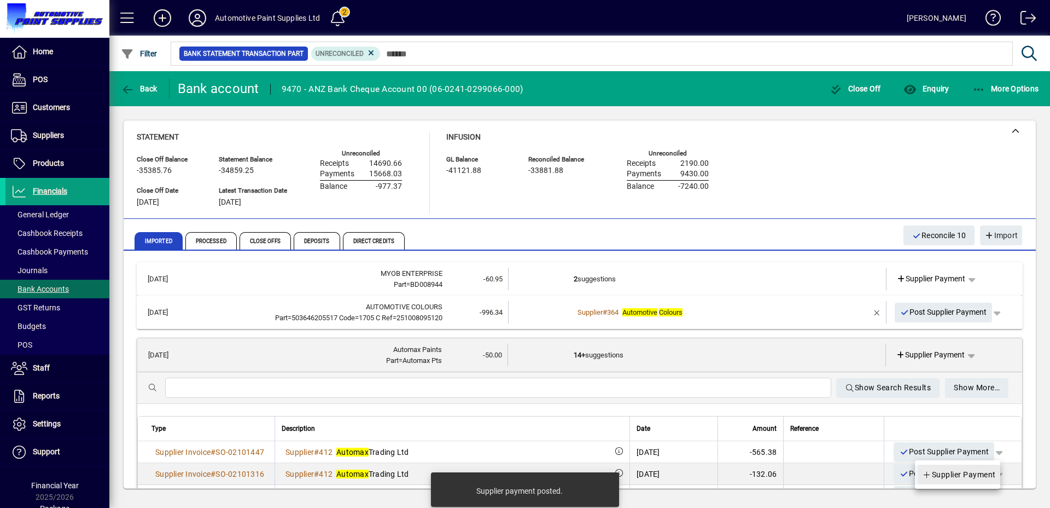
click at [959, 478] on span "Supplier Payment" at bounding box center [959, 474] width 74 height 13
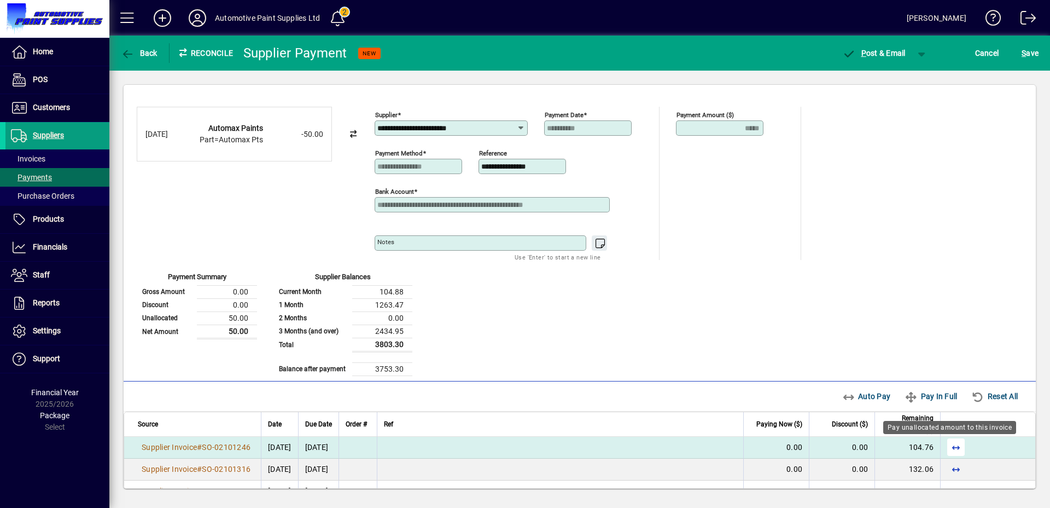
click at [944, 448] on span "button" at bounding box center [956, 447] width 26 height 26
click at [922, 58] on span "button" at bounding box center [922, 53] width 26 height 26
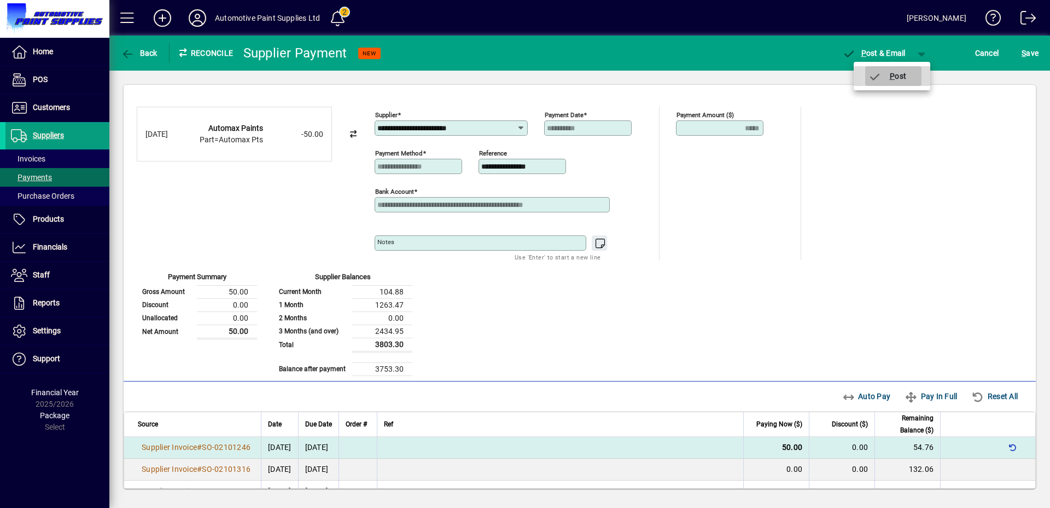
click at [877, 76] on icon "button" at bounding box center [875, 77] width 14 height 11
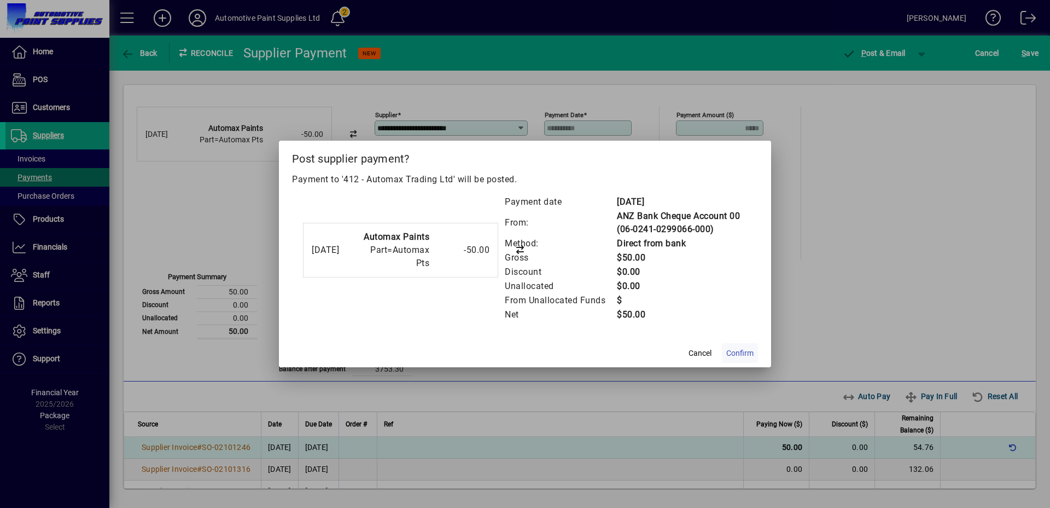
click at [753, 352] on span "Confirm" at bounding box center [740, 352] width 27 height 11
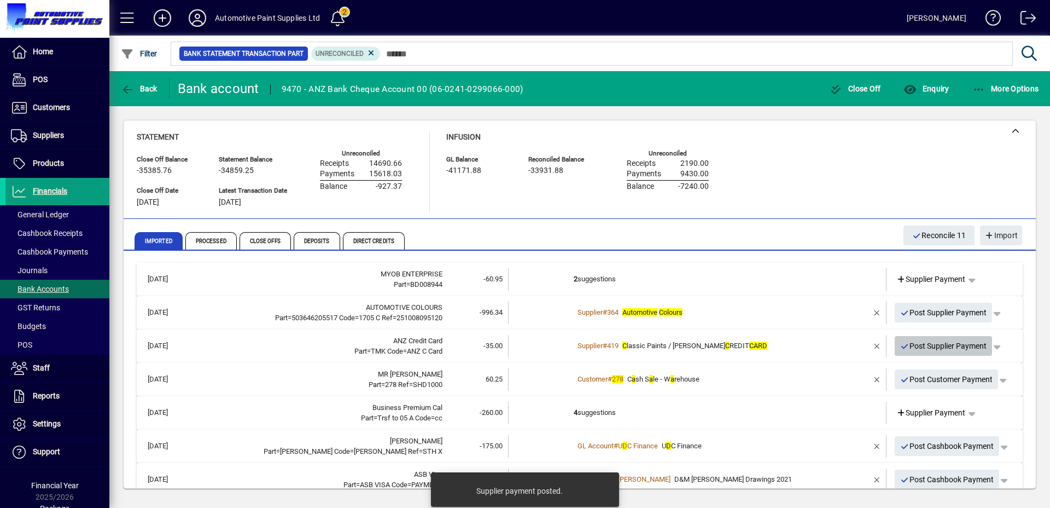
click at [935, 350] on span "Post Supplier Payment" at bounding box center [944, 346] width 87 height 18
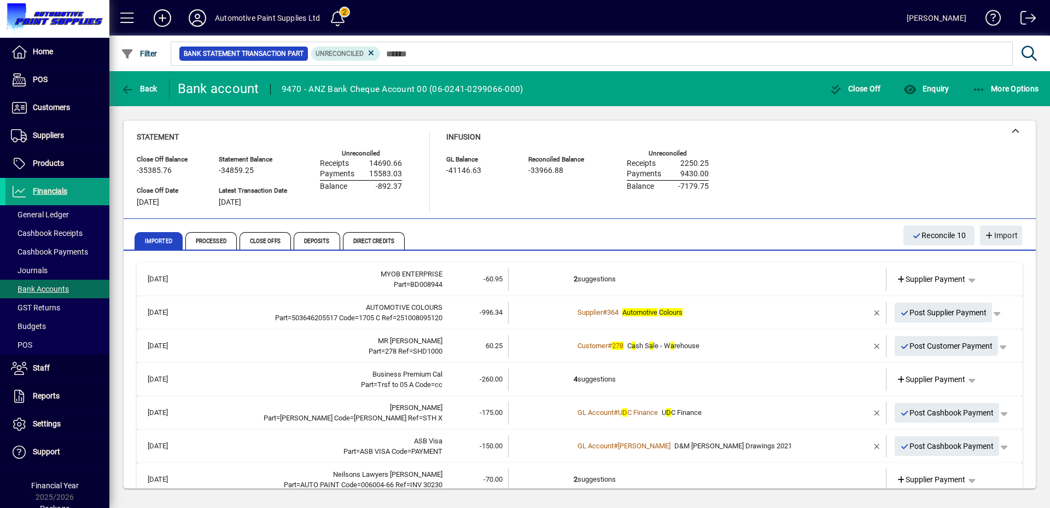
click at [740, 335] on td "Customer # 278 C a sh S a le - W a rehouse" at bounding box center [698, 346] width 249 height 22
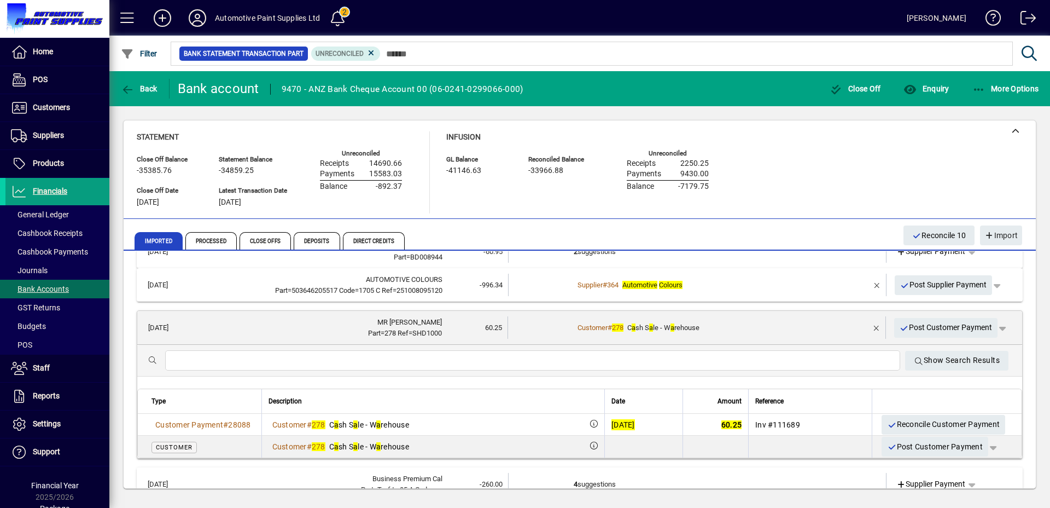
scroll to position [98, 0]
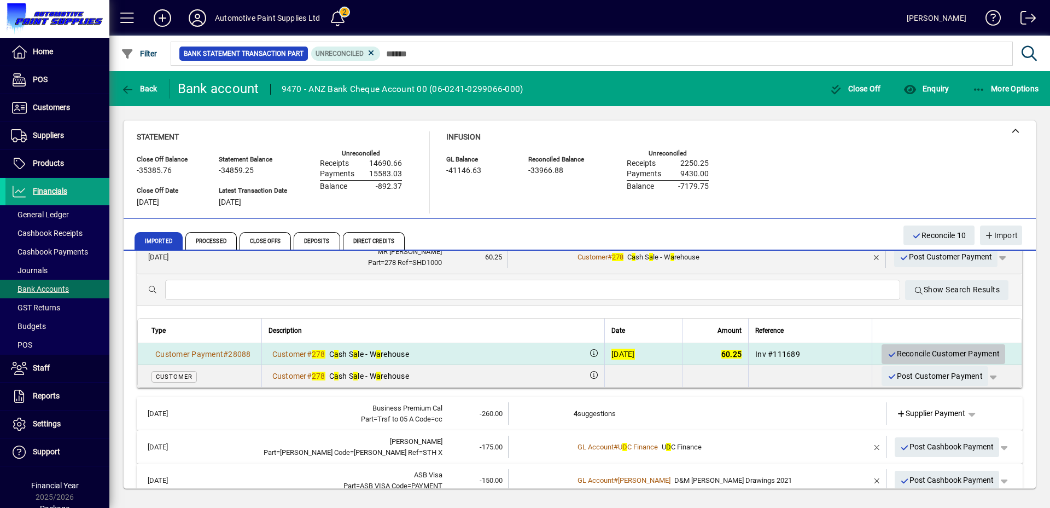
click at [909, 352] on span "Reconcile Customer Payment" at bounding box center [943, 354] width 113 height 18
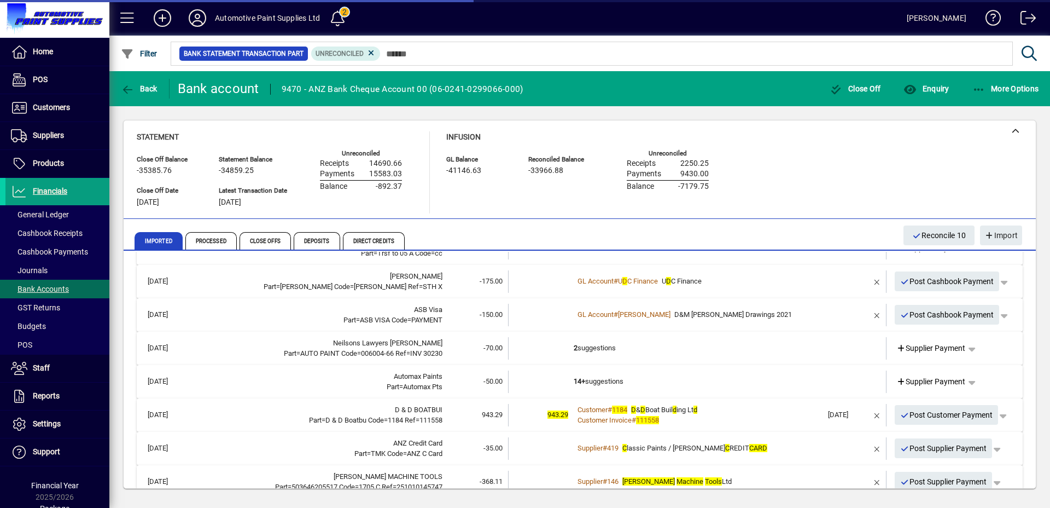
scroll to position [0, 0]
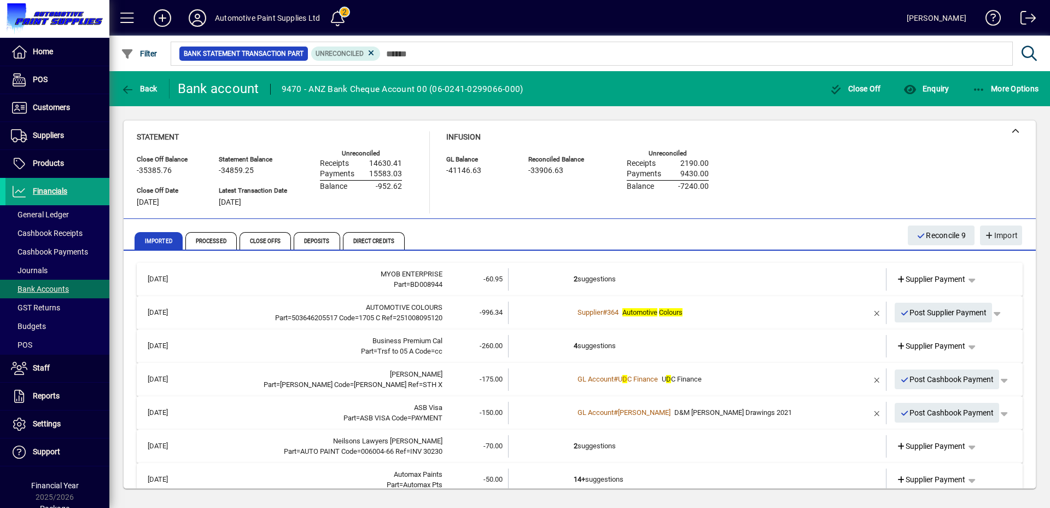
click at [641, 345] on td "4 suggestions" at bounding box center [698, 346] width 249 height 22
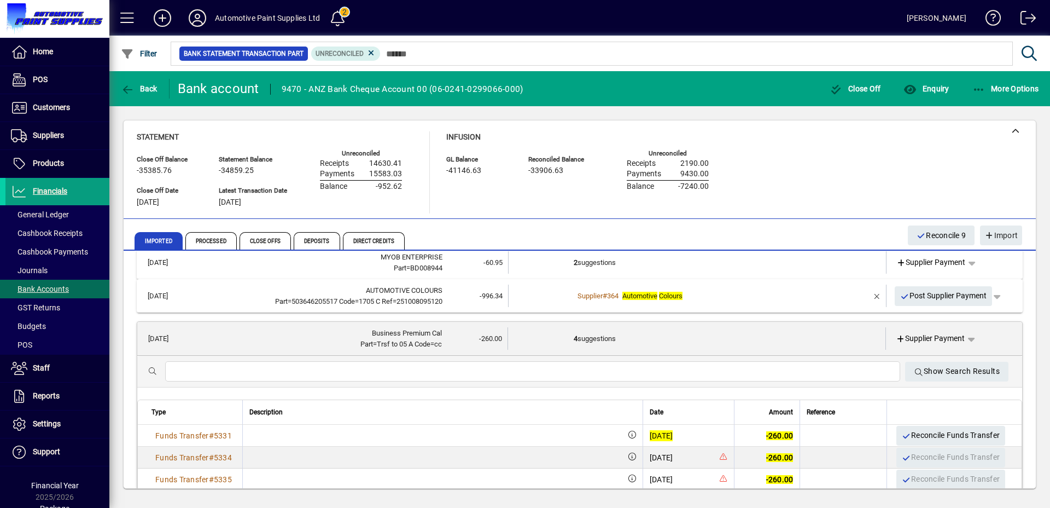
scroll to position [19, 0]
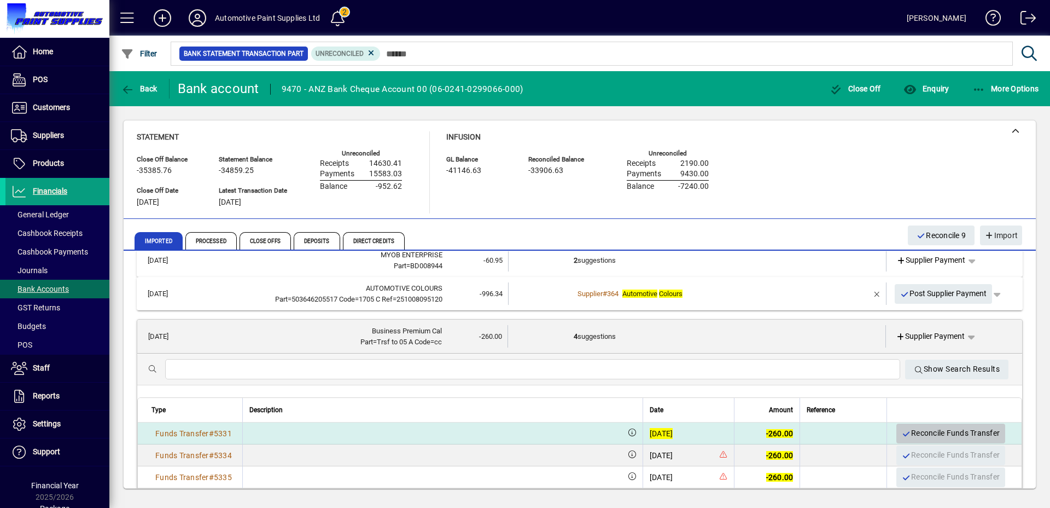
click at [926, 429] on span "Reconcile Funds Transfer" at bounding box center [951, 433] width 98 height 18
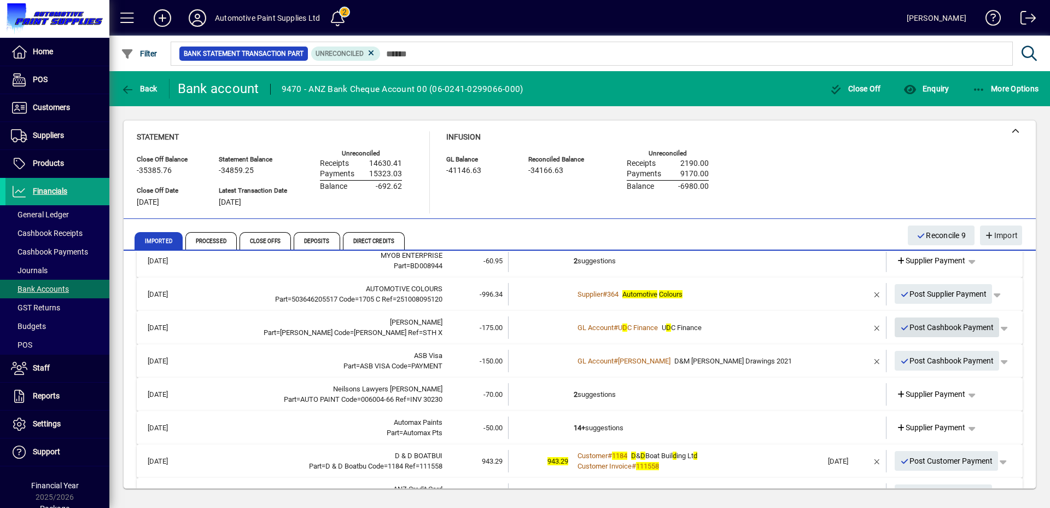
click at [947, 333] on span "Post Cashbook Payment" at bounding box center [948, 327] width 94 height 18
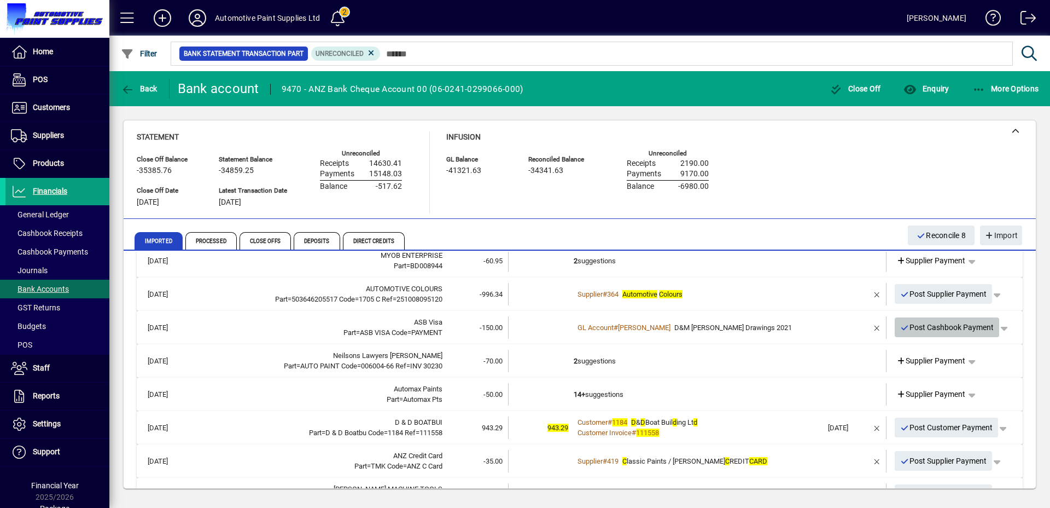
click at [937, 330] on span "Post Cashbook Payment" at bounding box center [948, 327] width 94 height 18
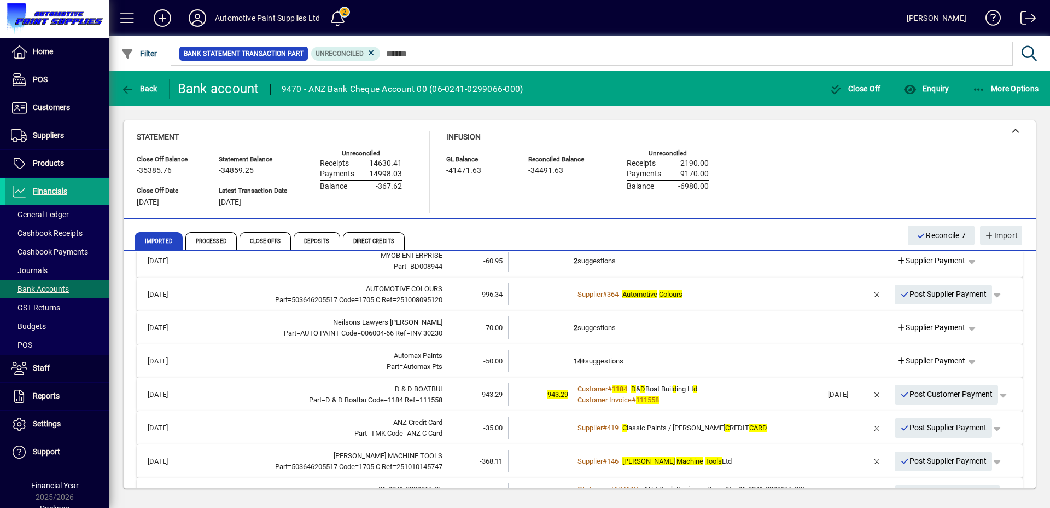
click at [658, 329] on td "2 suggestions" at bounding box center [698, 327] width 249 height 22
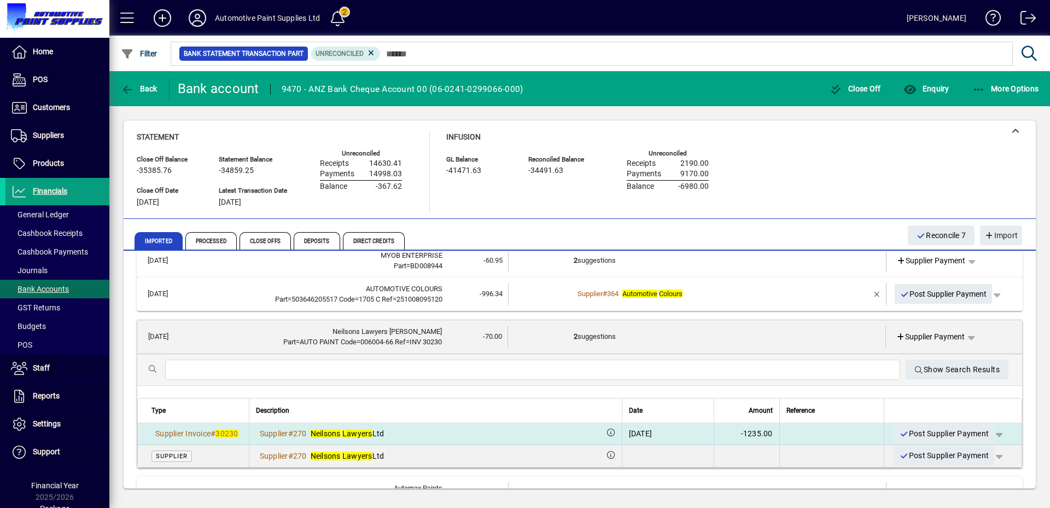
click at [988, 436] on span "button" at bounding box center [999, 433] width 26 height 26
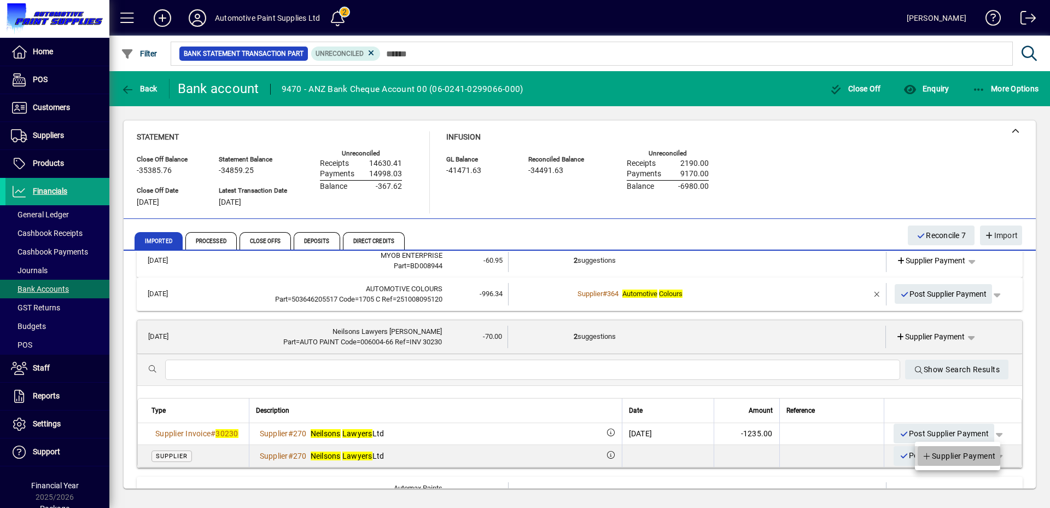
click at [972, 451] on span "Supplier Payment" at bounding box center [959, 455] width 74 height 13
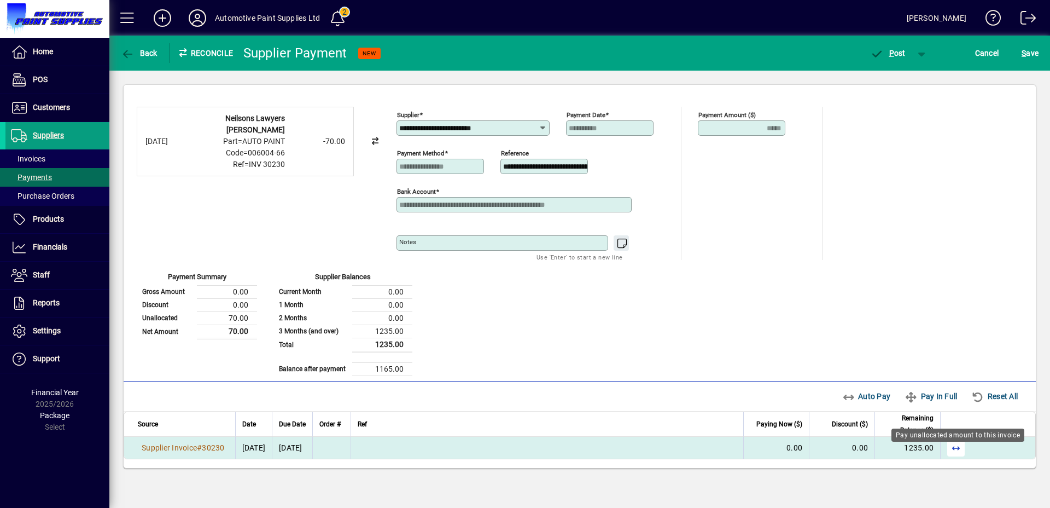
click at [958, 449] on span "button" at bounding box center [956, 447] width 26 height 26
click at [883, 53] on icon "button" at bounding box center [877, 54] width 14 height 11
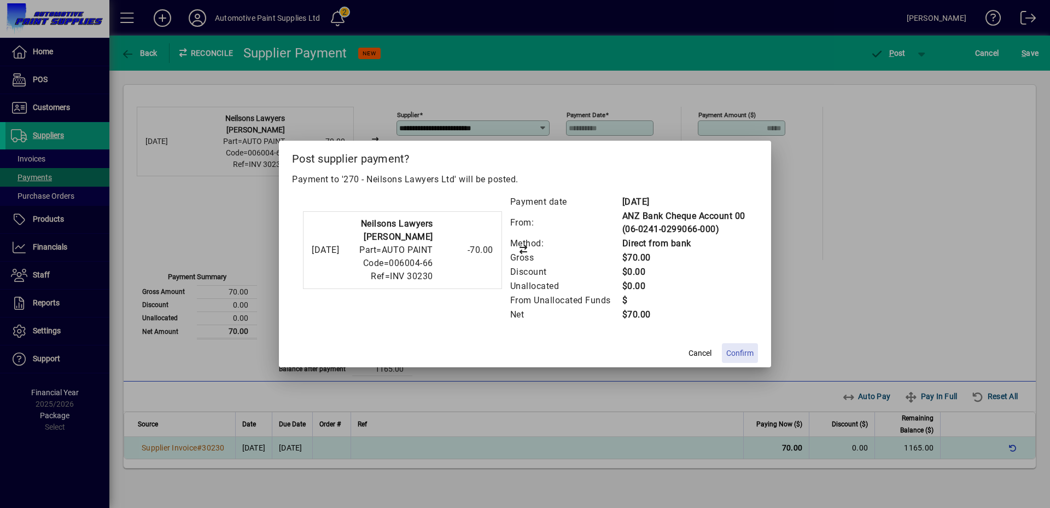
click at [749, 349] on span "Confirm" at bounding box center [740, 352] width 27 height 11
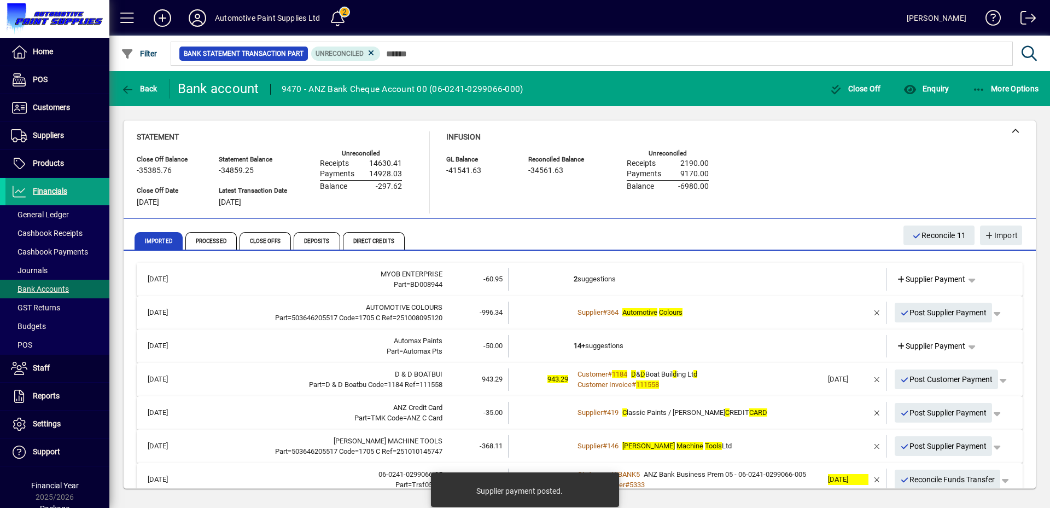
click at [675, 346] on td "14+ suggestions" at bounding box center [698, 346] width 249 height 22
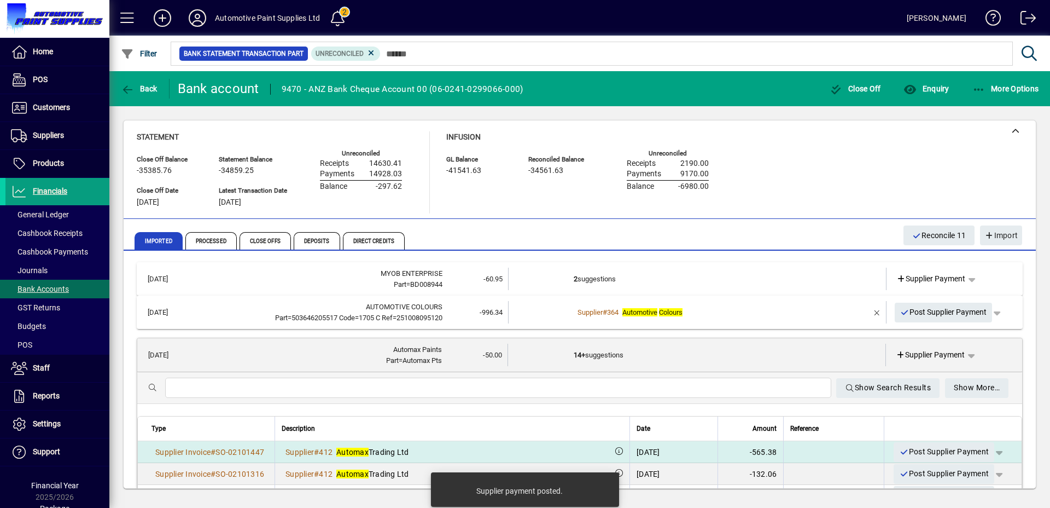
click at [991, 451] on span "button" at bounding box center [999, 452] width 26 height 26
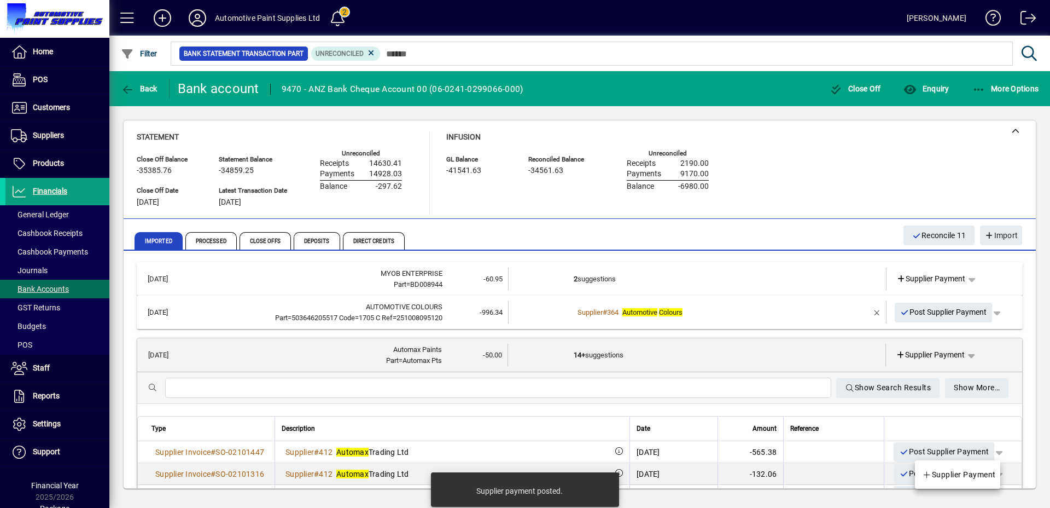
click at [965, 468] on span "Supplier Payment" at bounding box center [959, 474] width 74 height 13
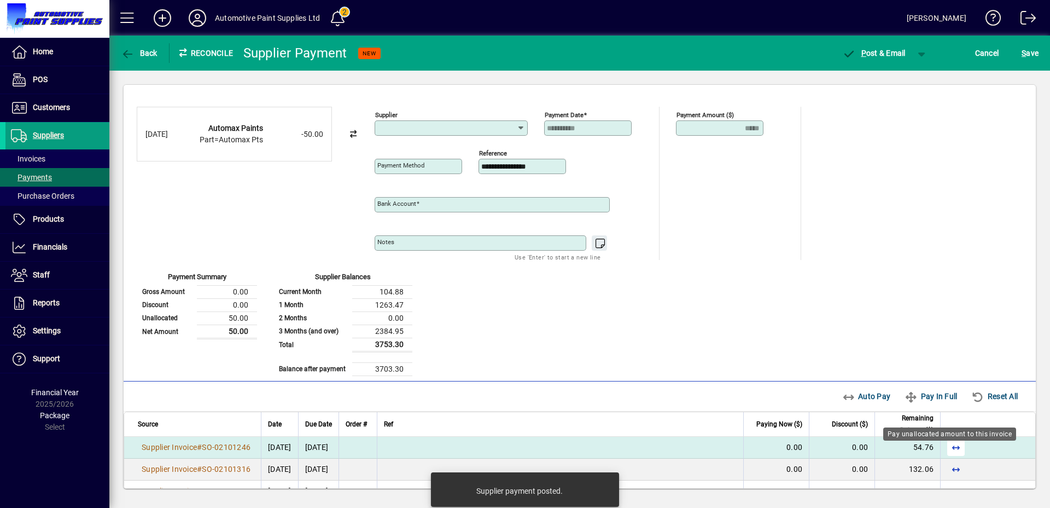
type input "**********"
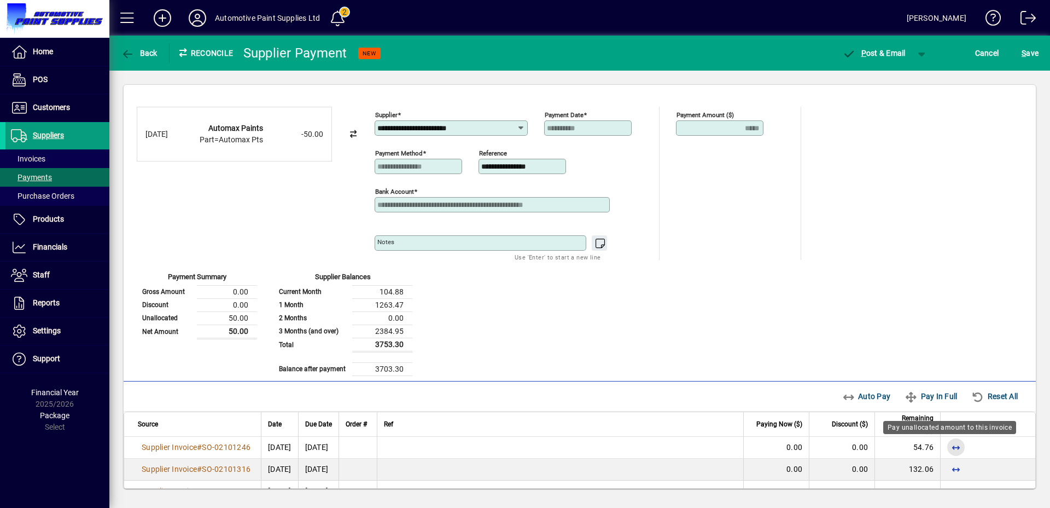
drag, startPoint x: 951, startPoint y: 449, endPoint x: 945, endPoint y: 430, distance: 19.7
click at [951, 449] on span "button" at bounding box center [956, 447] width 26 height 26
click at [920, 57] on span "button" at bounding box center [922, 53] width 26 height 26
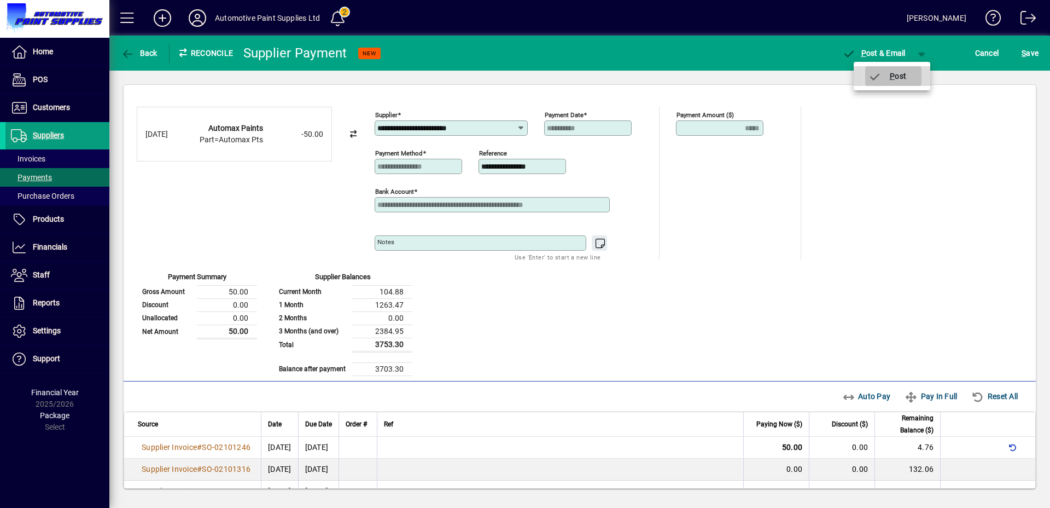
click at [895, 72] on span "P ost" at bounding box center [887, 76] width 39 height 9
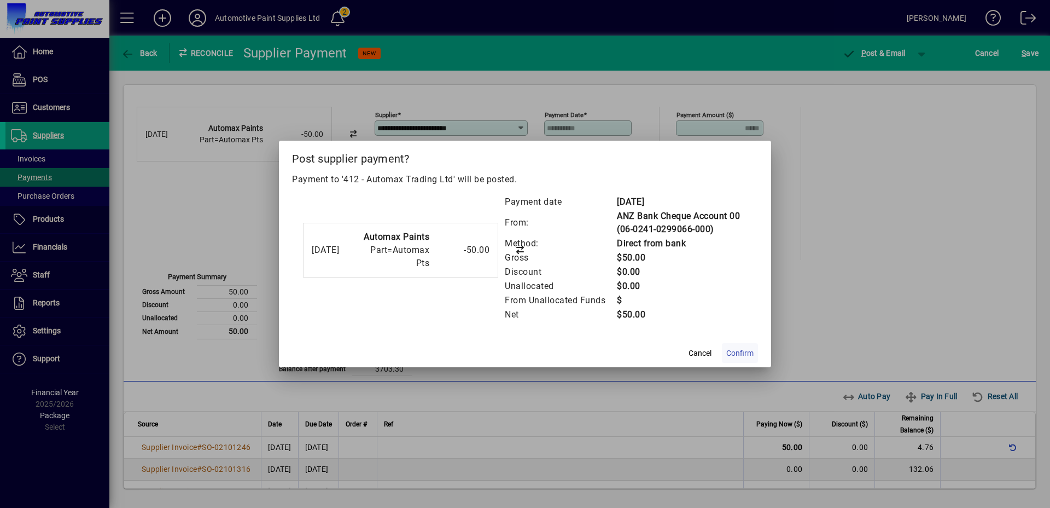
click at [746, 347] on span "Confirm" at bounding box center [740, 352] width 27 height 11
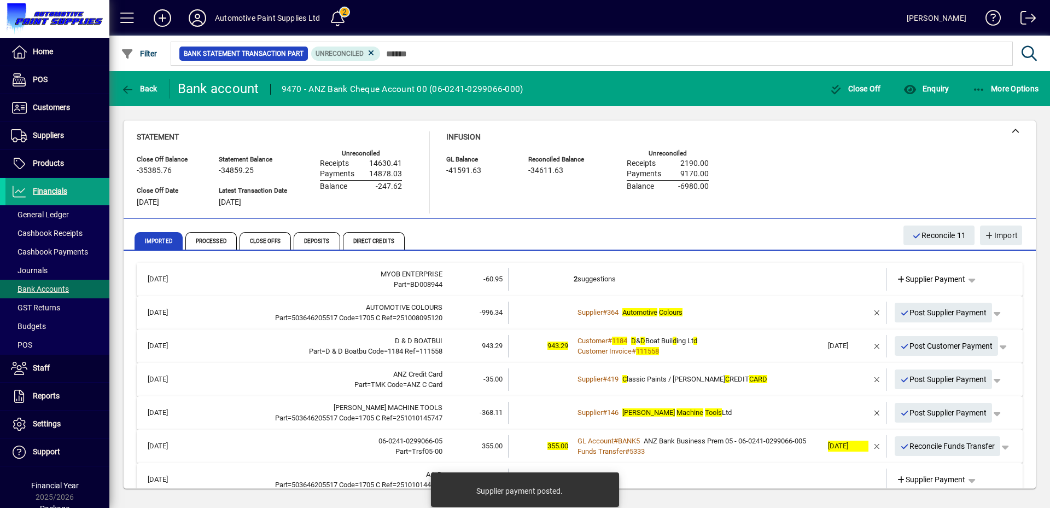
click at [723, 351] on div "Customer Invoice # 111558" at bounding box center [698, 351] width 249 height 11
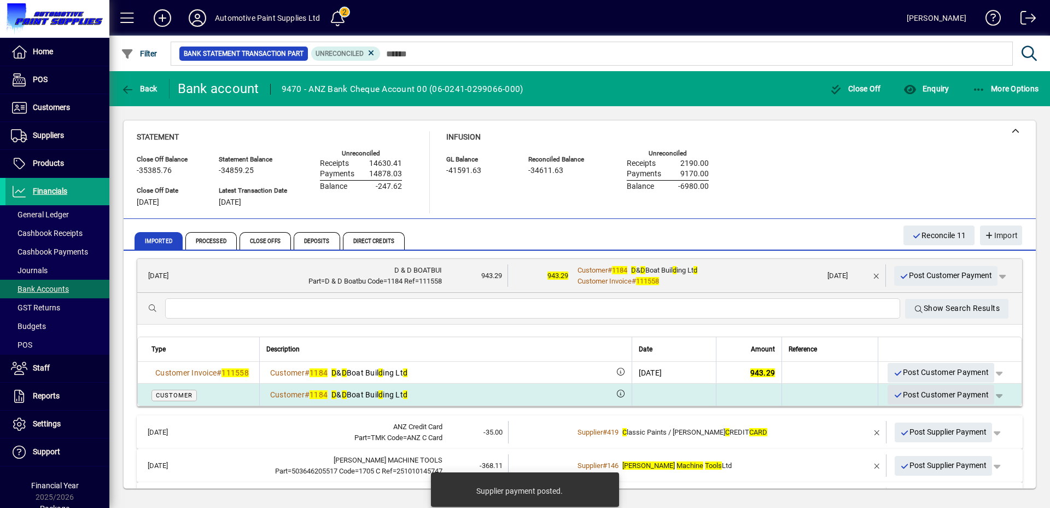
scroll to position [80, 0]
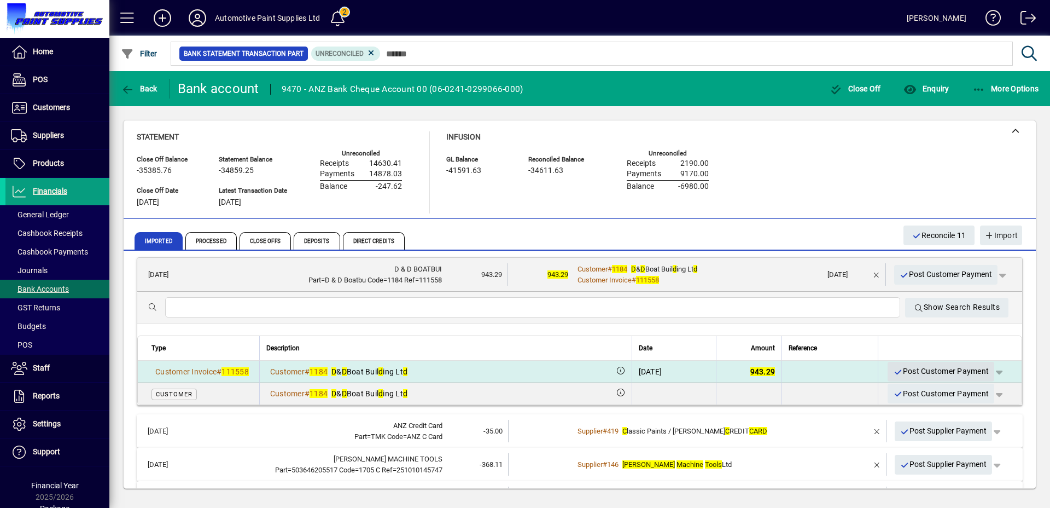
click at [924, 369] on span "Post Customer Payment" at bounding box center [941, 371] width 96 height 18
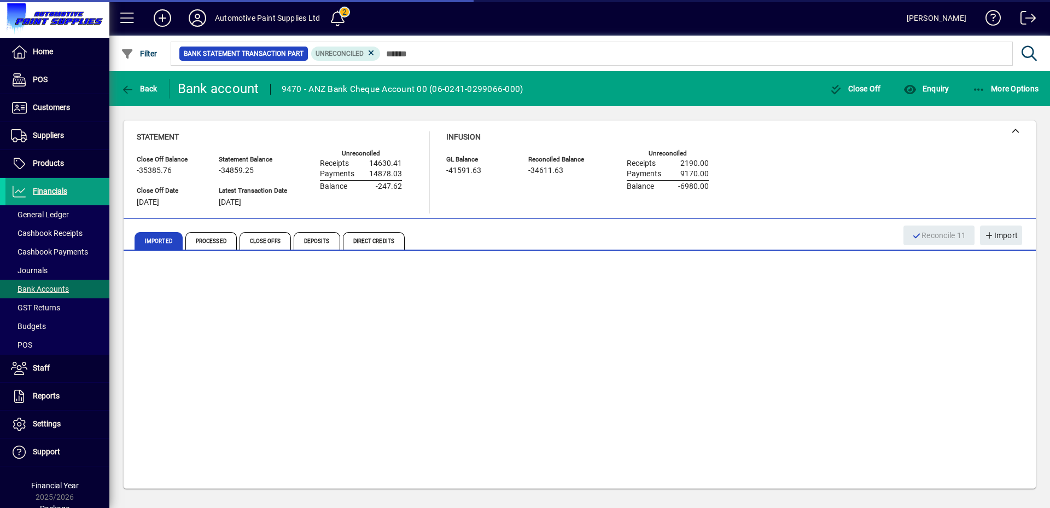
scroll to position [0, 0]
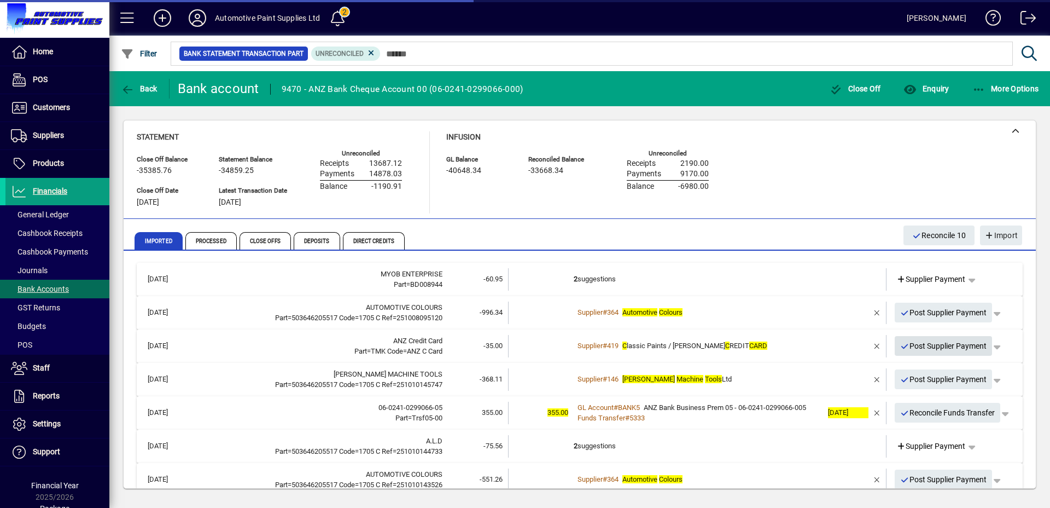
click at [958, 345] on span "Post Supplier Payment" at bounding box center [944, 346] width 87 height 18
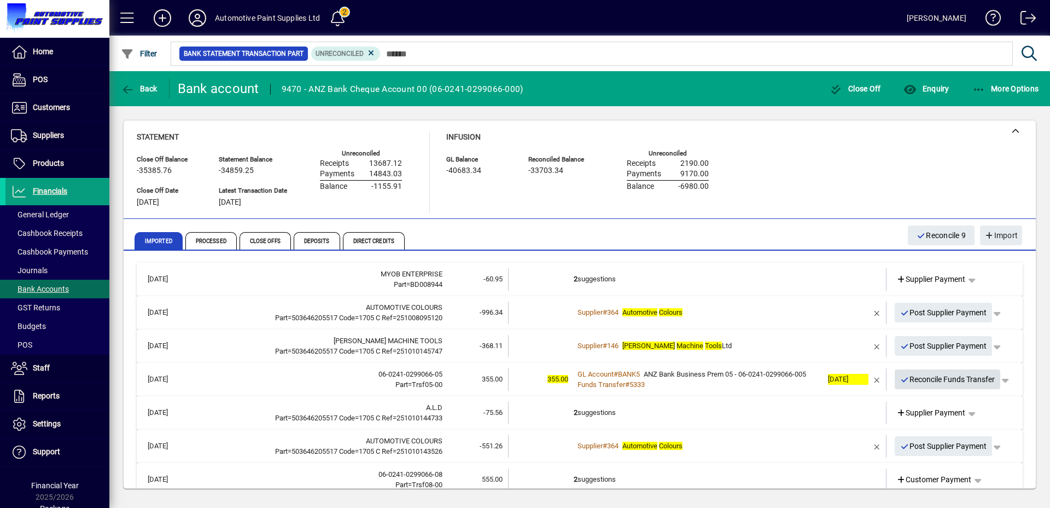
click at [957, 382] on span "Reconcile Funds Transfer" at bounding box center [948, 379] width 95 height 18
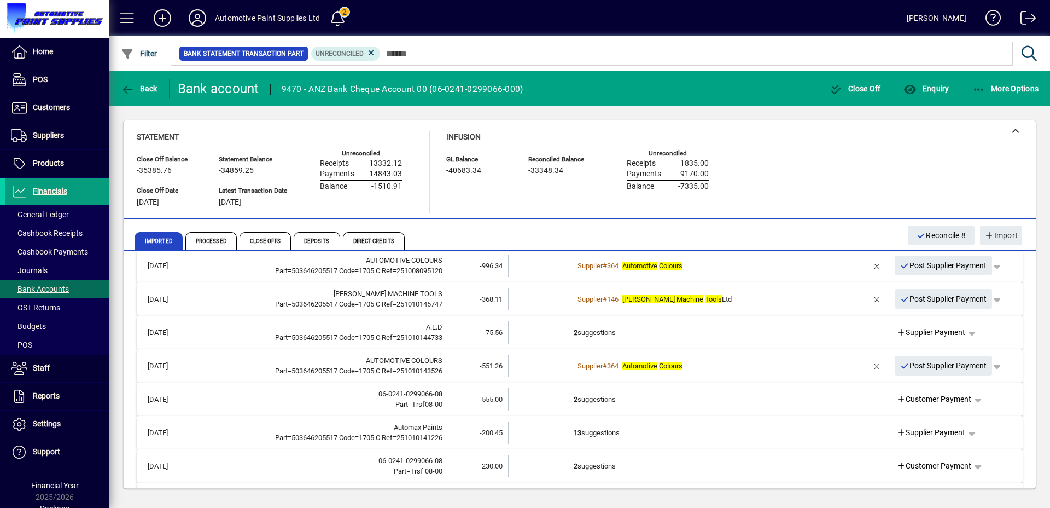
scroll to position [69, 0]
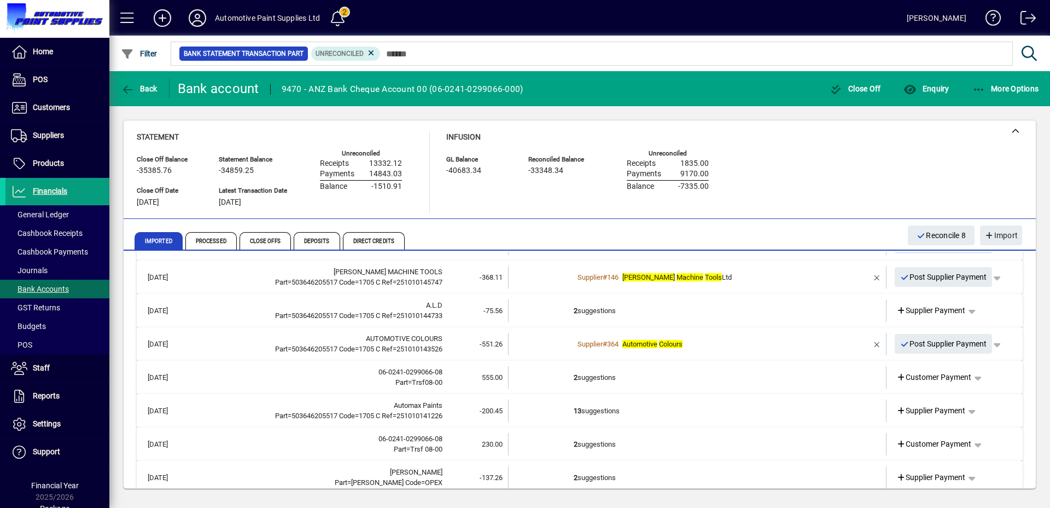
click at [603, 375] on td "2 suggestions" at bounding box center [698, 377] width 249 height 22
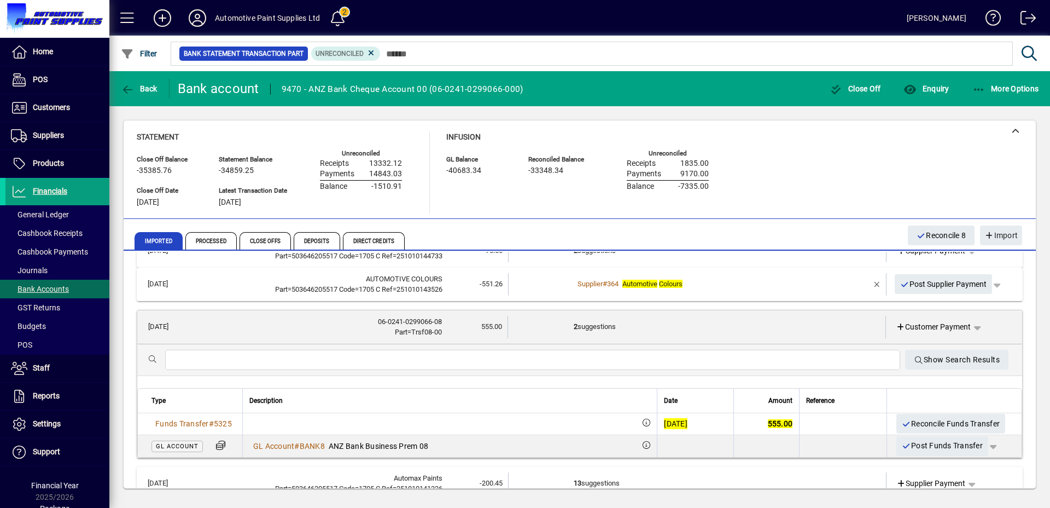
scroll to position [141, 0]
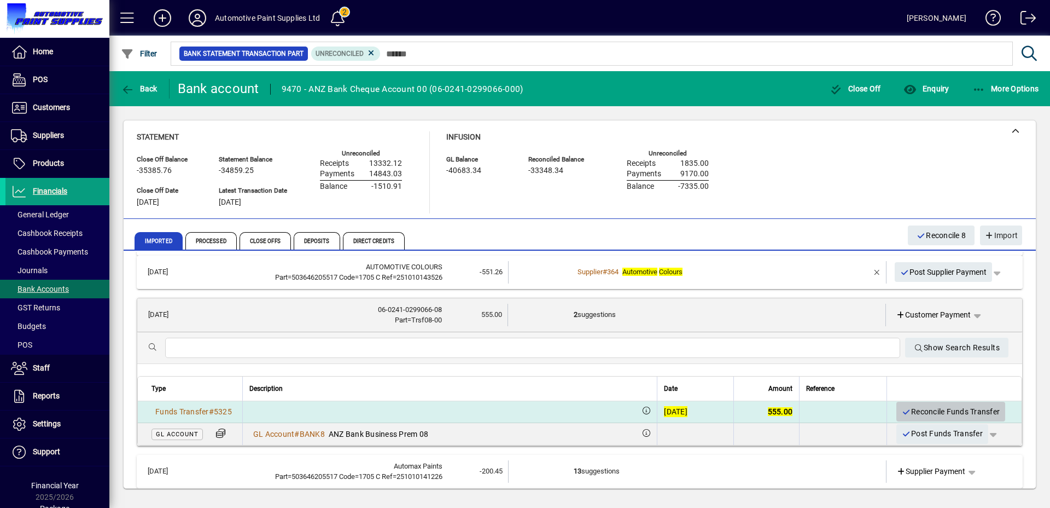
click at [908, 411] on span "Reconcile Funds Transfer" at bounding box center [951, 412] width 98 height 18
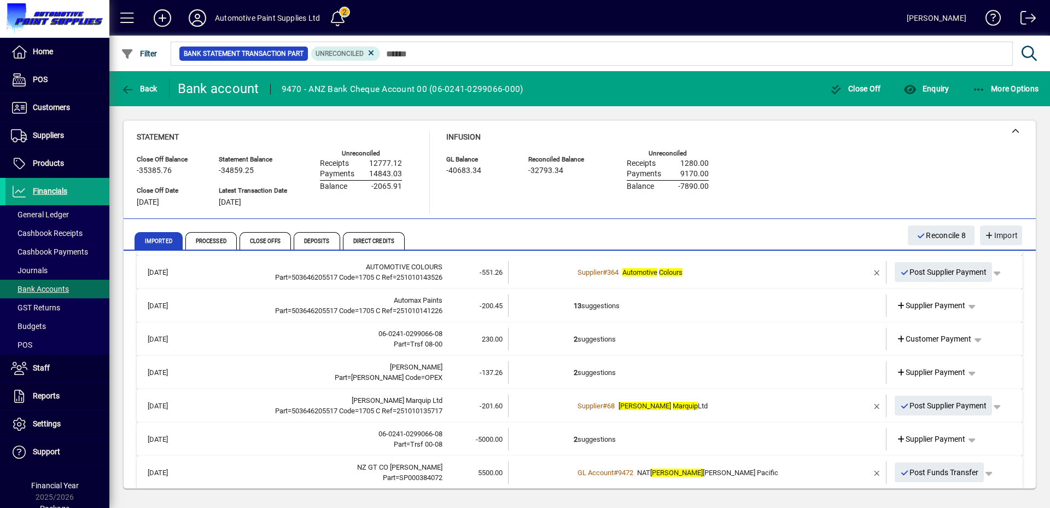
click at [574, 342] on b "2" at bounding box center [576, 339] width 4 height 8
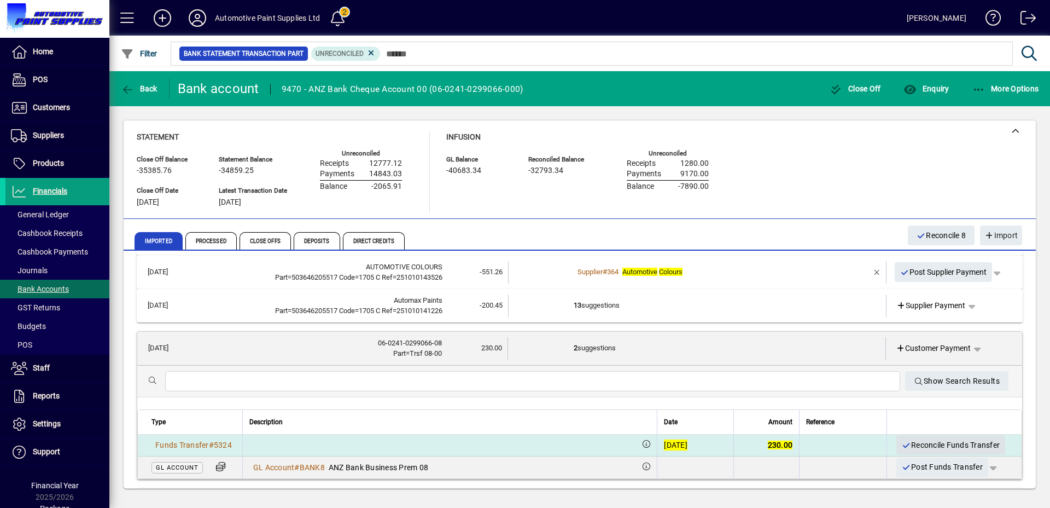
click at [902, 442] on icon "button" at bounding box center [907, 446] width 10 height 8
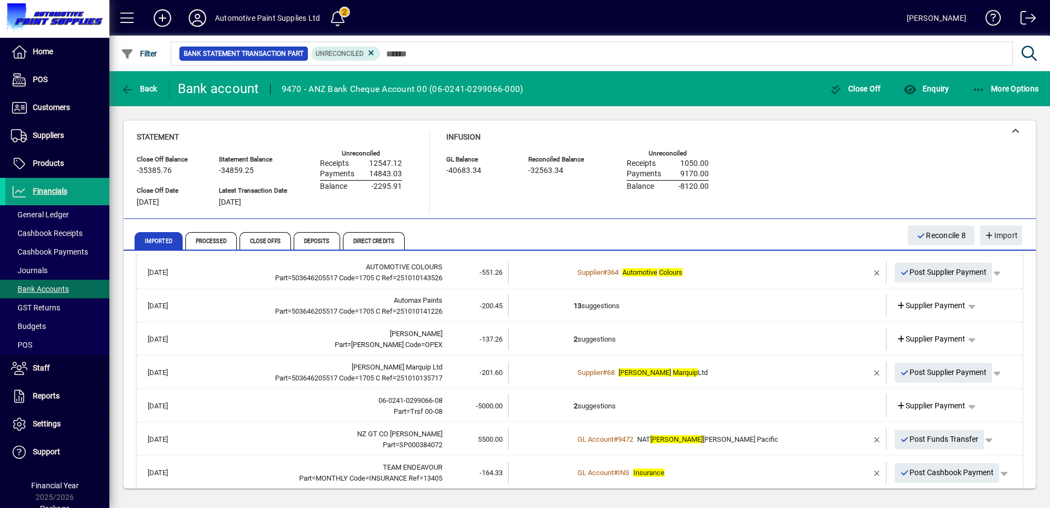
click at [580, 402] on td "2 suggestions" at bounding box center [698, 405] width 249 height 22
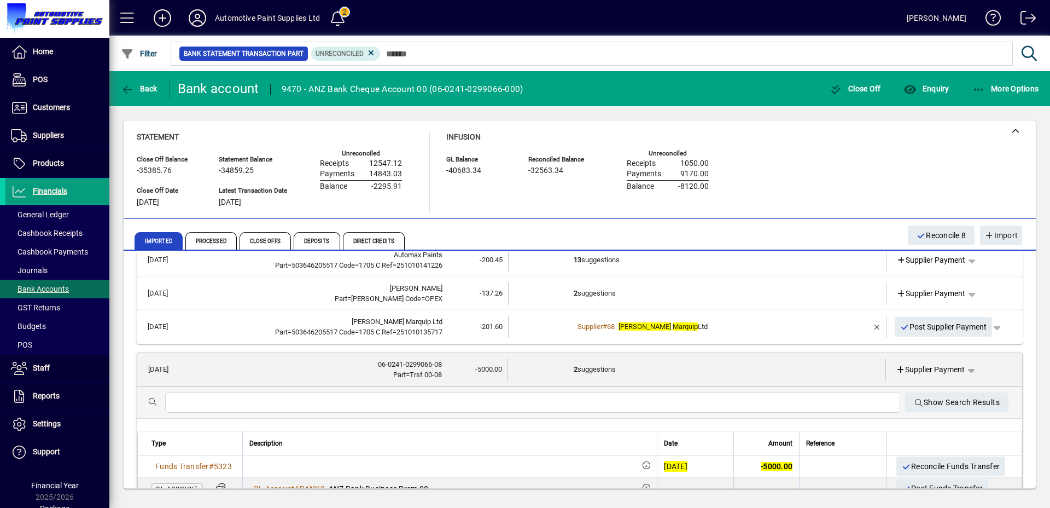
scroll to position [203, 0]
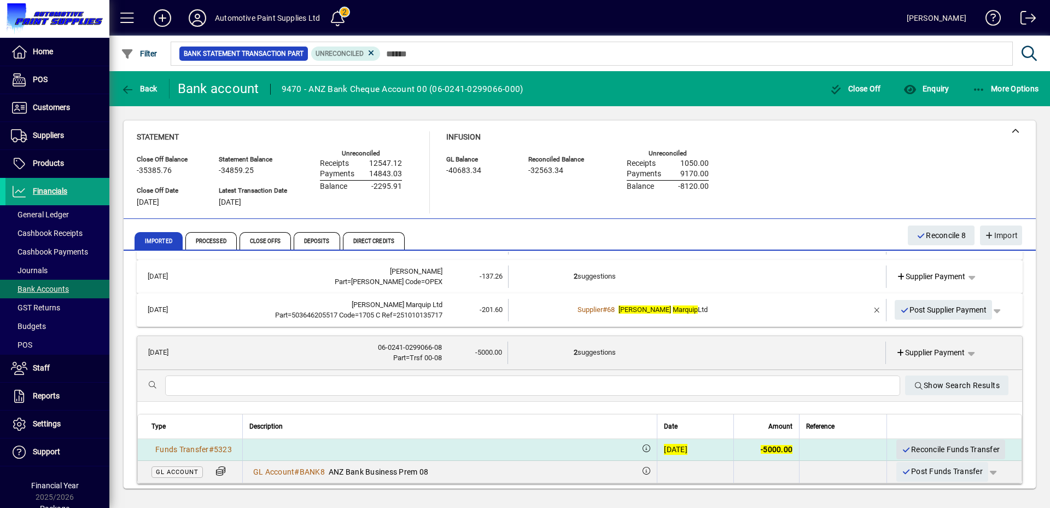
click at [897, 449] on span "button" at bounding box center [951, 449] width 109 height 26
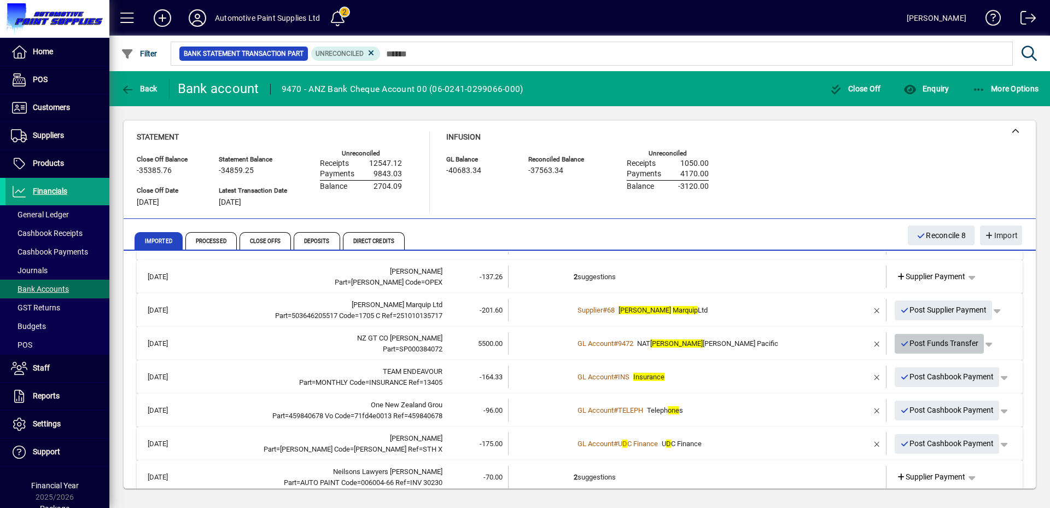
click at [925, 345] on span "Post Funds Transfer" at bounding box center [940, 343] width 79 height 18
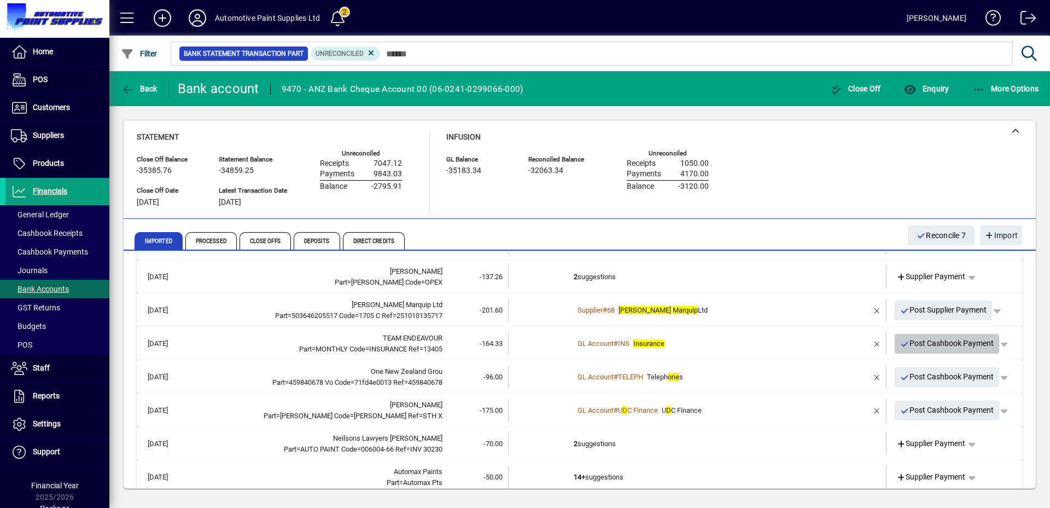
click at [955, 343] on span "Post Cashbook Payment" at bounding box center [948, 343] width 94 height 18
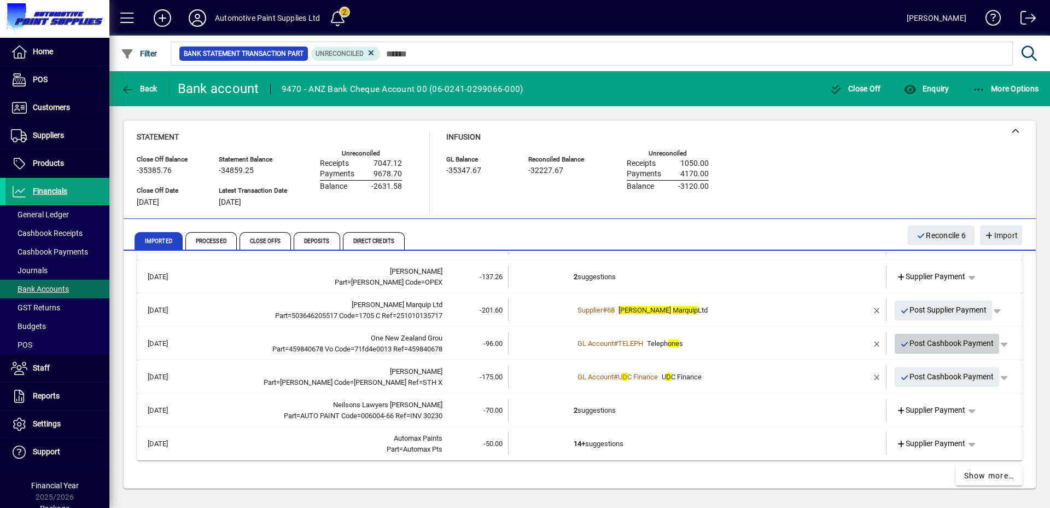
click at [920, 349] on span "Post Cashbook Payment" at bounding box center [948, 343] width 94 height 18
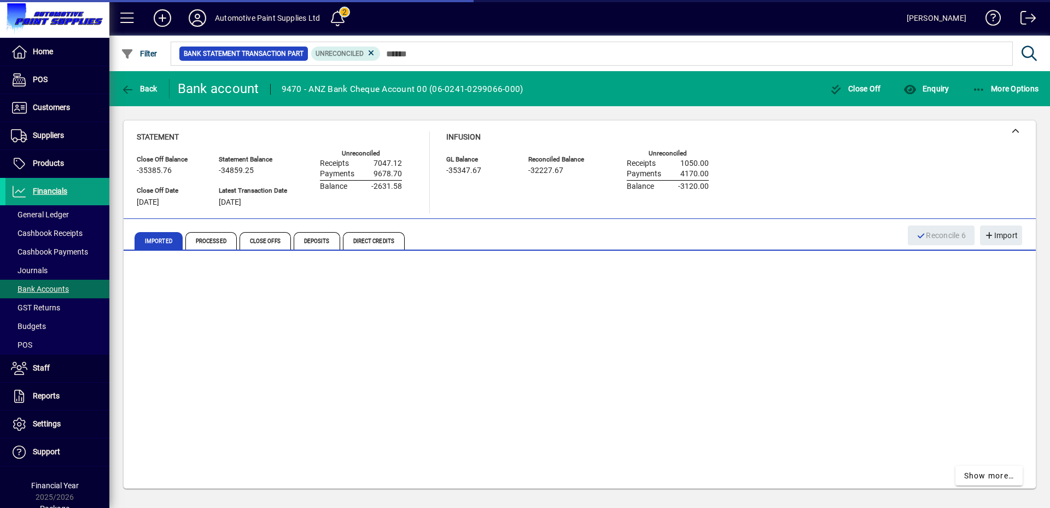
scroll to position [182, 0]
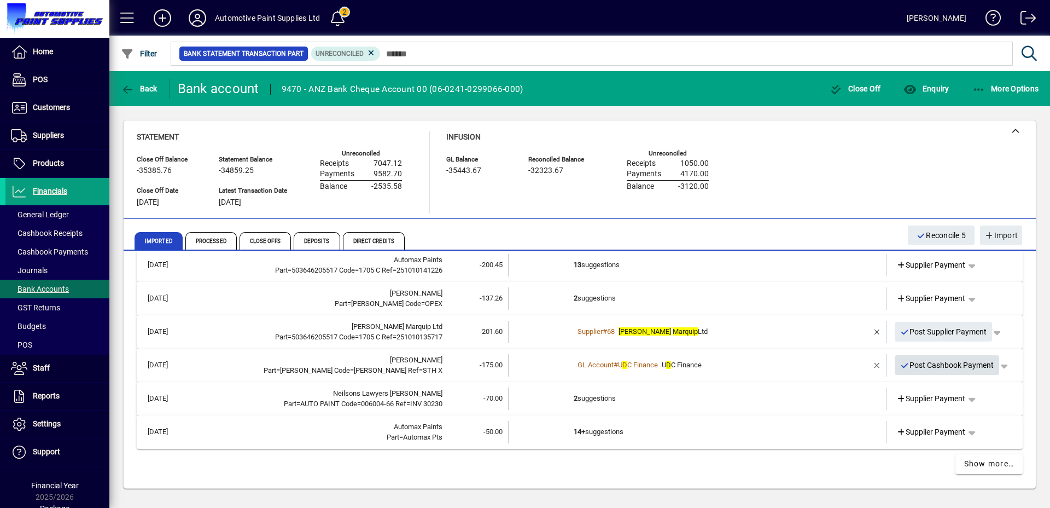
click at [909, 358] on span "Post Cashbook Payment" at bounding box center [948, 365] width 94 height 18
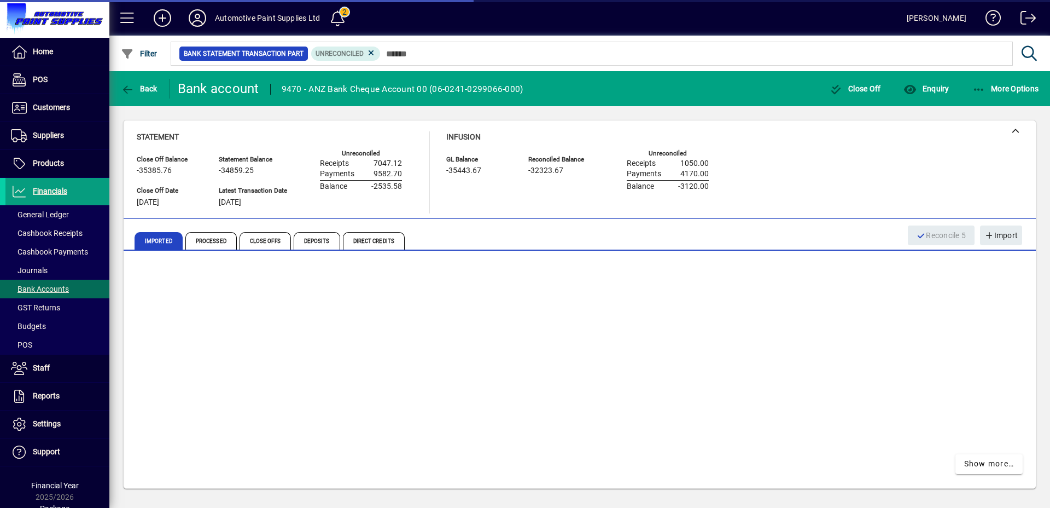
scroll to position [148, 0]
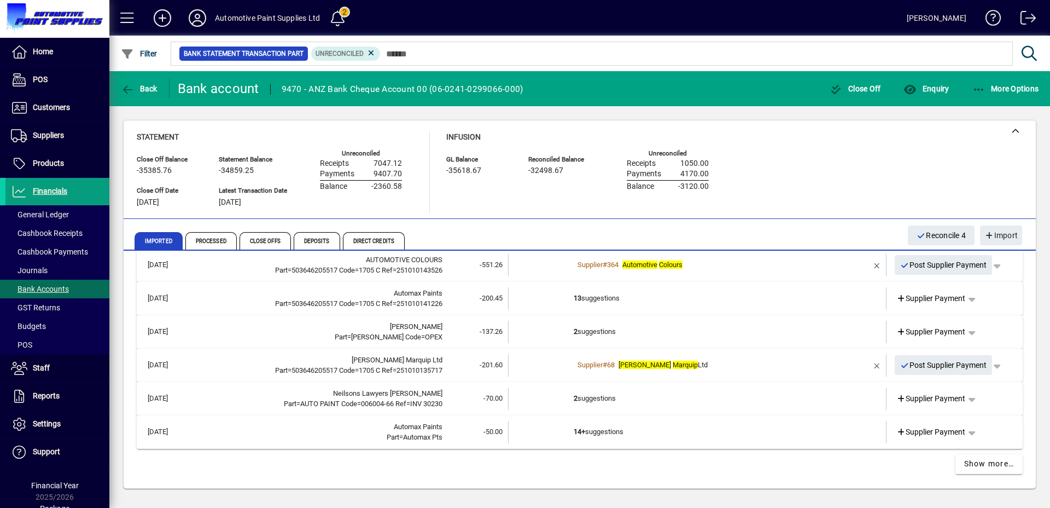
click at [654, 393] on td "2 suggestions" at bounding box center [698, 398] width 249 height 22
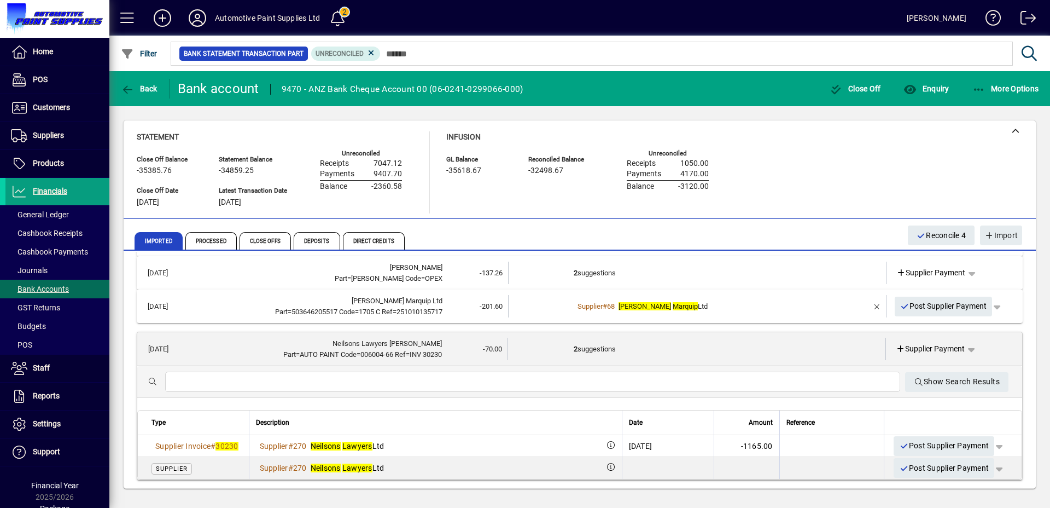
scroll to position [251, 0]
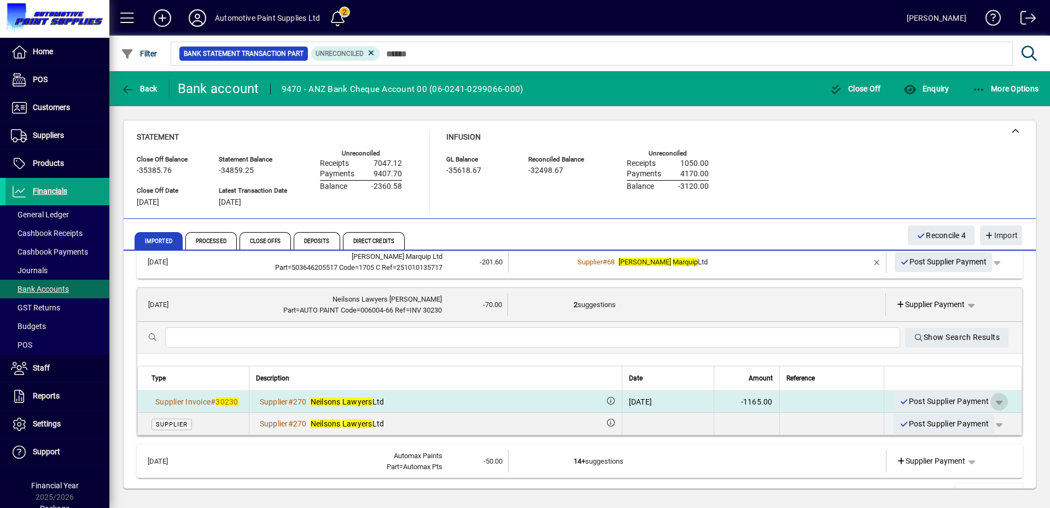
click at [991, 399] on span "button" at bounding box center [999, 401] width 26 height 26
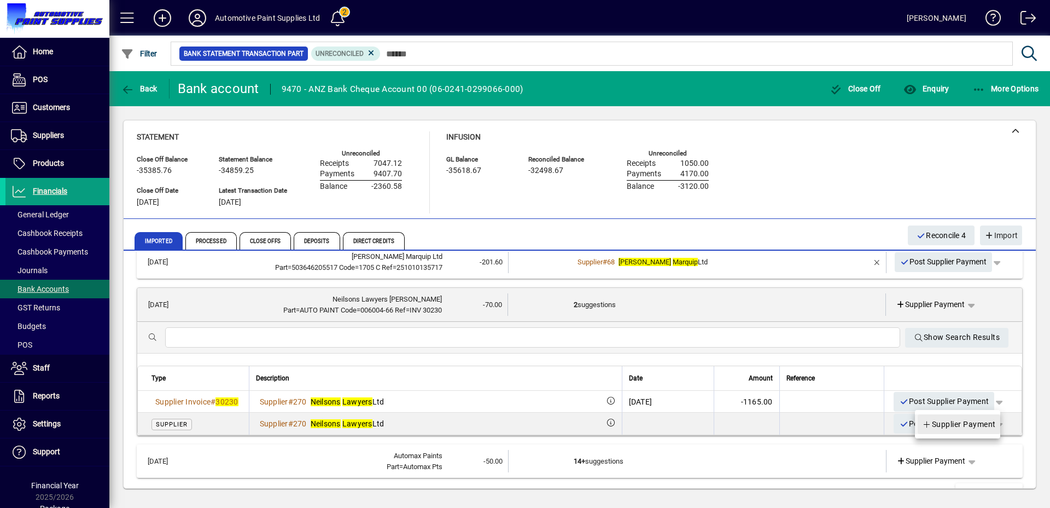
click at [974, 417] on span "Supplier Payment" at bounding box center [959, 423] width 74 height 13
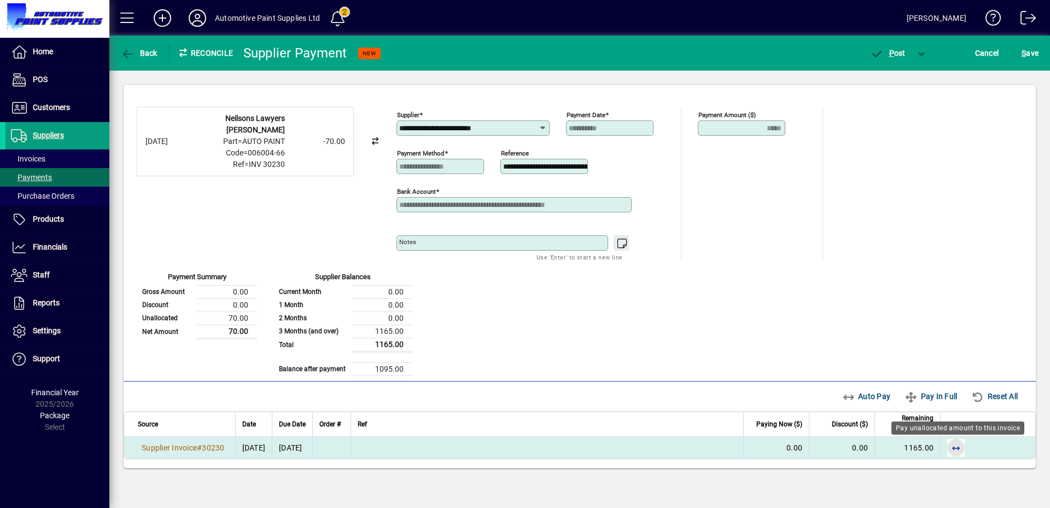
click at [960, 449] on span "button" at bounding box center [956, 447] width 26 height 26
click at [880, 47] on span "button" at bounding box center [888, 53] width 47 height 26
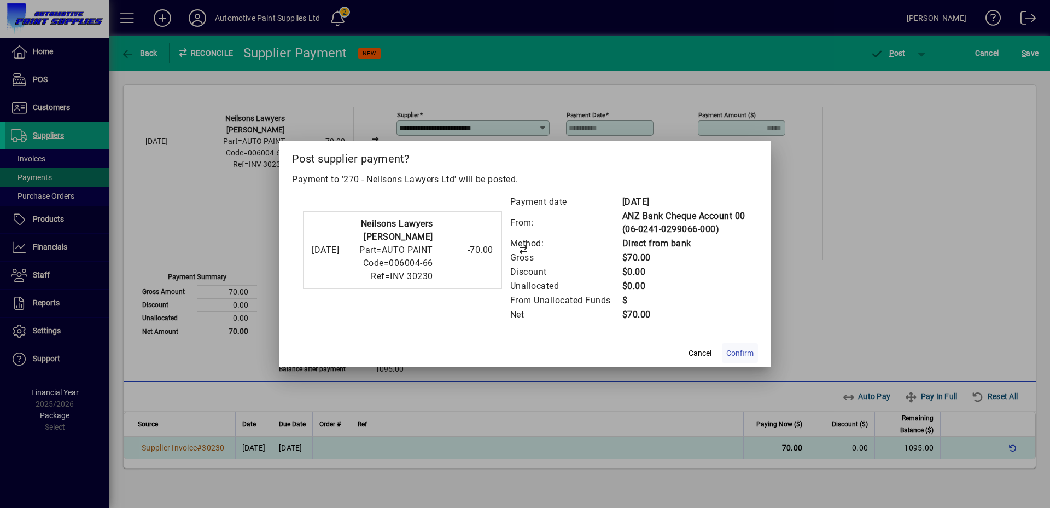
click at [740, 351] on span "Confirm" at bounding box center [740, 352] width 27 height 11
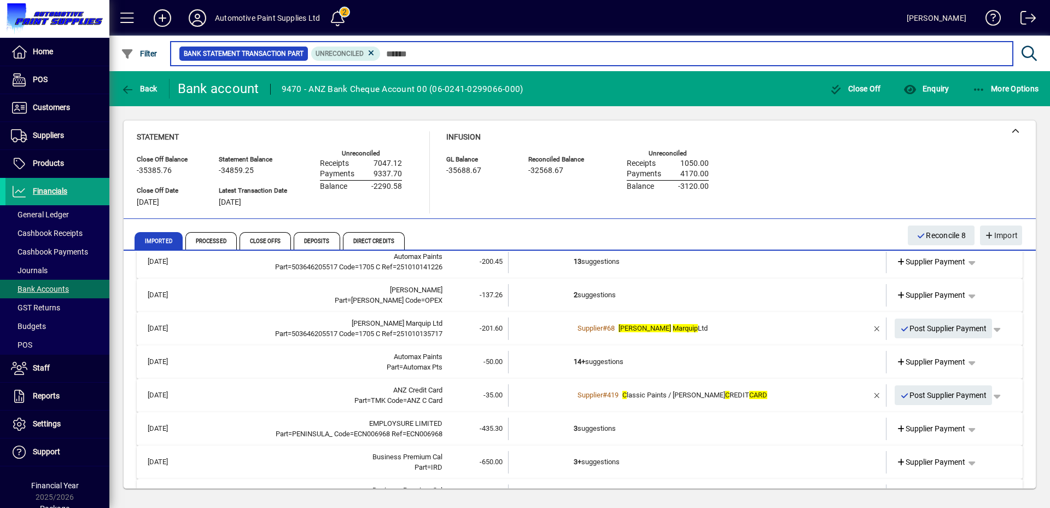
scroll to position [197, 0]
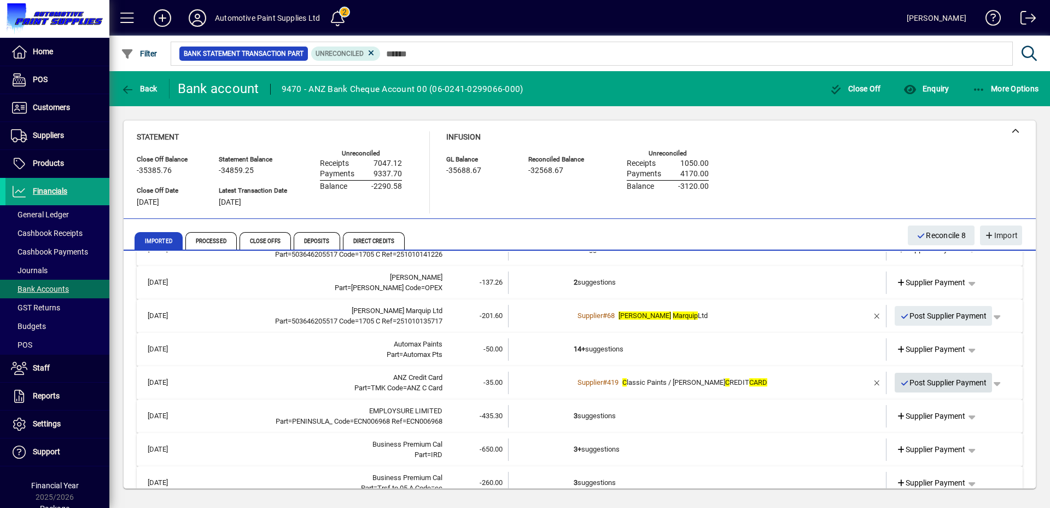
click at [915, 388] on span "Post Supplier Payment" at bounding box center [944, 383] width 87 height 18
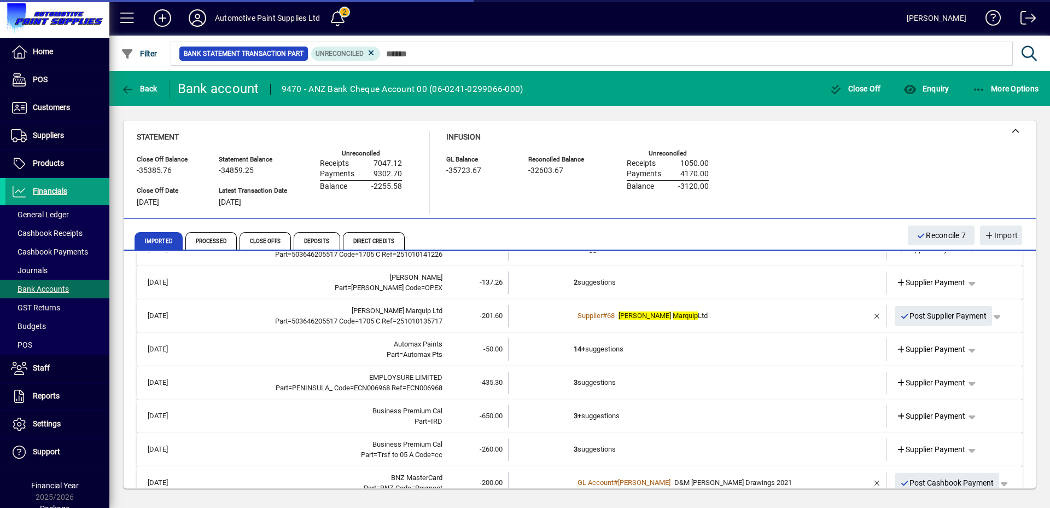
click at [599, 355] on td "14+ suggestions" at bounding box center [698, 349] width 249 height 22
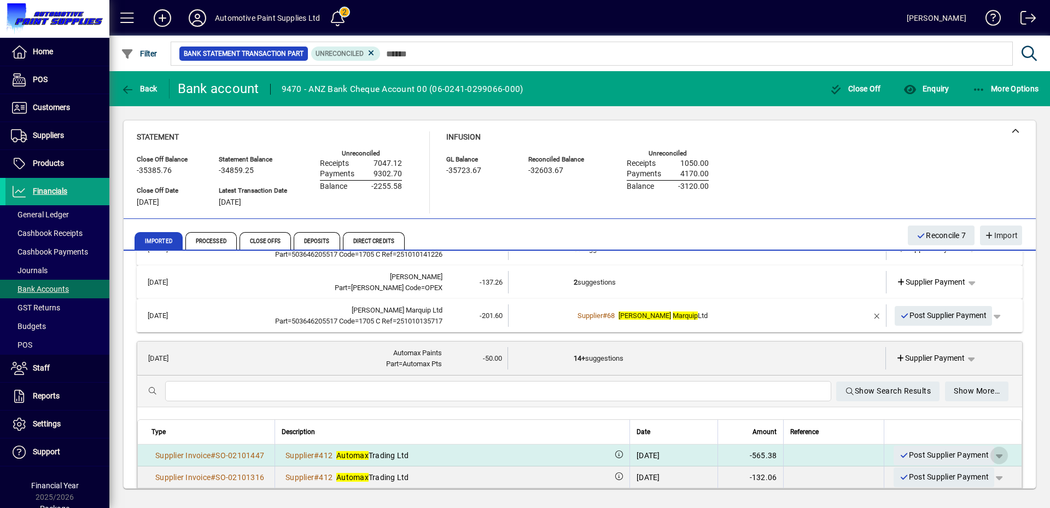
click at [994, 454] on span "button" at bounding box center [999, 455] width 26 height 26
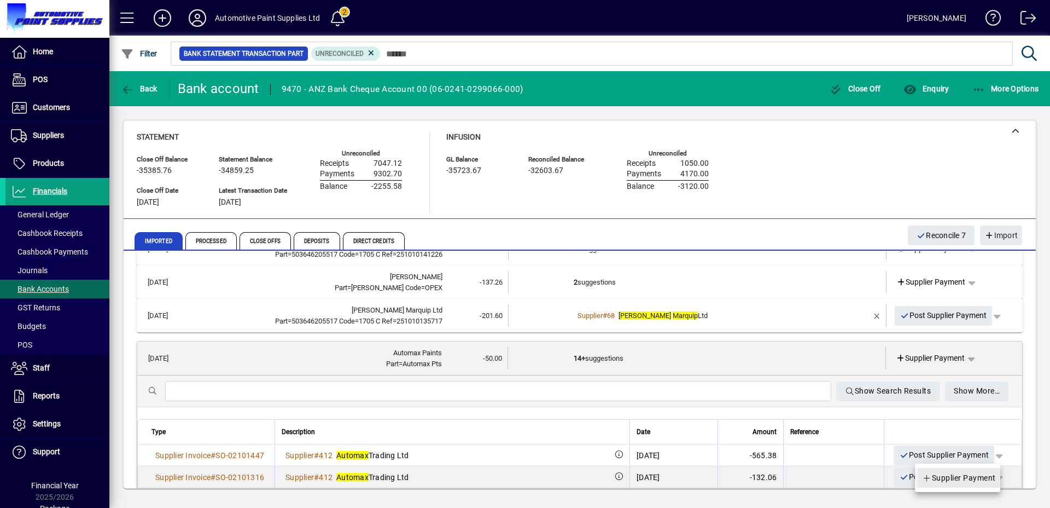
click at [961, 477] on span "Supplier Payment" at bounding box center [959, 477] width 74 height 13
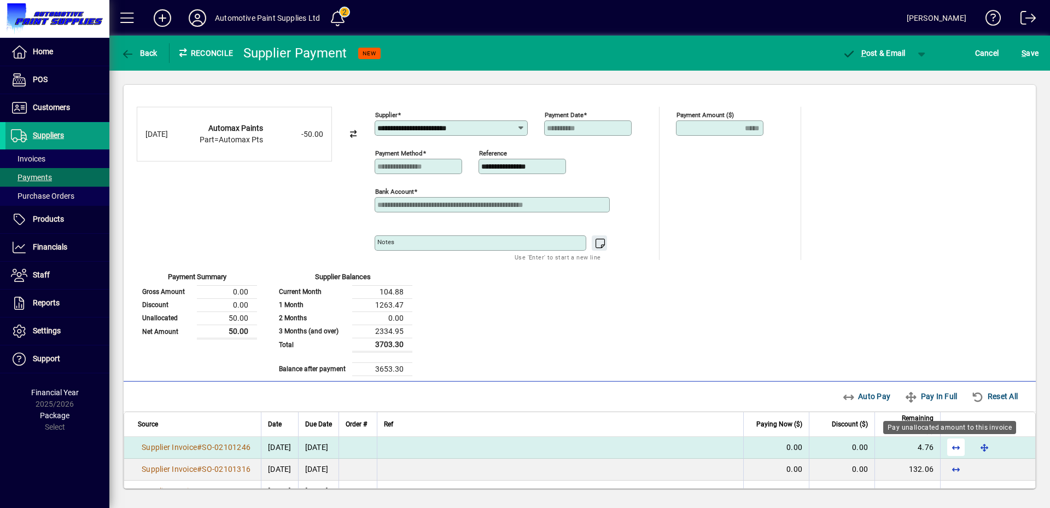
click at [954, 448] on span "button" at bounding box center [956, 447] width 26 height 26
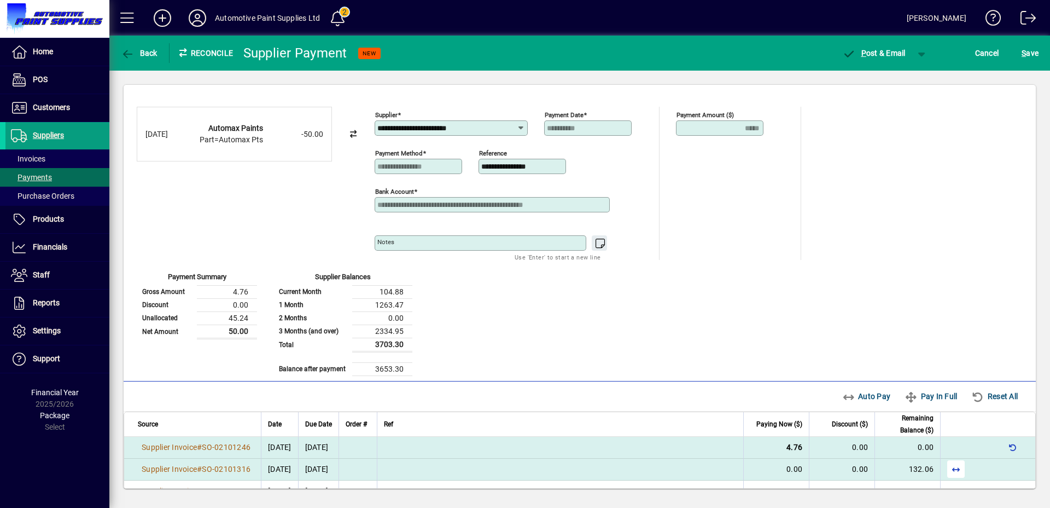
click at [950, 466] on span "button" at bounding box center [956, 469] width 26 height 26
click at [923, 57] on span "button" at bounding box center [922, 53] width 26 height 26
click at [897, 71] on span "button" at bounding box center [894, 76] width 56 height 26
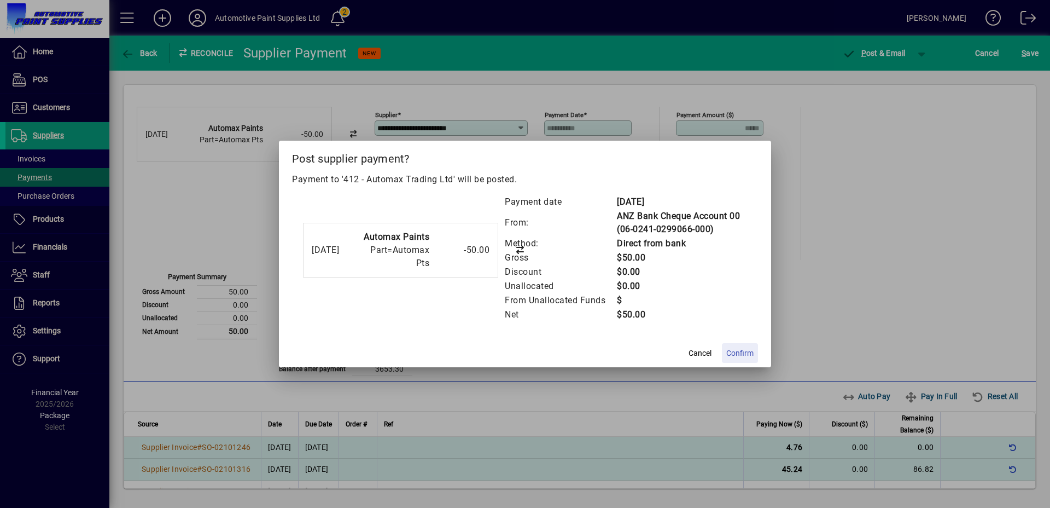
click at [741, 353] on span "Confirm" at bounding box center [740, 352] width 27 height 11
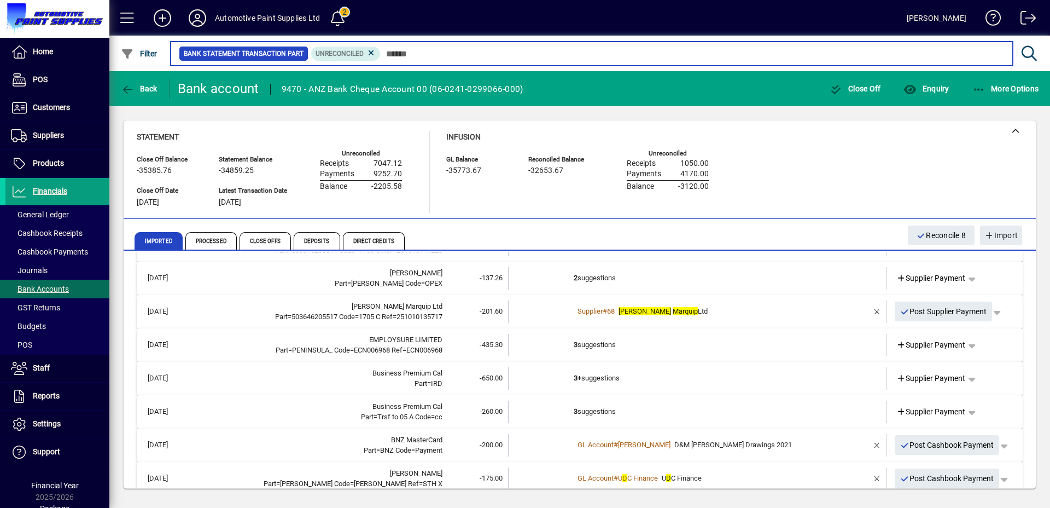
scroll to position [216, 0]
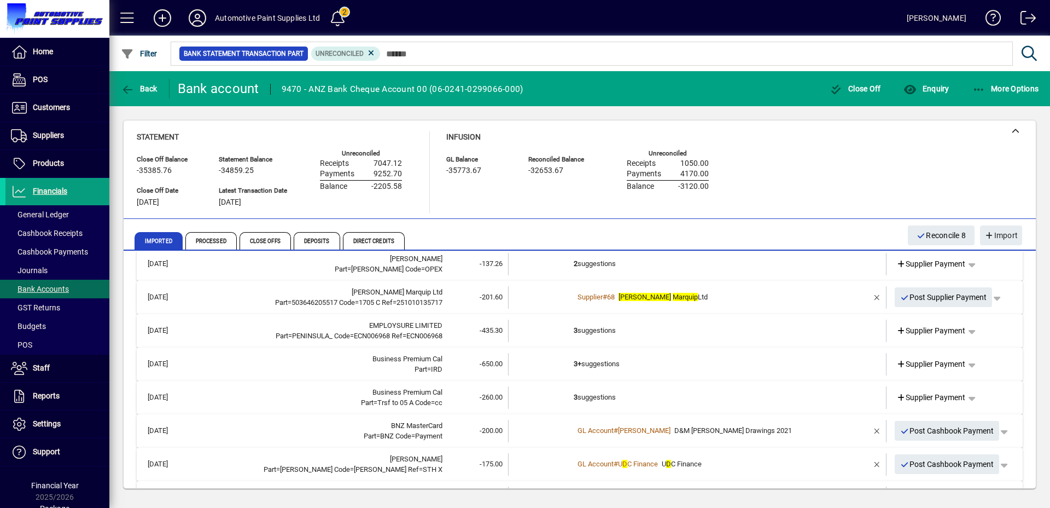
click at [616, 340] on td "3 suggestions" at bounding box center [698, 331] width 249 height 22
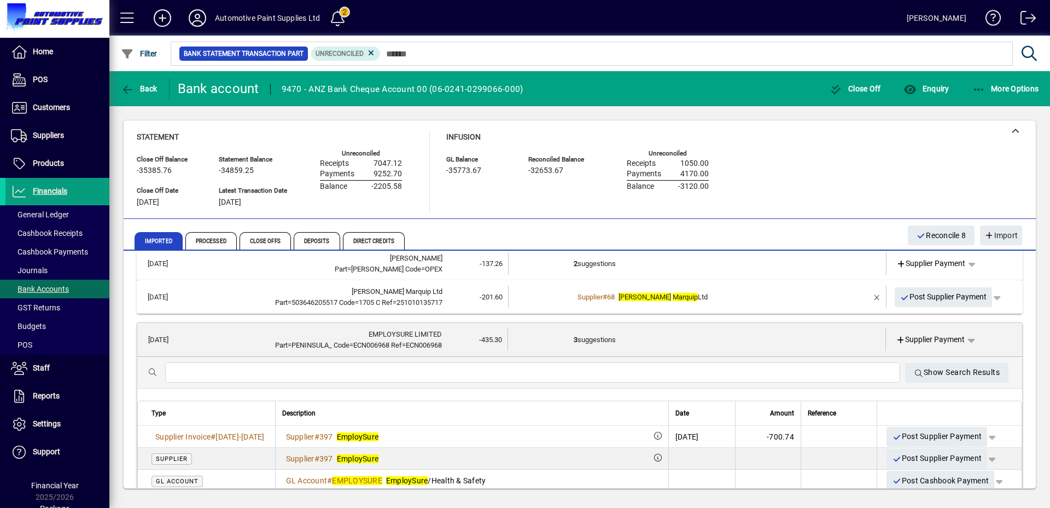
click at [613, 331] on td "3 suggestions" at bounding box center [698, 339] width 248 height 22
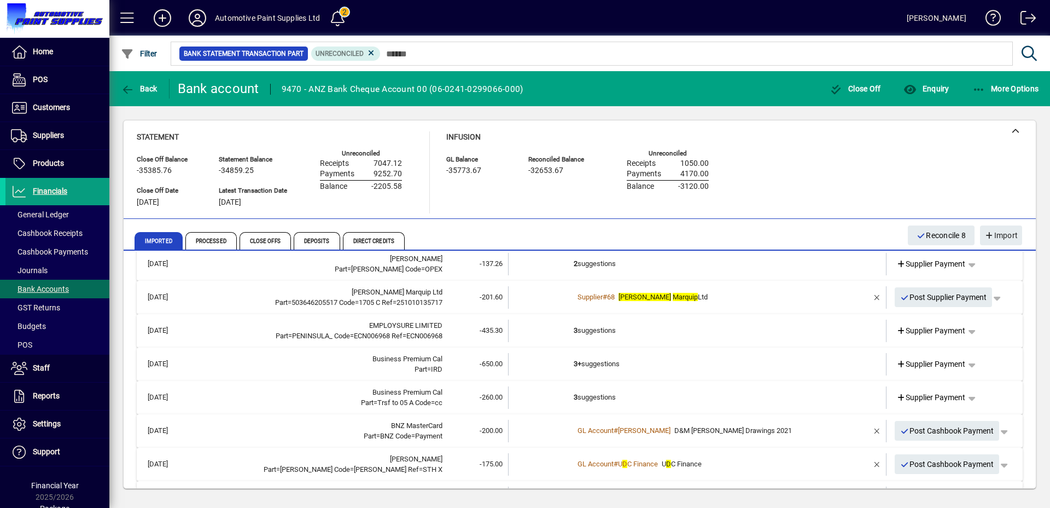
click at [614, 332] on td "3 suggestions" at bounding box center [698, 331] width 249 height 22
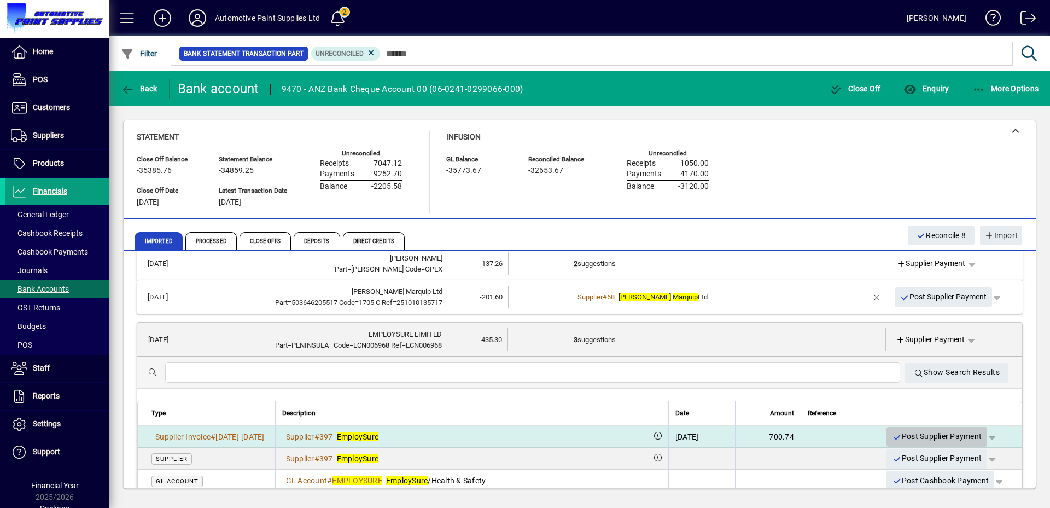
click at [956, 436] on span "Post Supplier Payment" at bounding box center [937, 436] width 90 height 18
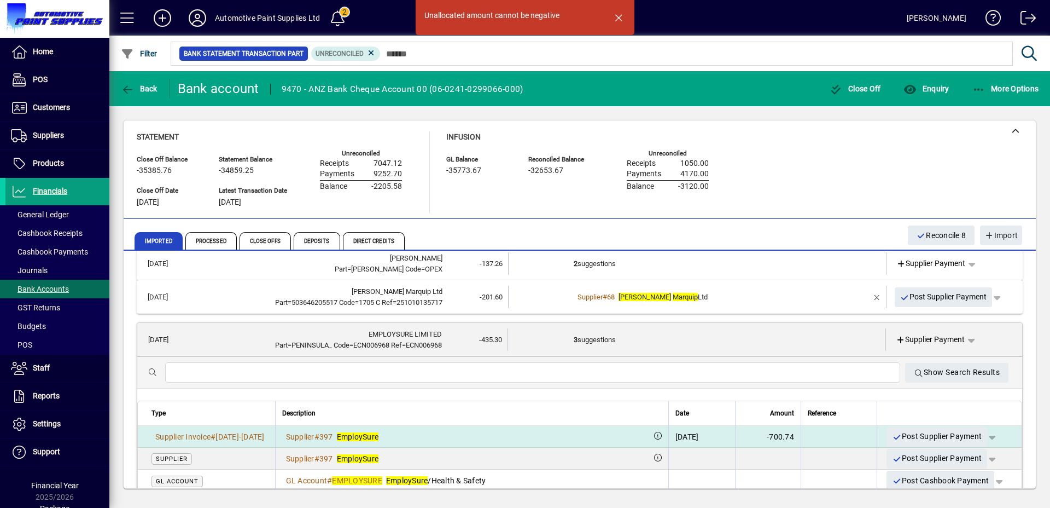
click at [986, 438] on span "button" at bounding box center [992, 436] width 26 height 26
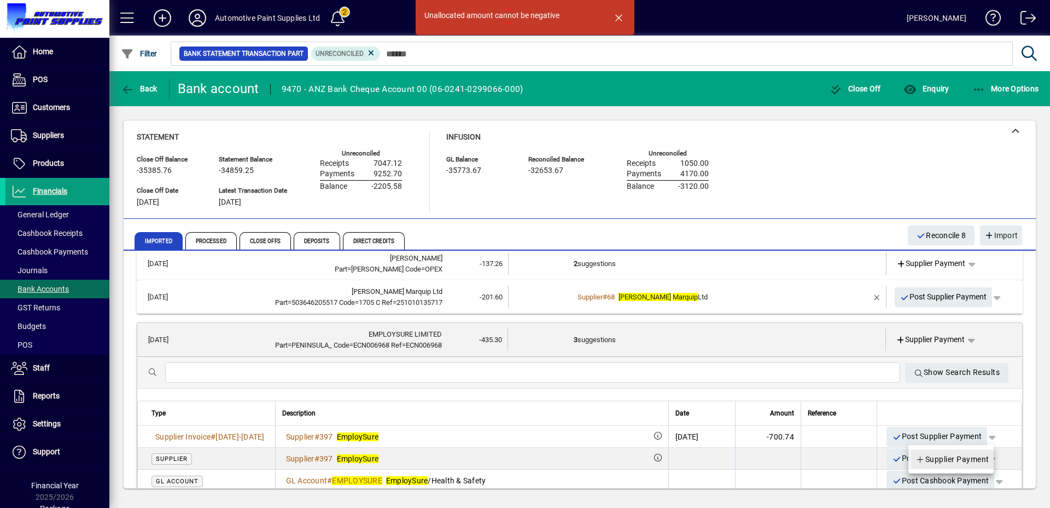
click at [964, 450] on span at bounding box center [952, 459] width 83 height 26
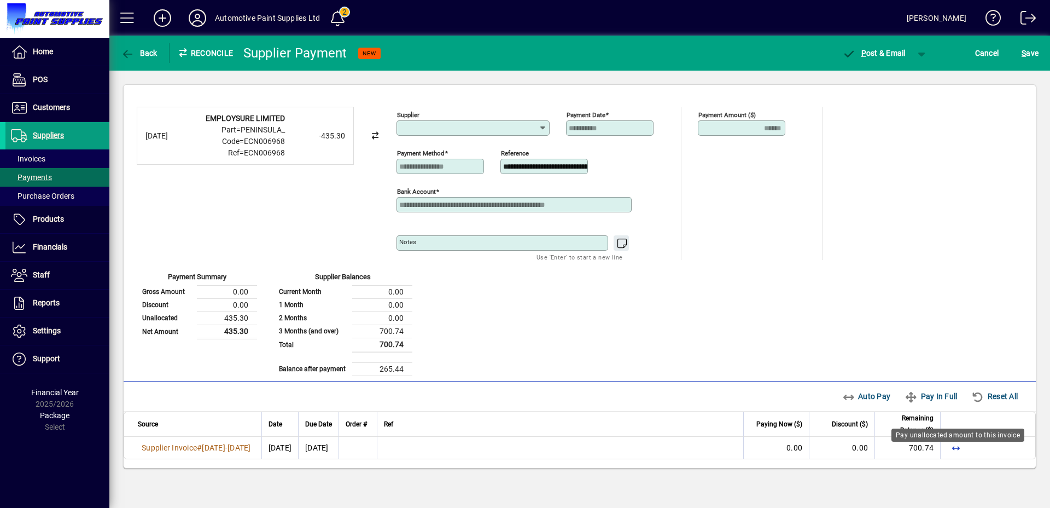
type input "**********"
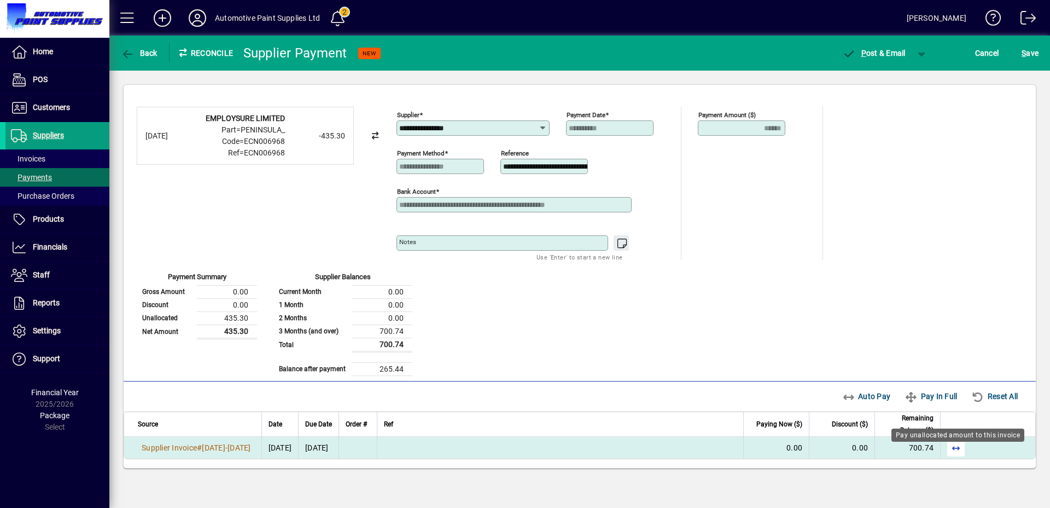
click at [961, 450] on span "button" at bounding box center [956, 447] width 26 height 26
click at [922, 54] on span "button" at bounding box center [922, 53] width 26 height 26
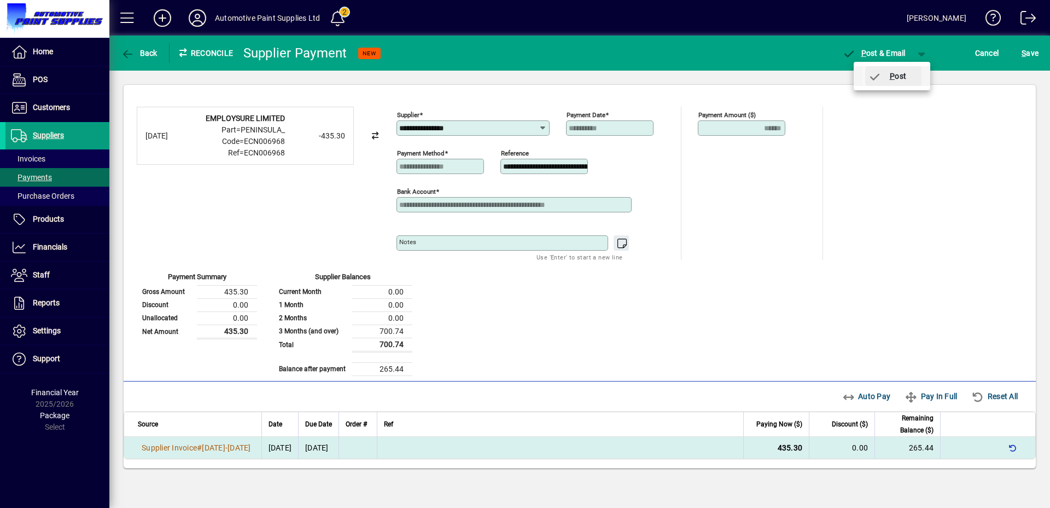
click at [904, 69] on span "button" at bounding box center [894, 76] width 56 height 26
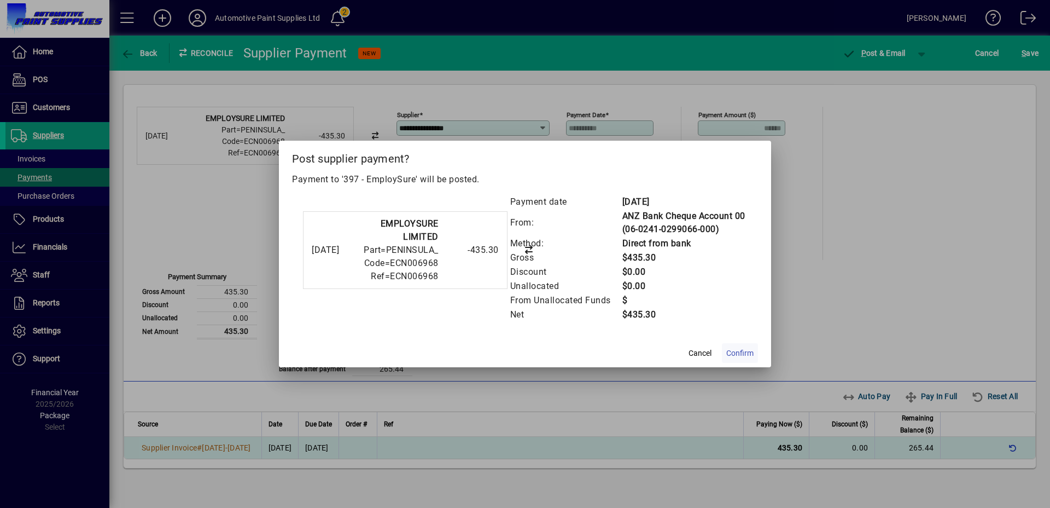
click at [748, 346] on button "Confirm" at bounding box center [740, 353] width 36 height 20
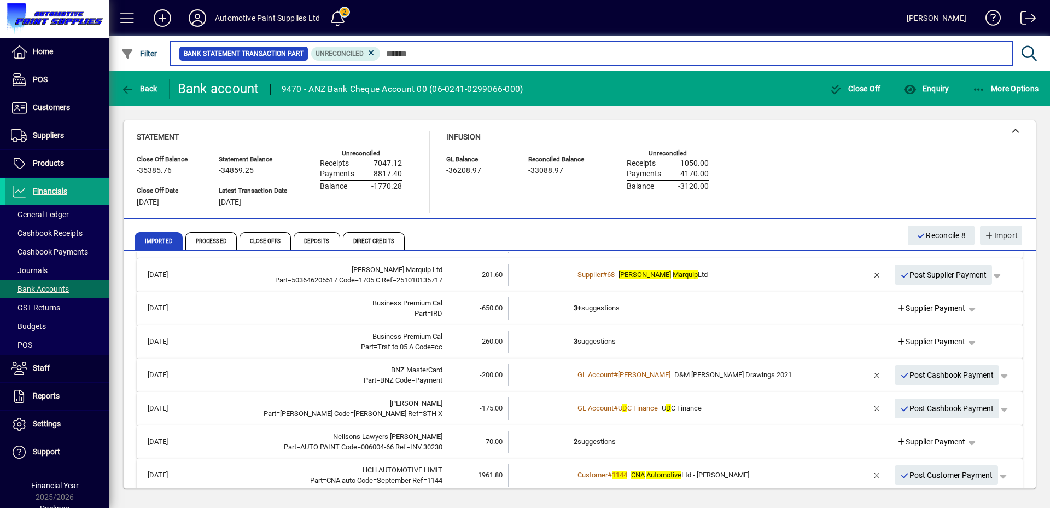
scroll to position [239, 0]
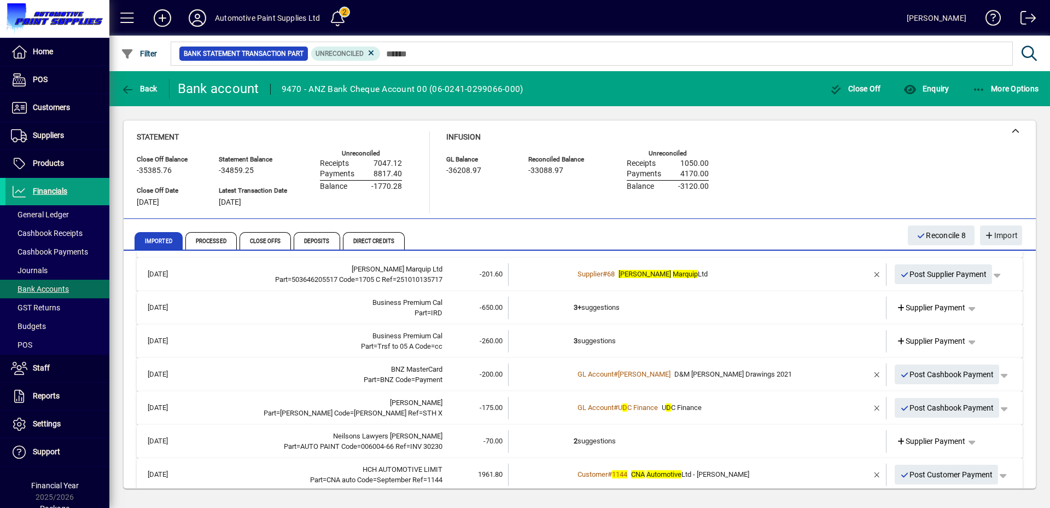
click at [632, 309] on td "3+ suggestions" at bounding box center [698, 308] width 249 height 22
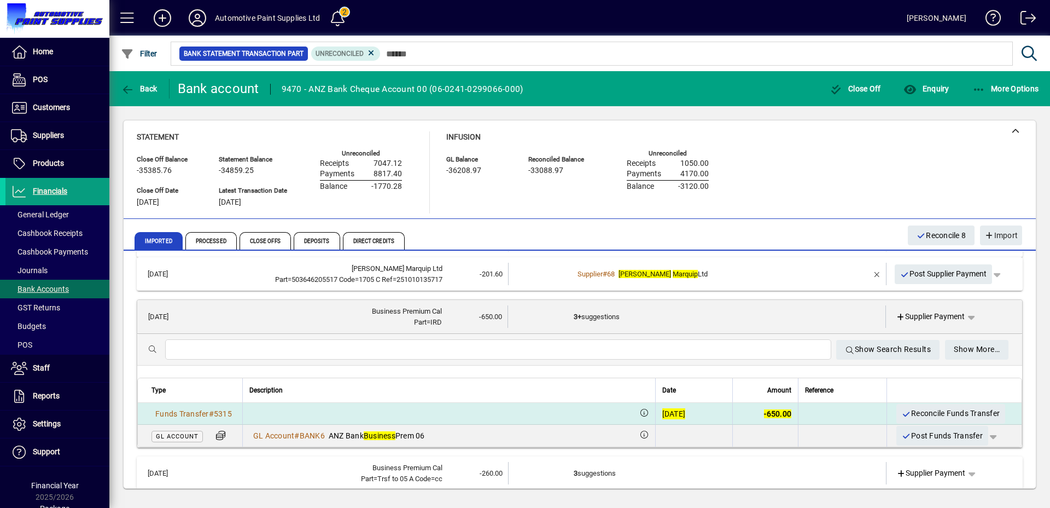
click at [961, 409] on span "Reconcile Funds Transfer" at bounding box center [951, 413] width 98 height 18
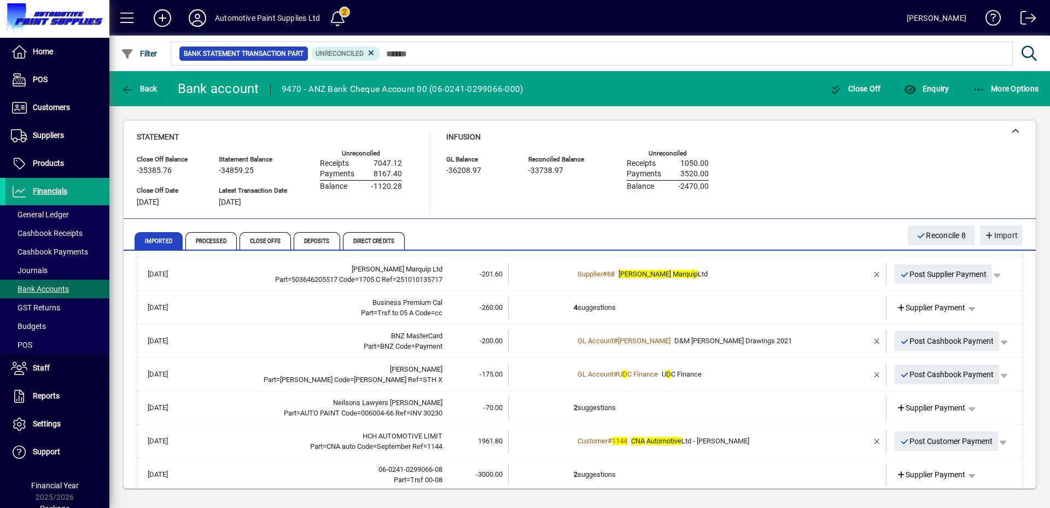
click at [611, 305] on td "4 suggestions" at bounding box center [698, 308] width 249 height 22
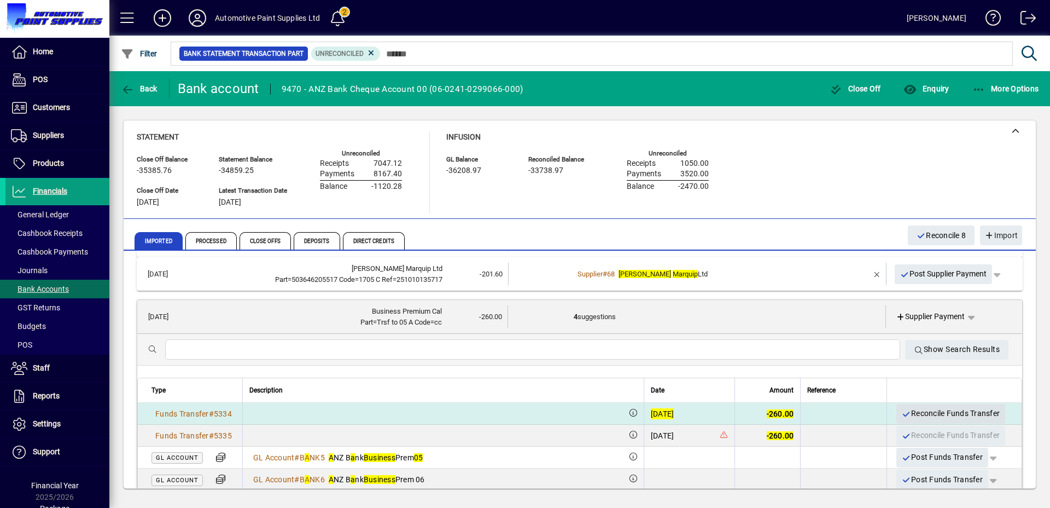
click at [916, 417] on span "Reconcile Funds Transfer" at bounding box center [951, 413] width 98 height 18
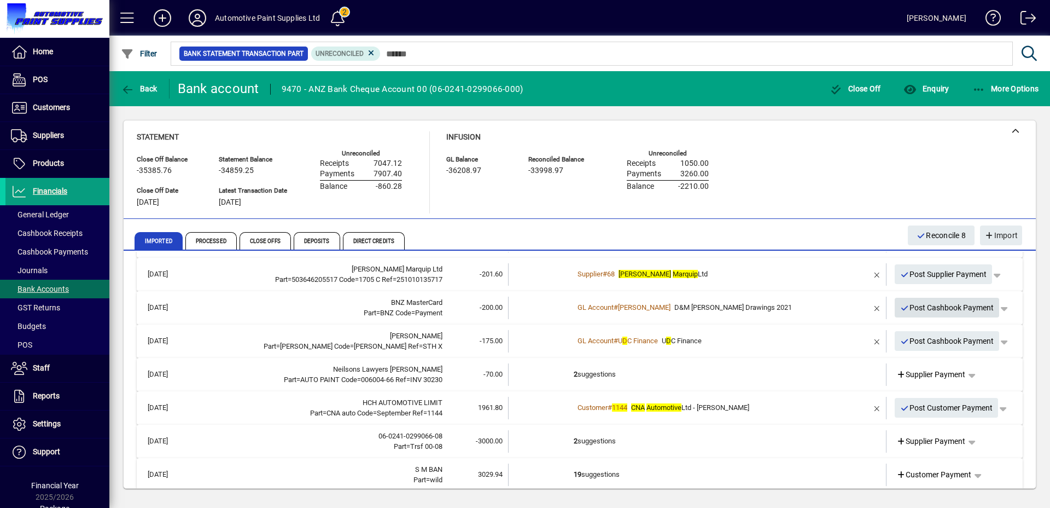
click at [908, 311] on span "Post Cashbook Payment" at bounding box center [948, 308] width 94 height 18
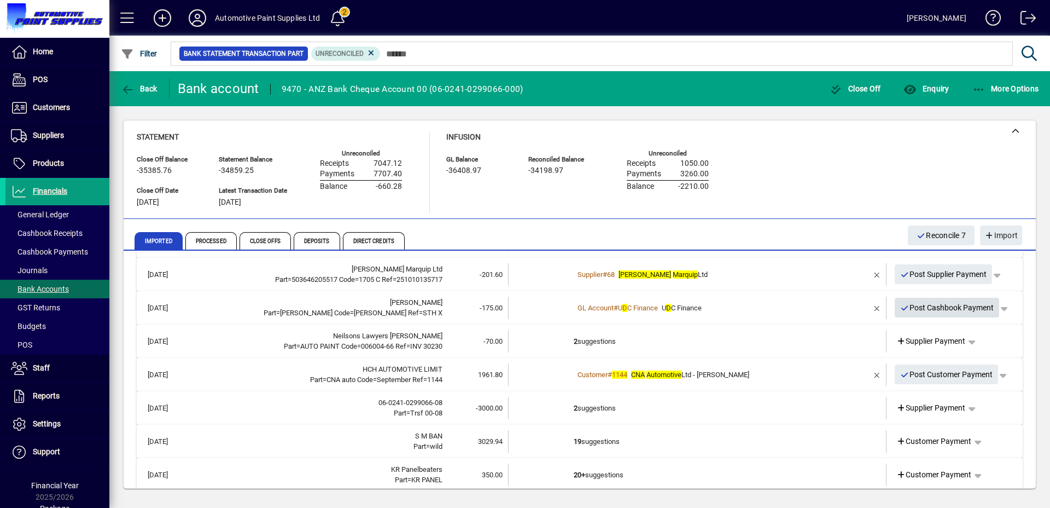
click at [913, 312] on span "Post Cashbook Payment" at bounding box center [948, 308] width 94 height 18
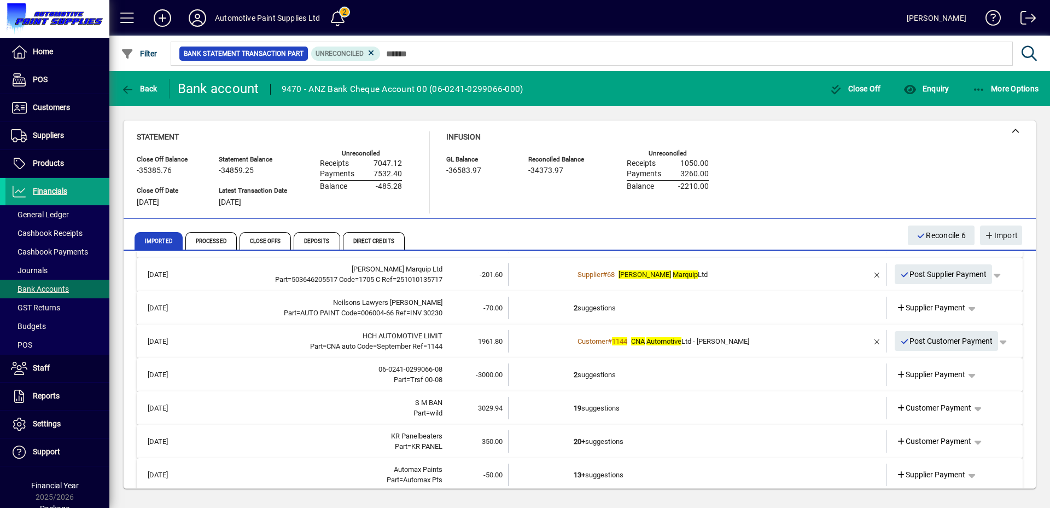
click at [666, 310] on td "2 suggestions" at bounding box center [698, 308] width 249 height 22
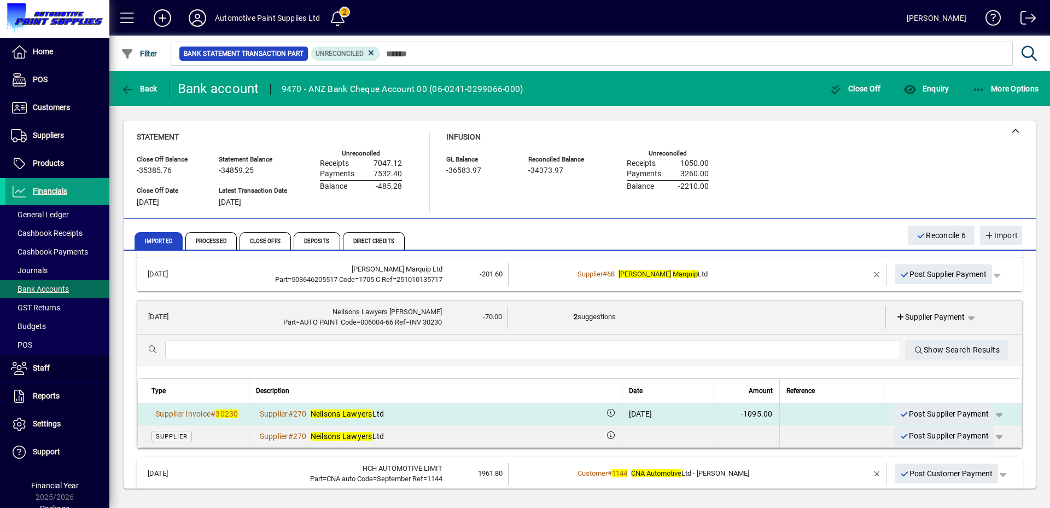
click at [991, 414] on span "button" at bounding box center [999, 413] width 26 height 26
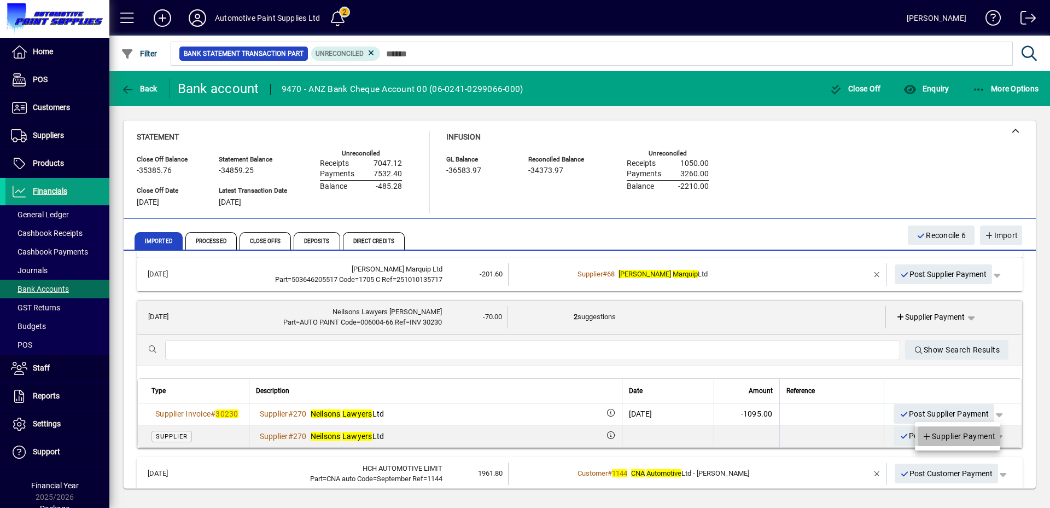
click at [962, 436] on span "Supplier Payment" at bounding box center [959, 435] width 74 height 13
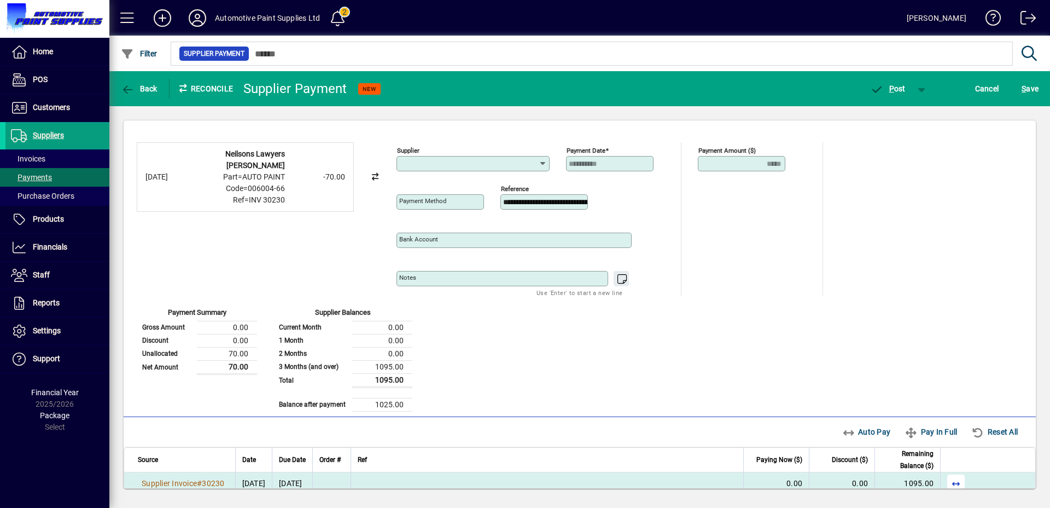
type input "**********"
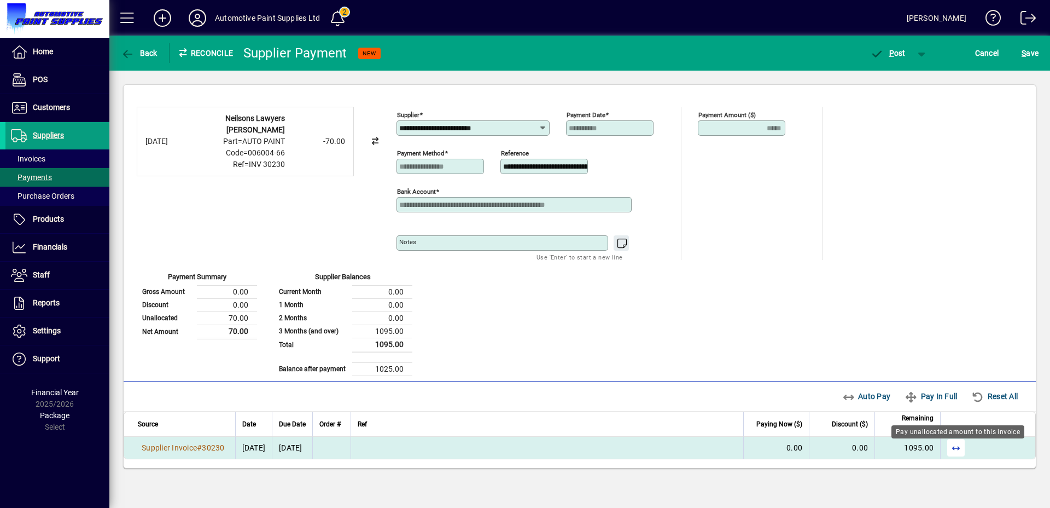
click at [953, 444] on span "button" at bounding box center [956, 447] width 26 height 26
click at [890, 60] on span "button" at bounding box center [888, 53] width 47 height 26
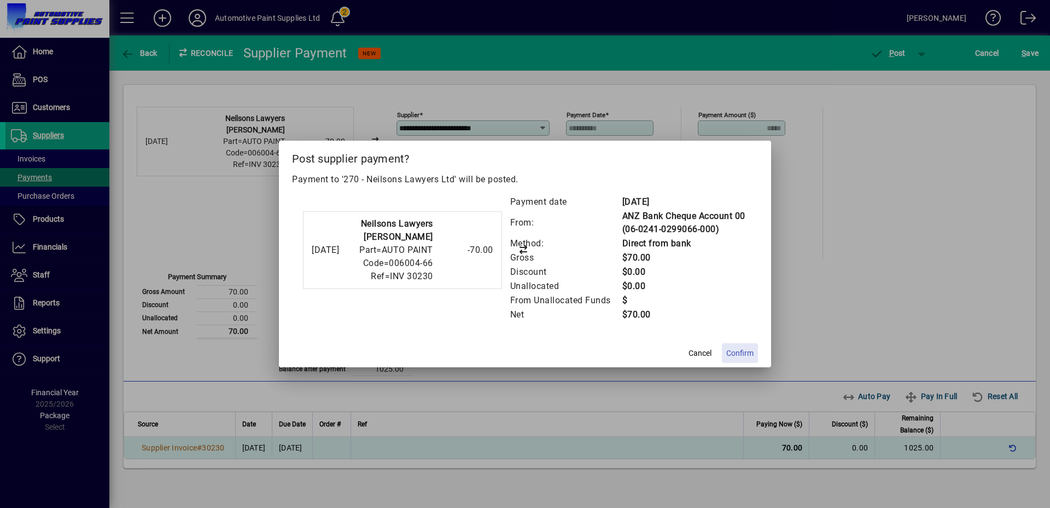
click at [739, 355] on span "Confirm" at bounding box center [740, 352] width 27 height 11
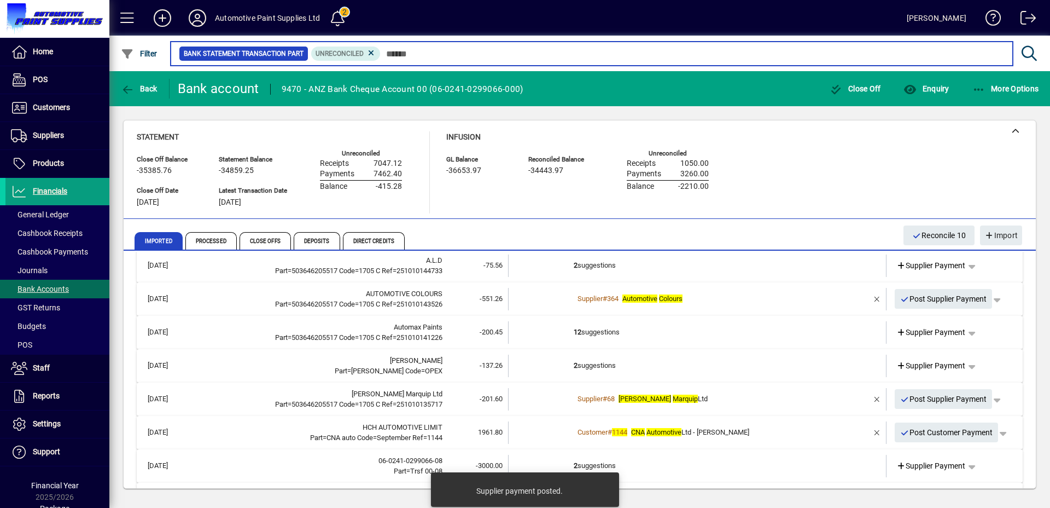
scroll to position [142, 0]
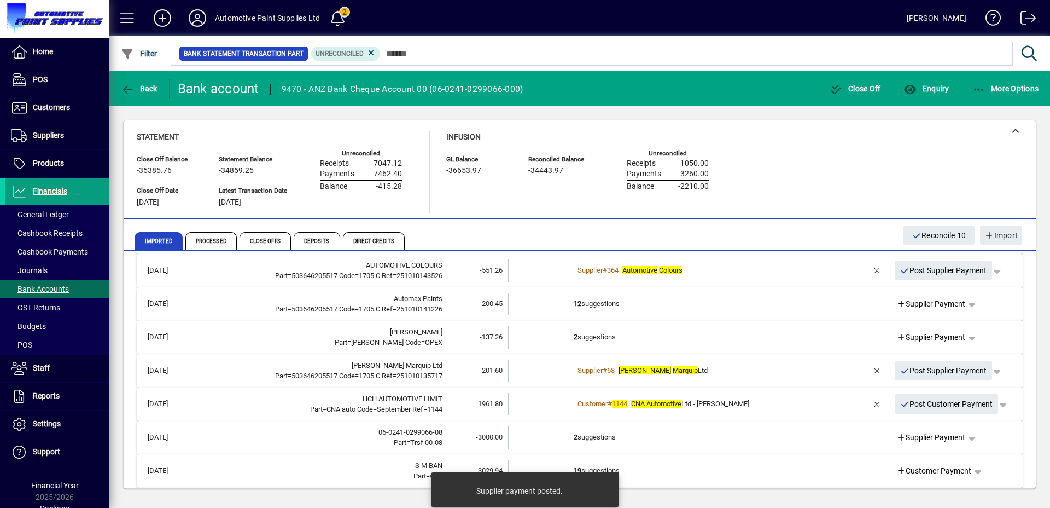
click at [767, 404] on div "Customer # 1144 CNA Automotive Ltd - TONY" at bounding box center [698, 403] width 249 height 11
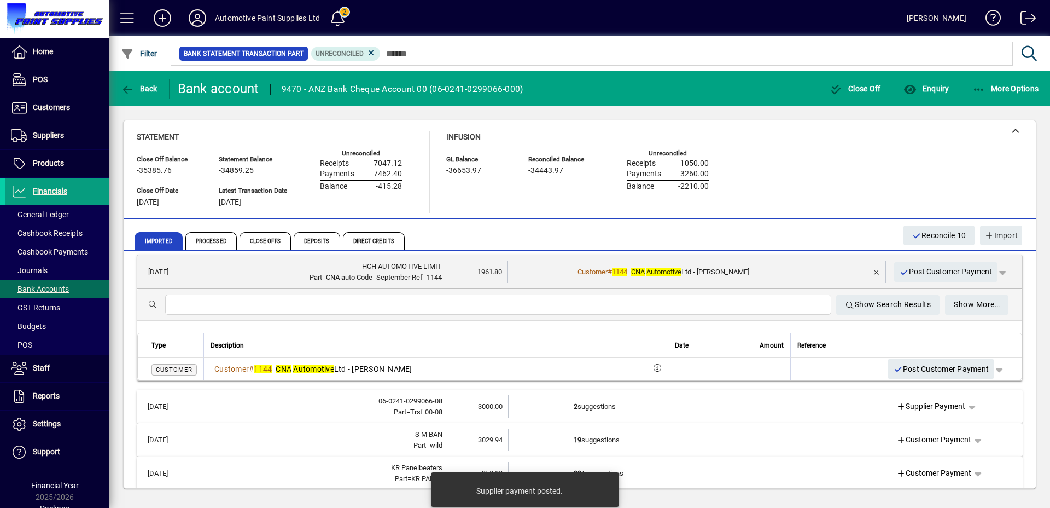
scroll to position [291, 0]
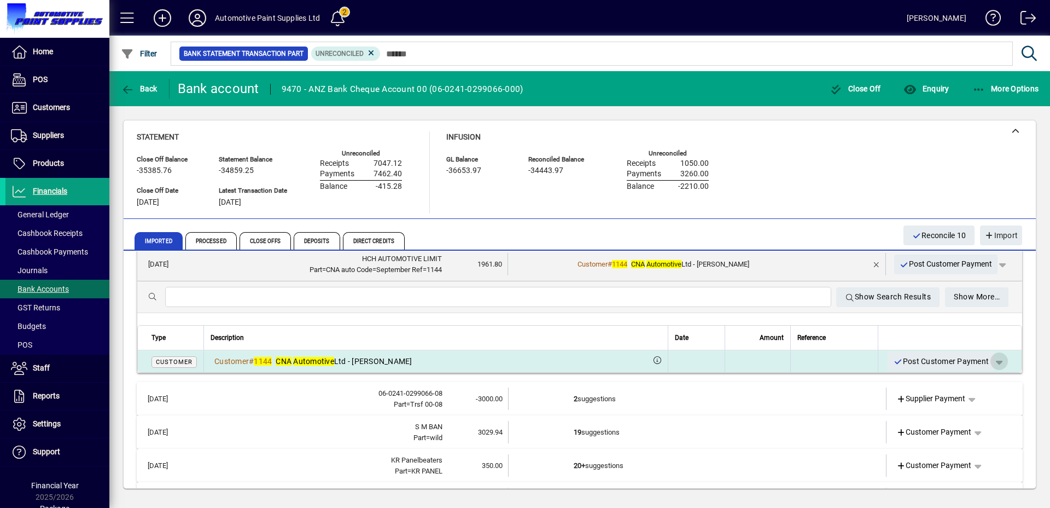
click at [991, 362] on span "button" at bounding box center [999, 361] width 26 height 26
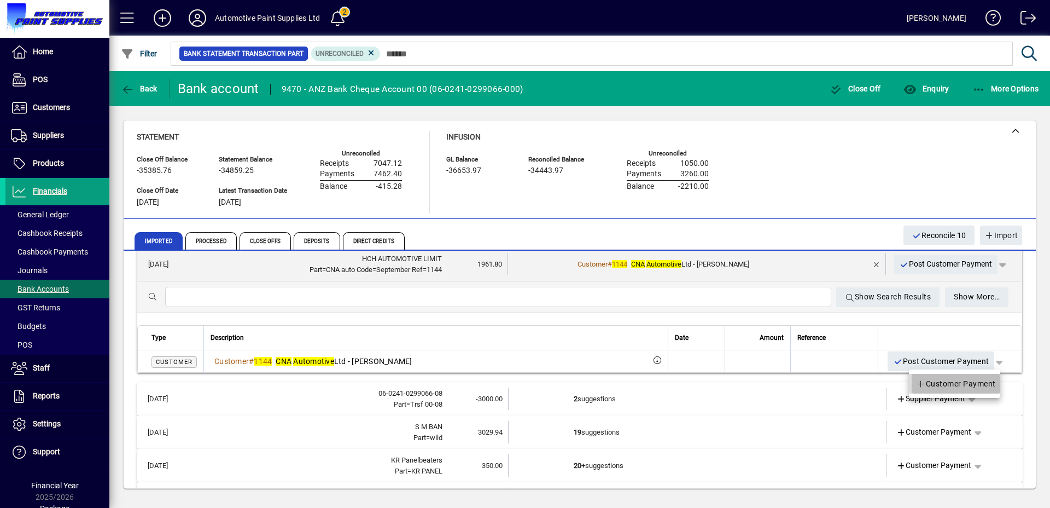
click at [971, 384] on span "Customer Payment" at bounding box center [956, 383] width 80 height 13
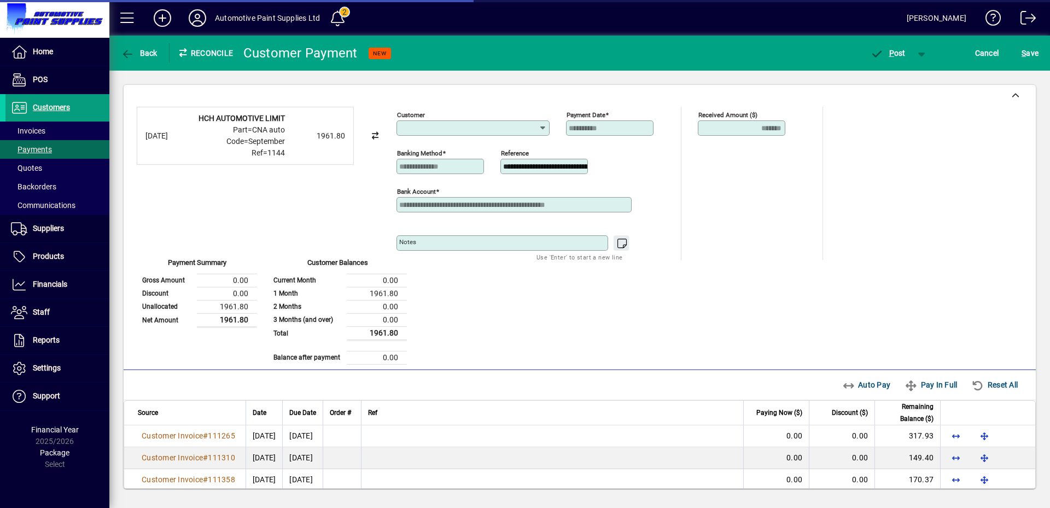
type input "**********"
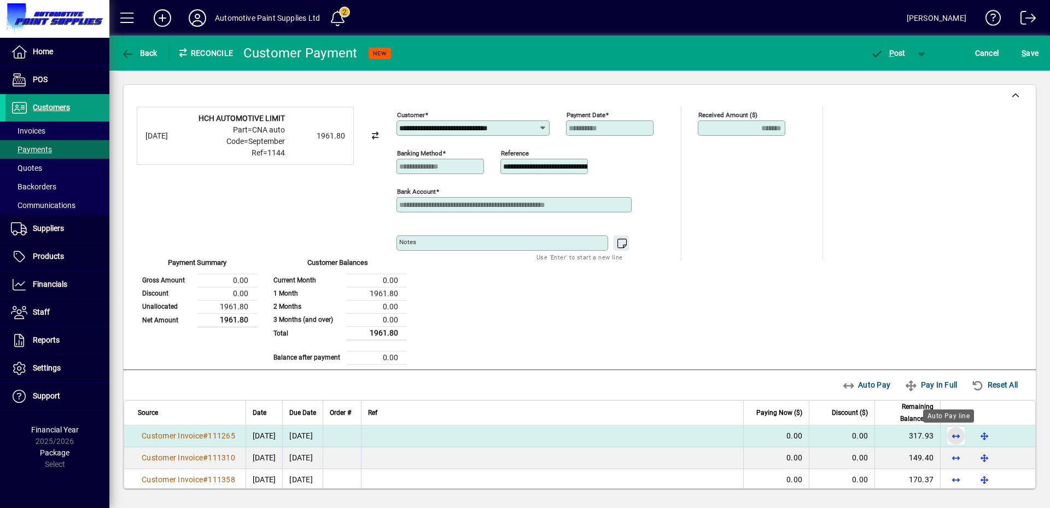
click at [949, 440] on span "button" at bounding box center [956, 435] width 26 height 26
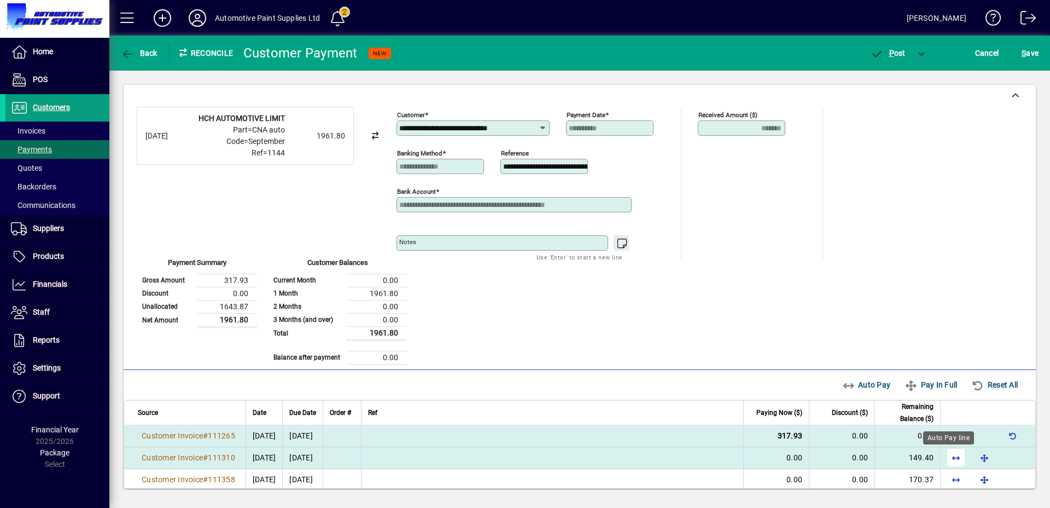
click at [947, 451] on span "button" at bounding box center [956, 457] width 26 height 26
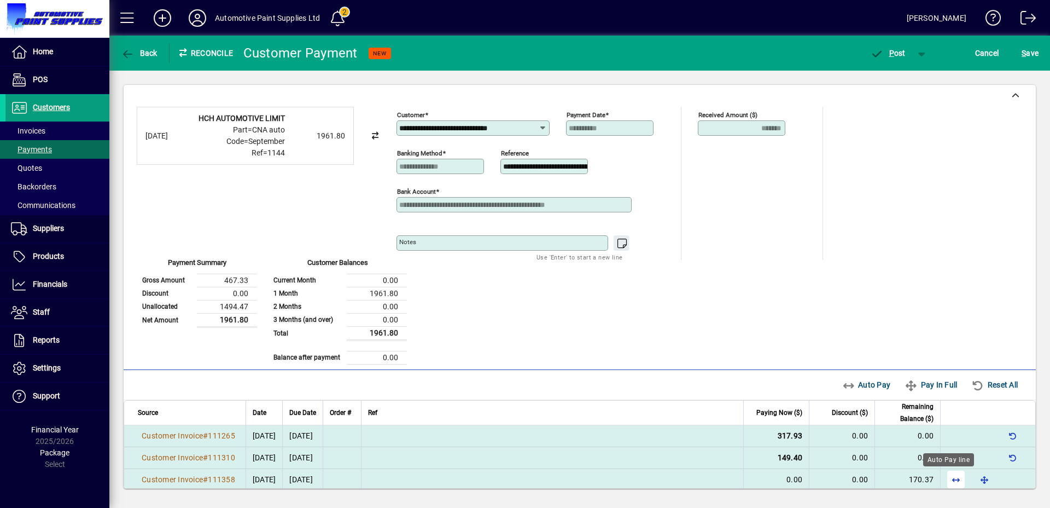
click at [947, 474] on span "button" at bounding box center [956, 479] width 26 height 26
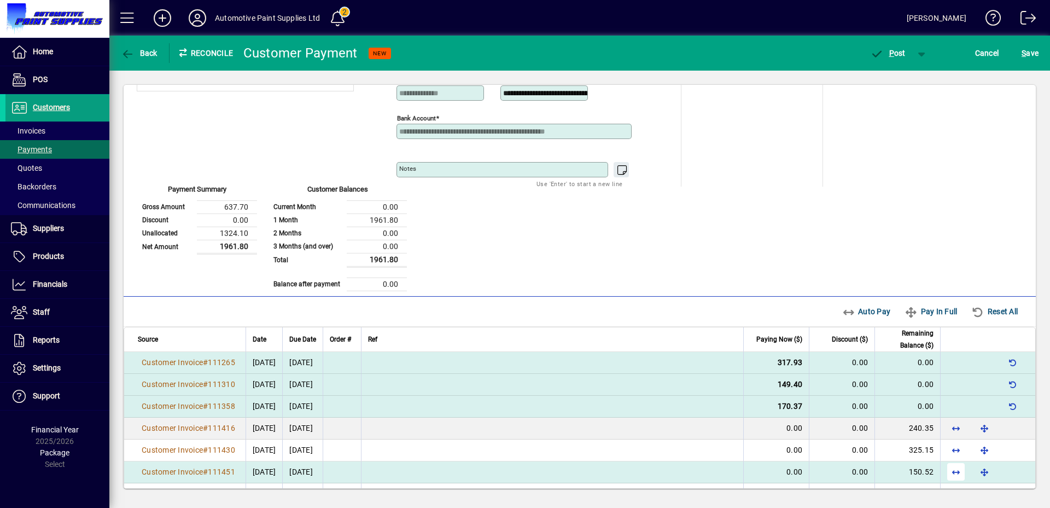
scroll to position [83, 0]
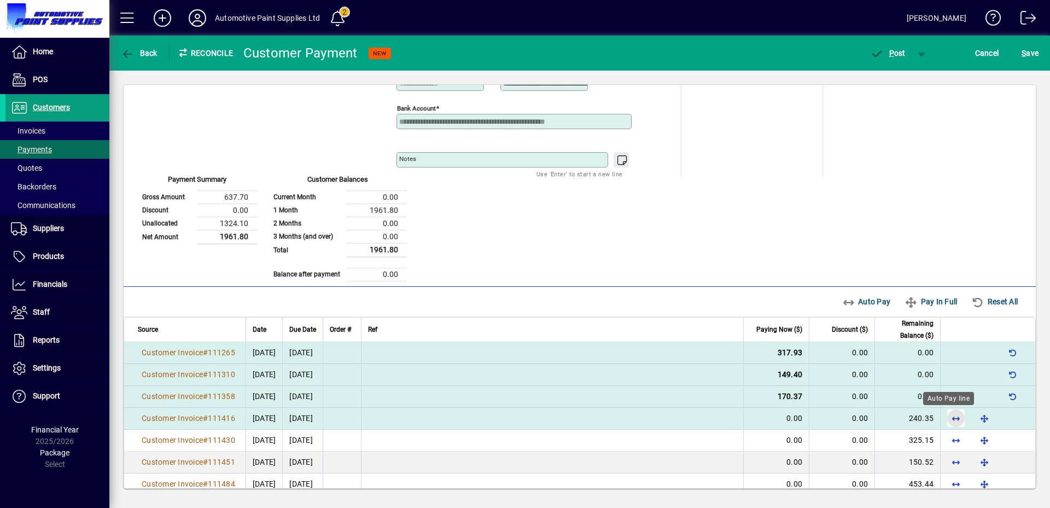
click at [943, 420] on span "button" at bounding box center [956, 418] width 26 height 26
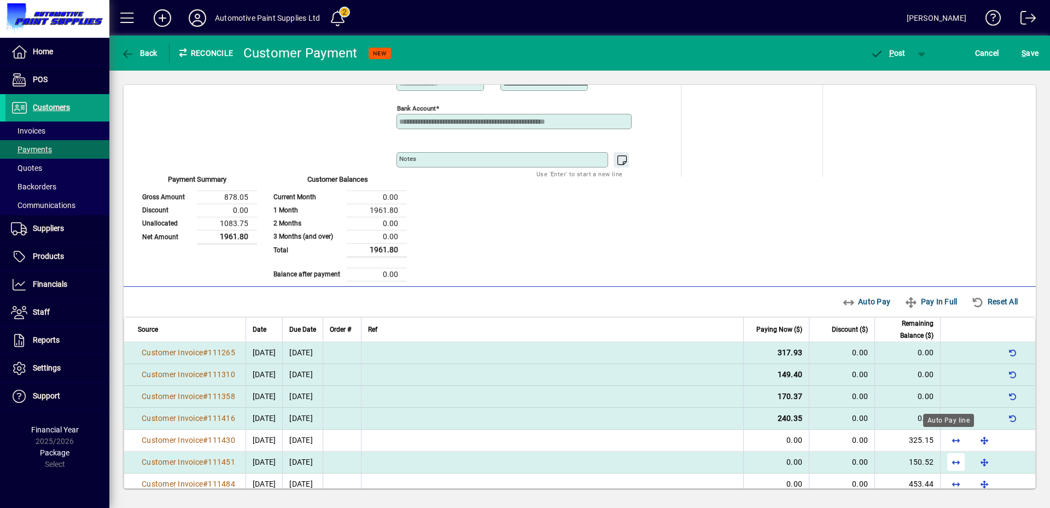
drag, startPoint x: 943, startPoint y: 434, endPoint x: 947, endPoint y: 448, distance: 14.7
click at [943, 434] on span "button" at bounding box center [956, 440] width 26 height 26
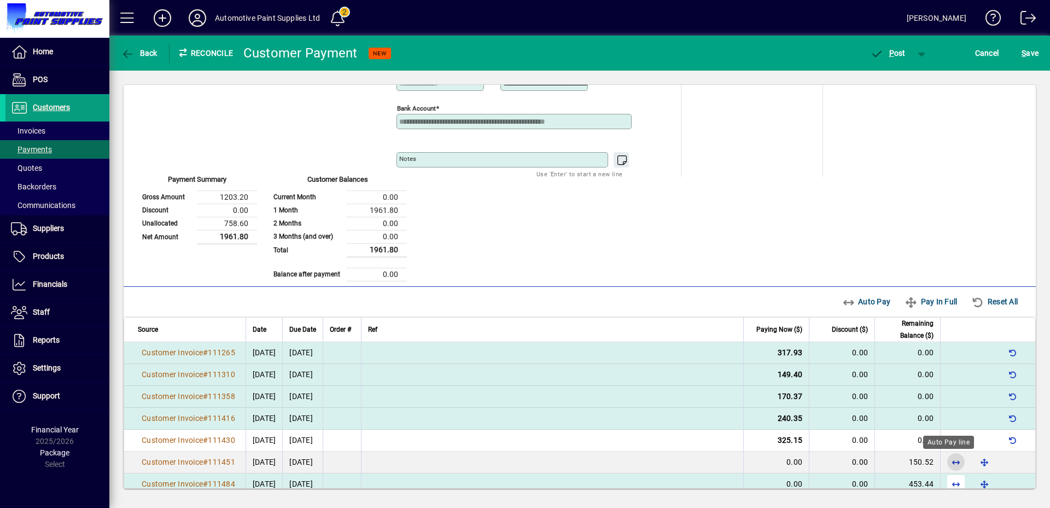
drag, startPoint x: 947, startPoint y: 458, endPoint x: 948, endPoint y: 471, distance: 12.6
click at [947, 459] on span "button" at bounding box center [956, 462] width 26 height 26
click at [947, 479] on span "button" at bounding box center [956, 484] width 26 height 26
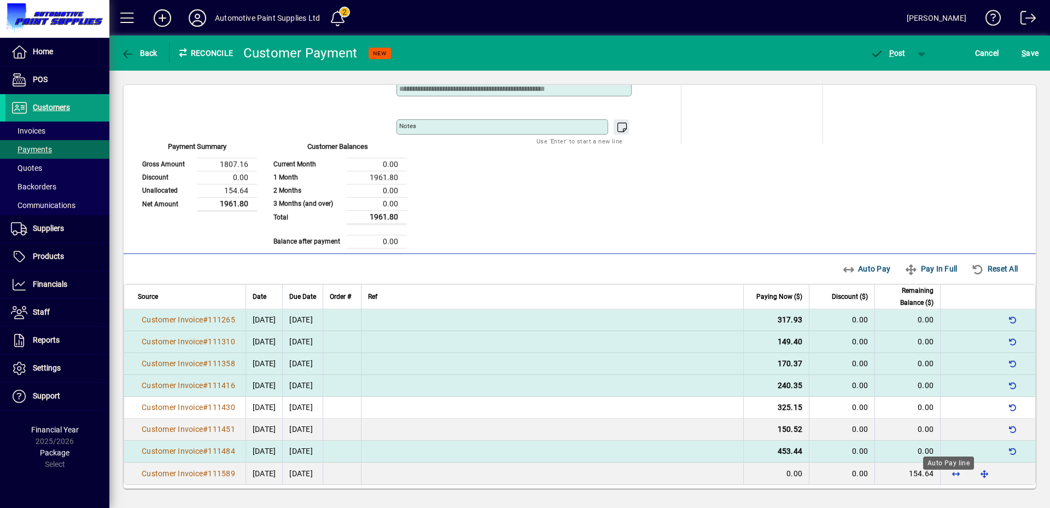
scroll to position [121, 0]
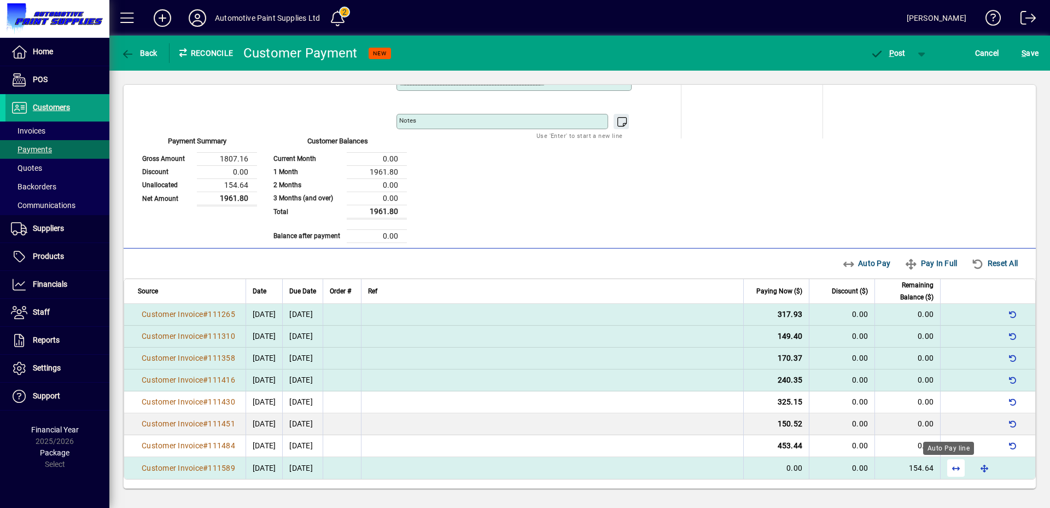
click at [944, 469] on span "button" at bounding box center [956, 468] width 26 height 26
click at [899, 46] on span "button" at bounding box center [888, 53] width 47 height 26
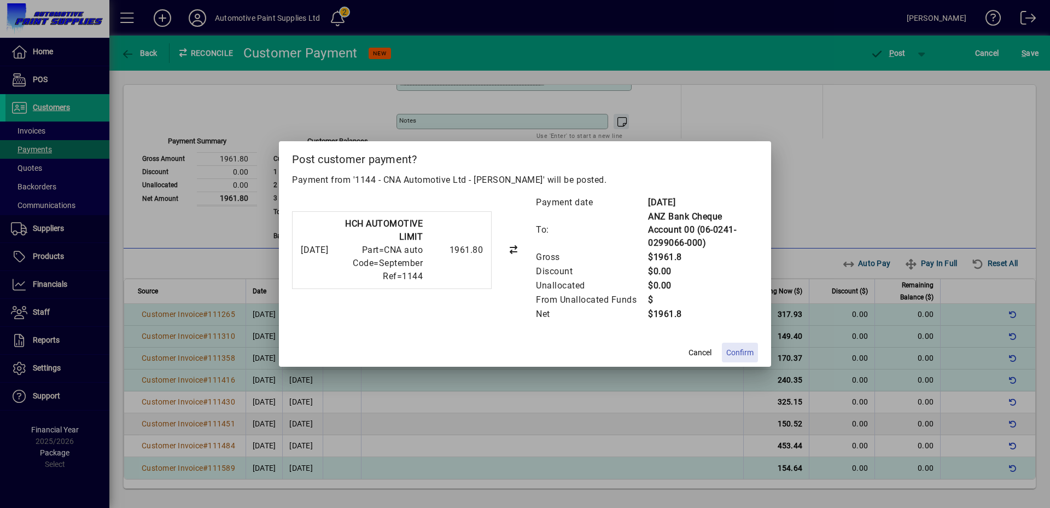
click at [739, 352] on span "Confirm" at bounding box center [740, 352] width 27 height 11
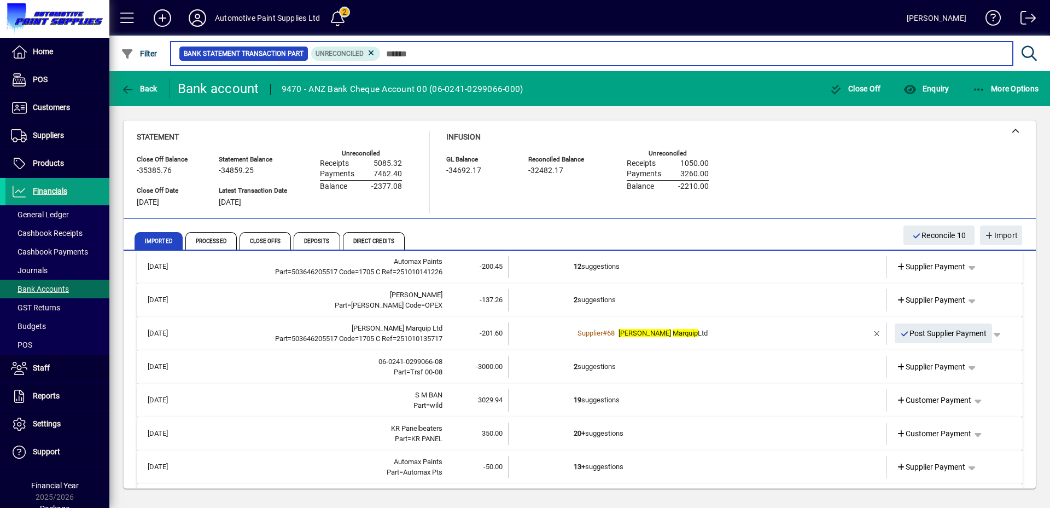
scroll to position [181, 0]
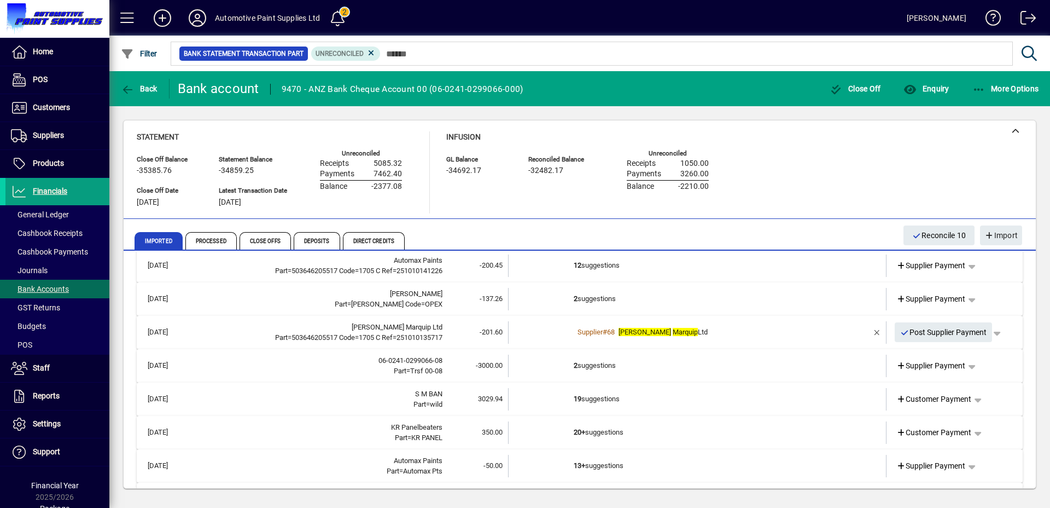
click at [608, 359] on td "2 suggestions" at bounding box center [698, 366] width 249 height 22
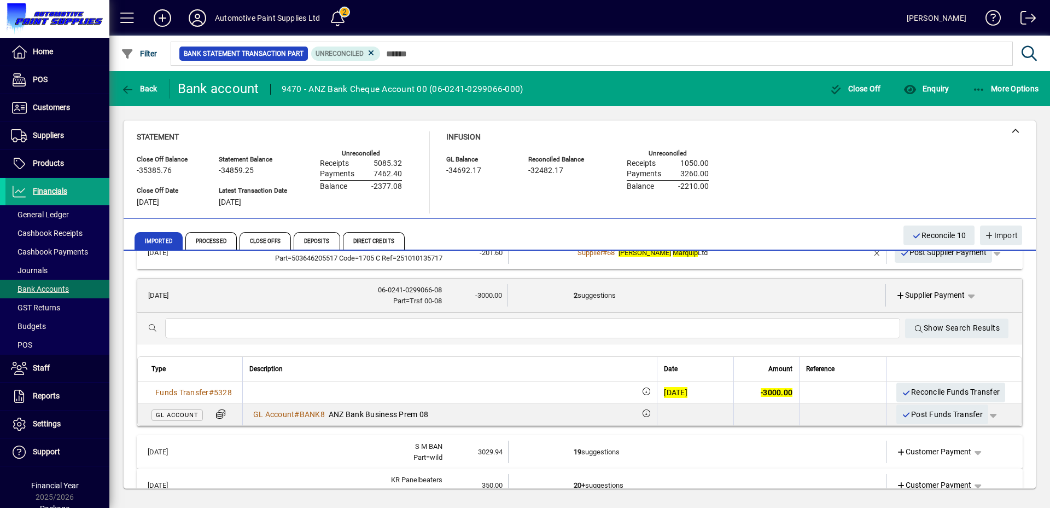
scroll to position [298, 0]
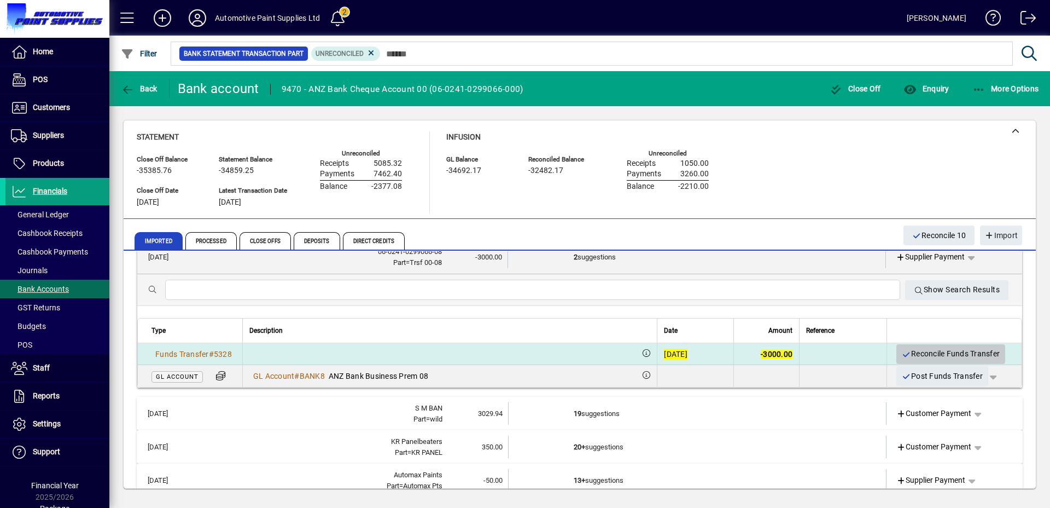
click at [928, 353] on span "Reconcile Funds Transfer" at bounding box center [951, 354] width 98 height 18
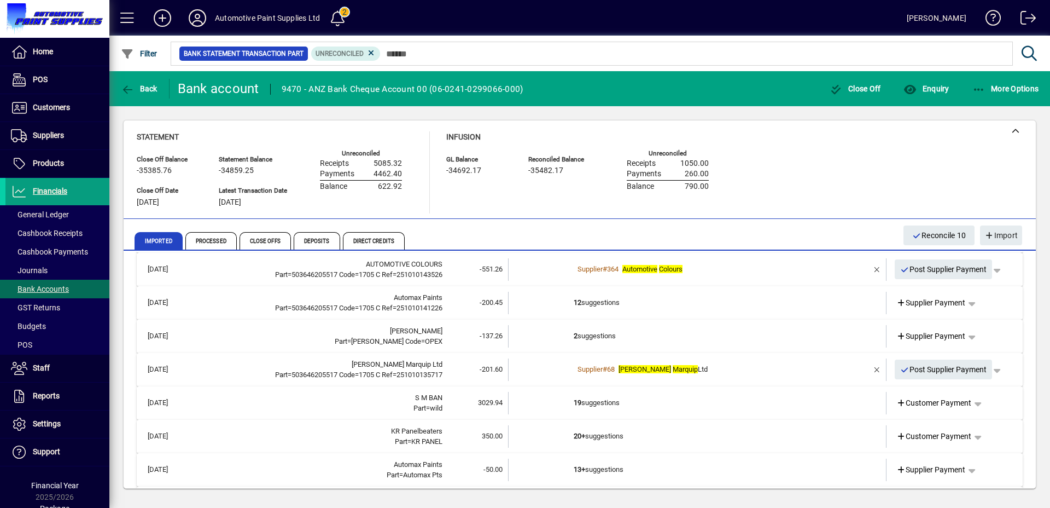
scroll to position [173, 0]
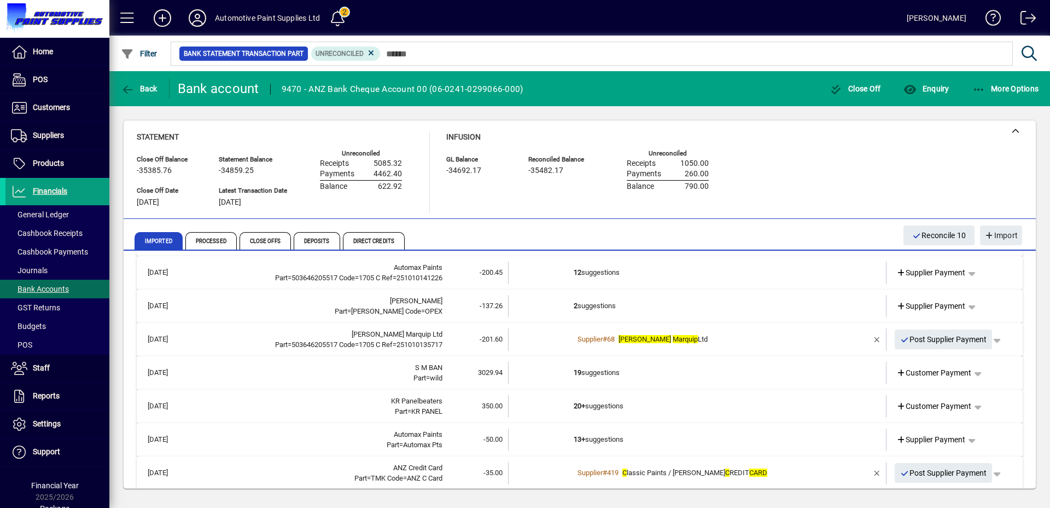
click at [605, 371] on td "19 suggestions" at bounding box center [698, 373] width 249 height 22
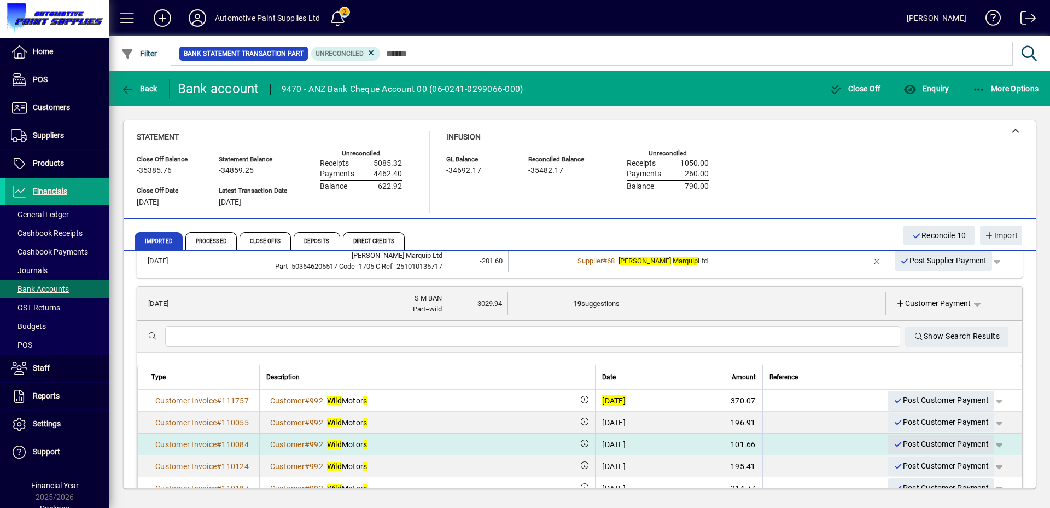
scroll to position [262, 0]
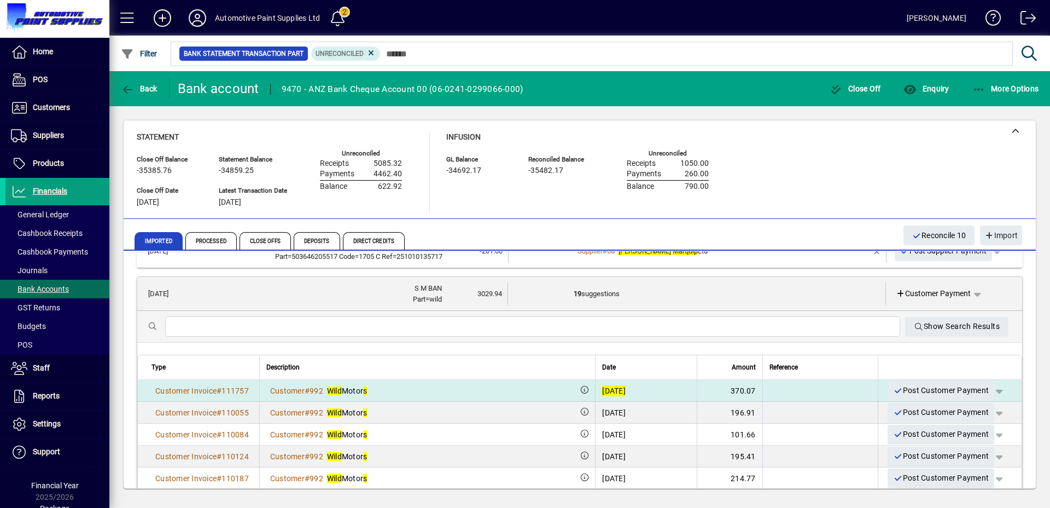
click at [991, 390] on span "button" at bounding box center [999, 391] width 26 height 26
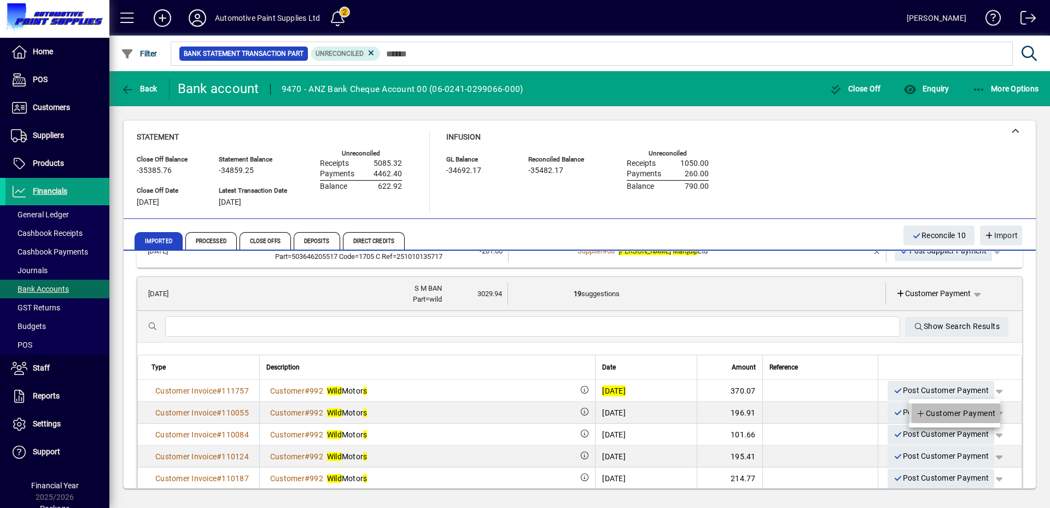
click at [985, 407] on span "Customer Payment" at bounding box center [956, 413] width 80 height 13
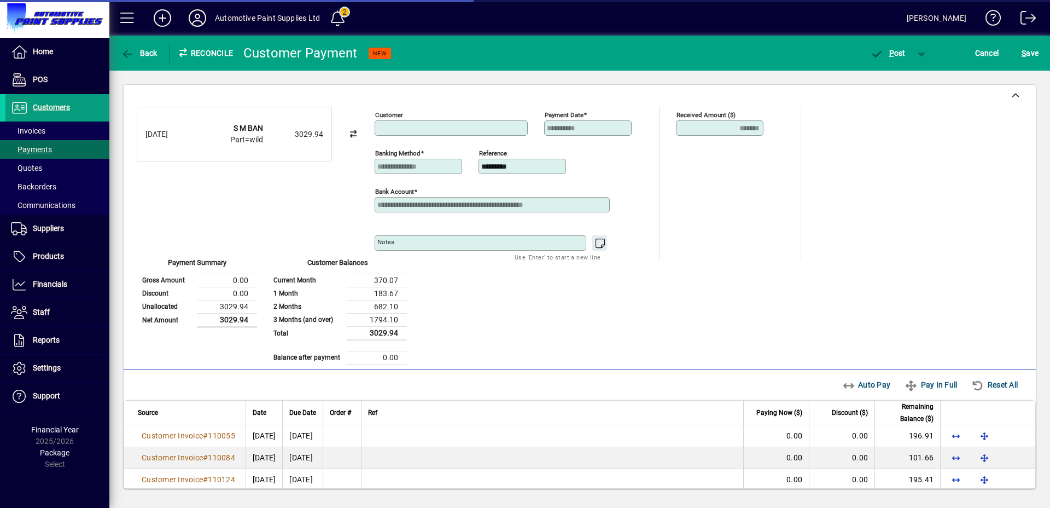
type input "**********"
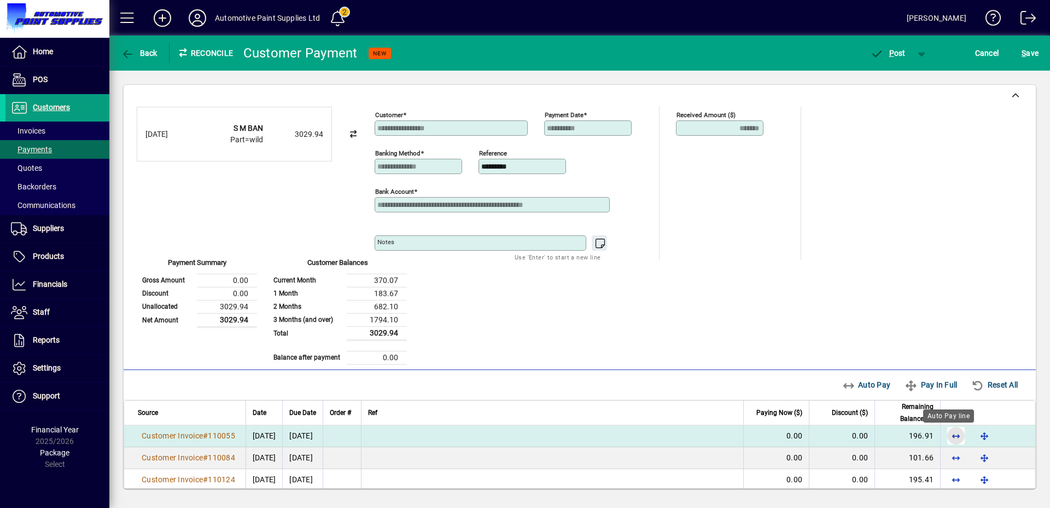
click at [945, 438] on span "button" at bounding box center [956, 435] width 26 height 26
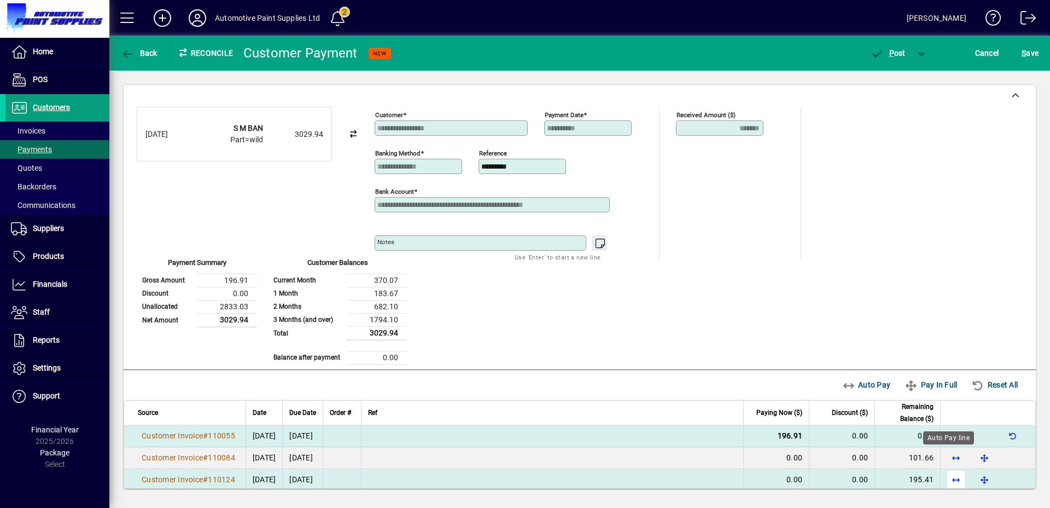
drag, startPoint x: 948, startPoint y: 456, endPoint x: 951, endPoint y: 474, distance: 18.3
click at [948, 456] on span "button" at bounding box center [956, 457] width 26 height 26
click at [951, 481] on span "button" at bounding box center [956, 479] width 26 height 26
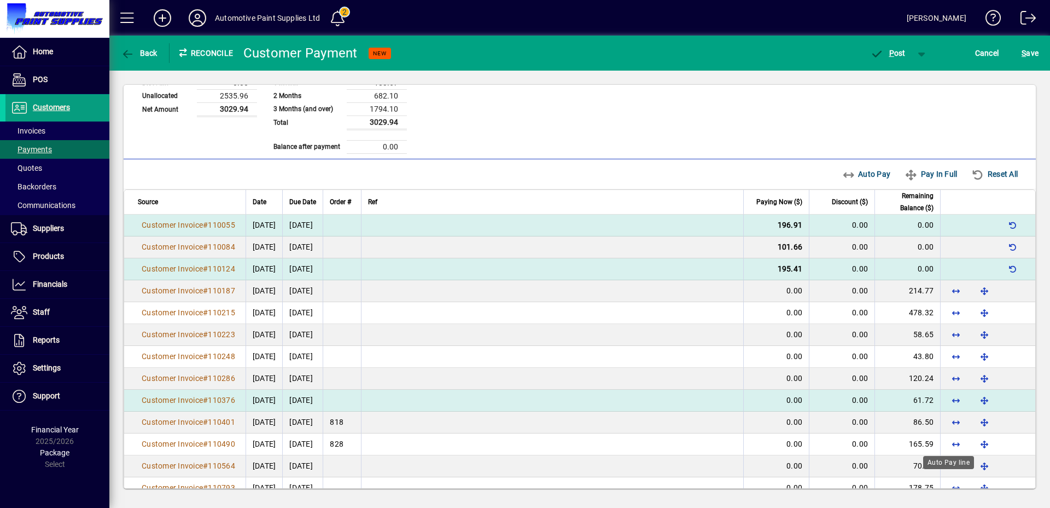
scroll to position [230, 0]
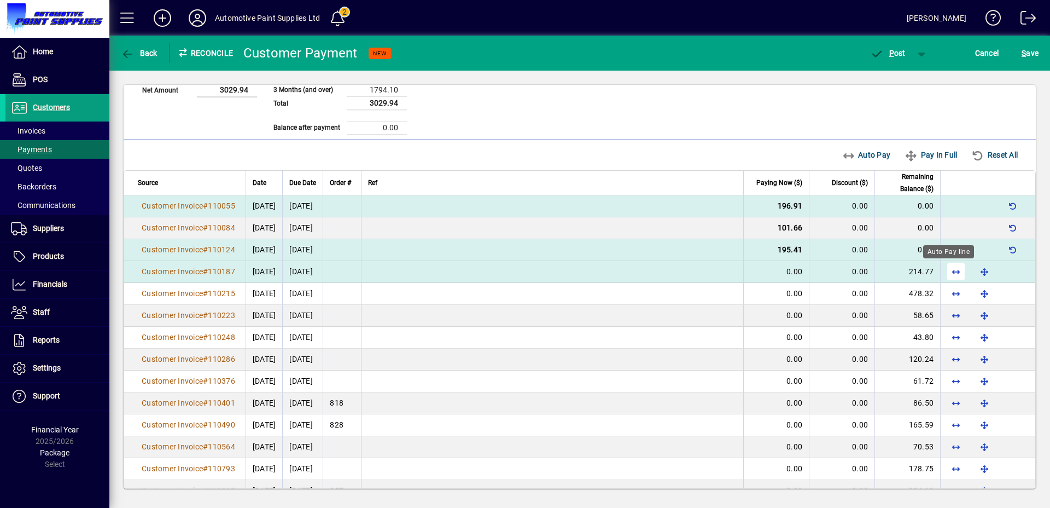
click at [945, 271] on span "button" at bounding box center [956, 271] width 26 height 26
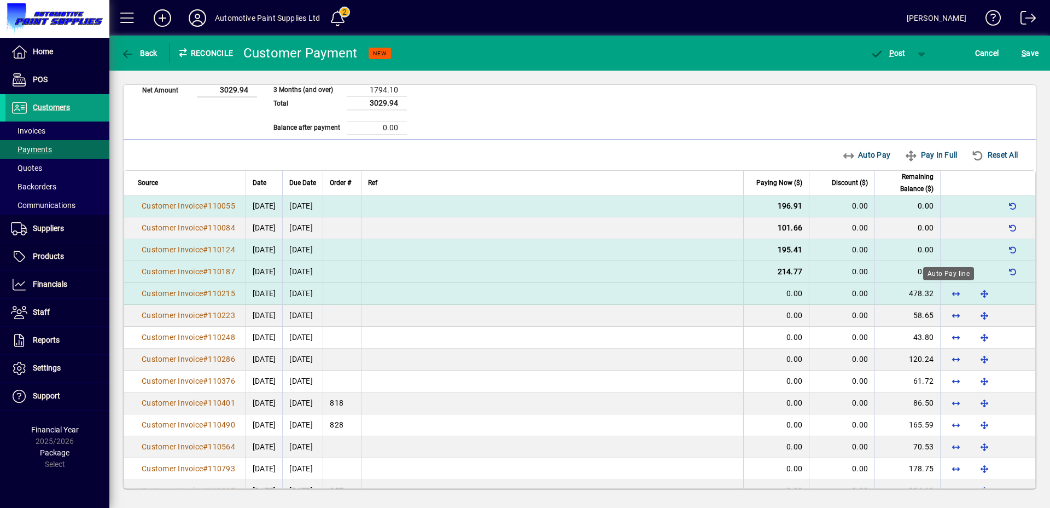
drag, startPoint x: 948, startPoint y: 290, endPoint x: 949, endPoint y: 295, distance: 5.6
click at [948, 291] on span "button" at bounding box center [956, 293] width 26 height 26
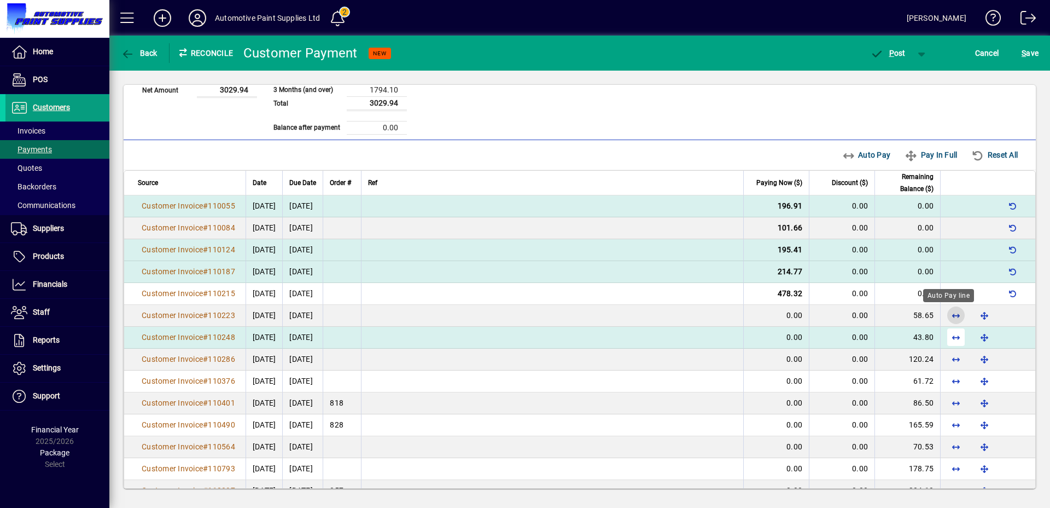
drag, startPoint x: 949, startPoint y: 315, endPoint x: 946, endPoint y: 336, distance: 22.1
click at [949, 317] on span "button" at bounding box center [956, 315] width 26 height 26
click at [946, 338] on span "button" at bounding box center [956, 337] width 26 height 26
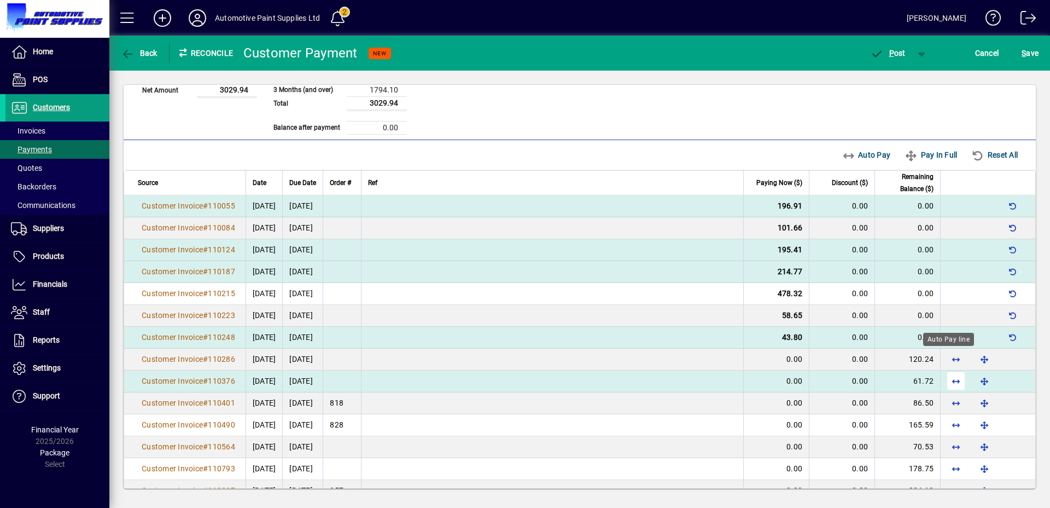
drag, startPoint x: 946, startPoint y: 361, endPoint x: 948, endPoint y: 375, distance: 14.9
click at [946, 361] on span "button" at bounding box center [956, 359] width 26 height 26
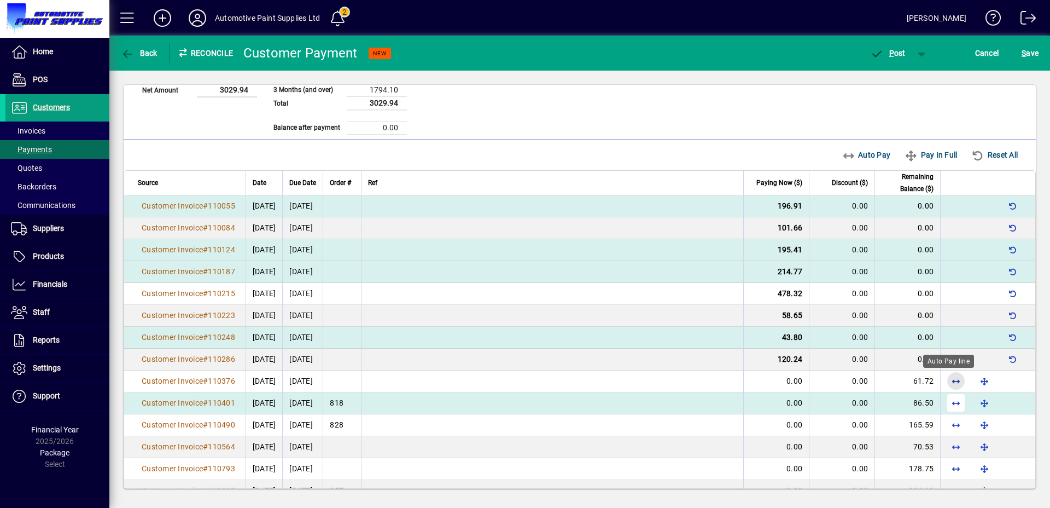
drag, startPoint x: 950, startPoint y: 384, endPoint x: 950, endPoint y: 401, distance: 17.5
click at [950, 384] on span "button" at bounding box center [956, 381] width 26 height 26
click at [950, 403] on span "button" at bounding box center [956, 403] width 26 height 26
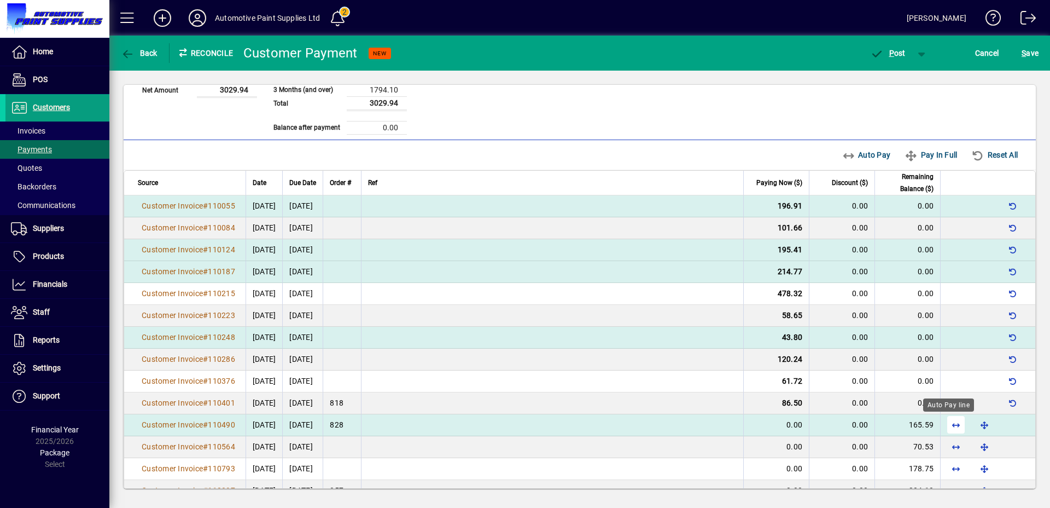
click at [949, 420] on span "button" at bounding box center [956, 424] width 26 height 26
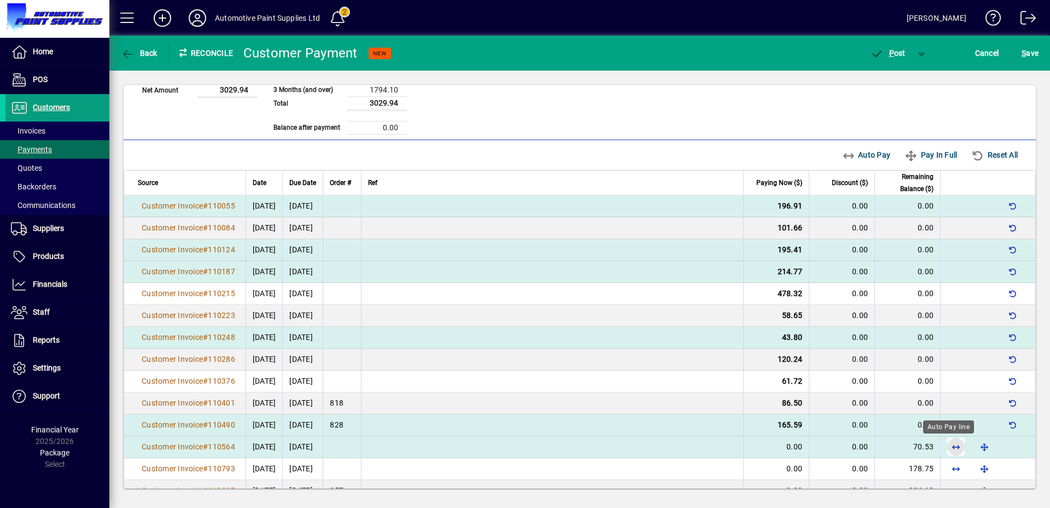
click at [947, 443] on span "button" at bounding box center [956, 446] width 26 height 26
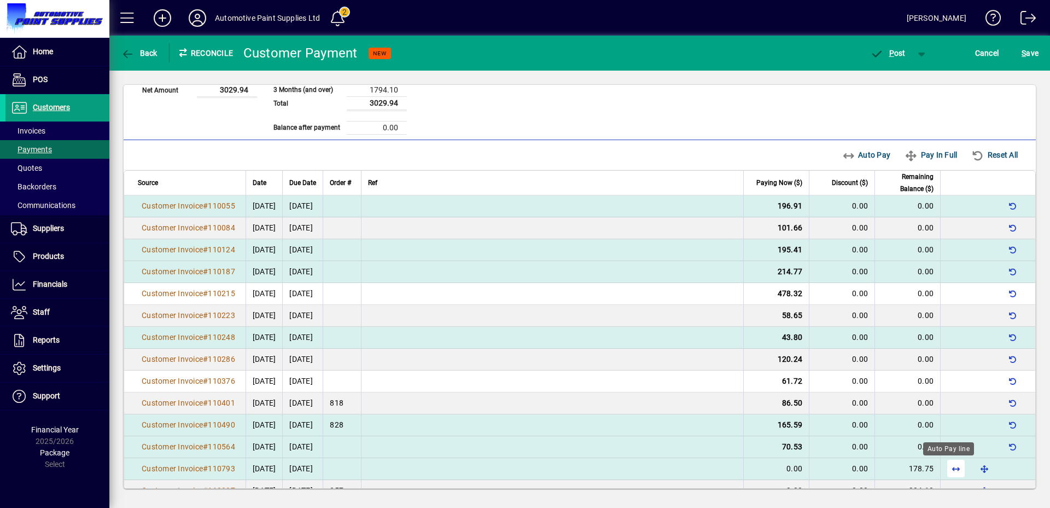
click at [947, 466] on span "button" at bounding box center [956, 468] width 26 height 26
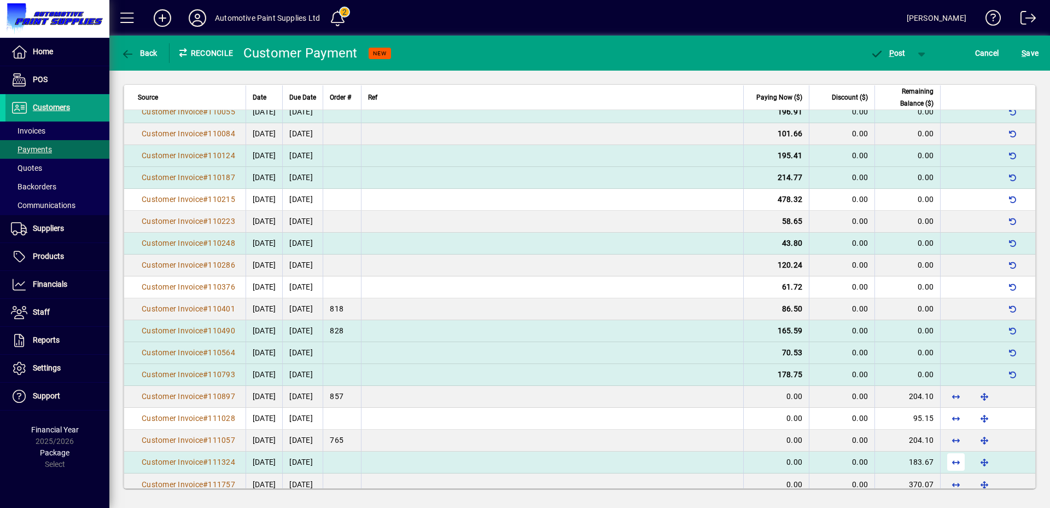
scroll to position [340, 0]
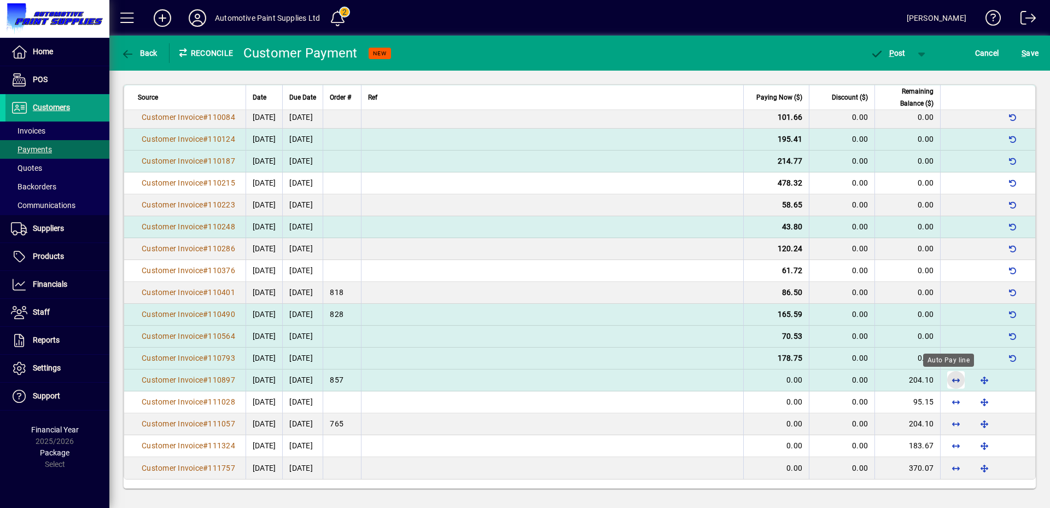
click at [948, 381] on span "button" at bounding box center [956, 380] width 26 height 26
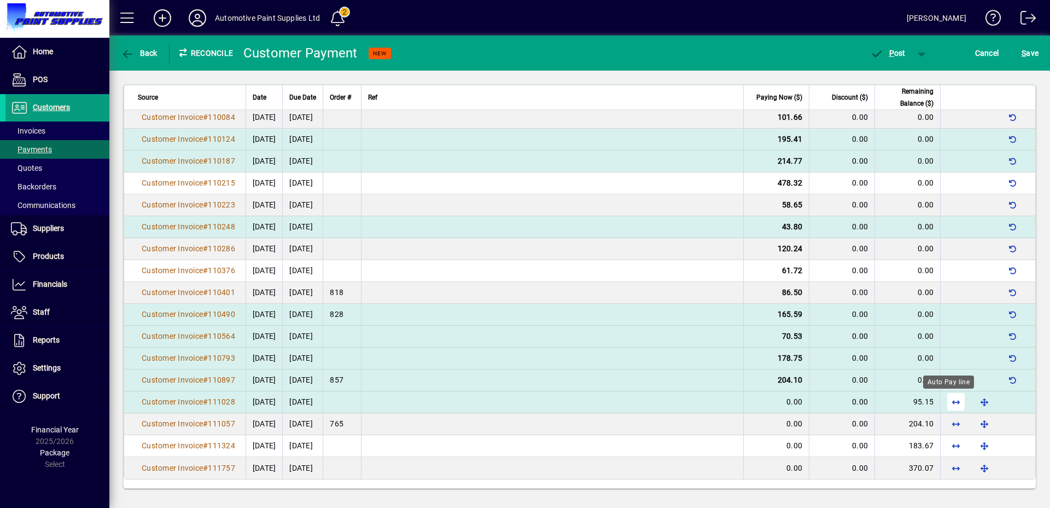
click at [948, 399] on span "button" at bounding box center [956, 401] width 26 height 26
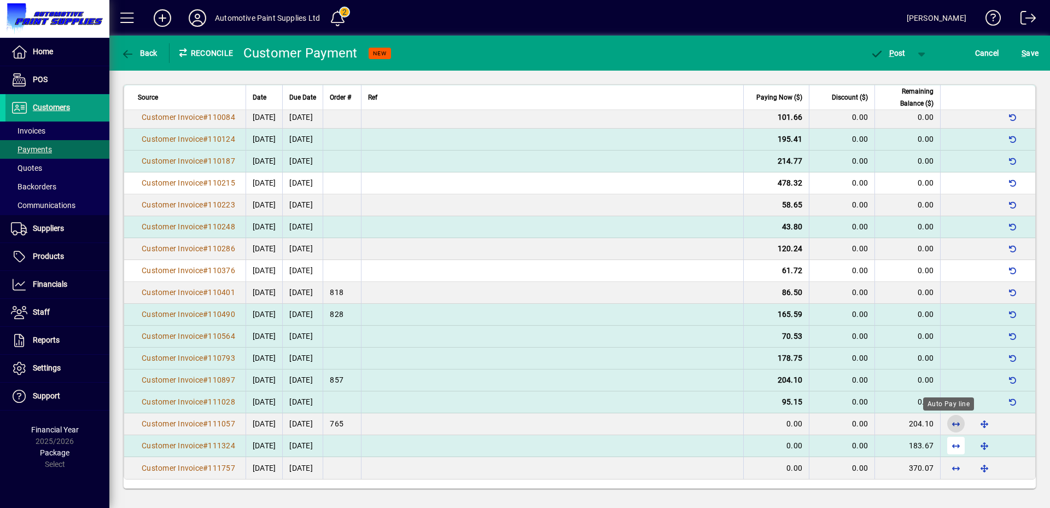
drag, startPoint x: 950, startPoint y: 422, endPoint x: 951, endPoint y: 442, distance: 19.7
click at [950, 422] on span "button" at bounding box center [956, 423] width 26 height 26
click at [951, 446] on span "button" at bounding box center [956, 445] width 26 height 26
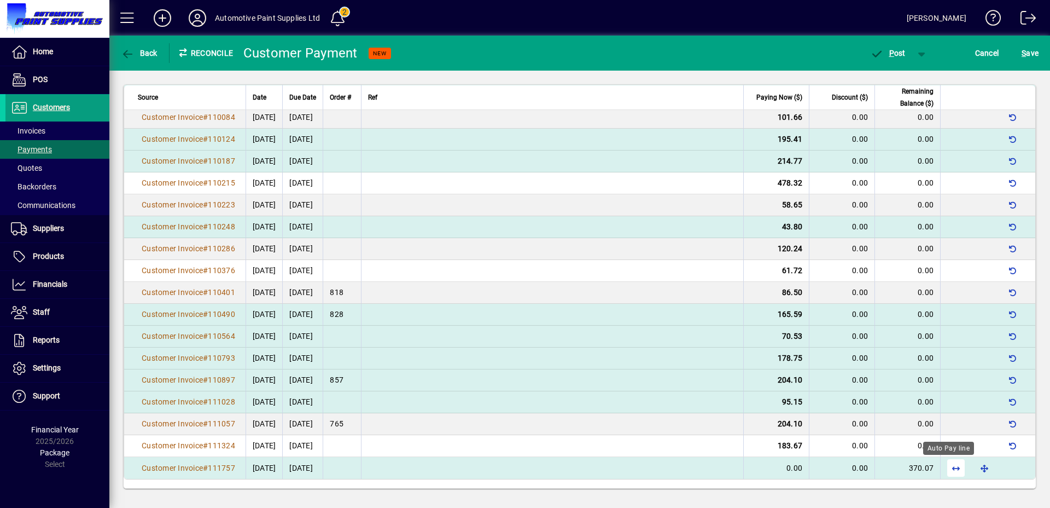
click at [947, 464] on span "button" at bounding box center [956, 468] width 26 height 26
click at [890, 55] on span "P" at bounding box center [892, 53] width 5 height 9
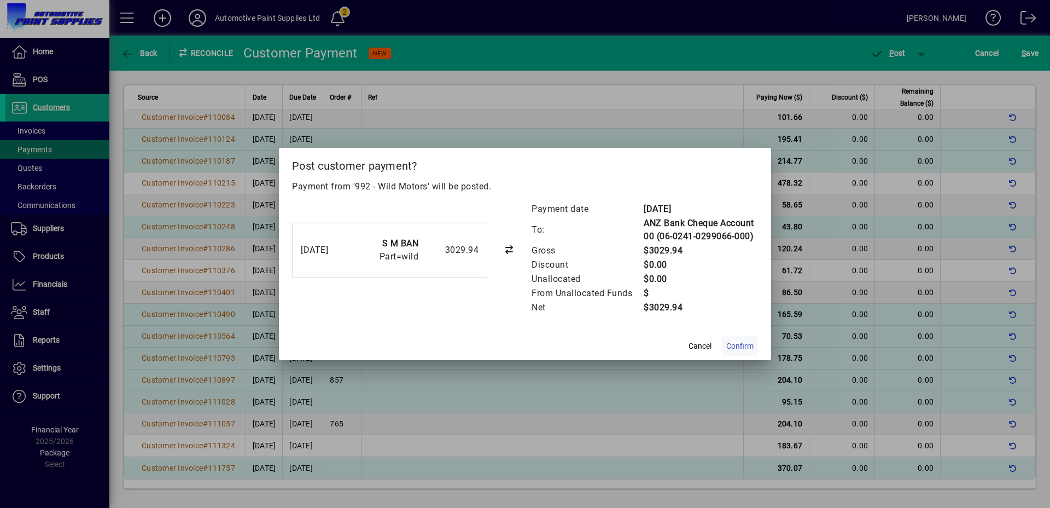
click at [749, 347] on span "Confirm" at bounding box center [740, 345] width 27 height 11
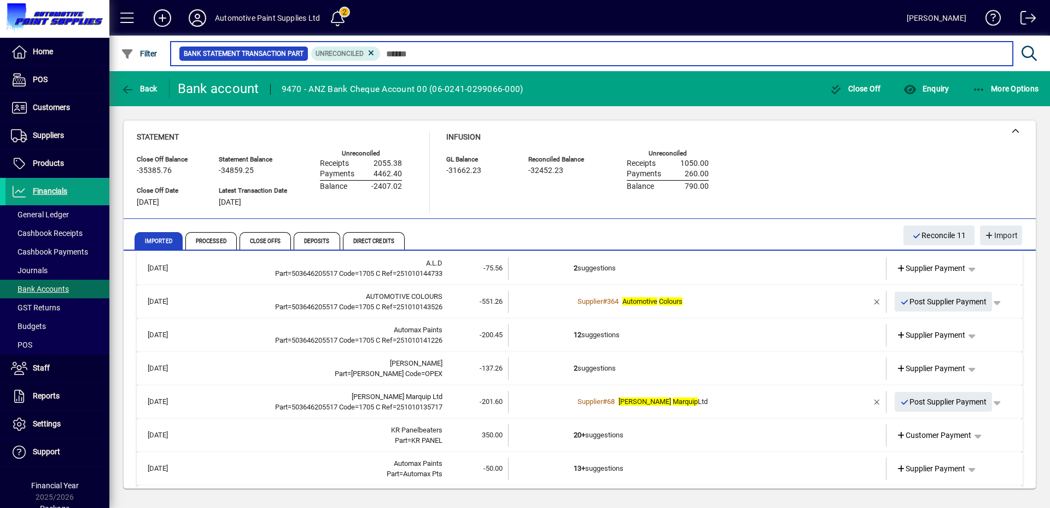
scroll to position [227, 0]
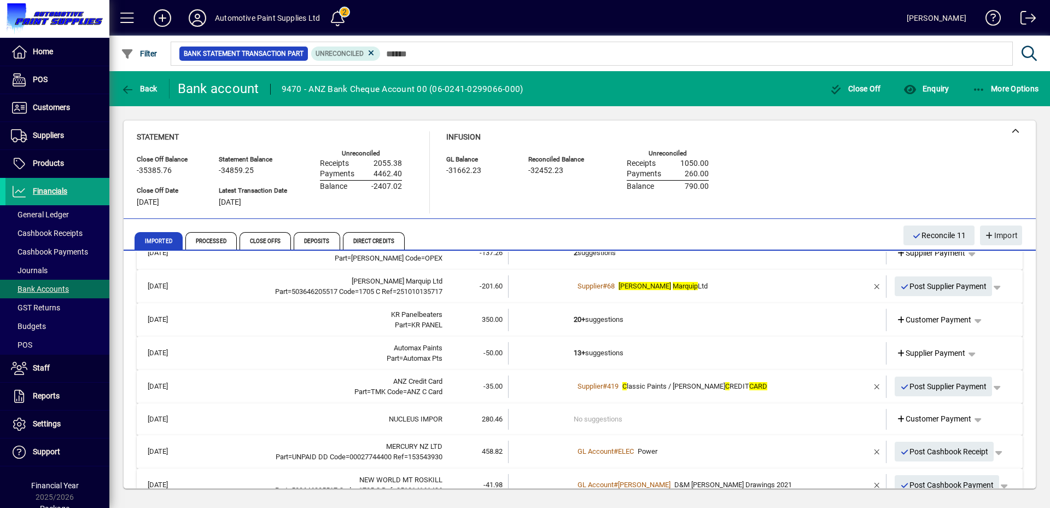
click at [586, 320] on td "20+ suggestions" at bounding box center [698, 320] width 249 height 22
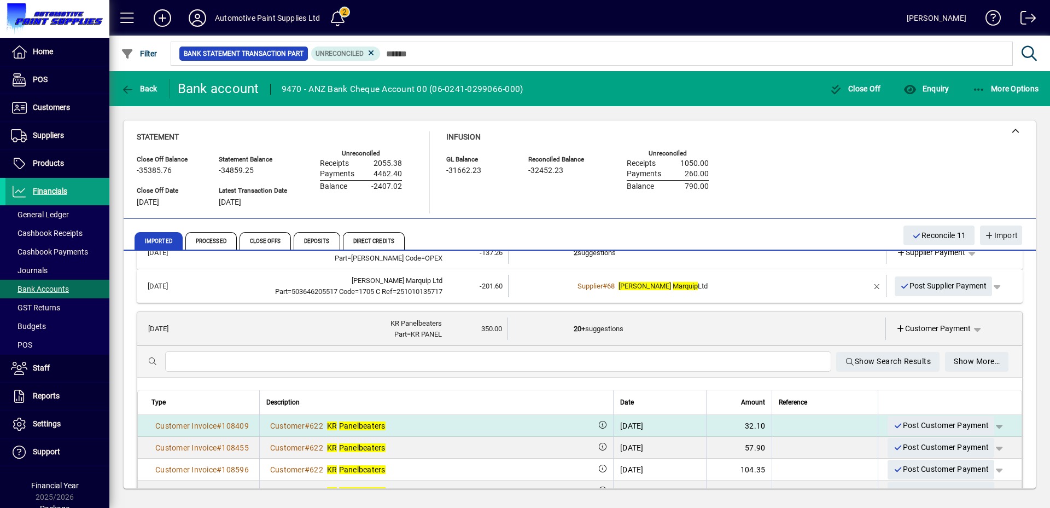
click at [991, 425] on span "button" at bounding box center [999, 426] width 26 height 26
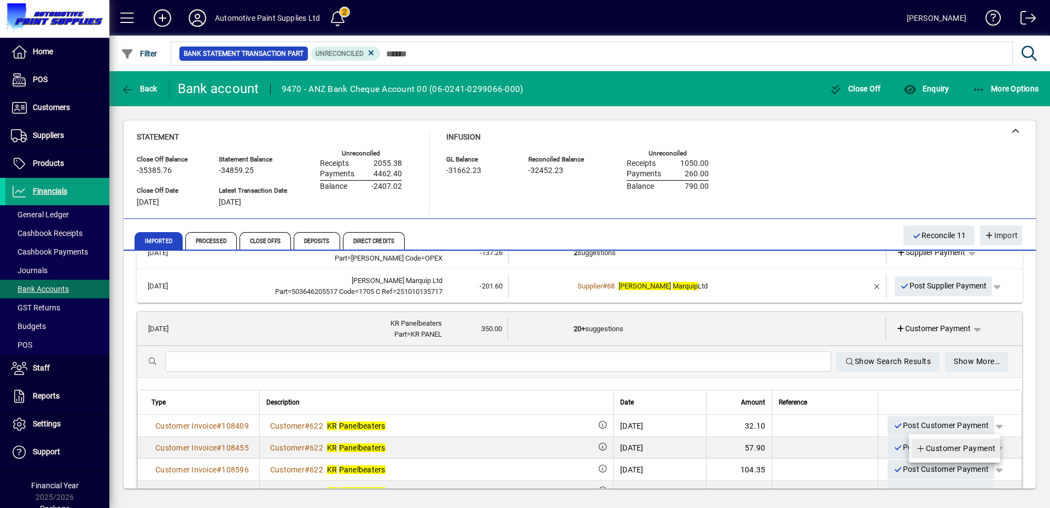
click at [973, 445] on span "Customer Payment" at bounding box center [956, 448] width 80 height 13
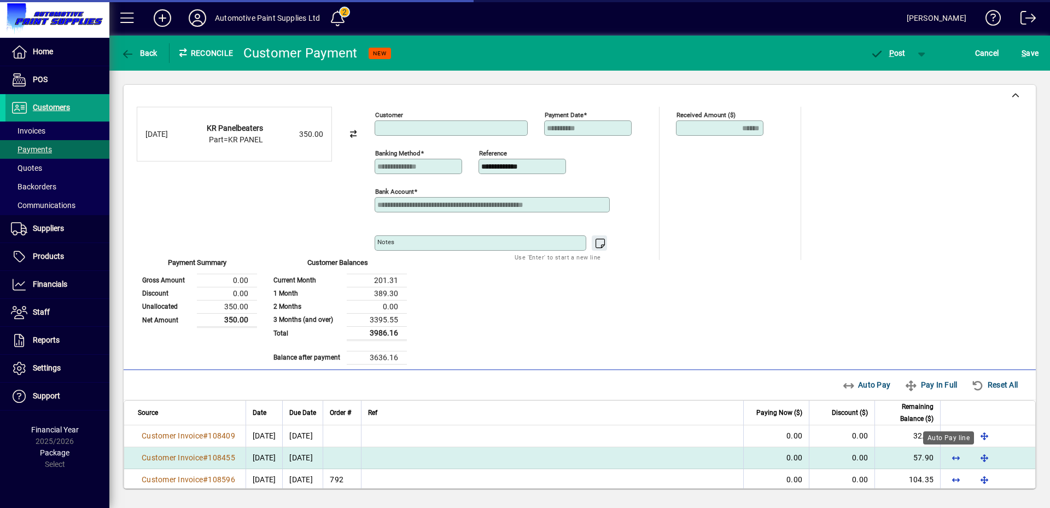
type input "**********"
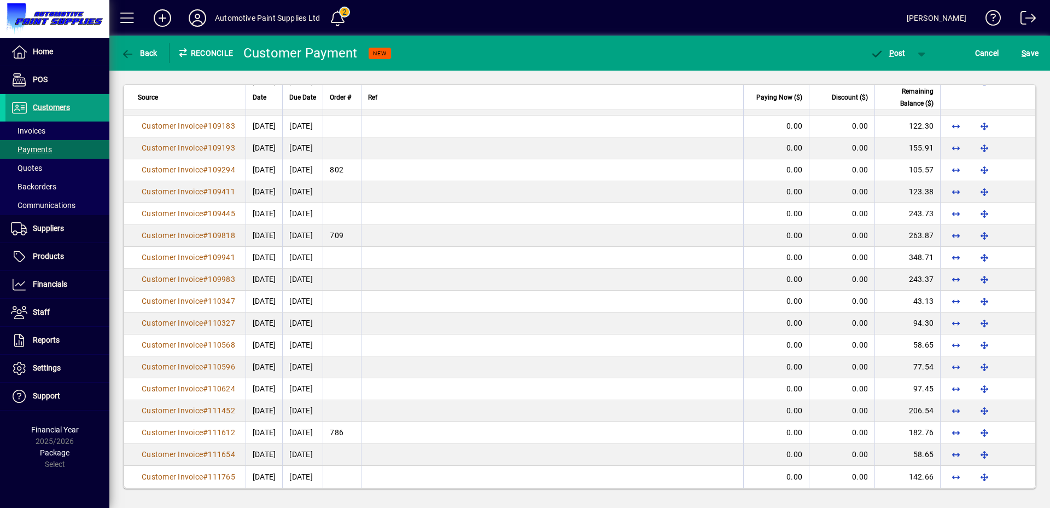
scroll to position [282, 0]
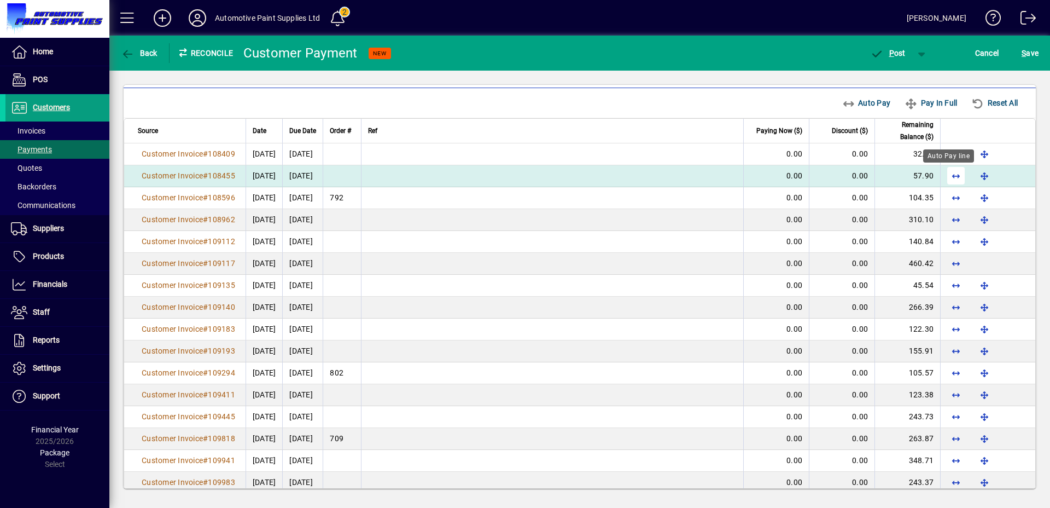
click at [950, 180] on span "button" at bounding box center [956, 175] width 26 height 26
click at [949, 167] on td at bounding box center [987, 176] width 95 height 22
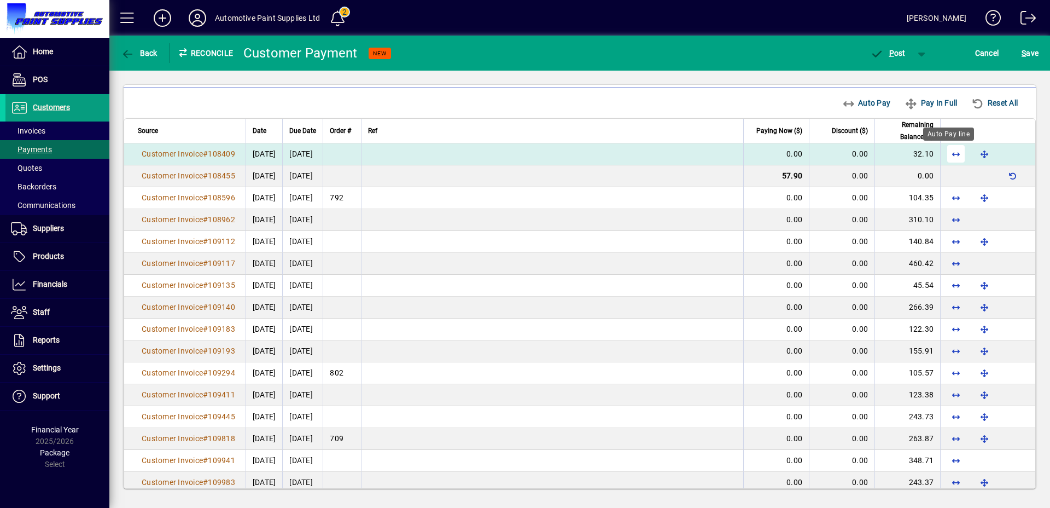
click at [948, 159] on span "button" at bounding box center [956, 154] width 26 height 26
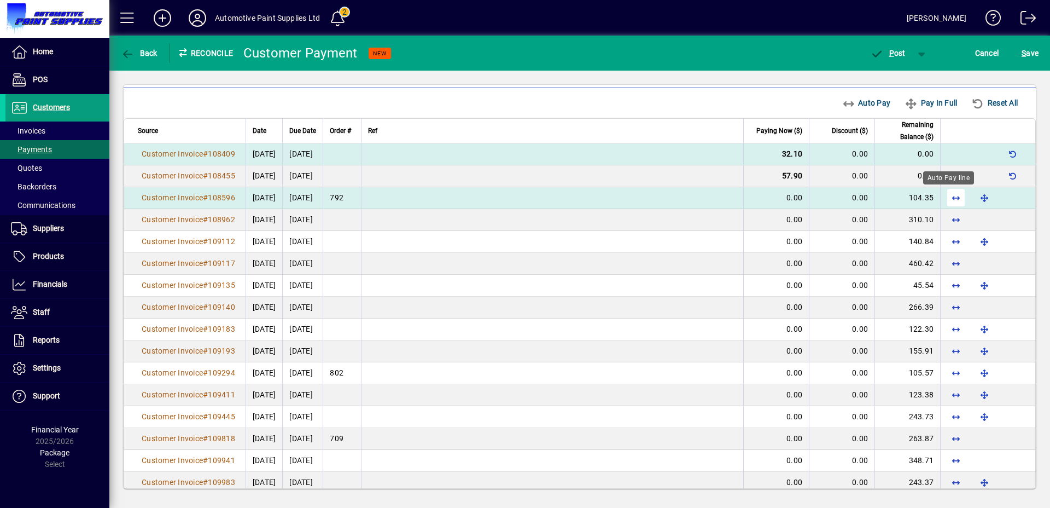
click at [948, 199] on span "button" at bounding box center [956, 197] width 26 height 26
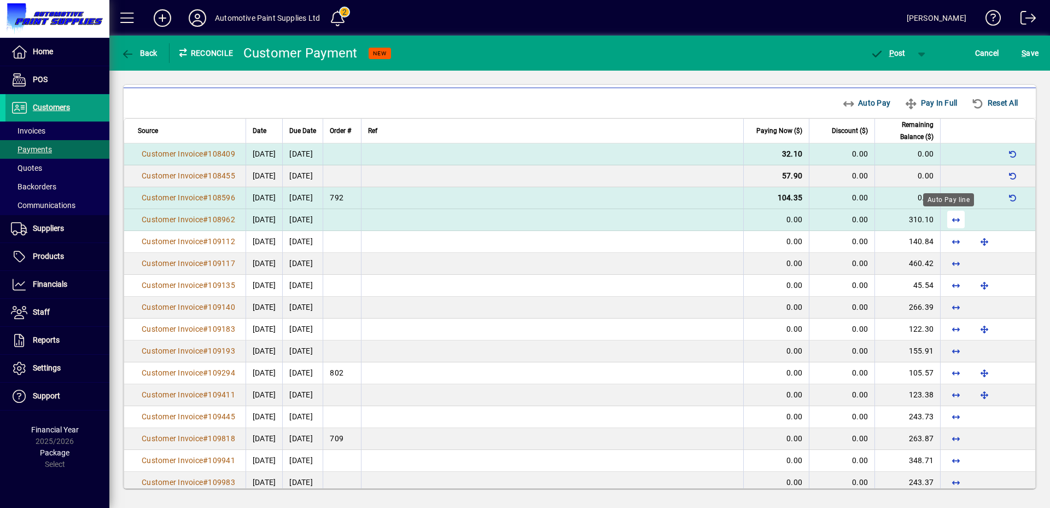
click at [946, 217] on span "button" at bounding box center [956, 219] width 26 height 26
click at [894, 50] on span "P ost" at bounding box center [888, 53] width 36 height 9
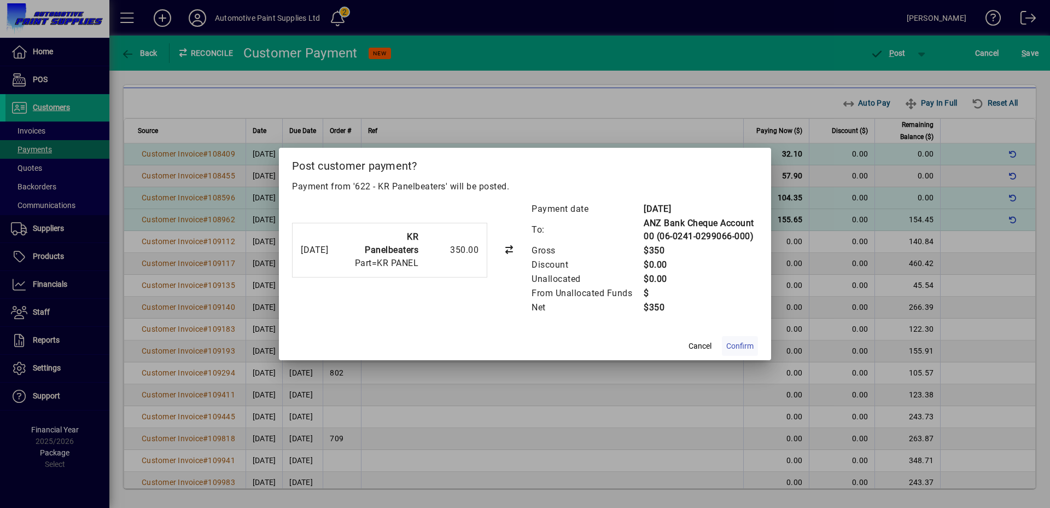
click at [747, 344] on span "Confirm" at bounding box center [740, 345] width 27 height 11
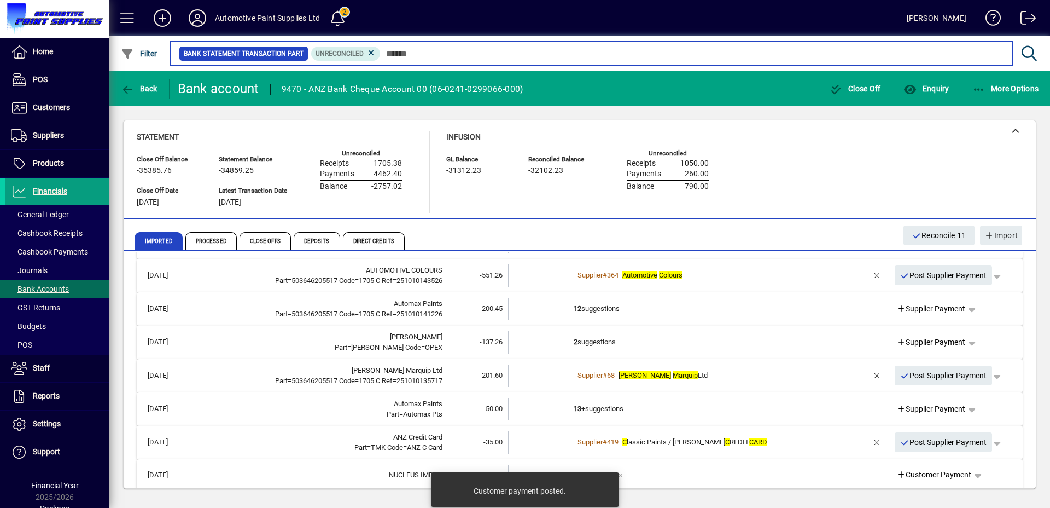
scroll to position [144, 0]
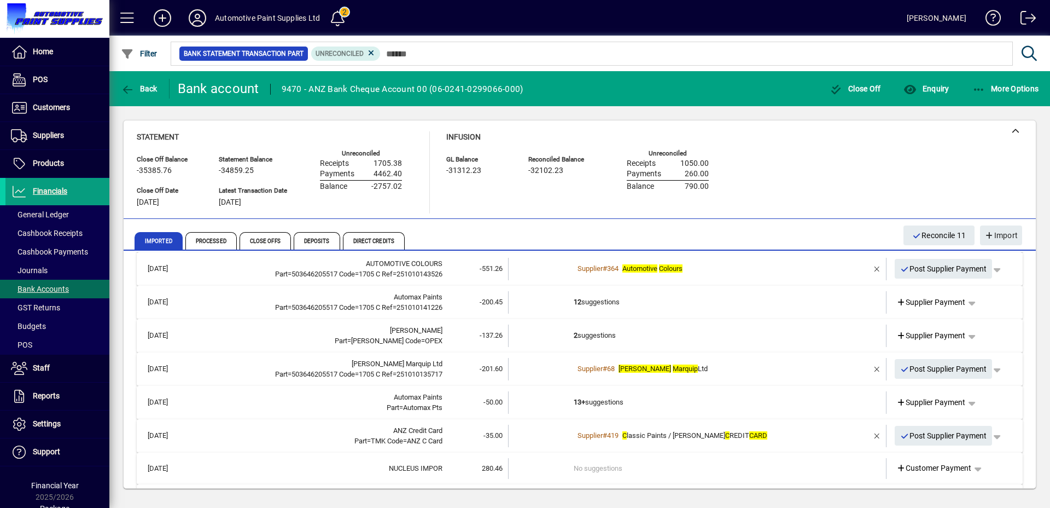
click at [619, 332] on td "2 suggestions" at bounding box center [698, 335] width 249 height 22
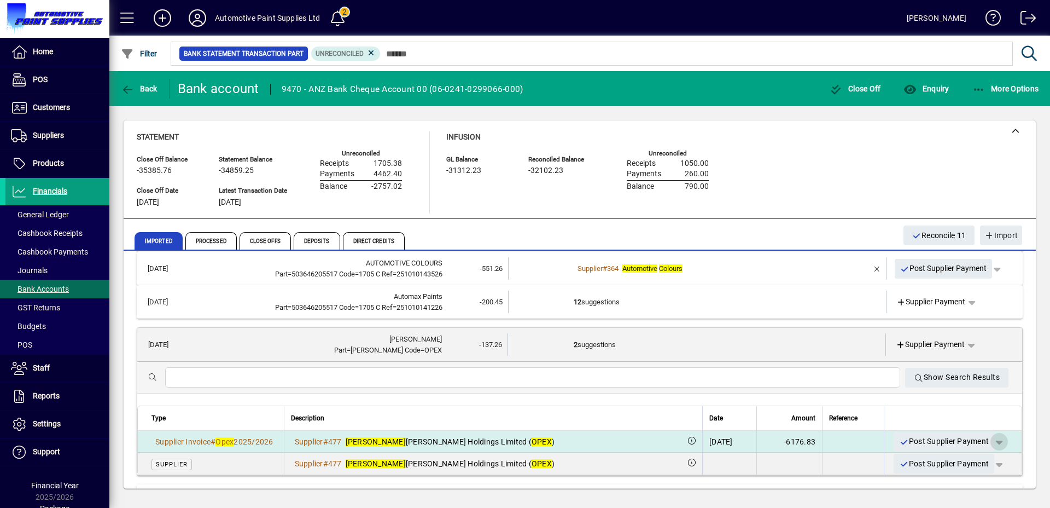
click at [989, 442] on span "button" at bounding box center [999, 441] width 26 height 26
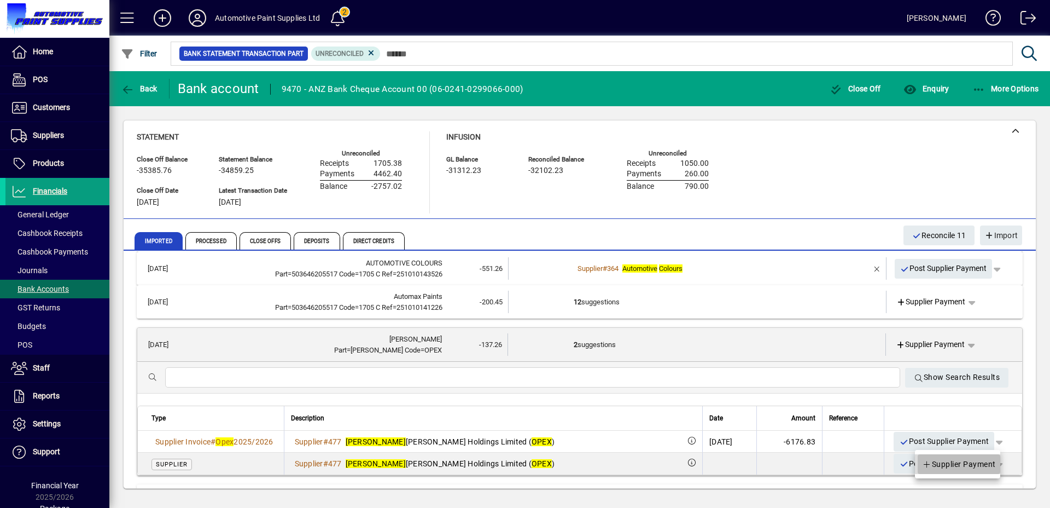
click at [982, 456] on span at bounding box center [959, 464] width 83 height 26
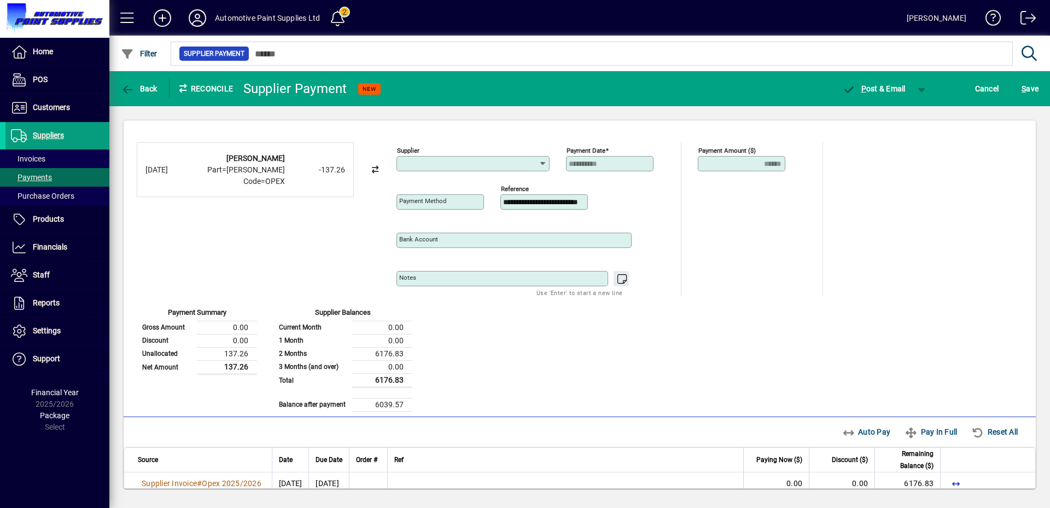
type input "**********"
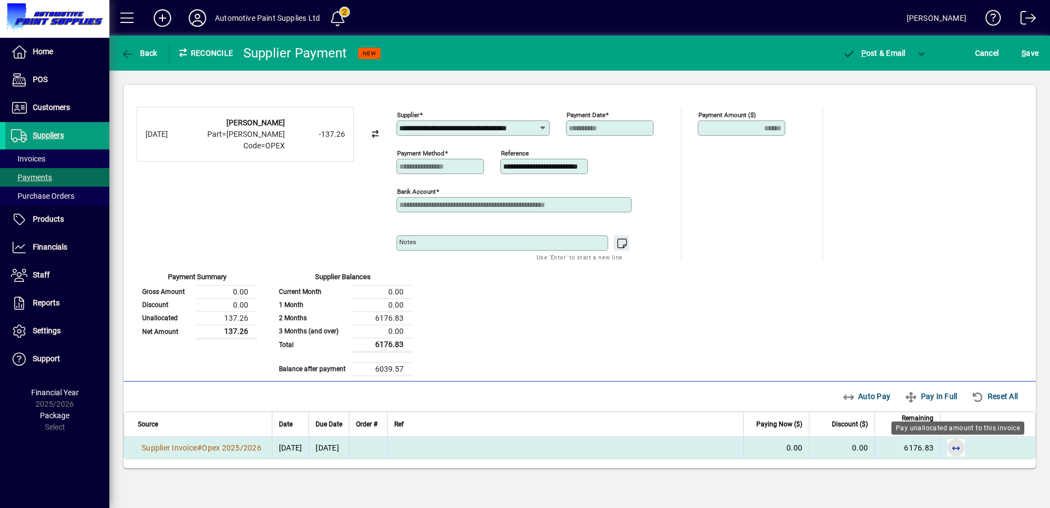
click at [956, 452] on span "button" at bounding box center [956, 447] width 26 height 26
click at [921, 49] on span "button" at bounding box center [922, 53] width 26 height 26
click at [897, 76] on span "P ost" at bounding box center [887, 76] width 39 height 9
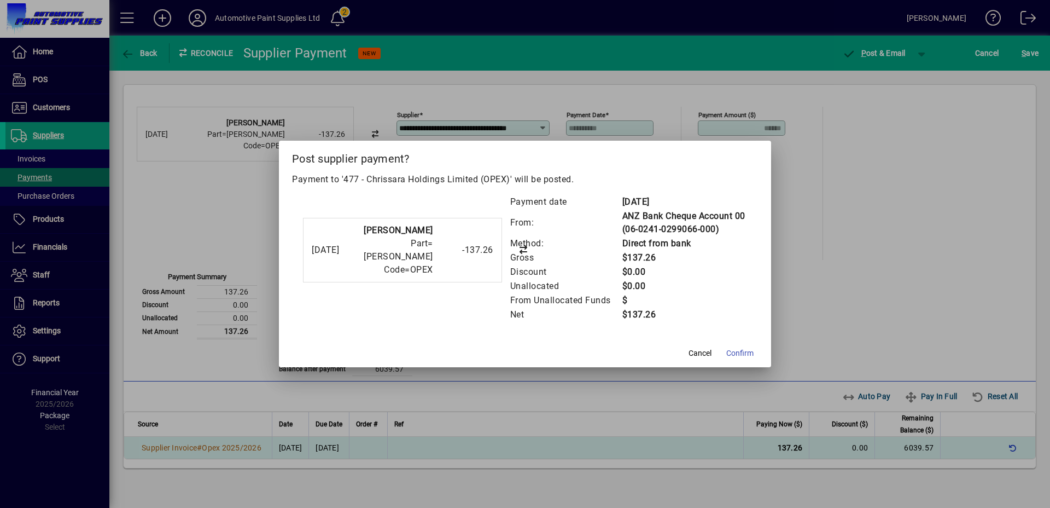
click at [721, 352] on mat-dialog-actions "Cancel Confirm" at bounding box center [525, 352] width 492 height 29
click at [760, 350] on mat-dialog-actions "Cancel Confirm" at bounding box center [525, 352] width 492 height 29
click at [751, 353] on span "Confirm" at bounding box center [740, 352] width 27 height 11
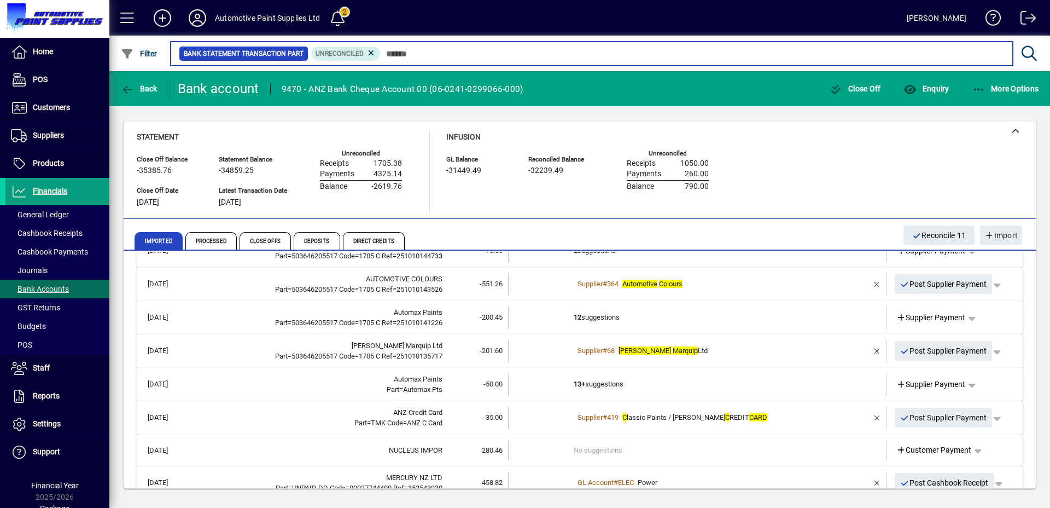
scroll to position [149, 0]
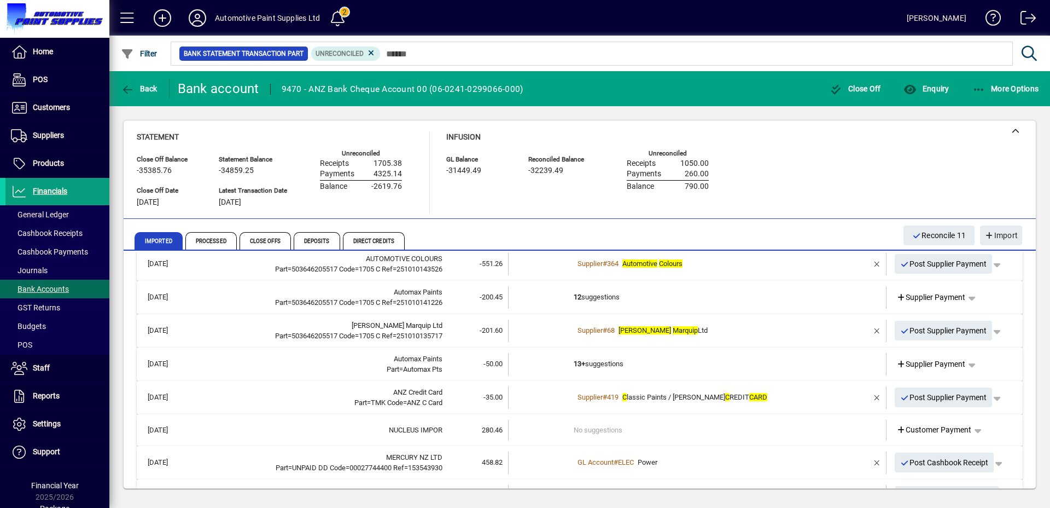
click at [637, 361] on td "13+ suggestions" at bounding box center [698, 364] width 249 height 22
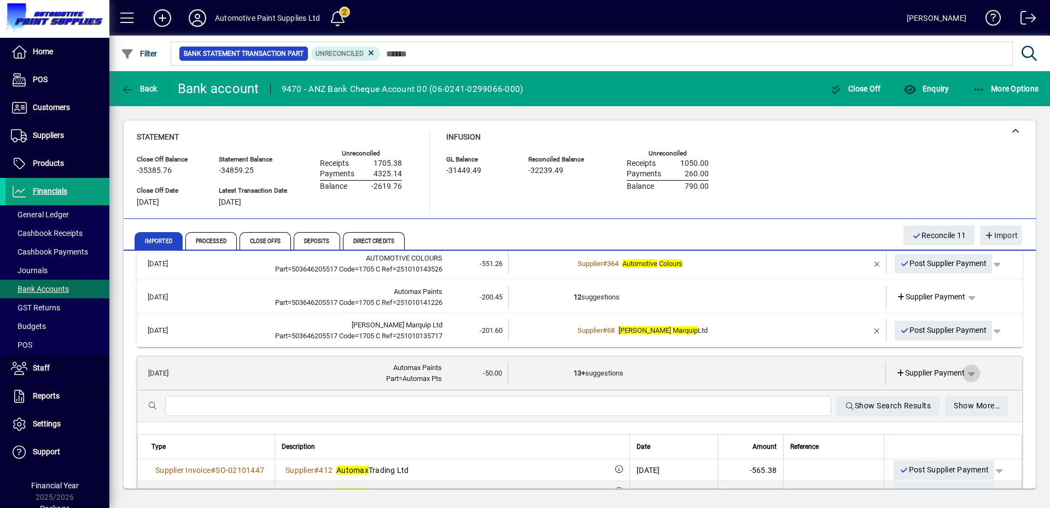
click at [966, 376] on span "button" at bounding box center [972, 373] width 26 height 26
click at [997, 381] on div at bounding box center [525, 254] width 1050 height 508
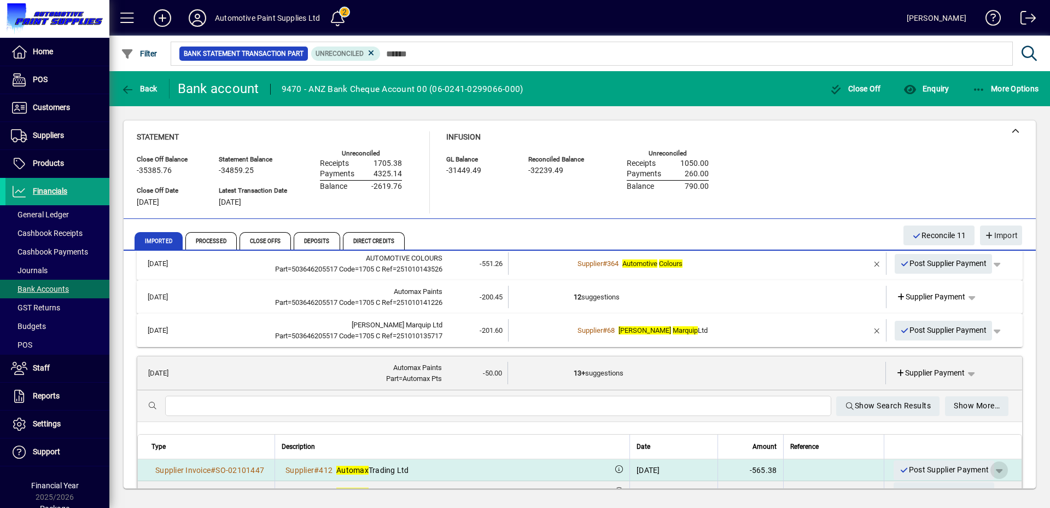
click at [992, 471] on span "button" at bounding box center [999, 470] width 26 height 26
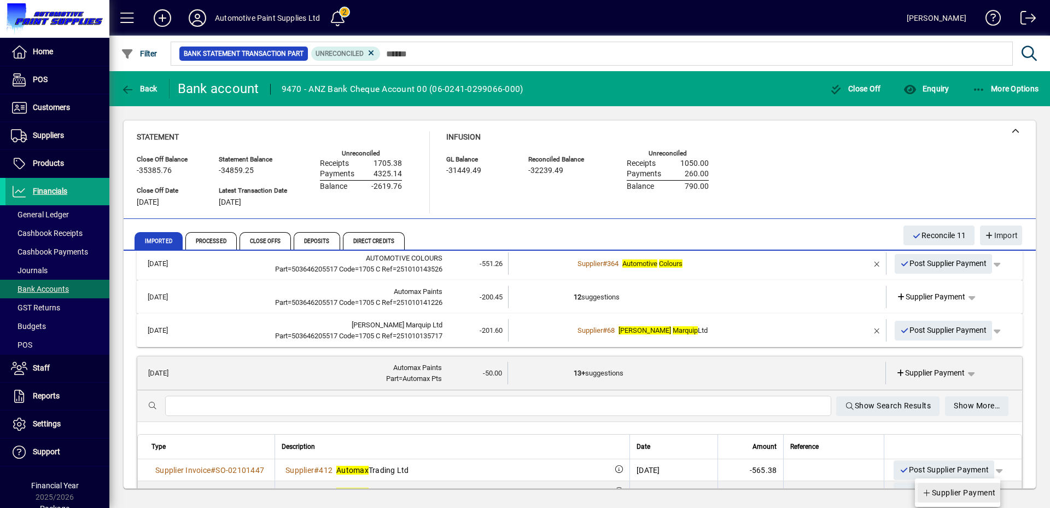
click at [971, 489] on span "Supplier Payment" at bounding box center [959, 492] width 74 height 13
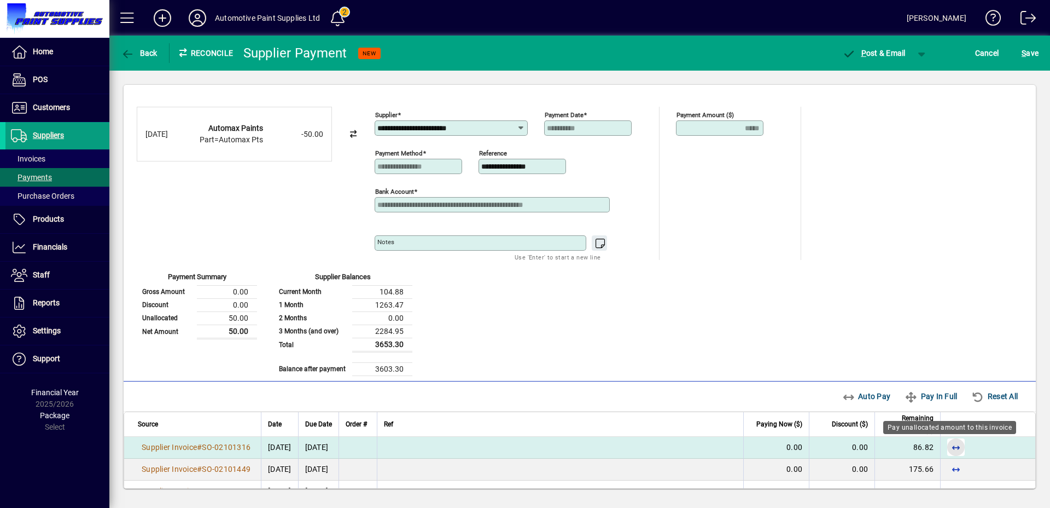
click at [944, 447] on span "button" at bounding box center [956, 447] width 26 height 26
click at [921, 57] on span "button" at bounding box center [922, 53] width 26 height 26
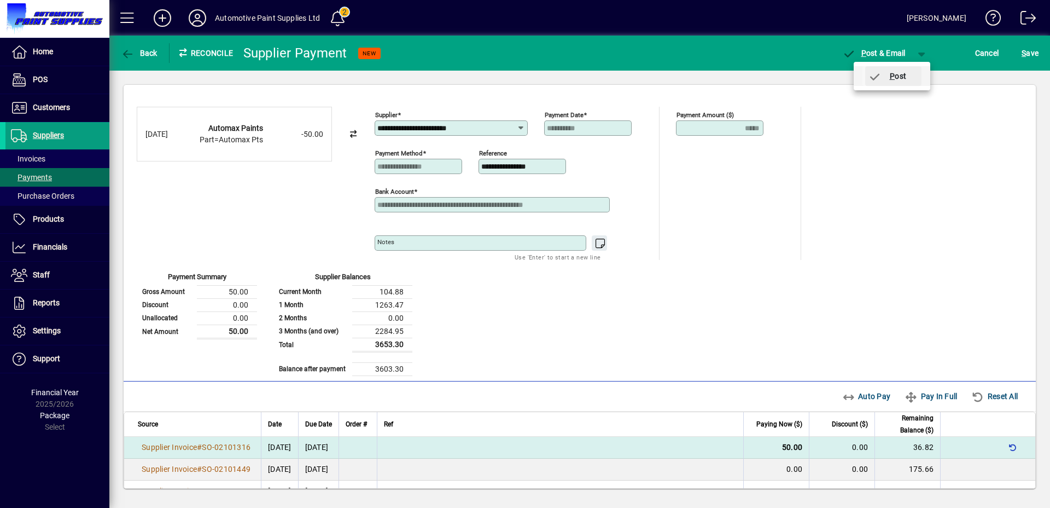
click at [890, 74] on span "P" at bounding box center [892, 76] width 5 height 9
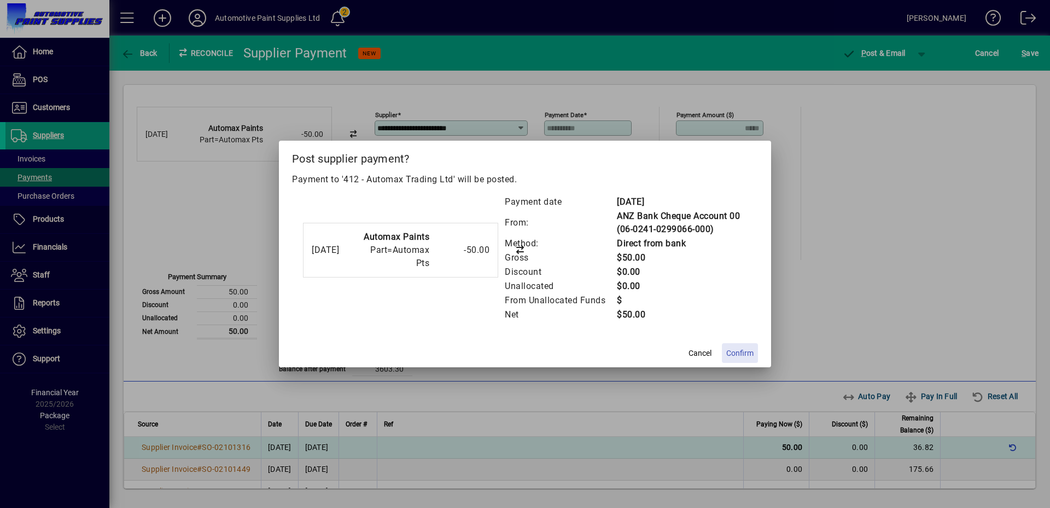
click at [739, 347] on span "Confirm" at bounding box center [740, 352] width 27 height 11
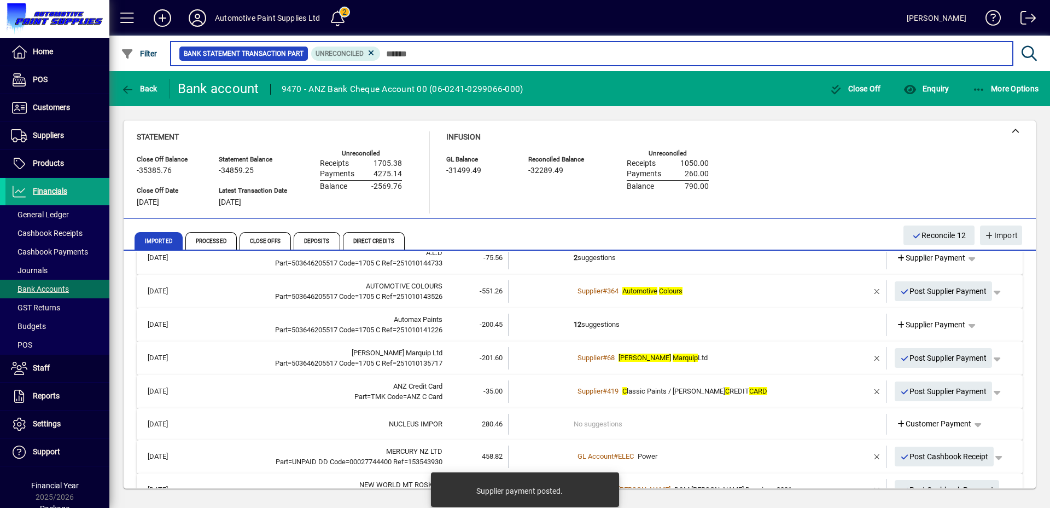
scroll to position [148, 0]
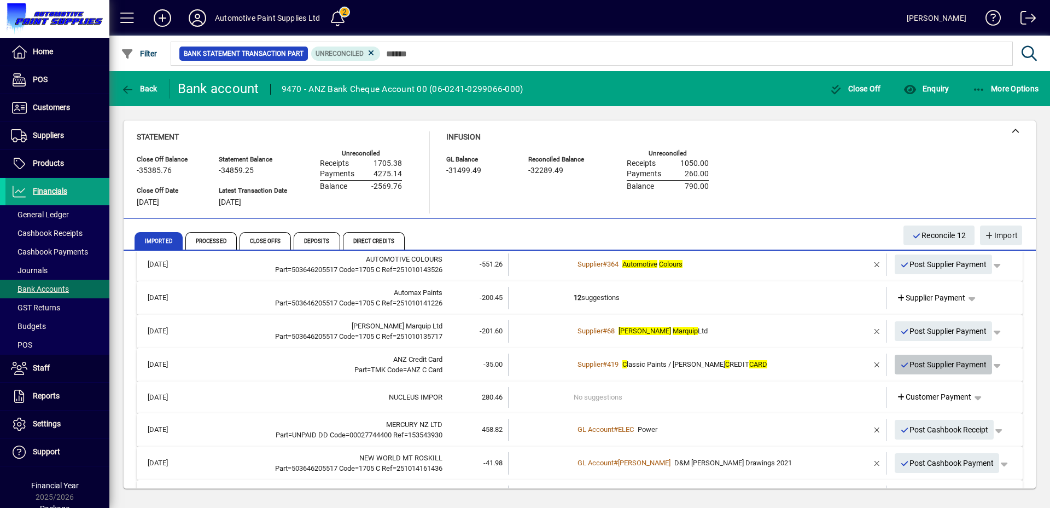
click at [936, 362] on span "Post Supplier Payment" at bounding box center [944, 365] width 87 height 18
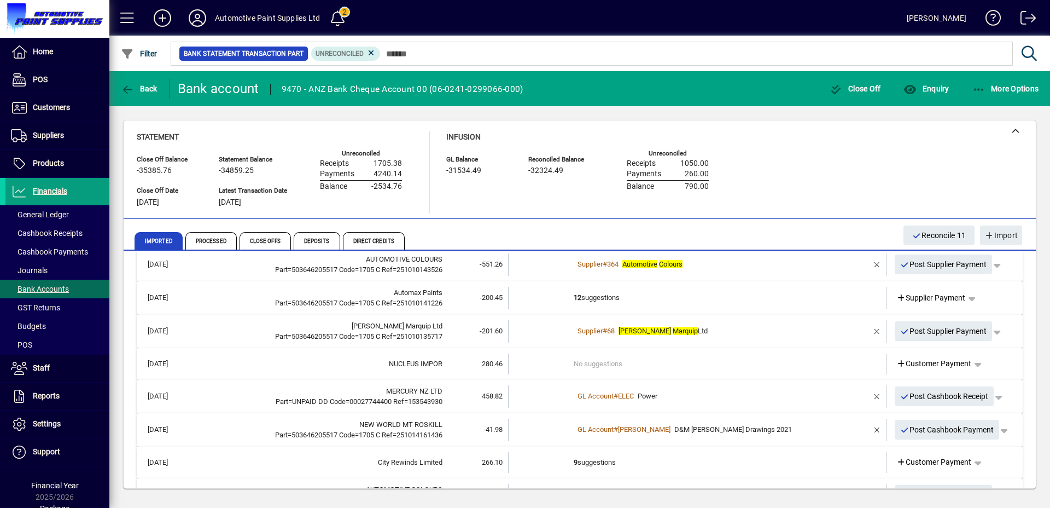
click at [626, 362] on td "No suggestions" at bounding box center [698, 363] width 249 height 21
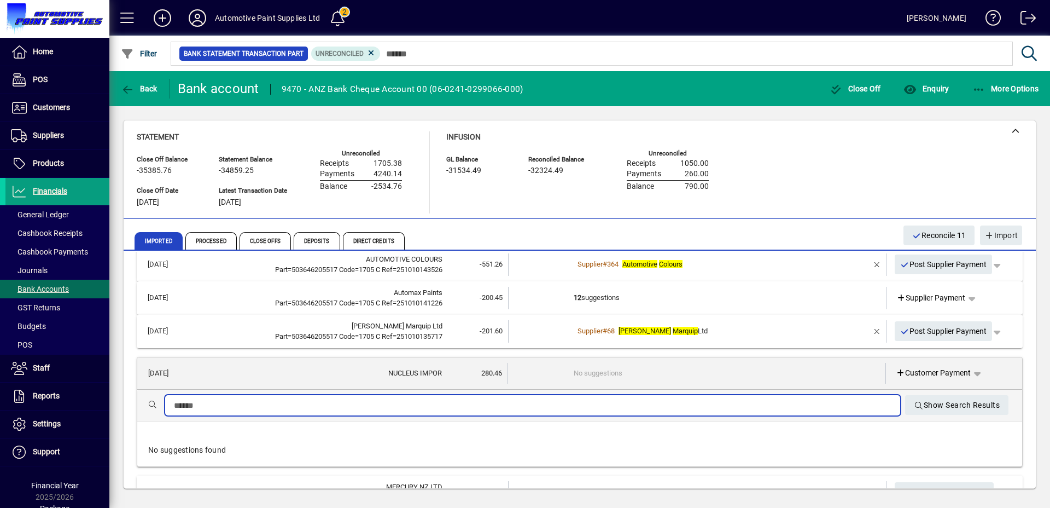
click at [617, 409] on input "text" at bounding box center [533, 405] width 718 height 13
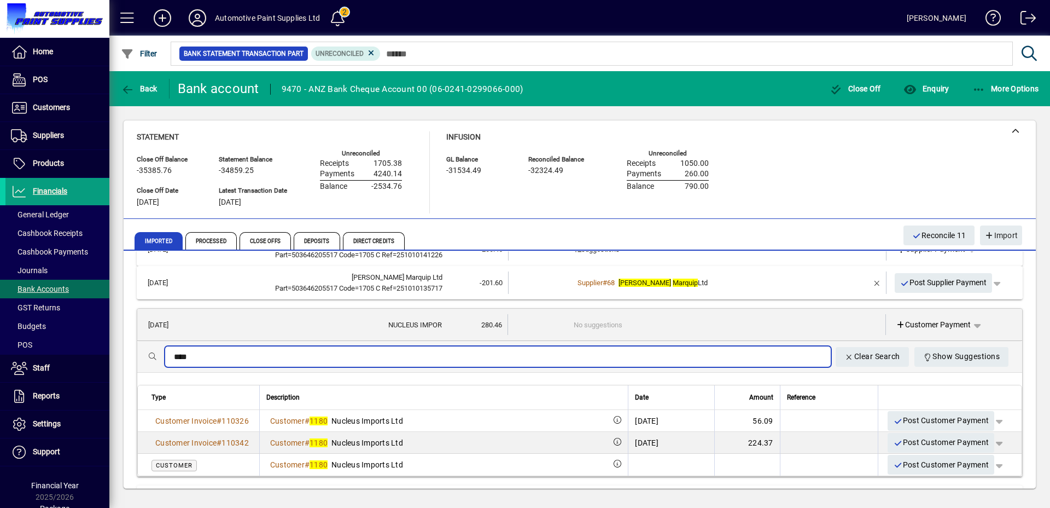
scroll to position [197, 0]
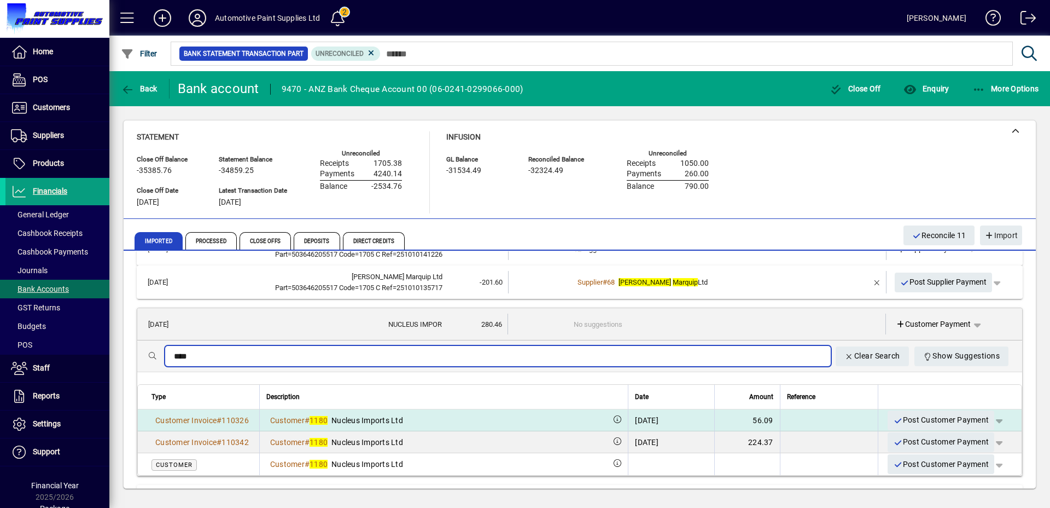
type input "****"
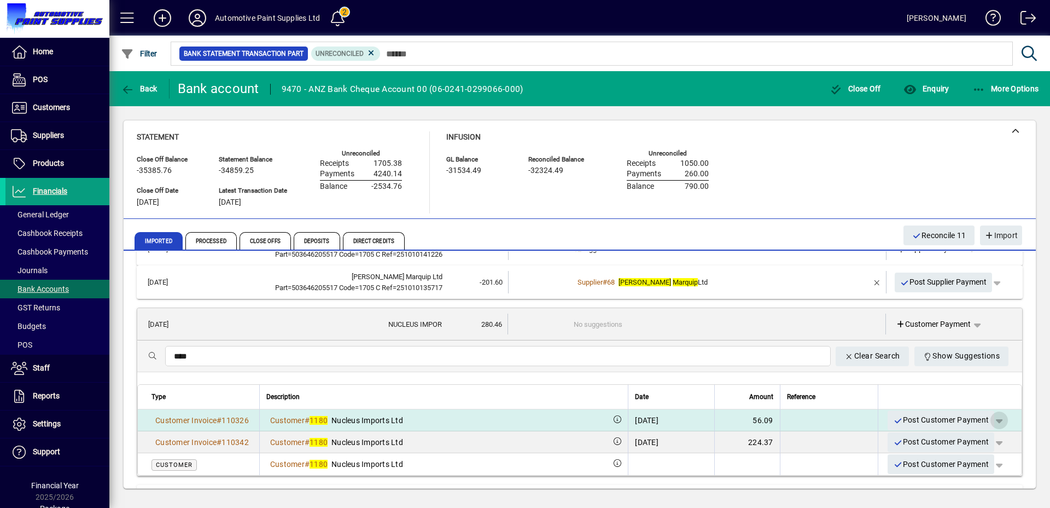
click at [993, 420] on span "button" at bounding box center [999, 420] width 26 height 26
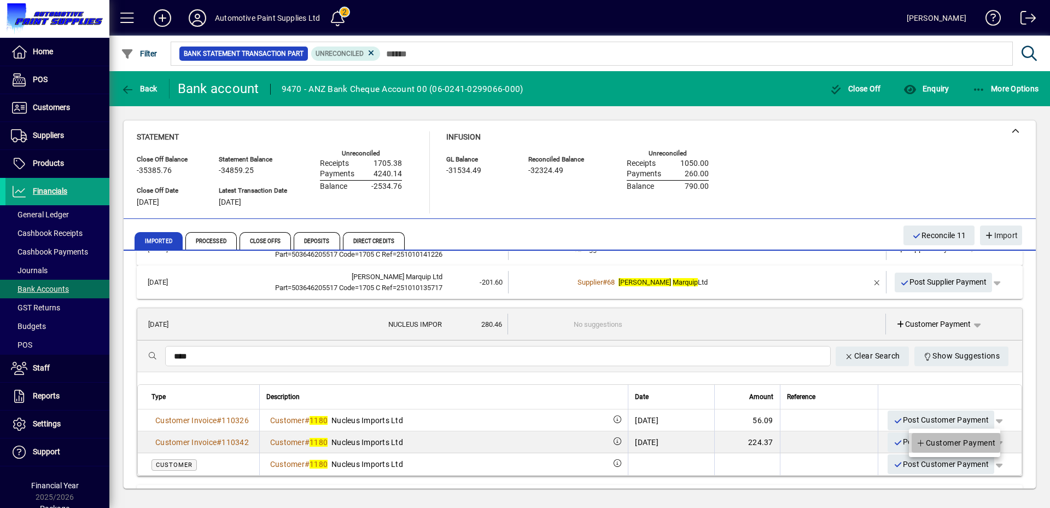
click at [977, 437] on span "Customer Payment" at bounding box center [956, 442] width 80 height 13
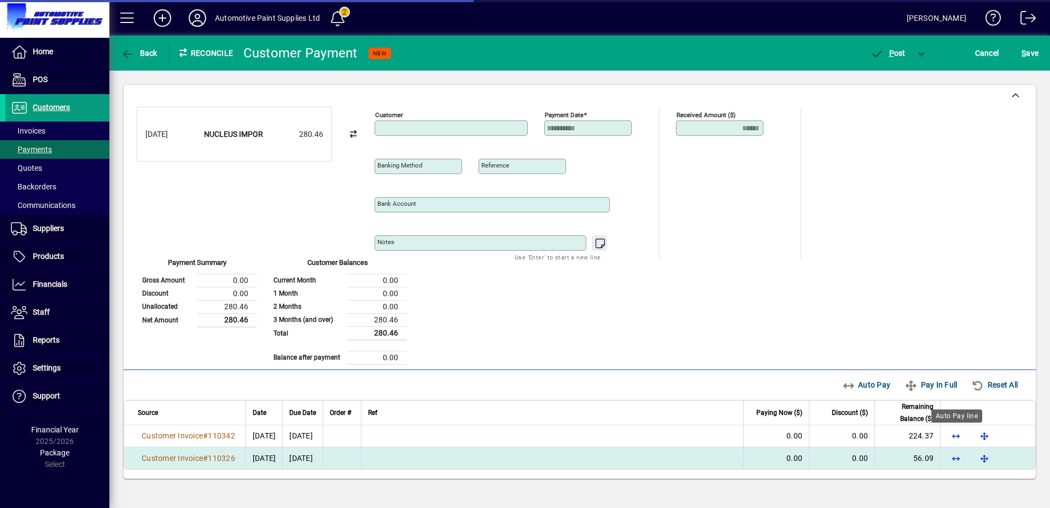
type input "**********"
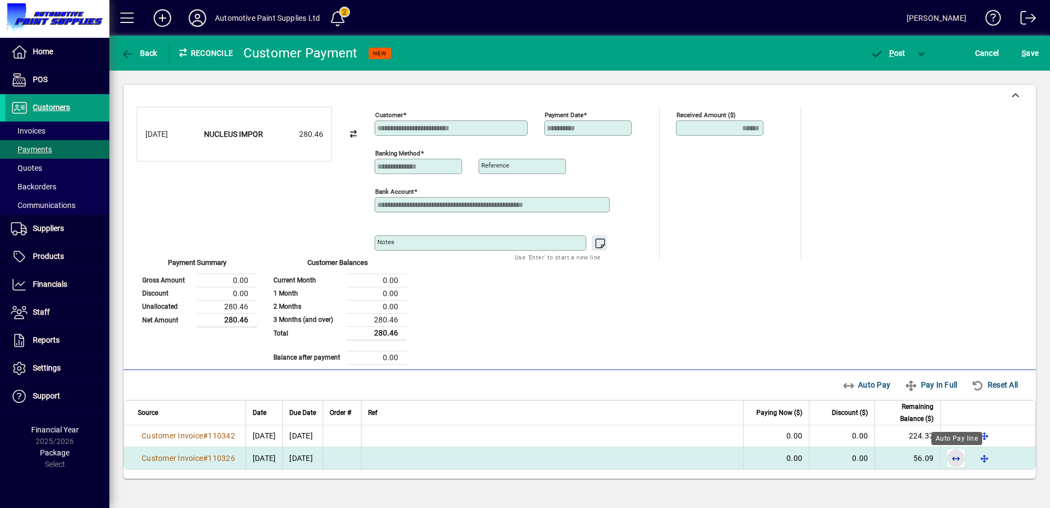
click at [957, 457] on span "button" at bounding box center [956, 458] width 26 height 26
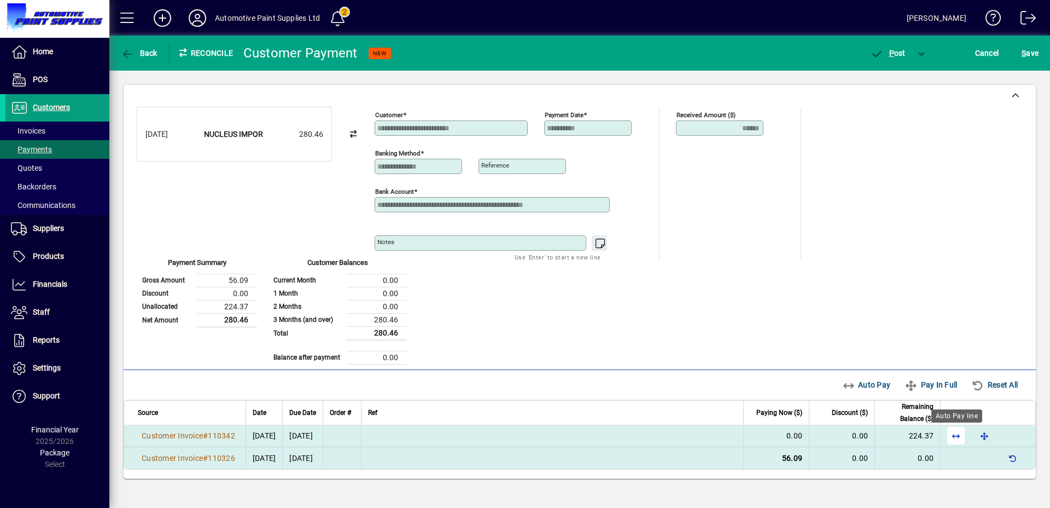
click at [957, 438] on span "button" at bounding box center [956, 435] width 26 height 26
click at [881, 51] on icon "button" at bounding box center [877, 54] width 14 height 11
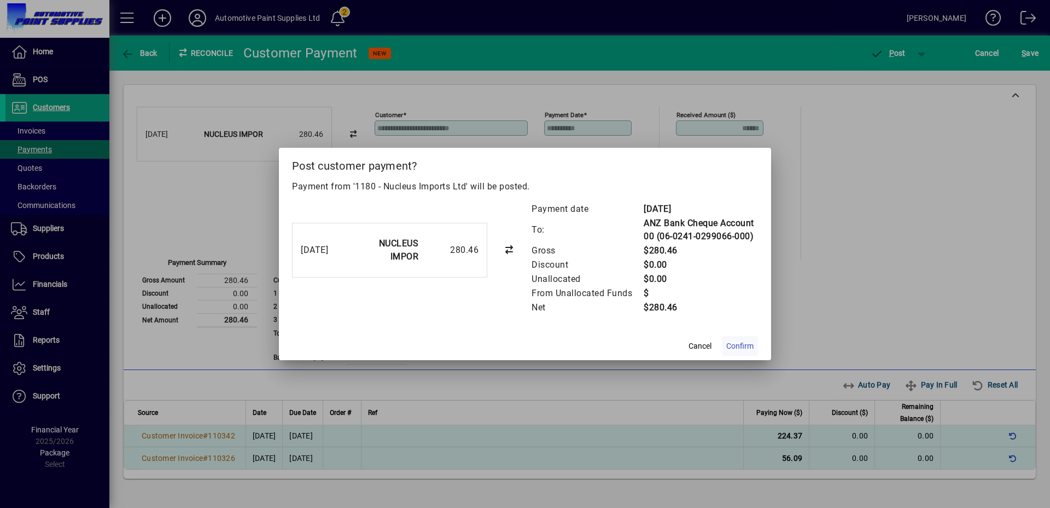
click at [734, 348] on span "Confirm" at bounding box center [740, 345] width 27 height 11
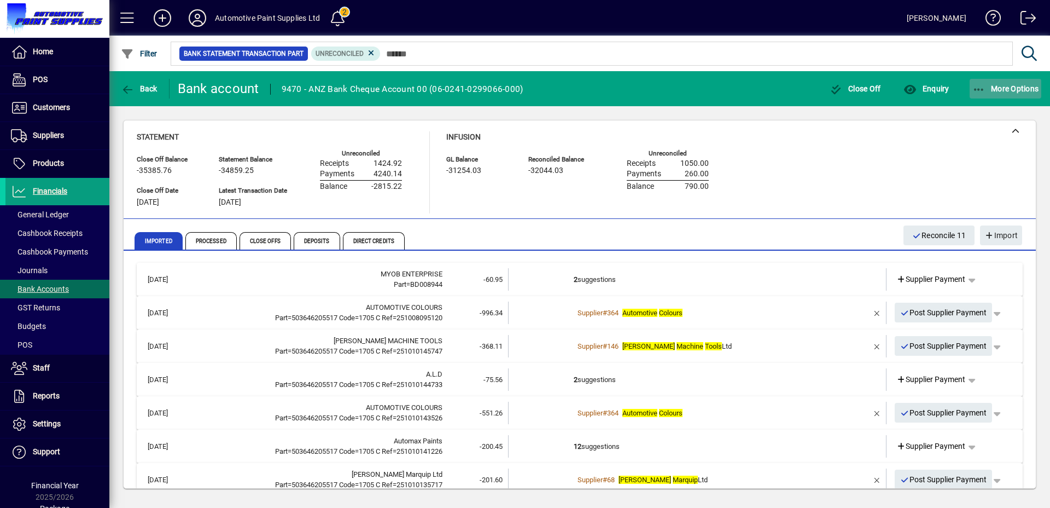
click at [1017, 87] on span "More Options" at bounding box center [1006, 88] width 67 height 9
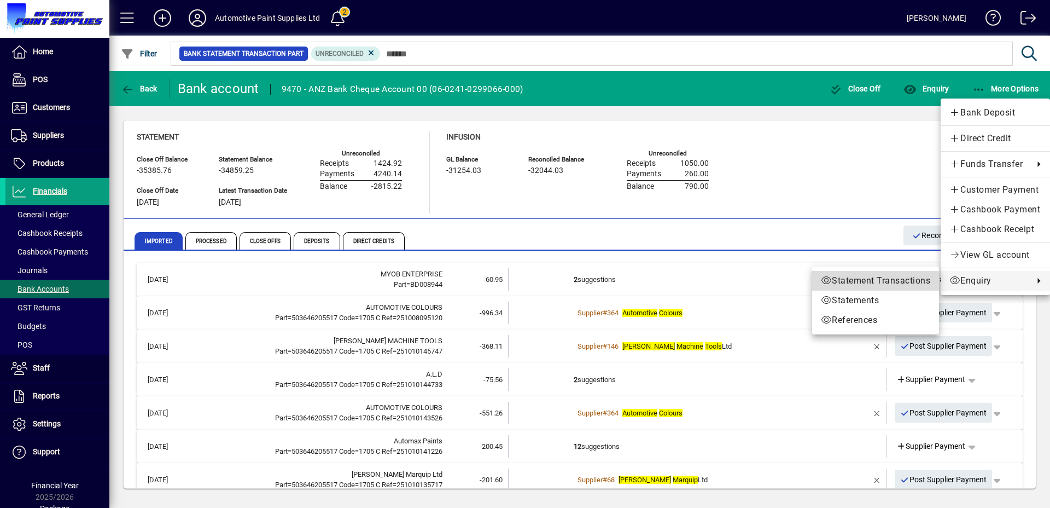
click at [862, 279] on span "Statement Transactions" at bounding box center [875, 280] width 109 height 13
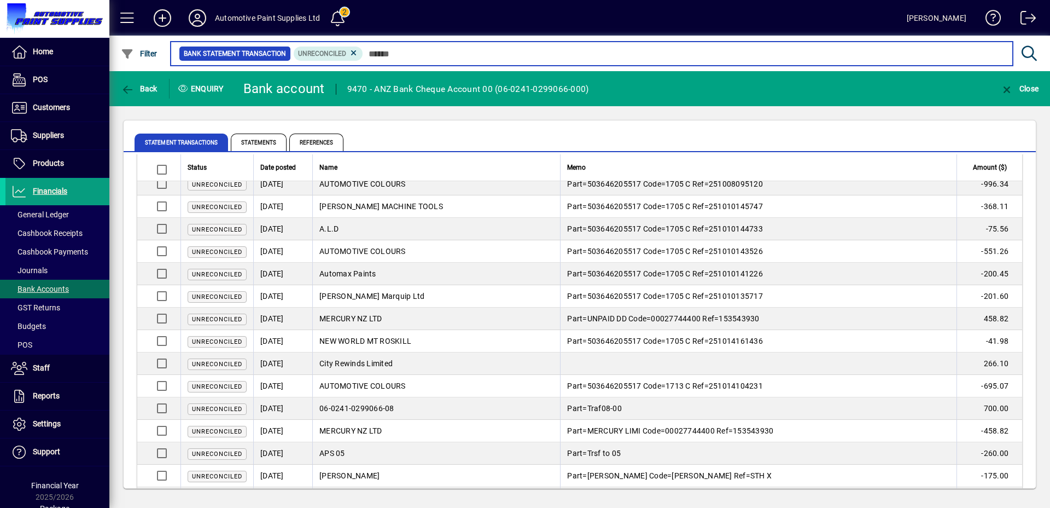
scroll to position [44, 0]
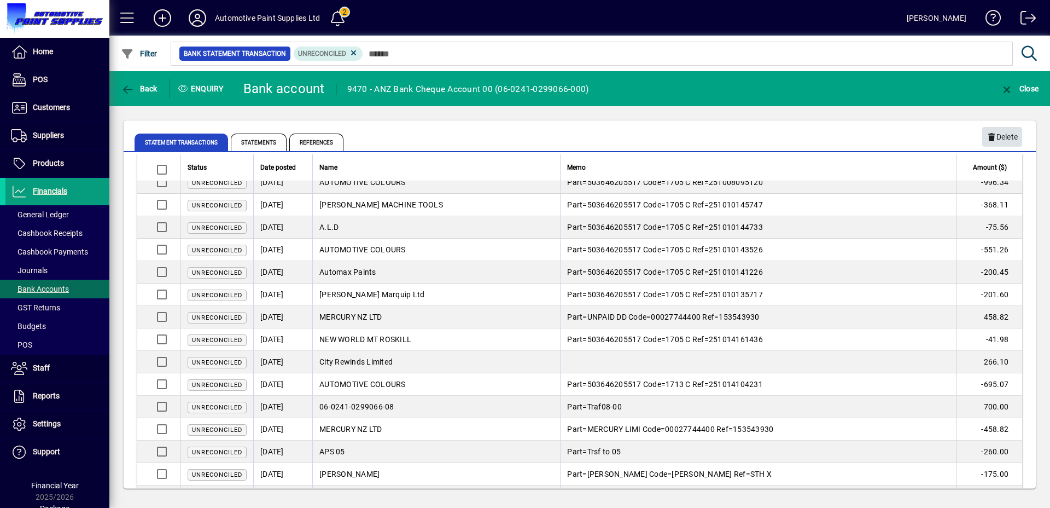
click at [1000, 138] on span "Delete" at bounding box center [1002, 137] width 31 height 18
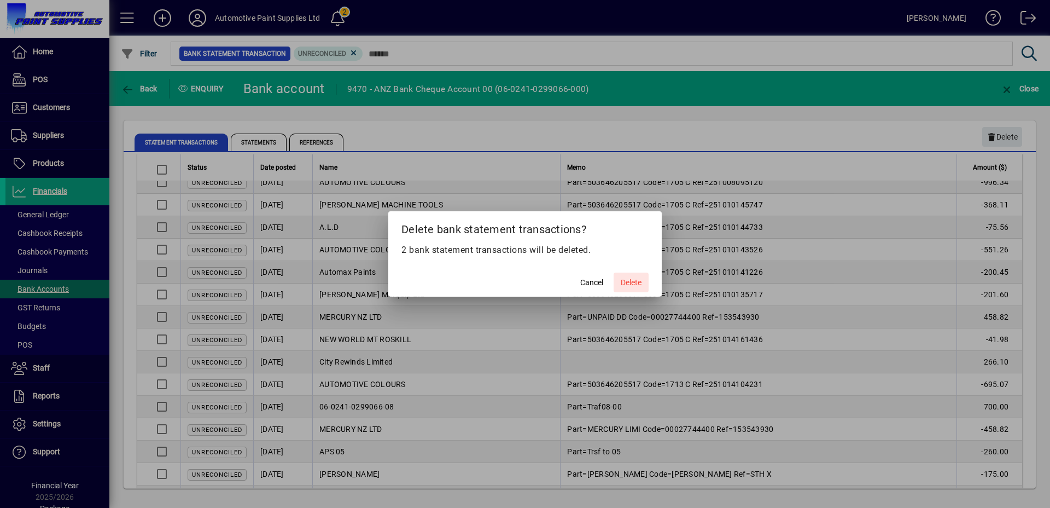
click at [641, 284] on span "Delete" at bounding box center [631, 282] width 21 height 11
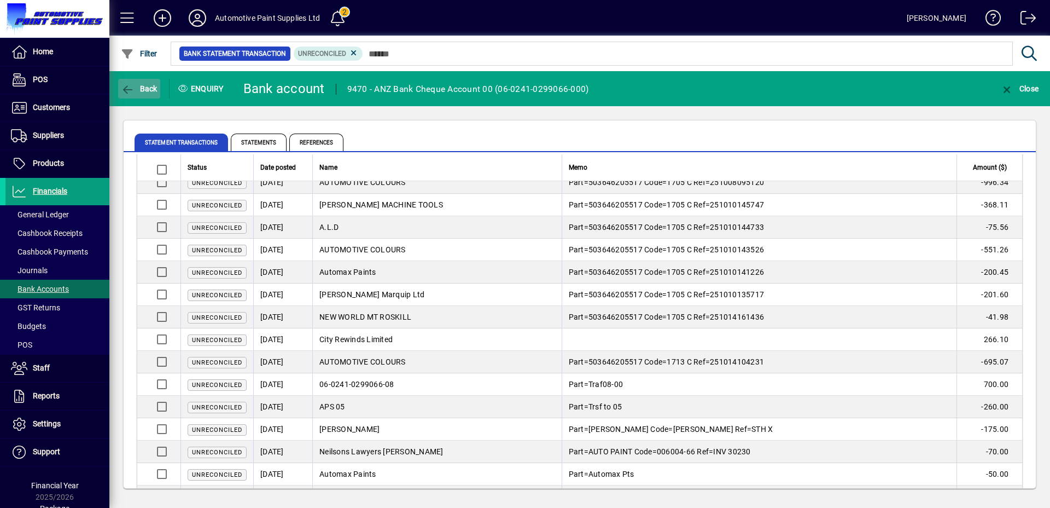
click at [132, 86] on icon "button" at bounding box center [128, 89] width 14 height 11
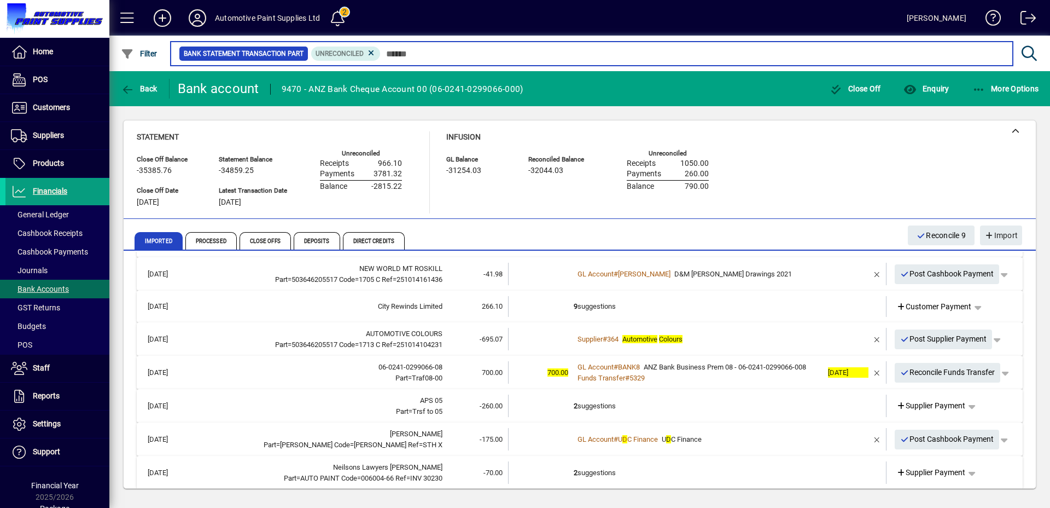
scroll to position [239, 0]
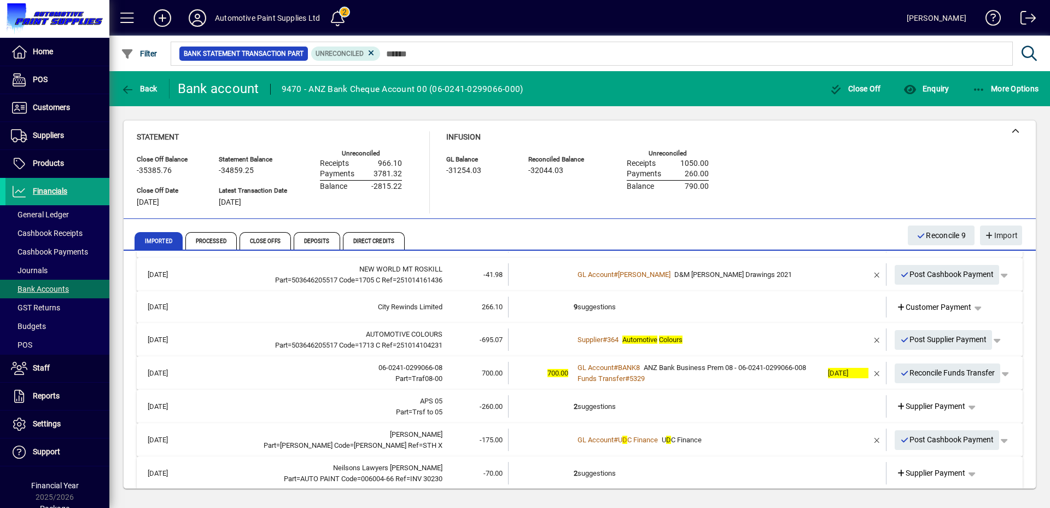
click at [603, 304] on td "9 suggestions" at bounding box center [698, 307] width 249 height 21
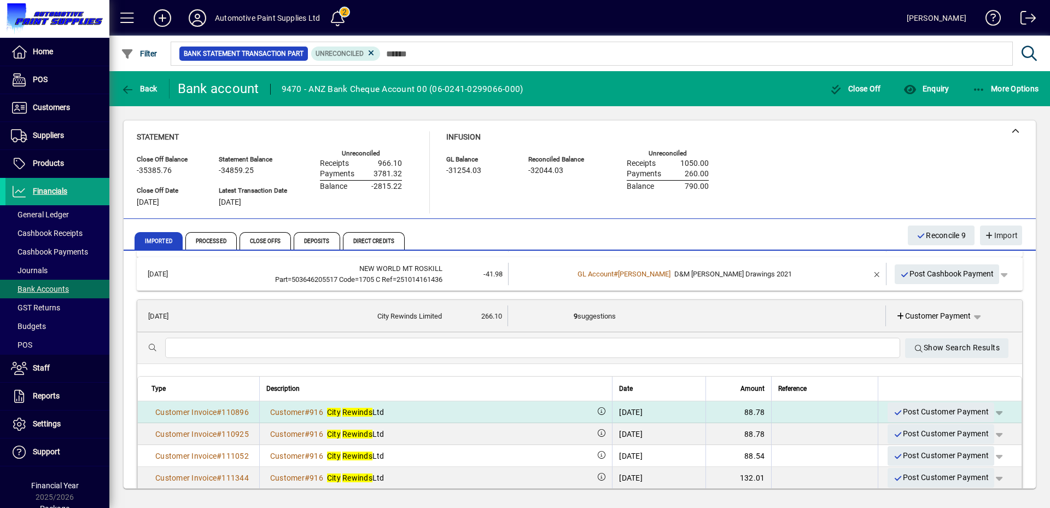
click at [992, 414] on span "button" at bounding box center [999, 412] width 26 height 26
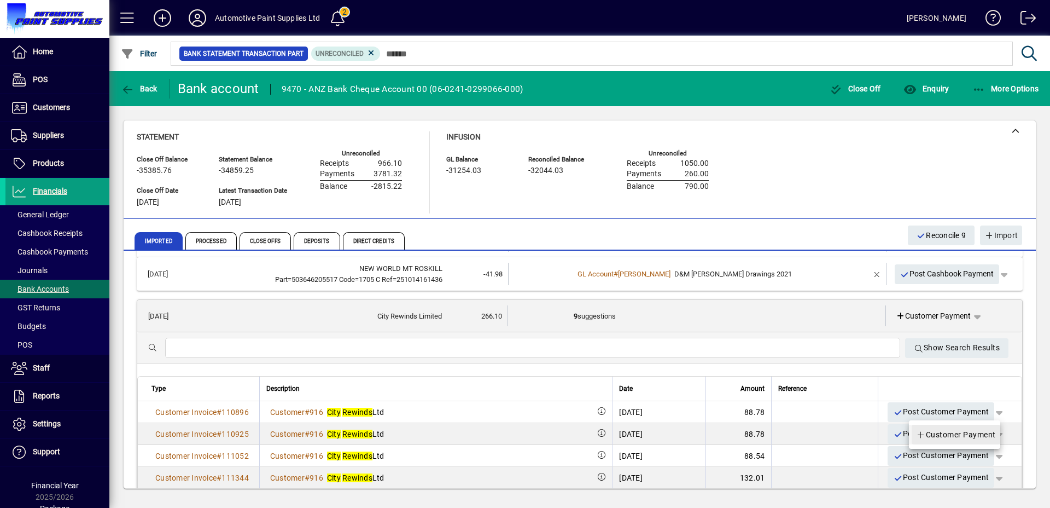
click at [967, 431] on span "Customer Payment" at bounding box center [956, 434] width 80 height 13
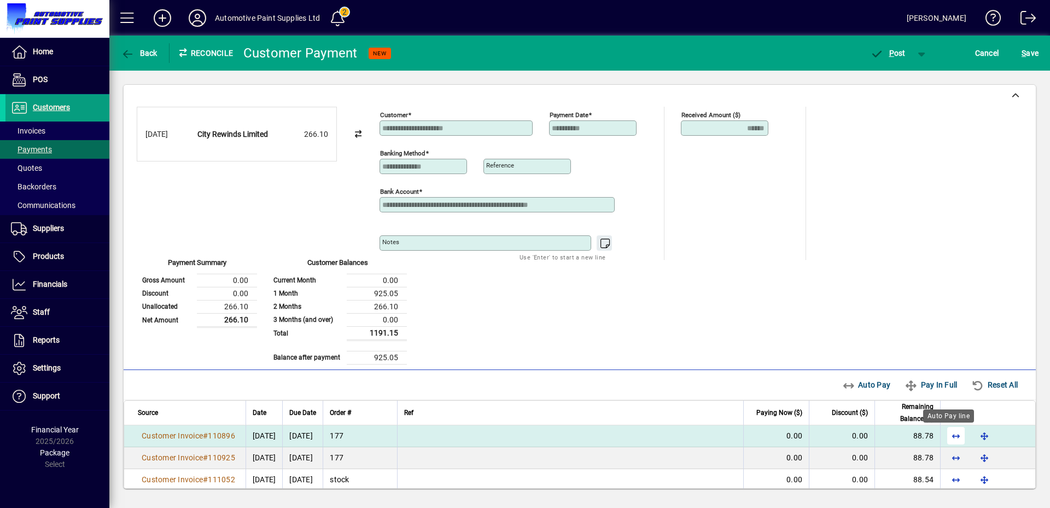
click at [951, 435] on span "button" at bounding box center [956, 435] width 26 height 26
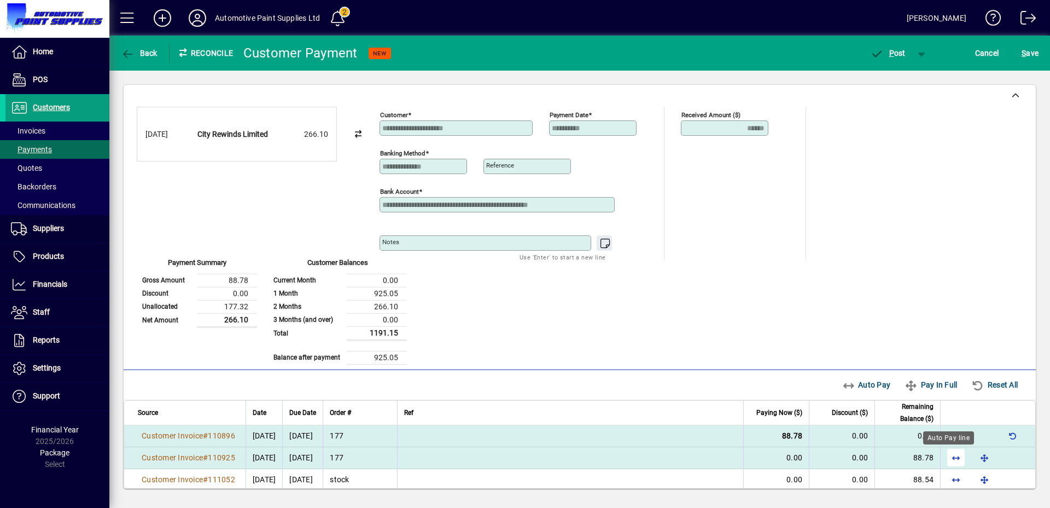
click at [949, 455] on span "button" at bounding box center [956, 457] width 26 height 26
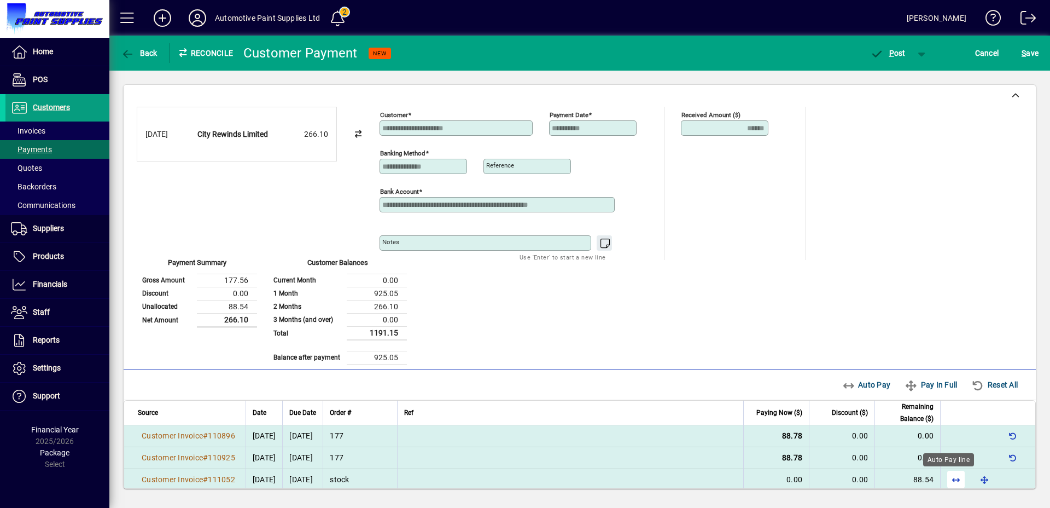
click at [948, 480] on span "button" at bounding box center [956, 479] width 26 height 26
click at [890, 55] on span "P" at bounding box center [892, 53] width 5 height 9
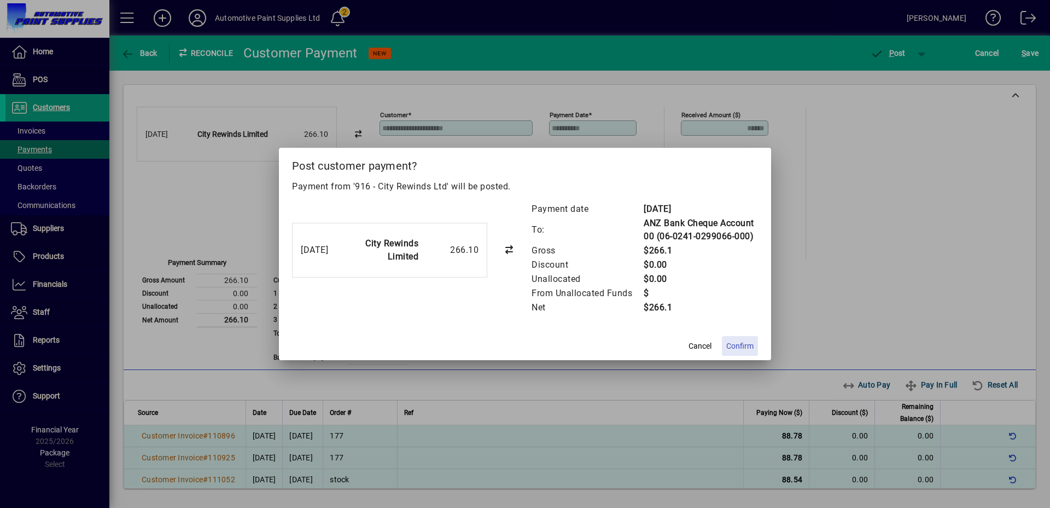
click at [735, 346] on span "Confirm" at bounding box center [740, 345] width 27 height 11
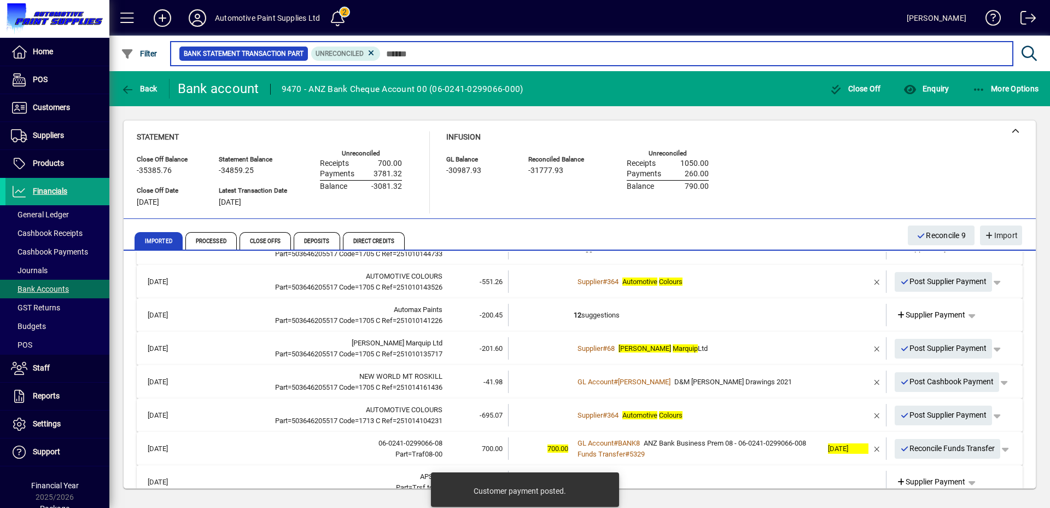
scroll to position [132, 0]
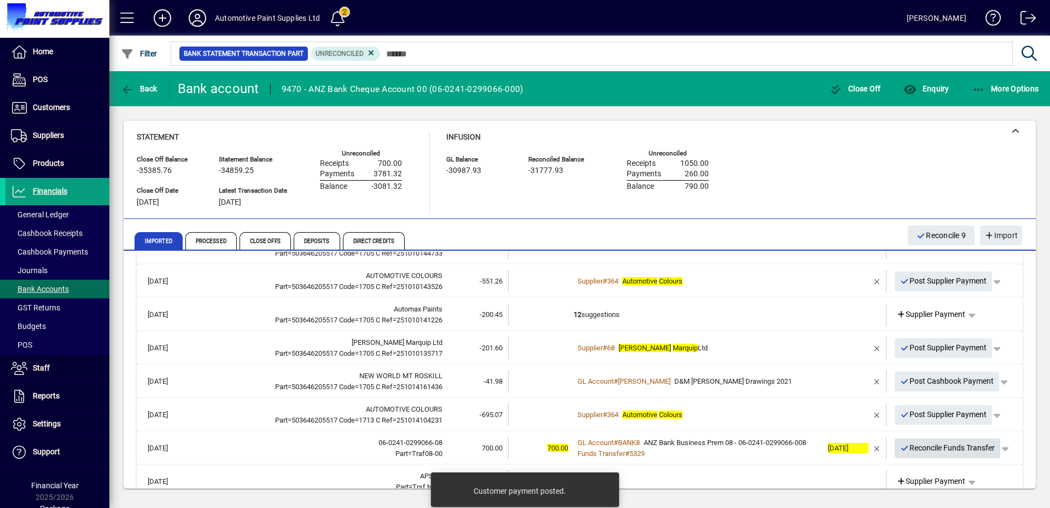
click at [952, 446] on span "Reconcile Funds Transfer" at bounding box center [948, 448] width 95 height 18
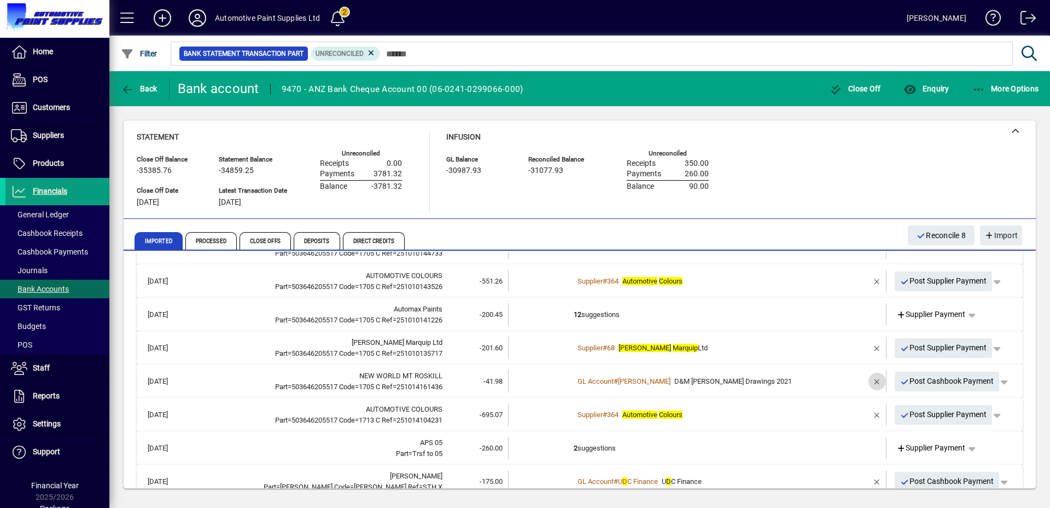
click at [869, 384] on span "button" at bounding box center [877, 381] width 26 height 26
click at [707, 386] on td "1 suggestion" at bounding box center [698, 381] width 249 height 22
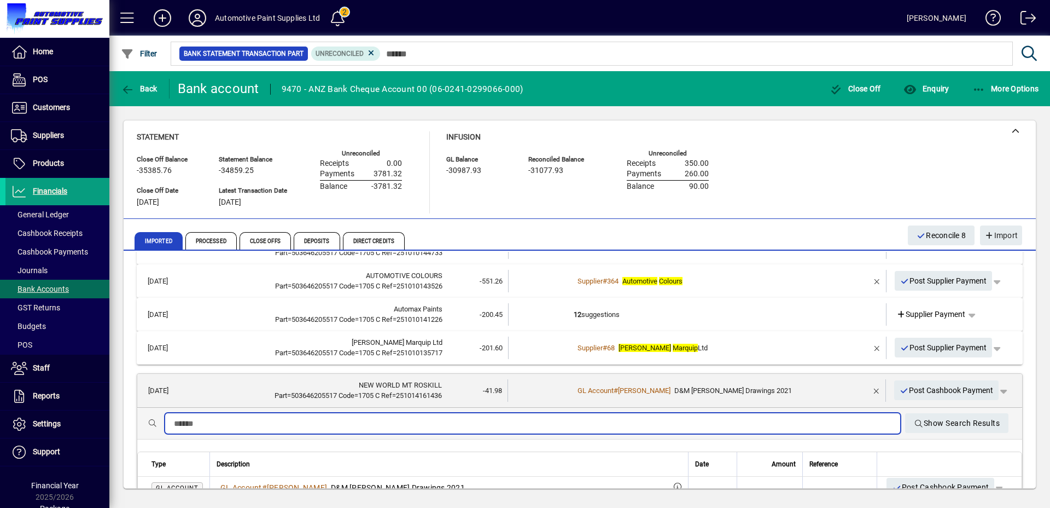
click at [619, 423] on input "text" at bounding box center [533, 423] width 718 height 13
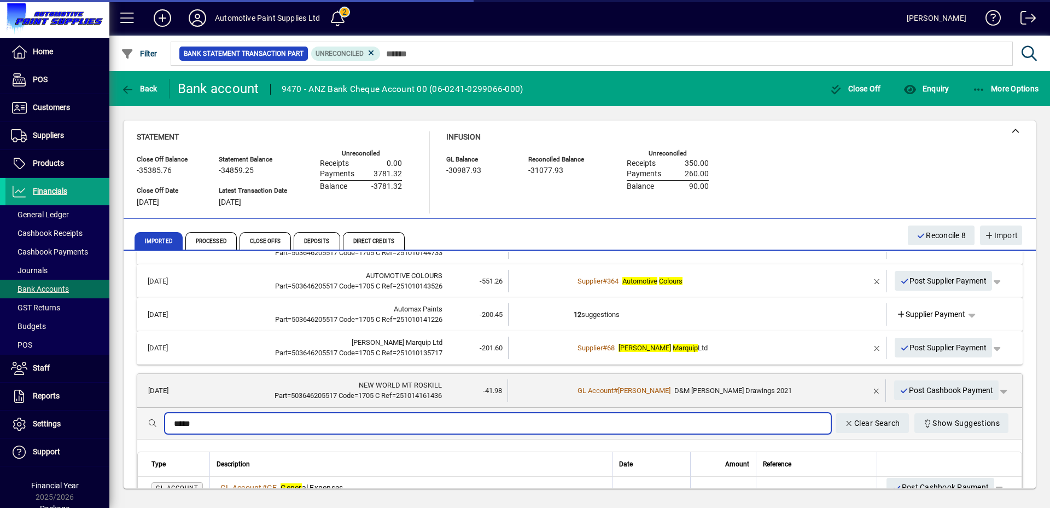
type input "*******"
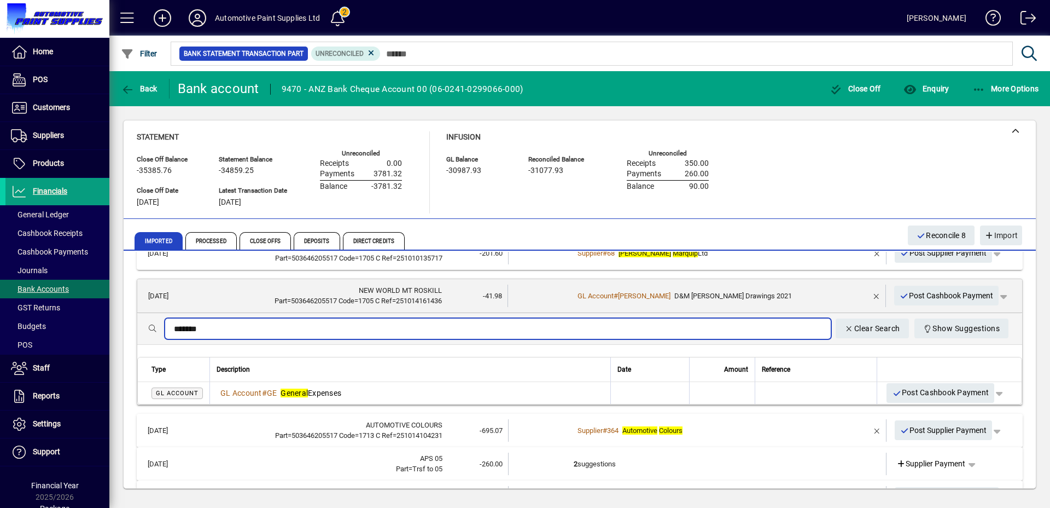
scroll to position [228, 0]
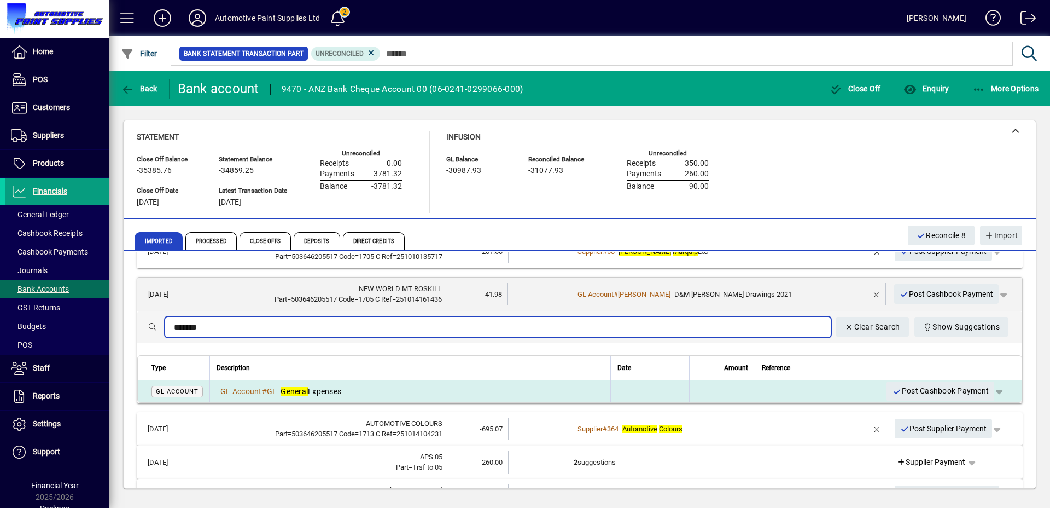
click at [398, 394] on div "GL Account # GE General Expenses" at bounding box center [410, 391] width 387 height 11
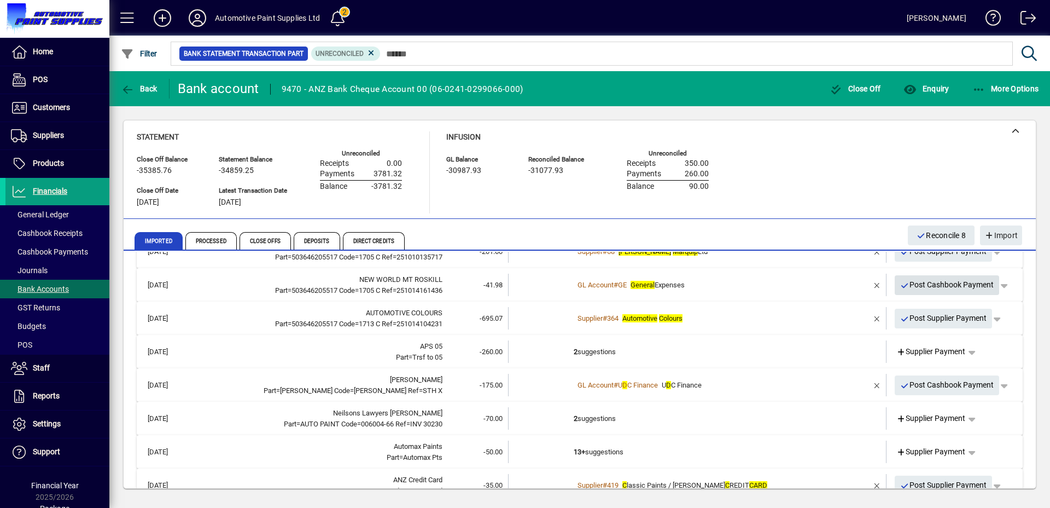
click at [936, 285] on span "Post Cashbook Payment" at bounding box center [948, 285] width 94 height 18
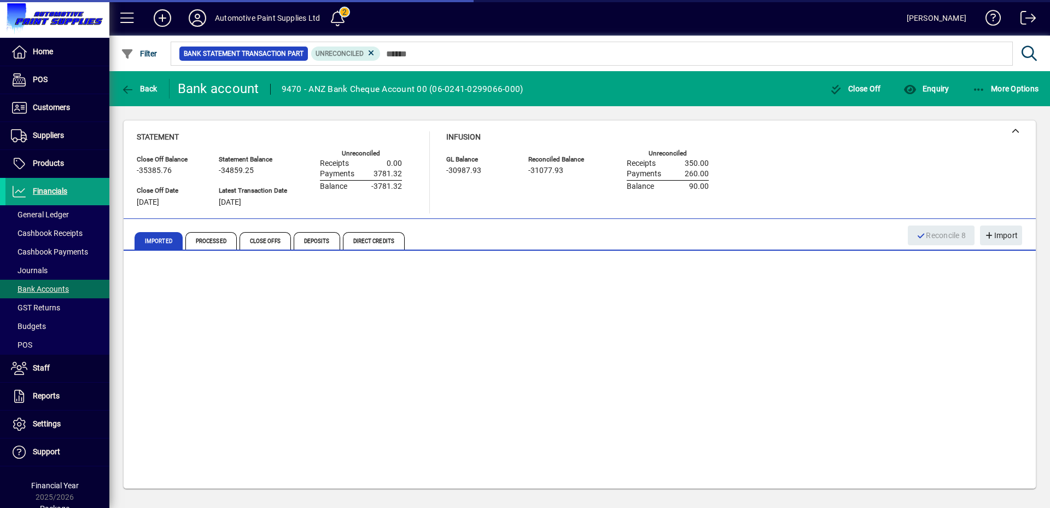
scroll to position [217, 0]
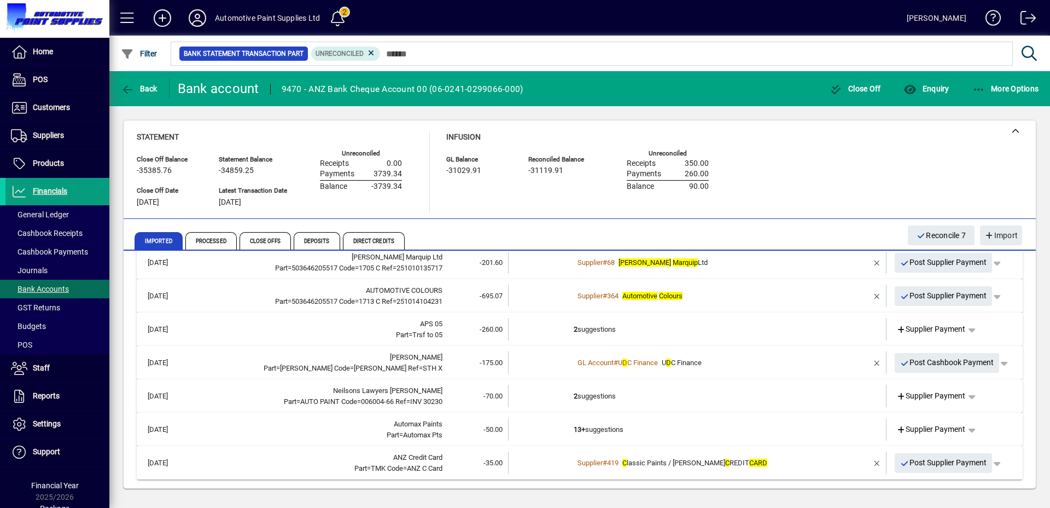
click at [632, 326] on td "2 suggestions" at bounding box center [698, 329] width 249 height 22
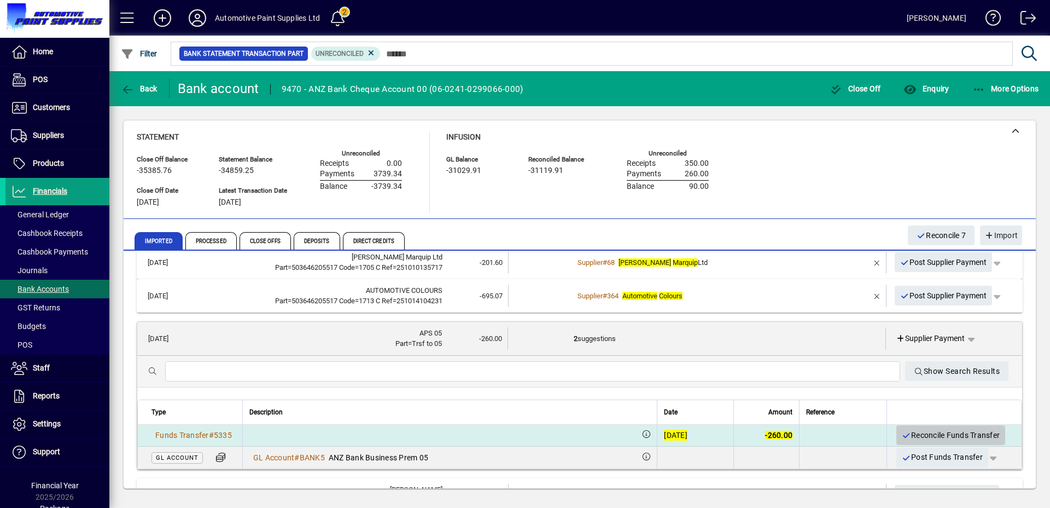
click at [957, 434] on span "Reconcile Funds Transfer" at bounding box center [951, 435] width 98 height 18
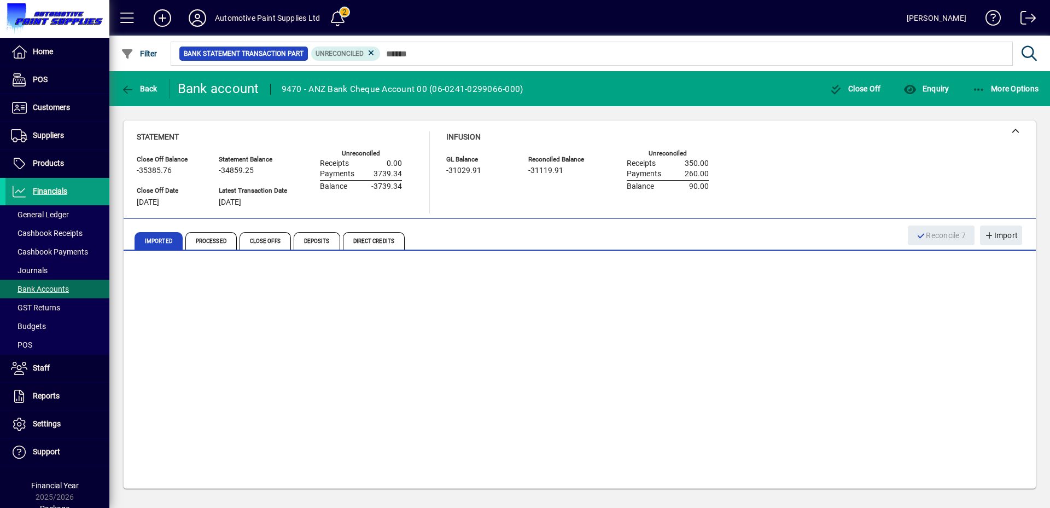
scroll to position [184, 0]
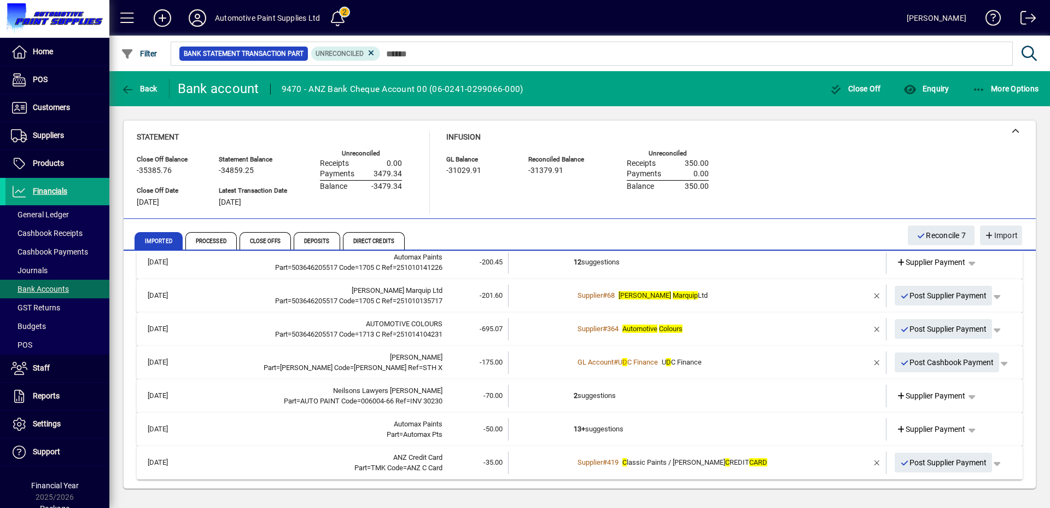
drag, startPoint x: 922, startPoint y: 362, endPoint x: 712, endPoint y: 386, distance: 211.5
click at [728, 390] on mat-accordion "01/10/2025 MYOB ENTERPRISE Part=BD008944 -60.95 2 suggestions Supplier Payment …" at bounding box center [580, 279] width 886 height 400
click at [865, 364] on span "button" at bounding box center [877, 362] width 26 height 26
click at [610, 359] on td "1 suggestion" at bounding box center [698, 362] width 249 height 22
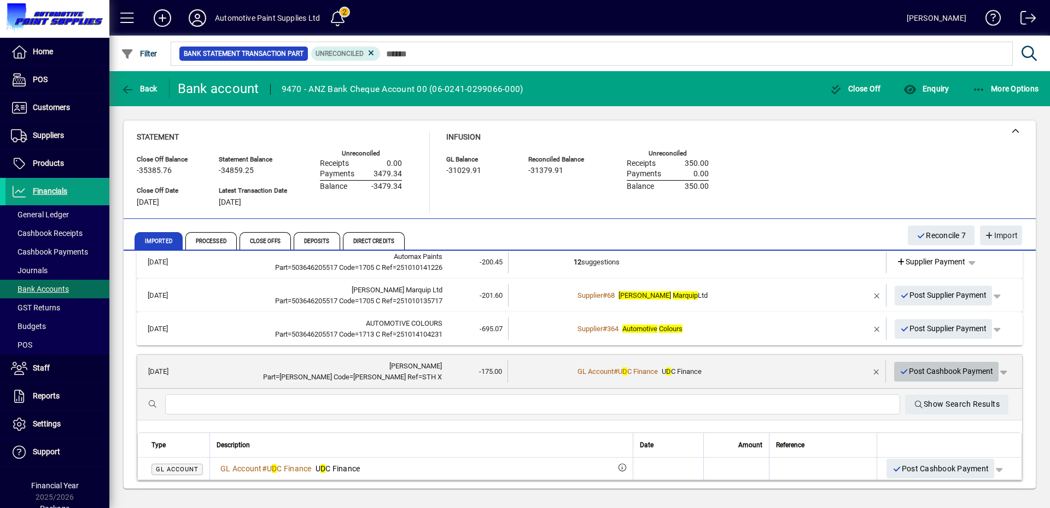
click at [947, 372] on span "Post Cashbook Payment" at bounding box center [947, 371] width 94 height 18
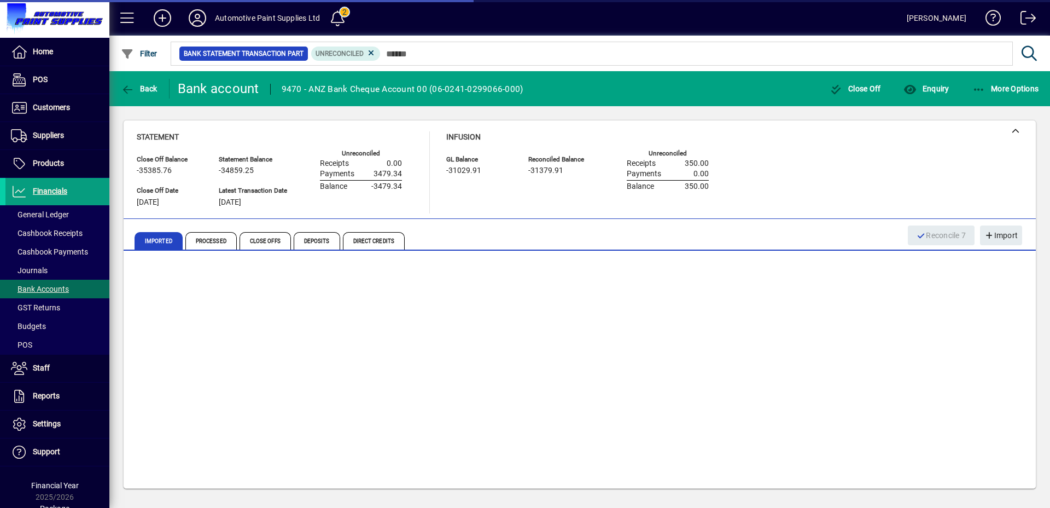
scroll to position [151, 0]
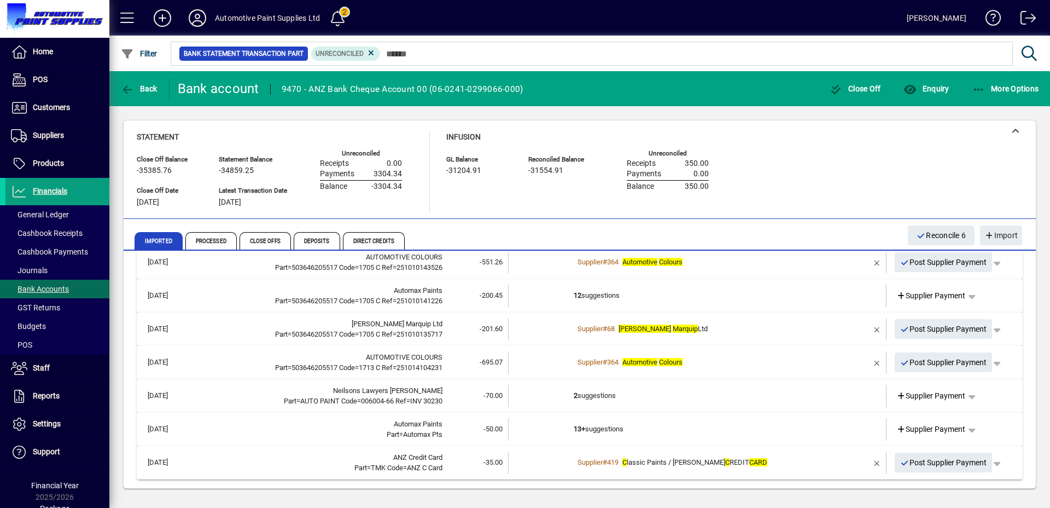
click at [696, 395] on td "2 suggestions" at bounding box center [698, 396] width 249 height 22
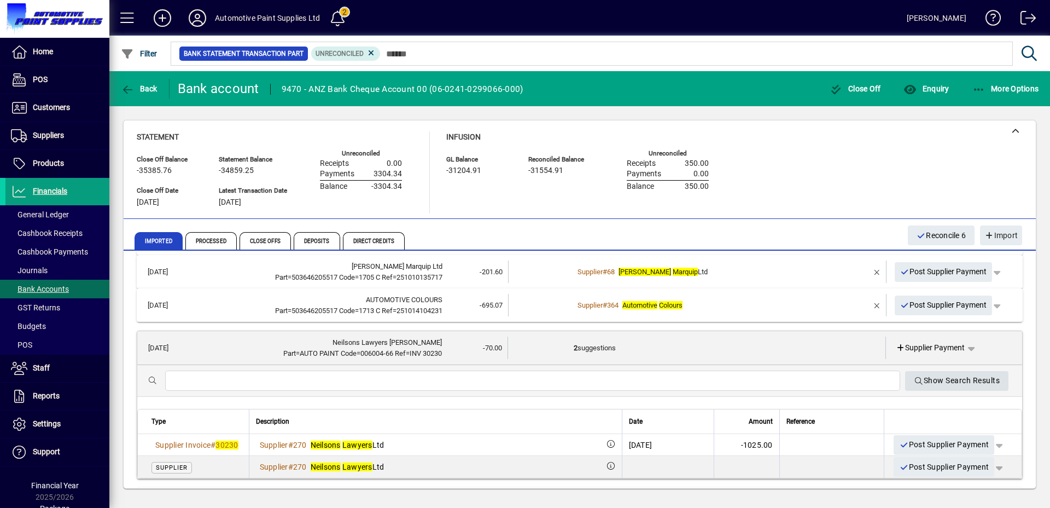
scroll to position [208, 0]
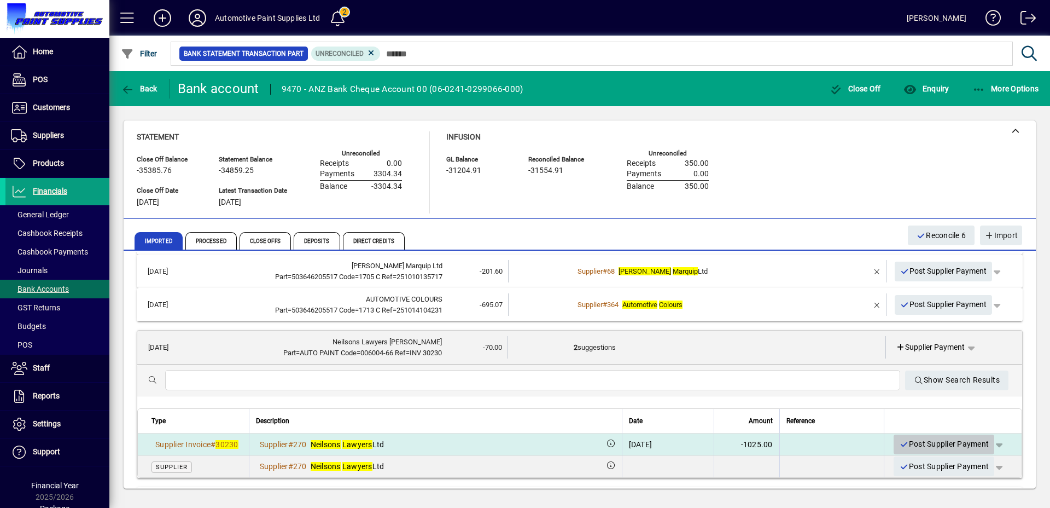
click at [907, 444] on span "Post Supplier Payment" at bounding box center [944, 444] width 90 height 18
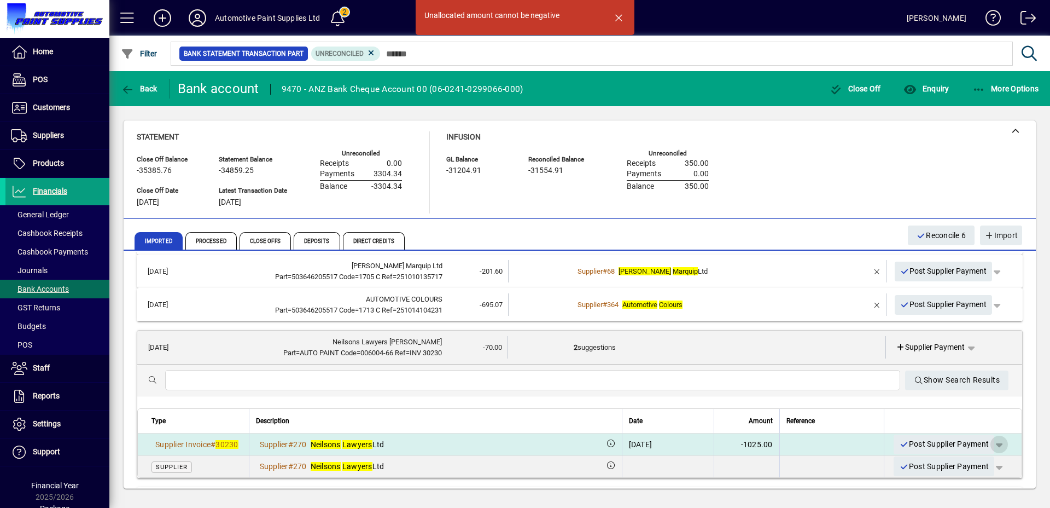
click at [992, 444] on span "button" at bounding box center [999, 444] width 26 height 26
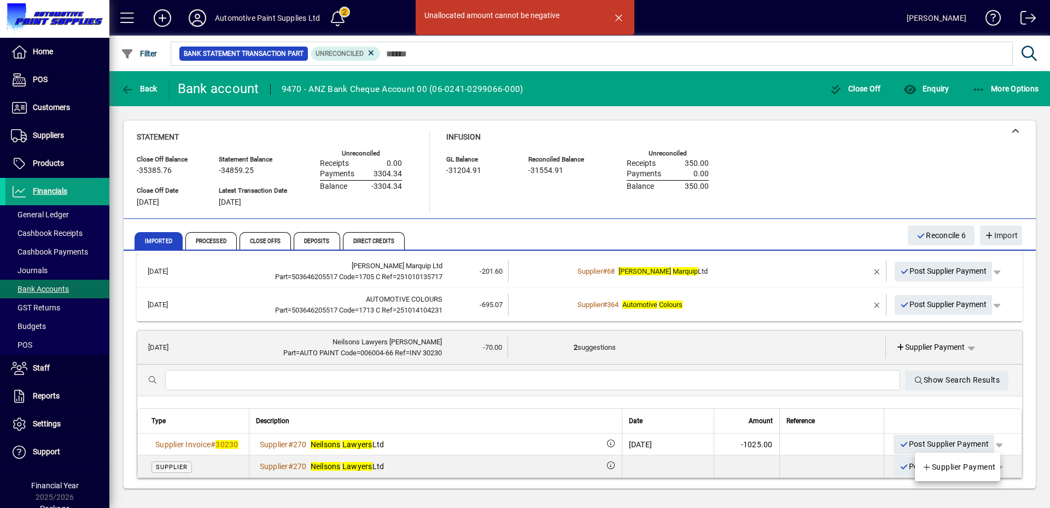
click at [974, 456] on div "Supplier Payment" at bounding box center [957, 466] width 85 height 28
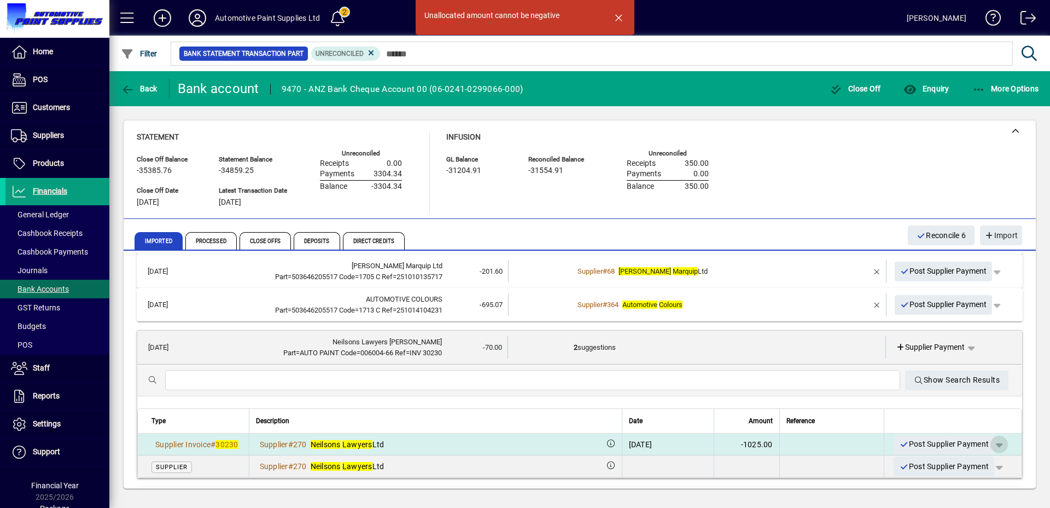
click at [995, 443] on span "button" at bounding box center [999, 444] width 26 height 26
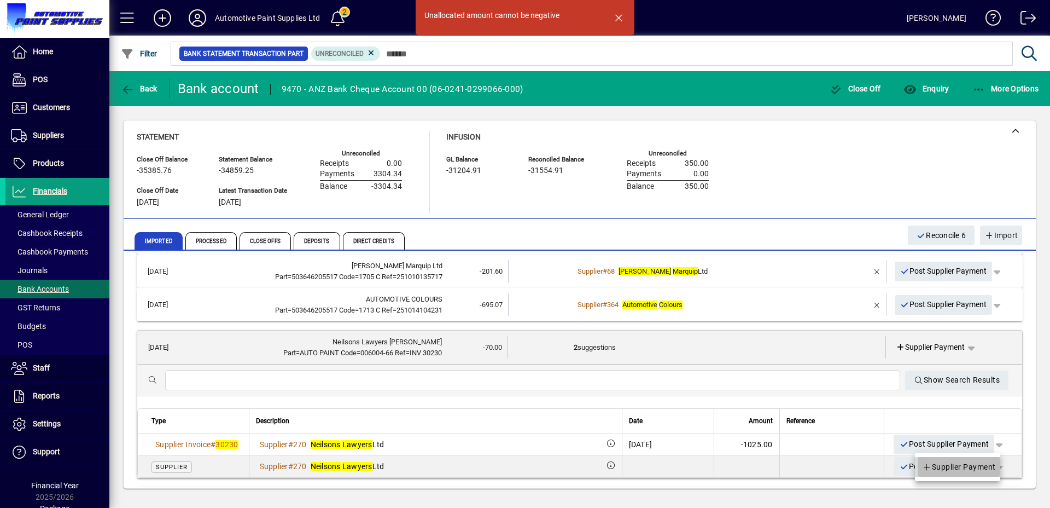
click at [964, 469] on span "Supplier Payment" at bounding box center [959, 466] width 74 height 13
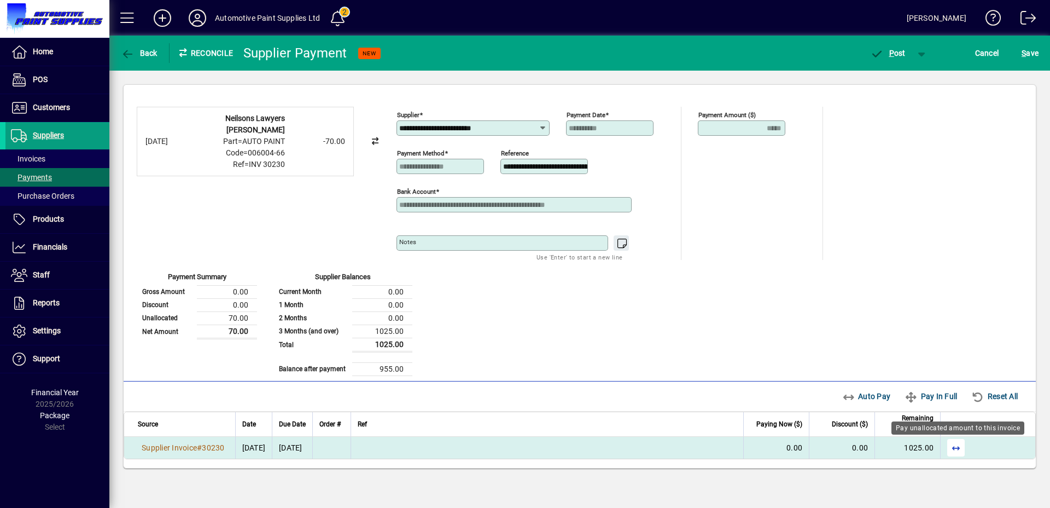
click at [956, 450] on span "button" at bounding box center [956, 447] width 26 height 26
click at [898, 55] on span "P ost" at bounding box center [888, 53] width 36 height 9
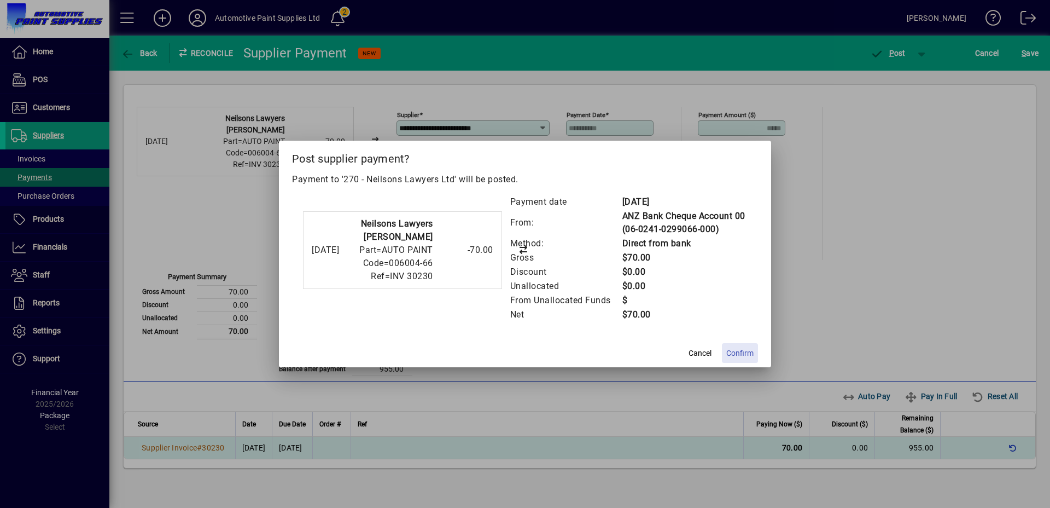
click at [727, 357] on span "Confirm" at bounding box center [740, 352] width 27 height 11
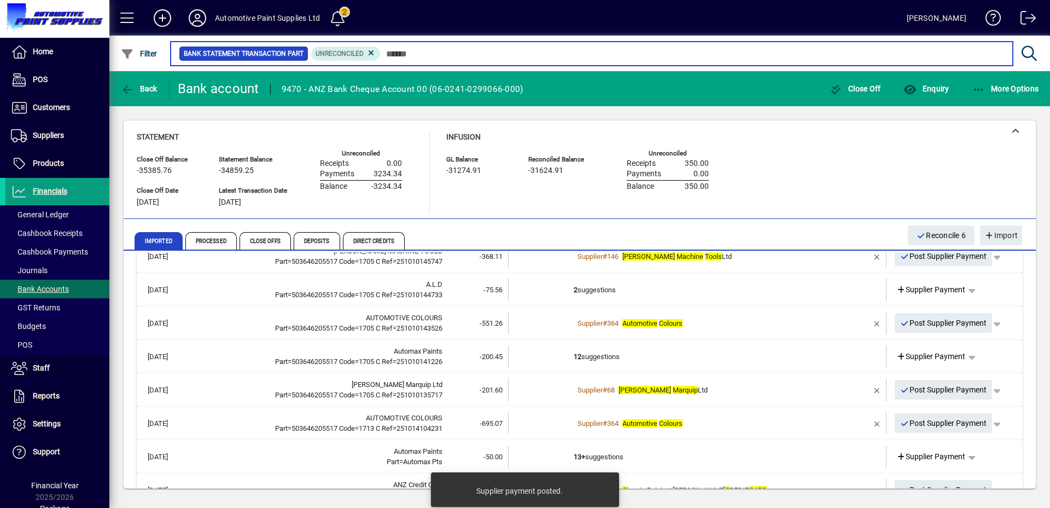
scroll to position [118, 0]
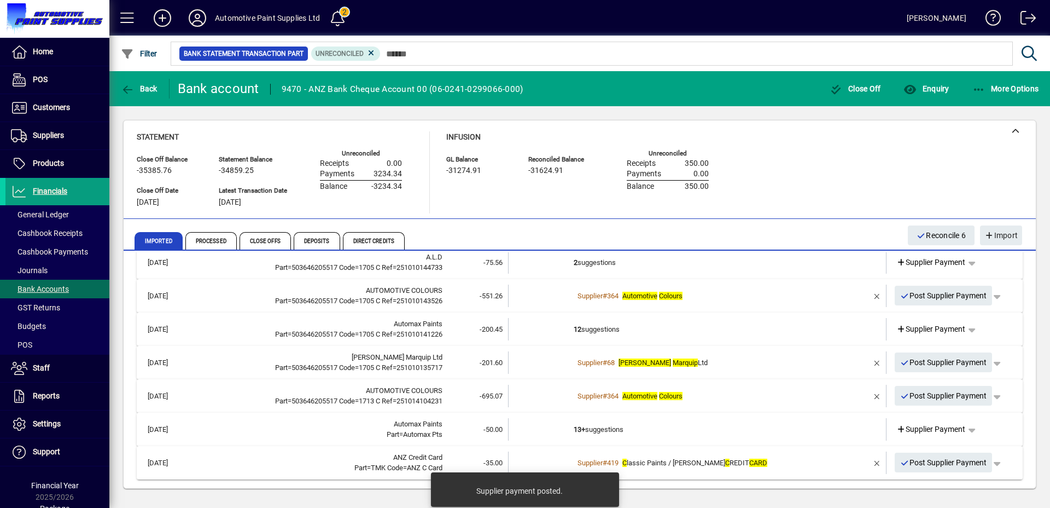
click at [649, 431] on td "13+ suggestions" at bounding box center [698, 429] width 249 height 22
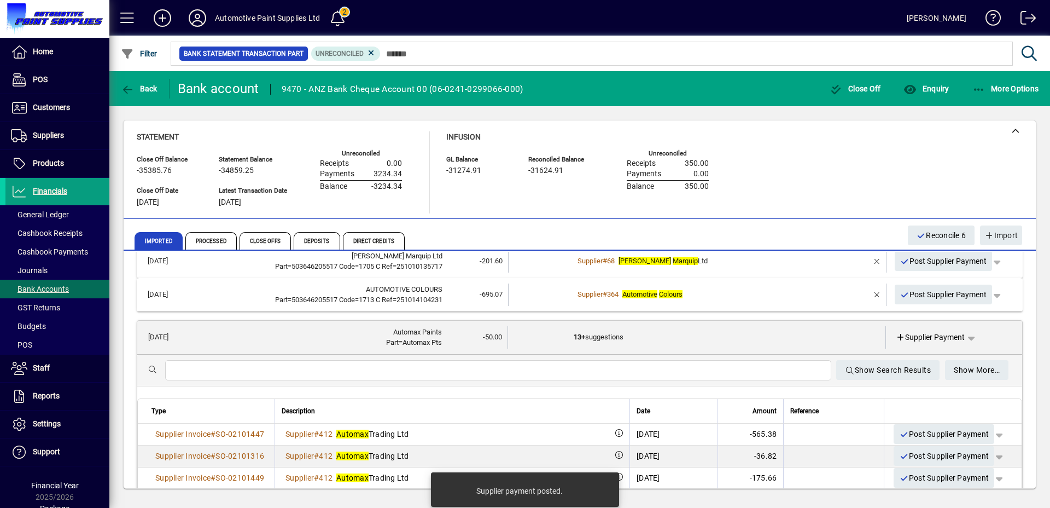
scroll to position [219, 0]
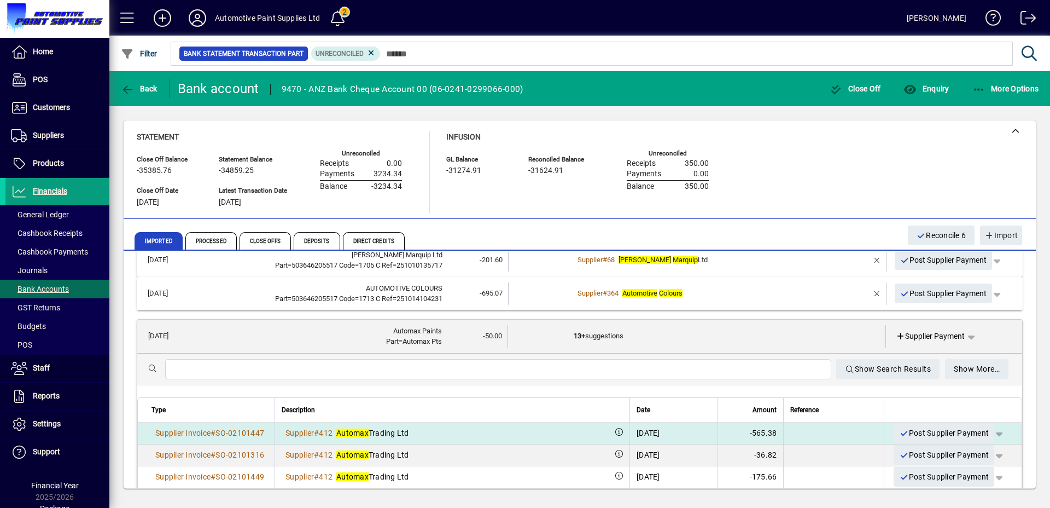
click at [992, 435] on span "button" at bounding box center [999, 433] width 26 height 26
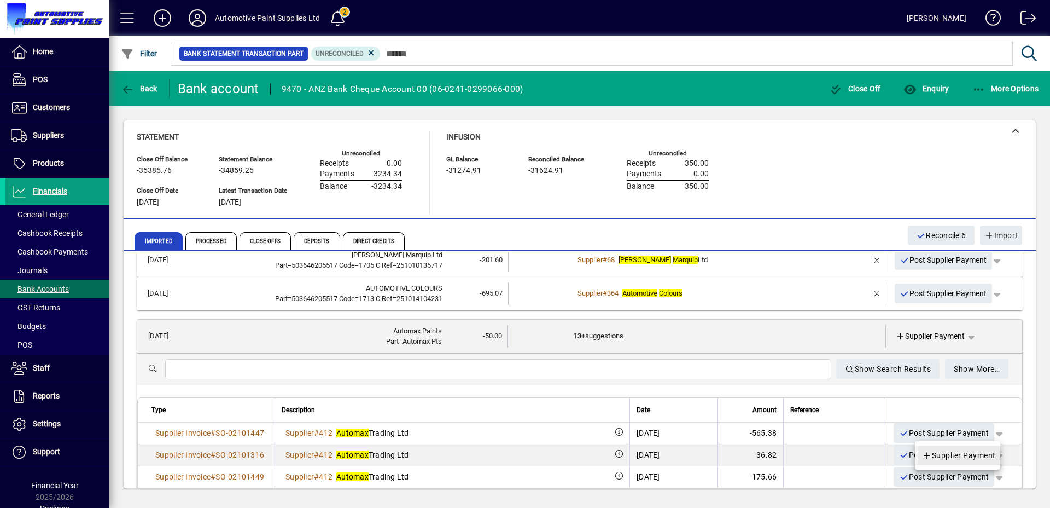
click at [966, 449] on span "Supplier Payment" at bounding box center [959, 455] width 74 height 13
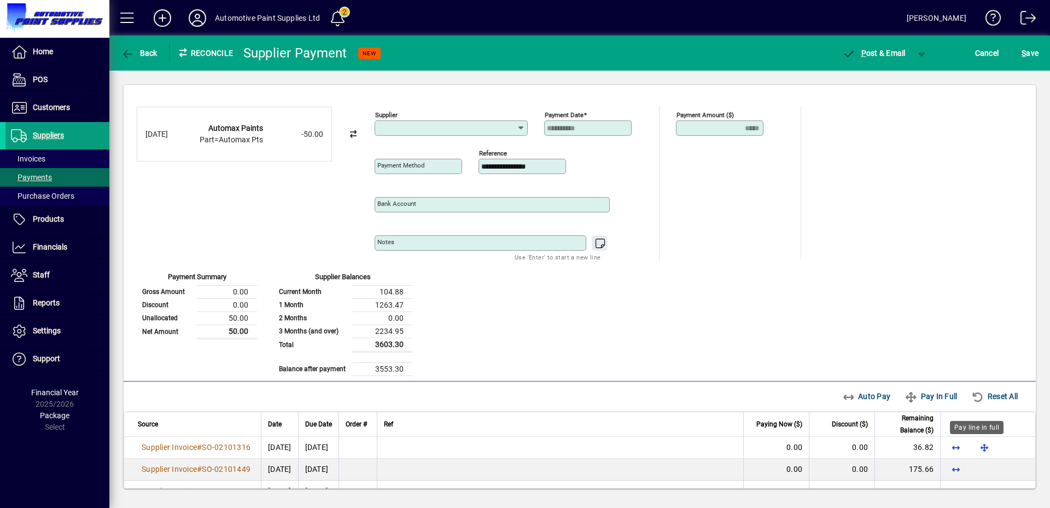
type input "**********"
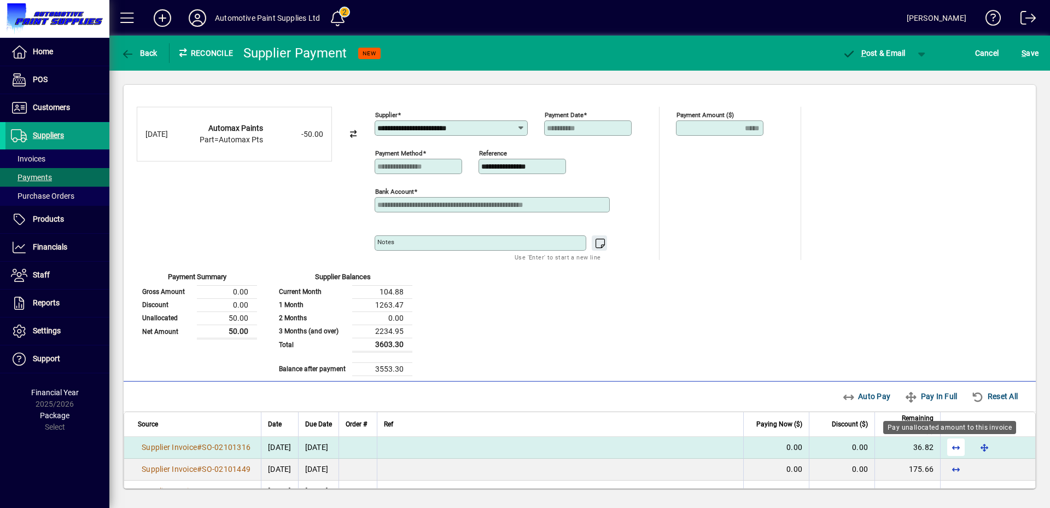
click at [943, 450] on span "button" at bounding box center [956, 447] width 26 height 26
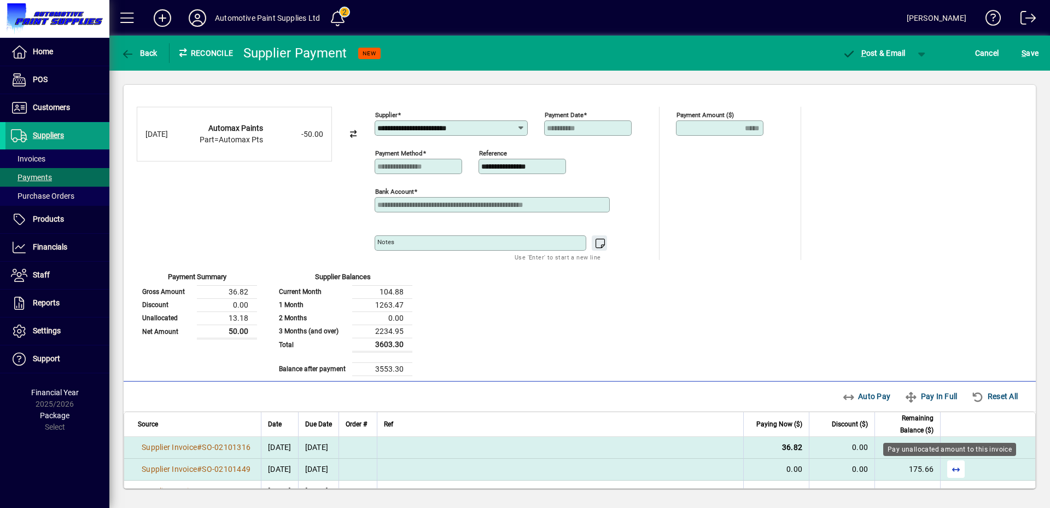
click at [947, 469] on span "button" at bounding box center [956, 469] width 26 height 26
click at [920, 54] on span "button" at bounding box center [922, 53] width 26 height 26
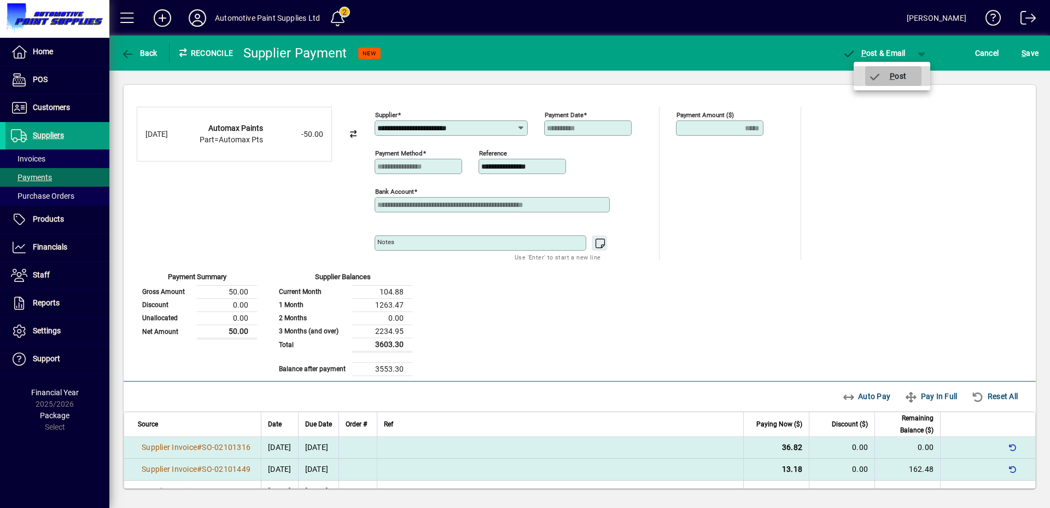
click at [892, 72] on span "P" at bounding box center [892, 76] width 5 height 9
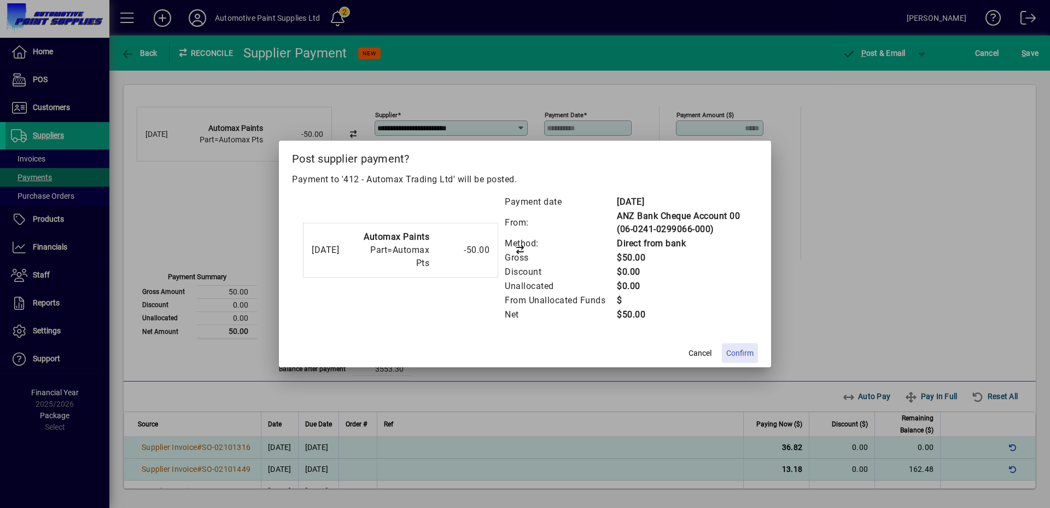
click at [747, 355] on span "Confirm" at bounding box center [740, 352] width 27 height 11
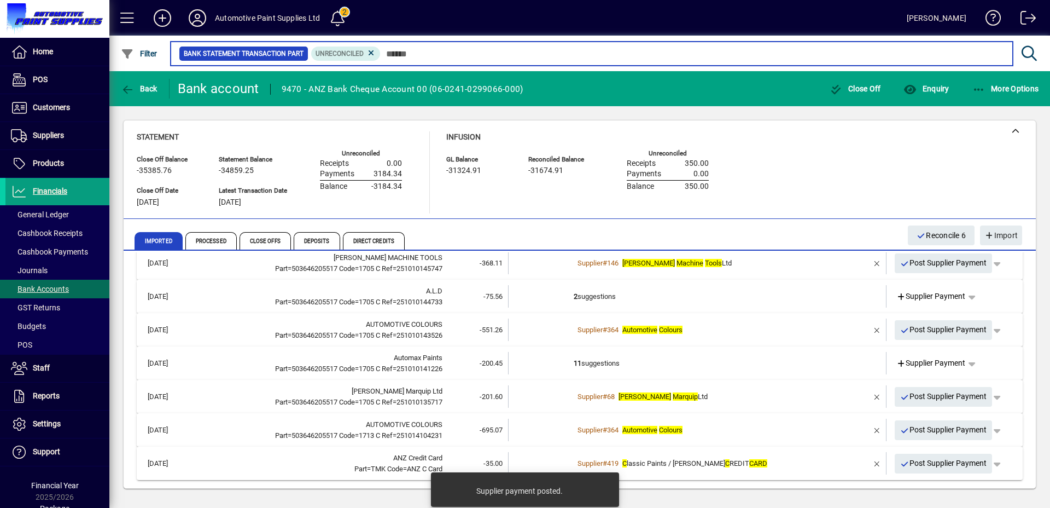
scroll to position [84, 0]
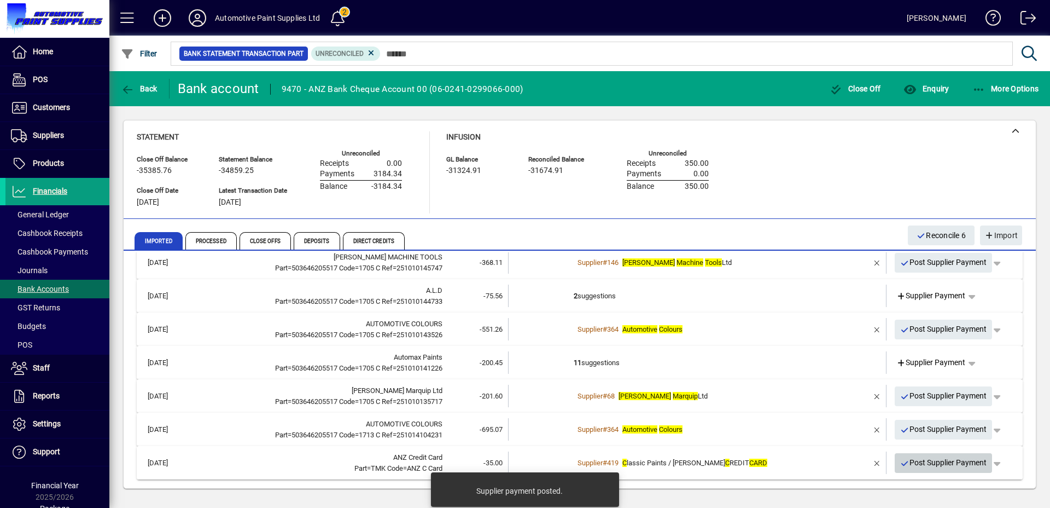
click at [909, 464] on span "Post Supplier Payment" at bounding box center [944, 463] width 87 height 18
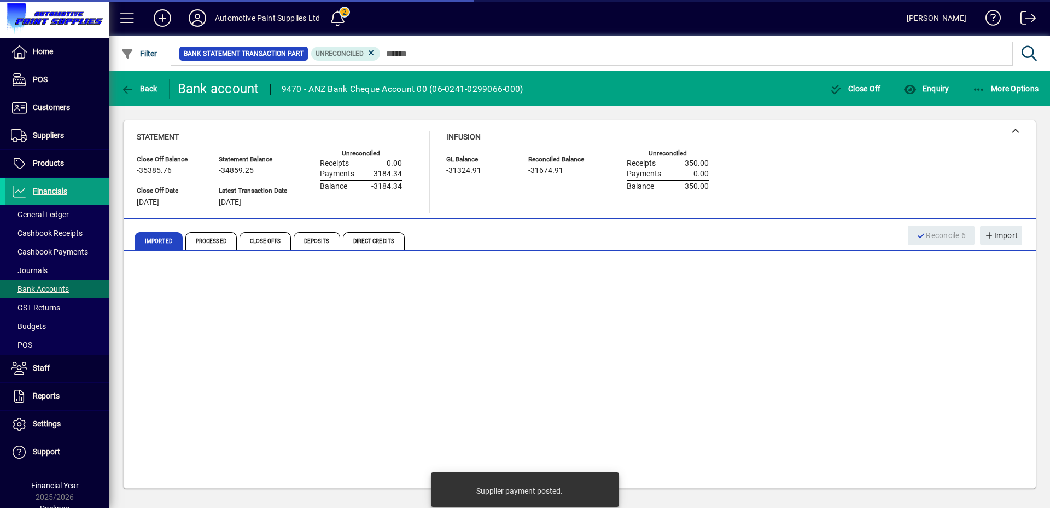
scroll to position [51, 0]
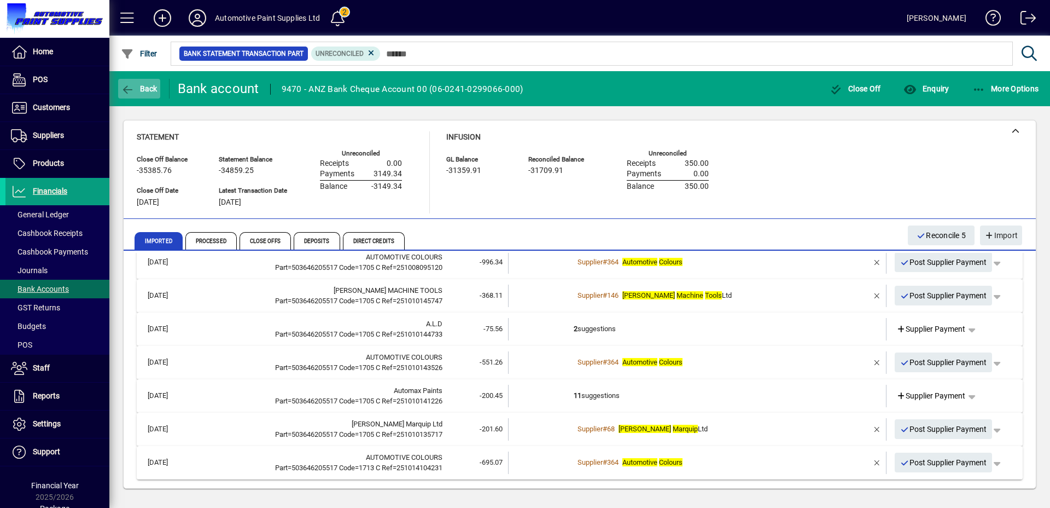
click at [159, 86] on span "button" at bounding box center [139, 89] width 42 height 26
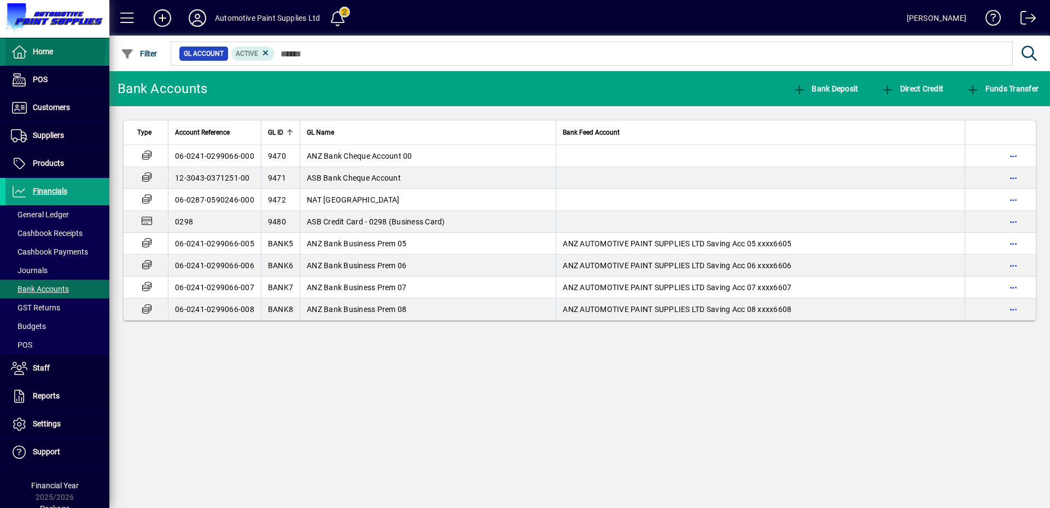
click at [54, 44] on span at bounding box center [57, 52] width 104 height 26
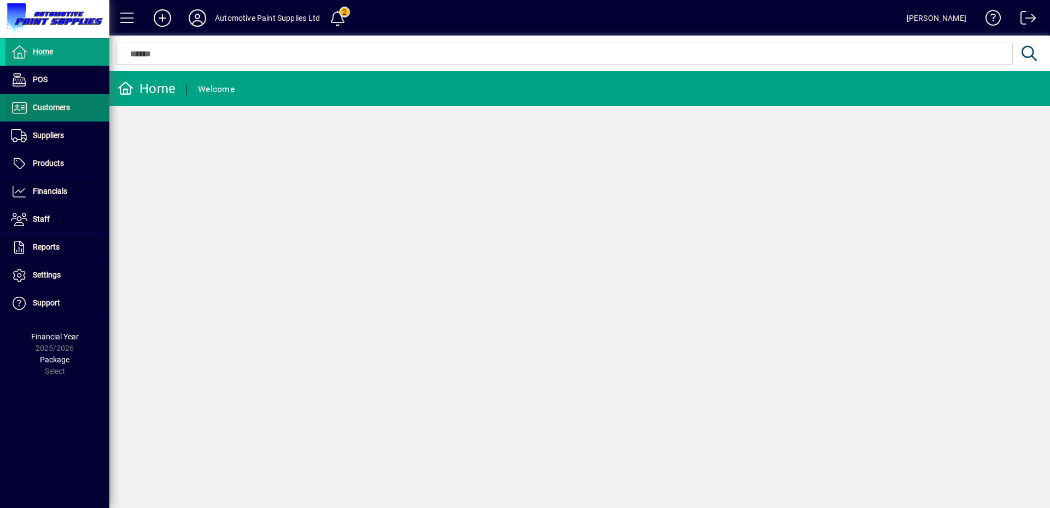
click at [59, 112] on span "Customers" at bounding box center [37, 107] width 65 height 13
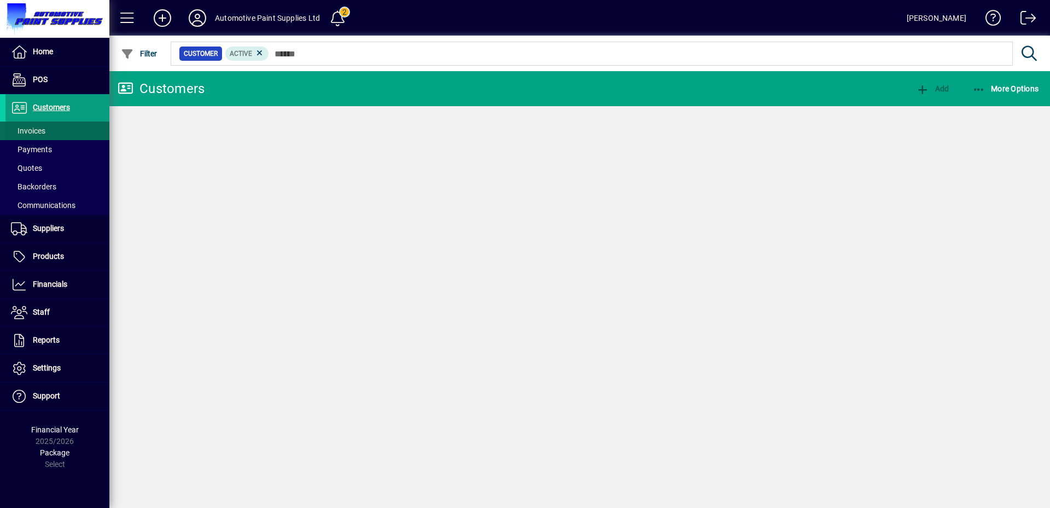
click at [66, 133] on span at bounding box center [57, 131] width 104 height 26
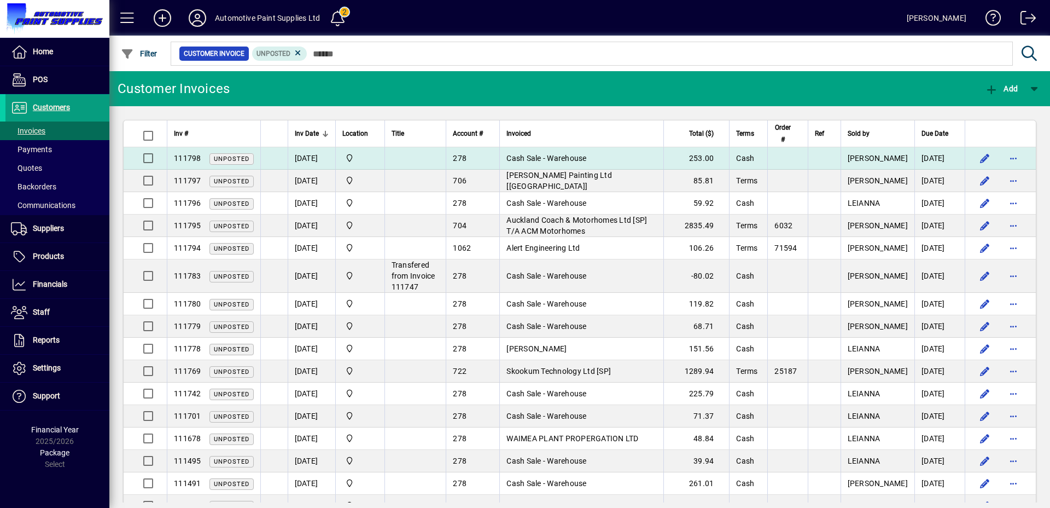
click at [604, 159] on td "Cash Sale - Warehouse" at bounding box center [582, 158] width 164 height 22
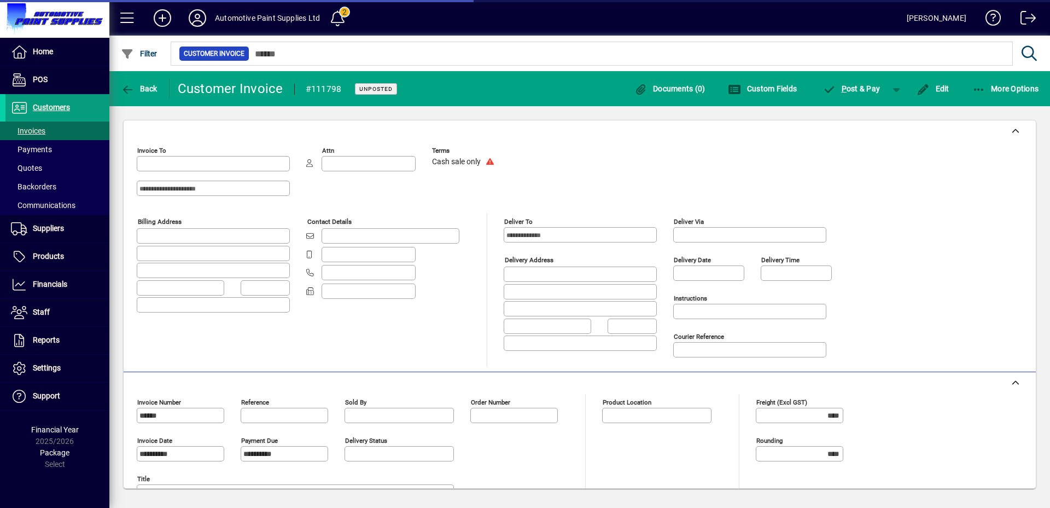
type input "**********"
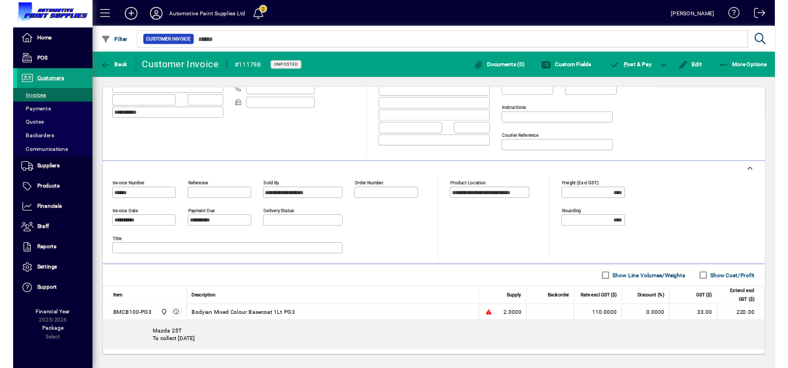
scroll to position [205, 0]
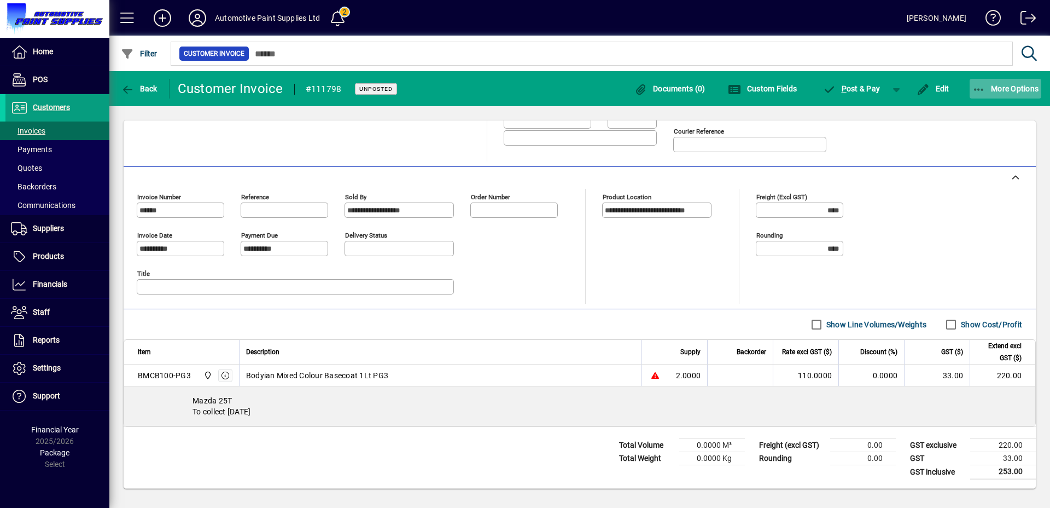
click at [1008, 91] on span "More Options" at bounding box center [1006, 88] width 67 height 9
click at [1008, 91] on body "**********" at bounding box center [525, 254] width 1050 height 508
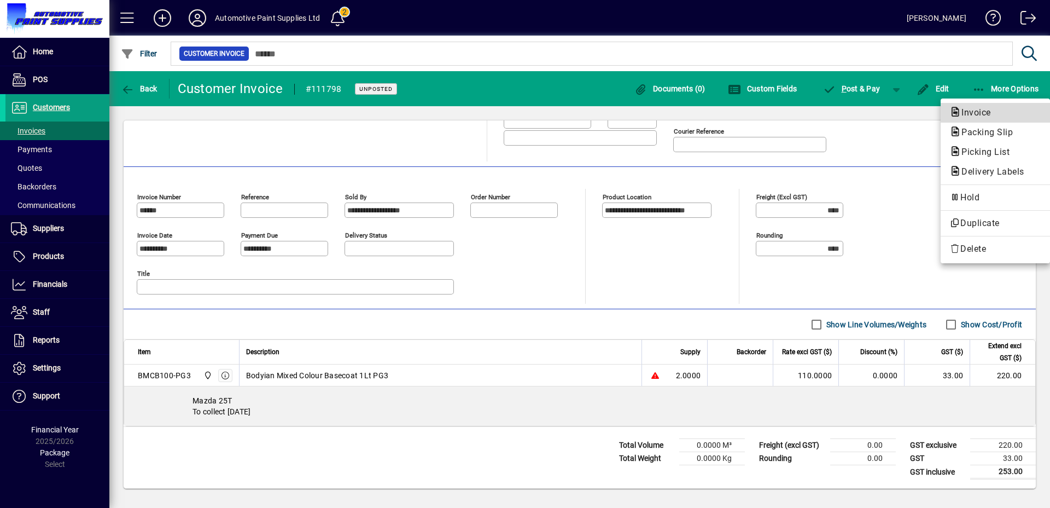
click at [971, 111] on span "Invoice" at bounding box center [973, 112] width 47 height 10
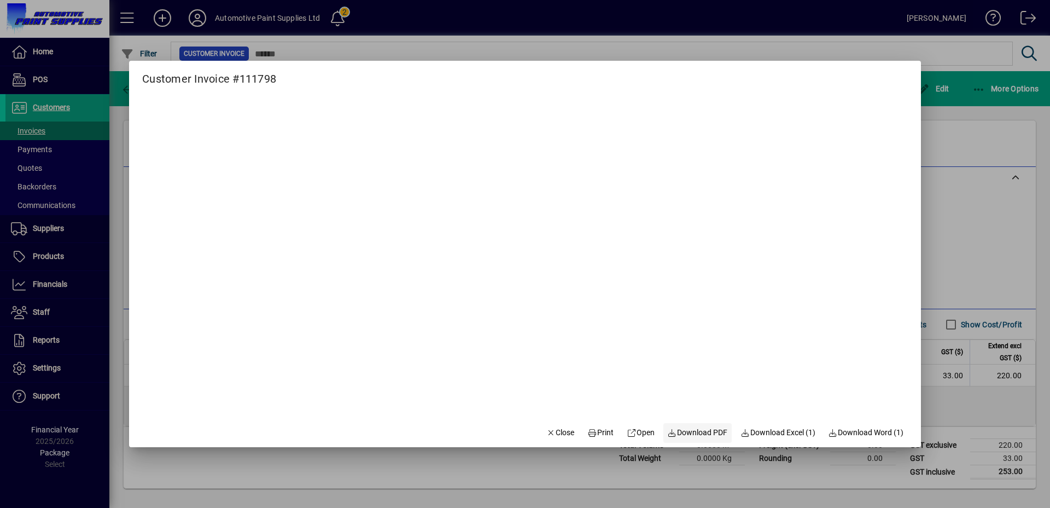
click at [701, 434] on span "Download PDF" at bounding box center [698, 432] width 60 height 11
click at [547, 438] on span "Close" at bounding box center [561, 432] width 28 height 11
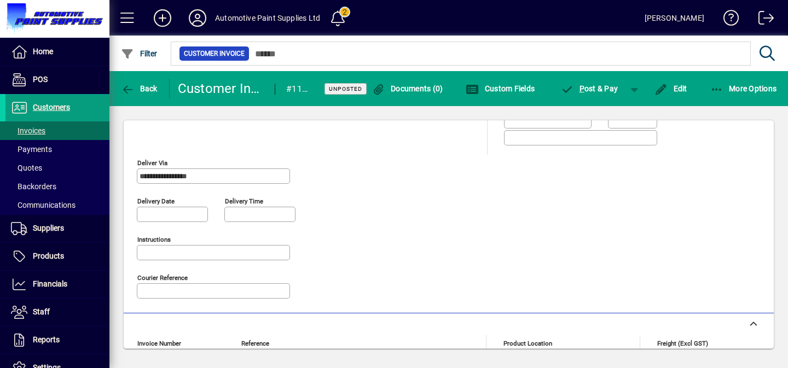
scroll to position [204, 0]
click at [57, 230] on span "Suppliers" at bounding box center [48, 228] width 31 height 9
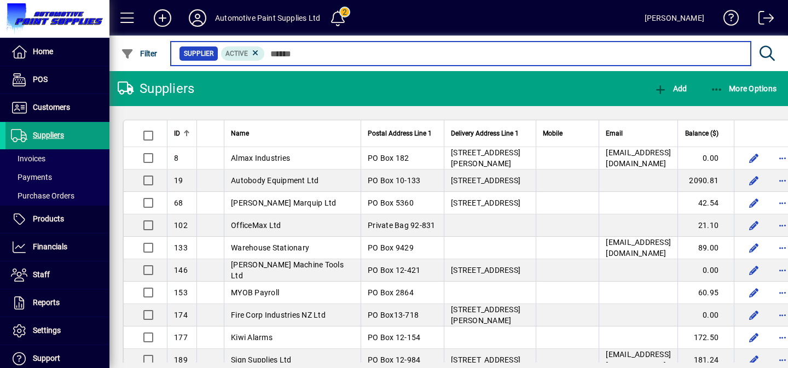
click at [292, 48] on input "text" at bounding box center [503, 53] width 477 height 15
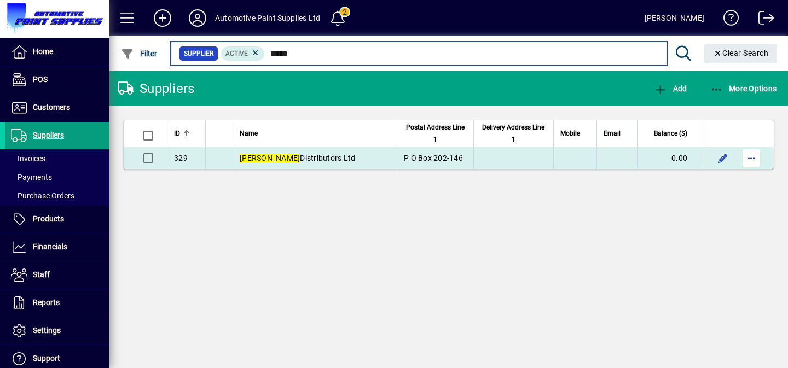
type input "*****"
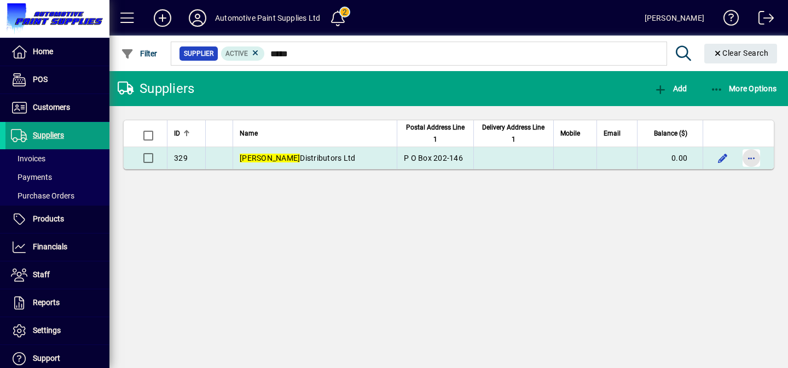
click at [754, 160] on span "button" at bounding box center [751, 158] width 26 height 26
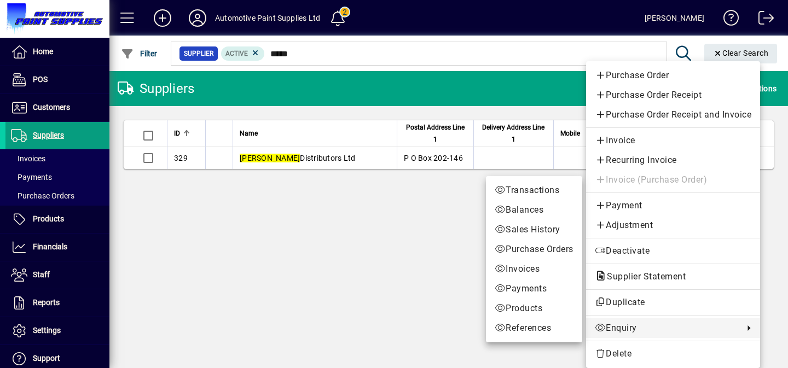
click at [636, 324] on span "Enquiry" at bounding box center [666, 328] width 143 height 13
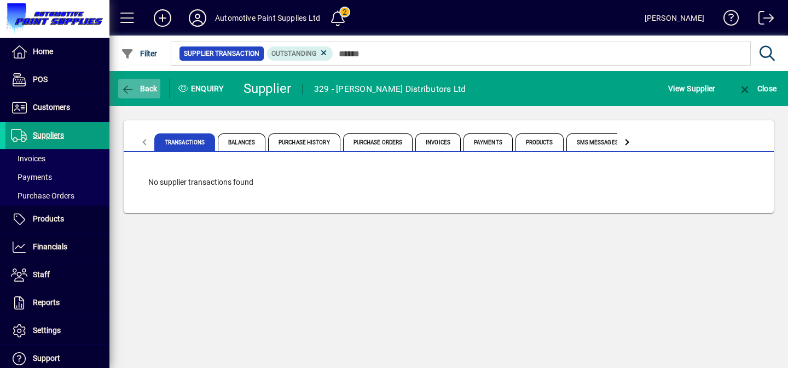
click at [141, 88] on span "Back" at bounding box center [139, 88] width 37 height 9
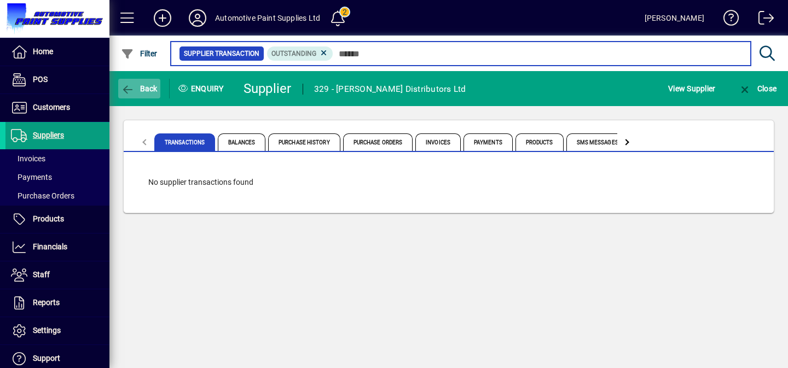
type input "*****"
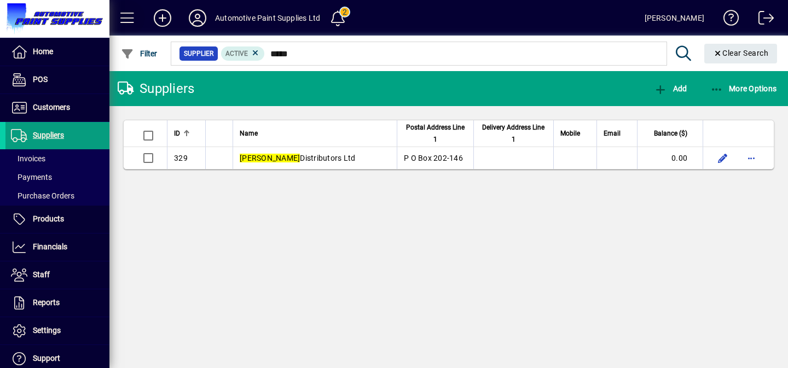
click at [128, 13] on span at bounding box center [127, 18] width 26 height 26
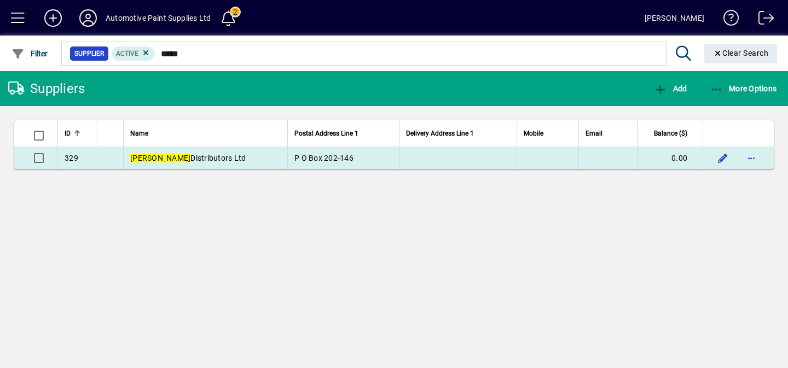
click at [366, 164] on td "P O Box 202-146" at bounding box center [343, 158] width 112 height 22
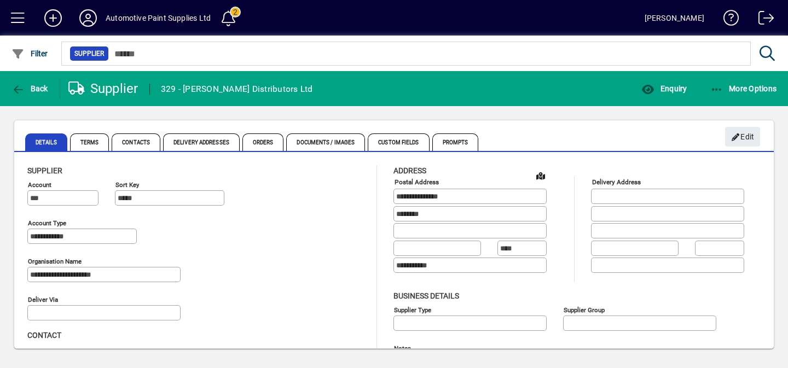
type input "**********"
click at [264, 142] on span "Orders" at bounding box center [263, 142] width 42 height 18
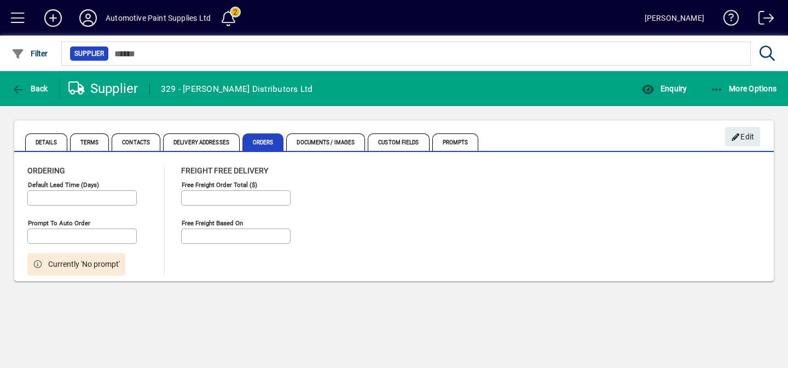
type input "**********"
click at [140, 140] on span "Contacts" at bounding box center [136, 142] width 49 height 18
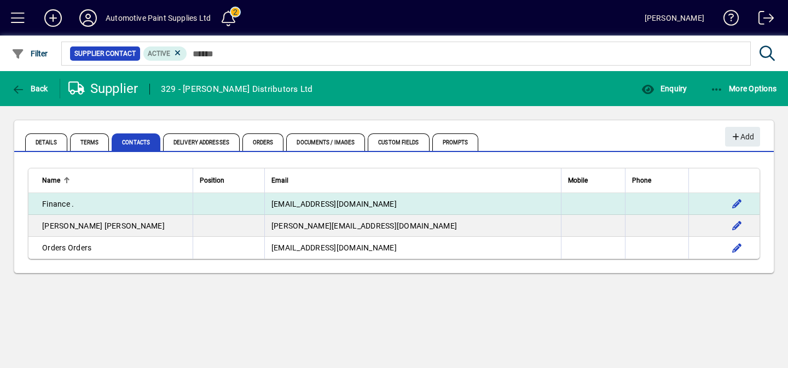
click at [368, 205] on span "admin@lucasoilnz.com" at bounding box center [333, 204] width 125 height 9
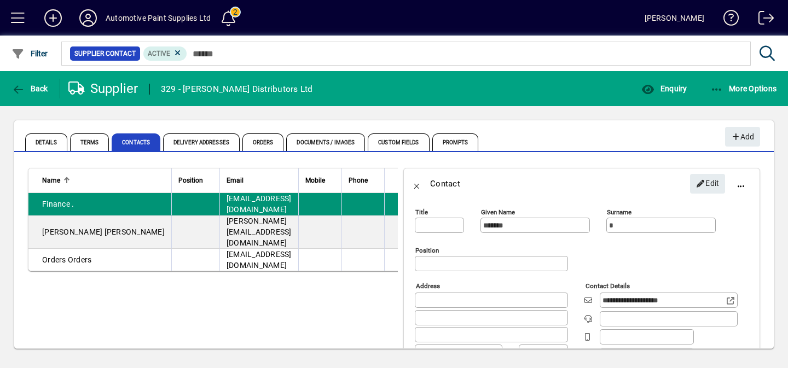
type input "**********"
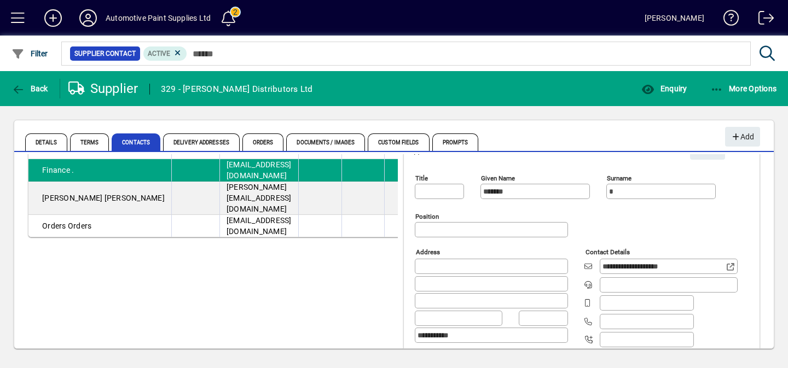
scroll to position [38, 0]
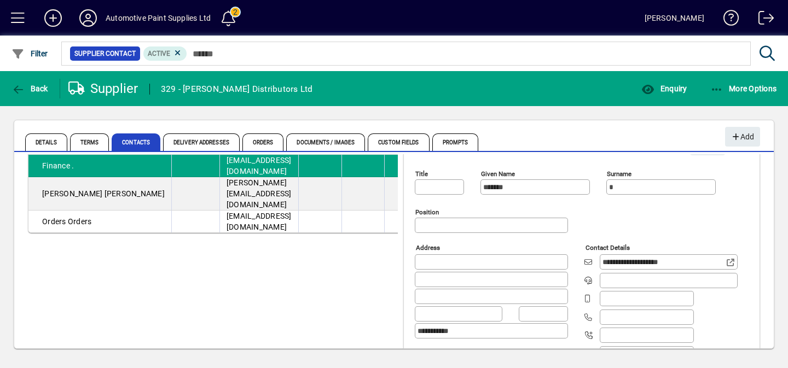
drag, startPoint x: 700, startPoint y: 265, endPoint x: 574, endPoint y: 264, distance: 125.8
click at [574, 264] on div "**********" at bounding box center [584, 306] width 339 height 129
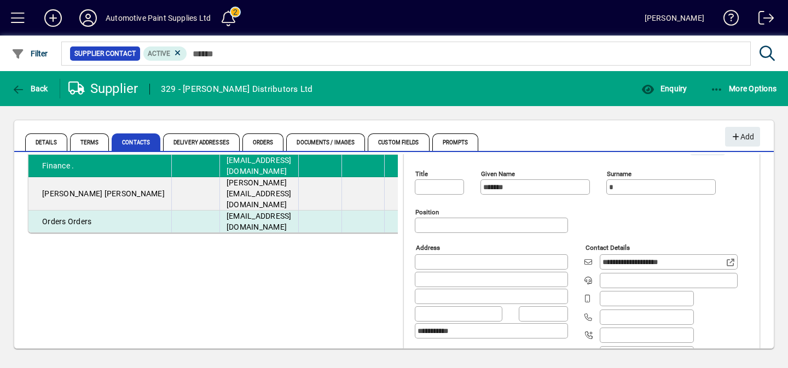
click at [227, 212] on span "orders@lucasoilnz.com" at bounding box center [259, 222] width 65 height 20
type input "******"
type input "**********"
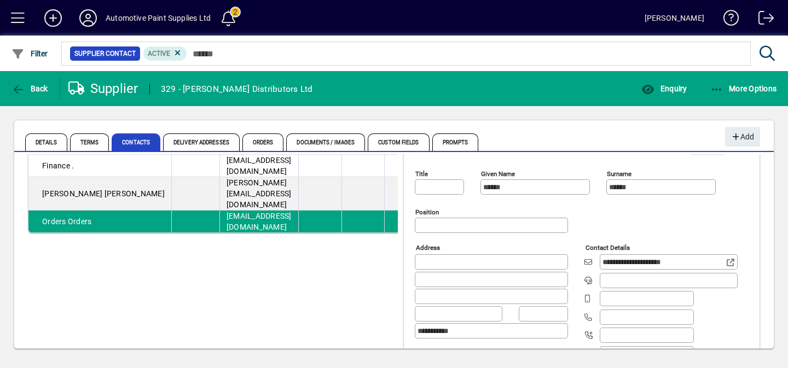
drag, startPoint x: 682, startPoint y: 263, endPoint x: 584, endPoint y: 262, distance: 97.4
click at [584, 262] on div "**********" at bounding box center [660, 262] width 153 height 16
click at [14, 17] on span at bounding box center [18, 18] width 26 height 26
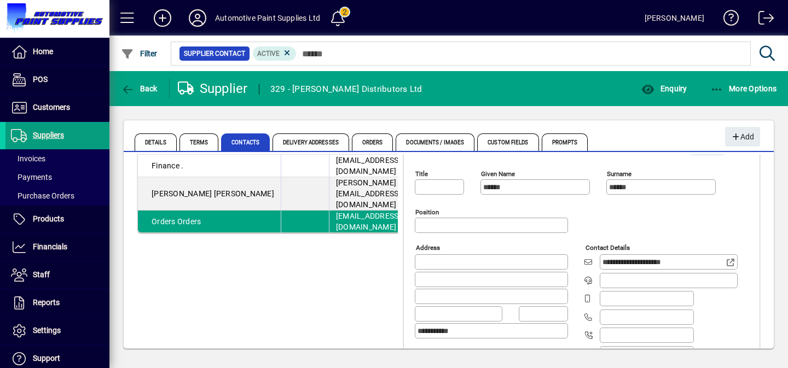
click at [768, 18] on span at bounding box center [762, 20] width 26 height 26
